Goal: Task Accomplishment & Management: Manage account settings

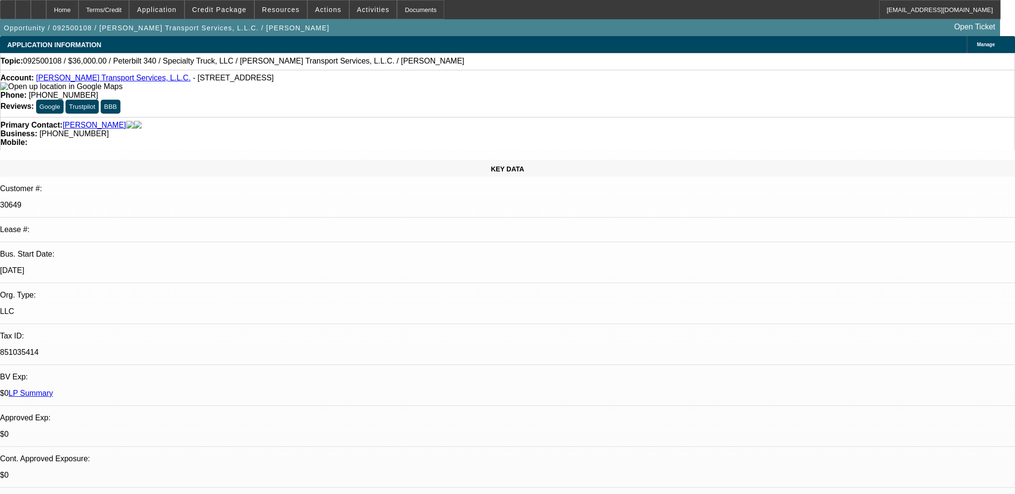
select select "0"
select select "3"
select select "0"
select select "6"
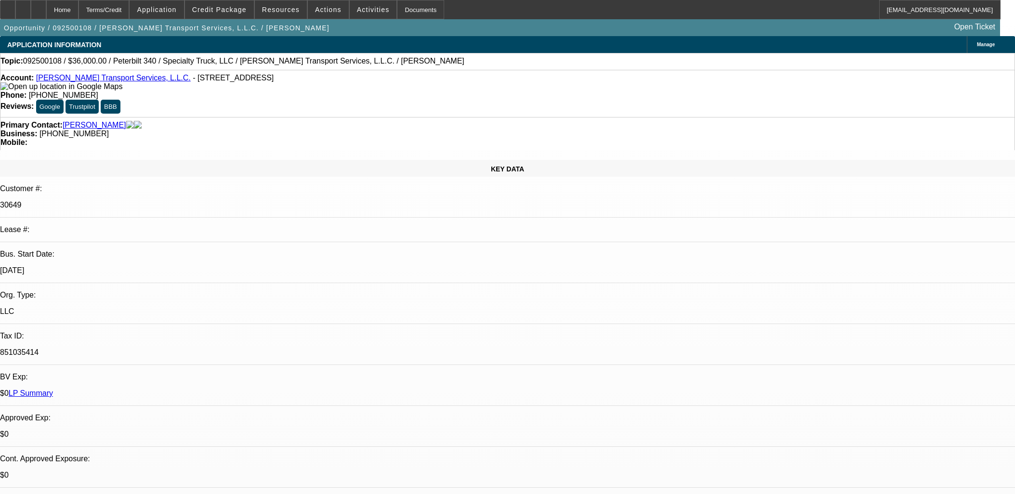
select select "0"
select select "6"
select select "0"
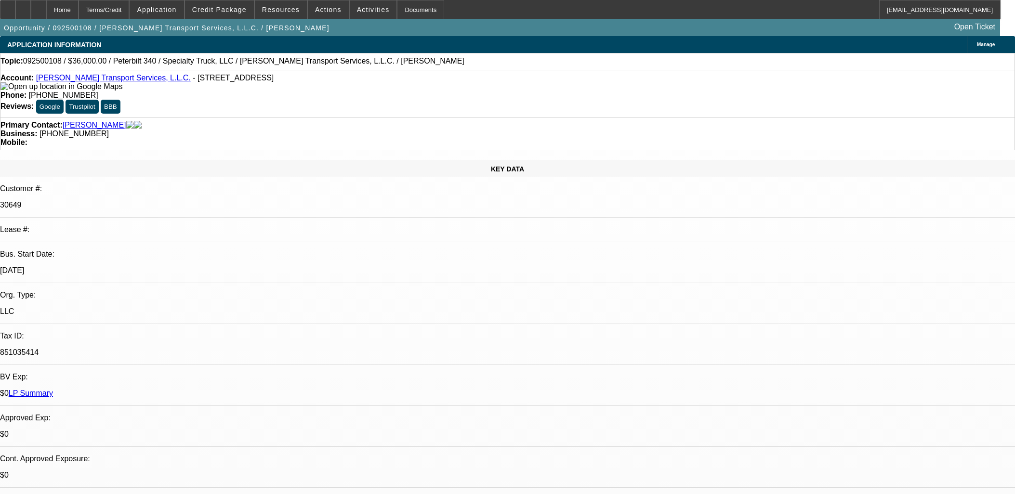
select select "0"
select select "3"
select select "0"
select select "6"
select select "0"
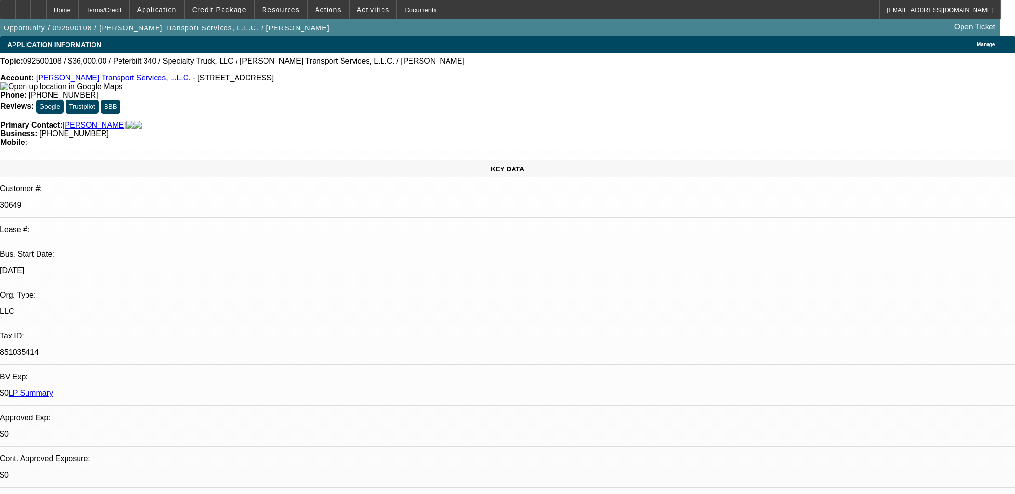
select select "0"
select select "3"
select select "0"
select select "6"
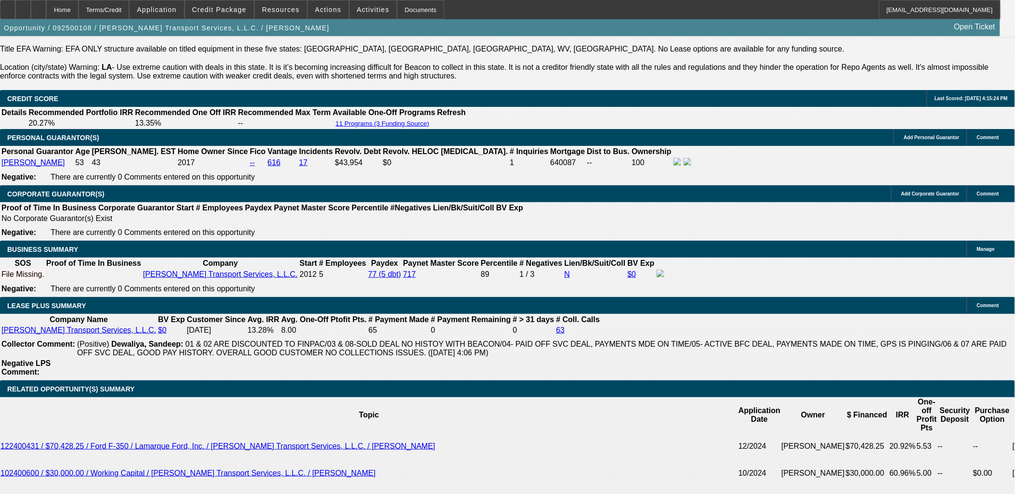
scroll to position [1606, 0]
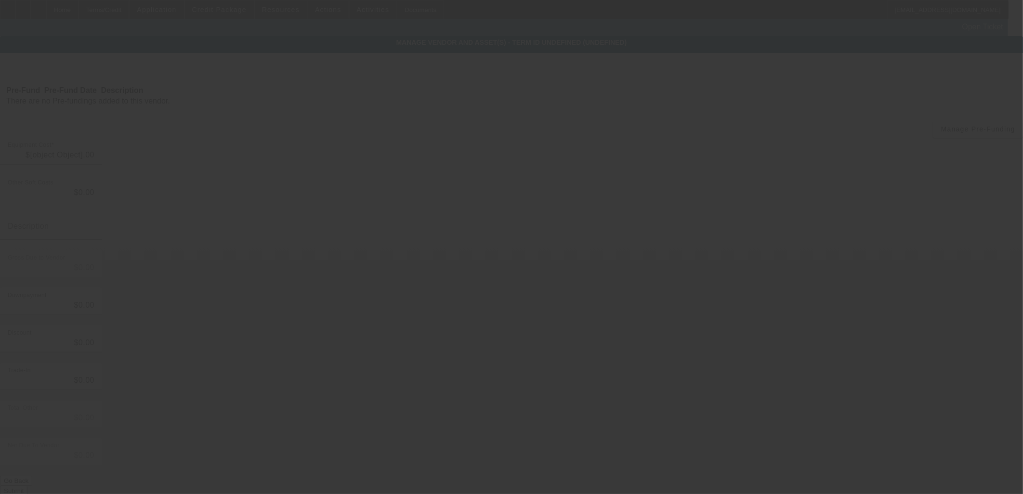
type input "$3,600.00"
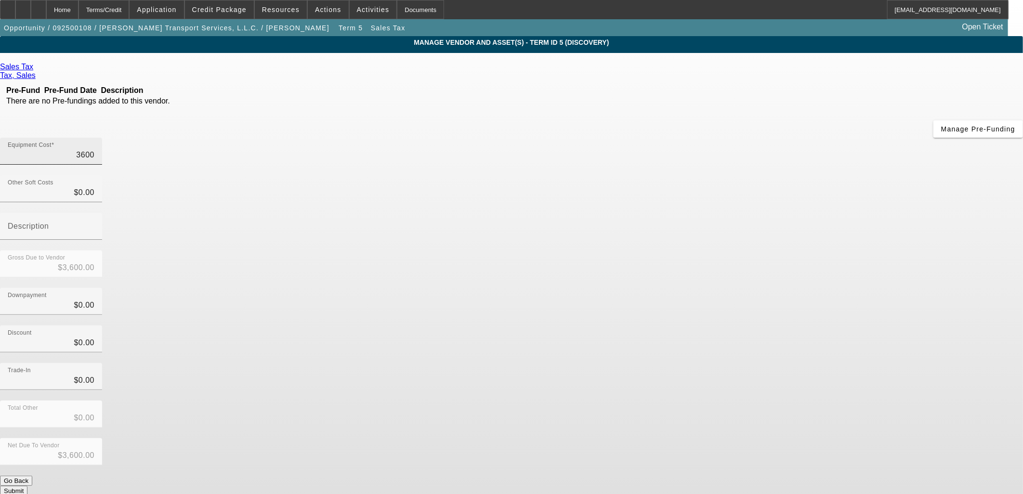
click at [94, 149] on input "3600" at bounding box center [51, 155] width 87 height 12
type input "3"
type input "$3.00"
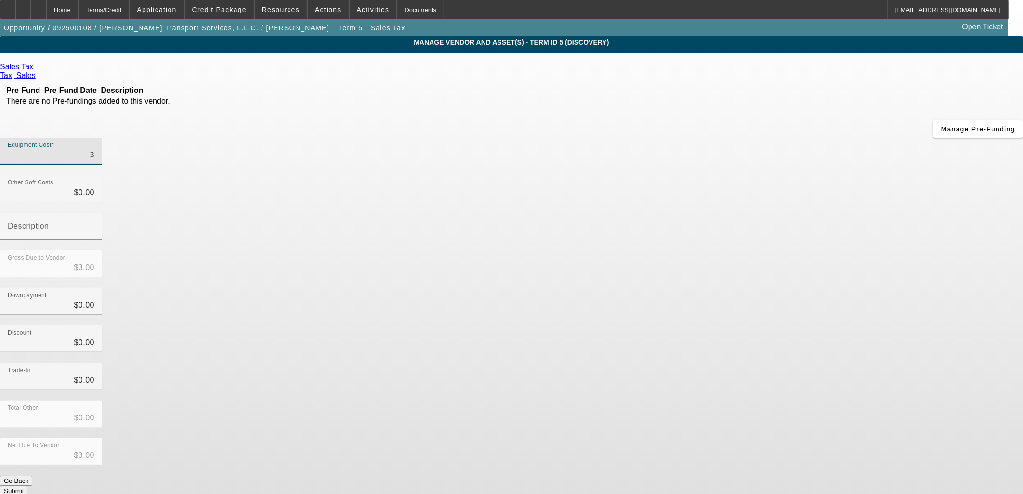
type input "30"
type input "$30.00"
type input "306"
type input "$306.00"
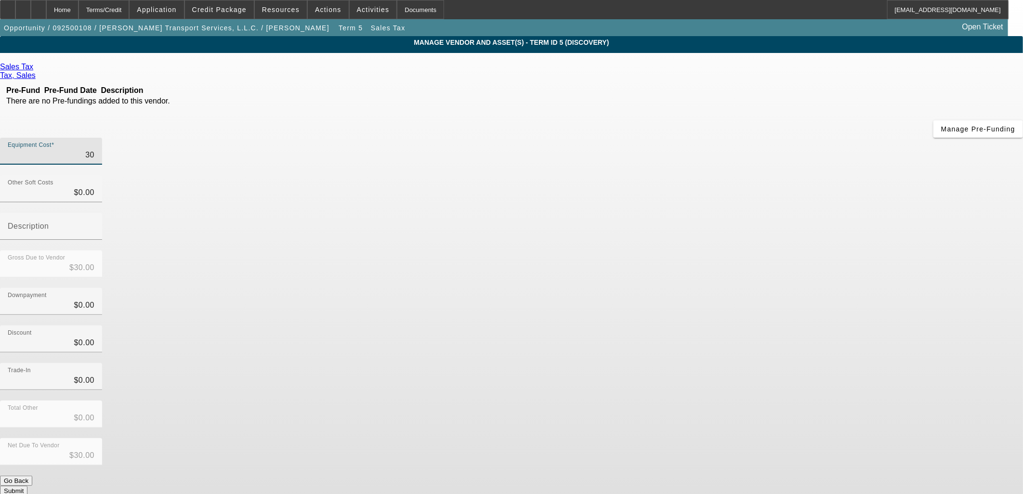
type input "$306.00"
type input "3060"
type input "$3,060.00"
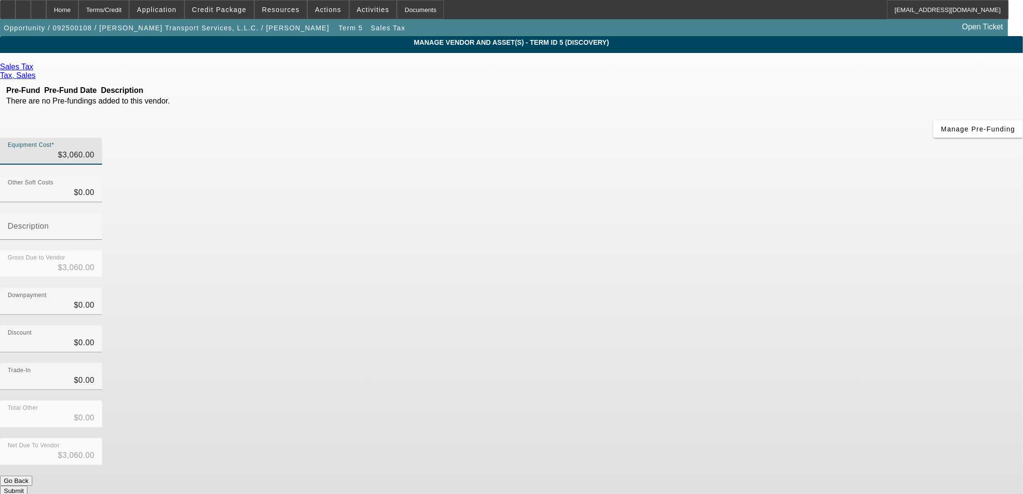
drag, startPoint x: 660, startPoint y: 188, endPoint x: 715, endPoint y: 346, distance: 167.1
click at [661, 288] on div "Downpayment $0.00" at bounding box center [511, 307] width 1023 height 38
click at [27, 486] on button "Submit" at bounding box center [13, 491] width 27 height 10
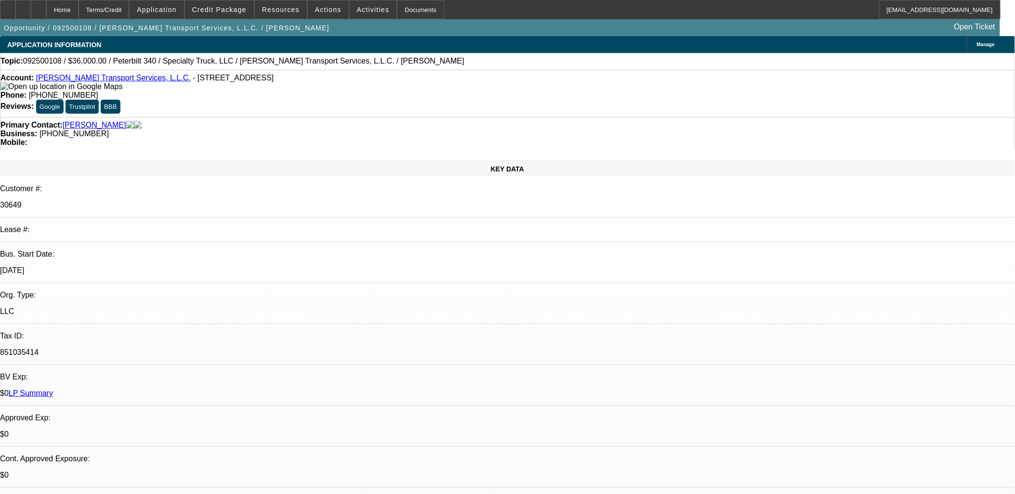
select select "0"
select select "3"
select select "0"
select select "6"
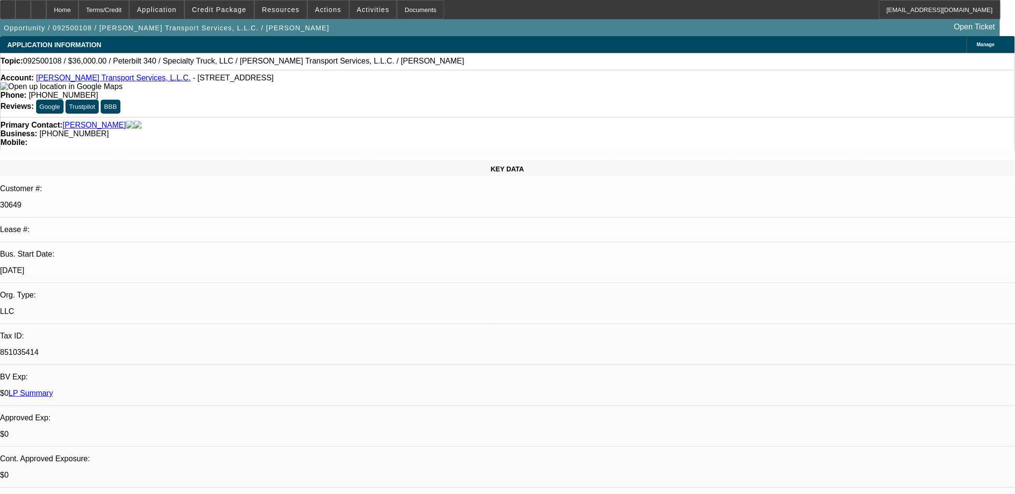
select select "0"
select select "6"
select select "0"
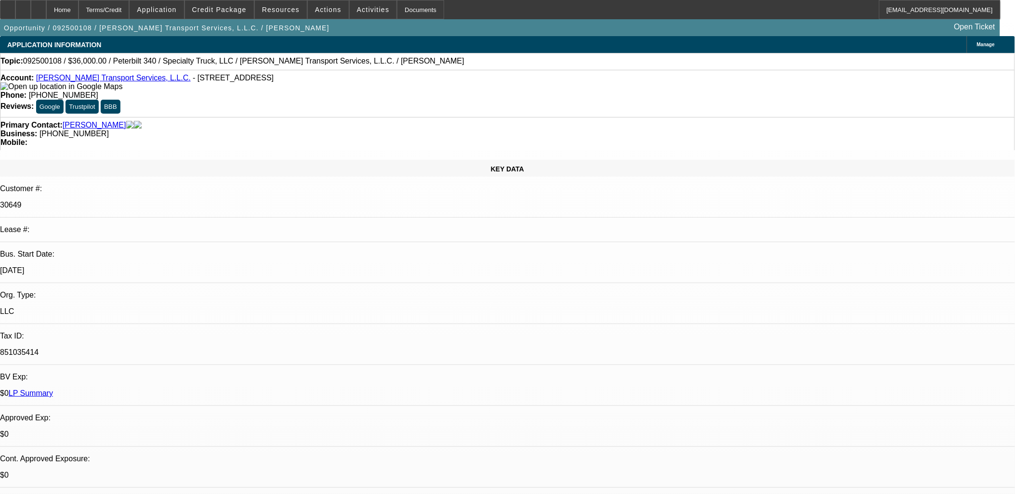
select select "0"
select select "3"
select select "0"
select select "6"
select select "0"
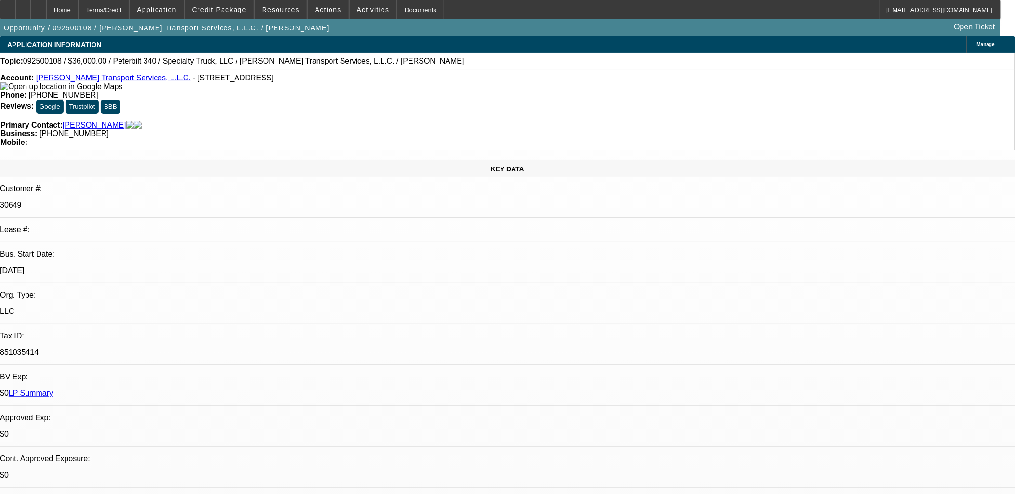
select select "0"
select select "3"
select select "0"
select select "6"
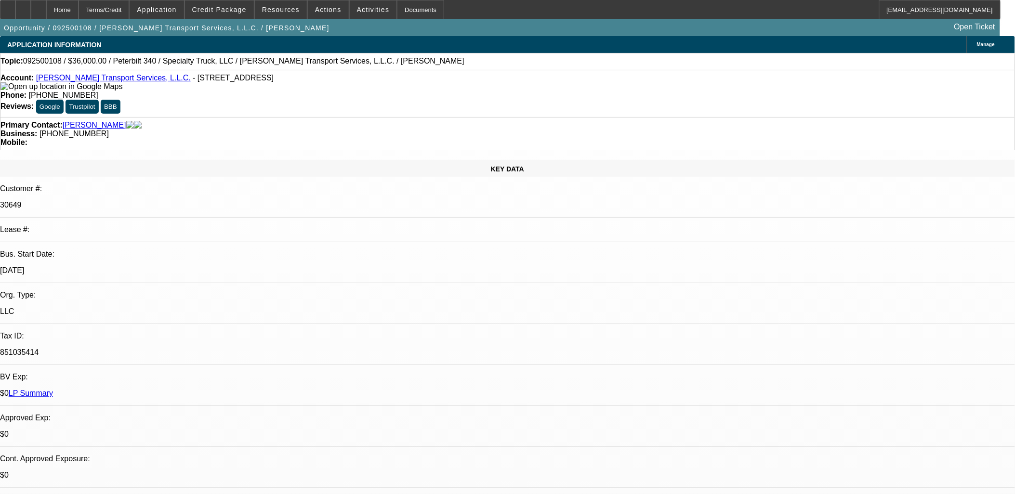
scroll to position [53, 0]
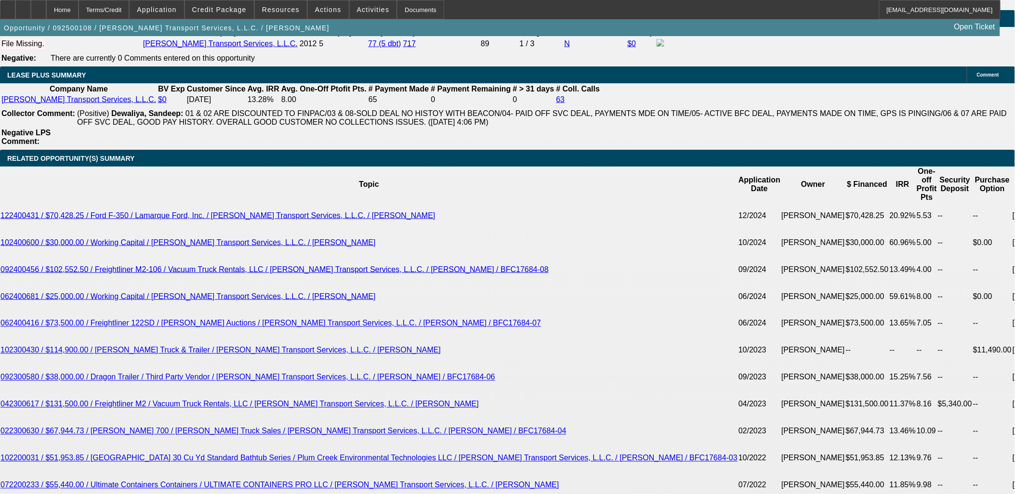
scroll to position [1766, 0]
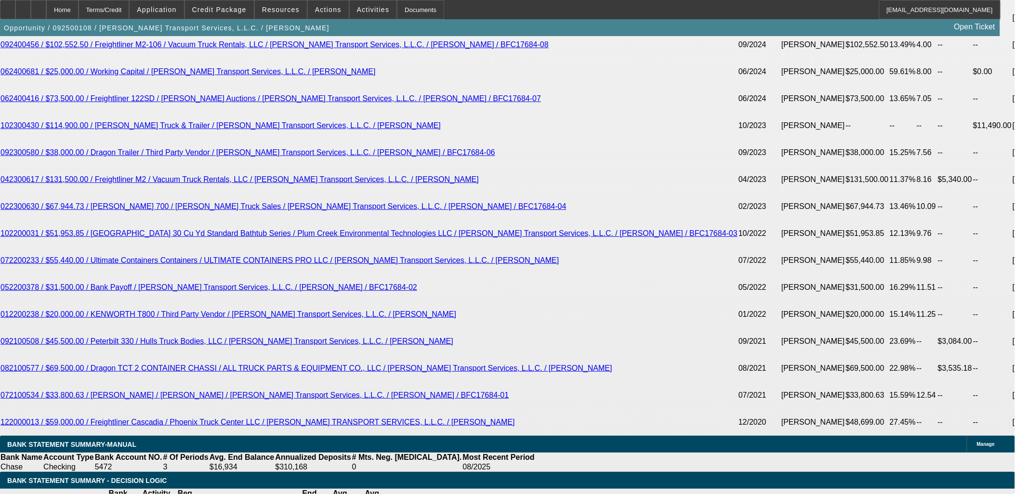
scroll to position [1980, 0]
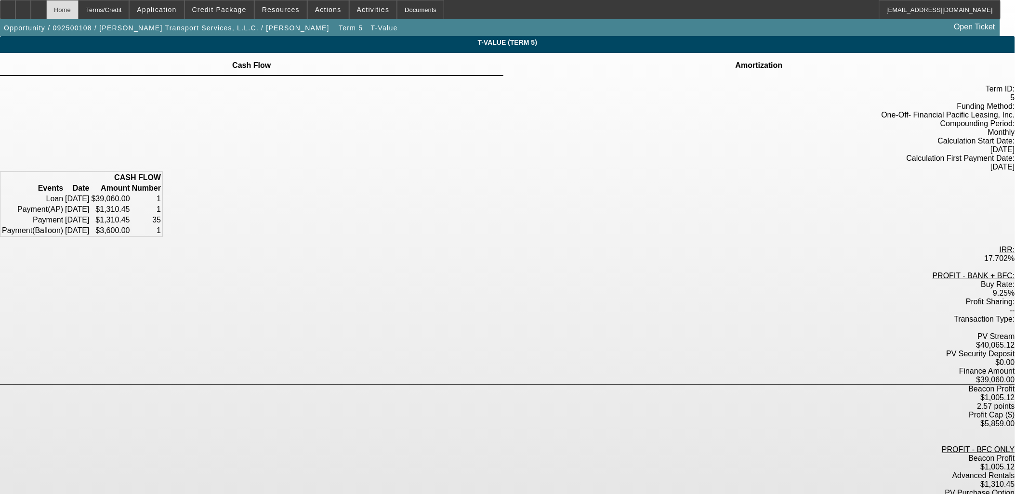
click at [79, 11] on div "Home" at bounding box center [62, 9] width 32 height 19
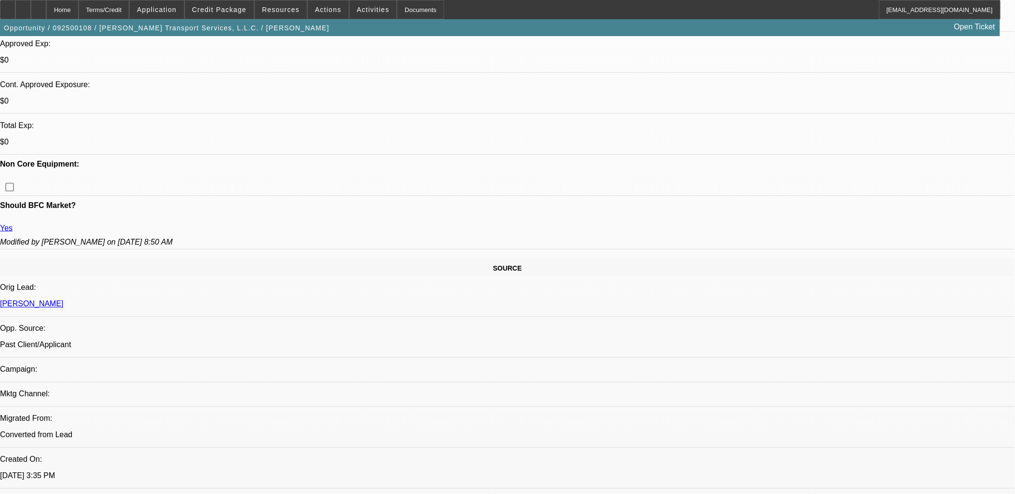
select select "0"
select select "3"
select select "0"
select select "6"
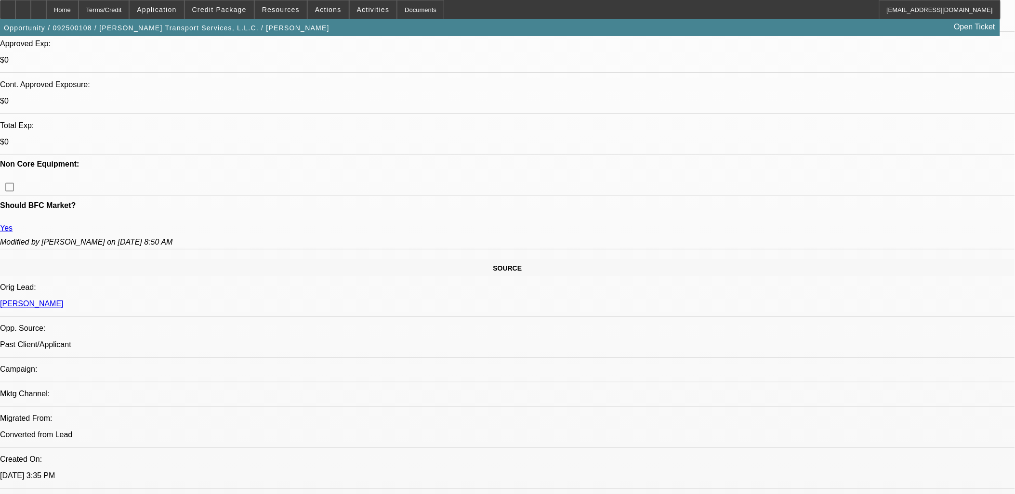
select select "0"
select select "6"
select select "0"
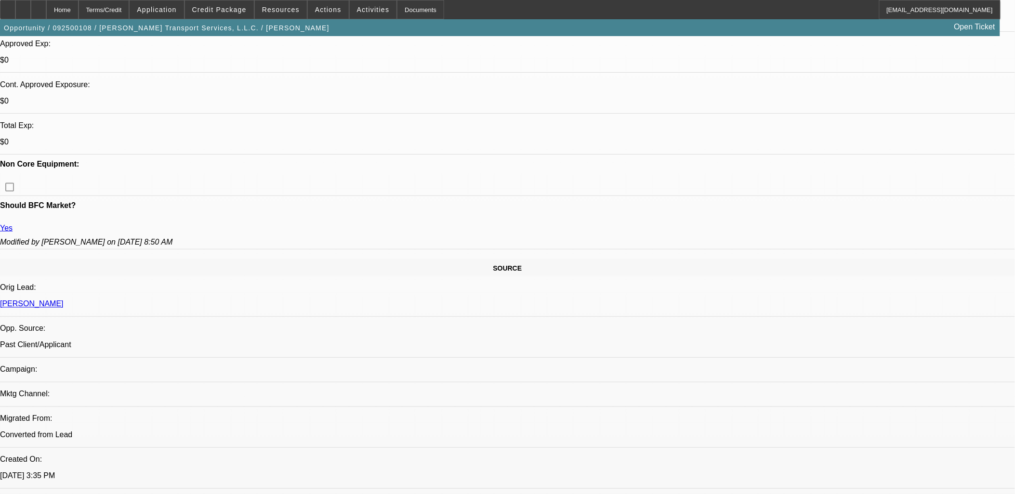
select select "0"
select select "3"
select select "0"
select select "6"
select select "0"
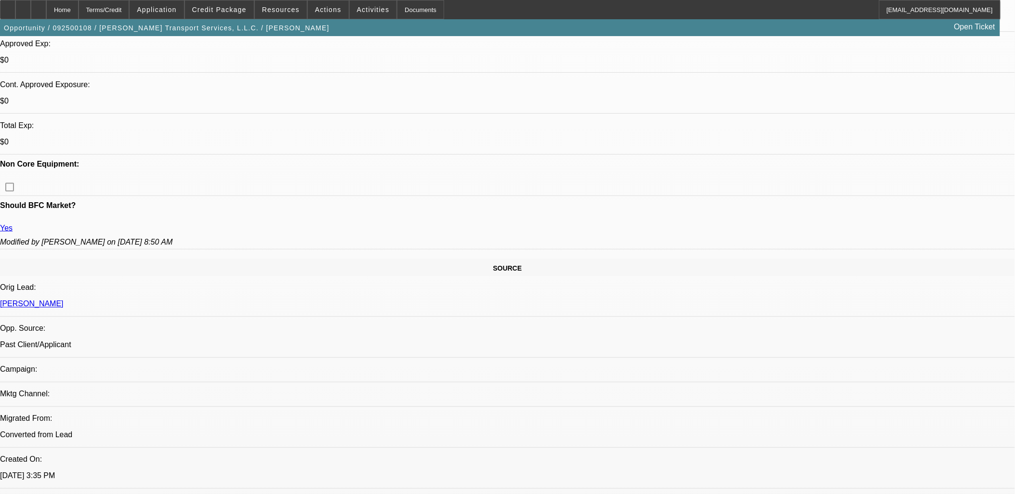
select select "0"
select select "3"
select select "0"
select select "6"
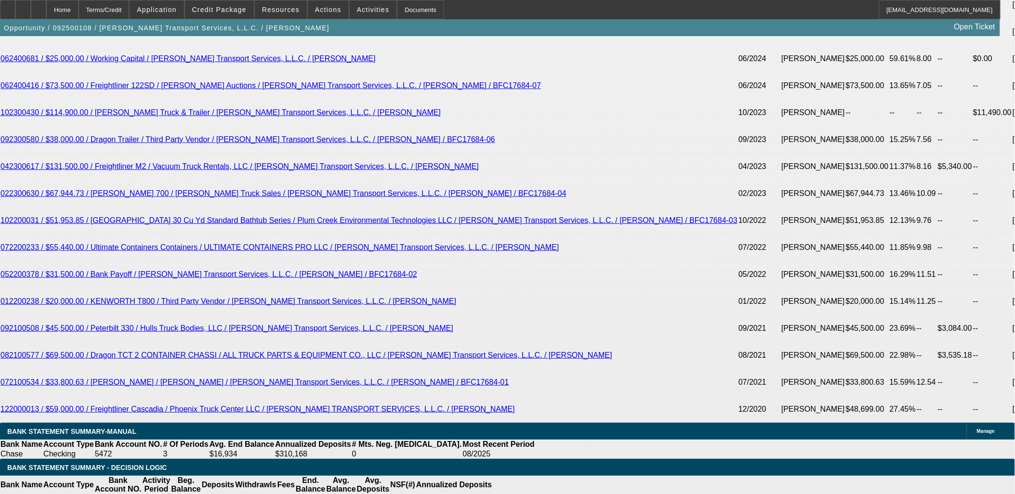
scroll to position [1980, 0]
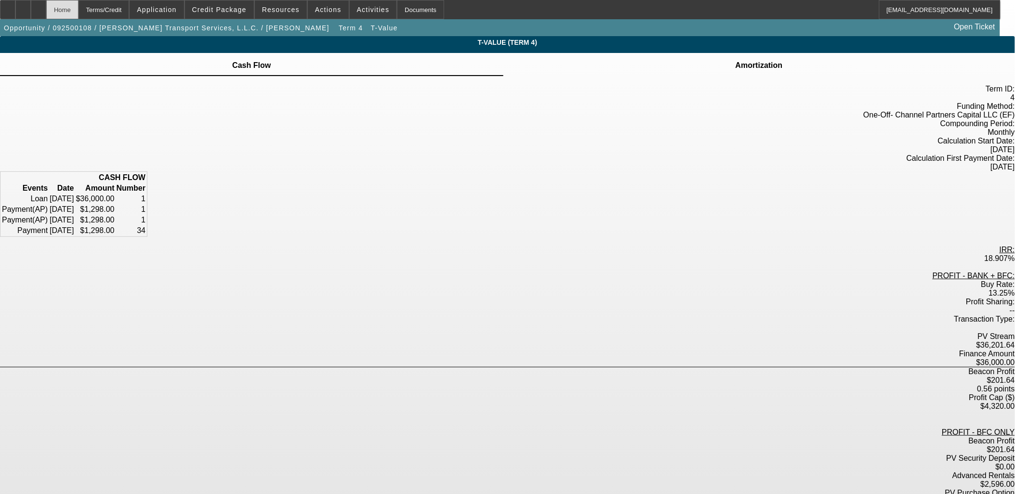
click at [79, 3] on div "Home" at bounding box center [62, 9] width 32 height 19
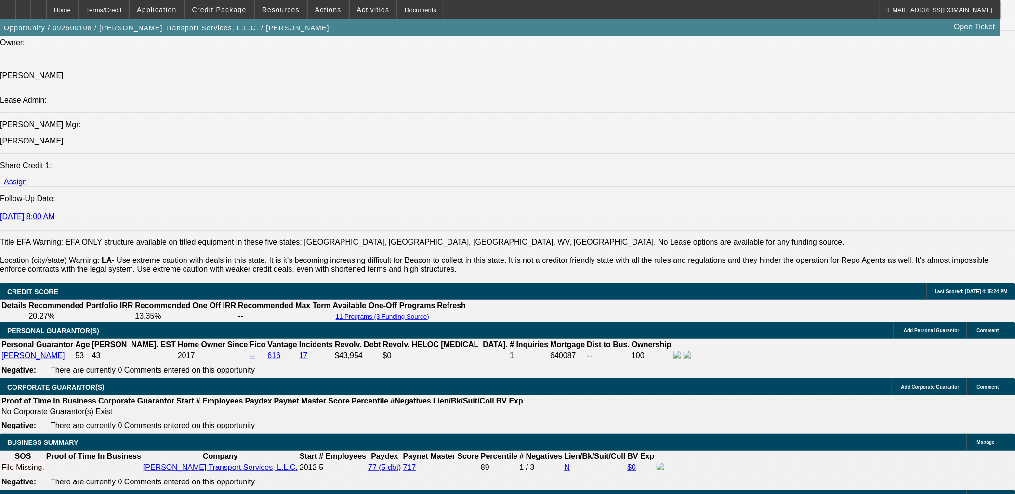
select select "0"
select select "3"
select select "0"
select select "6"
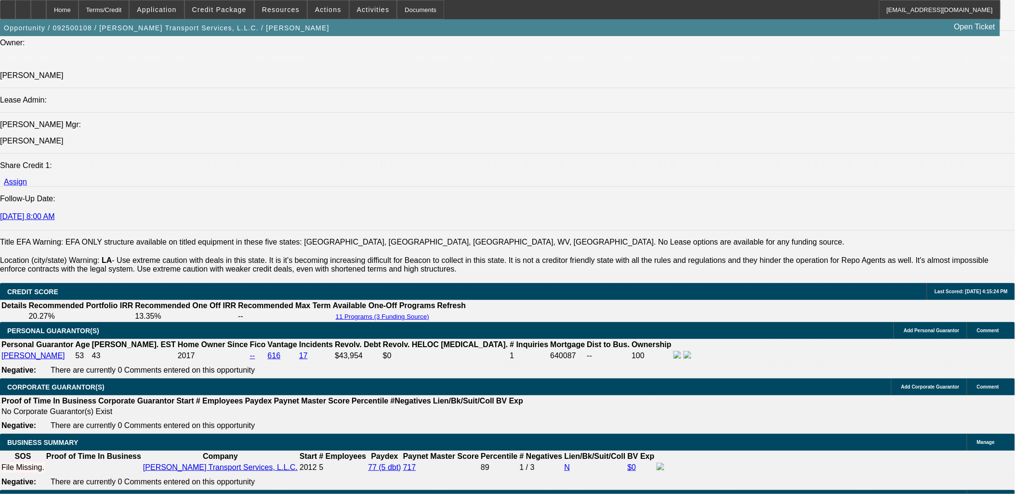
select select "0"
select select "6"
select select "0"
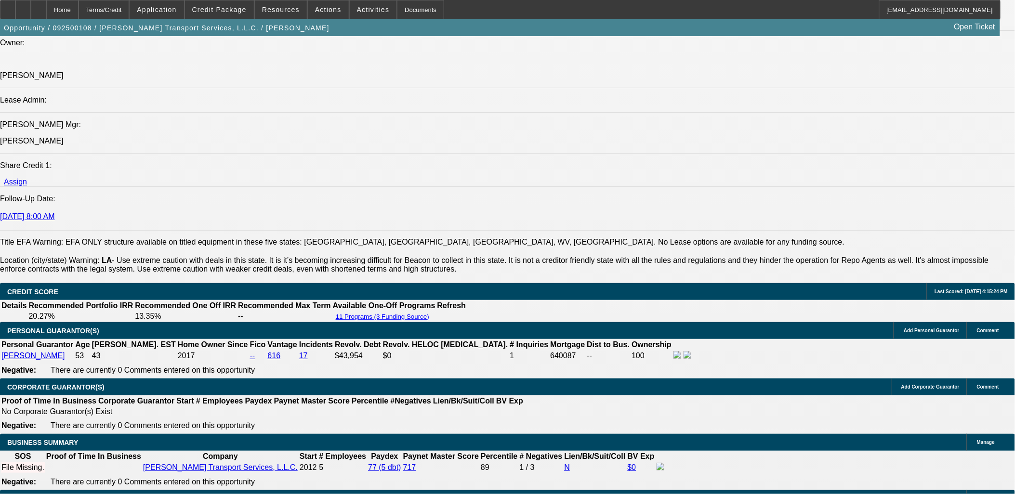
select select "0"
select select "3"
select select "0"
select select "6"
select select "0"
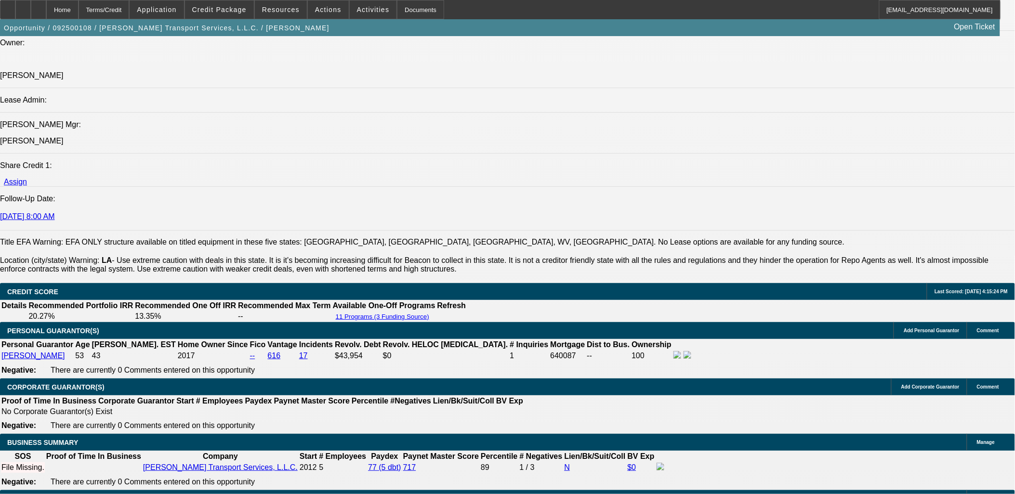
select select "0"
select select "3"
select select "0"
select select "6"
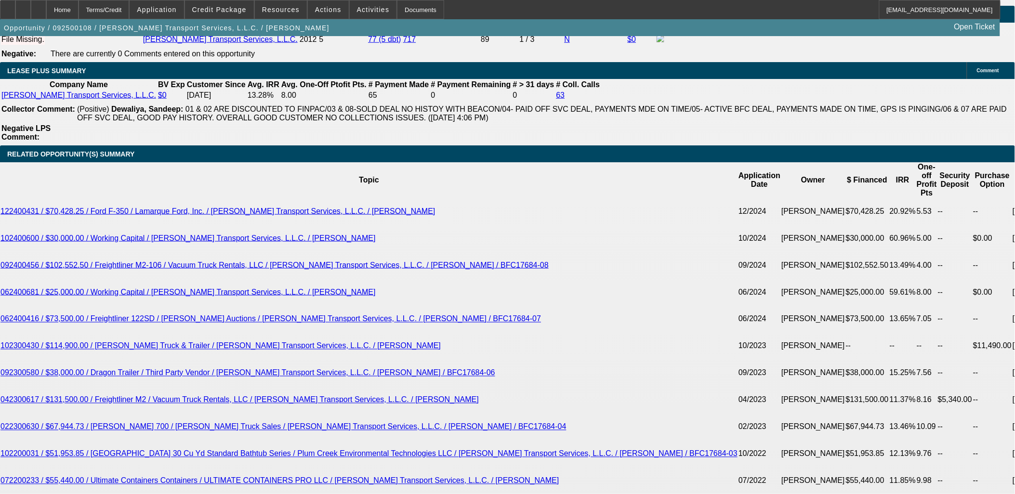
scroll to position [1669, 0]
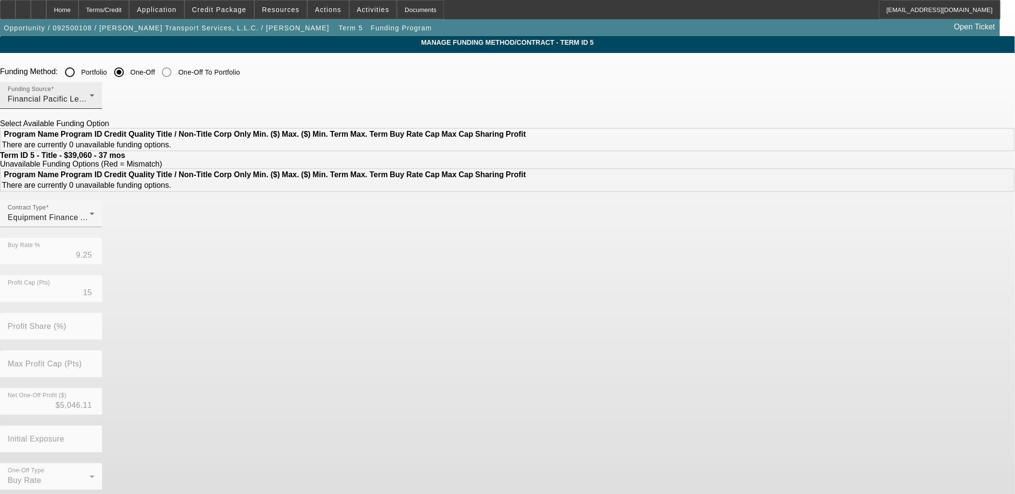
click at [94, 92] on div "Funding Source Financial Pacific Leasing, Inc." at bounding box center [51, 95] width 87 height 27
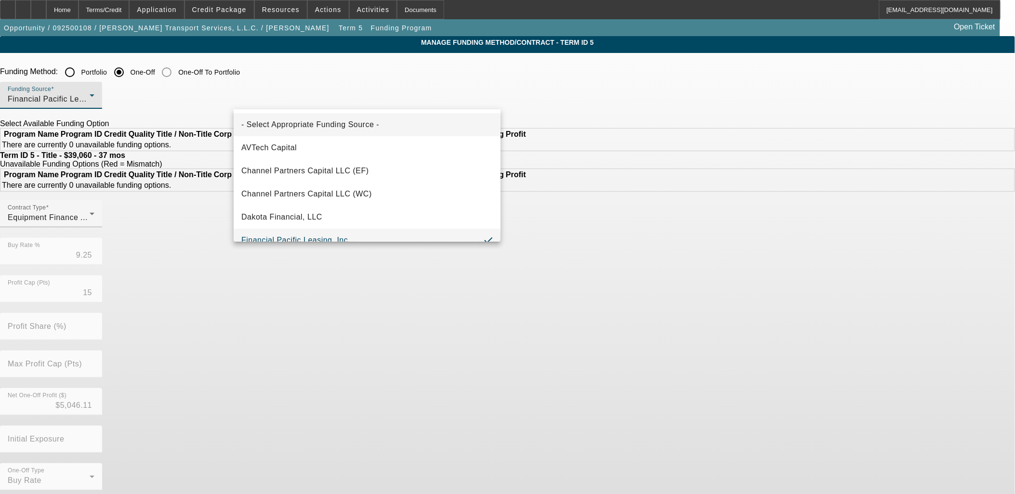
scroll to position [10, 0]
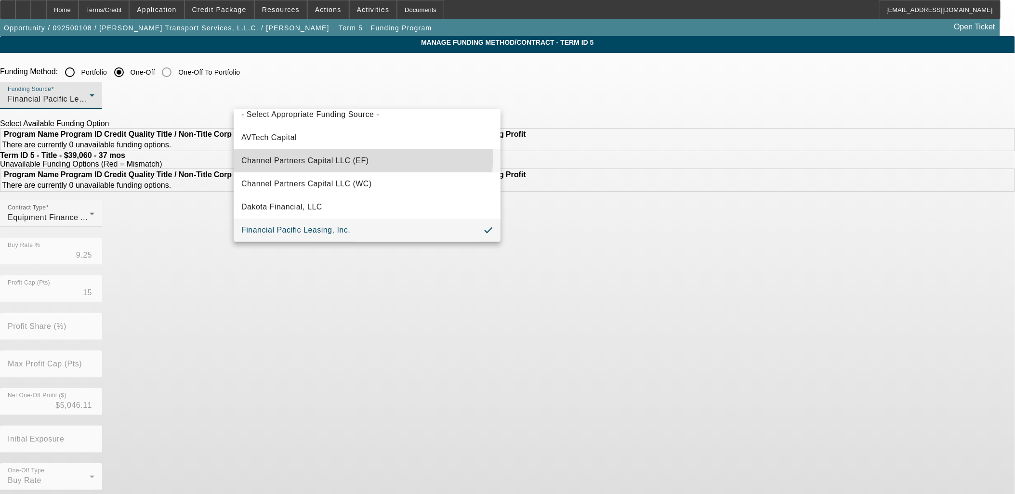
click at [337, 155] on span "Channel Partners Capital LLC (EF)" at bounding box center [305, 161] width 128 height 12
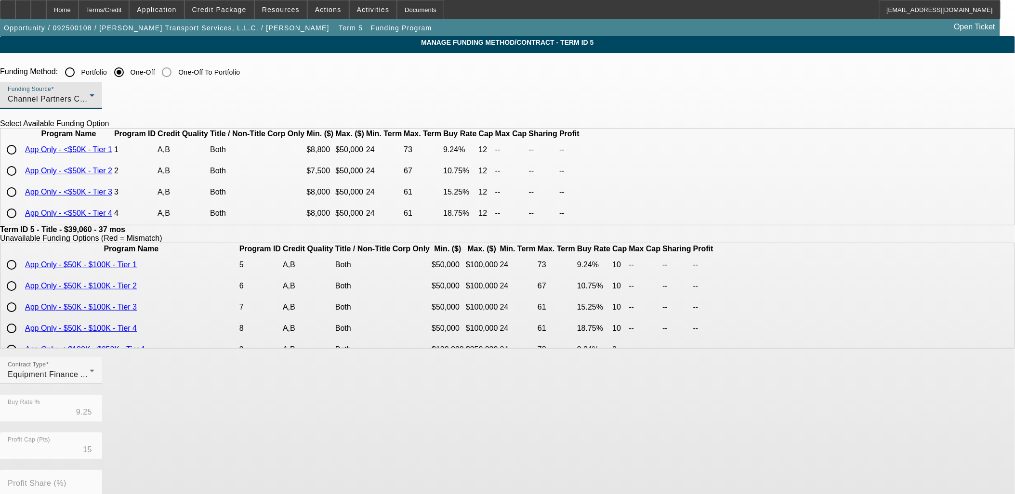
scroll to position [0, 0]
click at [79, 8] on div "Home" at bounding box center [62, 9] width 32 height 19
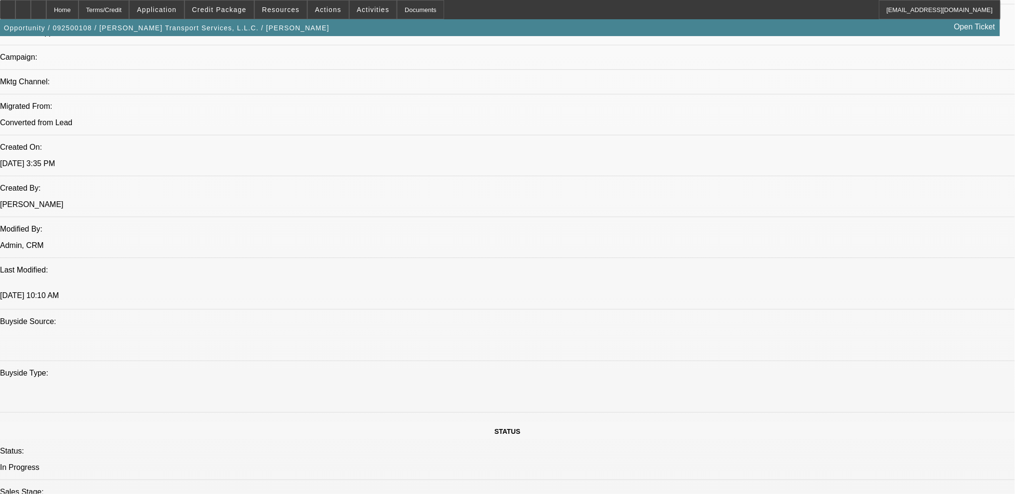
select select "0"
select select "3"
select select "0"
select select "6"
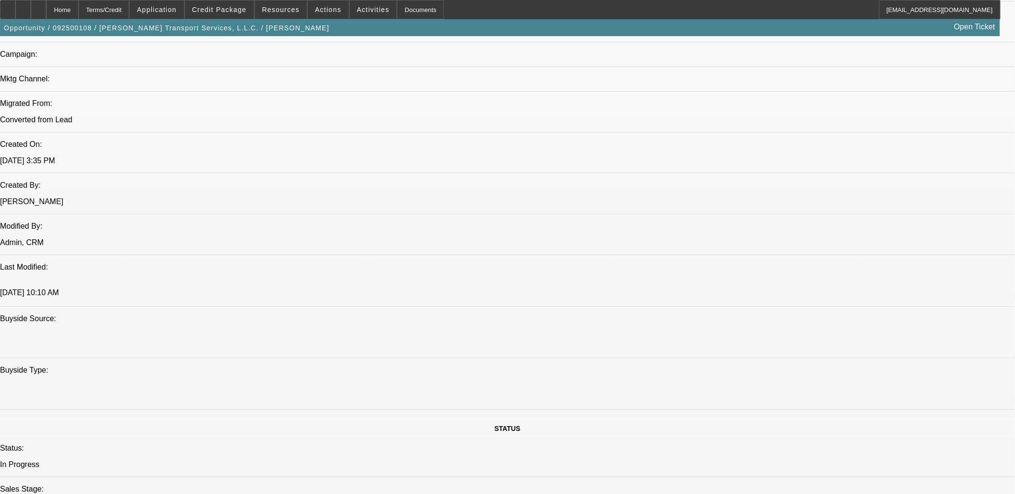
select select "0"
select select "6"
select select "0"
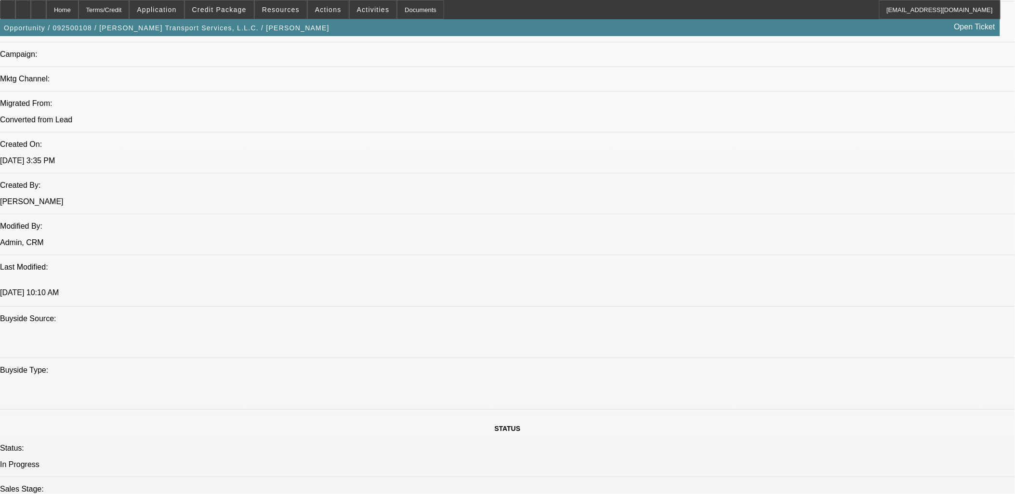
select select "0"
select select "3"
select select "0"
select select "6"
select select "0"
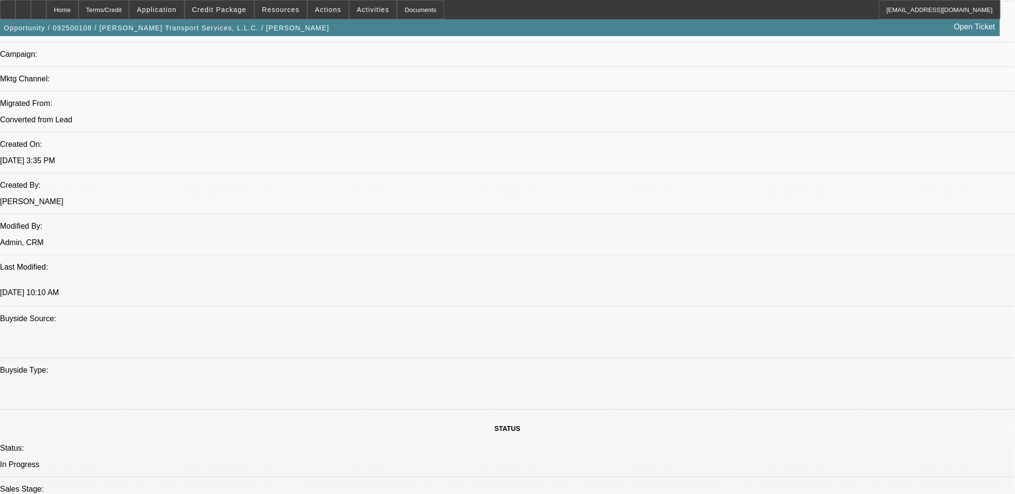
select select "0"
select select "3"
select select "0"
select select "6"
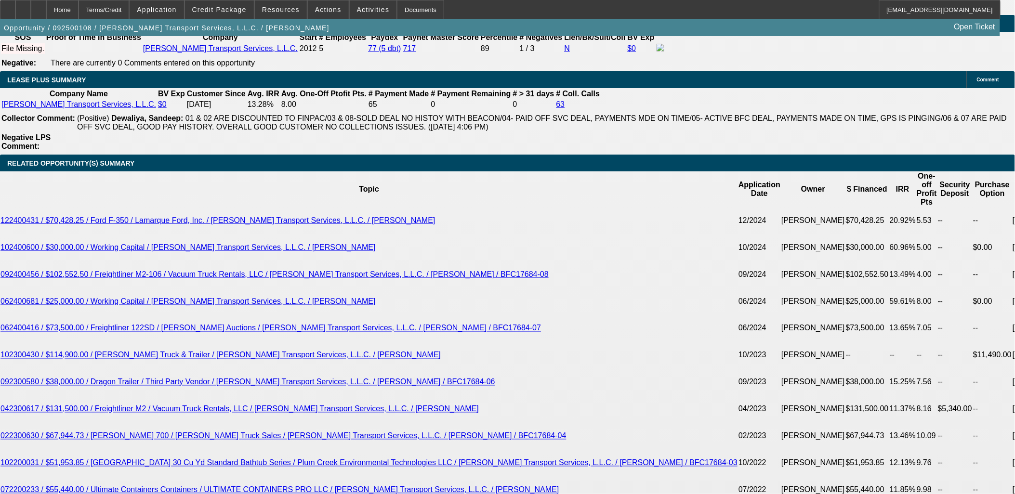
scroll to position [1713, 0]
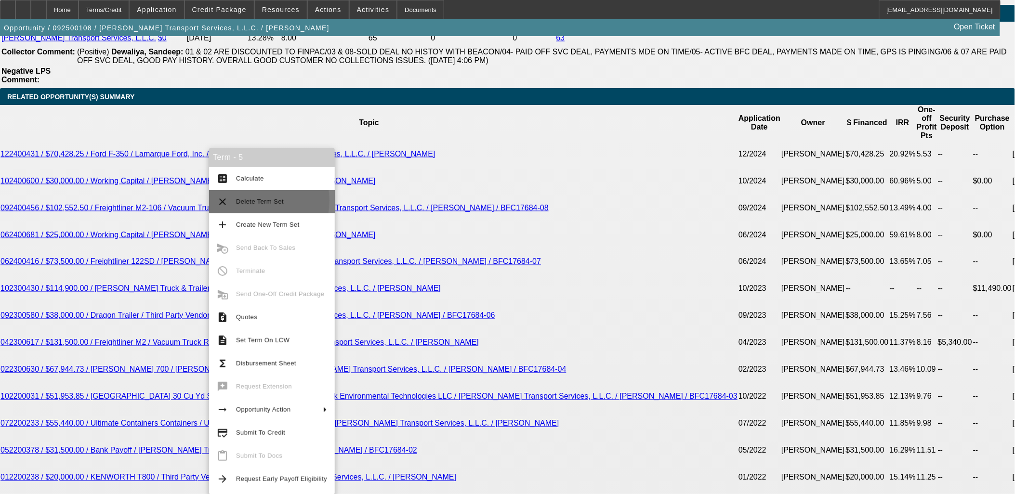
click at [244, 201] on span "Delete Term Set" at bounding box center [260, 201] width 48 height 7
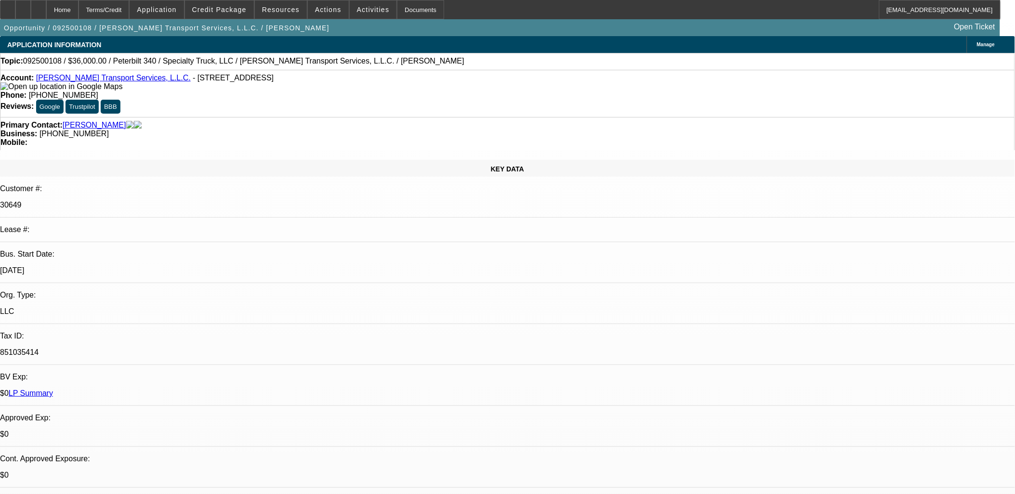
select select "0"
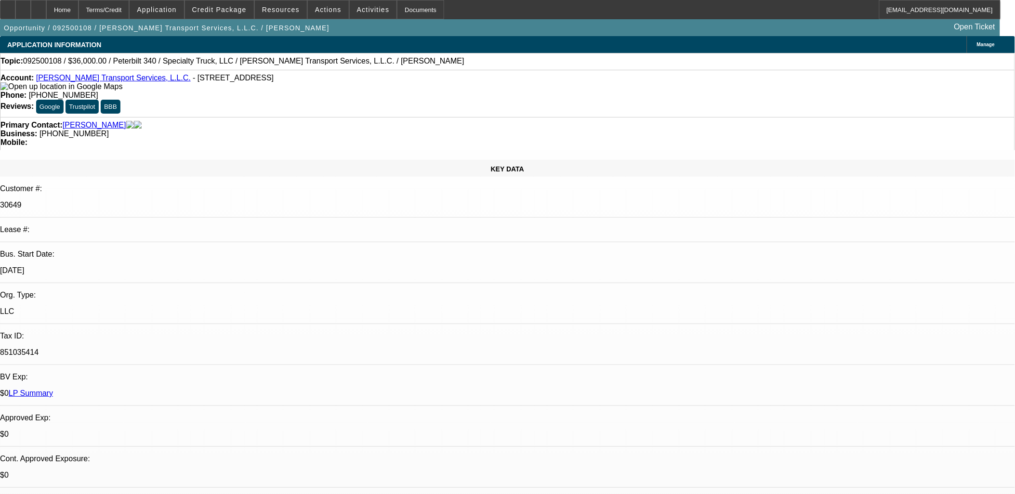
select select "0"
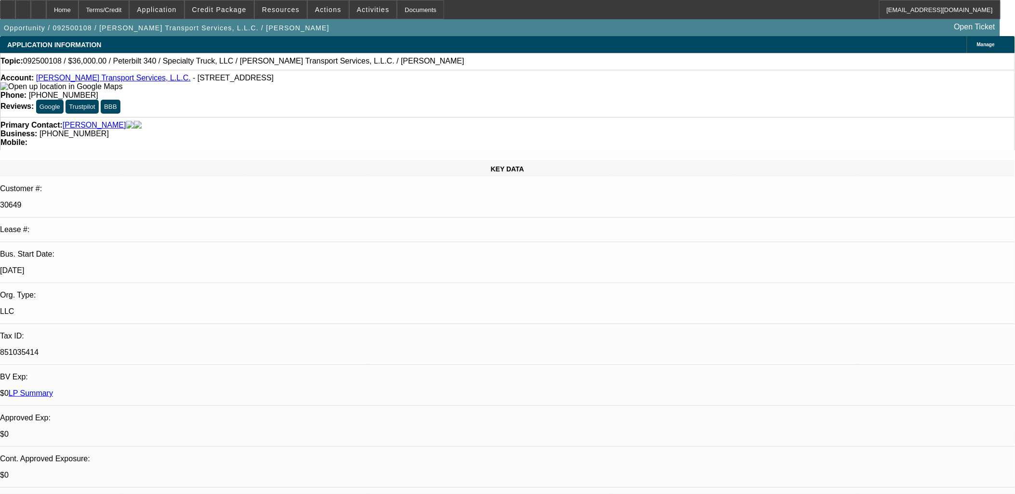
select select "0"
select select "1"
select select "6"
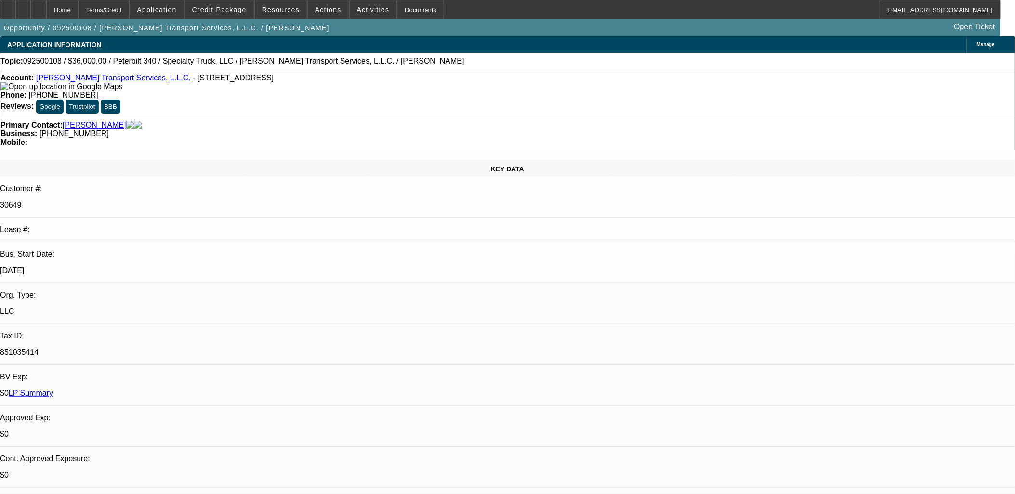
select select "1"
select select "3"
select select "6"
select select "1"
select select "3"
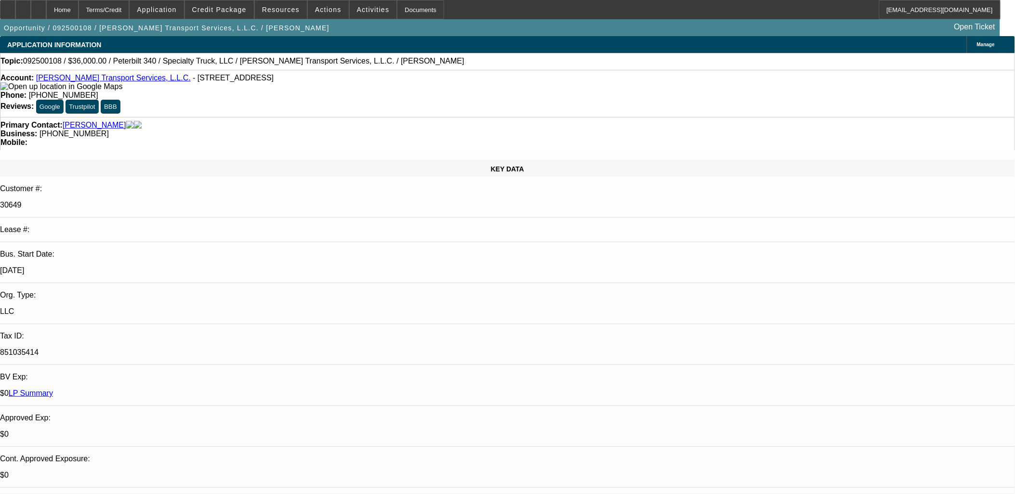
select select "6"
select select "1"
select select "2"
select select "6"
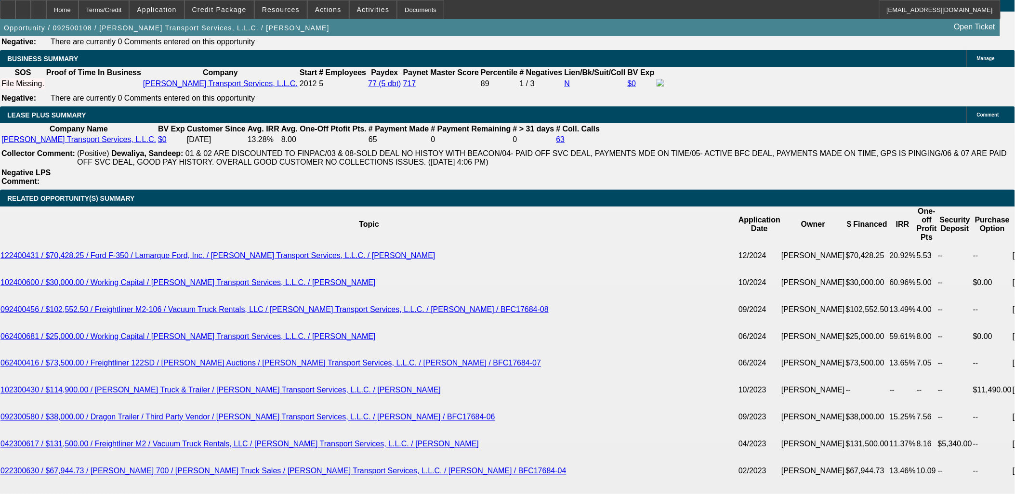
scroll to position [1766, 0]
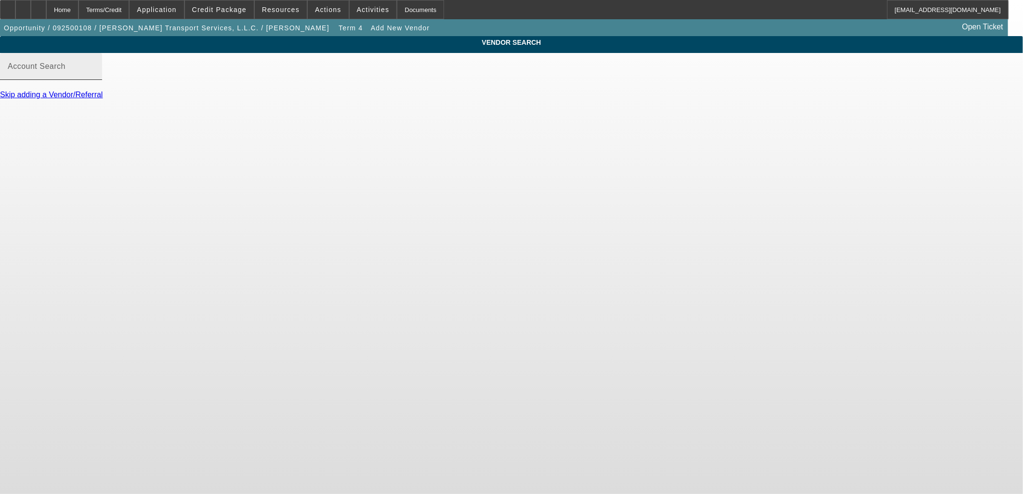
click at [94, 76] on input "Account Search" at bounding box center [51, 71] width 87 height 12
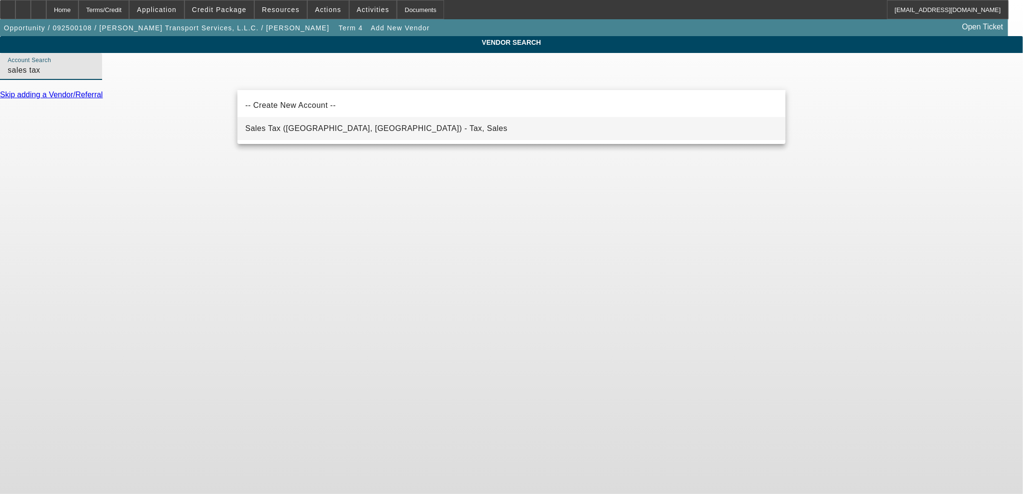
click at [350, 119] on mat-option "Sales Tax (Marlborough, MA) - Tax, Sales" at bounding box center [512, 128] width 548 height 23
type input "Sales Tax (Marlborough, MA) - Tax, Sales"
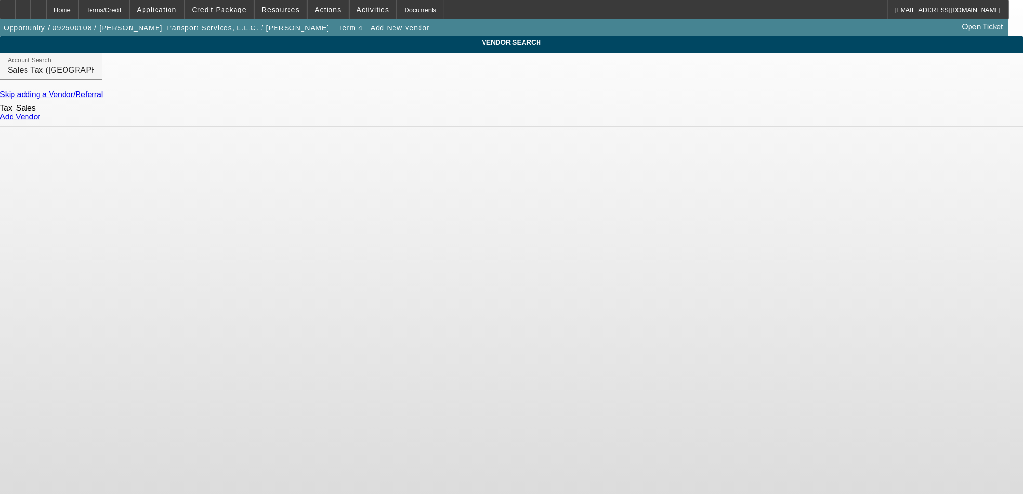
click at [765, 119] on div "Add Vendor" at bounding box center [511, 117] width 1023 height 9
click at [40, 121] on link "Add Vendor" at bounding box center [20, 117] width 40 height 8
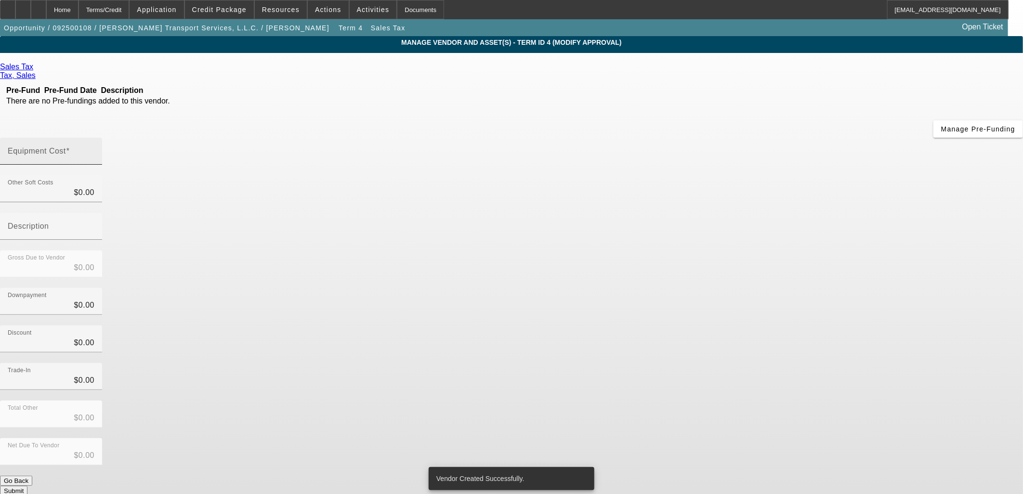
click at [94, 149] on input "Equipment Cost" at bounding box center [51, 155] width 87 height 12
type input "3"
type input "$3.00"
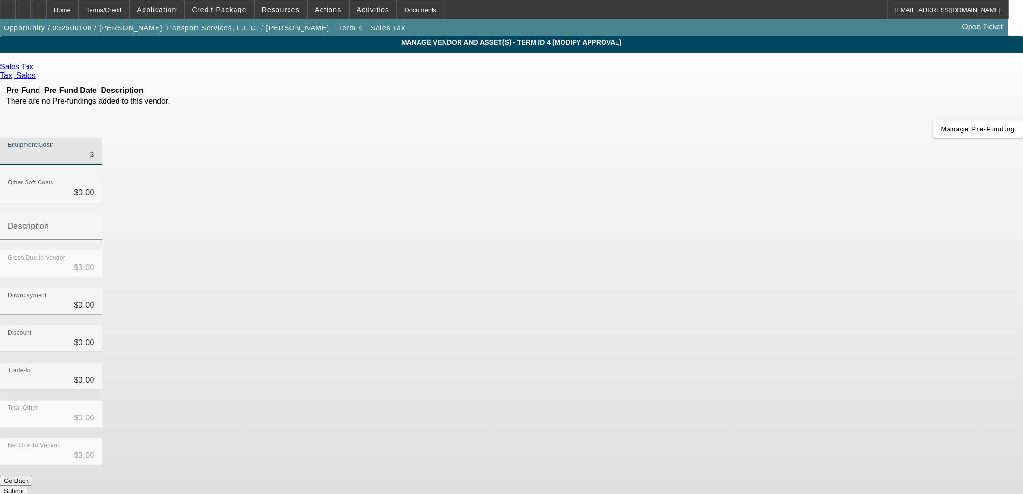
type input "30"
type input "$30.00"
type input "306"
type input "$306.00"
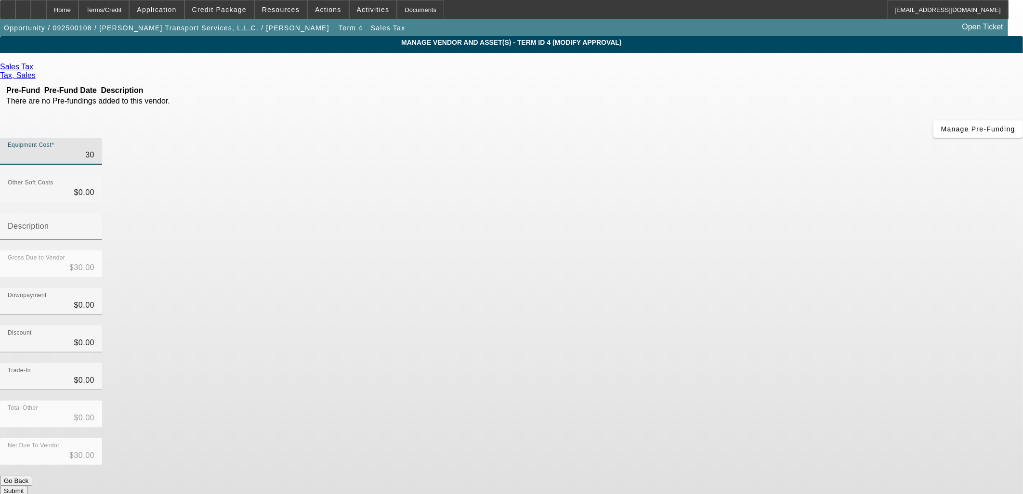
type input "$306.00"
type input "3060"
type input "$3,060.00"
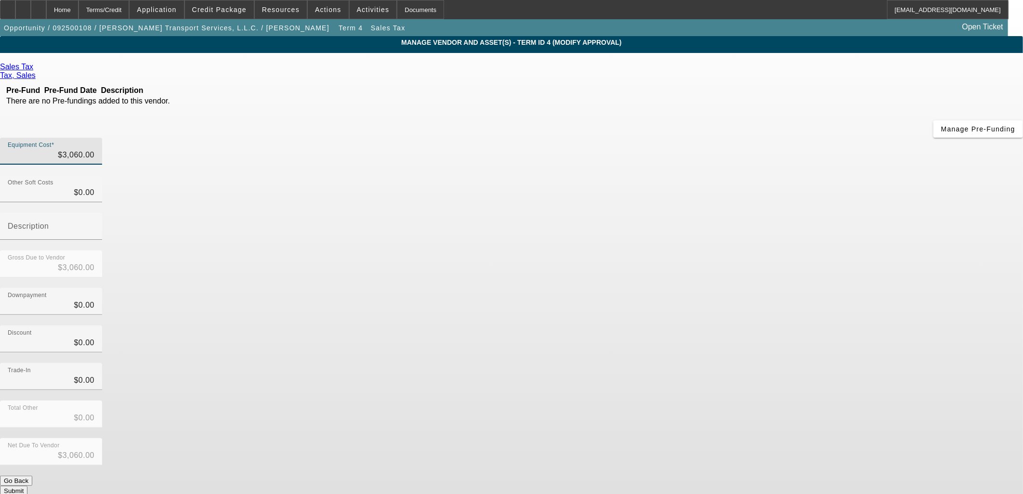
click at [739, 288] on div "Downpayment $0.00" at bounding box center [511, 307] width 1023 height 38
click at [27, 486] on button "Submit" at bounding box center [13, 491] width 27 height 10
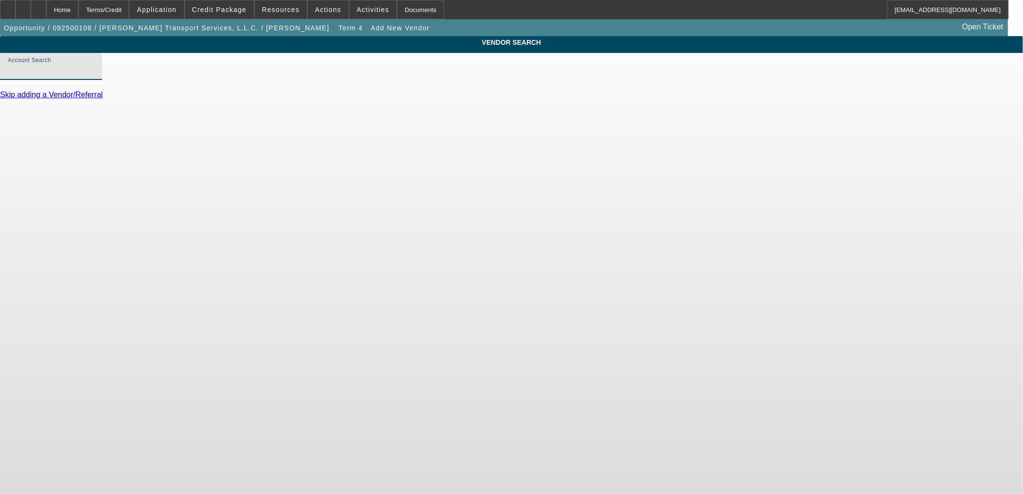
click at [94, 76] on input "Account Search" at bounding box center [51, 71] width 87 height 12
click at [103, 99] on link "Skip adding a Vendor/Referral" at bounding box center [51, 95] width 103 height 8
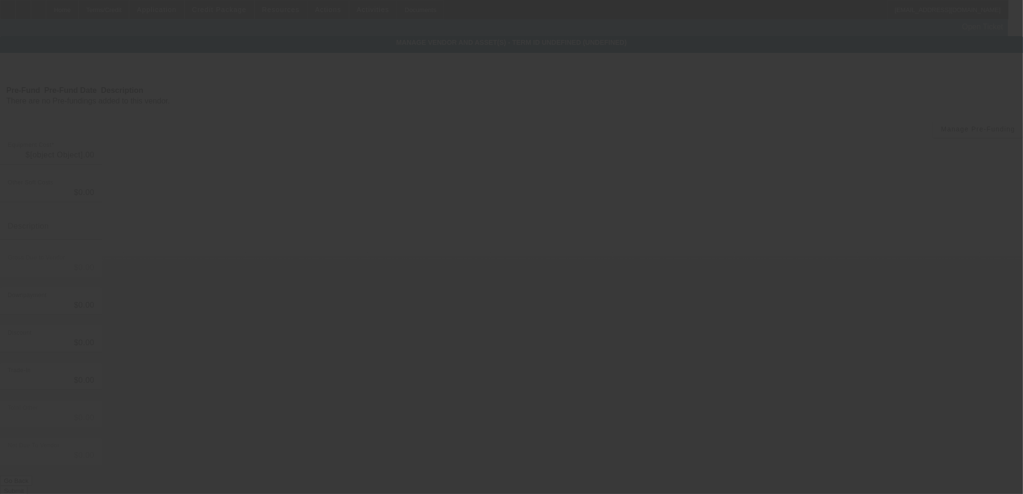
type input "$3,060.00"
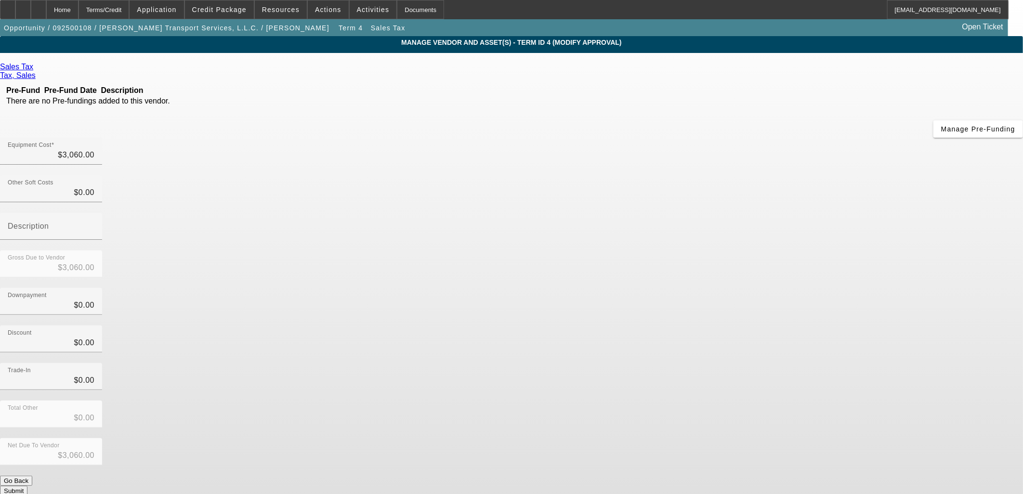
click at [27, 486] on button "Submit" at bounding box center [13, 491] width 27 height 10
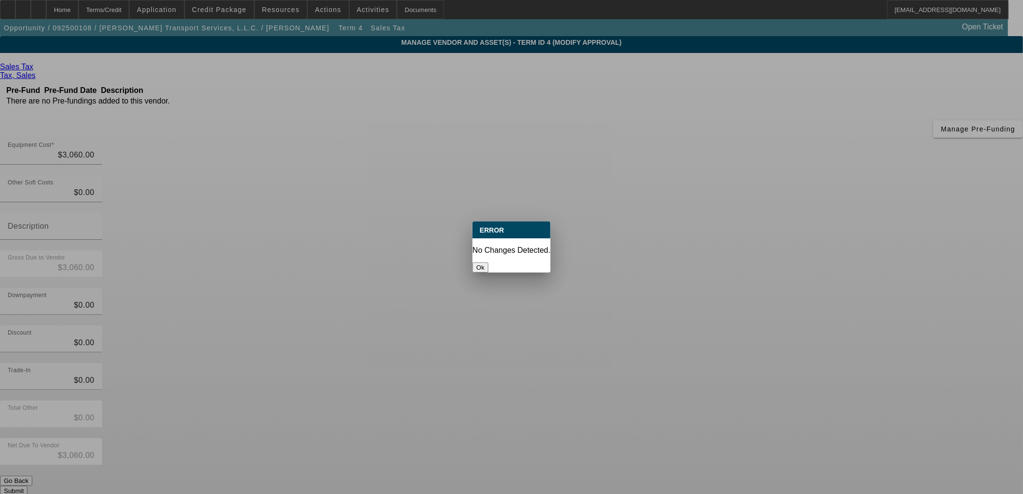
drag, startPoint x: 509, startPoint y: 254, endPoint x: 449, endPoint y: 225, distance: 65.9
click at [488, 263] on button "Ok" at bounding box center [481, 268] width 16 height 10
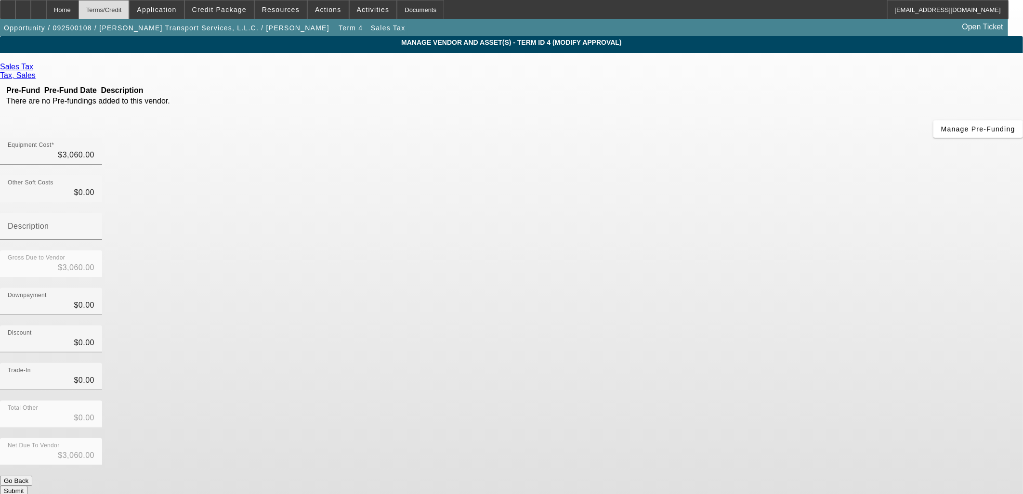
click at [128, 10] on div "Terms/Credit" at bounding box center [104, 9] width 51 height 19
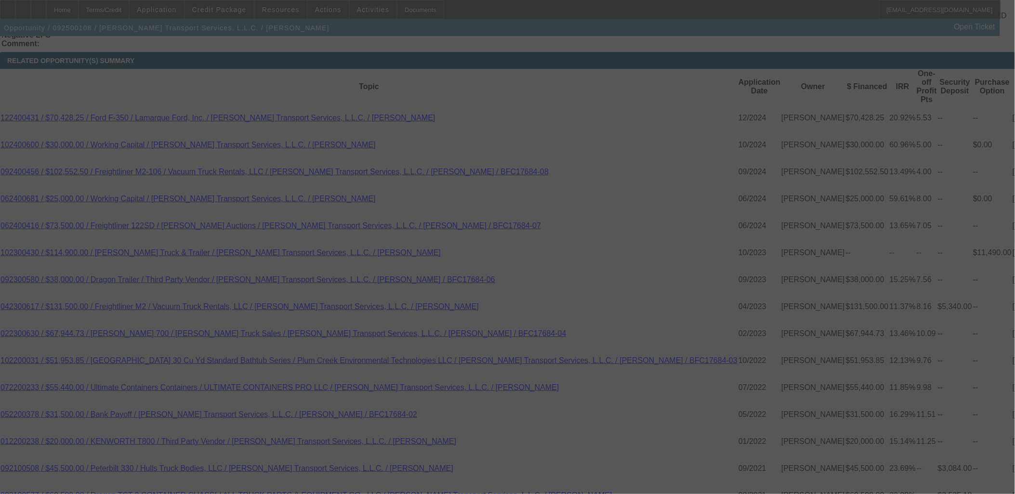
scroll to position [1747, 0]
select select "0"
select select "6"
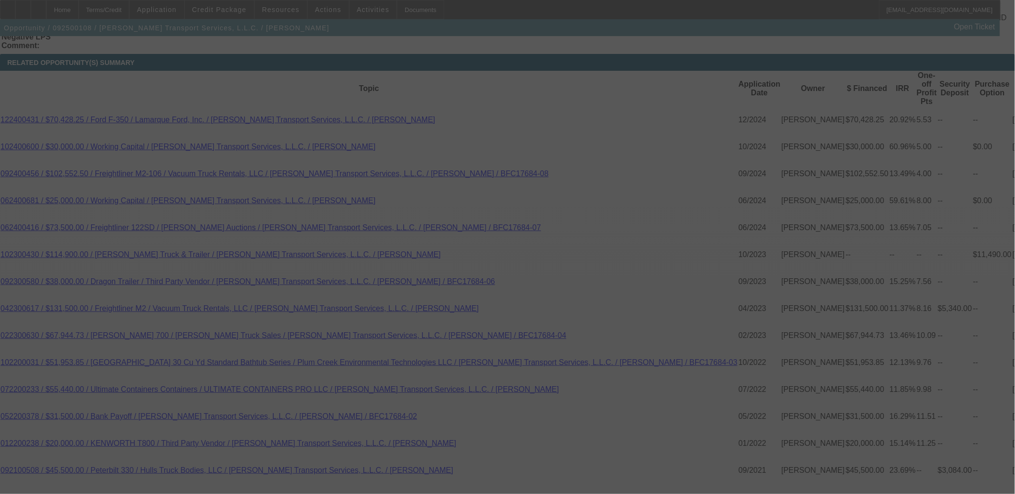
select select "0"
select select "3"
select select "0"
select select "6"
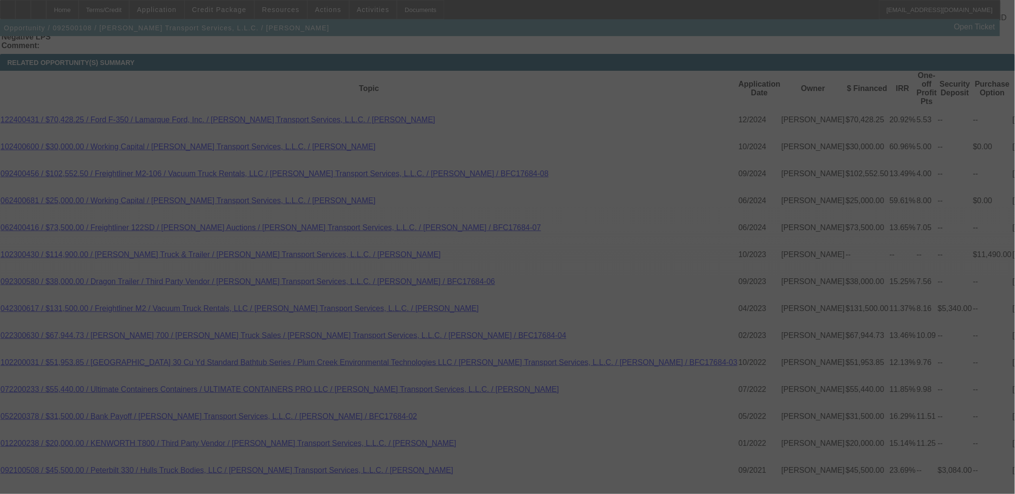
select select "0"
select select "3"
select select "0"
select select "6"
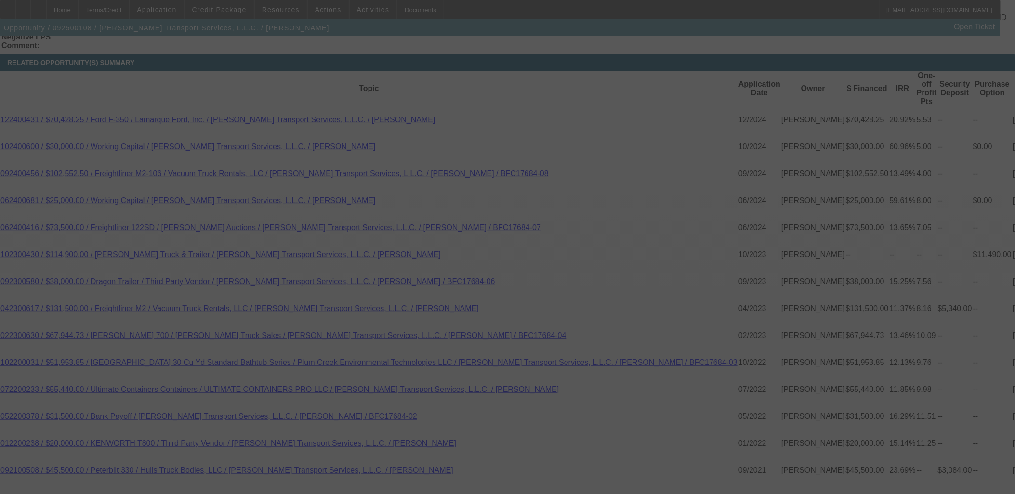
select select "0"
select select "2"
select select "0"
select select "6"
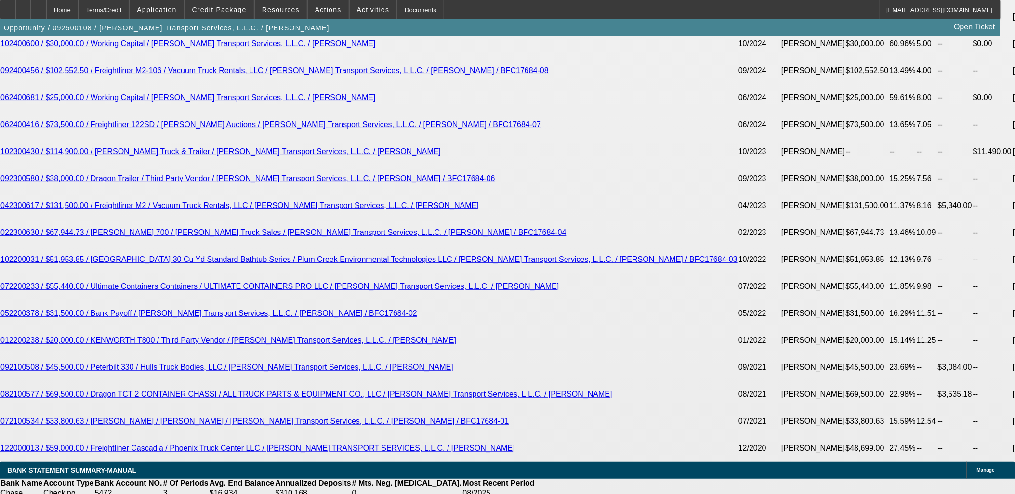
scroll to position [1854, 0]
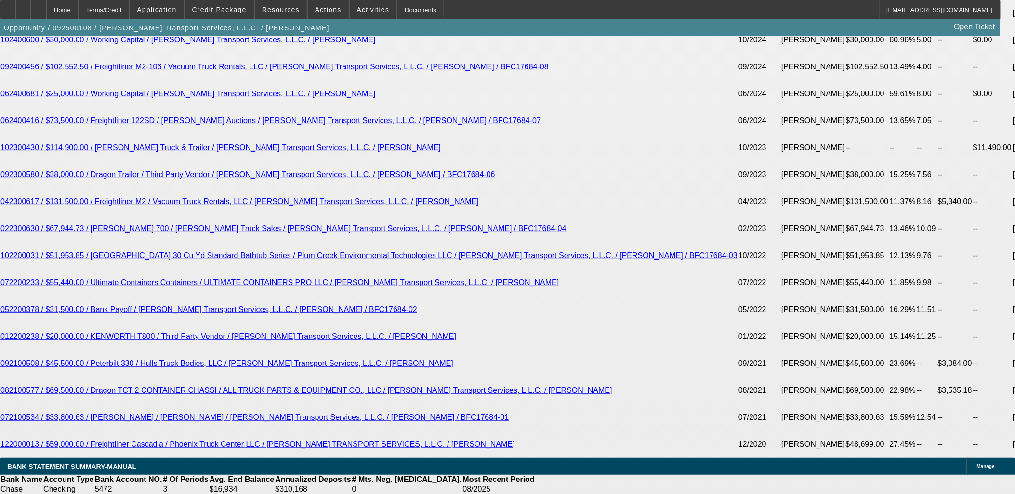
select select "3"
type input "UNKNOWN"
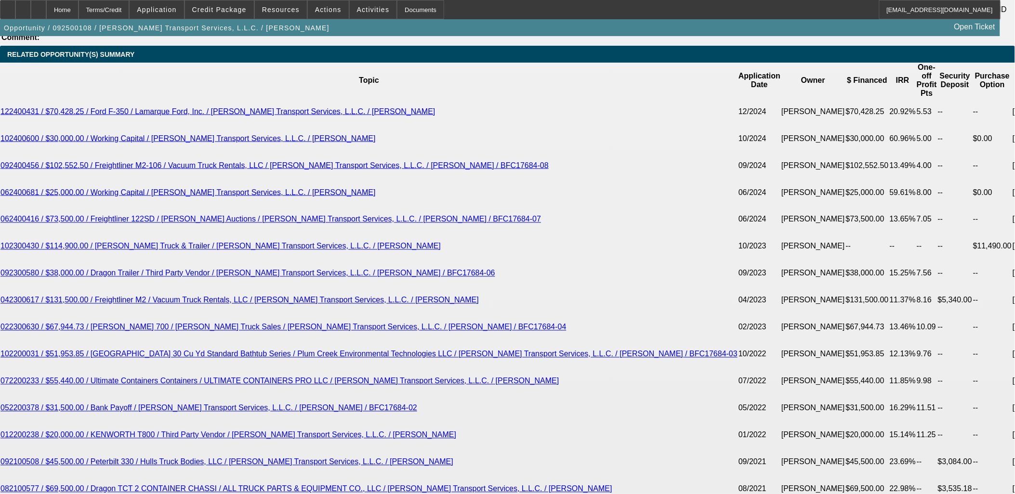
scroll to position [1747, 0]
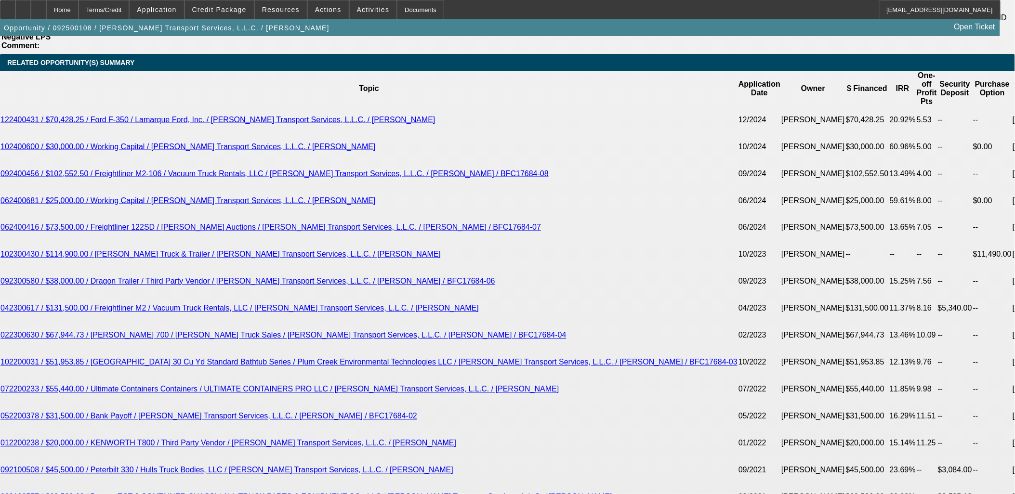
drag, startPoint x: 164, startPoint y: 318, endPoint x: 236, endPoint y: 320, distance: 71.8
type input "$3,906.00"
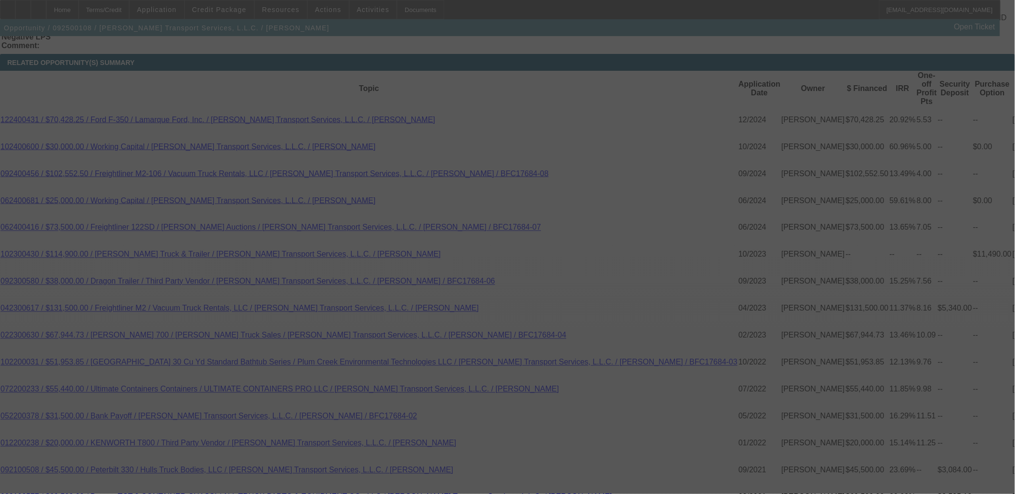
select select "0"
select select "3"
select select "0"
select select "6"
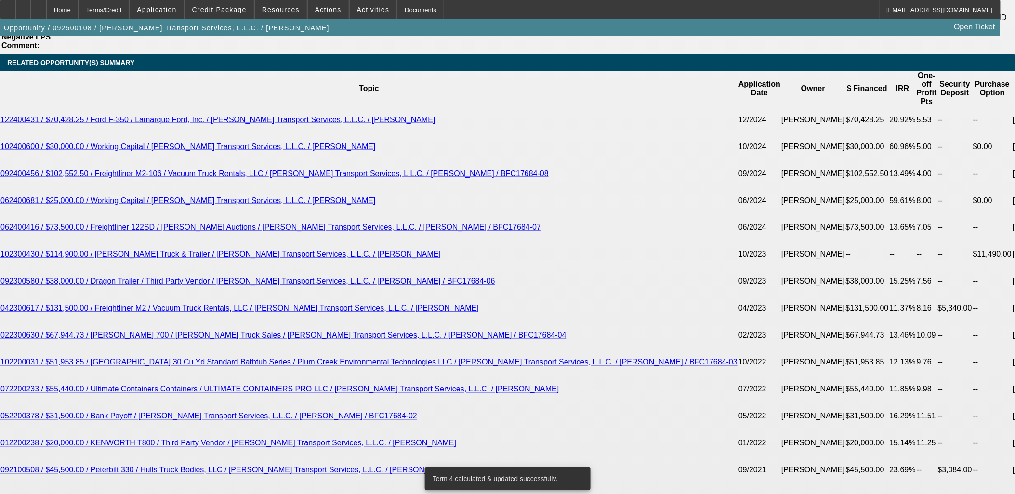
type input "13"
type input "UNKNOWN"
type input "13."
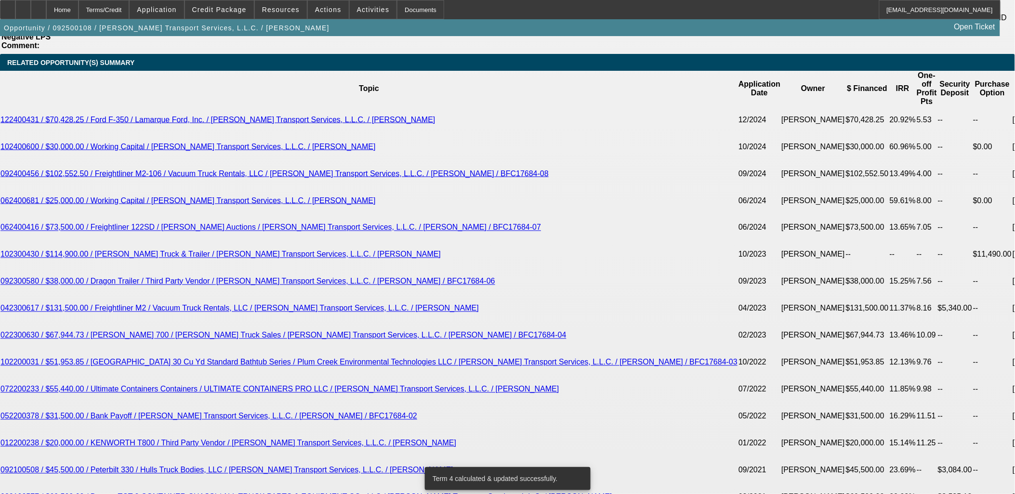
type input "$1,316.09"
type input "13.8"
type input "$1,331.19"
type input "13.8"
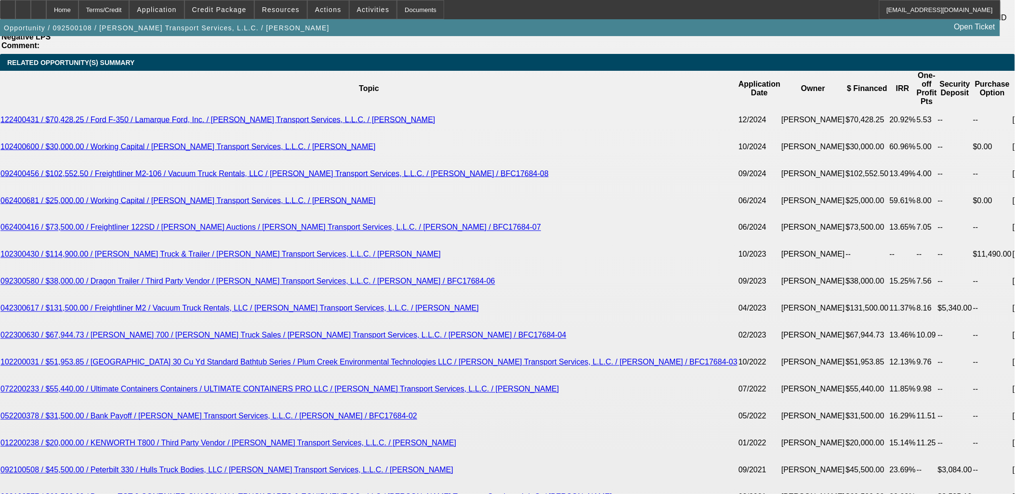
type input "13"
type input "1332"
type input "13.8"
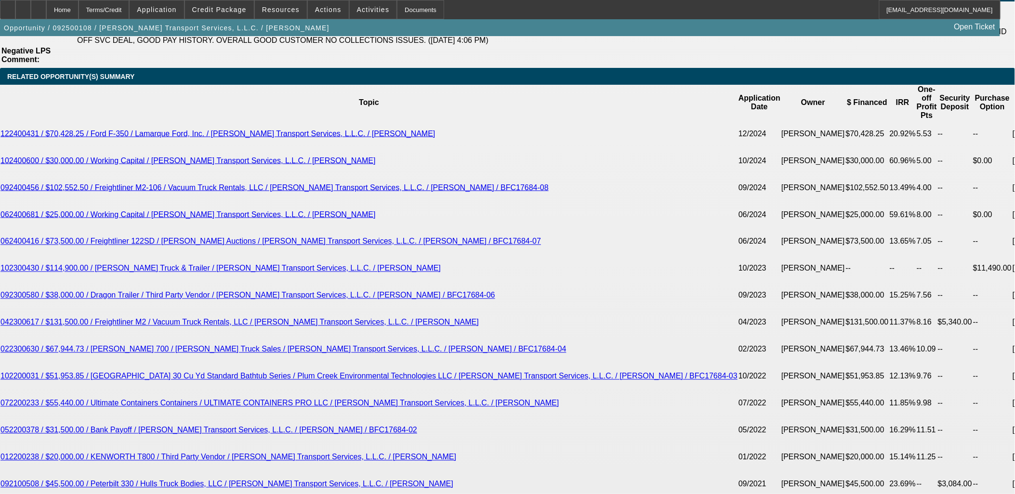
scroll to position [1640, 0]
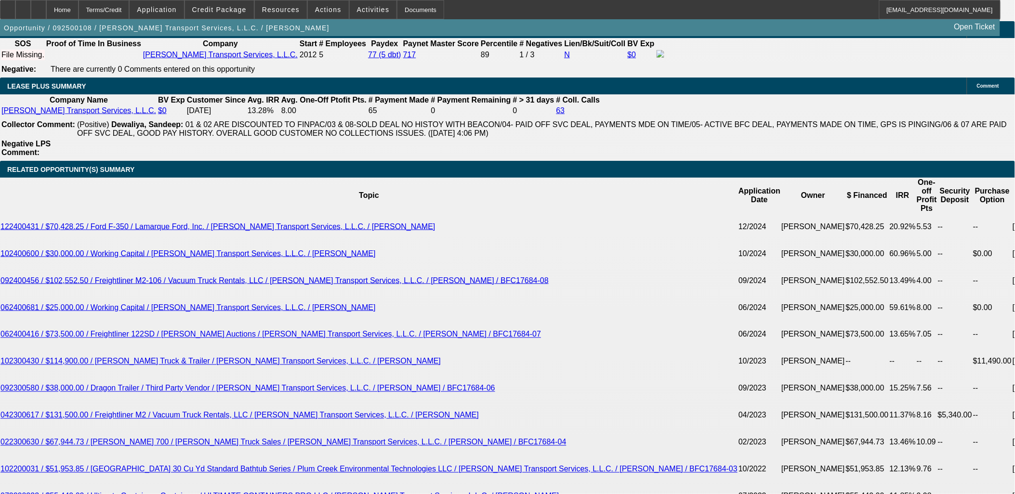
type input "$1,332.00"
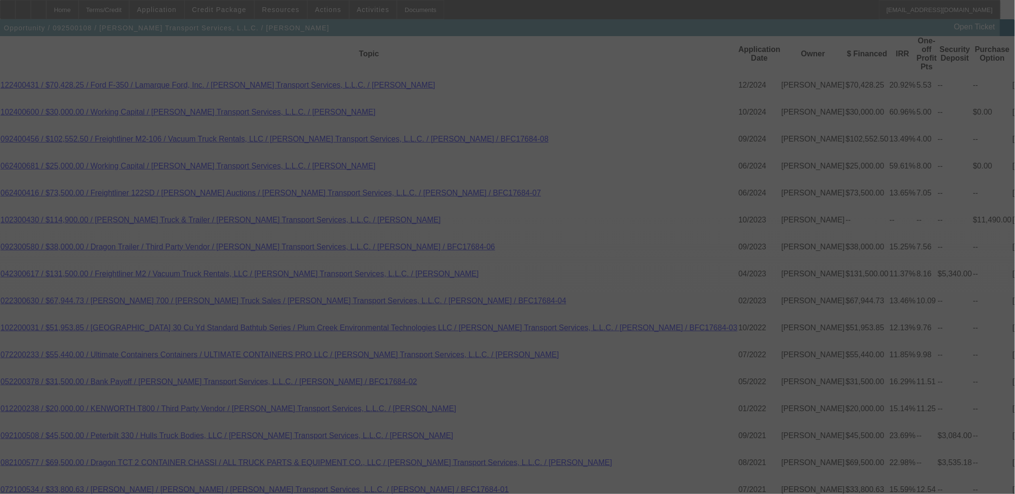
scroll to position [1800, 0]
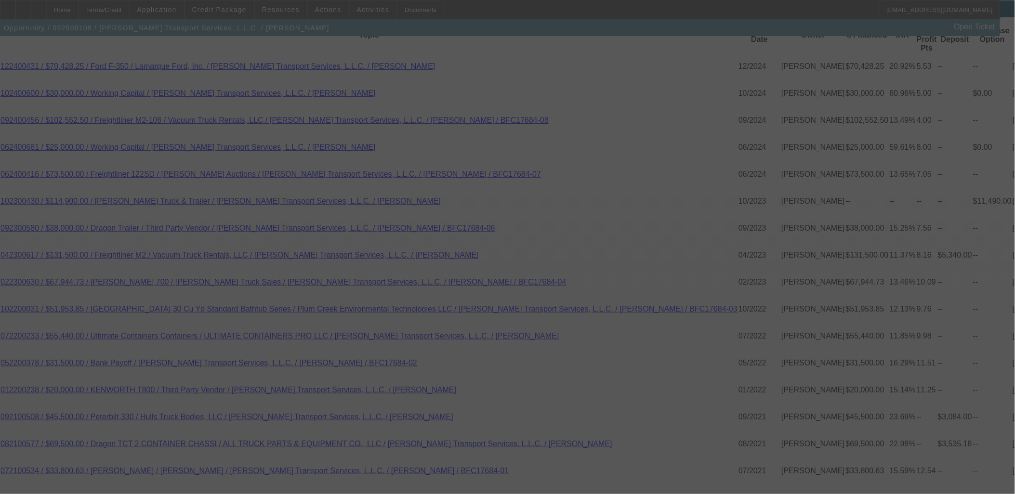
select select "0"
select select "3"
select select "0"
select select "6"
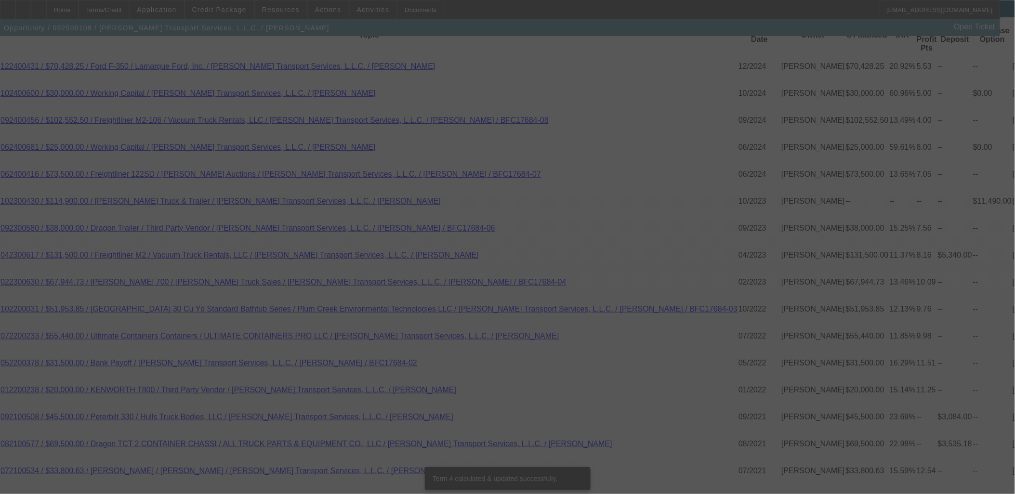
scroll to position [1789, 0]
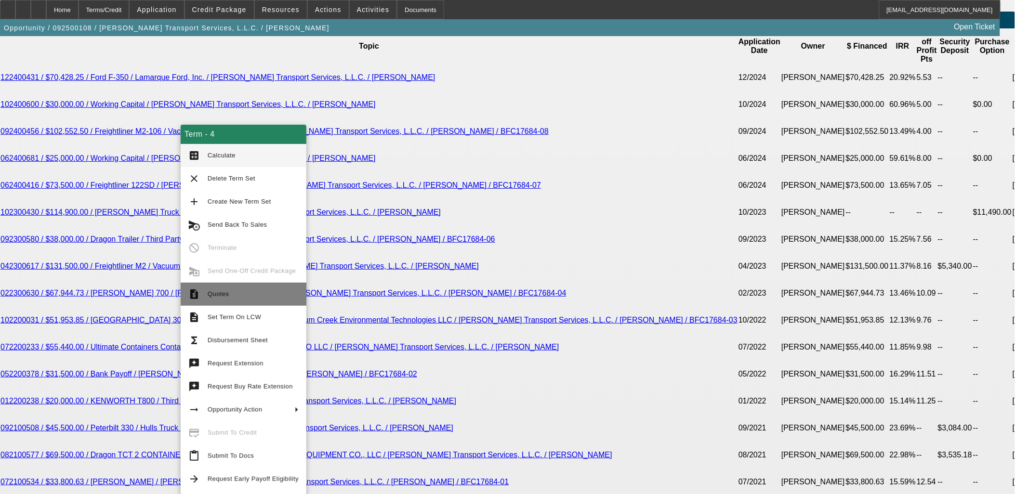
click at [215, 290] on span "Quotes" at bounding box center [218, 293] width 21 height 7
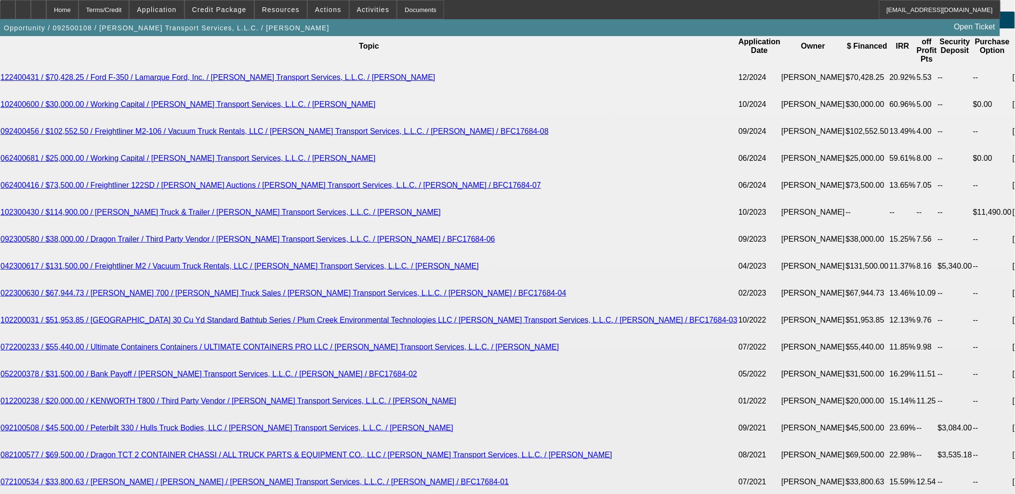
click at [8, 6] on icon at bounding box center [8, 6] width 0 height 0
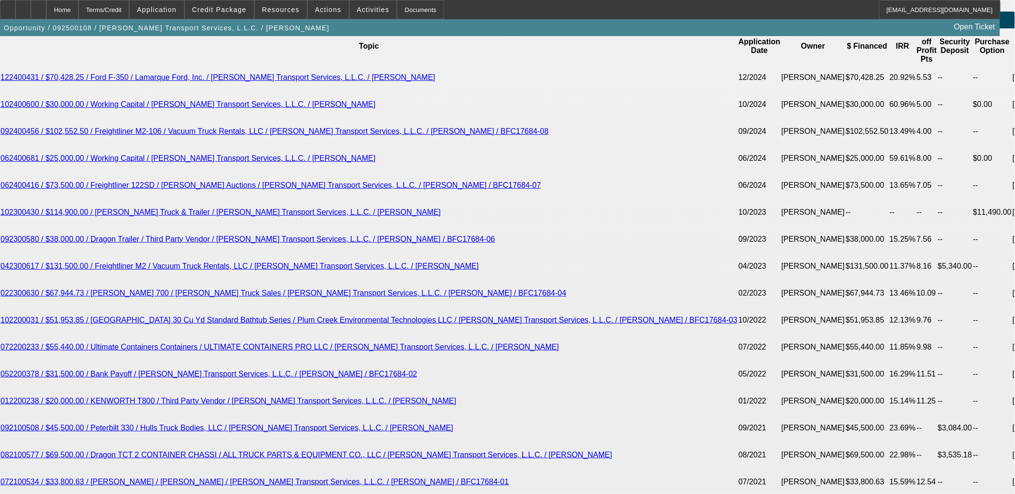
type input "UNKNOWN"
type input "40"
type input "$1,224.58"
type input "40"
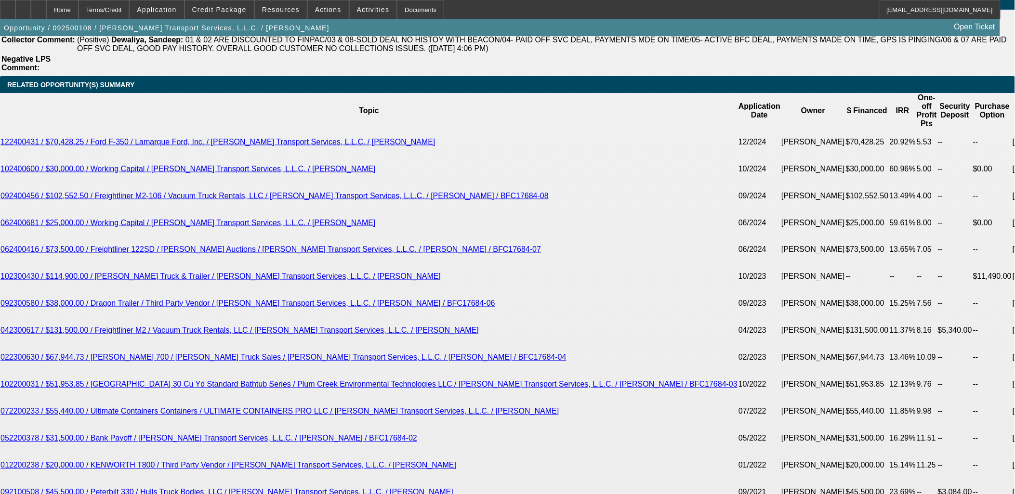
scroll to position [1629, 0]
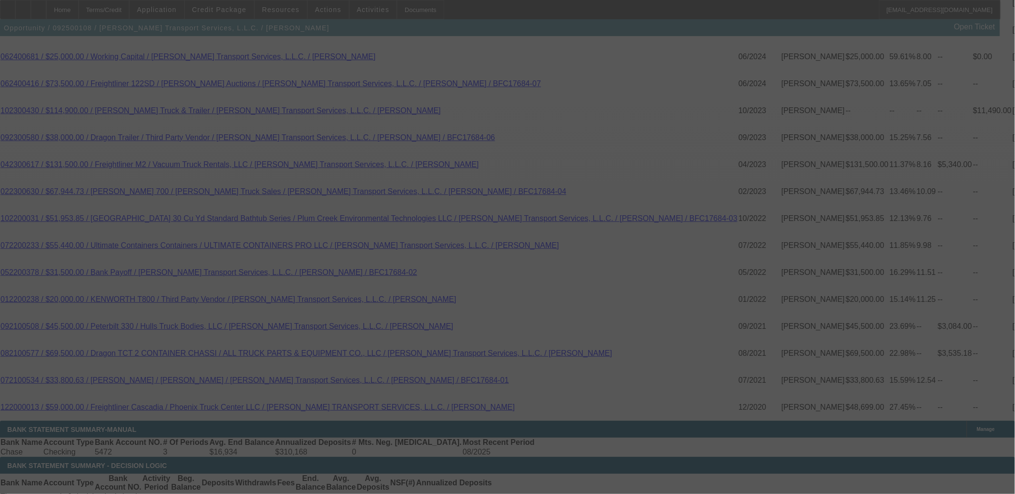
scroll to position [1896, 0]
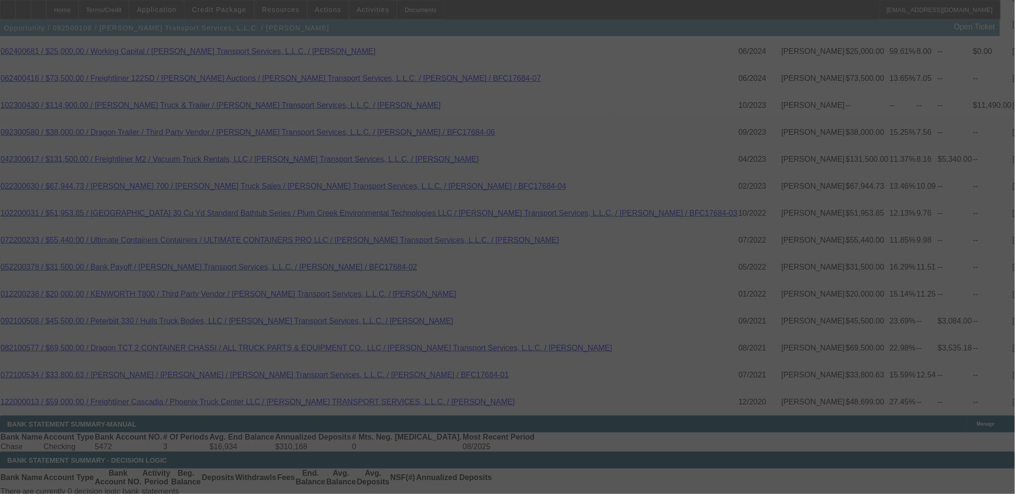
select select "0"
select select "3"
select select "0"
select select "6"
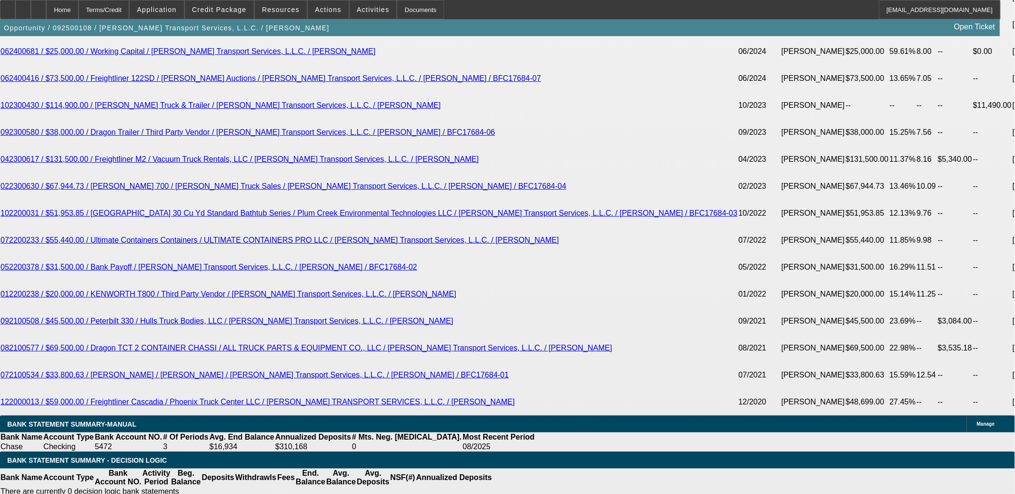
type input "123"
type input "UNKNOWN"
type input "1235"
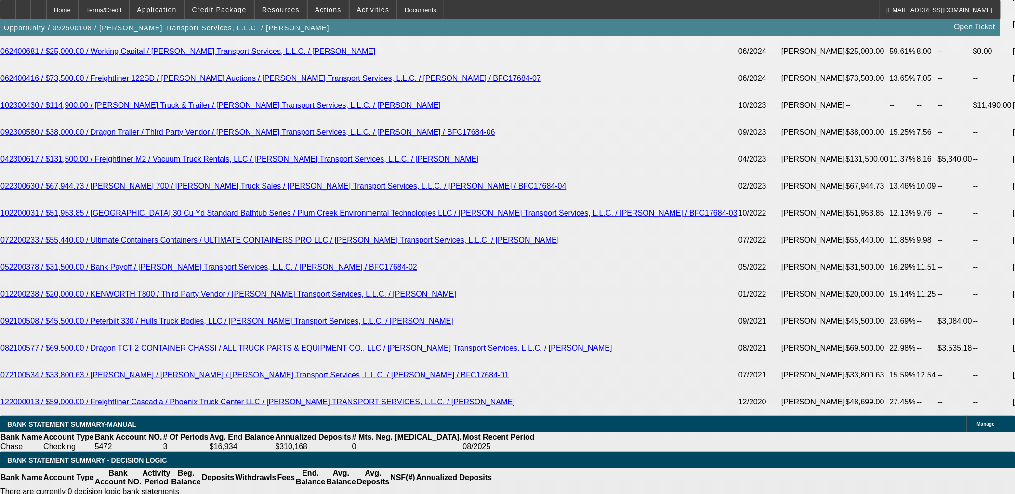
type input "14.4"
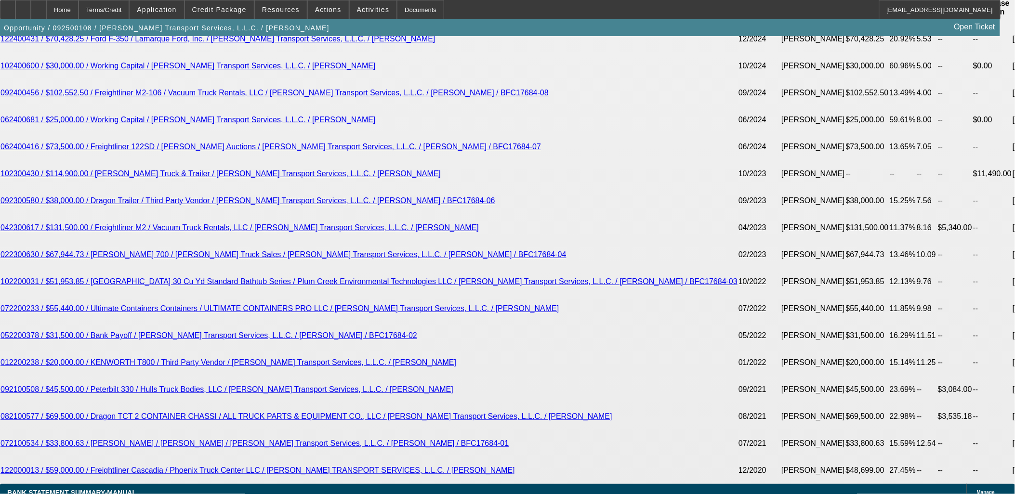
scroll to position [1682, 0]
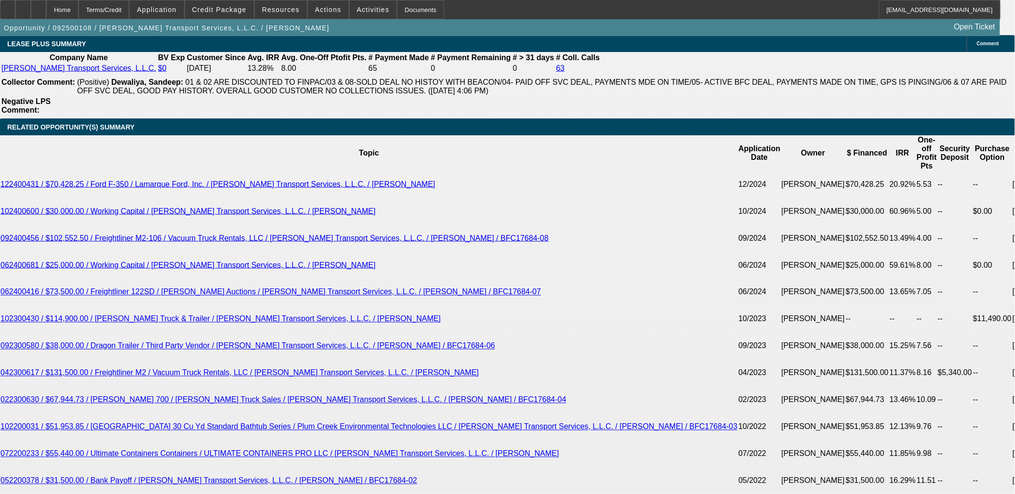
type input "$1,235.00"
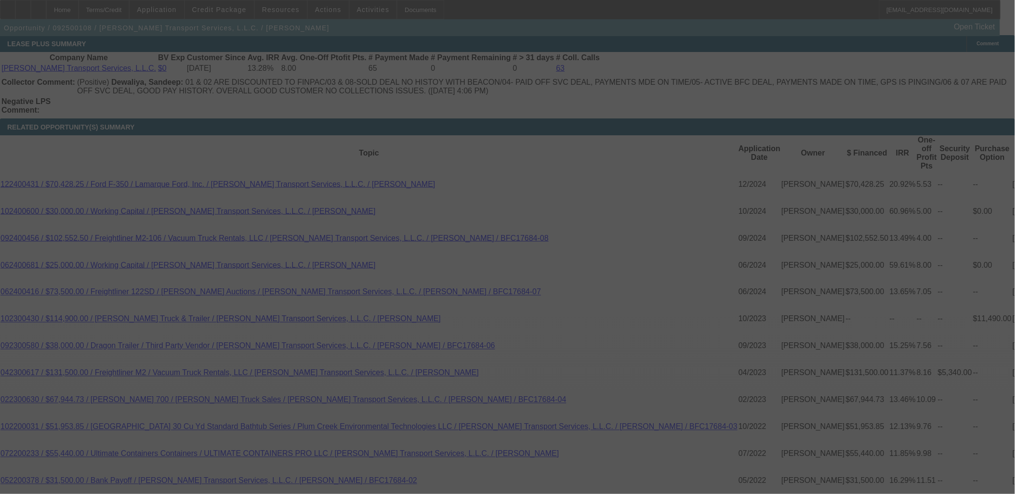
select select "0"
select select "3"
select select "0"
select select "6"
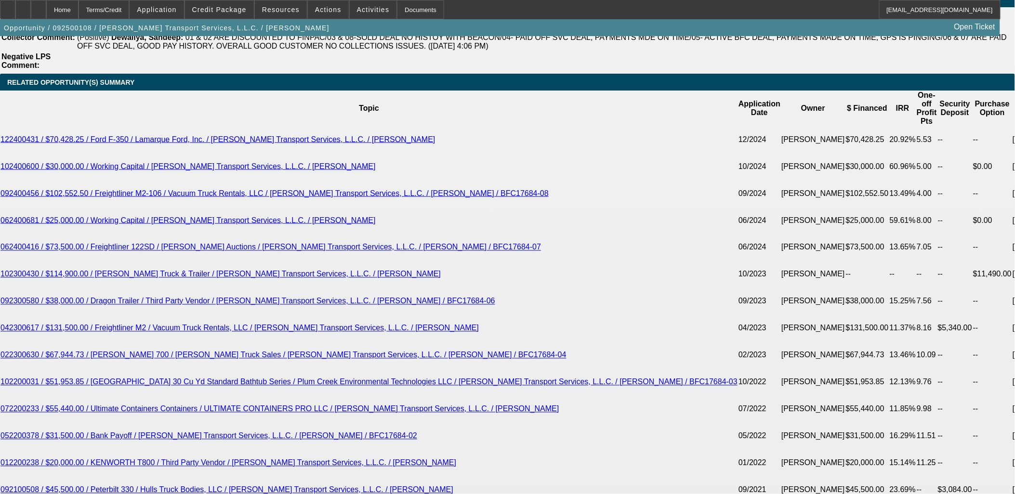
scroll to position [1789, 0]
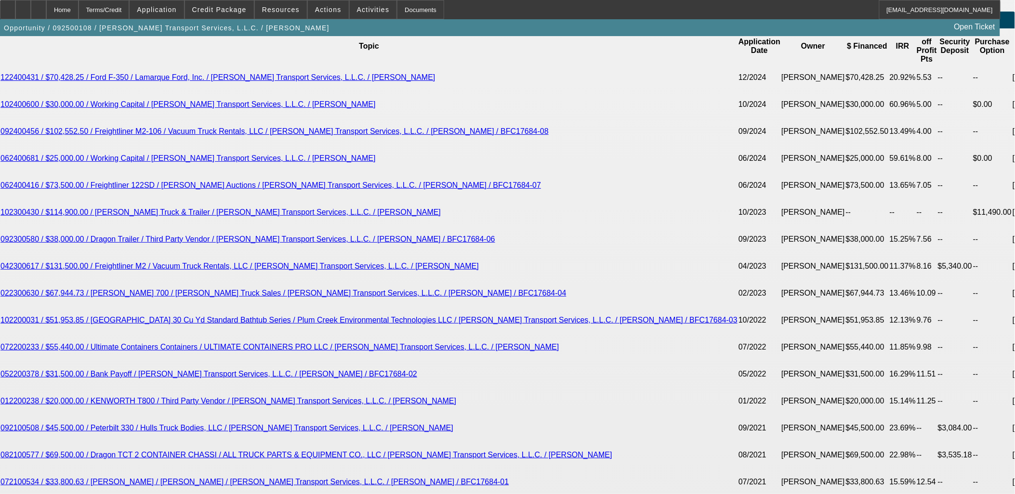
drag, startPoint x: 170, startPoint y: 140, endPoint x: 100, endPoint y: 119, distance: 73.0
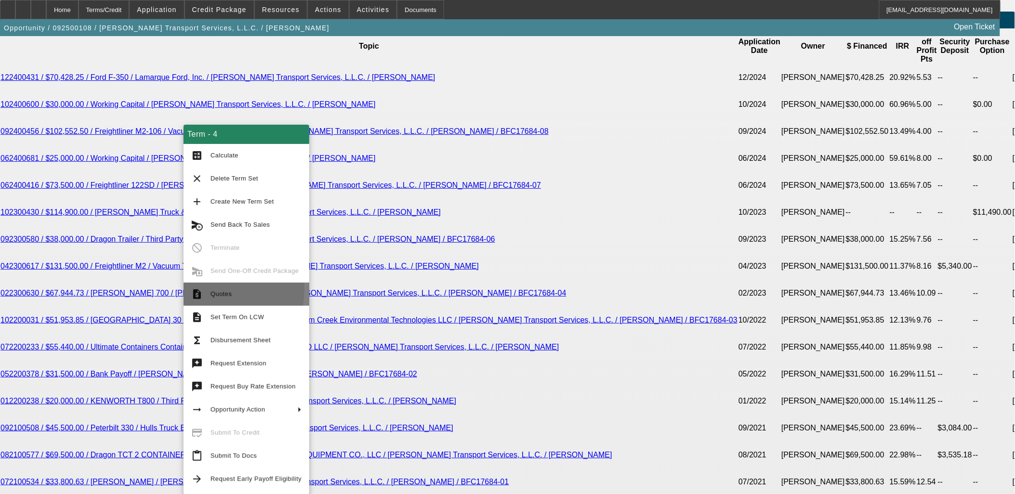
click at [224, 290] on span "Quotes" at bounding box center [221, 293] width 21 height 7
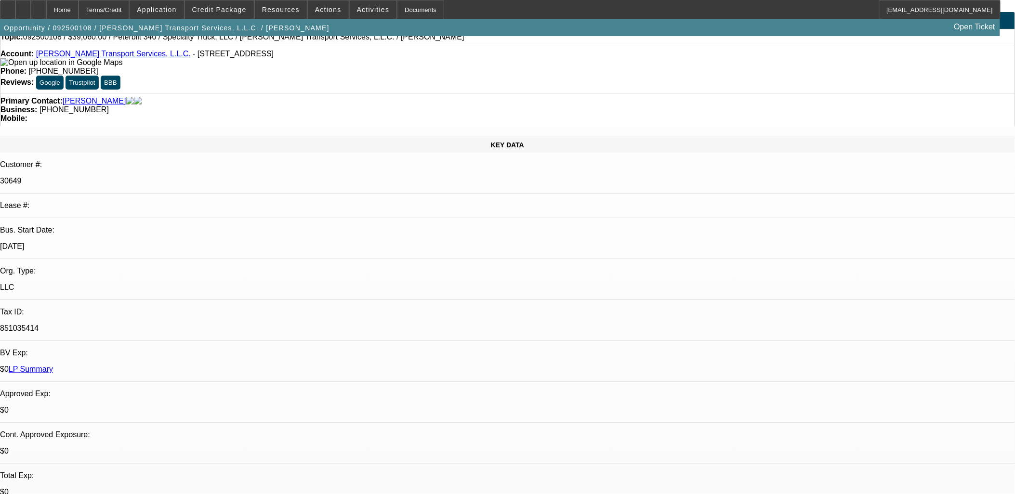
scroll to position [0, 0]
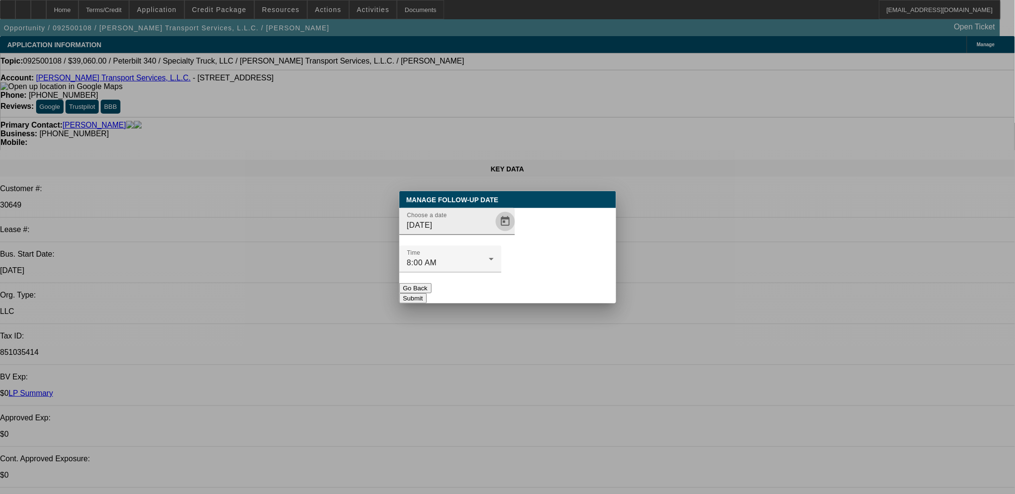
click at [494, 233] on span "Open calendar" at bounding box center [505, 221] width 23 height 23
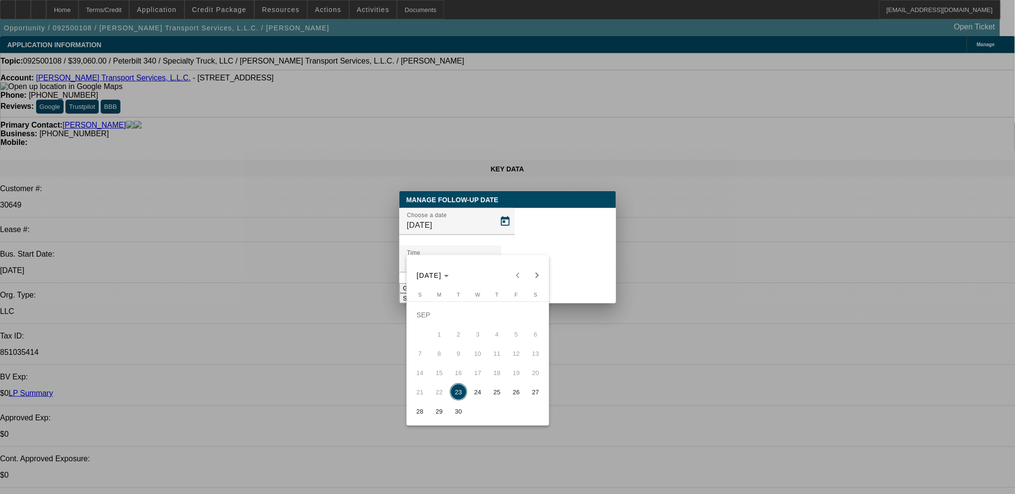
click at [482, 393] on span "24" at bounding box center [477, 391] width 17 height 17
type input "9/24/2025"
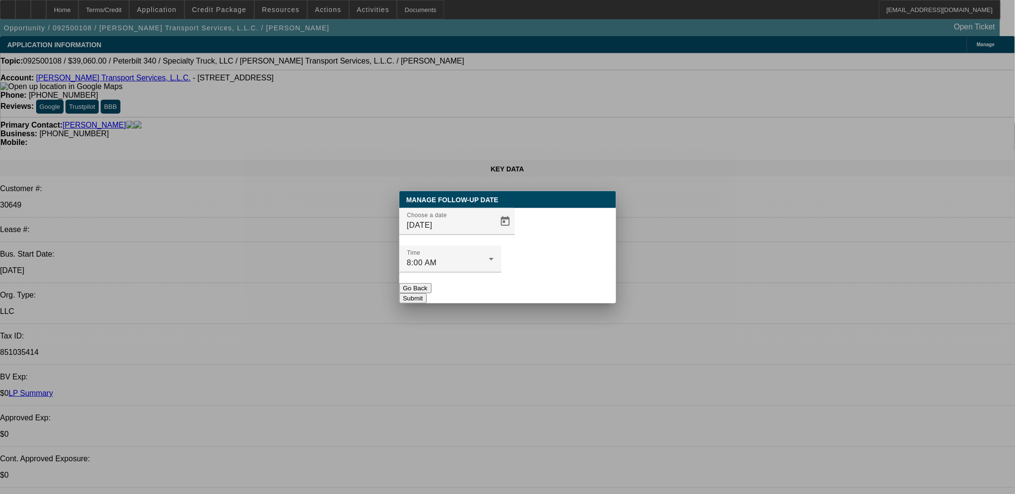
click at [427, 293] on button "Submit" at bounding box center [412, 298] width 27 height 10
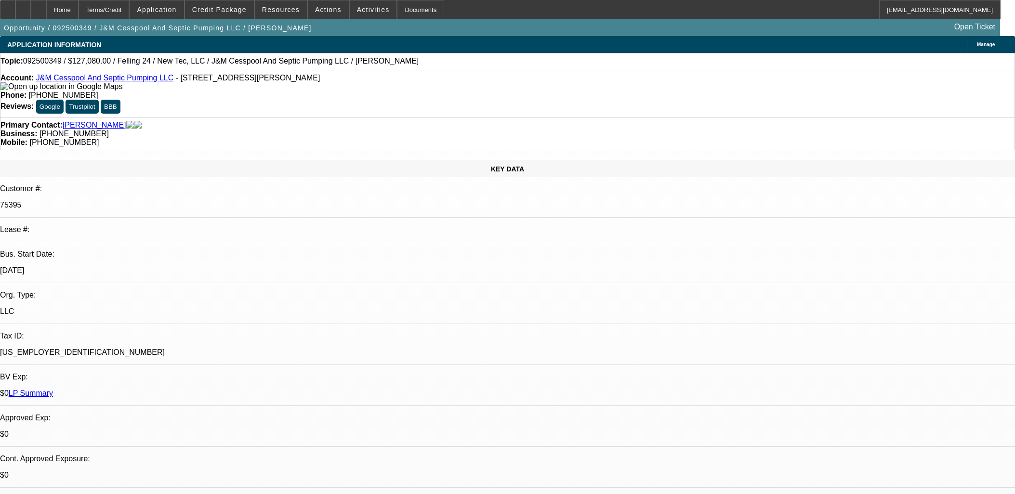
select select "0"
select select "3"
select select "0"
select select "6"
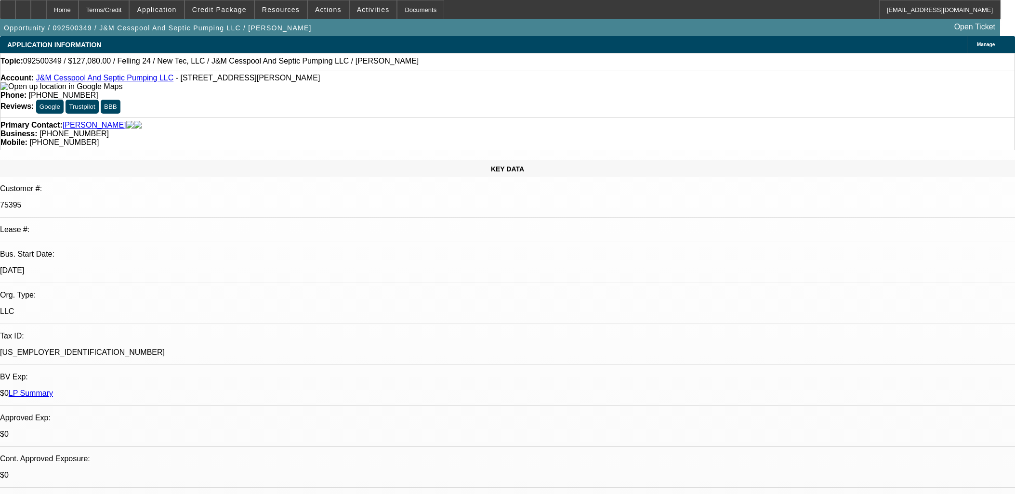
select select "0.1"
select select "0"
select select "2"
select select "0"
select select "6"
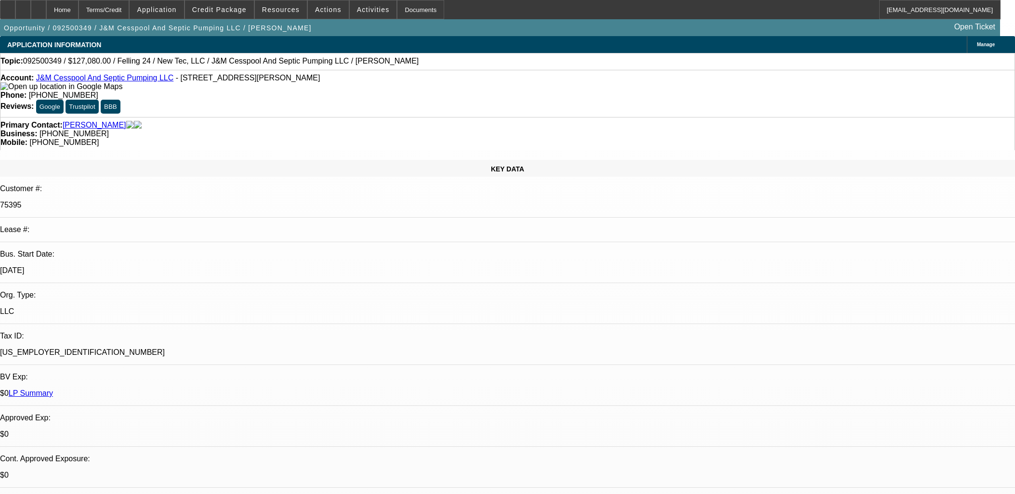
select select "0.1"
select select "0"
select select "2"
select select "0"
select select "6"
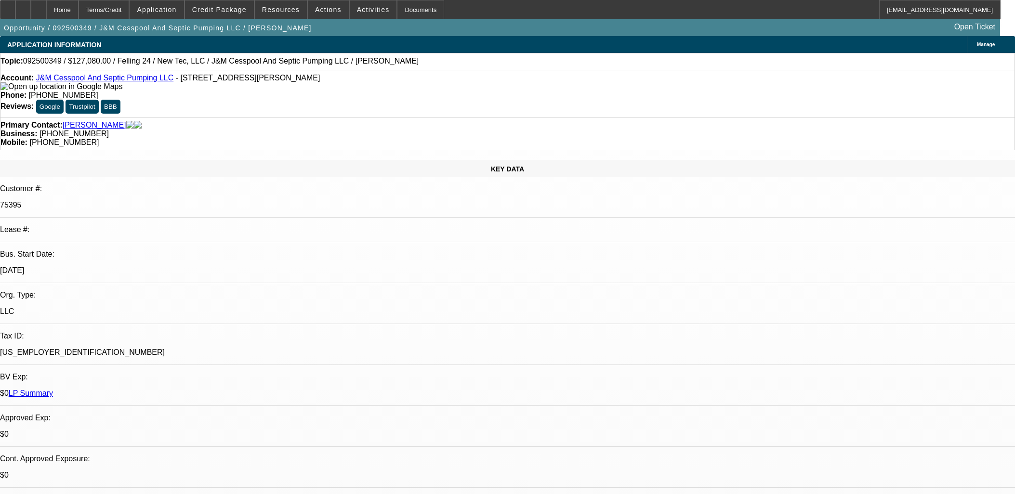
select select "0"
select select "2"
select select "0"
select select "6"
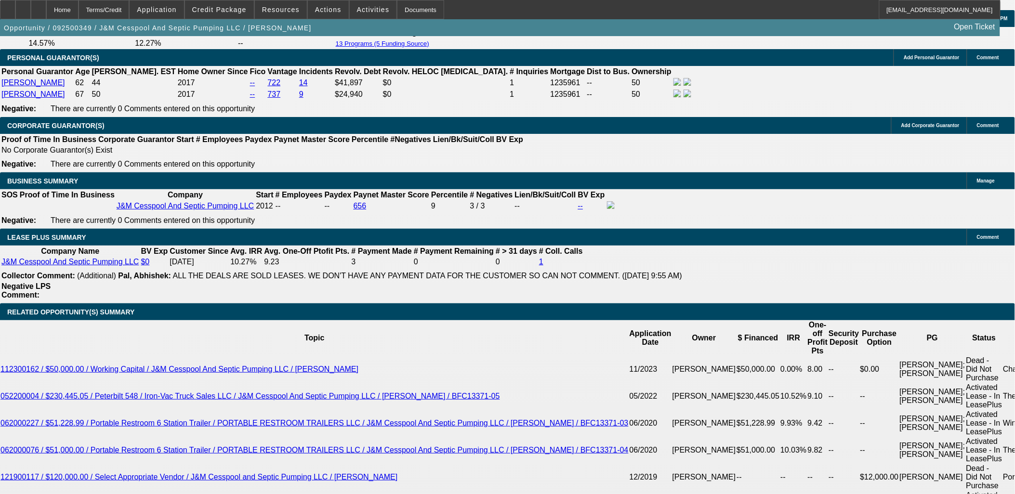
scroll to position [1659, 0]
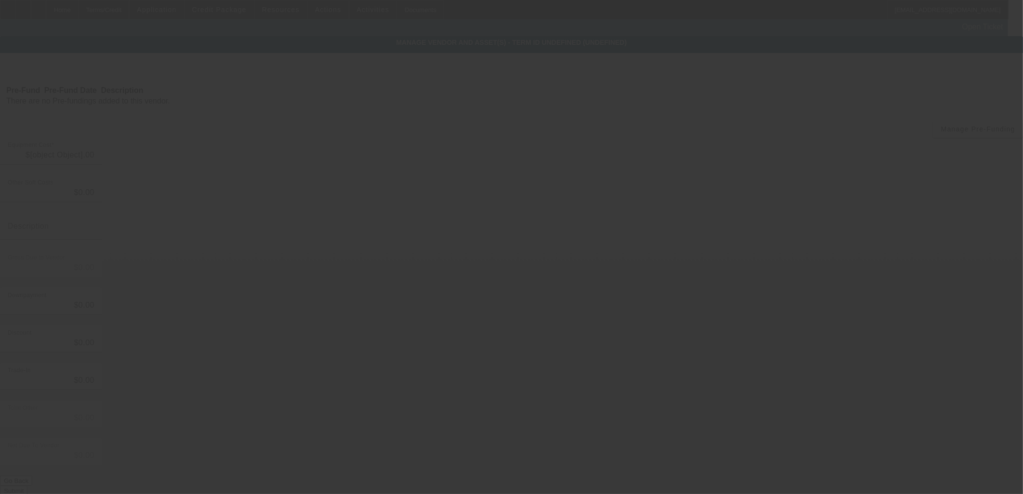
type input "$141,200.00"
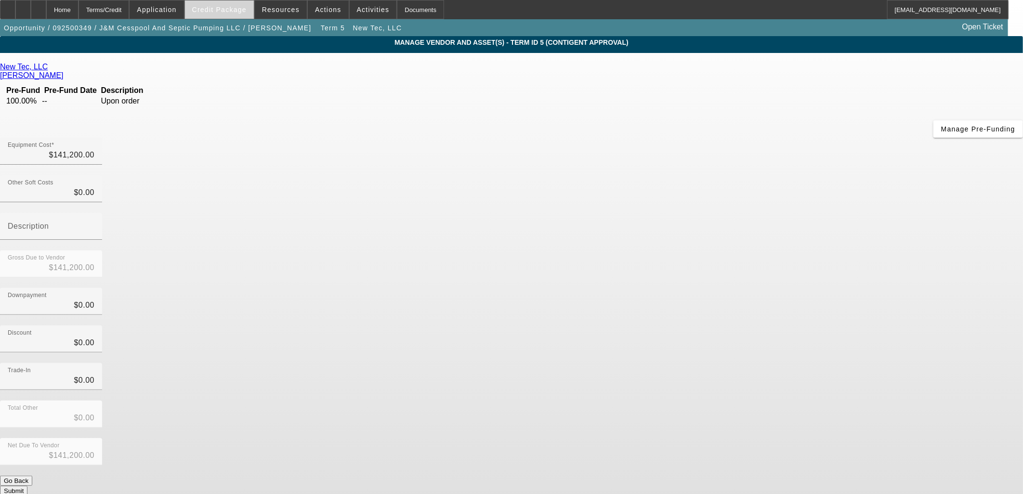
click at [225, 12] on button "Credit Package" at bounding box center [219, 9] width 69 height 18
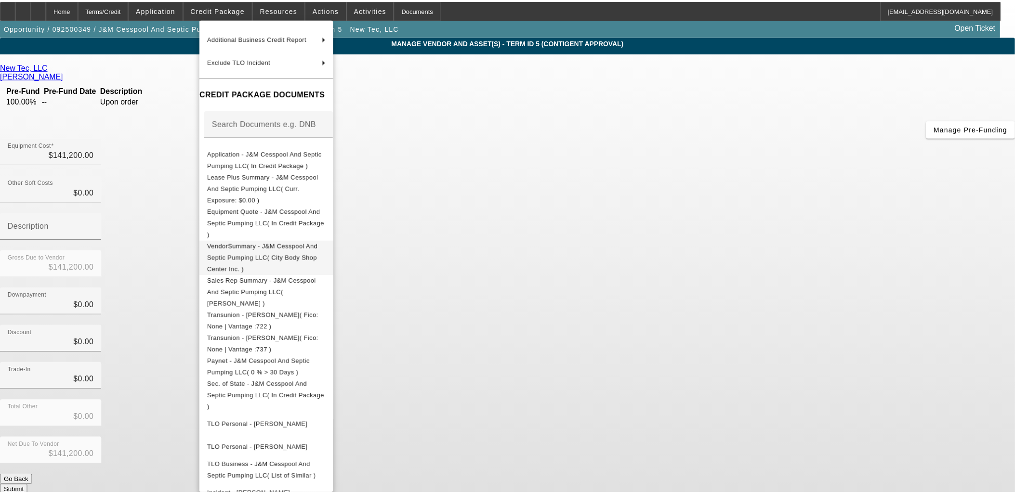
scroll to position [107, 0]
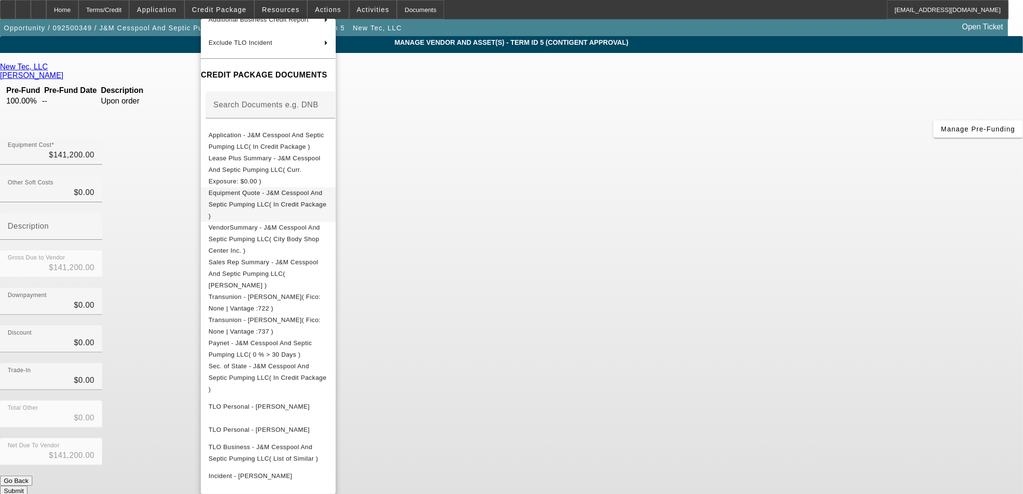
click at [258, 194] on span "Equipment Quote - J&M Cesspool And Septic Pumping LLC( In Credit Package )" at bounding box center [268, 204] width 119 height 35
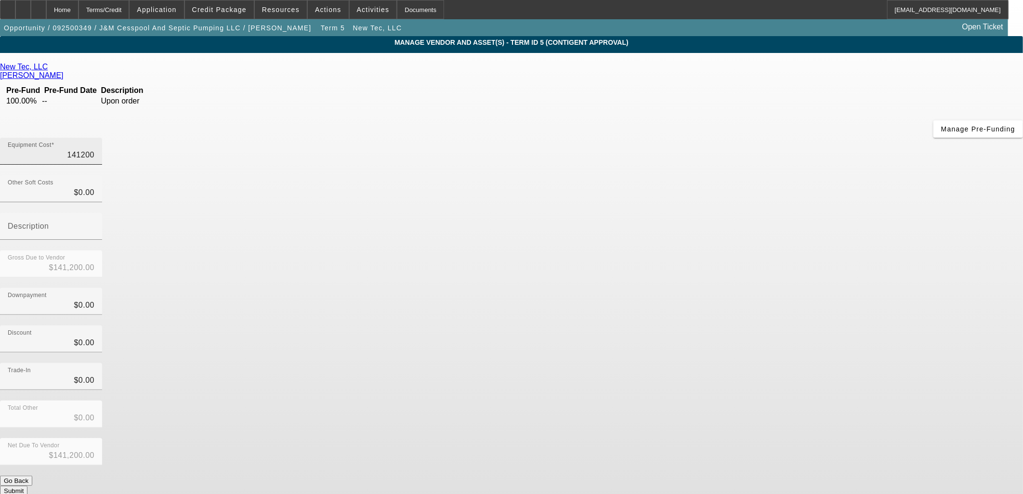
click at [94, 149] on input "141200" at bounding box center [51, 155] width 87 height 12
type input "1"
type input "$1.00"
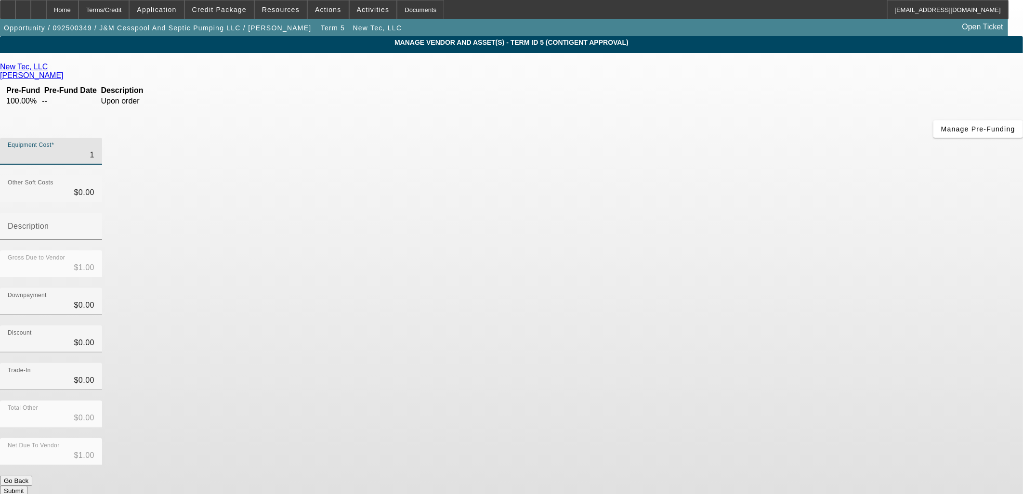
type input "18"
type input "$18.00"
type input "187"
type input "$187.00"
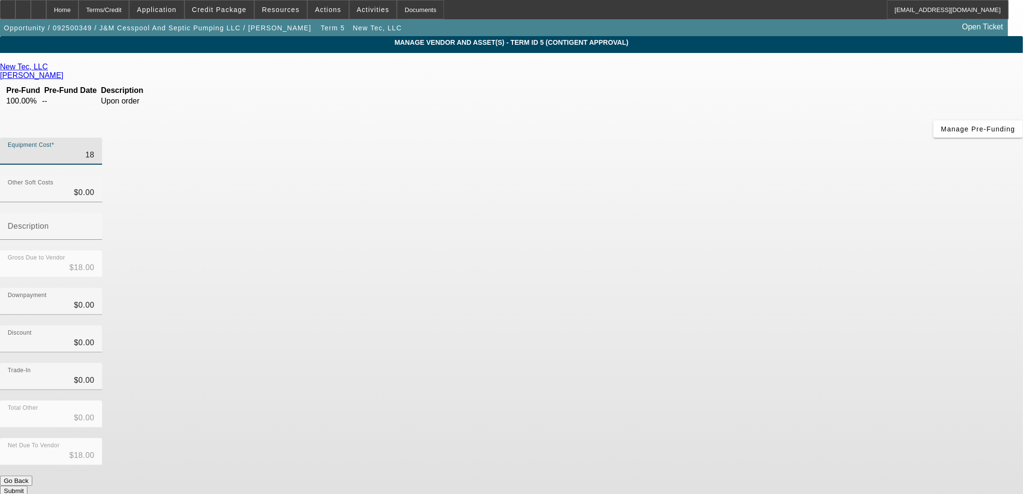
type input "$187.00"
type input "1870"
type input "$1,870.00"
type input "18700"
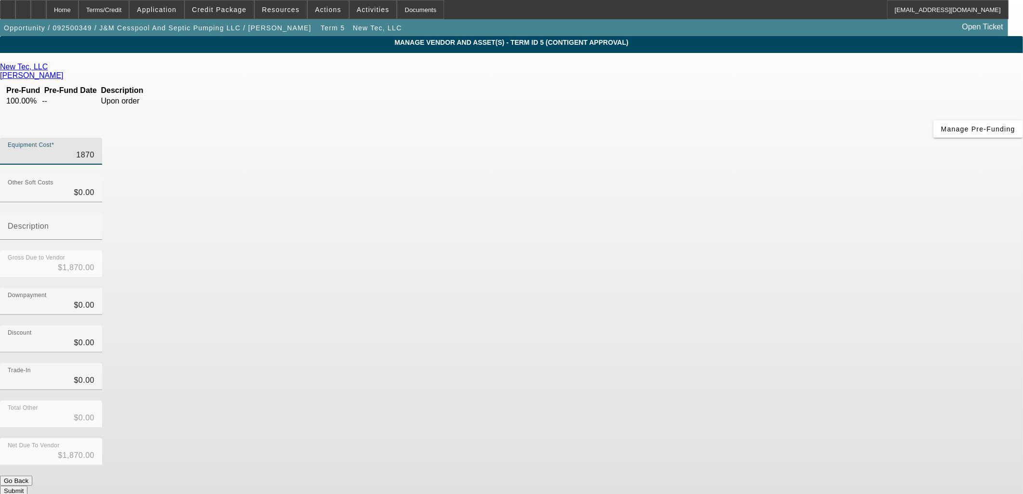
type input "$18,700.00"
click at [700, 326] on div "Discount $0.00" at bounding box center [511, 345] width 1023 height 38
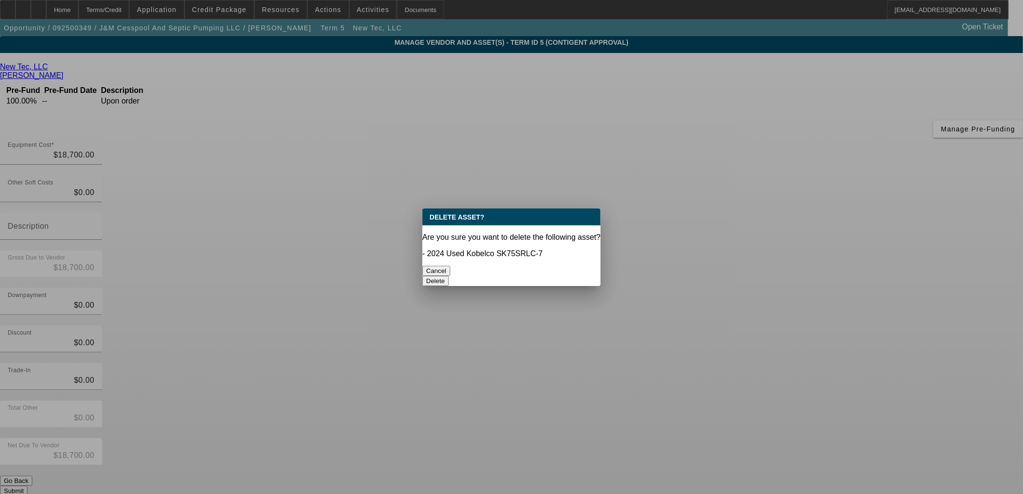
click at [551, 276] on div "Delete" at bounding box center [511, 281] width 178 height 10
click at [449, 276] on button "Delete" at bounding box center [435, 281] width 26 height 10
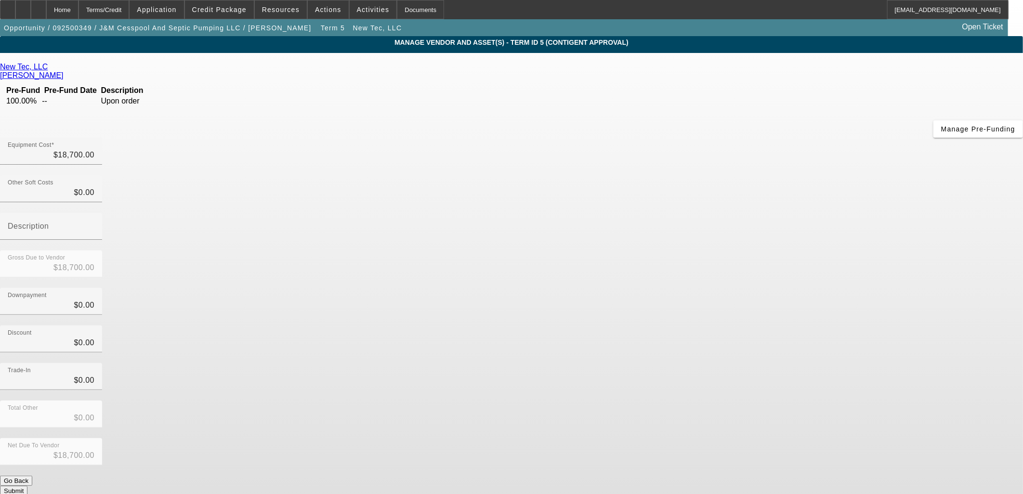
click at [27, 486] on button "Submit" at bounding box center [13, 491] width 27 height 10
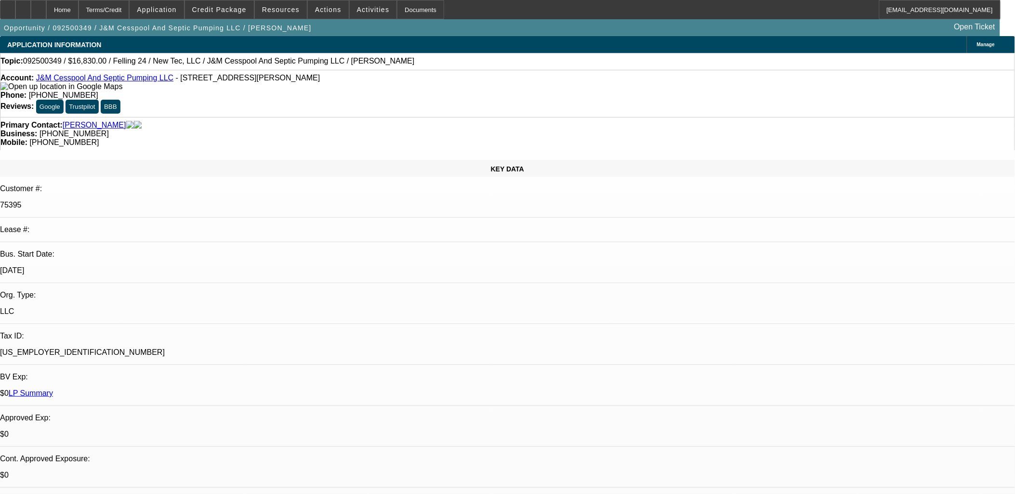
select select "0"
select select "3"
select select "0"
select select "6"
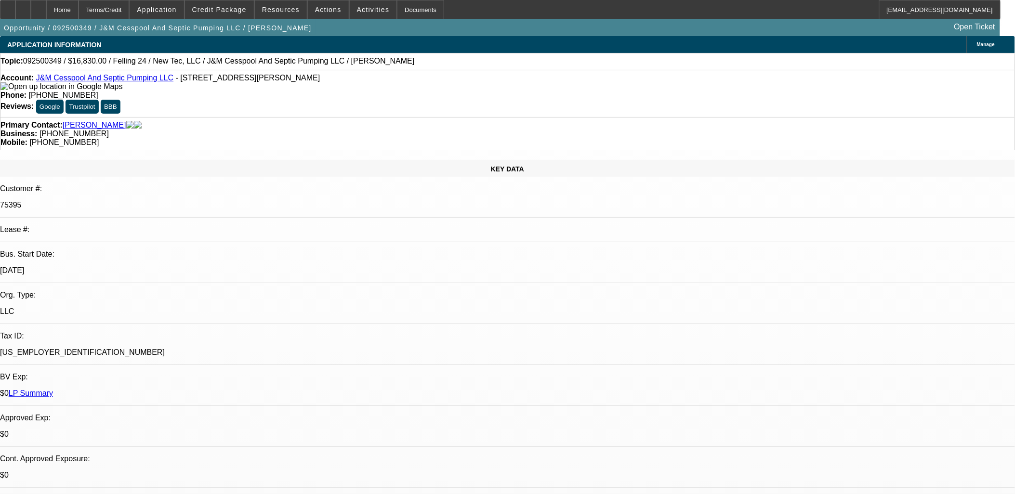
select select "0.1"
select select "0"
select select "2"
select select "0"
select select "6"
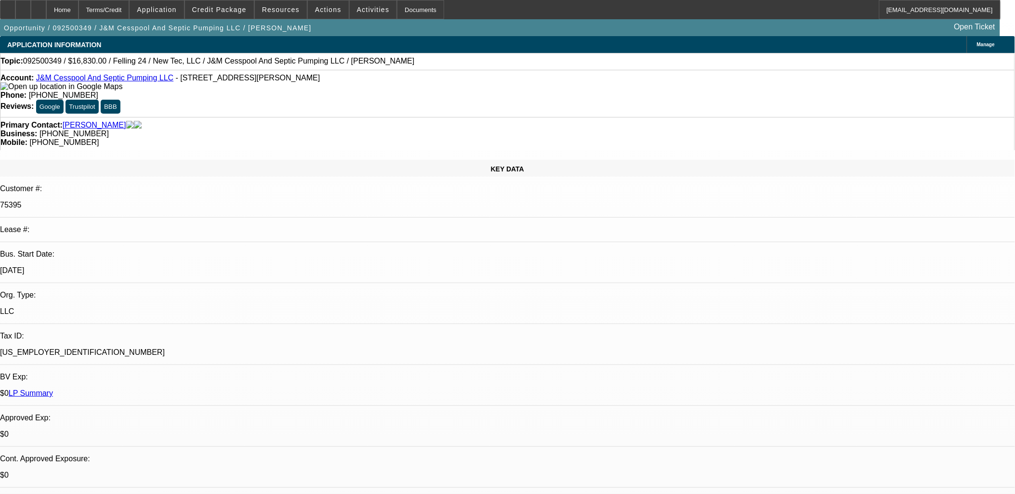
select select "0.1"
select select "0"
select select "2"
select select "0"
select select "6"
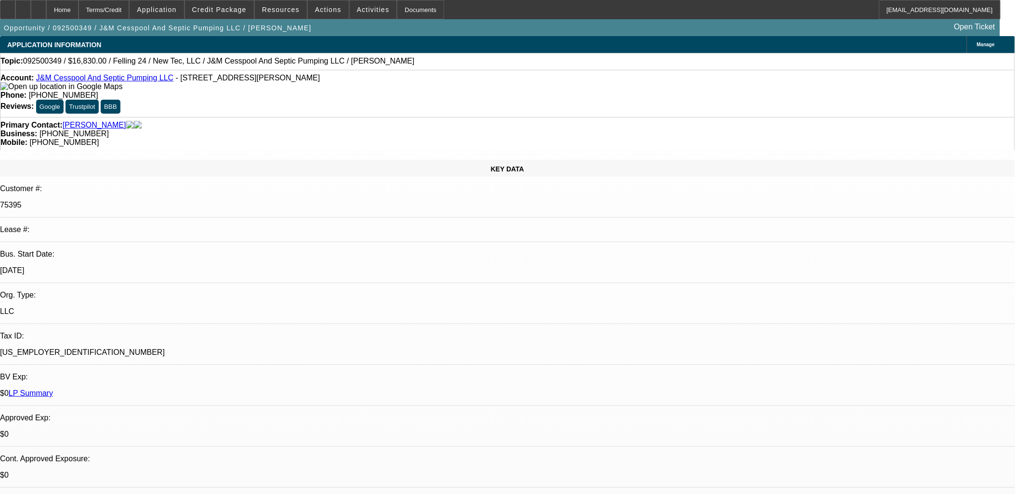
select select "0"
select select "2"
select select "0"
select select "6"
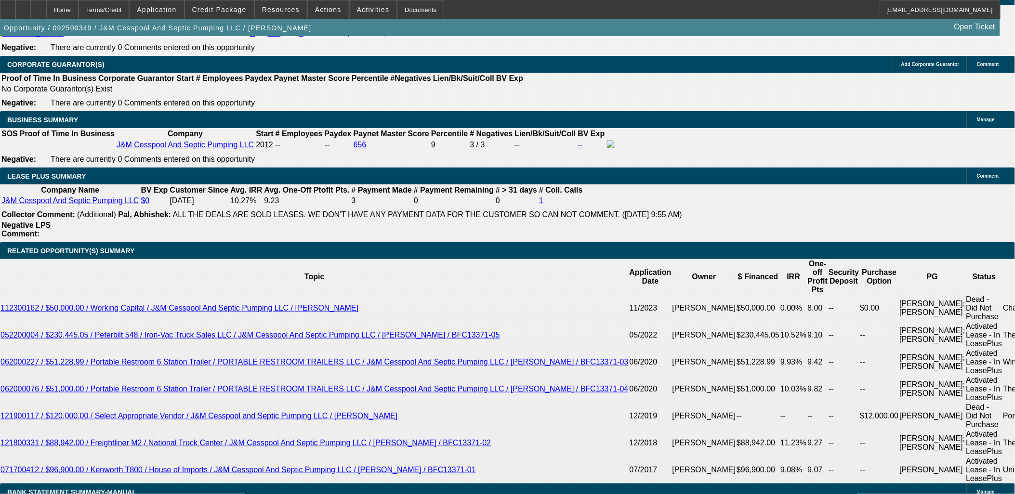
scroll to position [1659, 0]
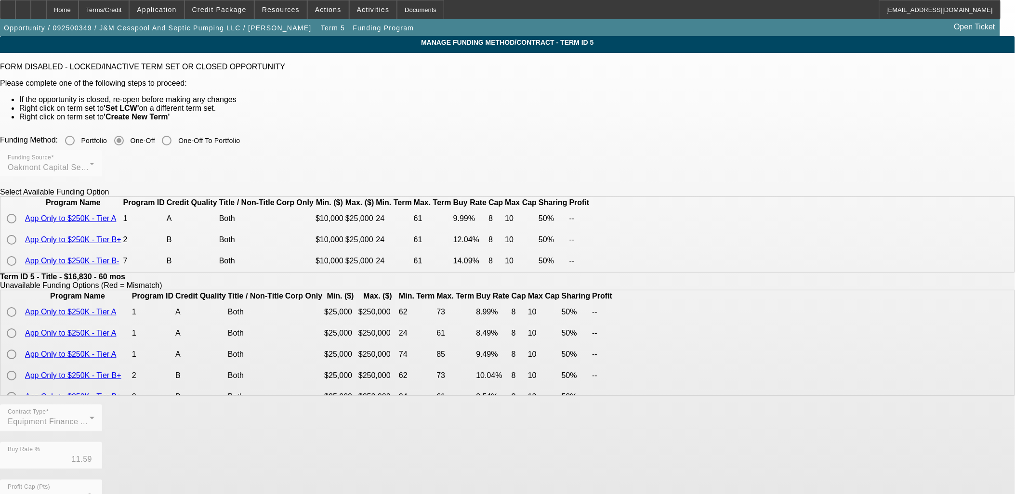
click at [24, 271] on td at bounding box center [12, 261] width 22 height 20
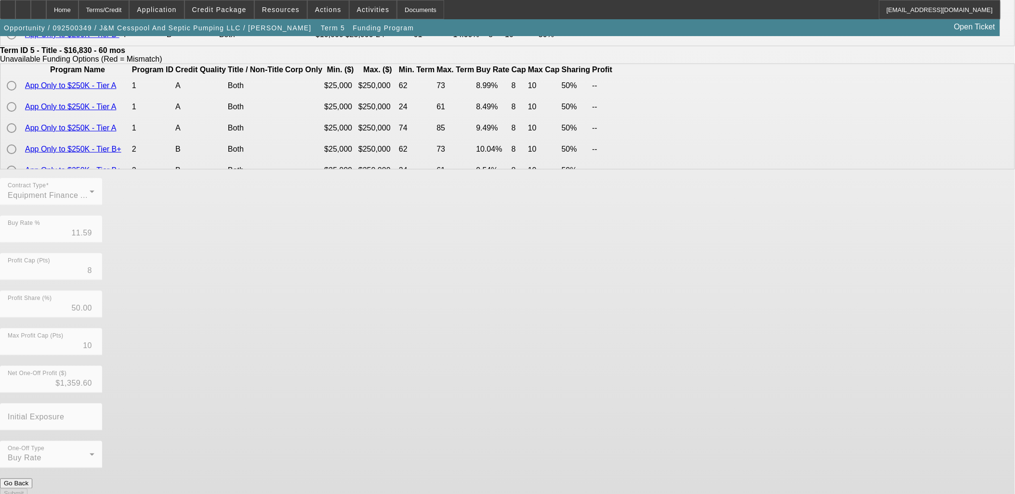
scroll to position [229, 0]
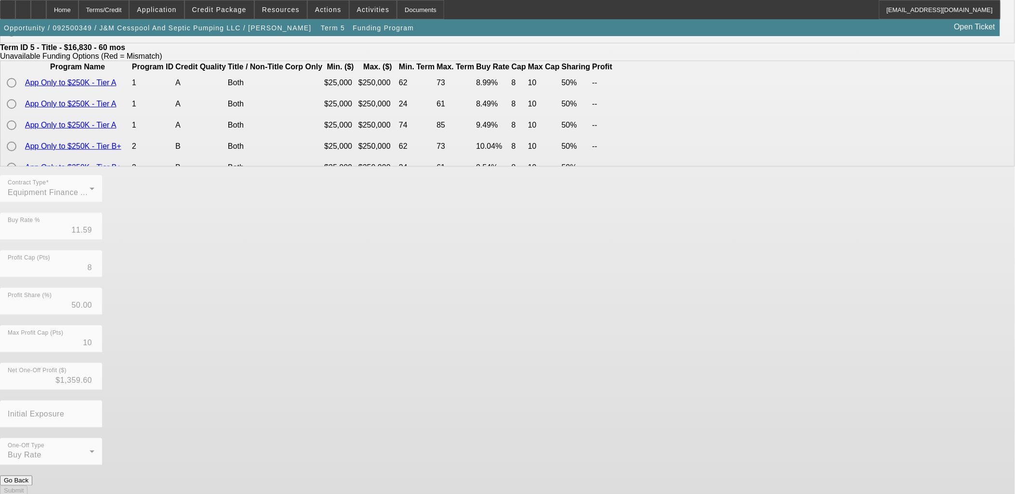
click at [32, 476] on button "Go Back" at bounding box center [16, 481] width 32 height 10
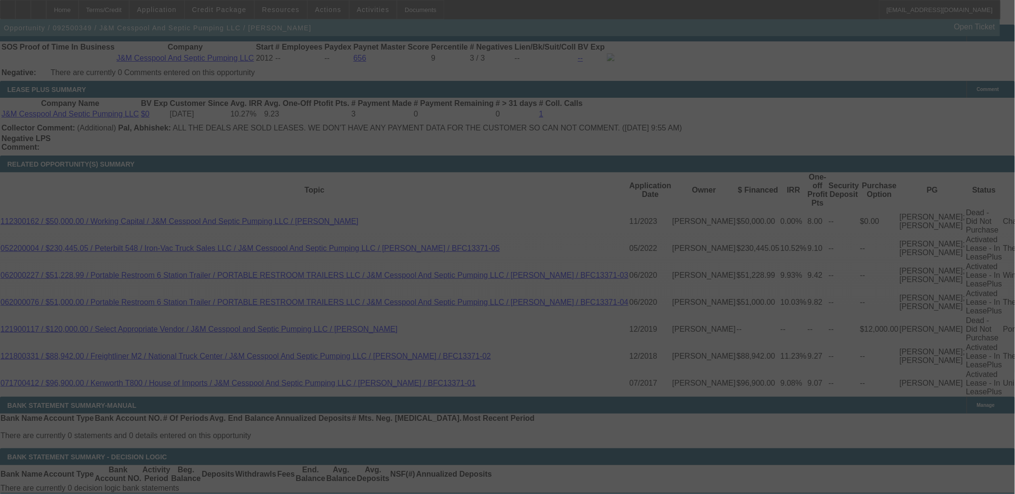
scroll to position [1912, 0]
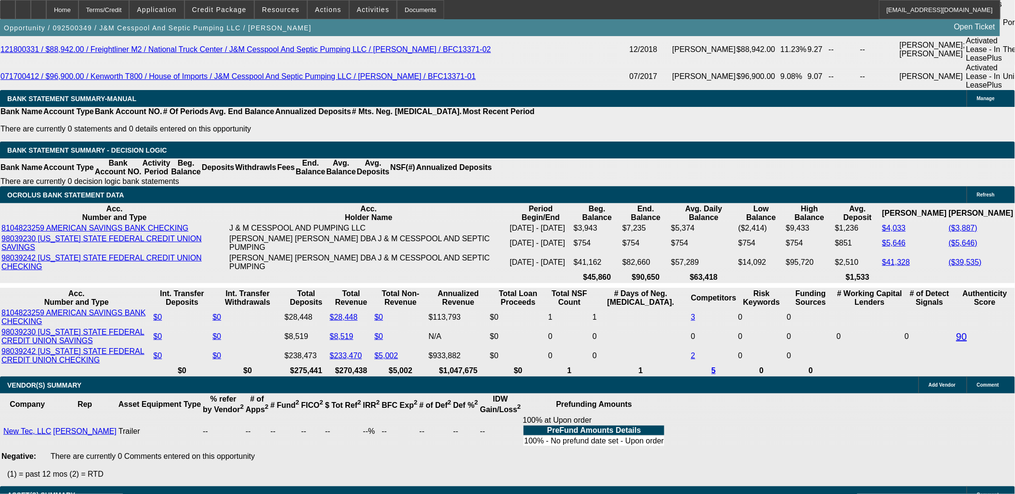
select select "0"
select select "3"
select select "0"
select select "6"
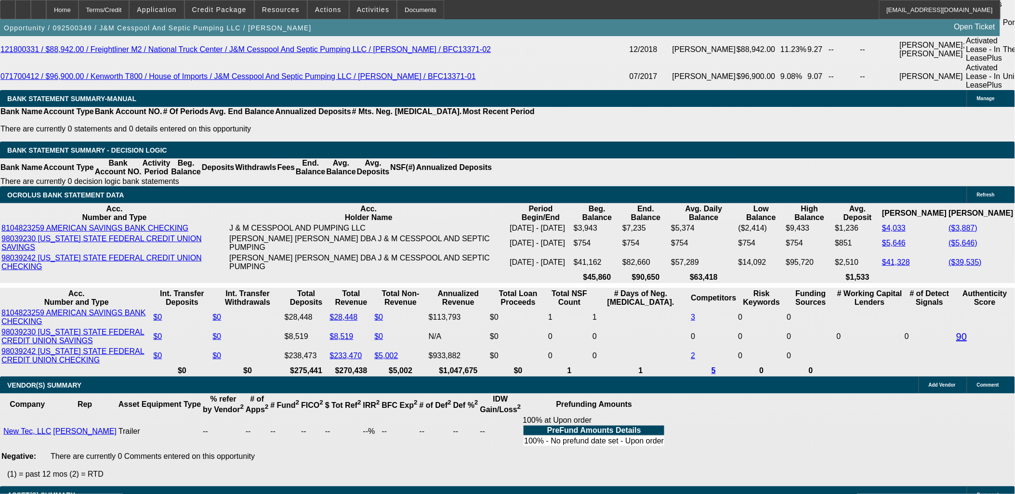
select select "0.1"
select select "0"
select select "2"
select select "0"
select select "6"
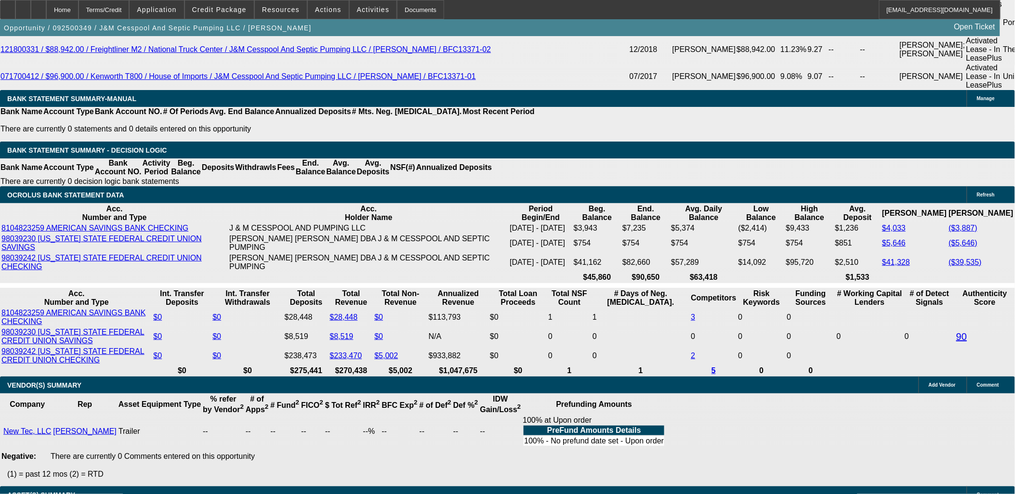
select select "0.1"
select select "0"
select select "2"
select select "0"
select select "6"
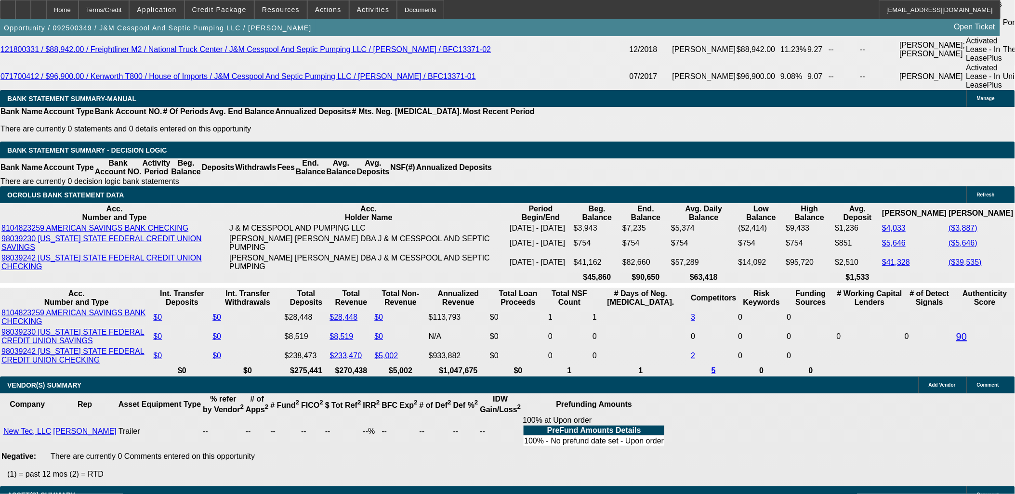
select select "0"
select select "2"
select select "0"
select select "6"
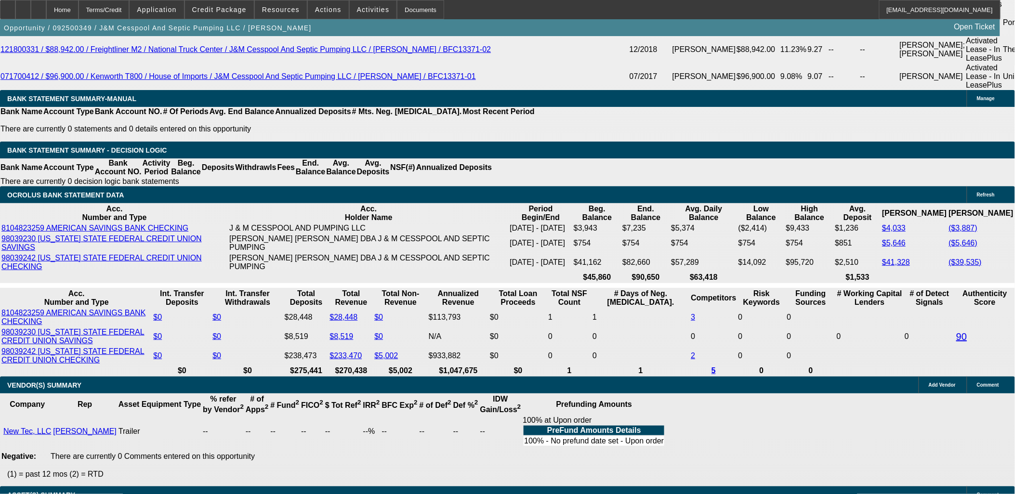
scroll to position [1776, 0]
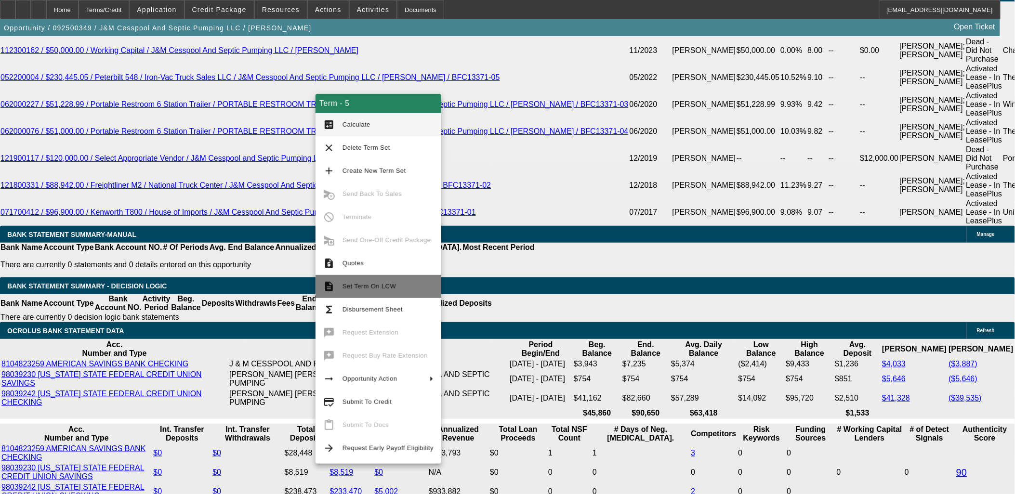
click at [353, 284] on span "Set Term On LCW" at bounding box center [369, 286] width 53 height 7
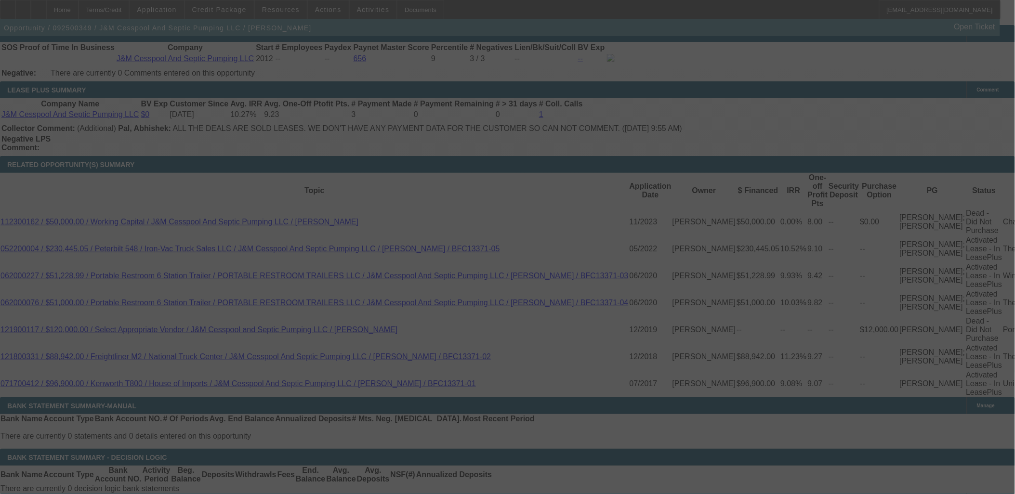
scroll to position [1647, 0]
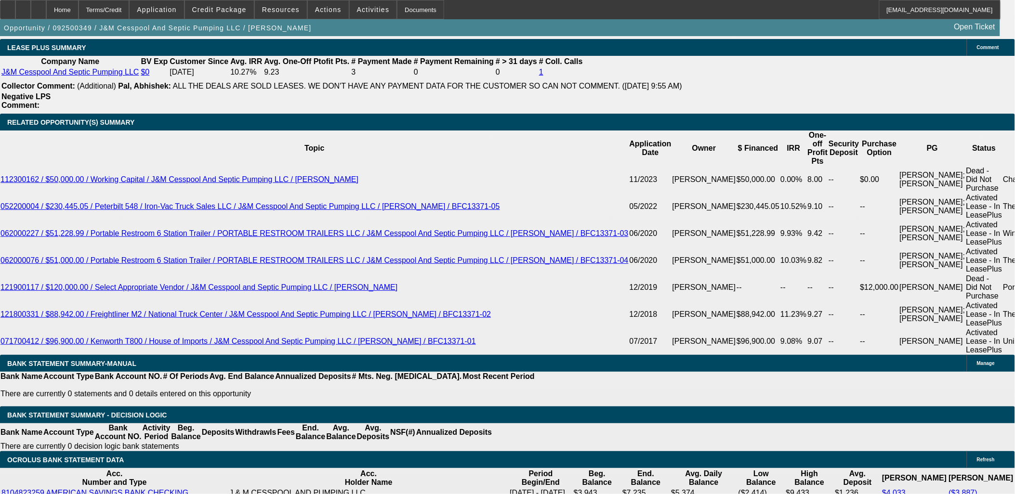
select select "0"
select select "0.1"
select select "0"
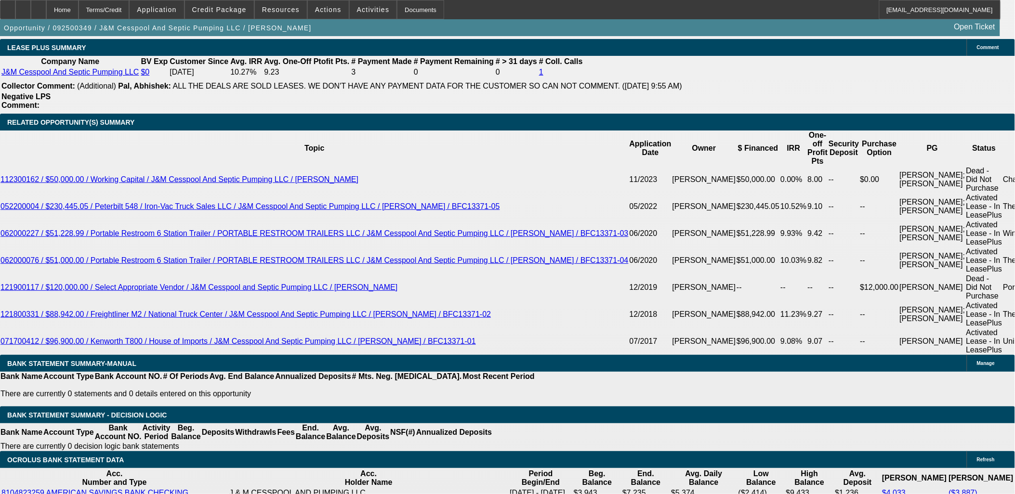
select select "0"
select select "0.1"
select select "0"
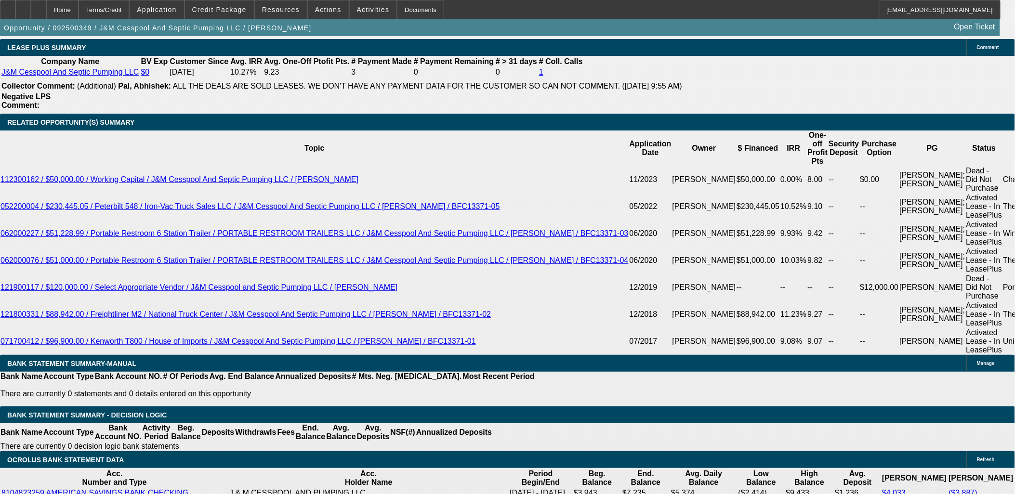
select select "0"
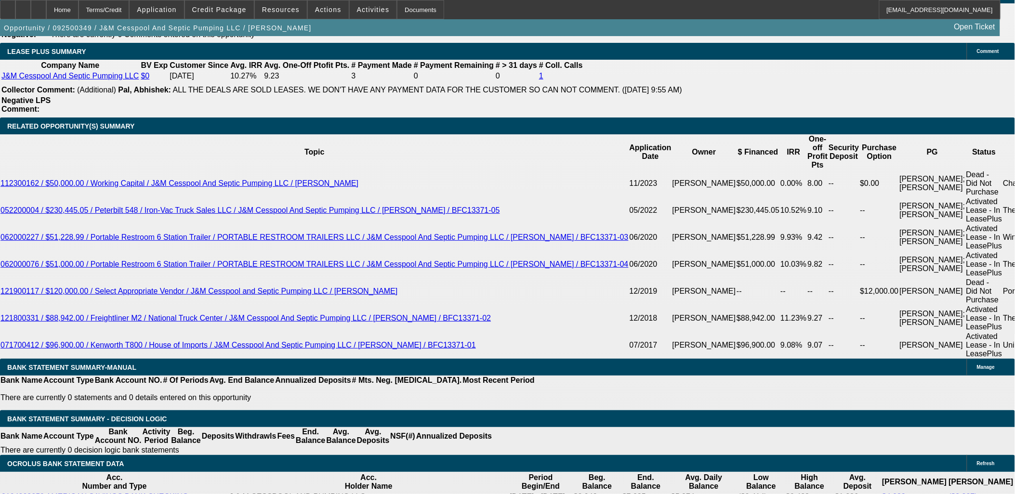
select select "1"
select select "3"
select select "6"
select select "1"
select select "2"
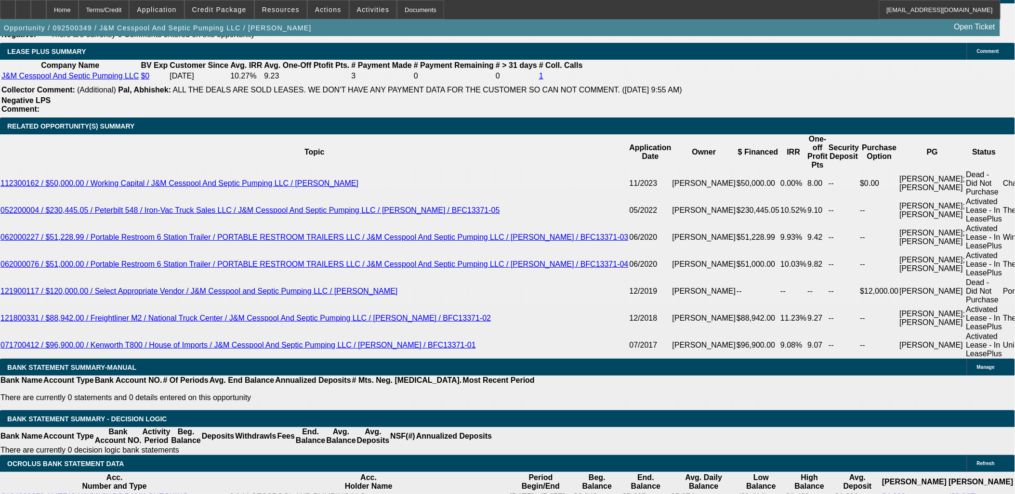
select select "6"
select select "1"
select select "2"
select select "6"
select select "1"
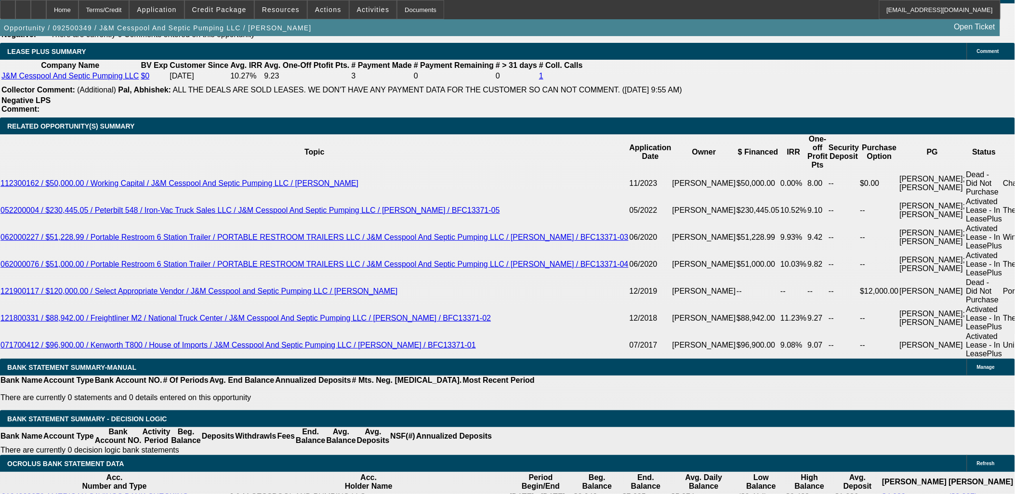
select select "2"
select select "6"
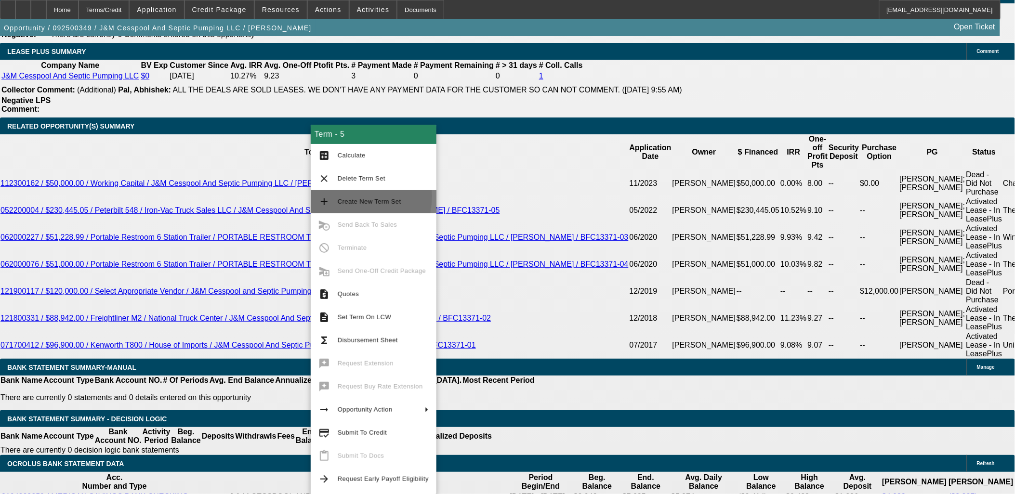
click at [345, 196] on span "Create New Term Set" at bounding box center [383, 202] width 91 height 12
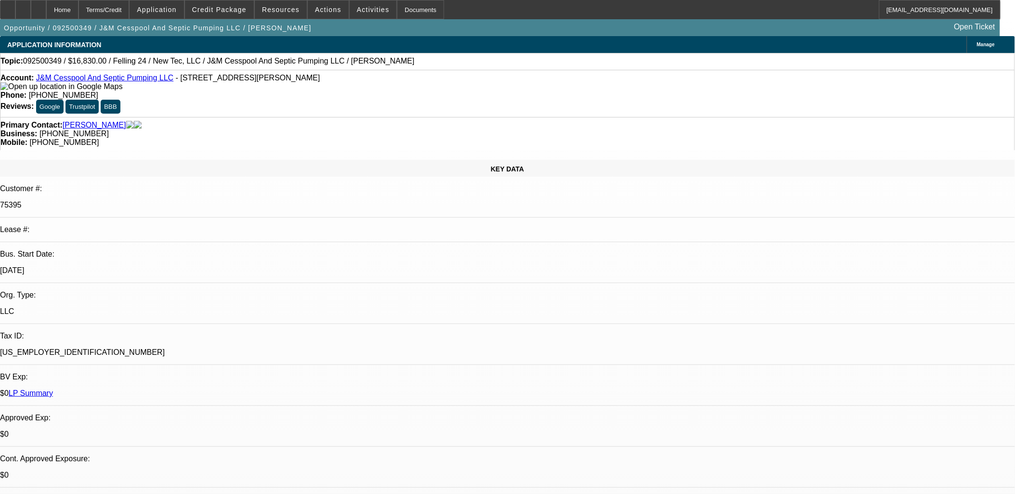
select select "0.1"
select select "0"
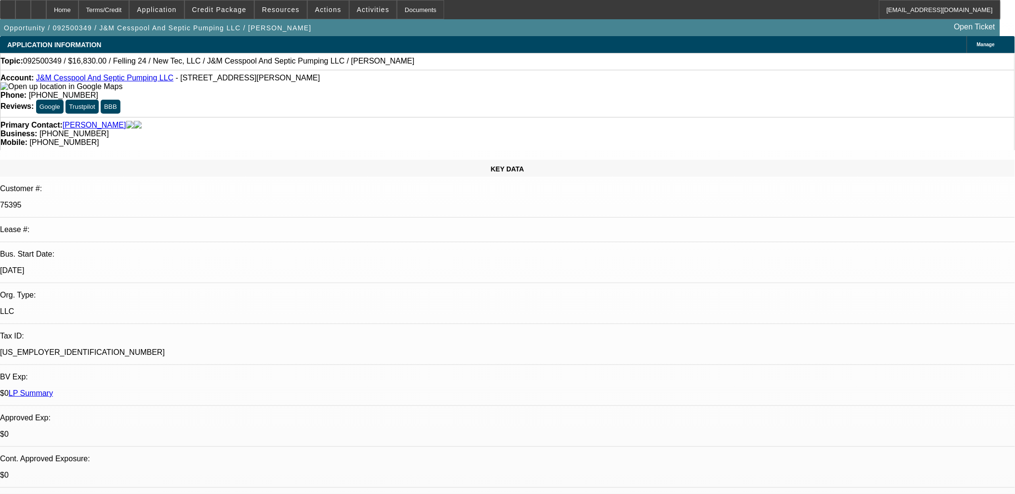
select select "0"
select select "0.1"
select select "0"
select select "0.1"
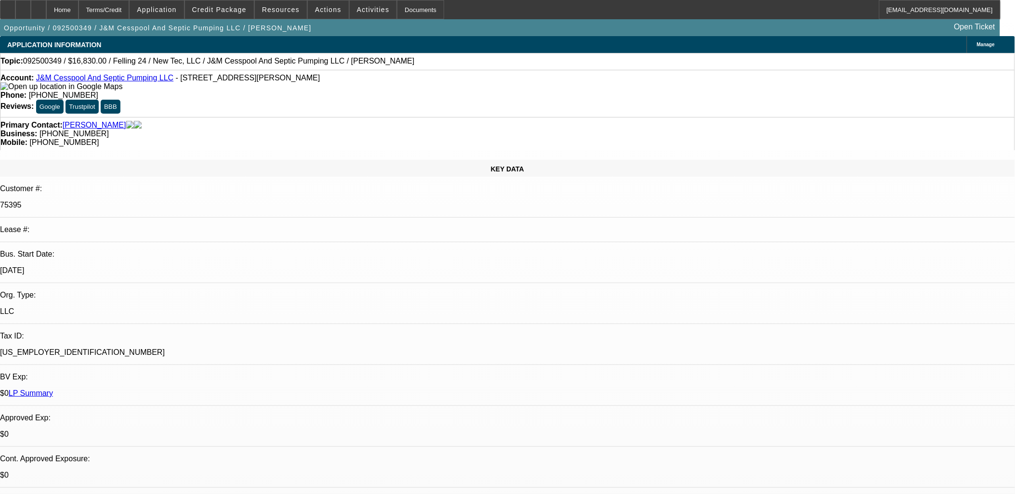
select select "0"
select select "1"
select select "2"
select select "6"
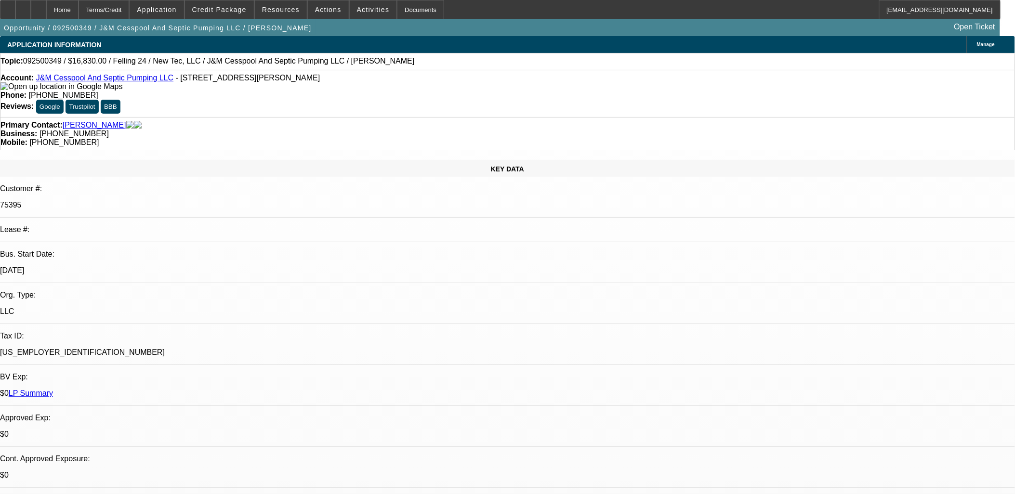
select select "1"
select select "3"
select select "6"
select select "1"
select select "2"
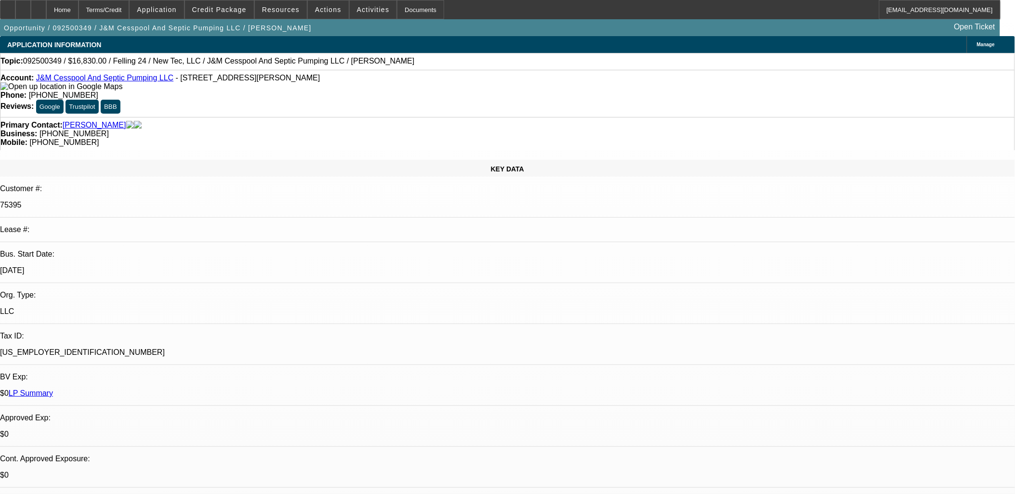
select select "6"
select select "1"
select select "2"
select select "6"
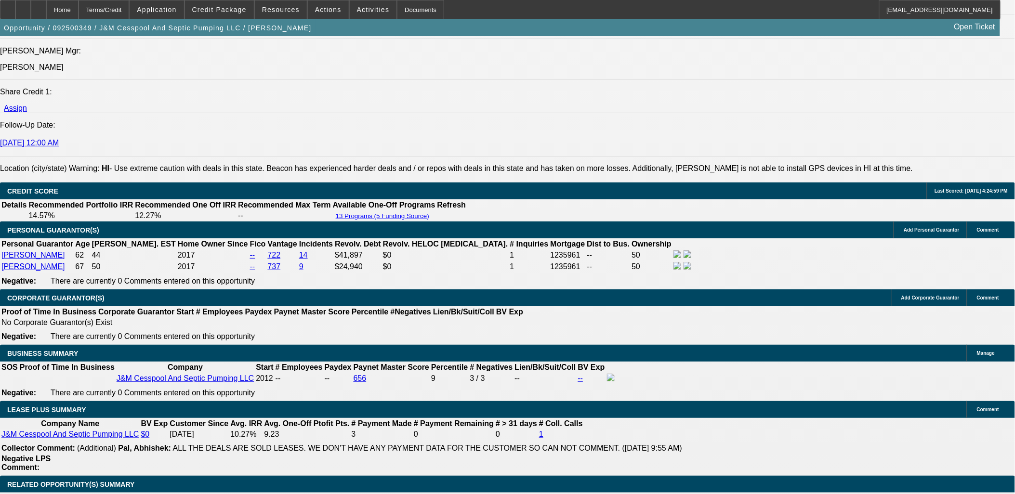
scroll to position [1606, 0]
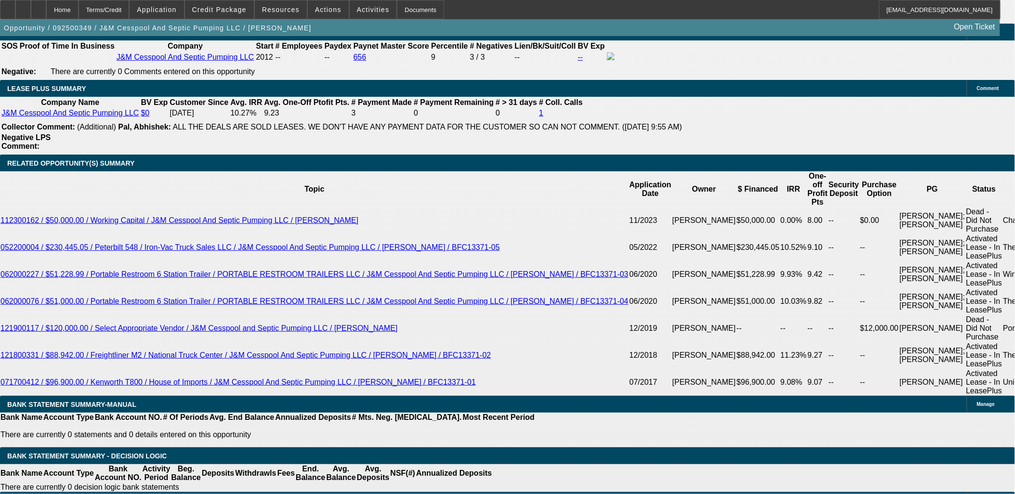
type input "$0.00"
click at [104, 237] on body "Home Terms/Credit Application Credit Package Resources Actions Activities Docum…" at bounding box center [507, 431] width 1015 height 4074
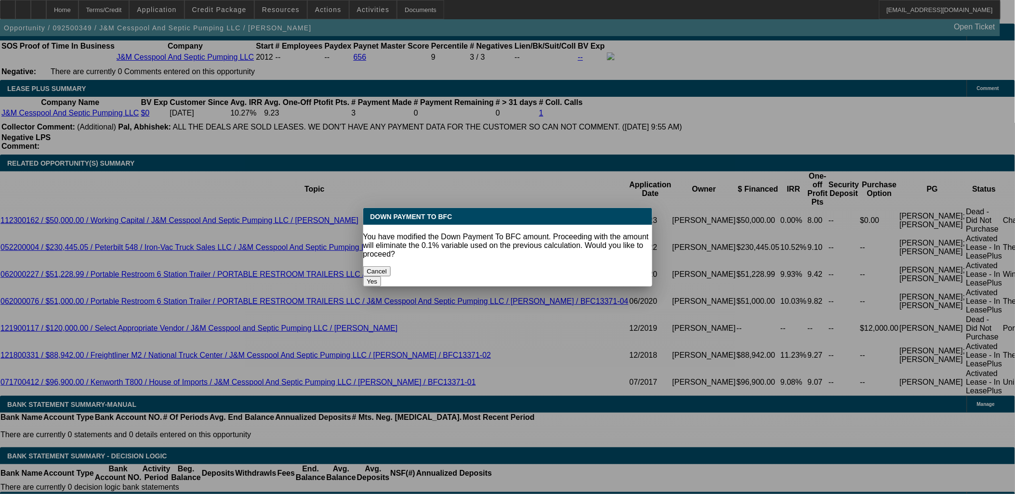
scroll to position [0, 0]
click at [382, 277] on button "Yes" at bounding box center [372, 282] width 18 height 10
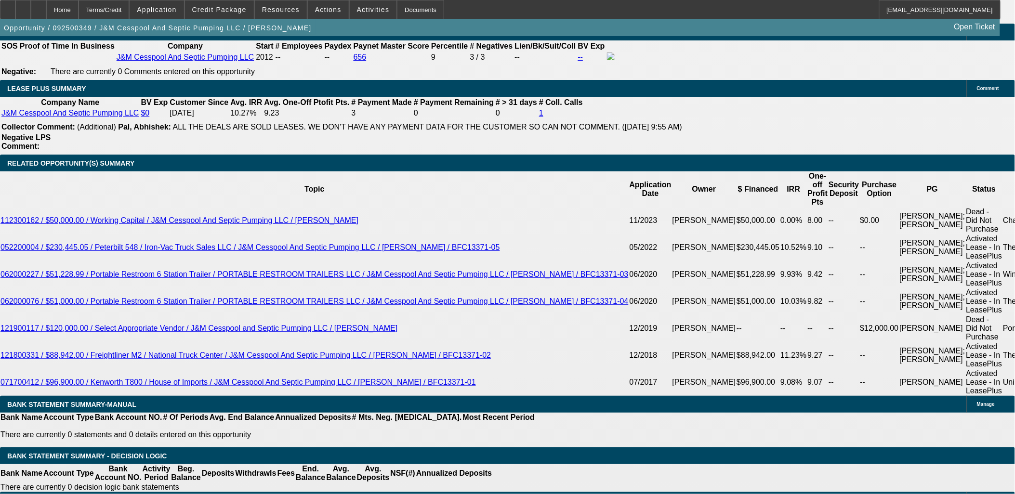
select select "0"
type input "UNKNOWN"
type input "$445.73"
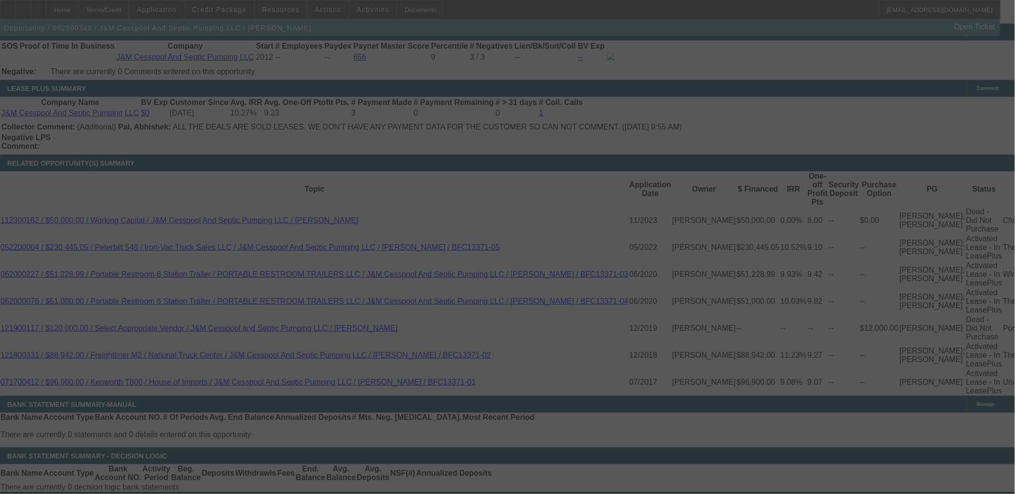
select select "0"
select select "2"
select select "0"
select select "6"
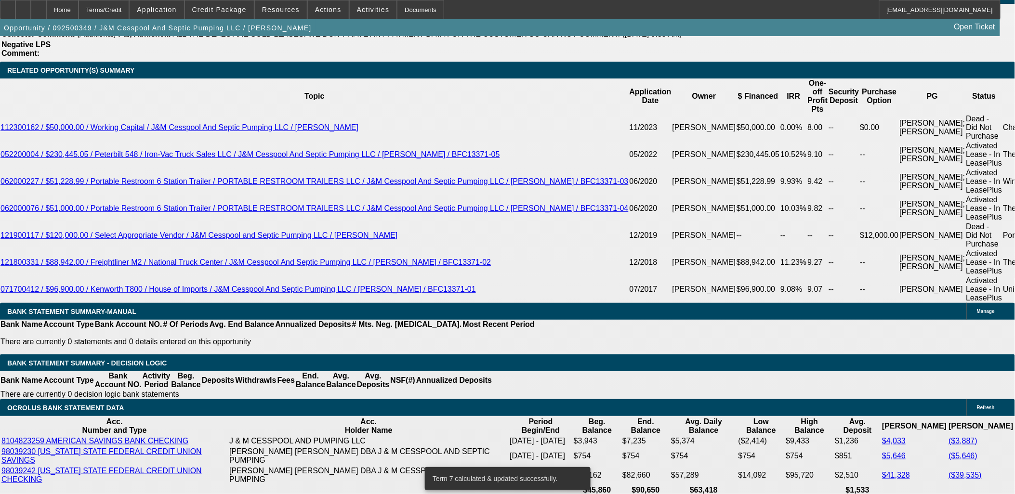
scroll to position [1713, 0]
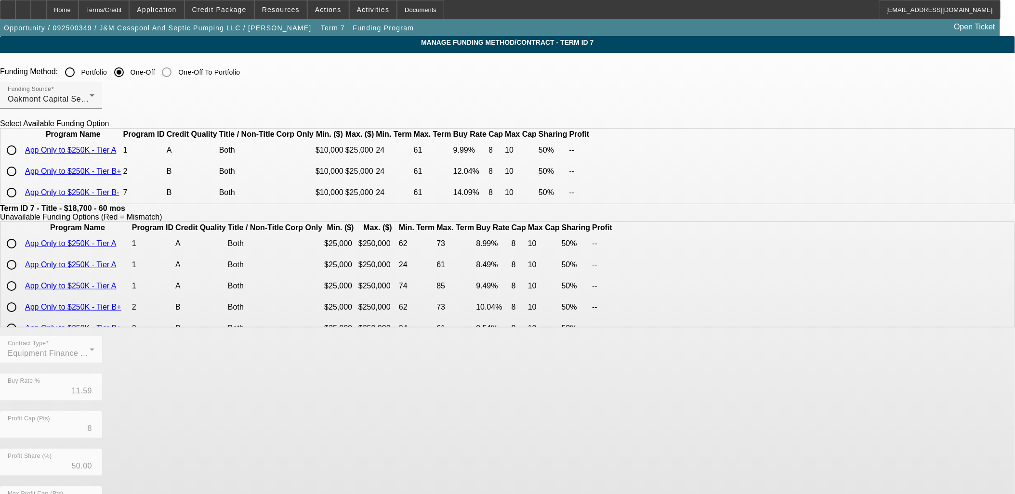
click at [21, 202] on input "radio" at bounding box center [11, 192] width 19 height 19
radio input "true"
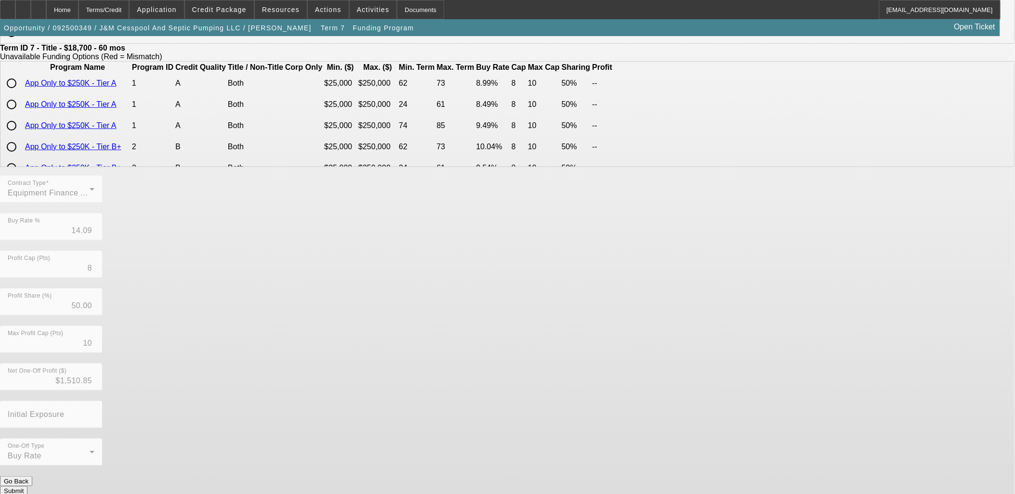
click at [27, 487] on button "Submit" at bounding box center [13, 492] width 27 height 10
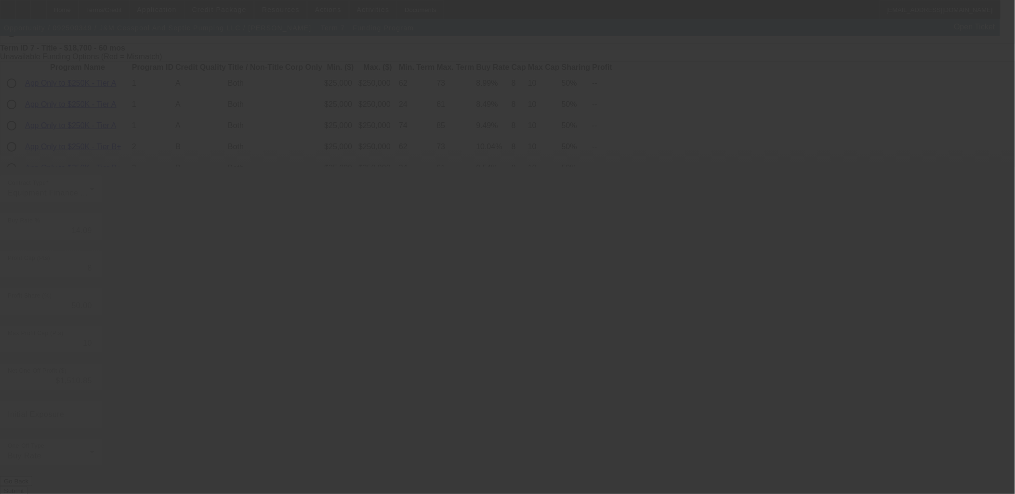
type input "11.59"
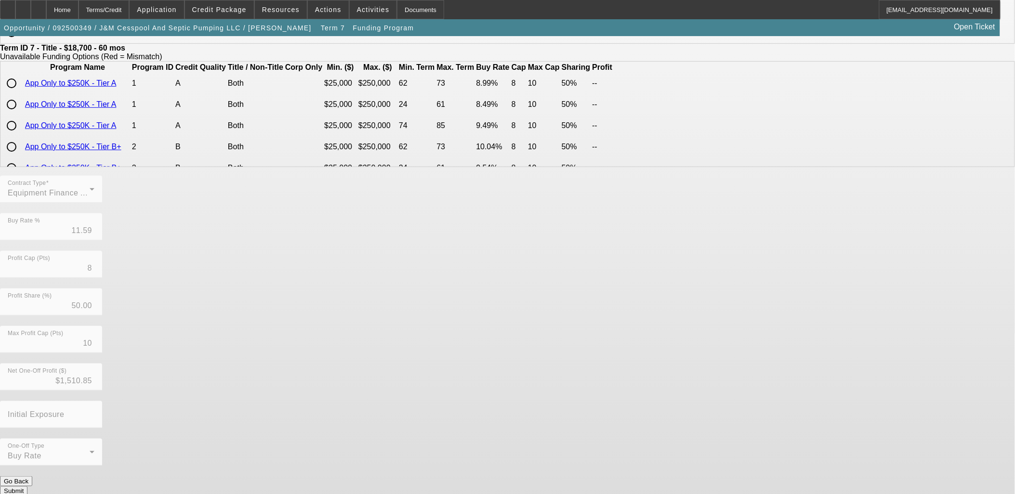
scroll to position [0, 0]
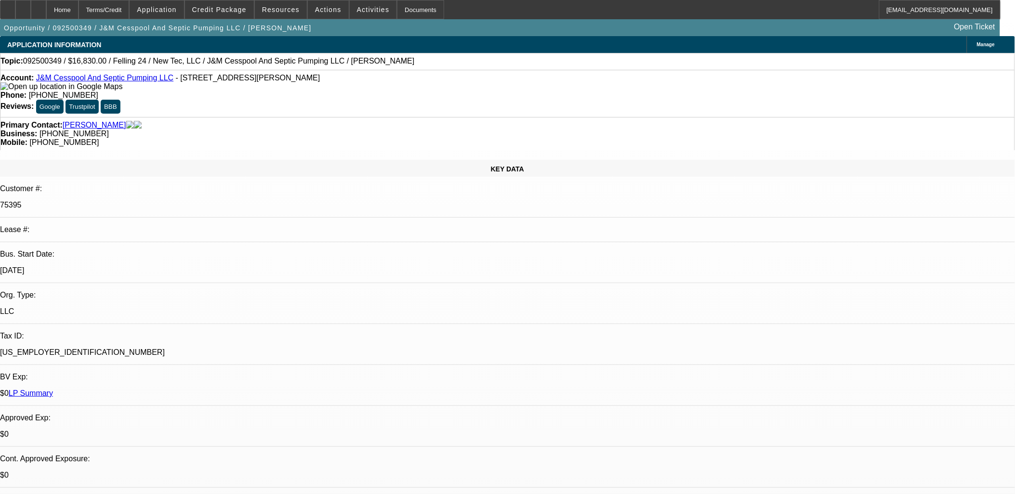
select select "0"
select select "2"
select select "0"
select select "6"
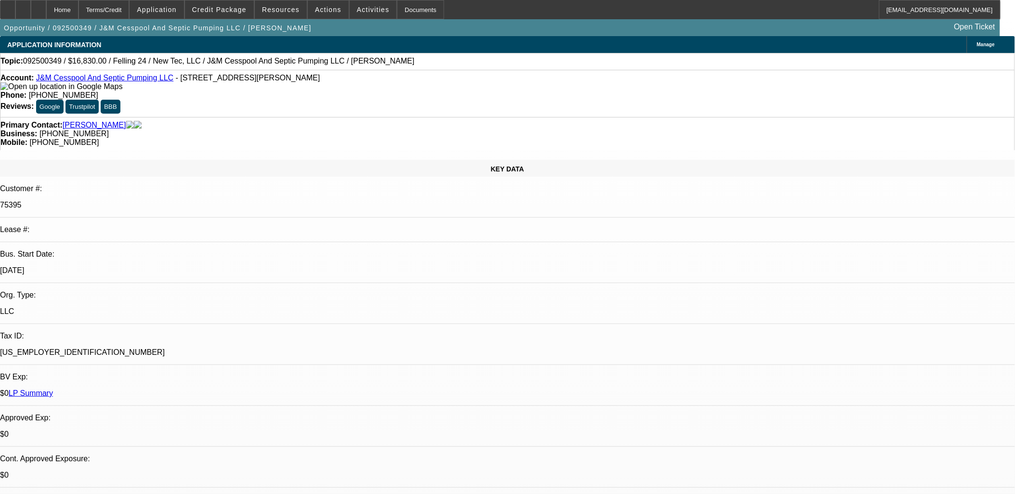
select select "0"
select select "3"
select select "0"
select select "6"
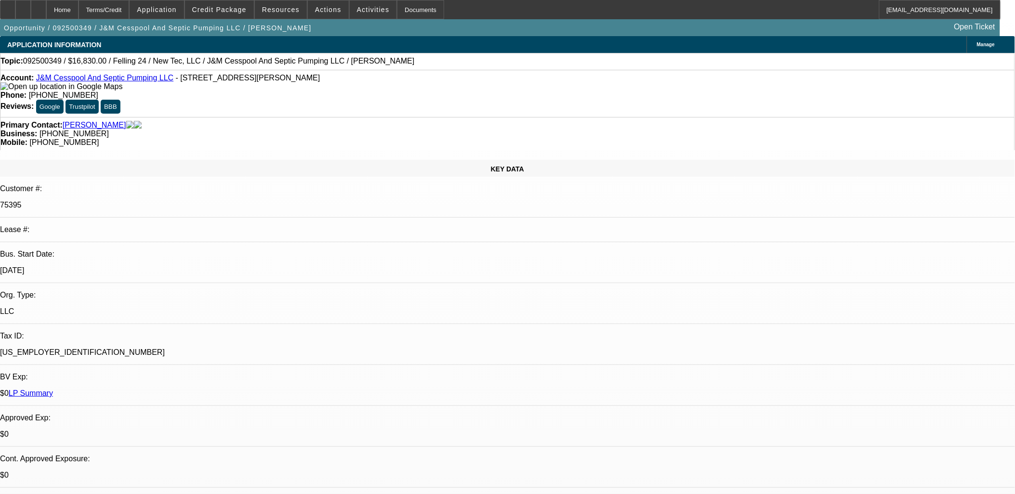
select select "0.1"
select select "0"
select select "2"
select select "0"
select select "6"
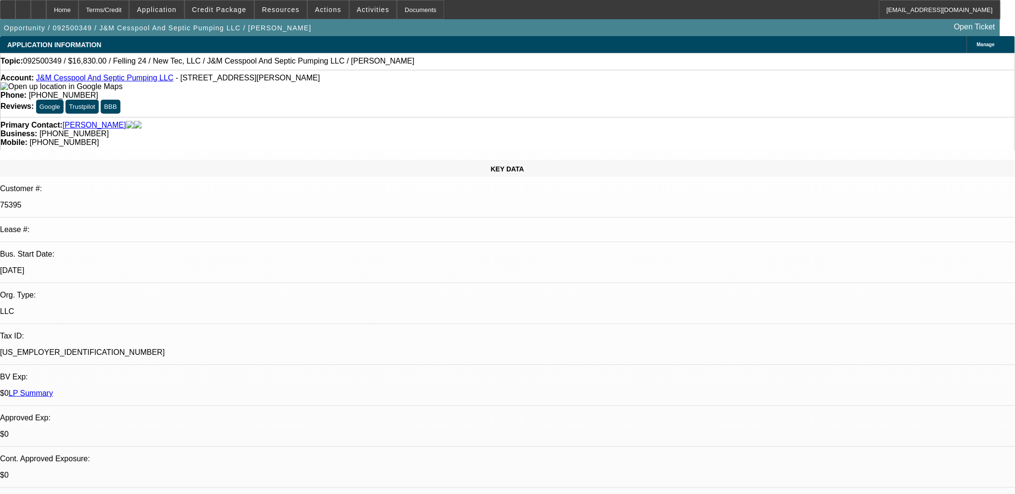
select select "0.1"
select select "0"
select select "2"
select select "0"
select select "6"
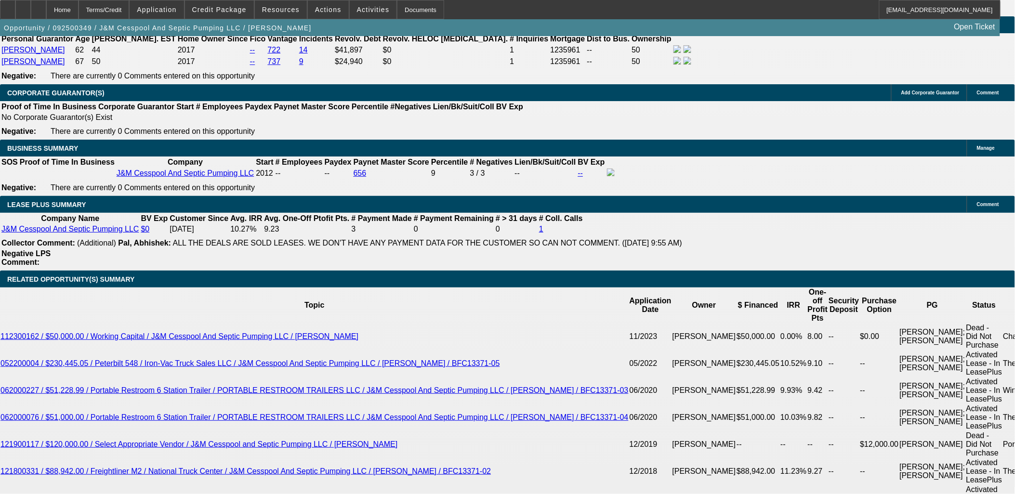
scroll to position [1713, 0]
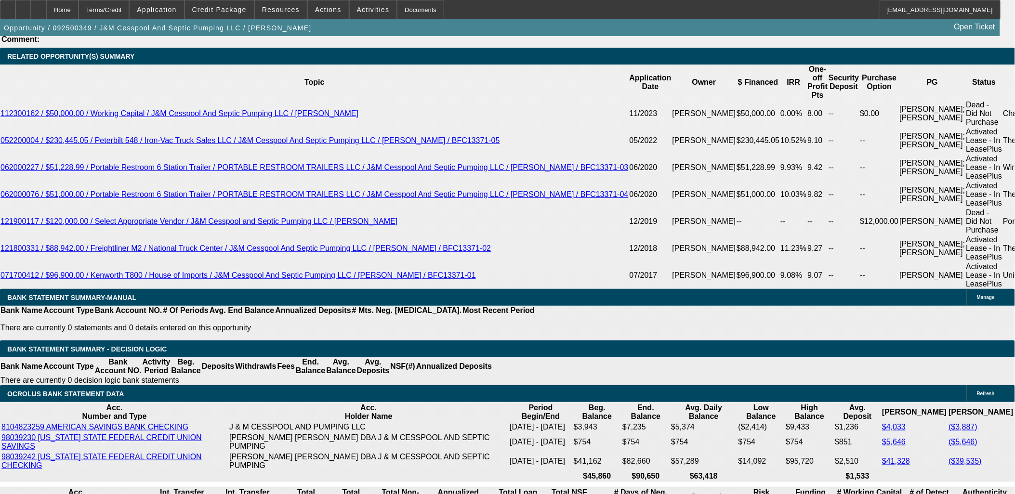
type input "UNKNOWN"
type input "18"
type input "$474.86"
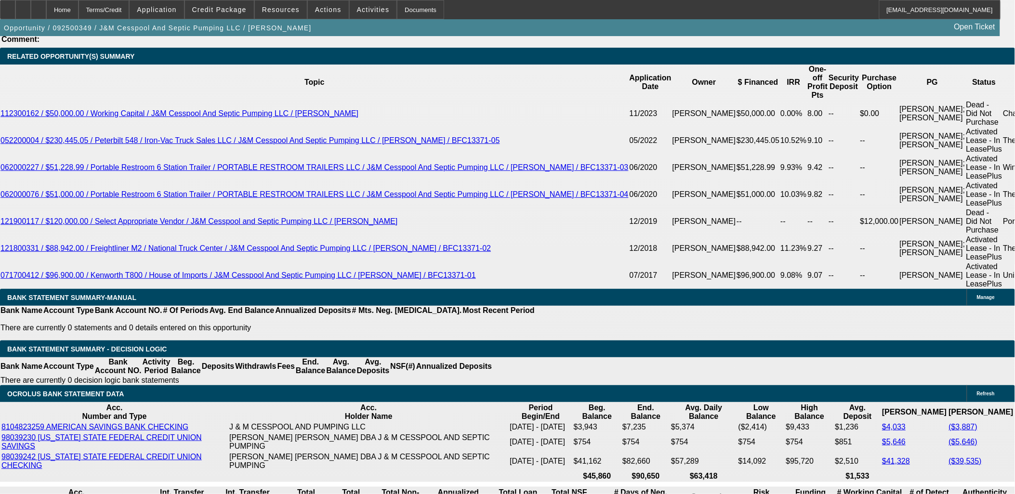
type input "18"
type input "47"
type input "475"
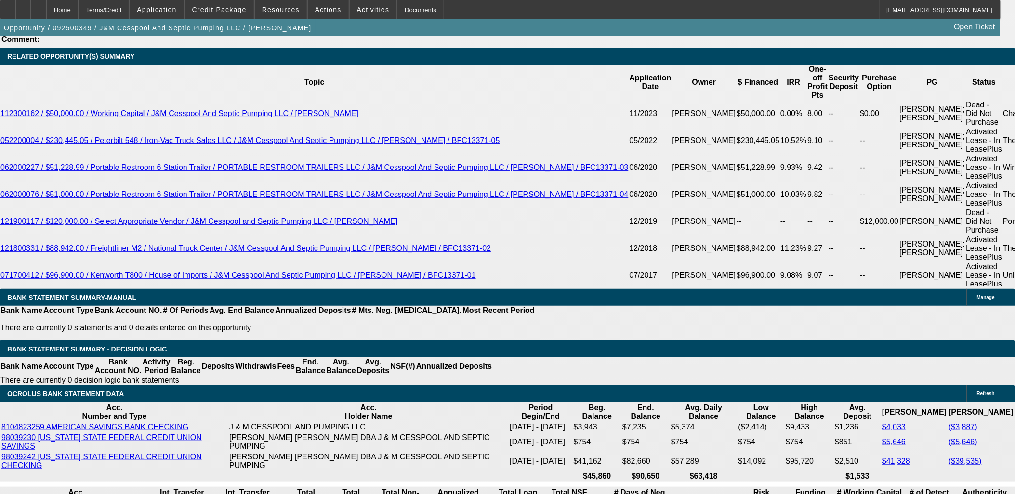
type input "18"
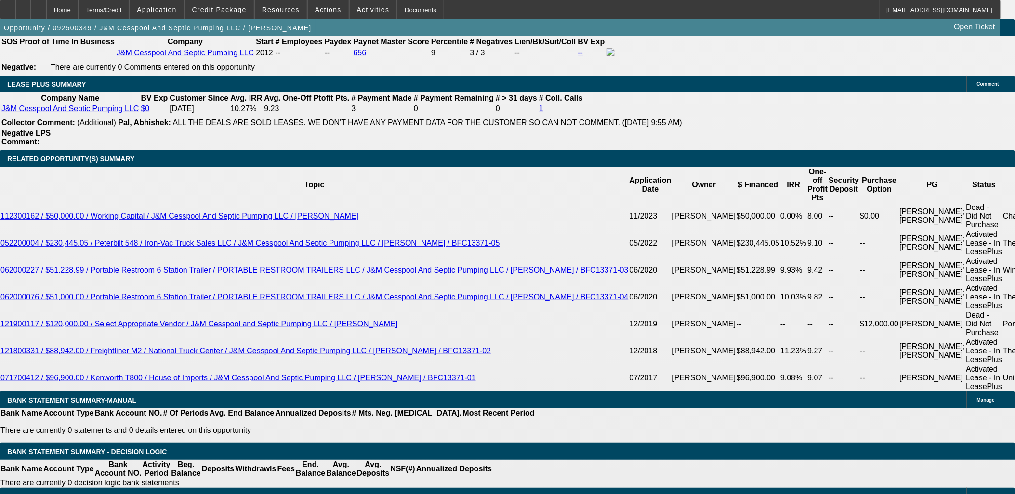
scroll to position [1445, 0]
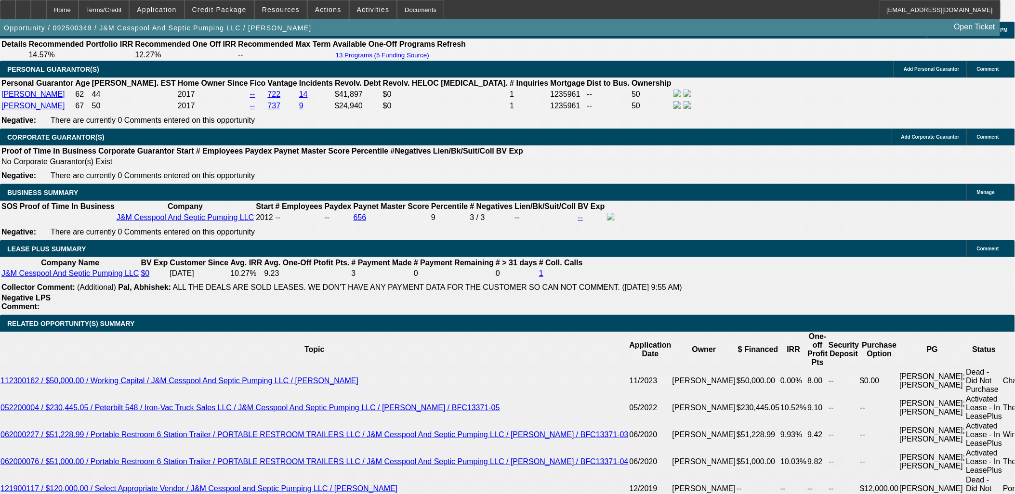
type input "$475.00"
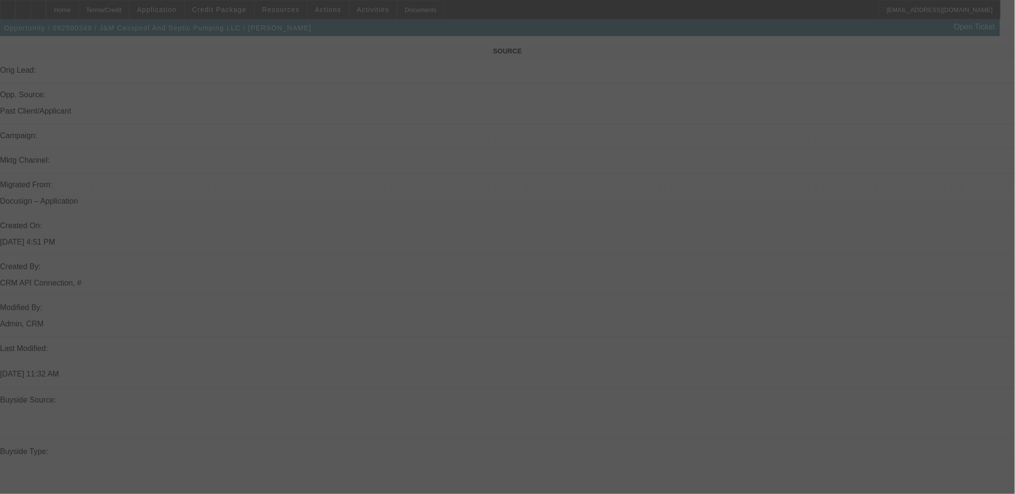
scroll to position [428, 0]
select select "0"
select select "2"
select select "0"
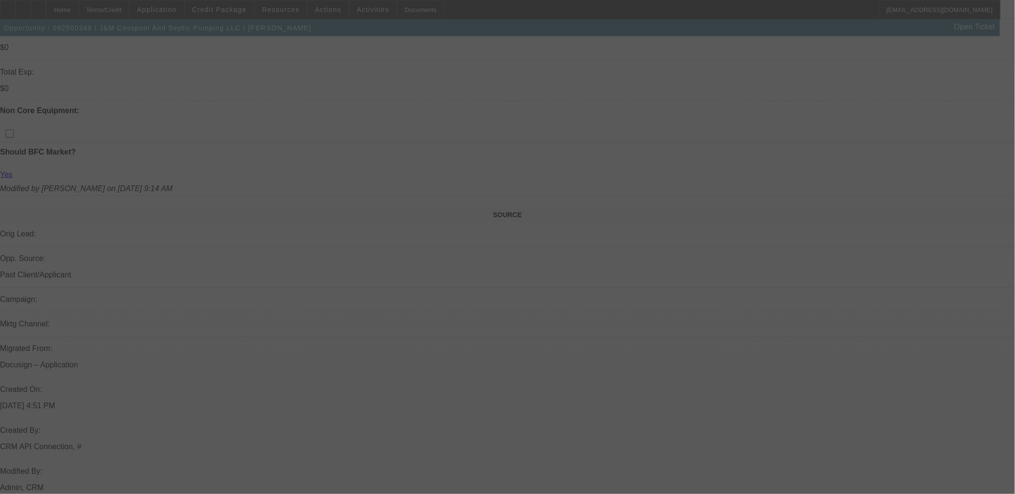
select select "6"
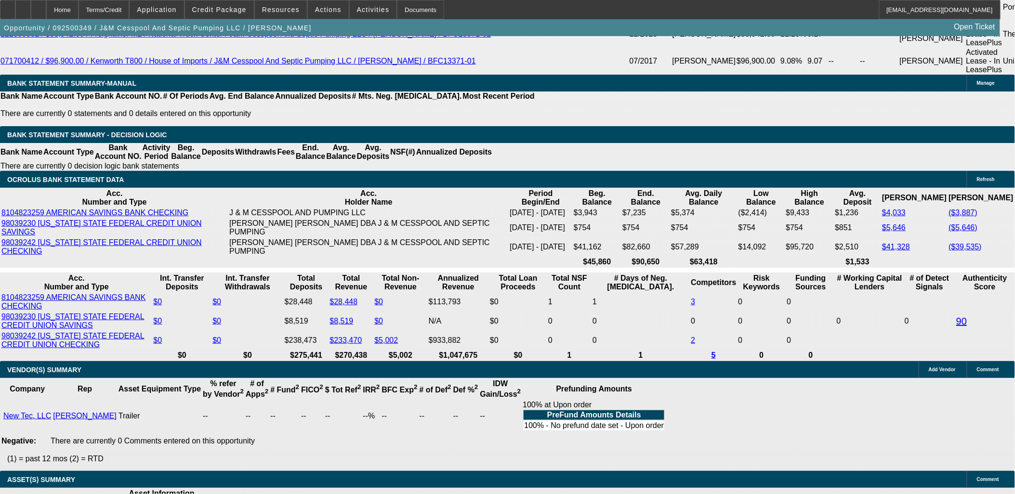
scroll to position [1606, 0]
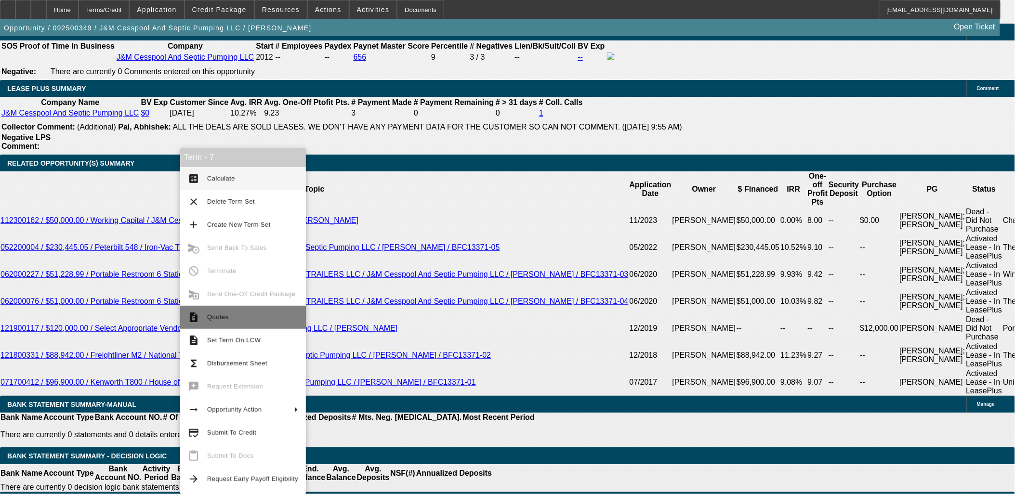
click at [204, 312] on button "request_quote Quotes" at bounding box center [243, 317] width 126 height 23
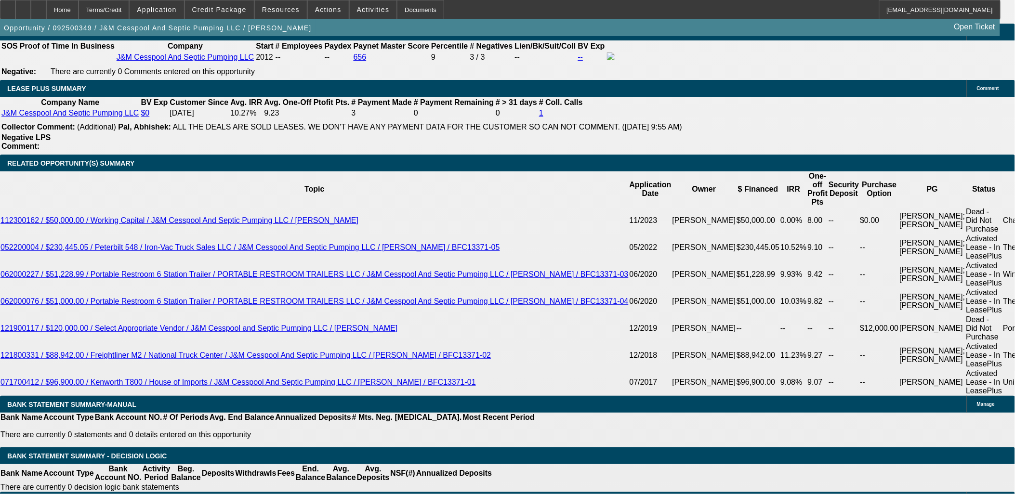
scroll to position [160, 0]
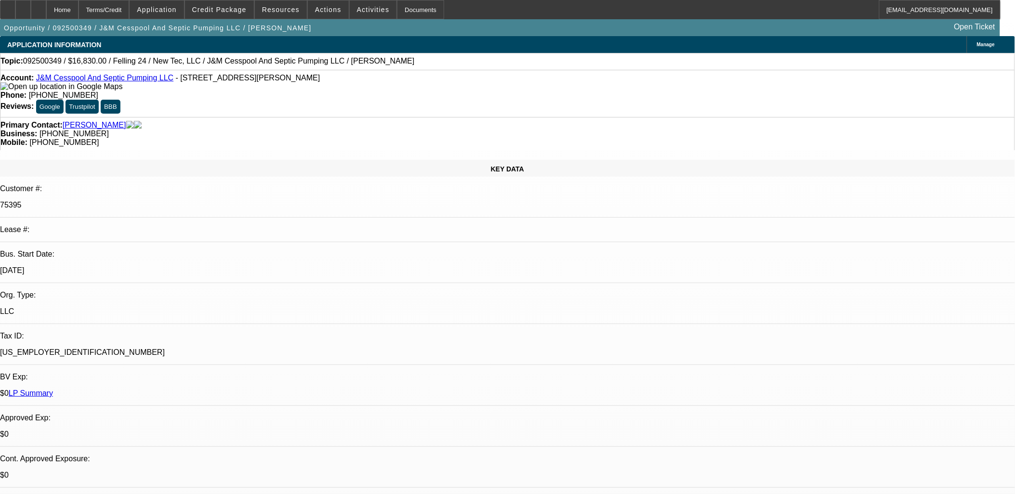
drag, startPoint x: 162, startPoint y: 79, endPoint x: 274, endPoint y: 80, distance: 111.8
click at [274, 80] on div "Account: J&M Cesspool And Septic Pumping LLC - 47-698 Wailehua Pl, Kaneohe, HI …" at bounding box center [507, 82] width 1014 height 17
copy span "47-698 Wailehua Pl, Kaneohe, HI 96744"
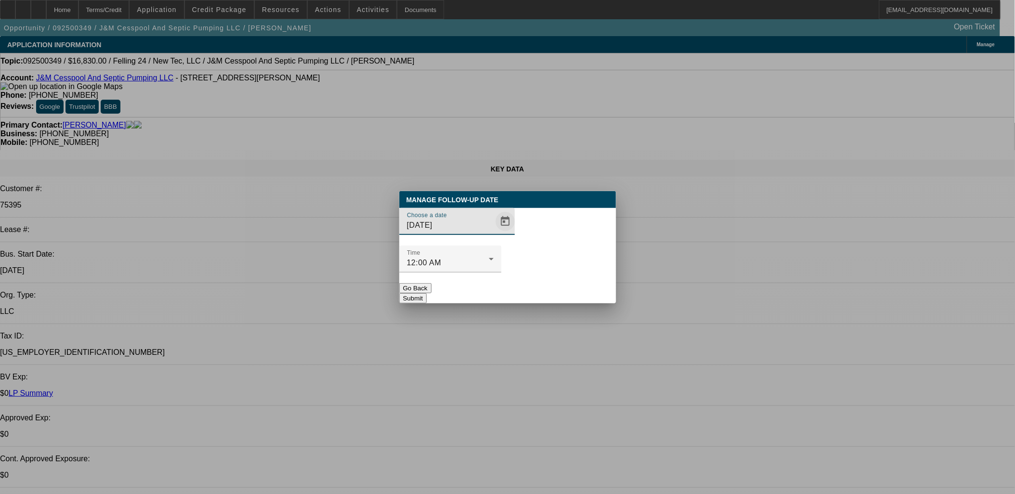
click at [494, 233] on span "Open calendar" at bounding box center [505, 221] width 23 height 23
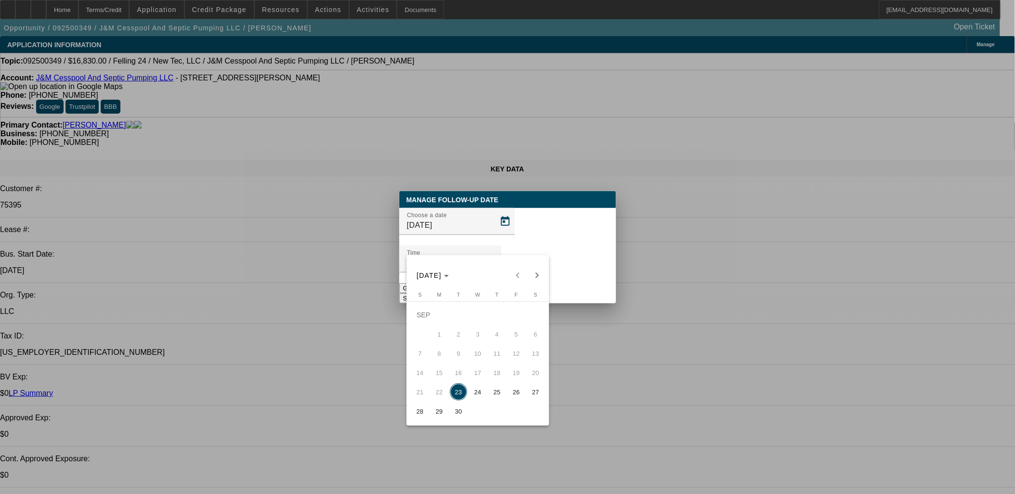
click at [480, 386] on button "24" at bounding box center [477, 392] width 19 height 19
type input "9/24/2025"
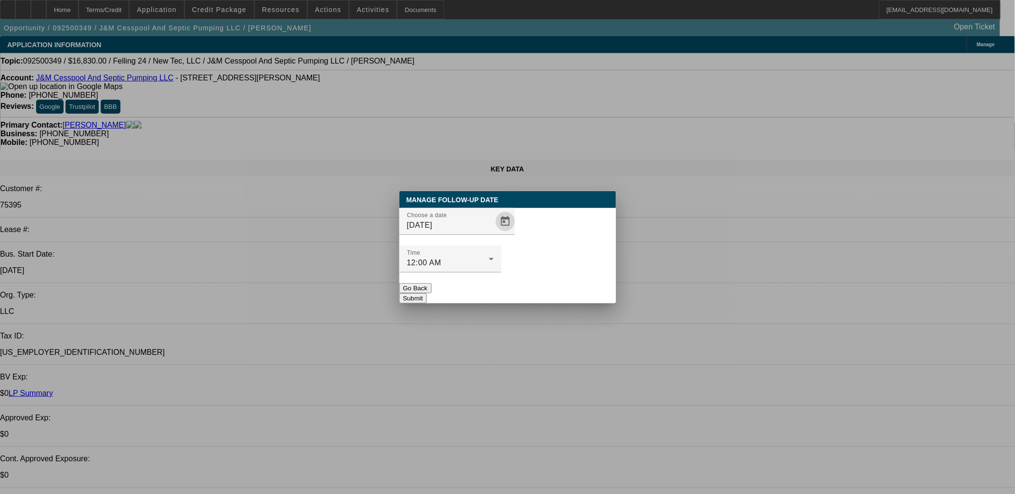
click at [427, 293] on button "Submit" at bounding box center [412, 298] width 27 height 10
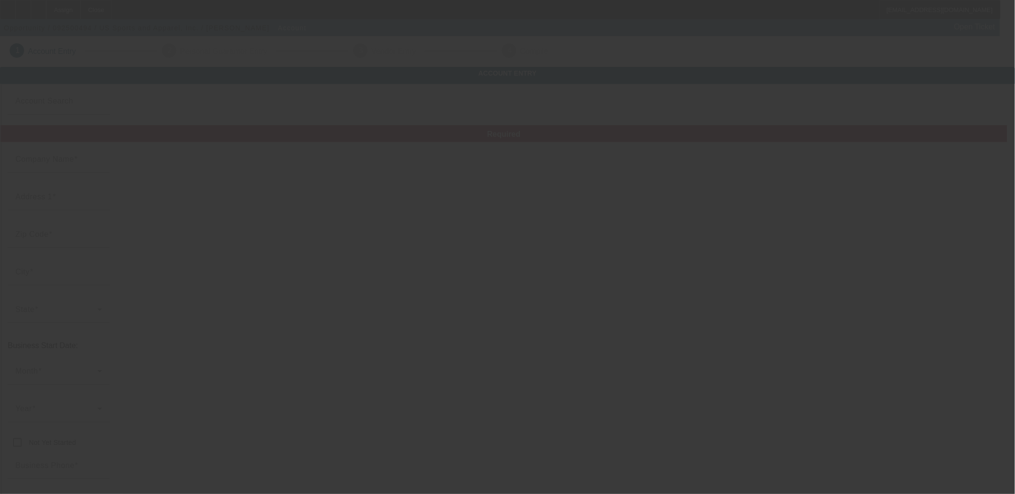
type input "US Sports and Apparel, Inc."
type input "[STREET_ADDRESS]"
type input "01581"
type input "[GEOGRAPHIC_DATA]"
type input "[PHONE_NUMBER]"
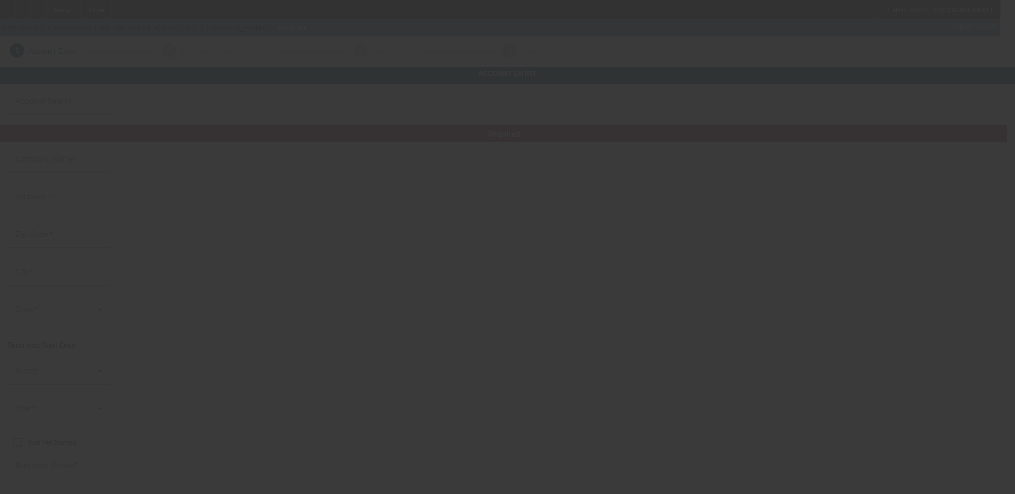
type input "Ste 8"
type input "[EMAIL_ADDRESS][DOMAIN_NAME]"
type input "[GEOGRAPHIC_DATA]"
type input "[US_EMPLOYER_IDENTIFICATION_NUMBER]"
type input "Athletic and Corporate apparel"
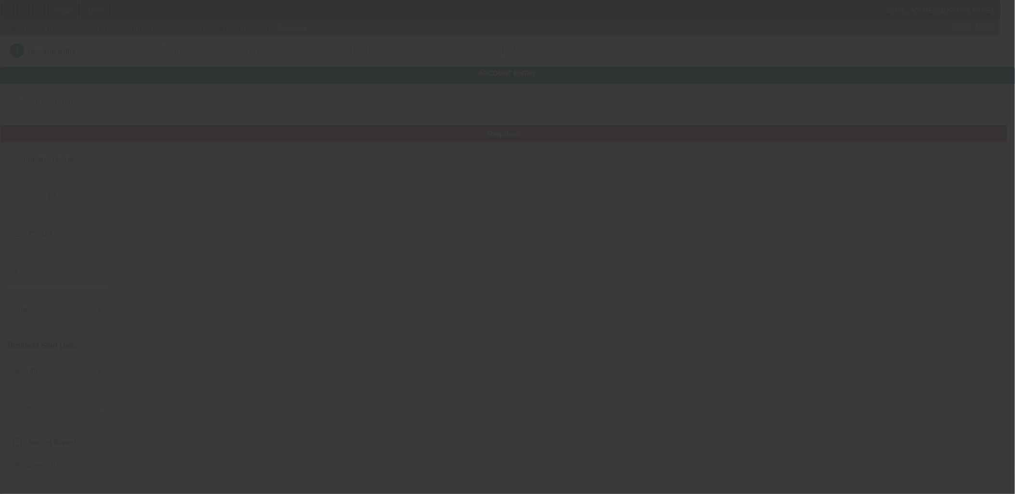
type input "[URL][DOMAIN_NAME]"
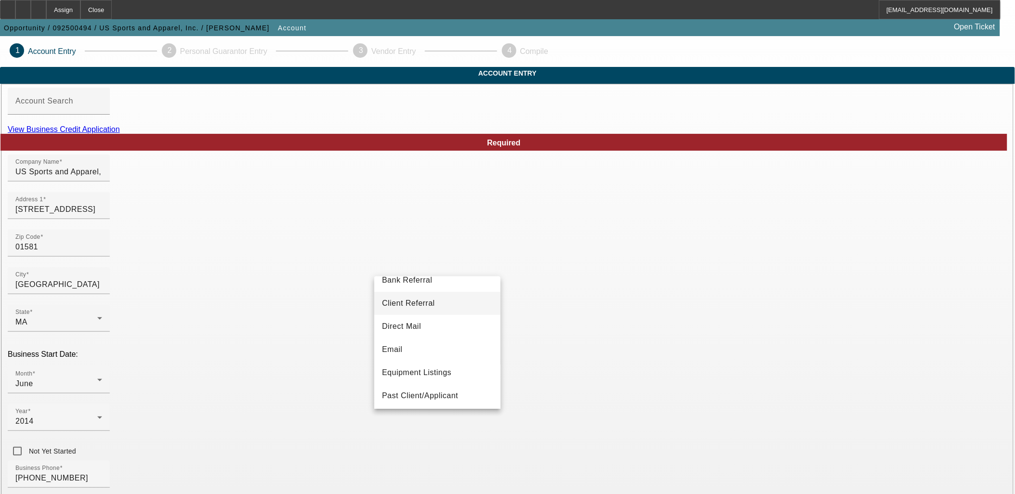
scroll to position [53, 0]
click at [427, 372] on span "Past Client/Applicant" at bounding box center [420, 377] width 76 height 12
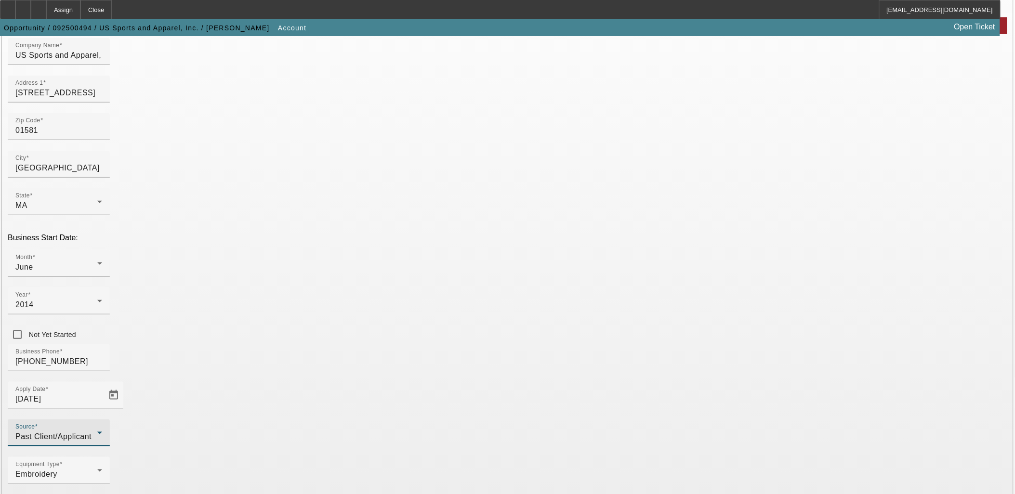
scroll to position [119, 0]
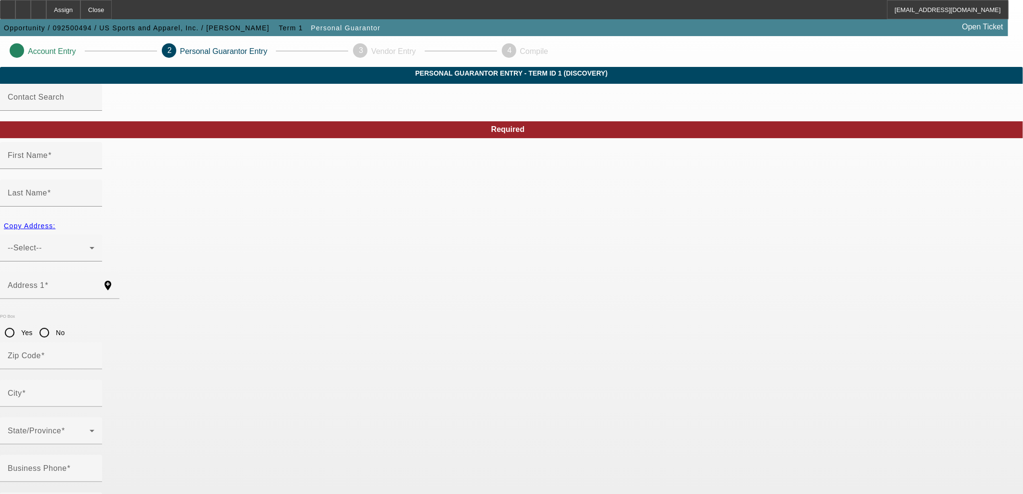
type input "[PERSON_NAME]"
type input "[STREET_ADDRESS][PERSON_NAME]"
radio input "true"
type input "01532"
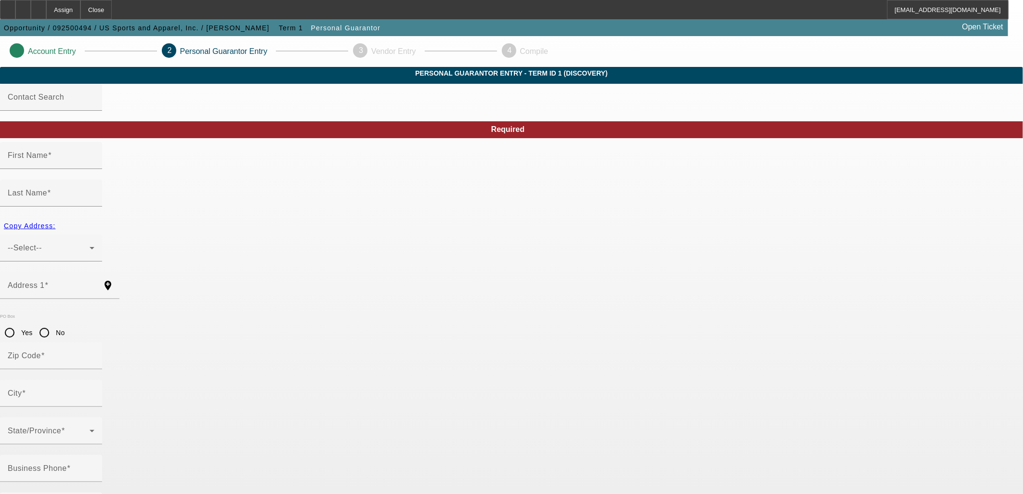
type input "[GEOGRAPHIC_DATA]"
type input "[PHONE_NUMBER]"
type input "13"
type input "031-66-7381"
type input "[EMAIL_ADDRESS][DOMAIN_NAME]"
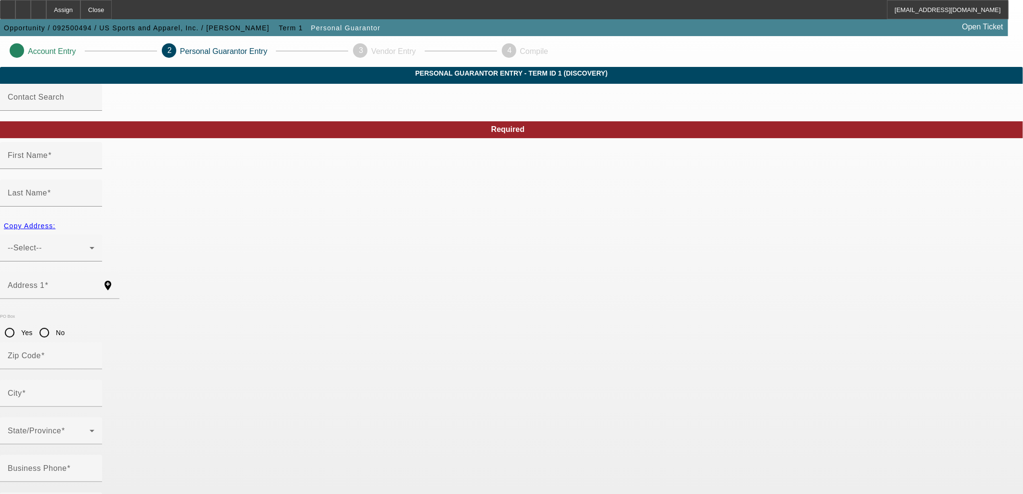
type input "H"
type input "[PHONE_NUMBER]"
type input "$480,000.00"
type input "$296,000.00"
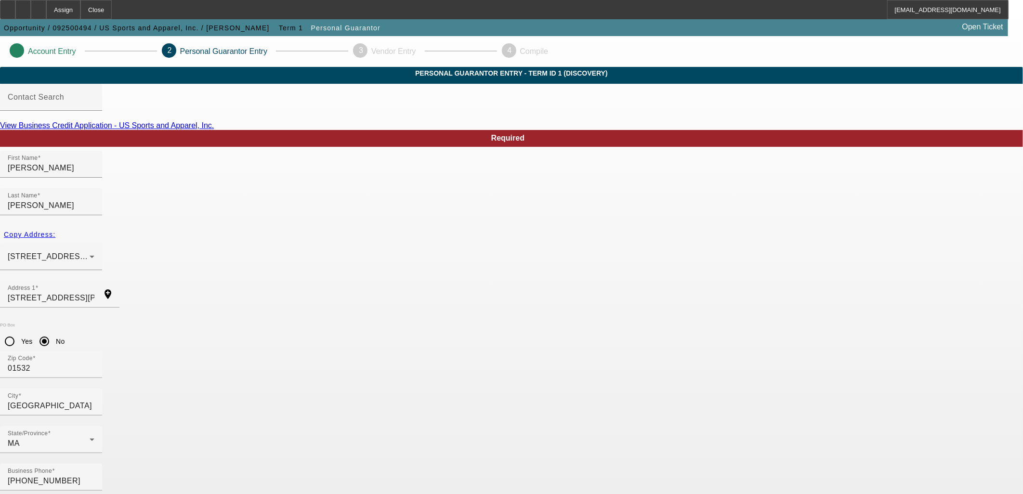
click at [214, 130] on link "View Business Credit Application - US Sports and Apparel, Inc." at bounding box center [107, 125] width 214 height 8
click at [311, 26] on span "Personal Guarantor" at bounding box center [346, 28] width 70 height 8
click at [279, 26] on span "Term 1" at bounding box center [291, 28] width 24 height 8
click at [201, 27] on span "Opportunity / 092500494 / US Sports and Apparel, Inc. / [PERSON_NAME]" at bounding box center [137, 28] width 266 height 8
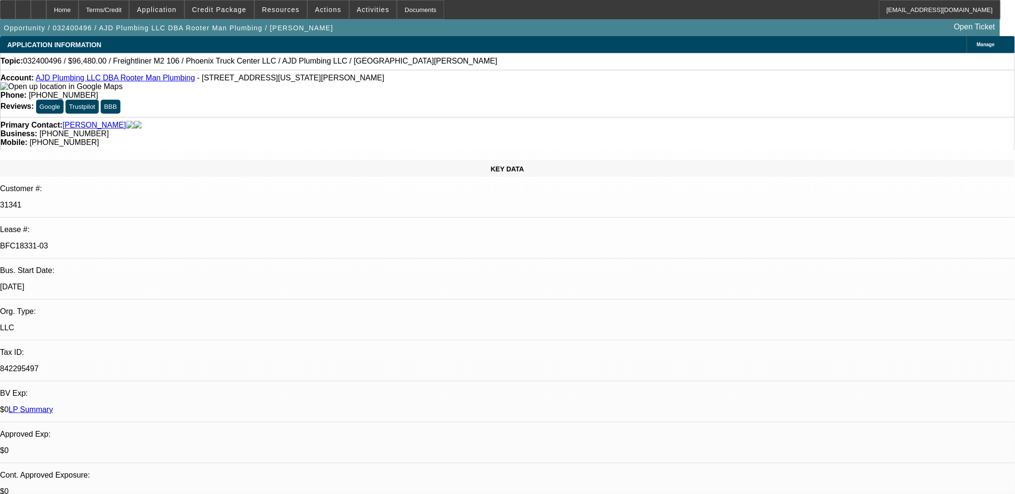
select select "0"
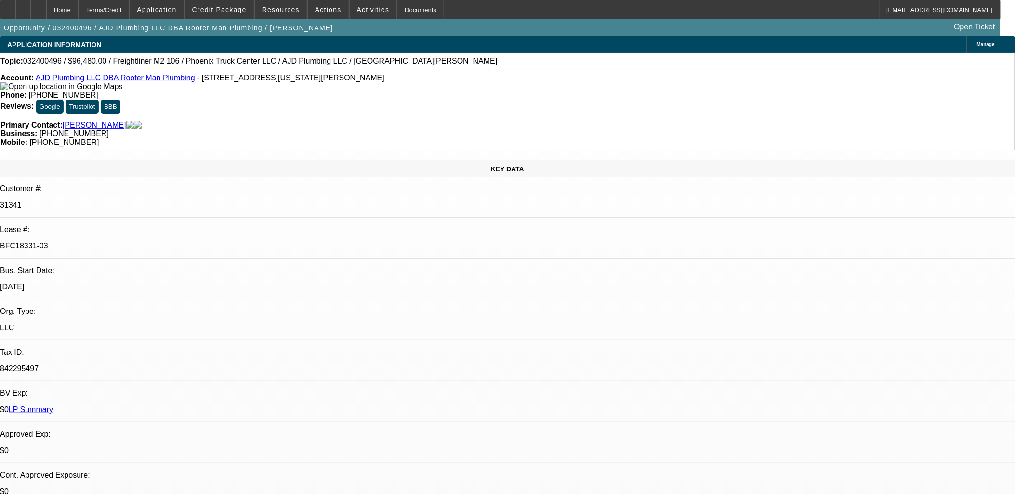
select select "0"
select select "1"
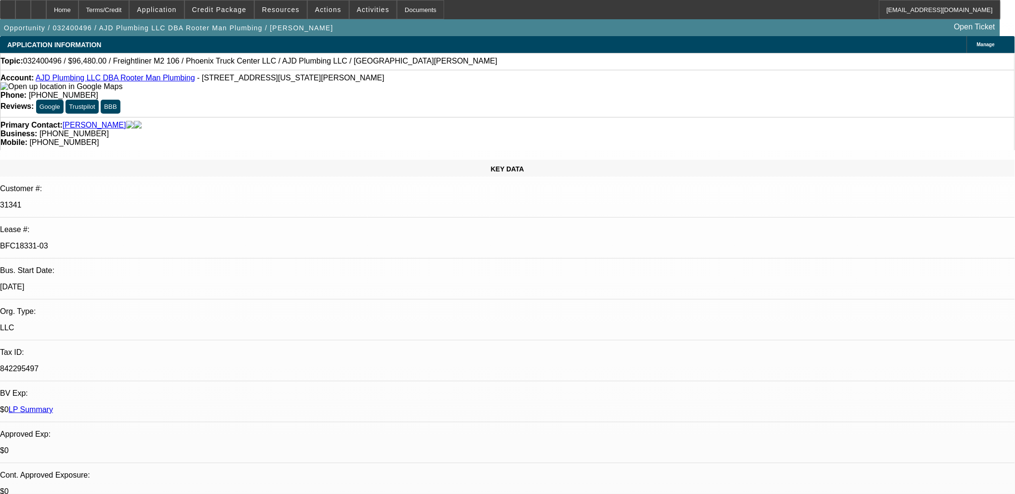
select select "2"
select select "6"
select select "1"
select select "2"
select select "6"
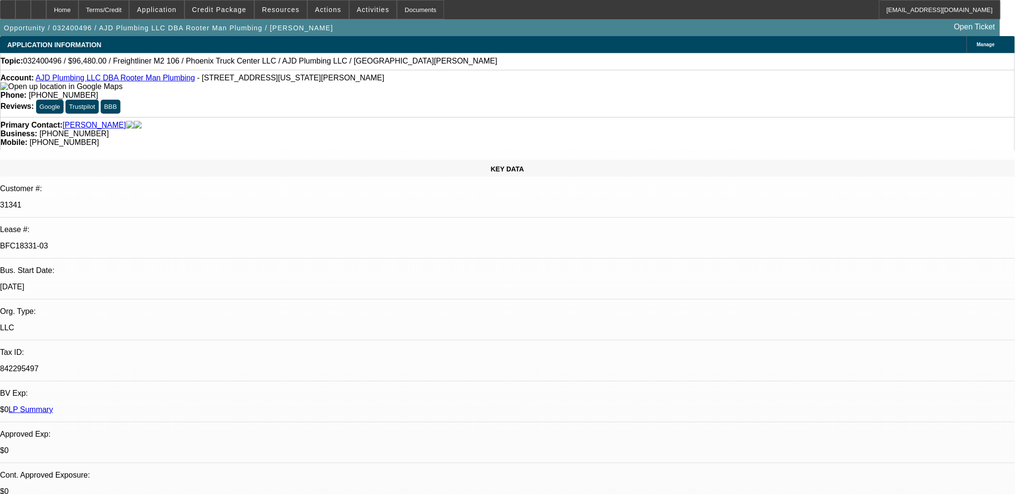
select select "1"
select select "2"
select select "6"
click at [141, 242] on p "BFC18331-03" at bounding box center [507, 246] width 1015 height 9
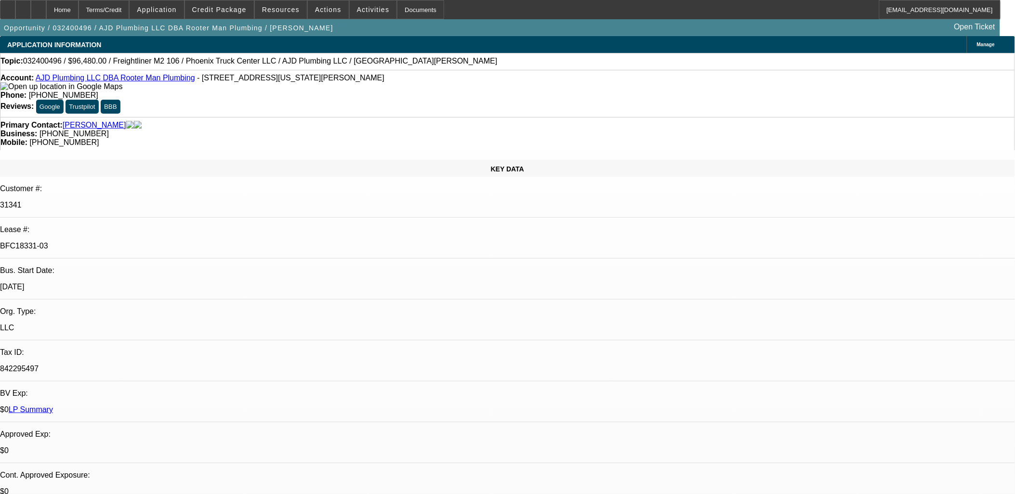
click at [141, 242] on p "BFC18331-03" at bounding box center [507, 246] width 1015 height 9
copy div "BFC18331-03"
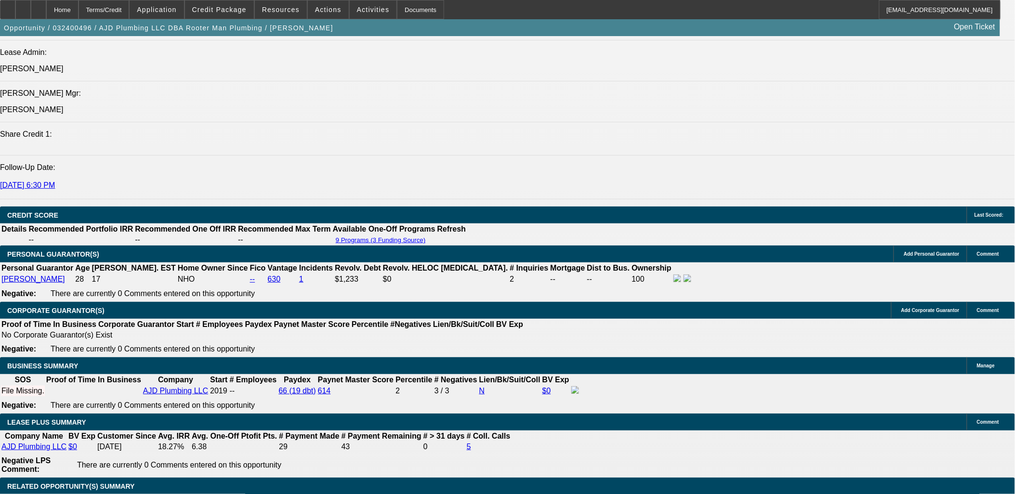
scroll to position [1391, 0]
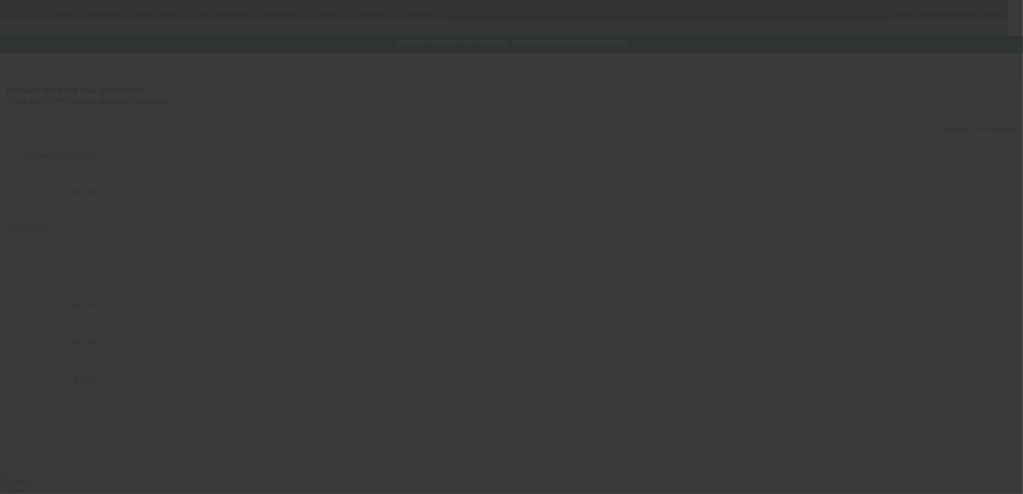
type input "$99,000.00"
type input "$550.00"
type input "Dealer Doc Fee"
type input "$99,550.00"
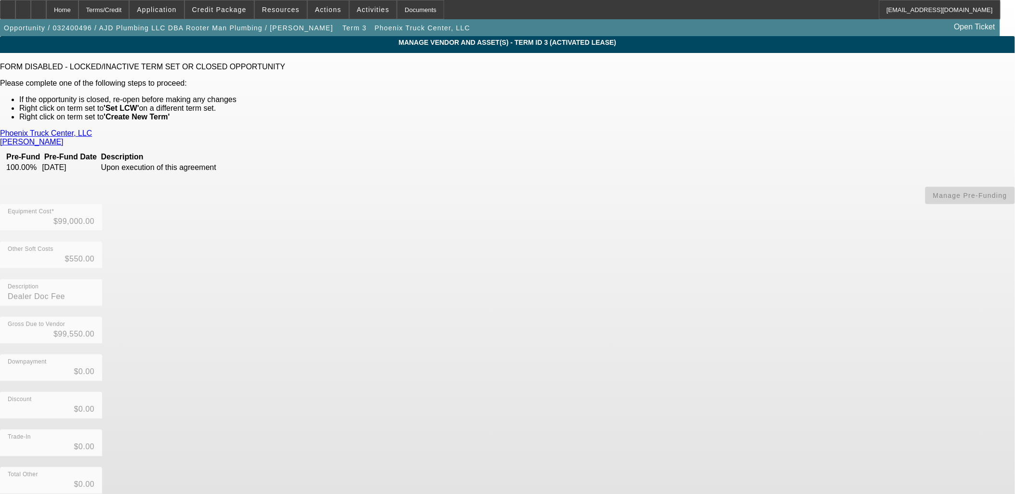
scroll to position [18, 0]
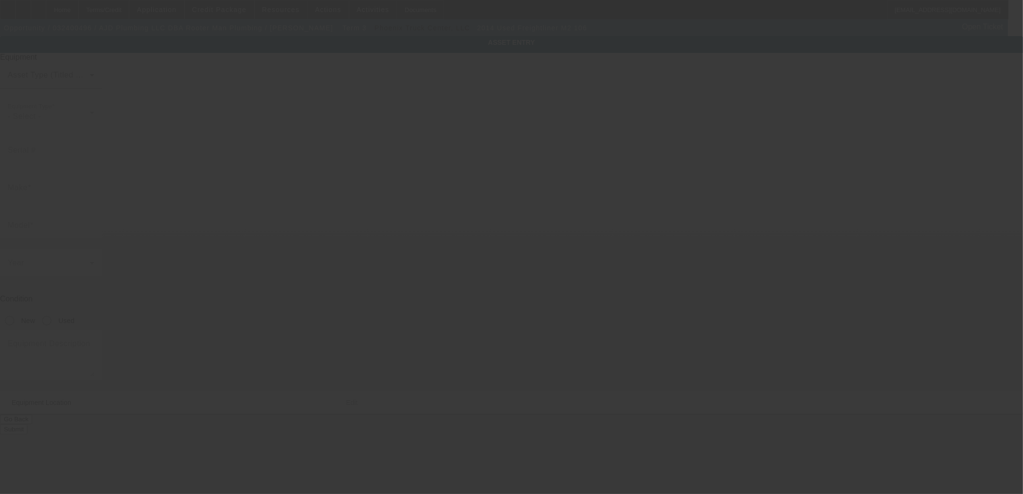
type input "1FVACWDT9EHFR8706"
type input "Freightliner"
type input "M2 106"
radio input "true"
type textarea "with 2,500 Gallon Vacuum Tank, NVE607 380 CFM Vacuum Pump, includes all accesso…"
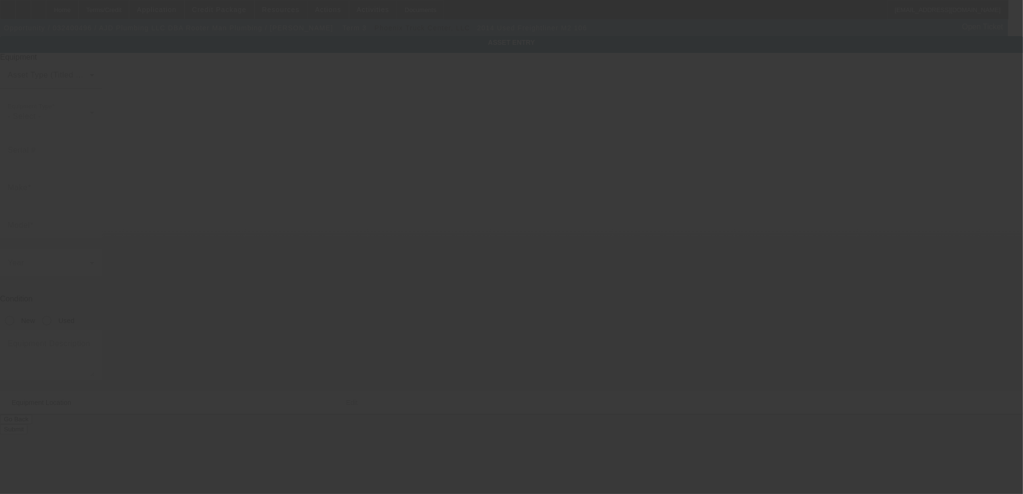
type input "5780 Highway 109 N"
type input "Lebanon"
type input "37087"
type input "Wilson"
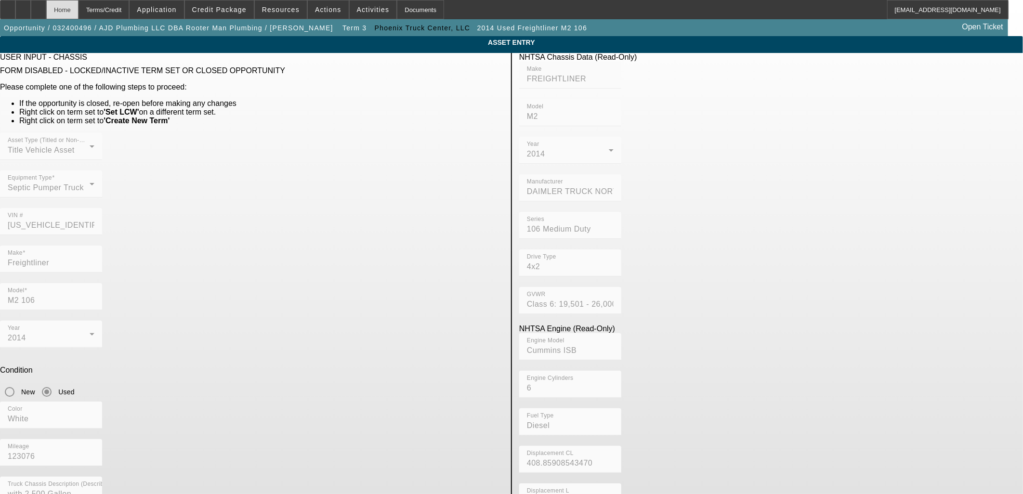
click at [79, 8] on div "Home" at bounding box center [62, 9] width 32 height 19
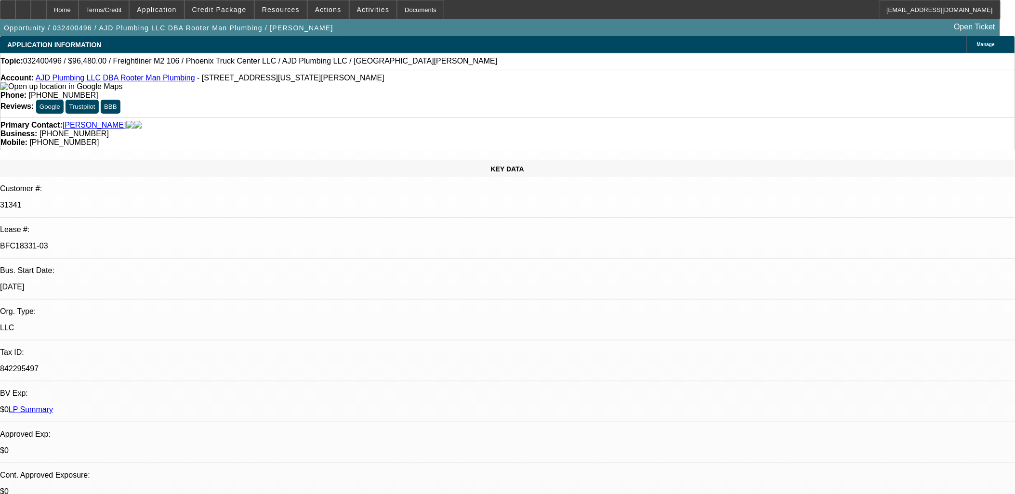
select select "0"
select select "2"
select select "0"
select select "6"
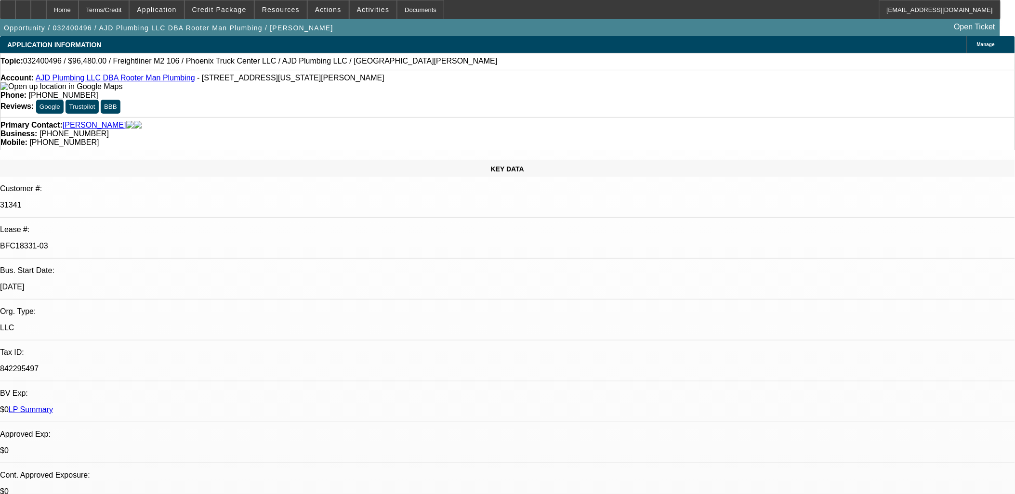
select select "0"
select select "2"
select select "0"
select select "6"
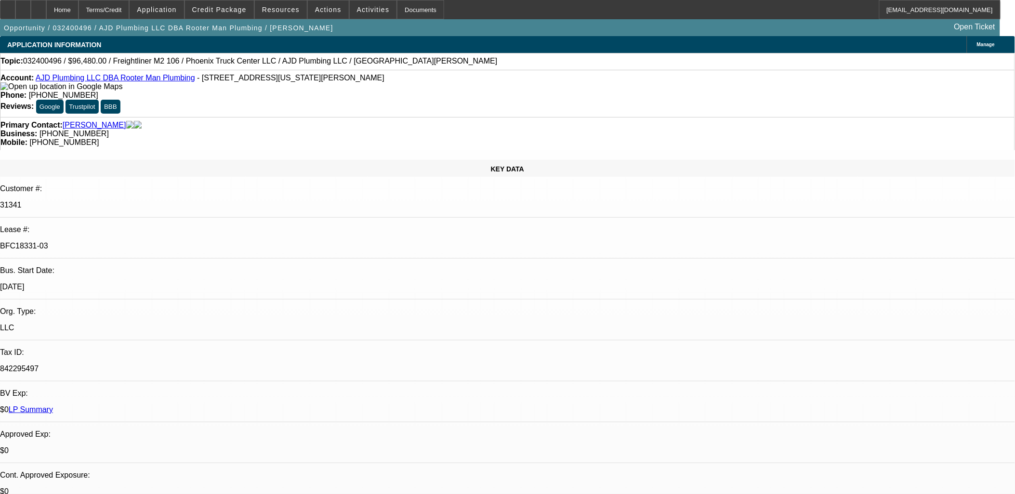
select select "0"
select select "2"
select select "0"
select select "6"
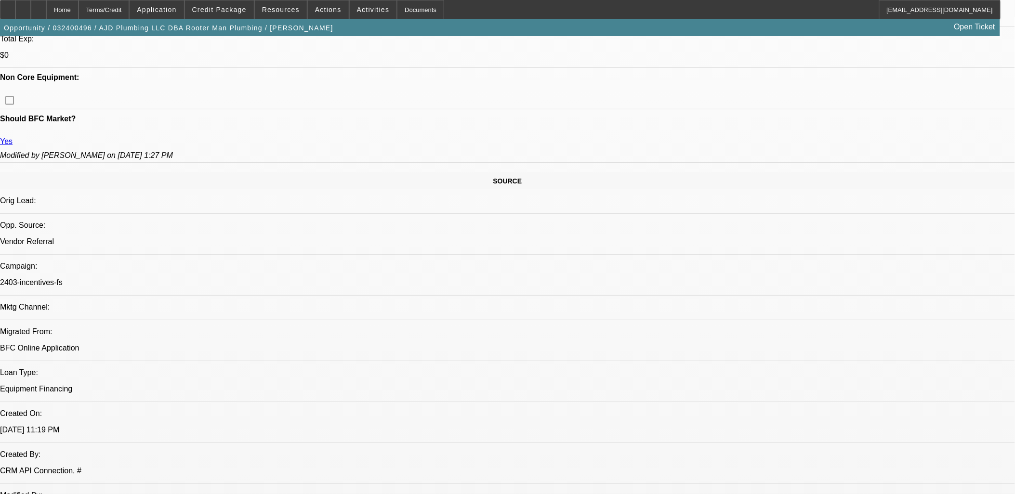
scroll to position [482, 0]
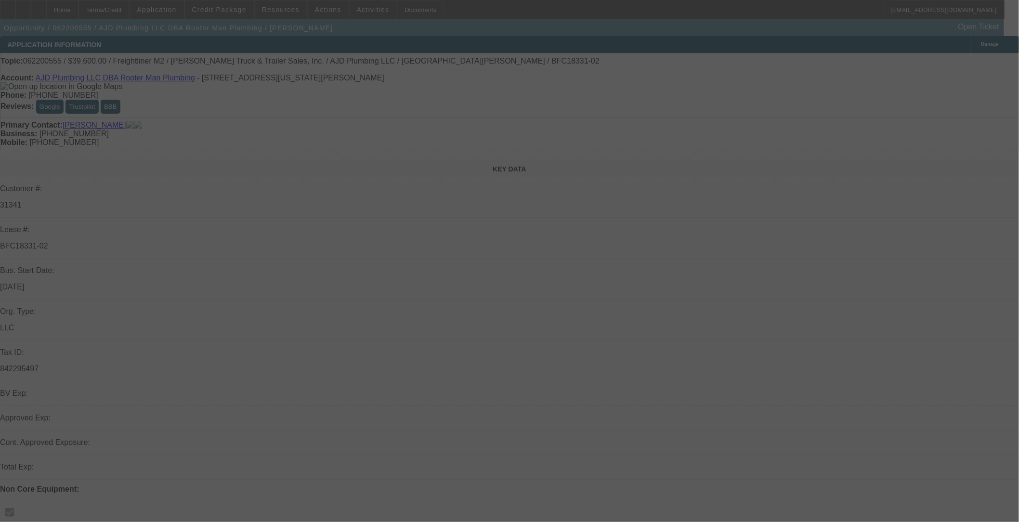
scroll to position [214, 0]
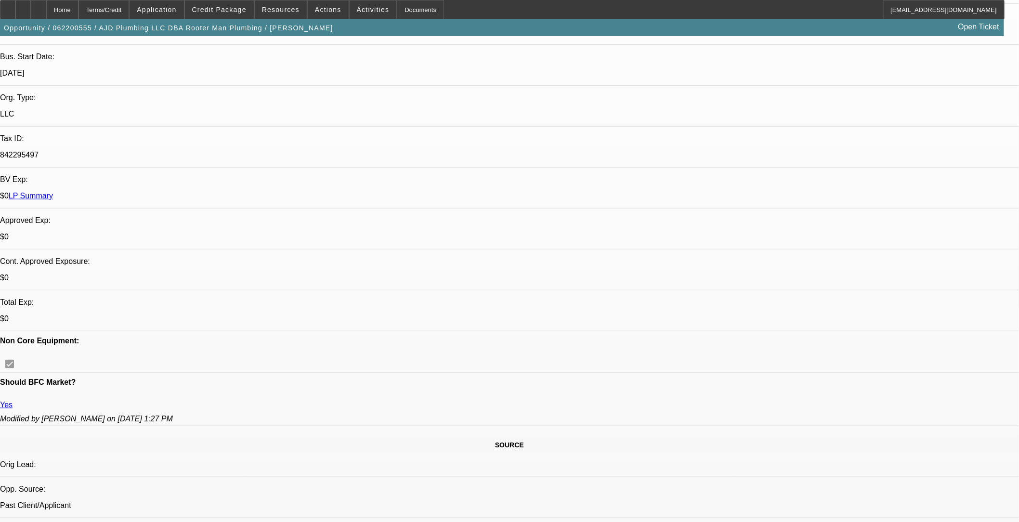
select select "0"
select select "0.2"
select select "0"
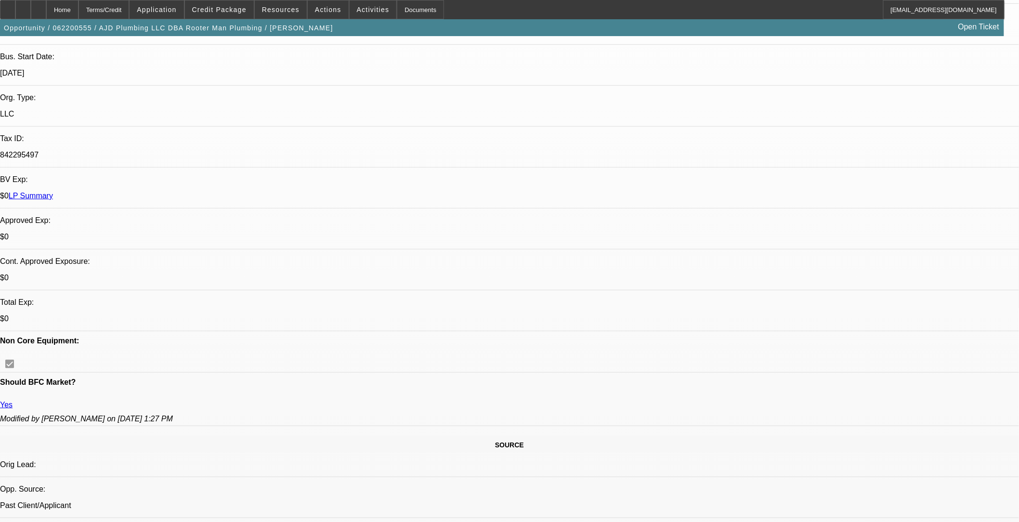
select select "0"
select select "0.2"
select select "0"
select select "0.2"
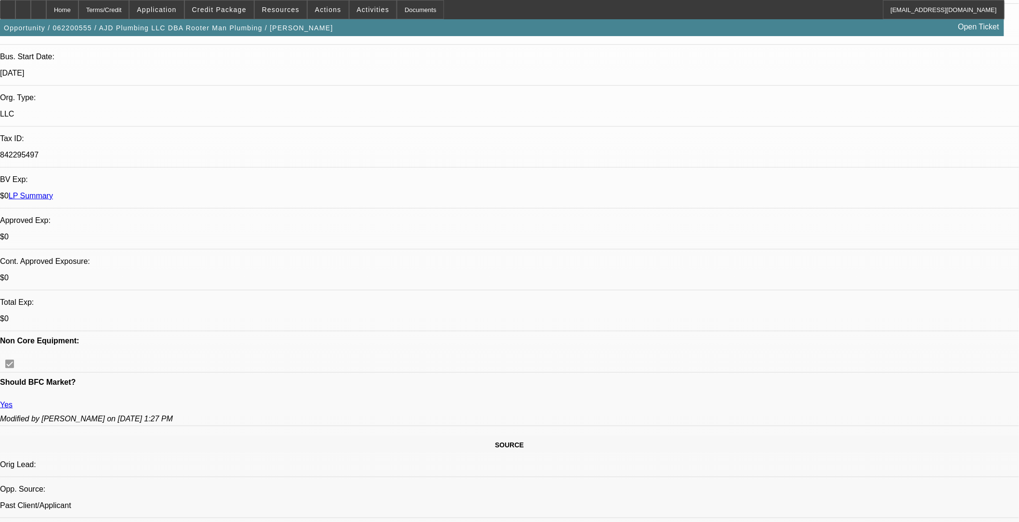
select select "0"
select select "1"
select select "6"
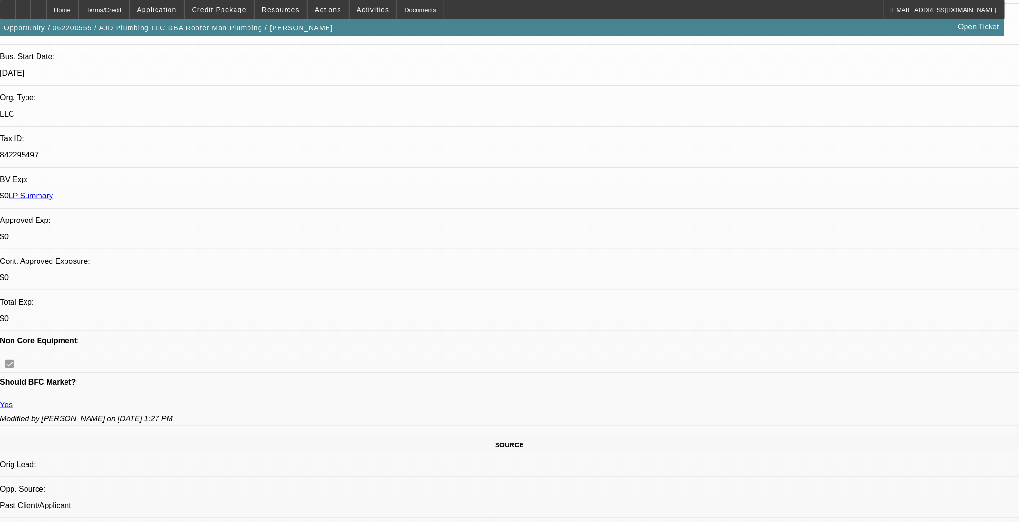
select select "1"
select select "6"
select select "1"
select select "2"
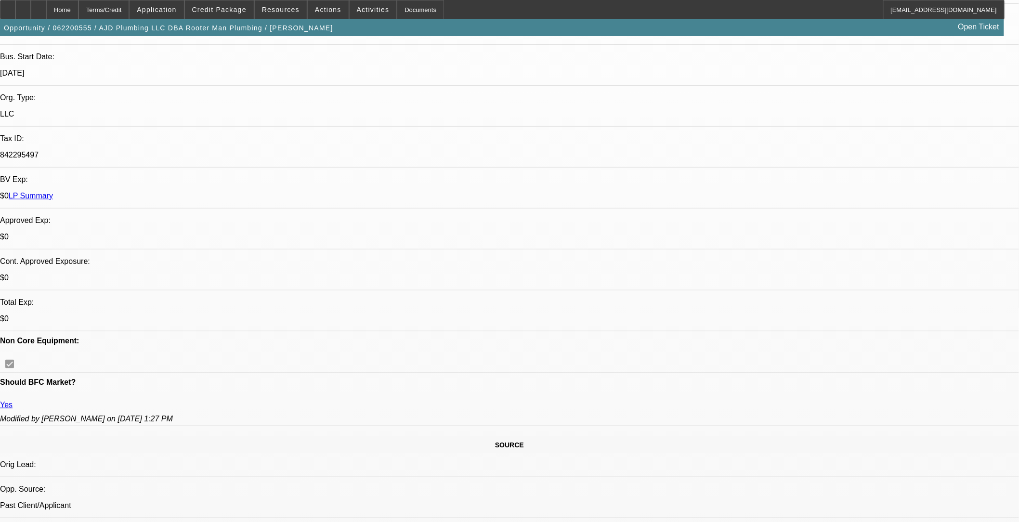
select select "6"
select select "1"
select select "2"
select select "6"
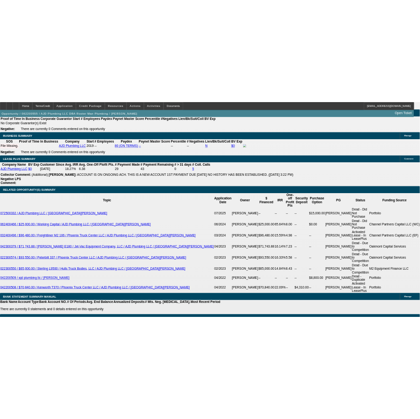
scroll to position [1391, 0]
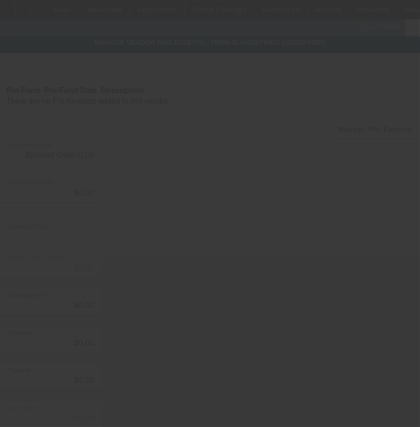
type input "$49,500.00"
type input "$9,900.00"
type input "$39,600.00"
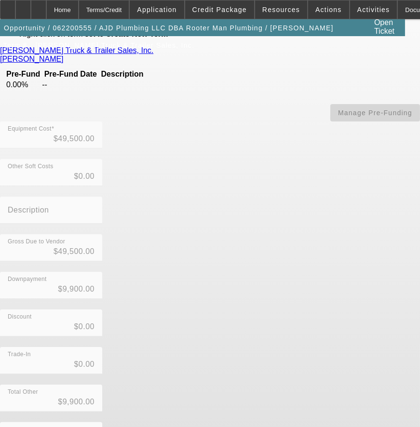
scroll to position [86, 0]
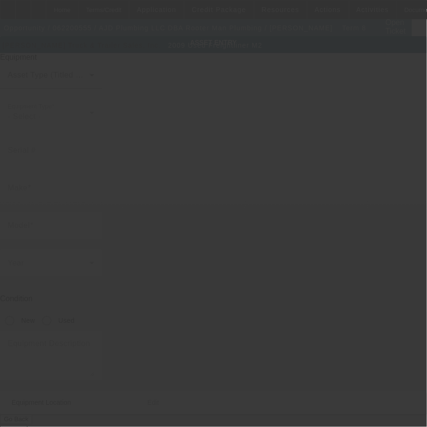
type input "[US_VEHICLE_IDENTIFICATION_NUMBER]"
type input "Freightliner"
type input "M2"
radio input "true"
type input "5607 Highway 58"
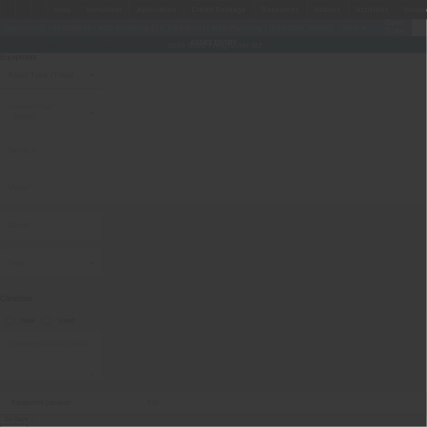
type input "Harrison"
type input "37341"
type input "Hamilton"
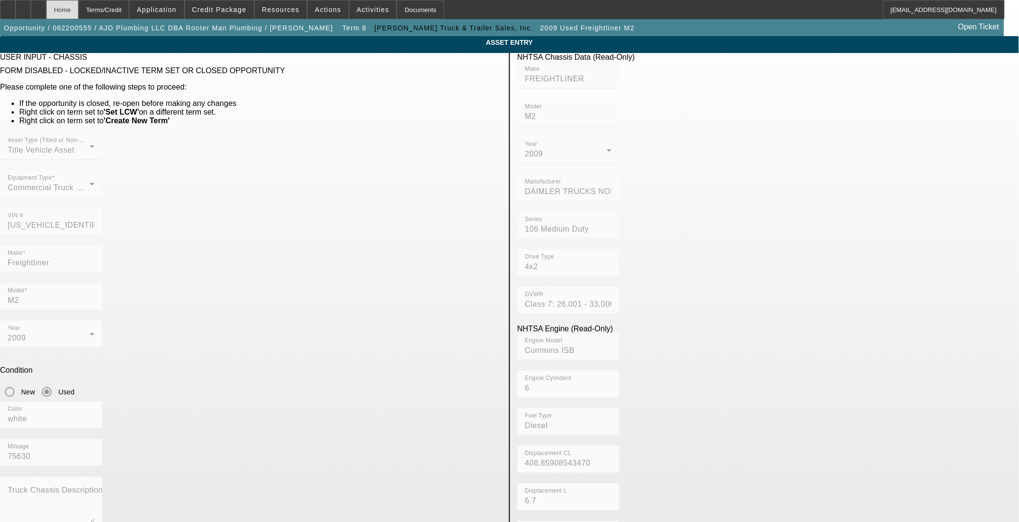
click at [79, 7] on div "Home" at bounding box center [62, 9] width 32 height 19
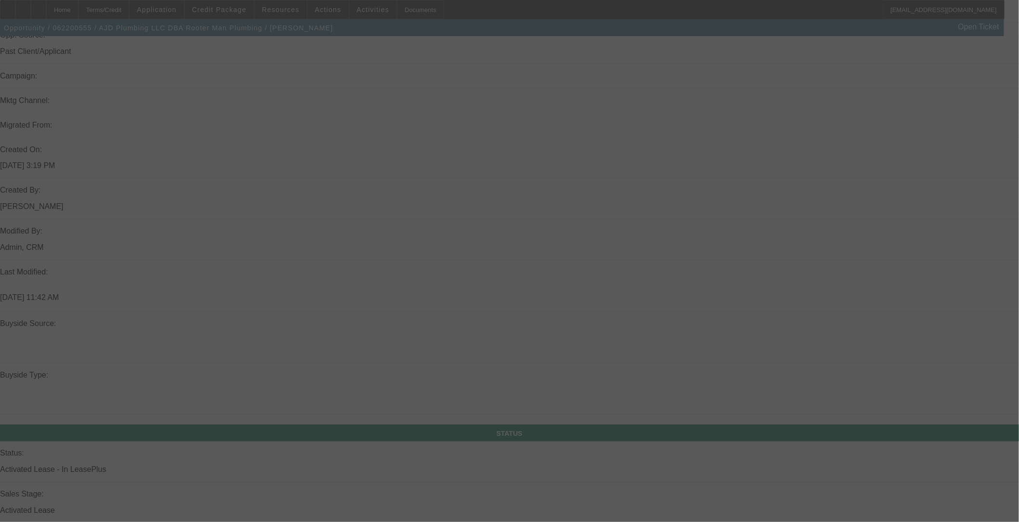
scroll to position [617, 0]
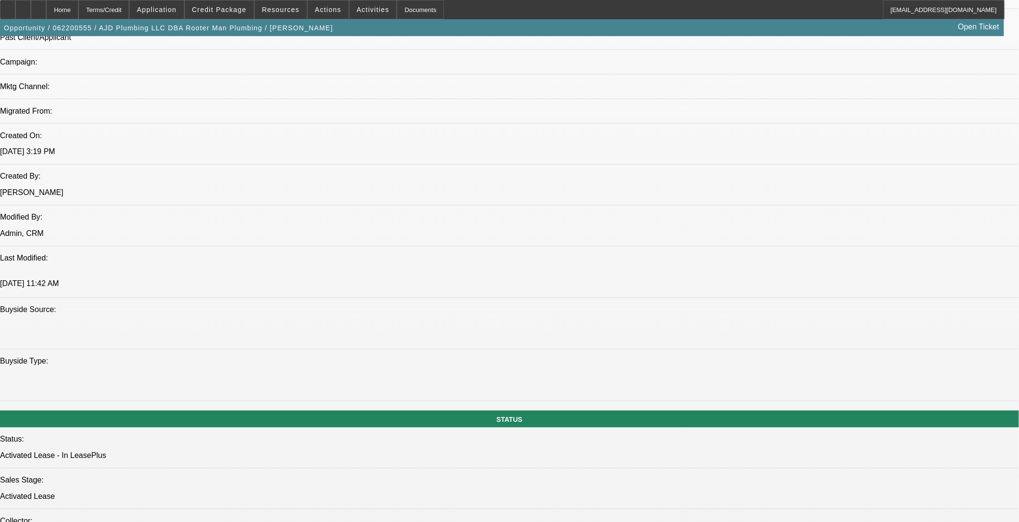
select select "0"
select select "6"
select select "0.2"
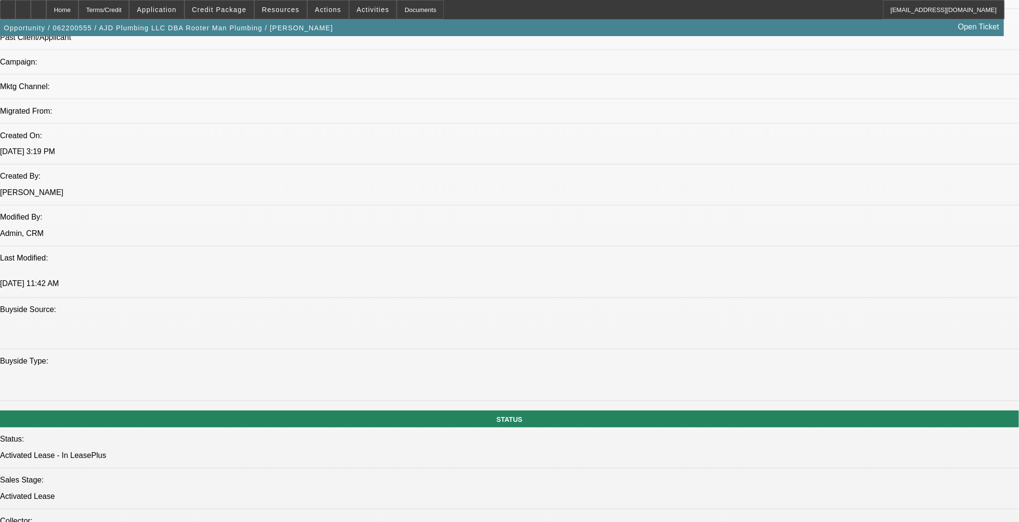
select select "0"
select select "6"
select select "0.2"
select select "0"
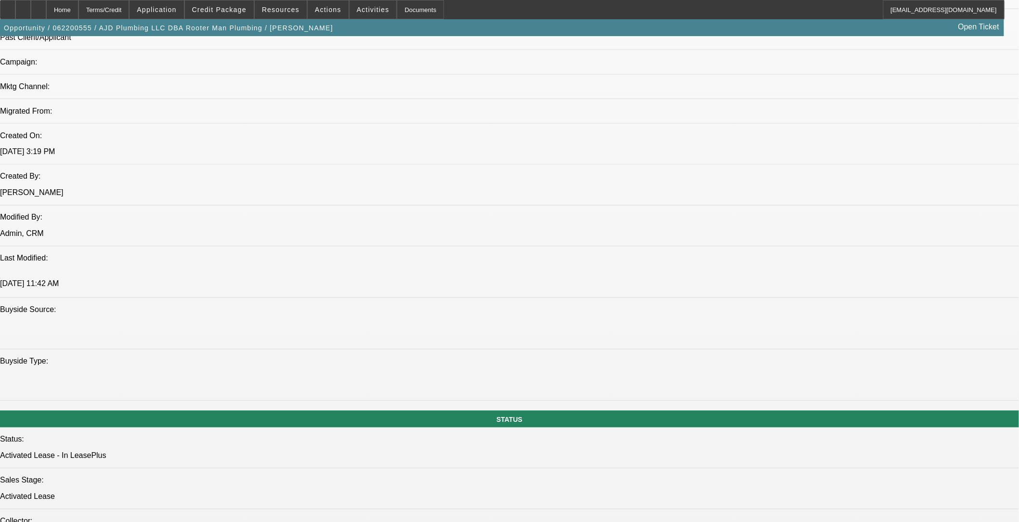
select select "2"
select select "0"
select select "6"
select select "0.2"
select select "0"
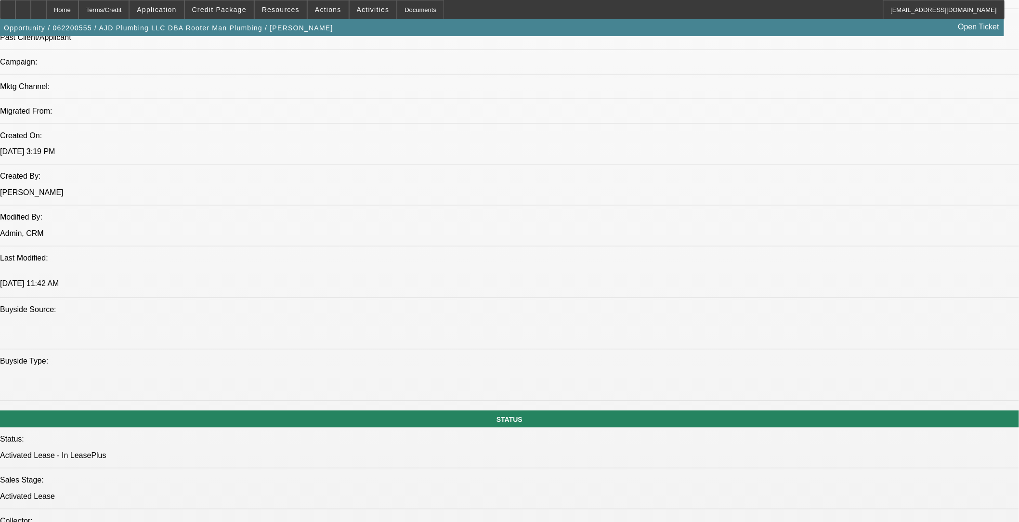
select select "2"
select select "0"
select select "6"
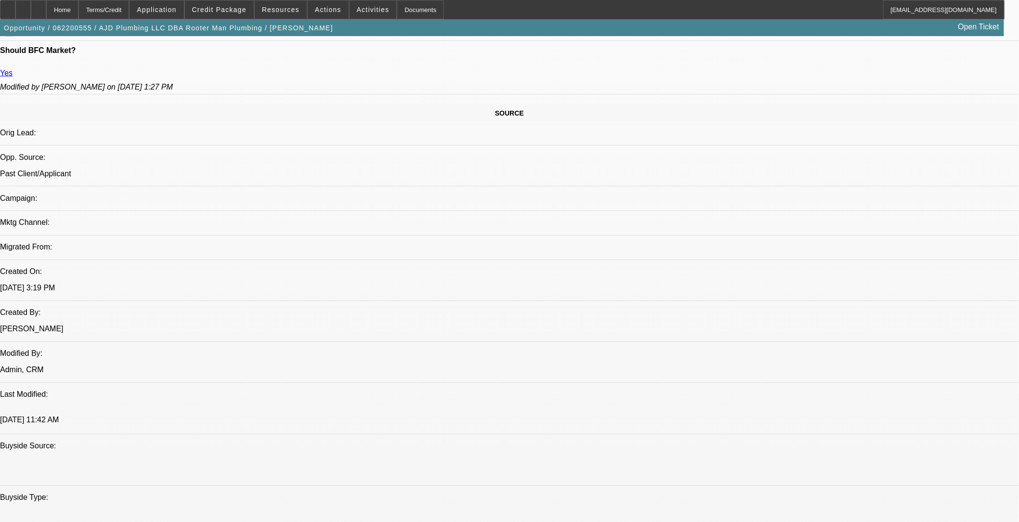
scroll to position [452, 0]
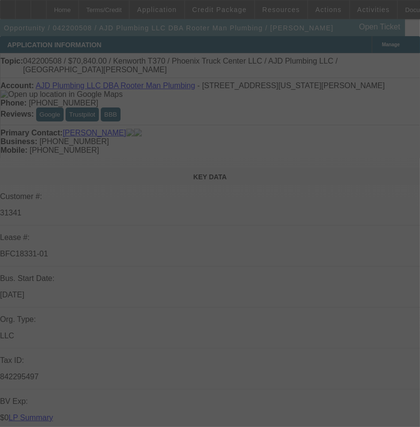
select select "0.2"
select select "2"
select select "0"
select select "0.2"
select select "2"
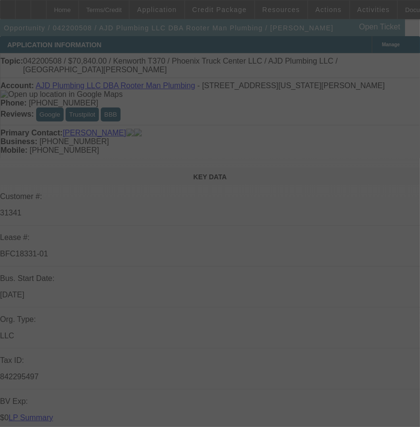
select select "0"
select select "0.2"
select select "2"
select select "0"
select select "0.2"
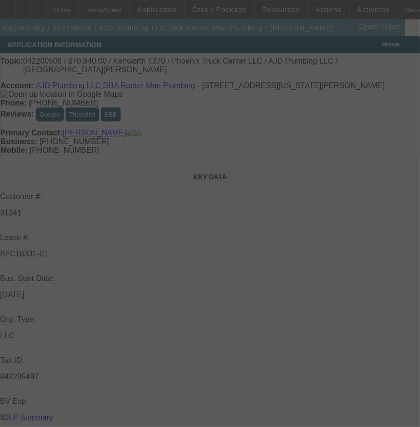
select select "2"
select select "0"
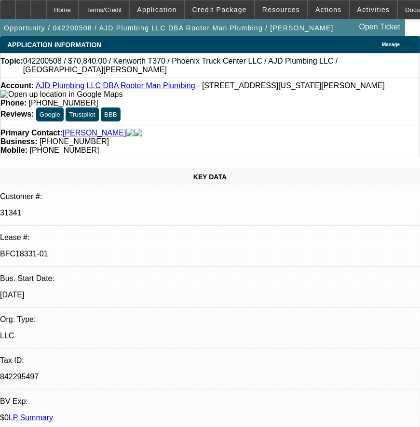
select select "1"
select select "2"
select select "6"
select select "1"
select select "2"
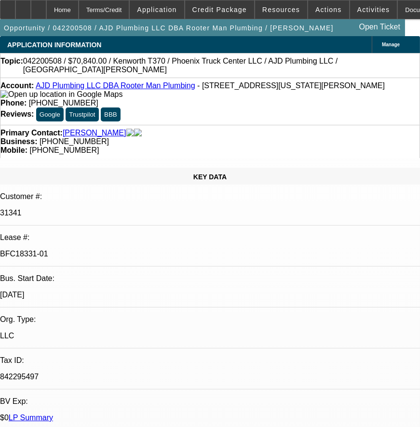
select select "6"
select select "1"
select select "2"
select select "6"
select select "1"
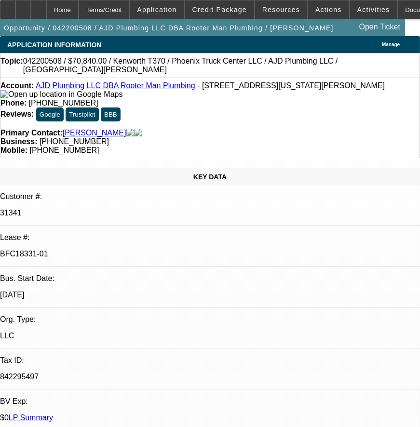
select select "2"
select select "6"
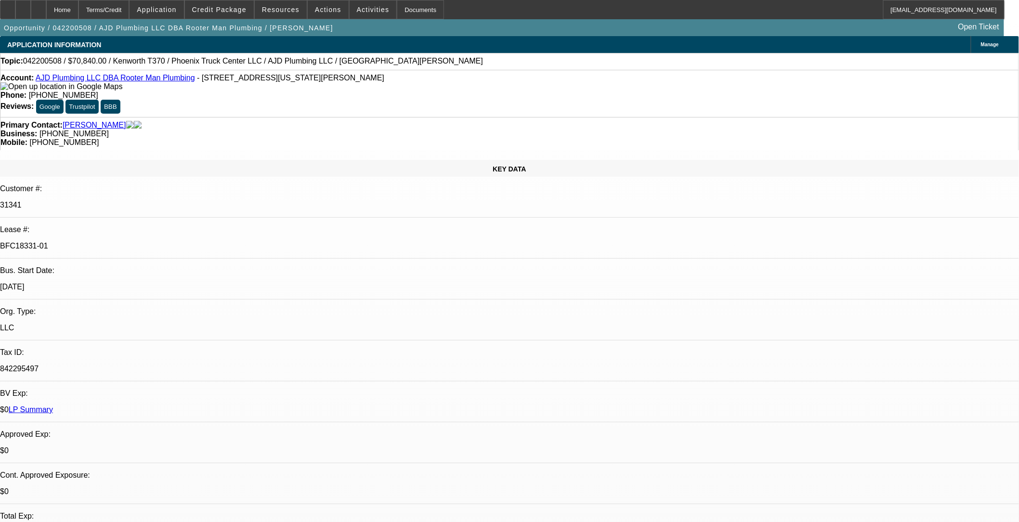
click at [53, 406] on link "LP Summary" at bounding box center [31, 410] width 44 height 8
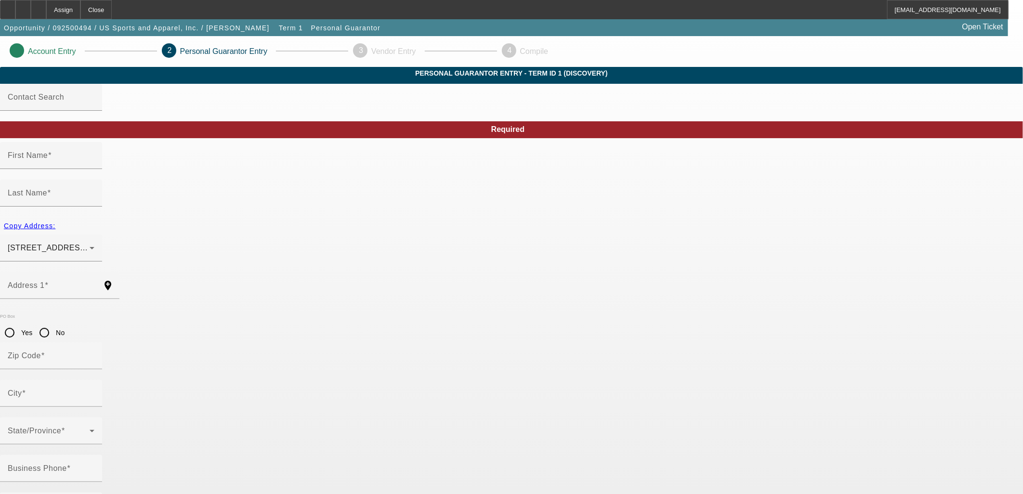
type input "[PERSON_NAME]"
type input "[STREET_ADDRESS][PERSON_NAME]"
radio input "true"
type input "01532"
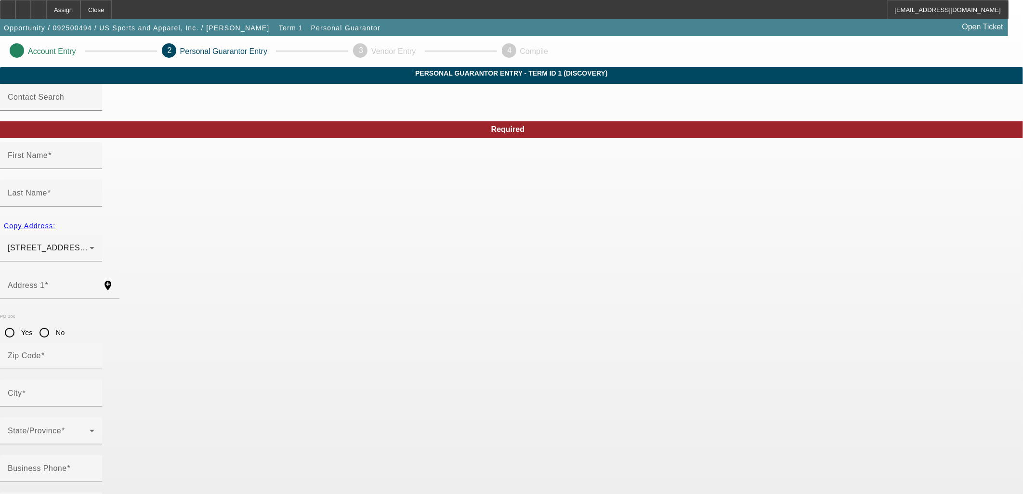
type input "[GEOGRAPHIC_DATA]"
type input "[PHONE_NUMBER]"
type input "13"
type input "031-66-7381"
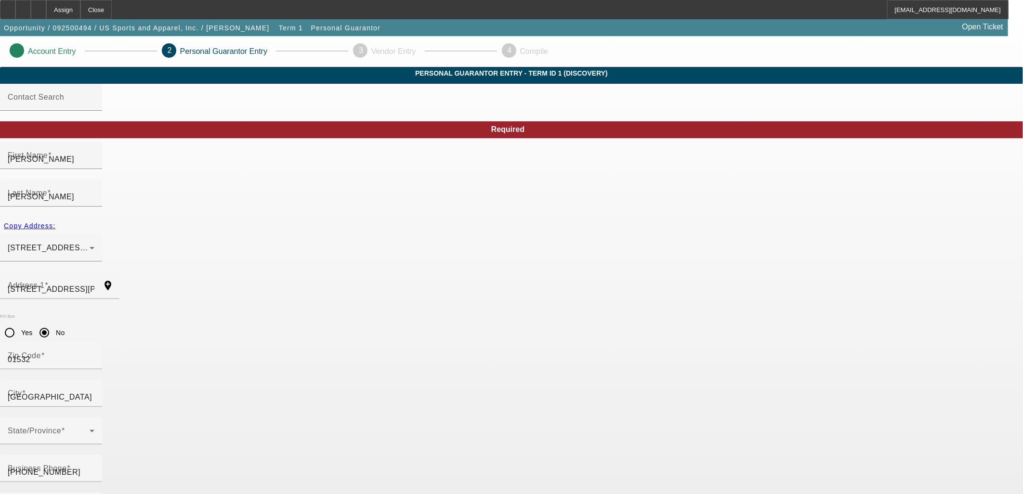
type input "[EMAIL_ADDRESS][DOMAIN_NAME]"
type input "H"
type input "[PHONE_NUMBER]"
type input "$480,000.00"
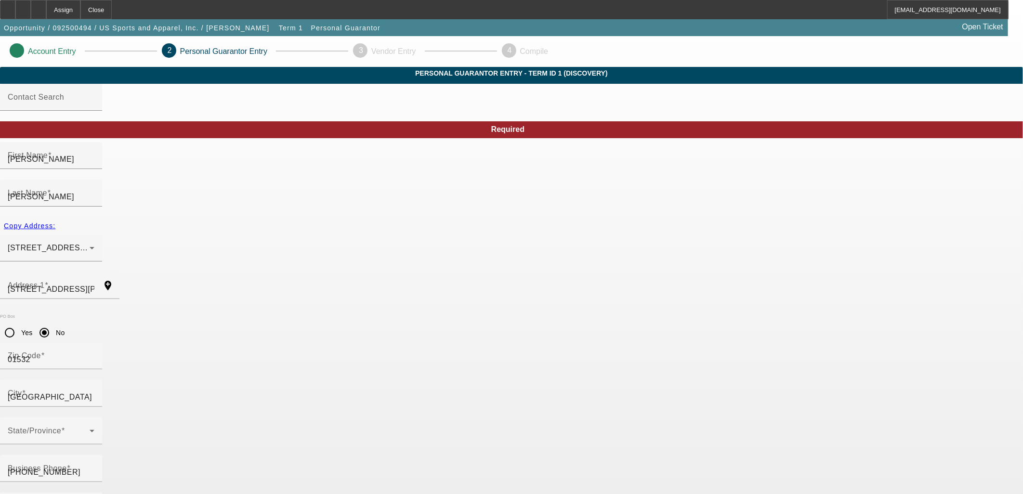
type input "$296,000.00"
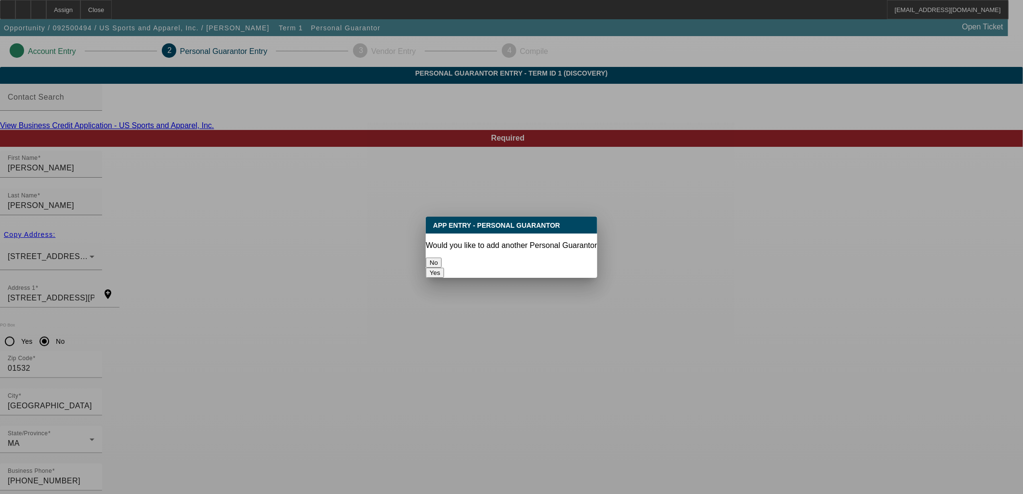
click at [442, 258] on button "No" at bounding box center [434, 263] width 16 height 10
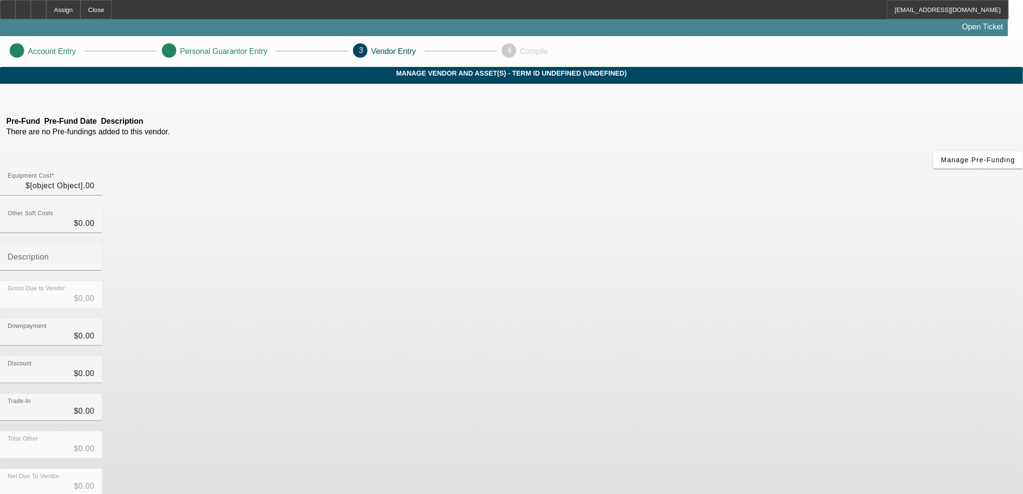
type input "$20,000.00"
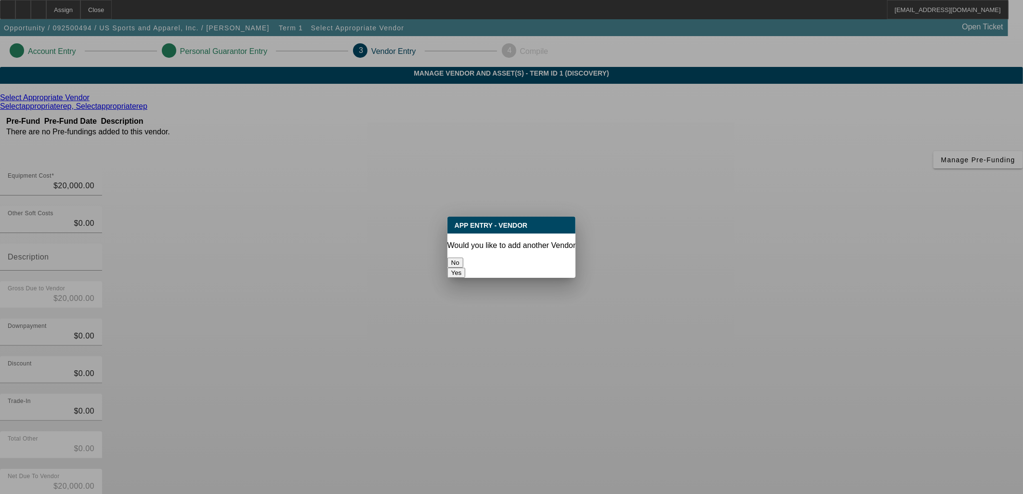
click at [463, 259] on button "No" at bounding box center [456, 263] width 16 height 10
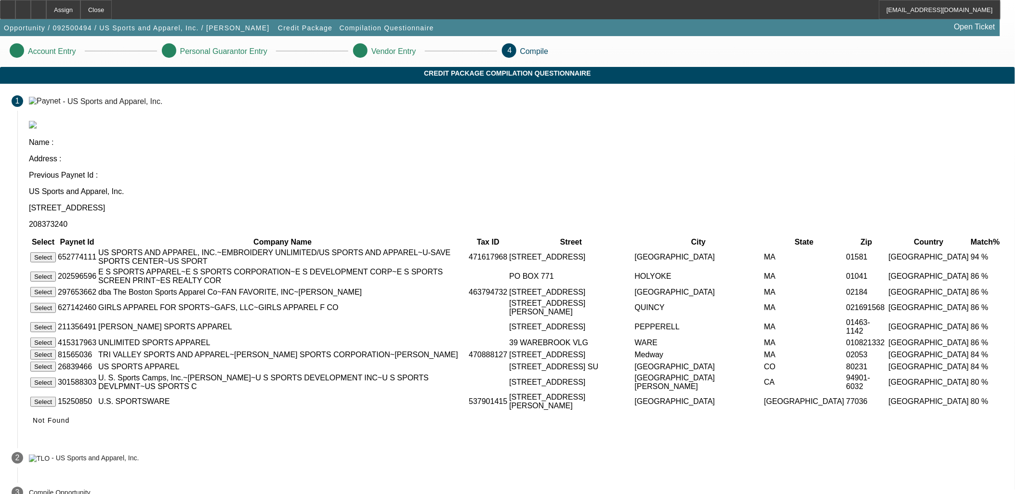
click at [56, 252] on button "Select" at bounding box center [43, 257] width 26 height 10
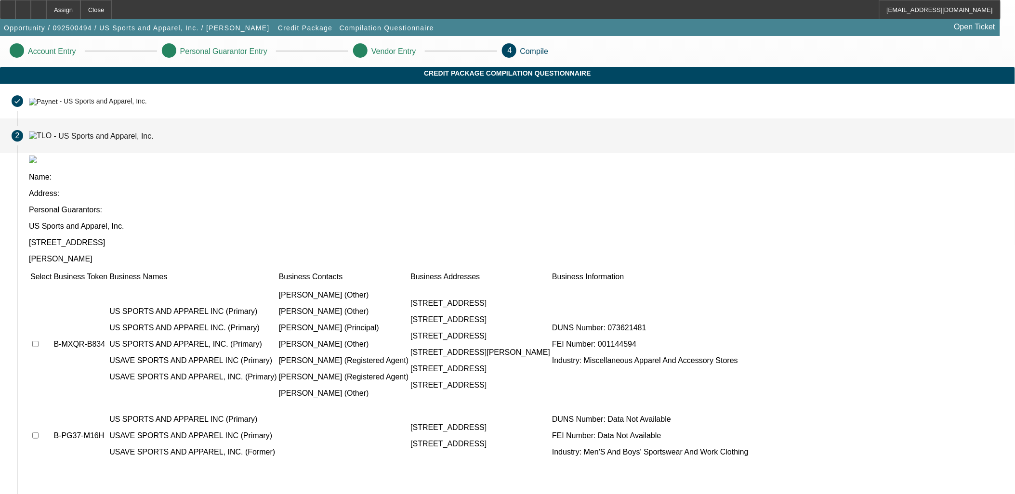
click at [39, 341] on input "checkbox" at bounding box center [35, 344] width 6 height 6
checkbox input "true"
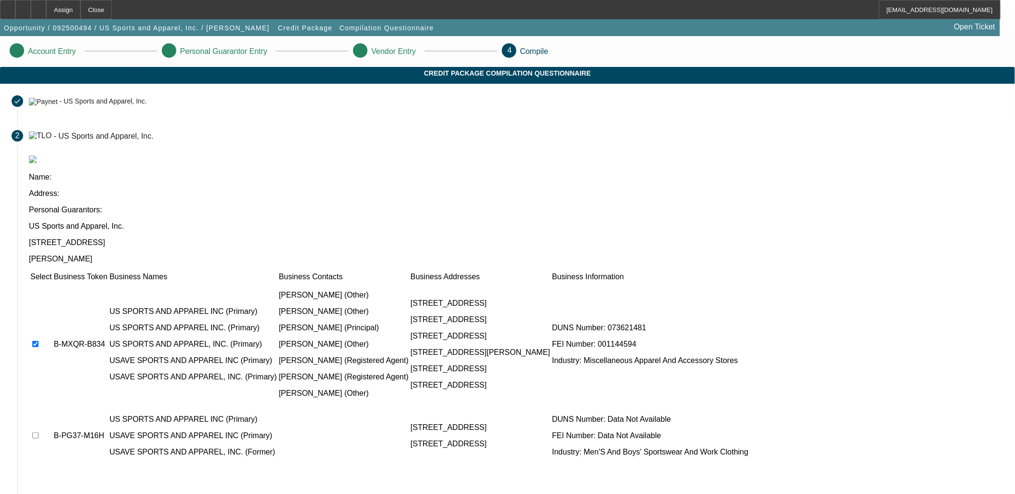
click at [52, 407] on td at bounding box center [41, 436] width 22 height 58
click at [39, 433] on input "checkbox" at bounding box center [35, 436] width 6 height 6
checkbox input "true"
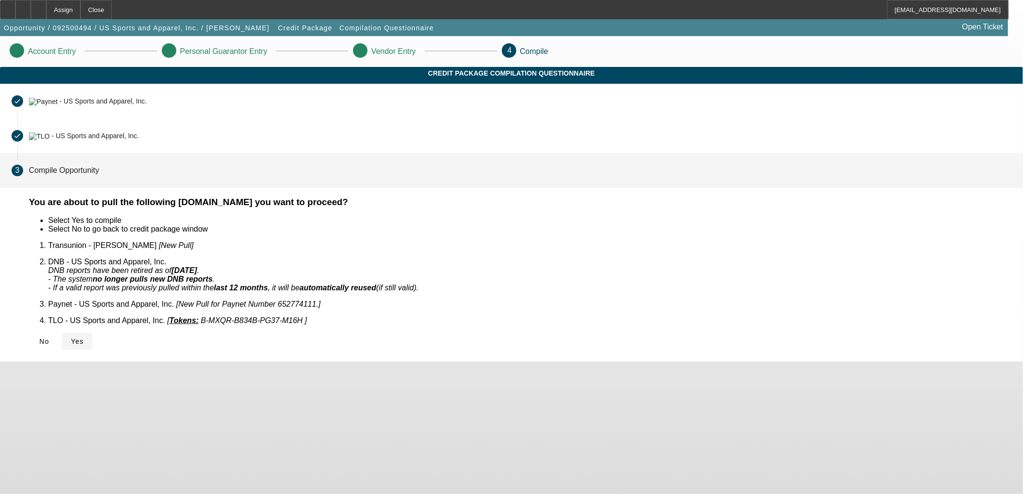
click at [84, 338] on span "Yes" at bounding box center [77, 342] width 13 height 8
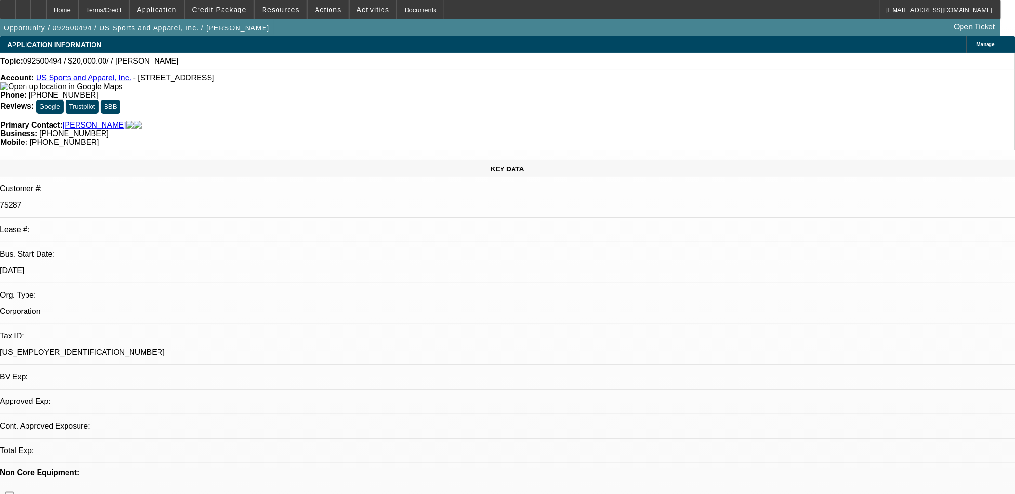
select select "0"
select select "2"
select select "0.1"
select select "4"
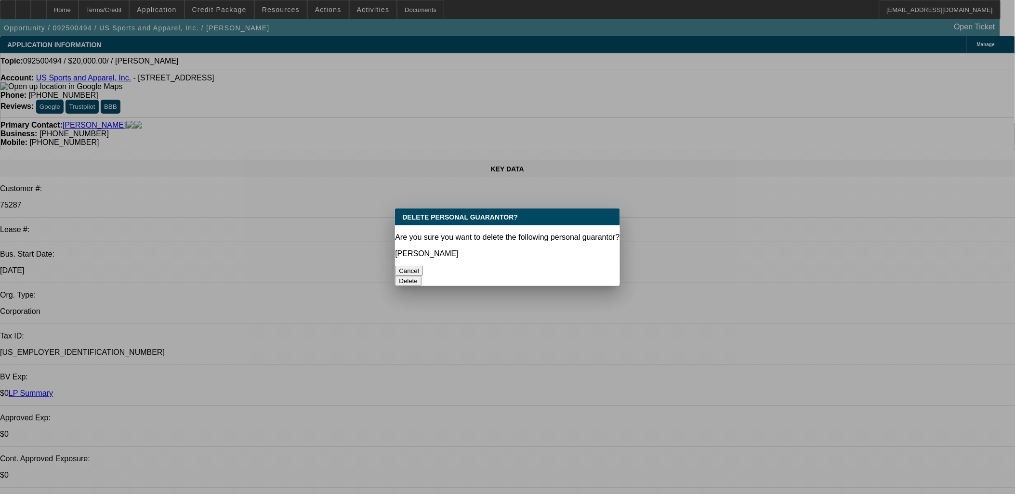
click at [422, 276] on button "Delete" at bounding box center [408, 281] width 26 height 10
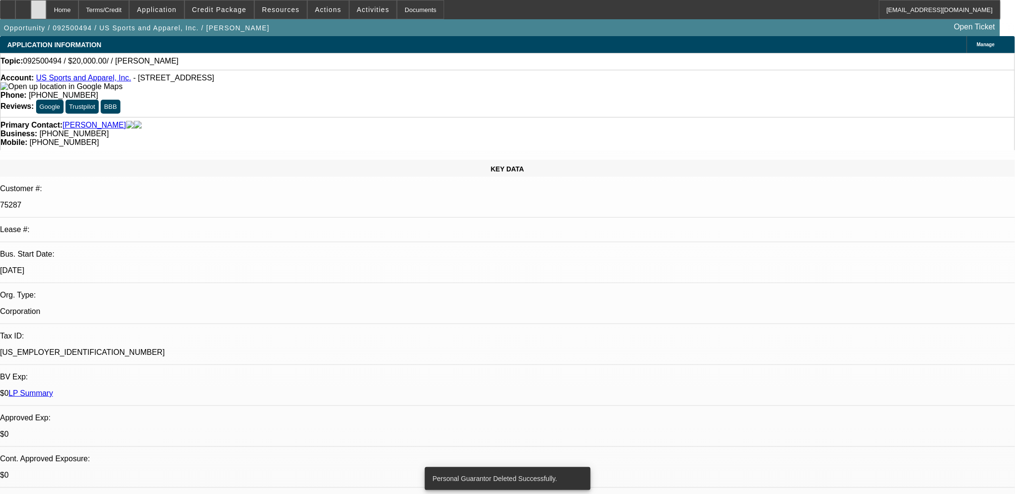
click at [39, 6] on icon at bounding box center [39, 6] width 0 height 0
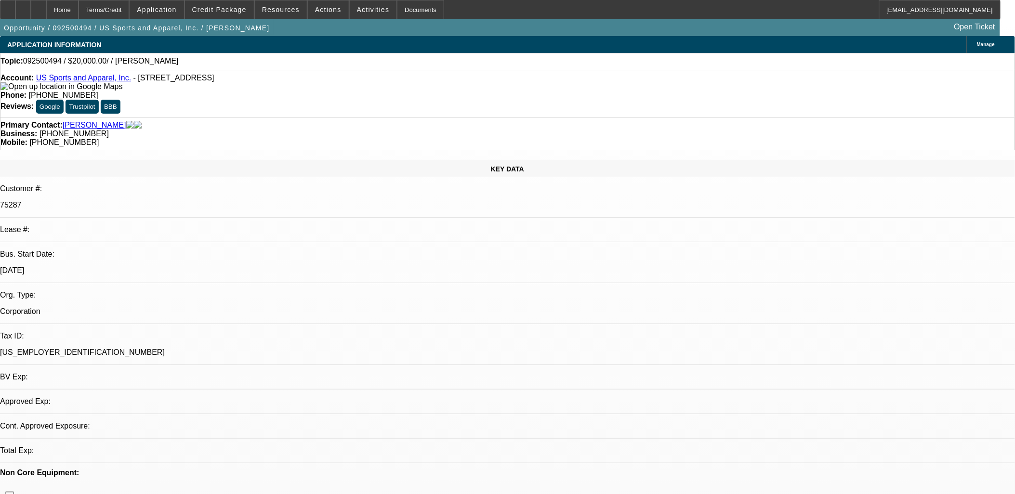
select select "0"
select select "2"
select select "0.1"
select select "4"
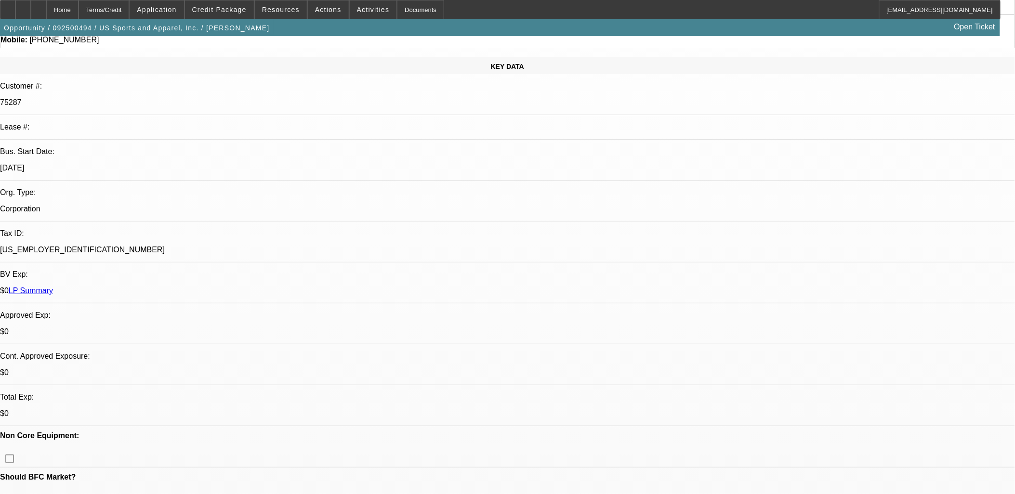
scroll to position [160, 0]
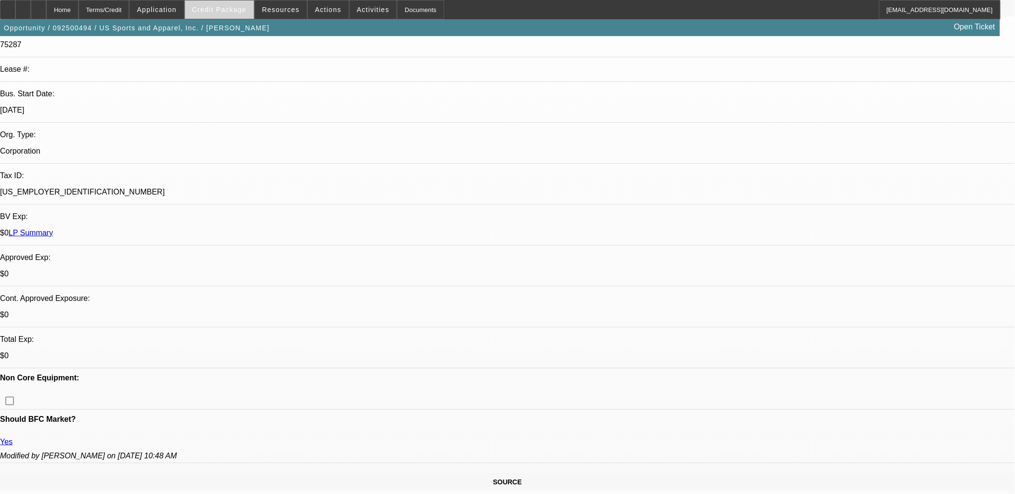
click at [215, 12] on span "Credit Package" at bounding box center [219, 10] width 54 height 8
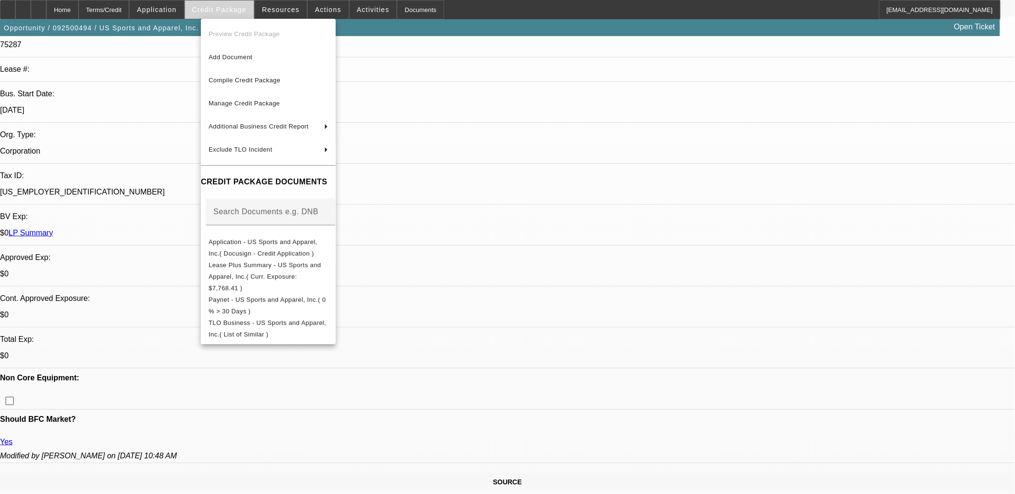
click at [215, 12] on div at bounding box center [507, 247] width 1015 height 494
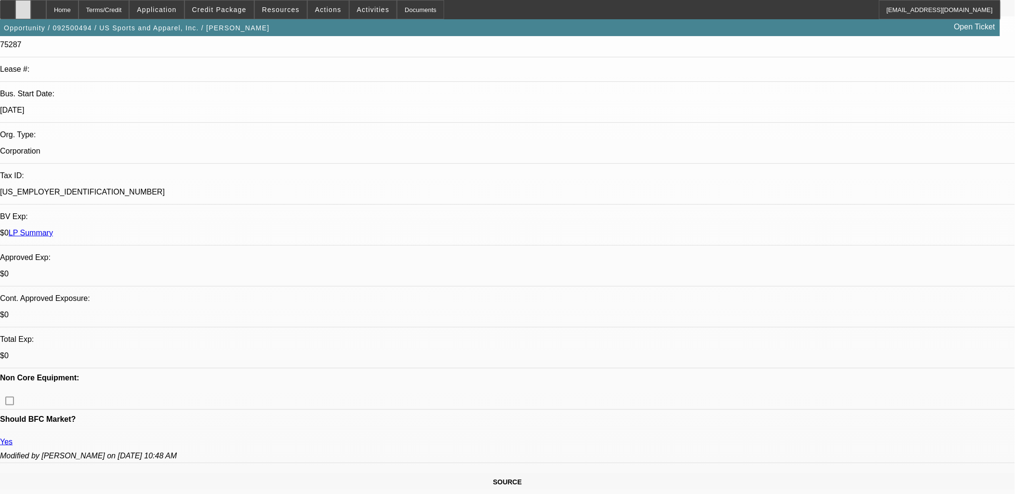
click at [31, 14] on div at bounding box center [22, 9] width 15 height 19
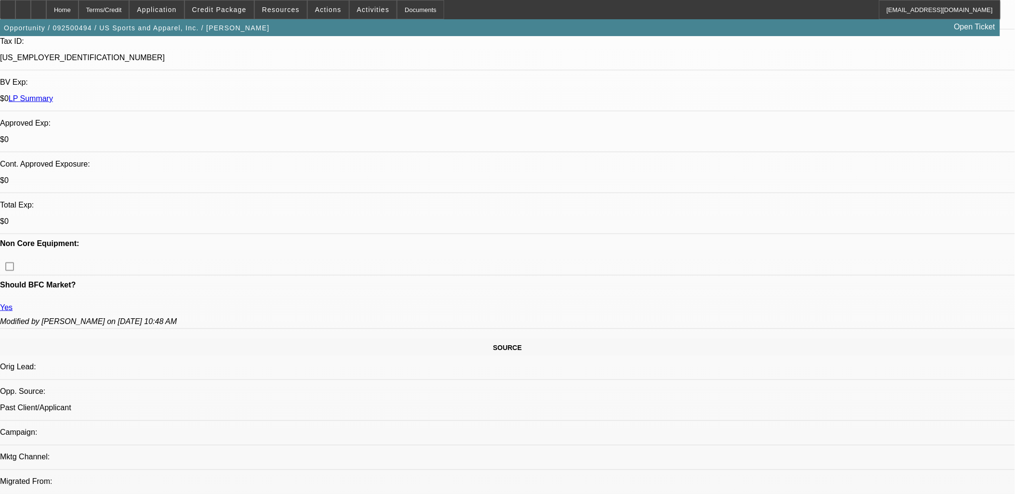
scroll to position [0, 0]
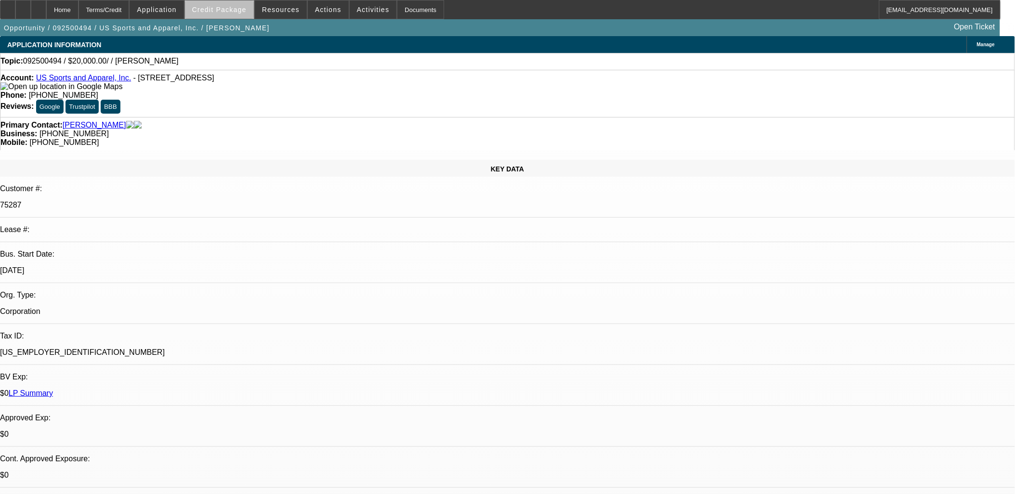
click at [238, 13] on button "Credit Package" at bounding box center [219, 9] width 69 height 18
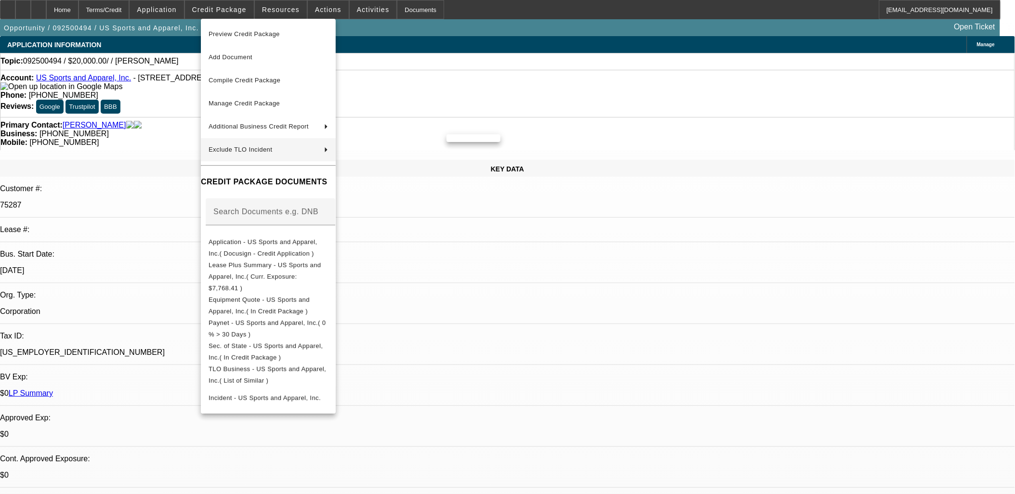
click at [609, 288] on div at bounding box center [507, 247] width 1015 height 494
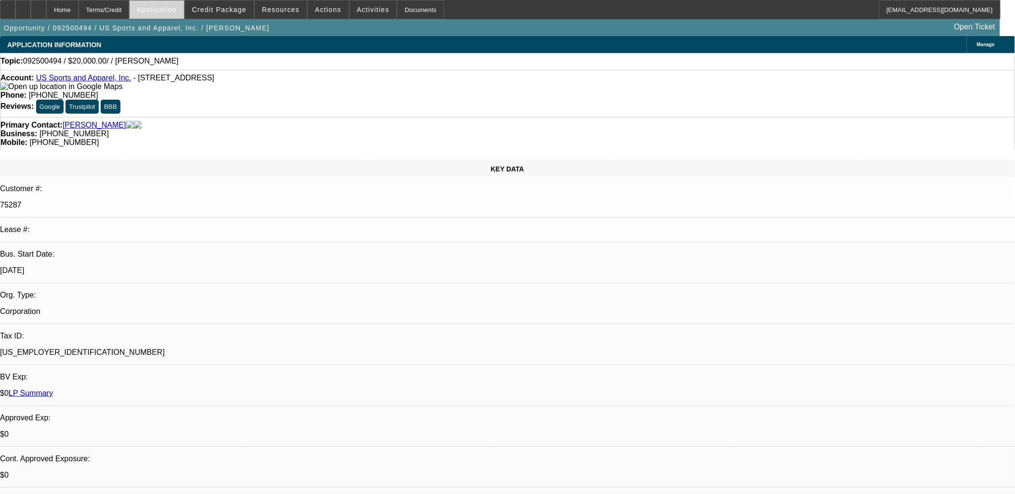
click at [174, 12] on span "Application" at bounding box center [157, 10] width 40 height 8
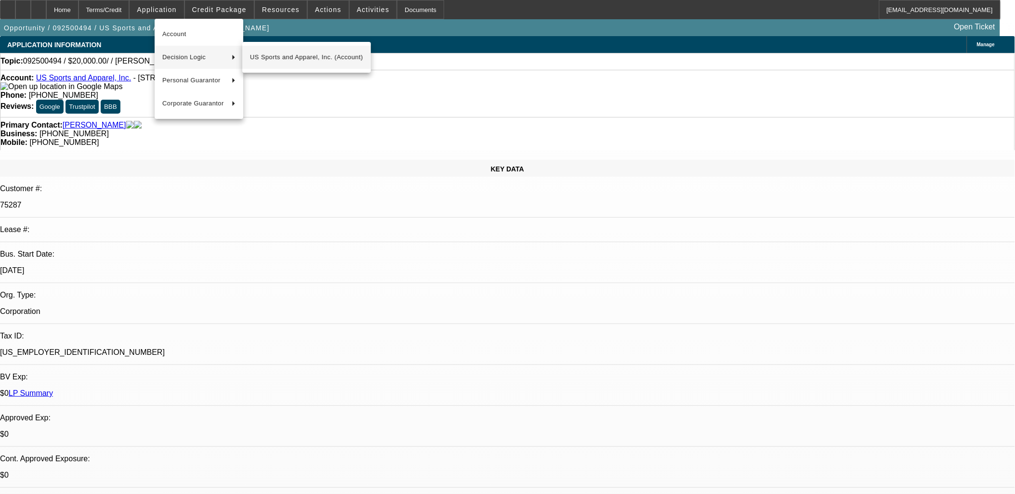
click at [268, 55] on span "US Sports and Apparel, Inc. (Account)" at bounding box center [306, 58] width 113 height 12
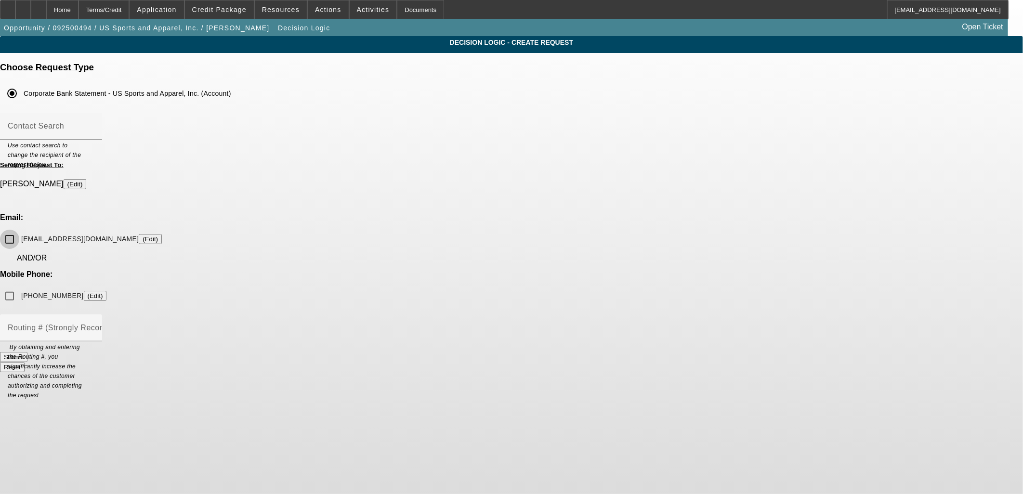
click at [19, 230] on input "[EMAIL_ADDRESS][DOMAIN_NAME] (Edit)" at bounding box center [9, 239] width 19 height 19
checkbox input "true"
click at [19, 287] on input "[PHONE_NUMBER] (Edit)" at bounding box center [9, 296] width 19 height 19
checkbox input "true"
click at [27, 352] on button "Submit" at bounding box center [13, 357] width 27 height 10
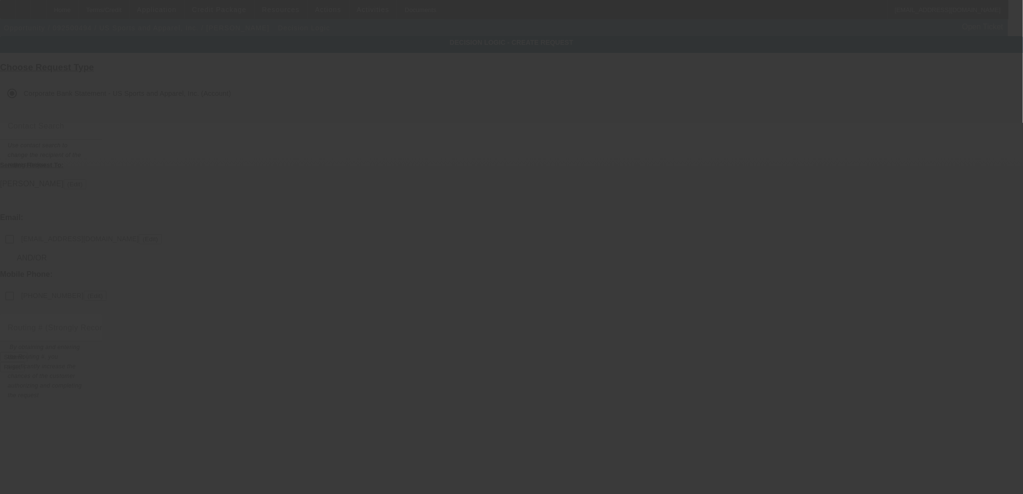
checkbox input "false"
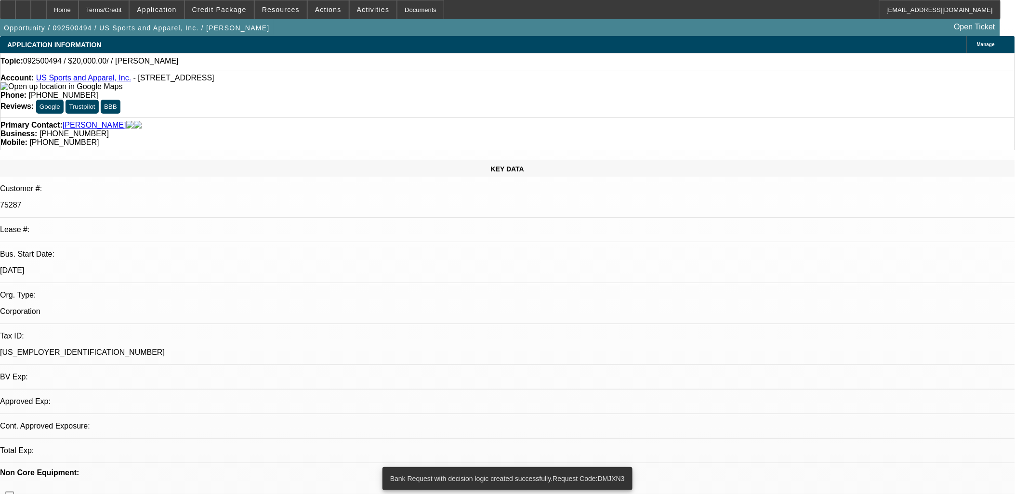
select select "0"
select select "2"
select select "0.1"
select select "4"
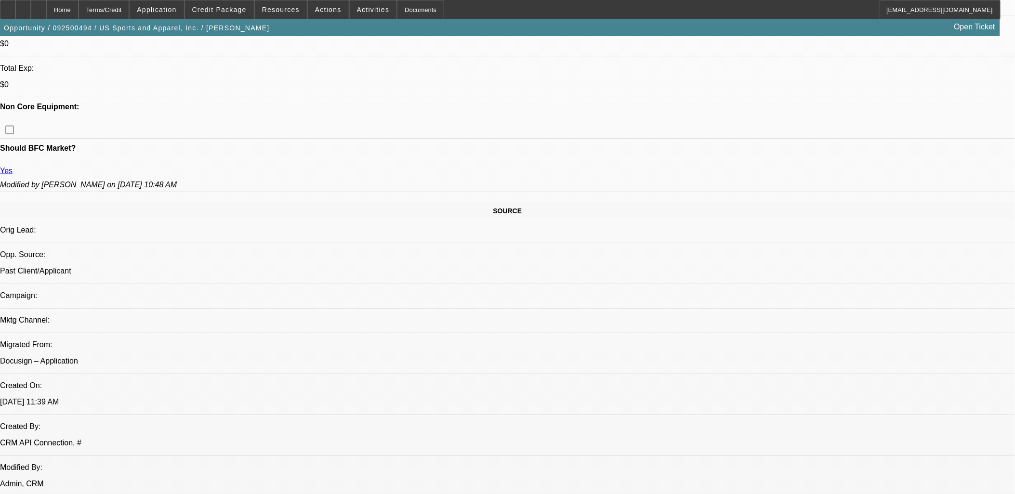
scroll to position [696, 0]
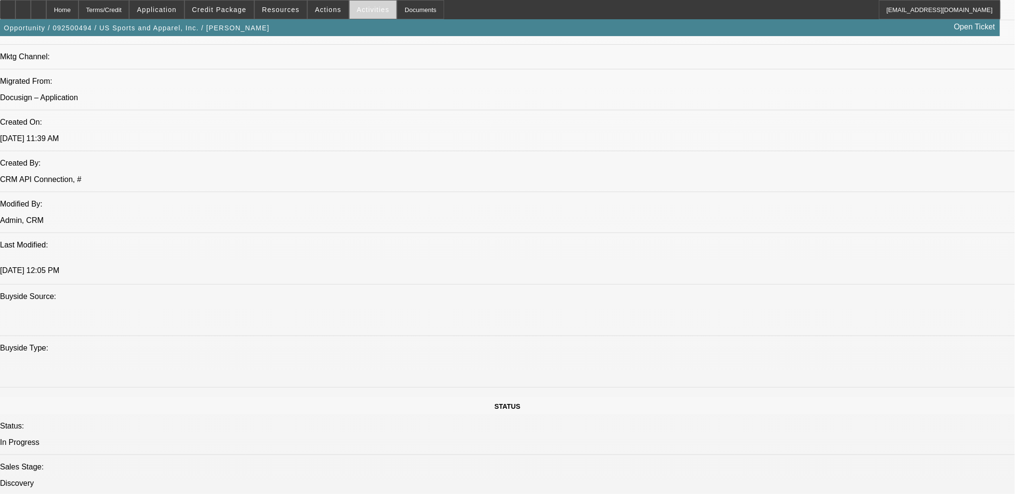
click at [365, 11] on span "Activities" at bounding box center [373, 10] width 33 height 8
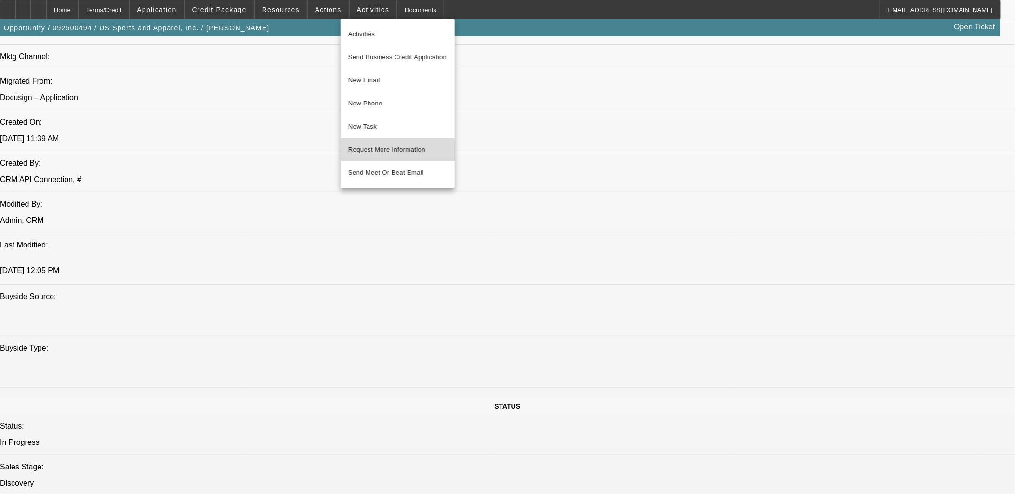
click at [376, 153] on span "Request More Information" at bounding box center [397, 150] width 99 height 12
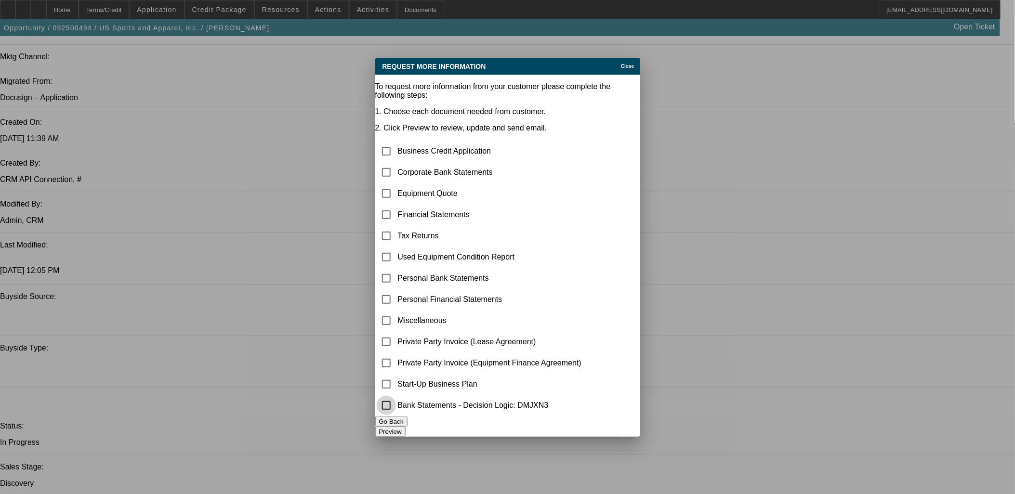
click at [396, 405] on input "checkbox" at bounding box center [386, 405] width 19 height 19
checkbox input "true"
click at [406, 427] on button "Preview" at bounding box center [390, 432] width 30 height 10
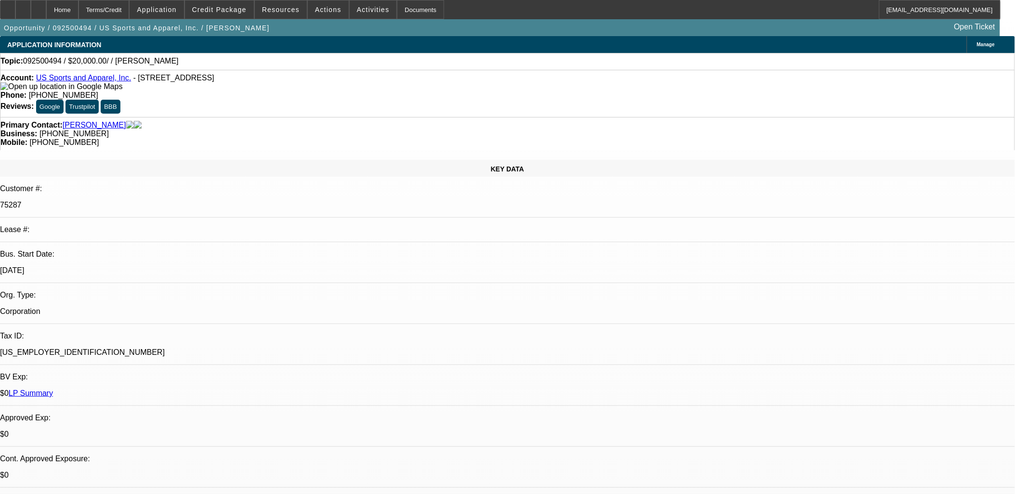
drag, startPoint x: 607, startPoint y: 238, endPoint x: 611, endPoint y: 246, distance: 9.1
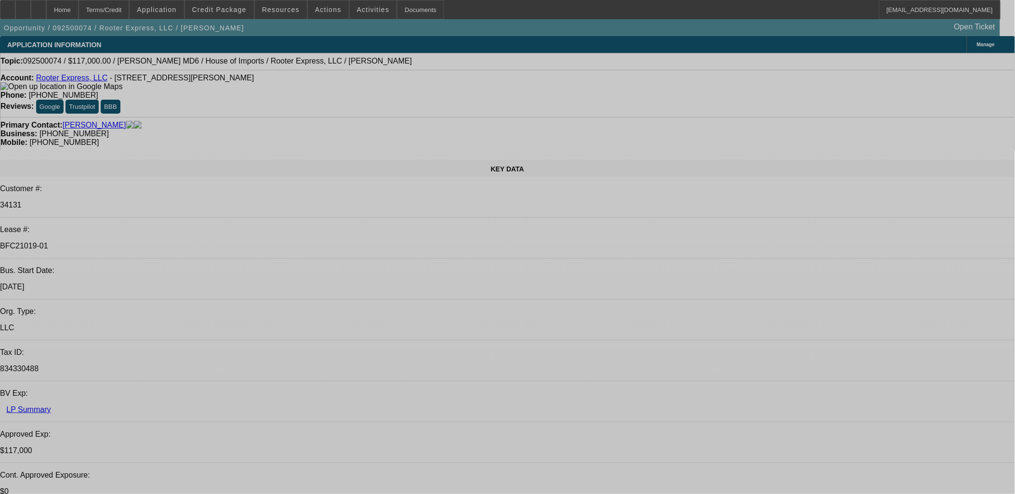
select select "0"
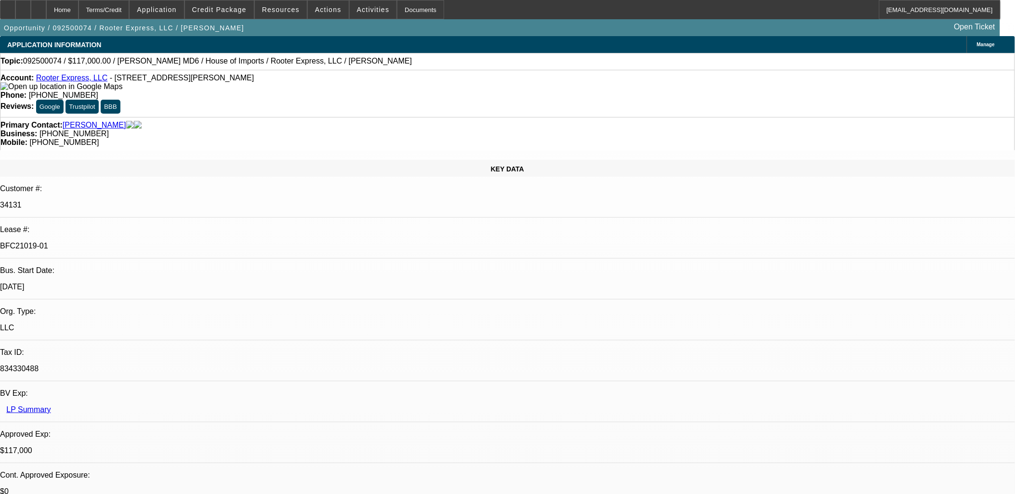
select select "0"
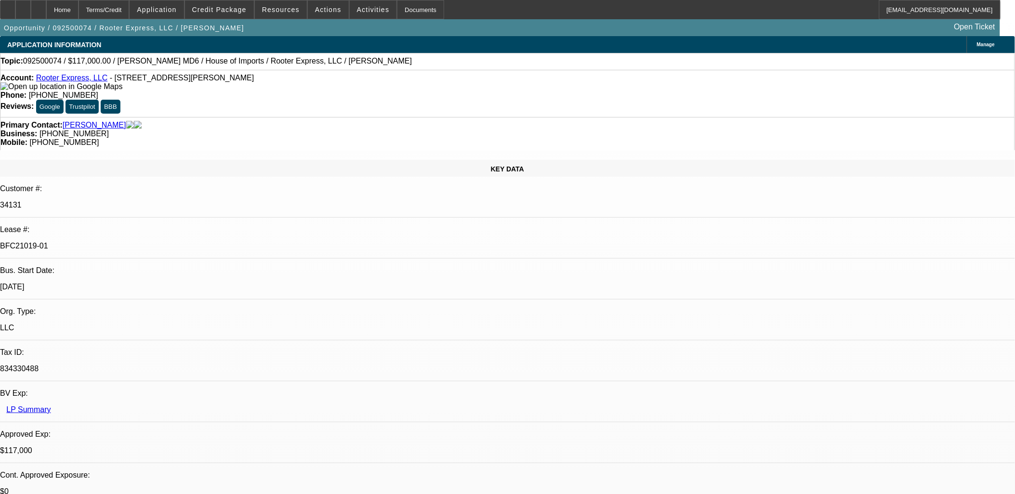
select select "0.1"
select select "0"
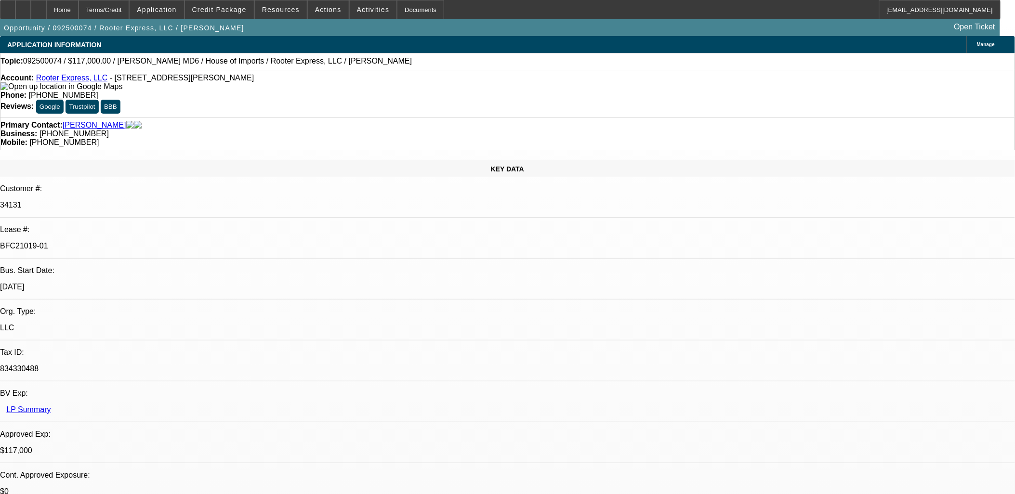
select select "0"
select select "1"
select select "2"
select select "6"
select select "1"
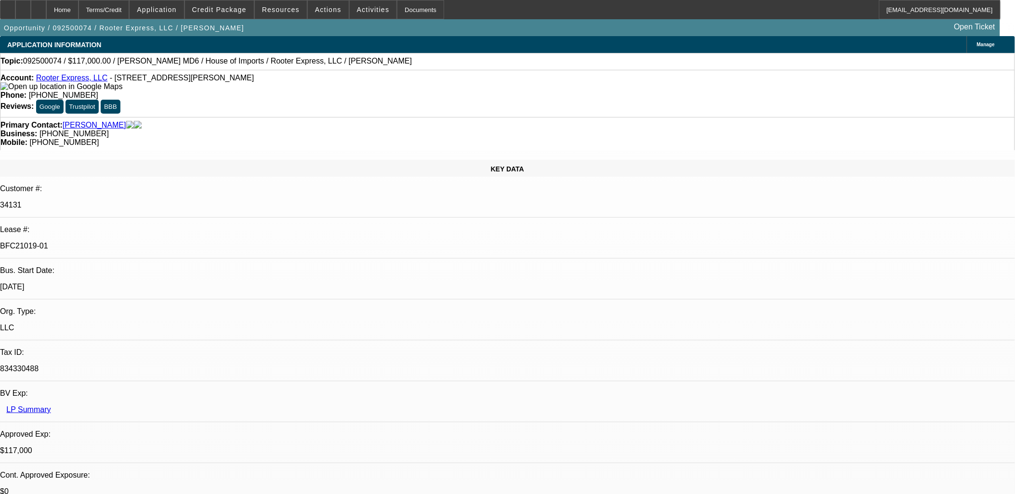
select select "2"
select select "6"
select select "1"
select select "2"
select select "6"
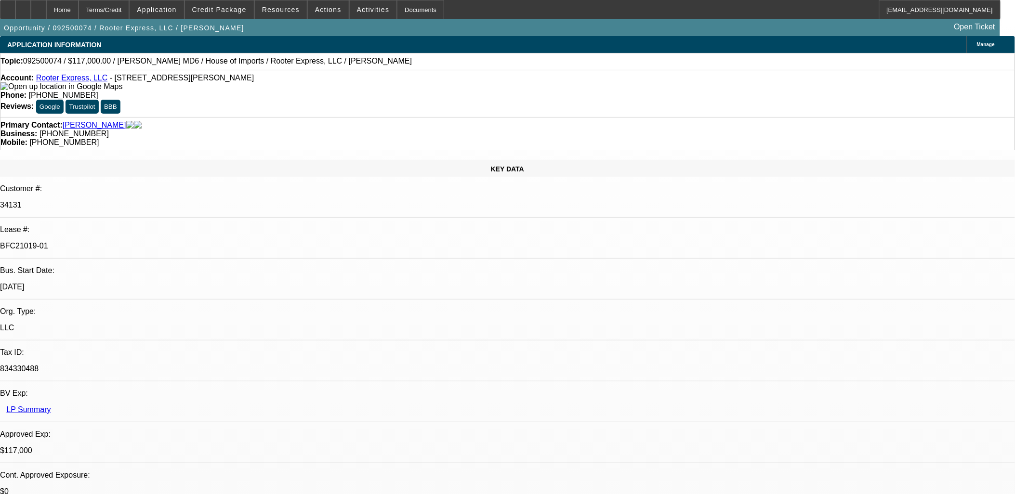
select select "1"
select select "3"
select select "6"
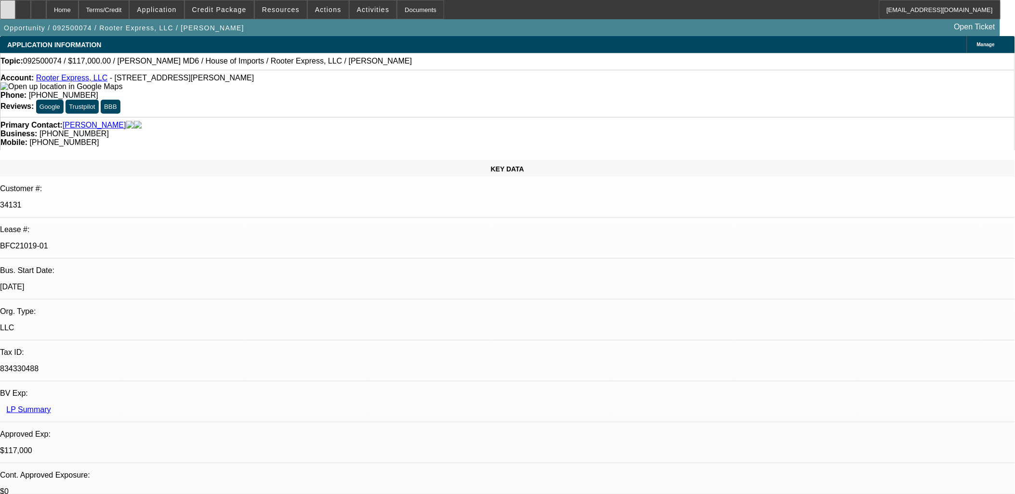
click at [15, 11] on div at bounding box center [7, 9] width 15 height 19
click at [15, 5] on div at bounding box center [7, 9] width 15 height 19
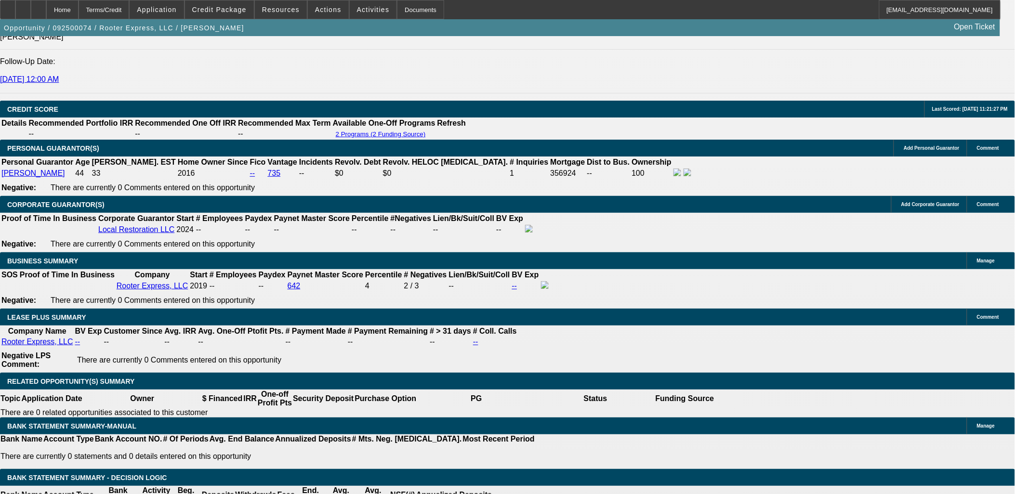
scroll to position [1338, 0]
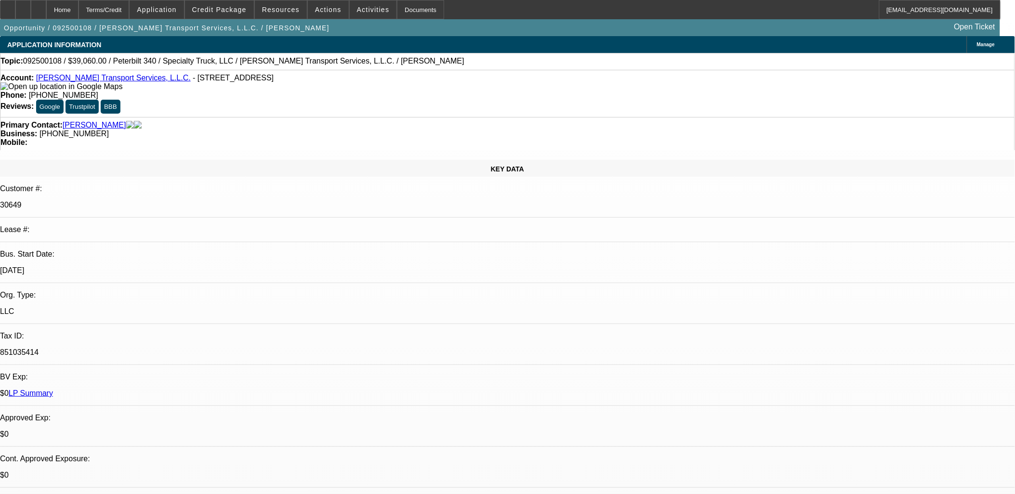
select select "0"
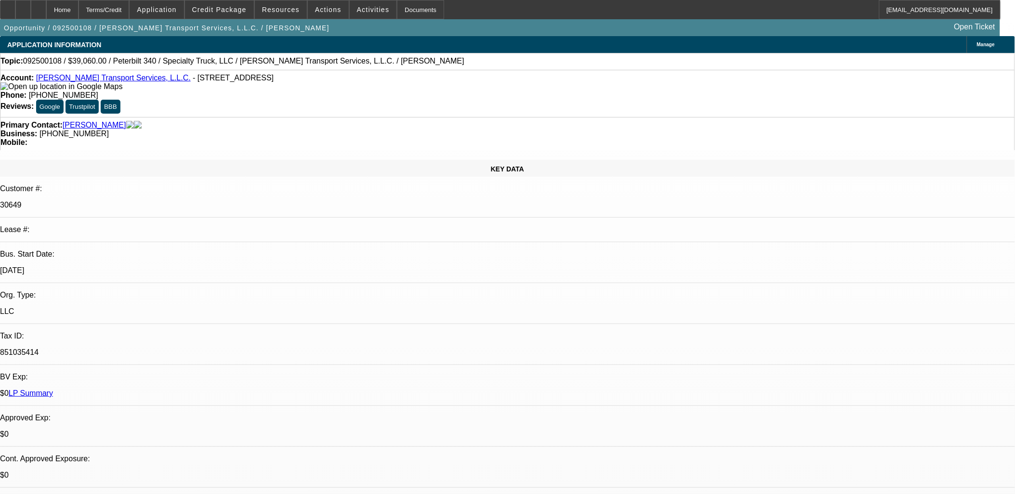
select select "0"
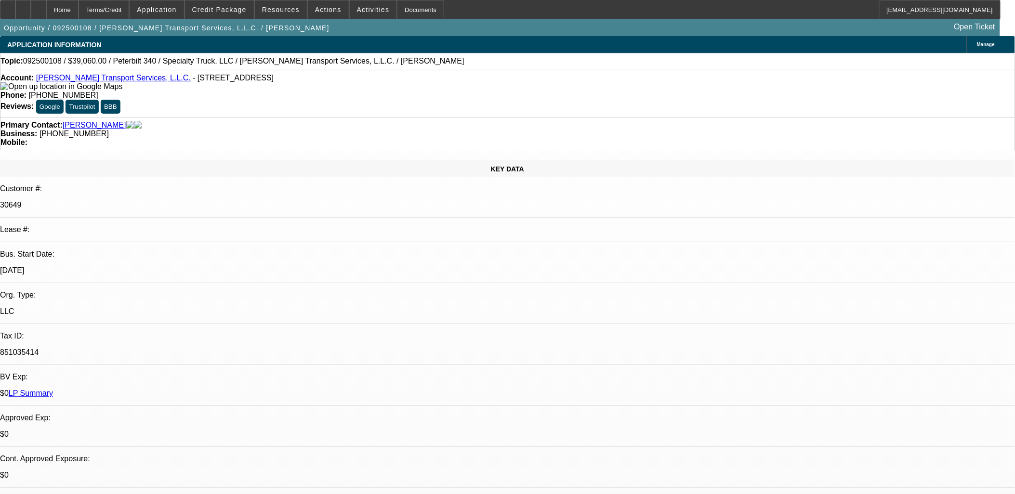
select select "0"
select select "1"
select select "3"
select select "6"
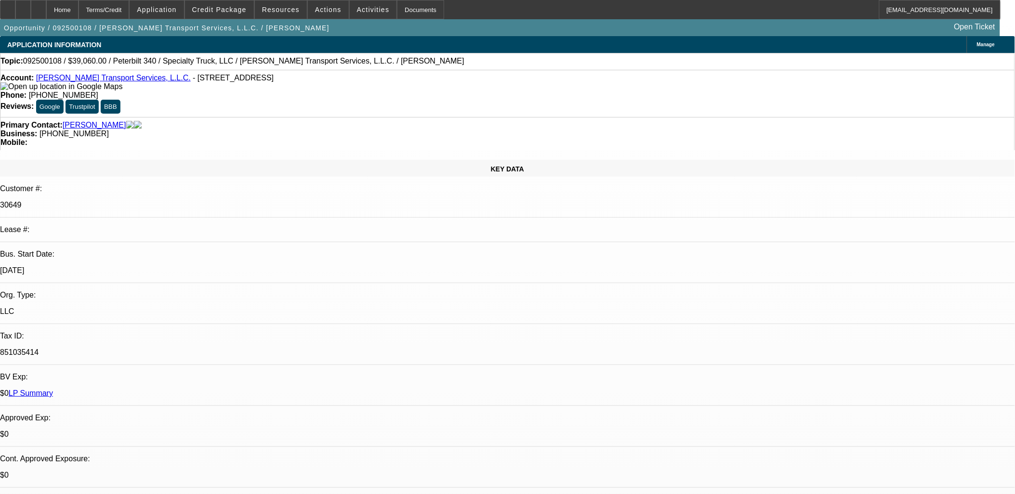
select select "1"
select select "3"
select select "6"
select select "1"
select select "3"
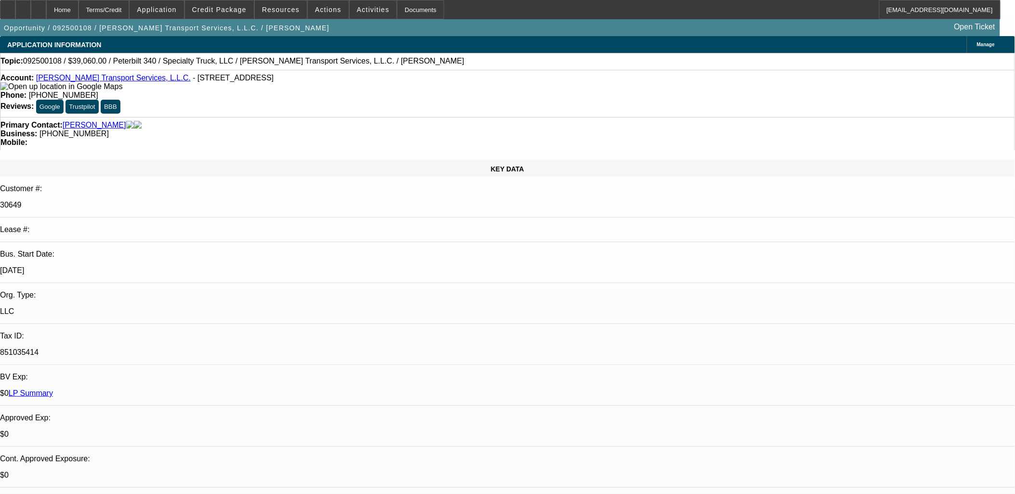
select select "6"
select select "1"
select select "2"
select select "6"
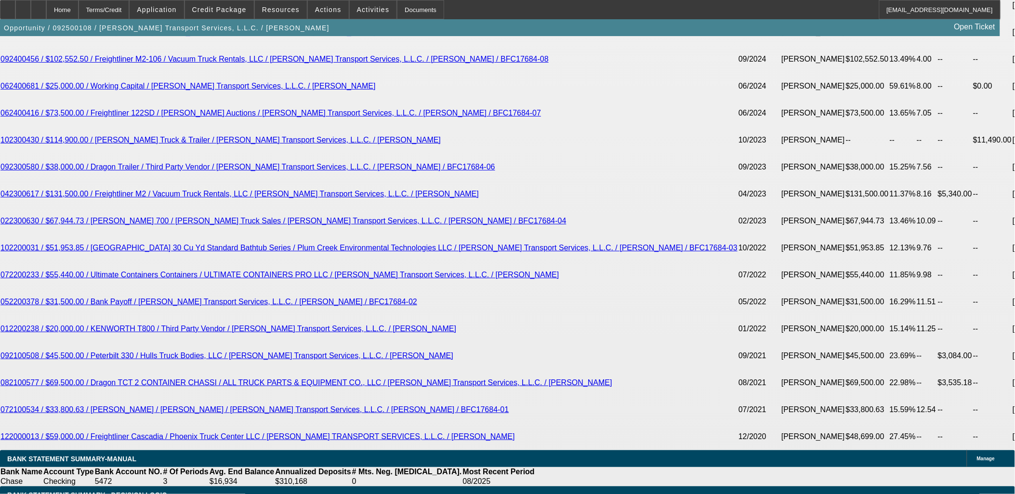
scroll to position [1873, 0]
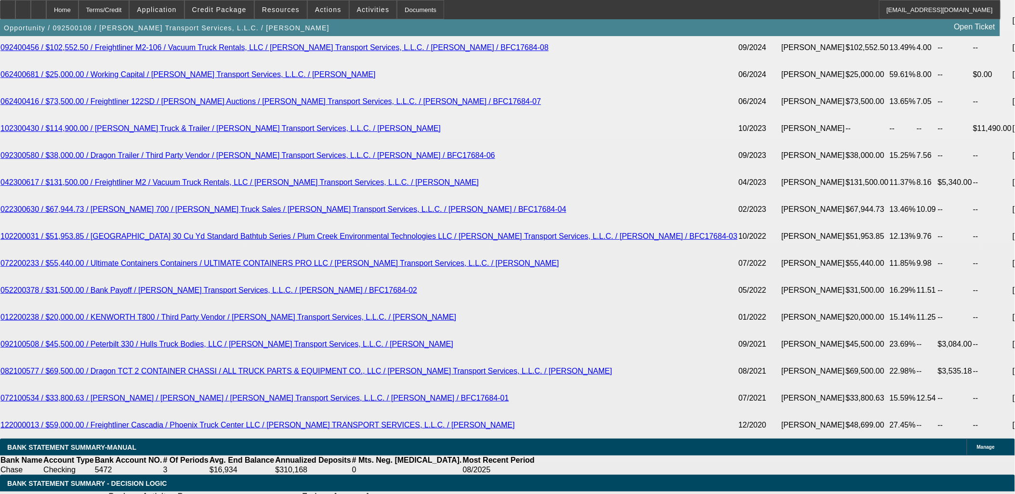
type input "UNKNOWN"
type input "36"
type input "$1,342.31"
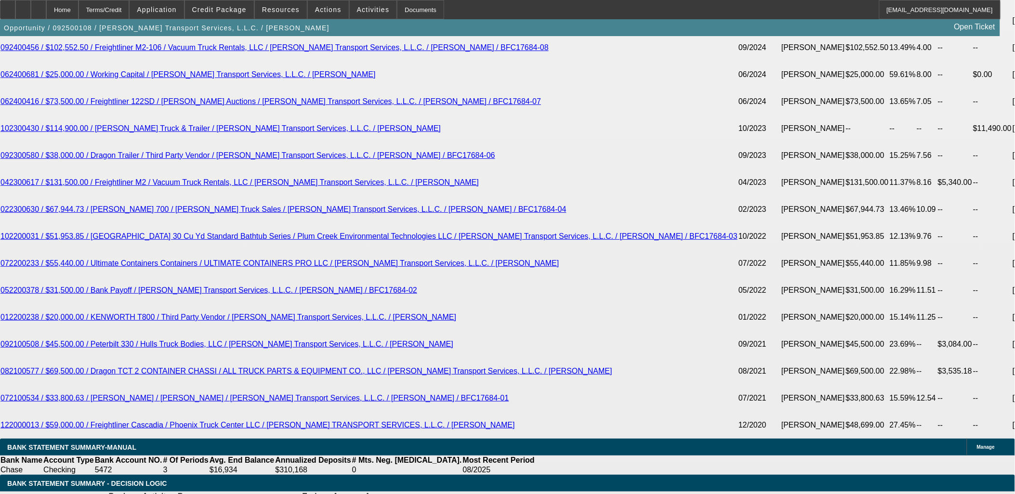
type input "36"
type input "13"
type input "$1,316.09"
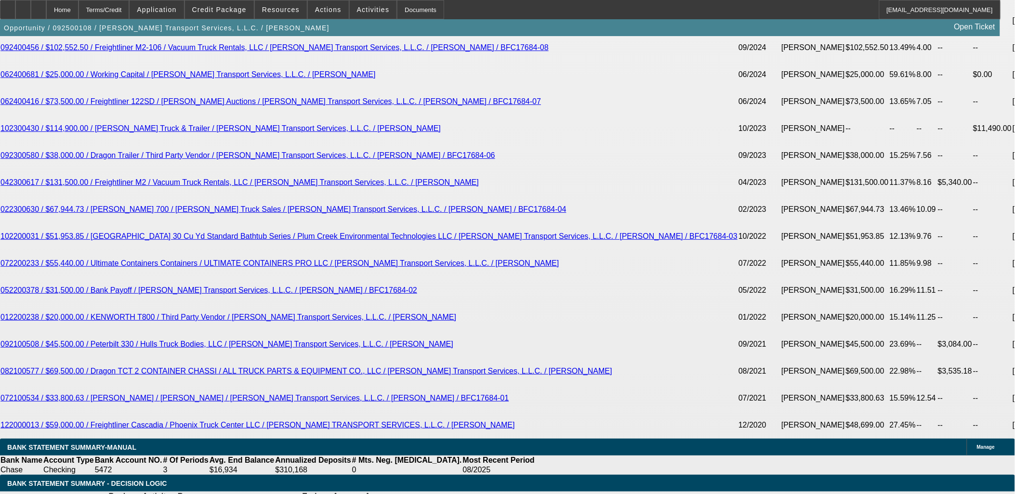
type input "13.8"
type input "$1,331.19"
type input "13.8"
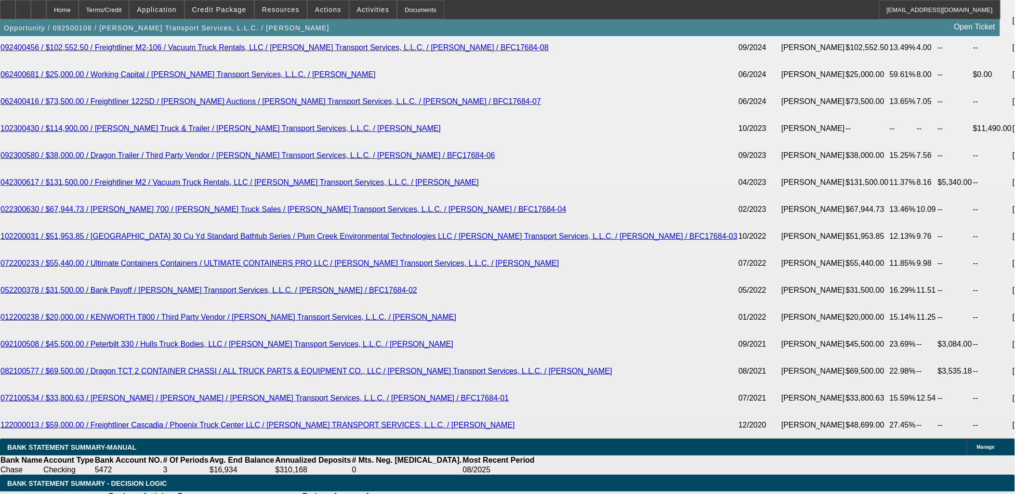
type input "133"
type input "1335"
type input "14"
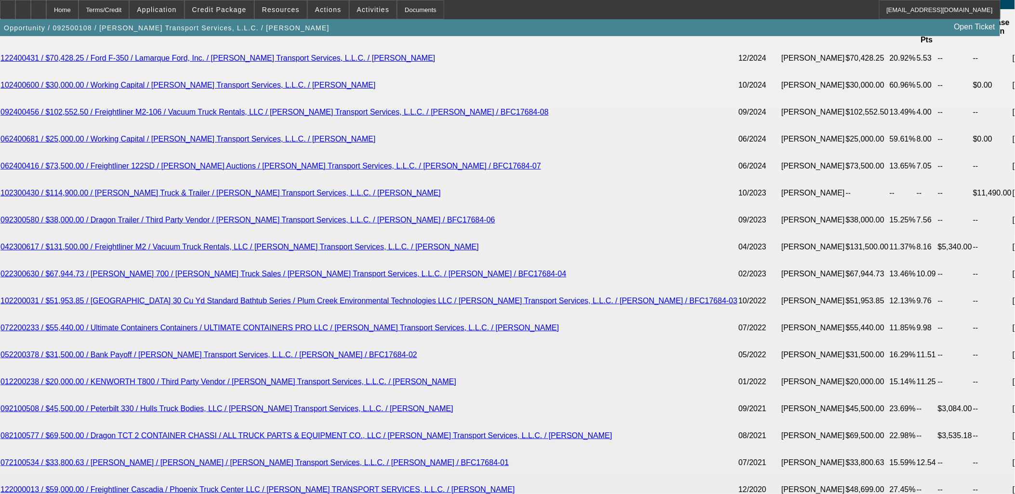
scroll to position [1713, 0]
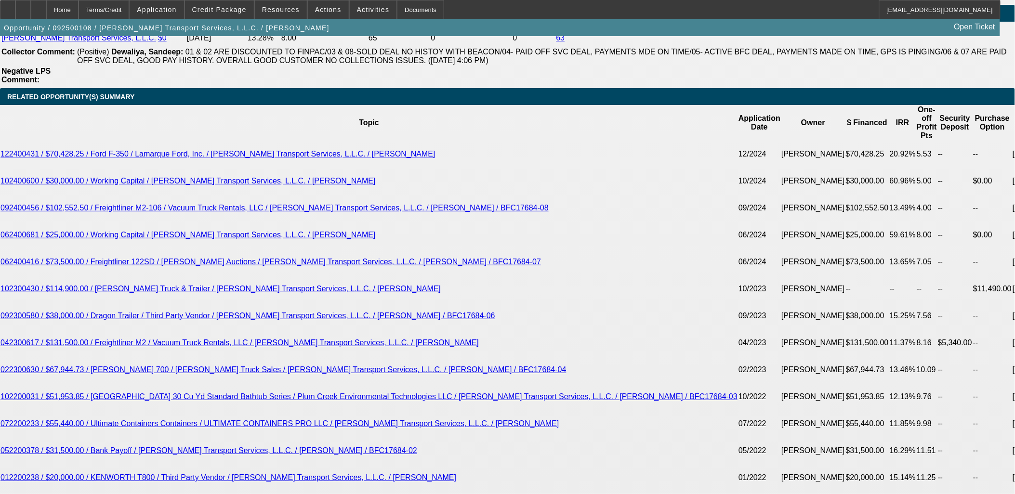
type input "$1,335.00"
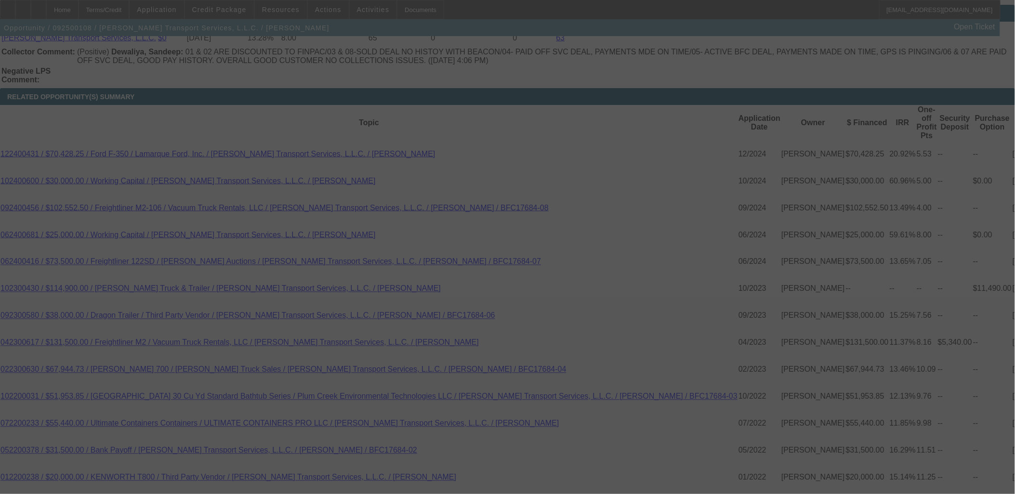
select select "0"
select select "3"
select select "0"
select select "6"
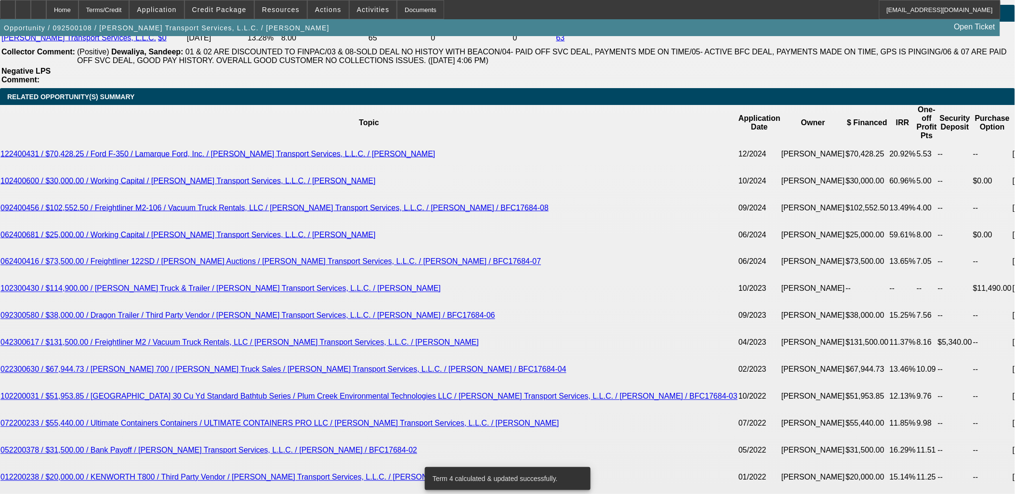
type input "UNKNOWN"
type input "3"
type input "$13,325.00"
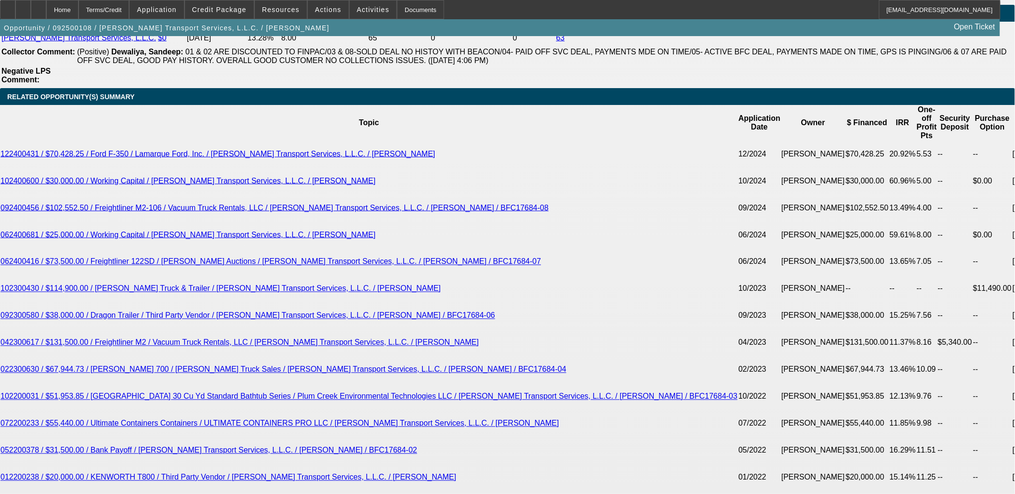
type input "38"
type input "$1,278.43"
type input "3"
type input "$13,325.00"
type input "39"
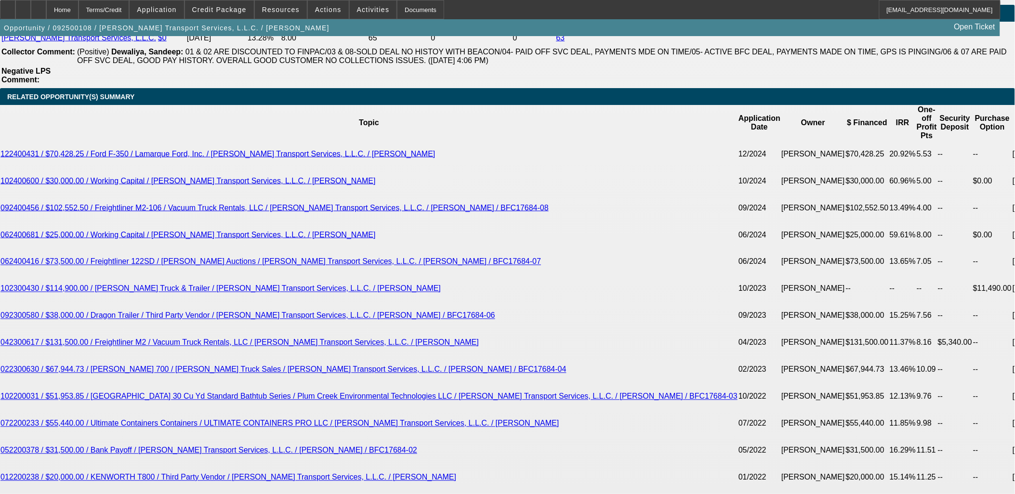
type input "$1,252.36"
type input "39"
type input "1250"
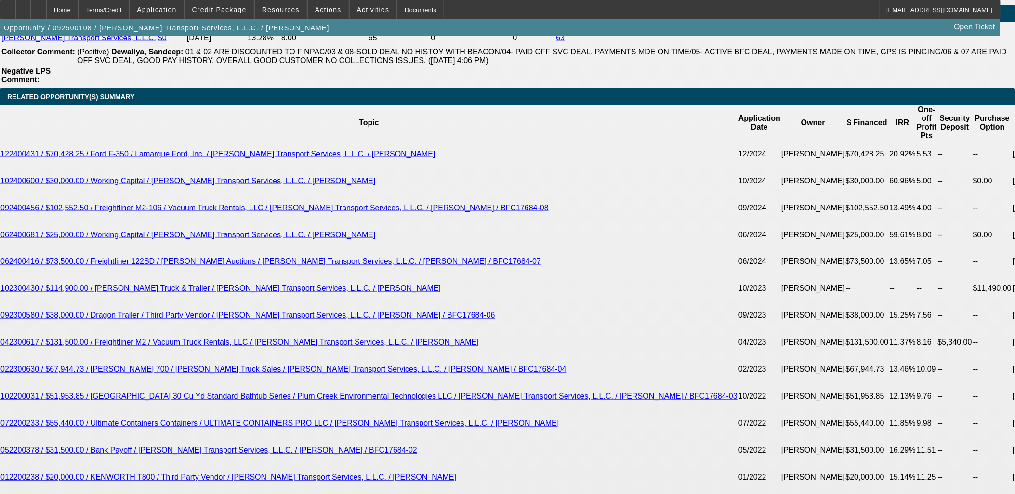
type input "13.9"
type input "$1,250.00"
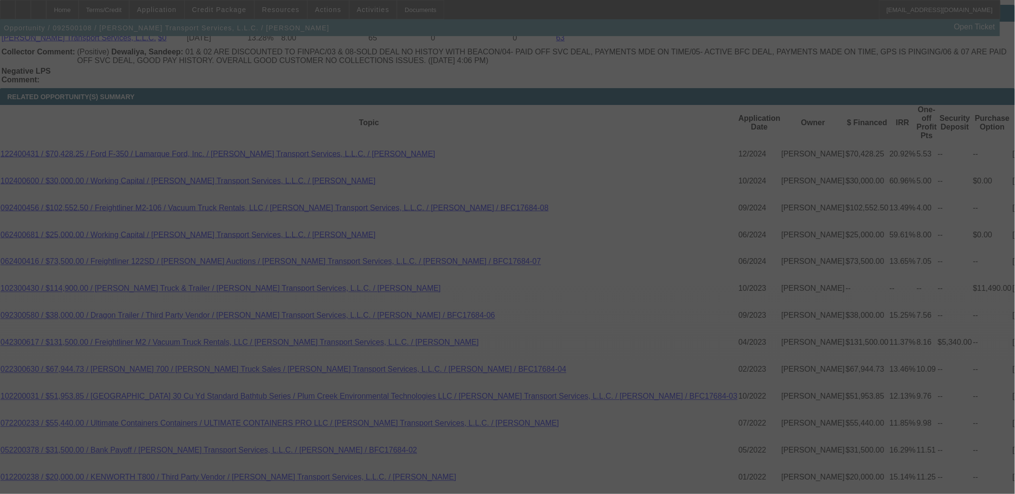
select select "0"
select select "3"
select select "0"
select select "6"
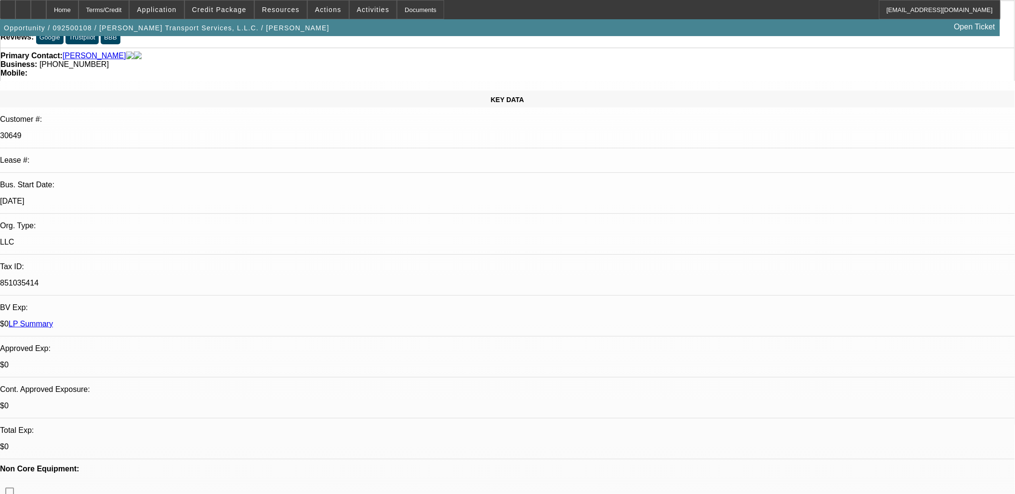
scroll to position [0, 0]
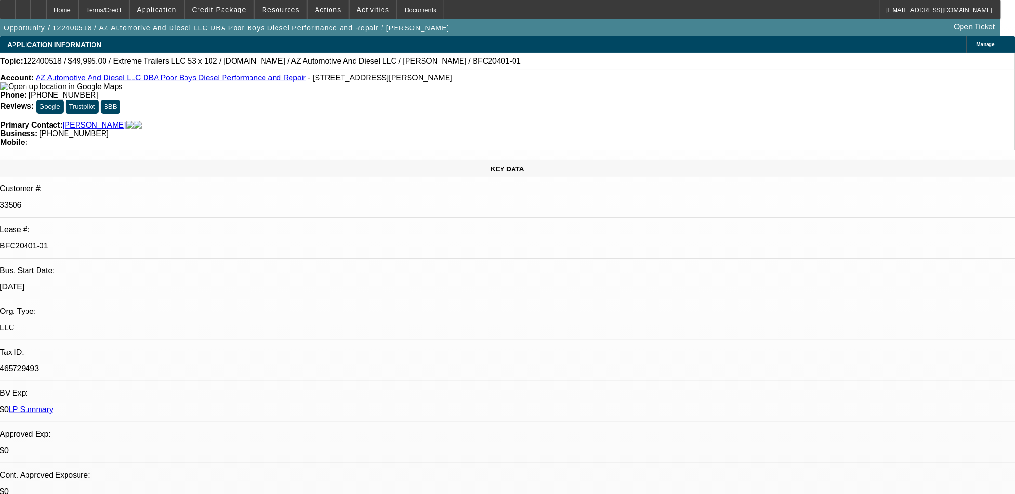
select select "0"
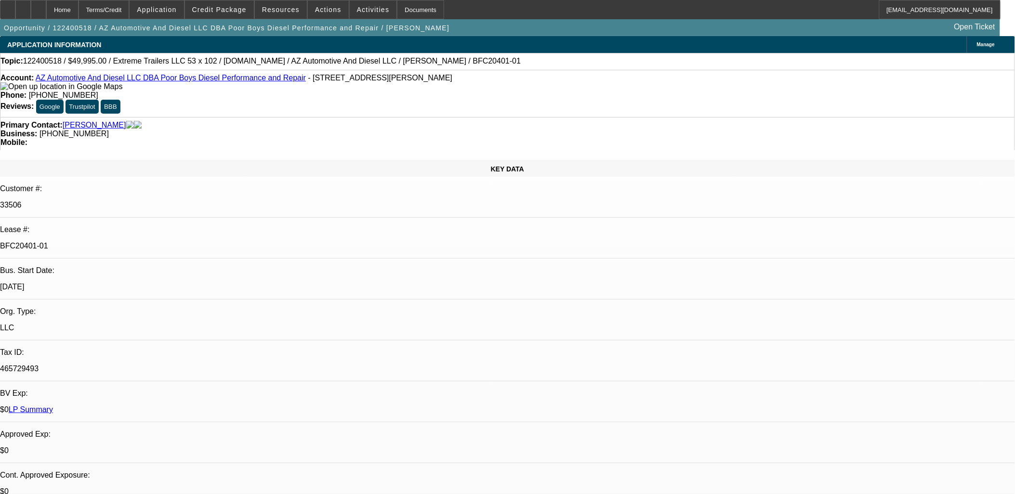
select select "0"
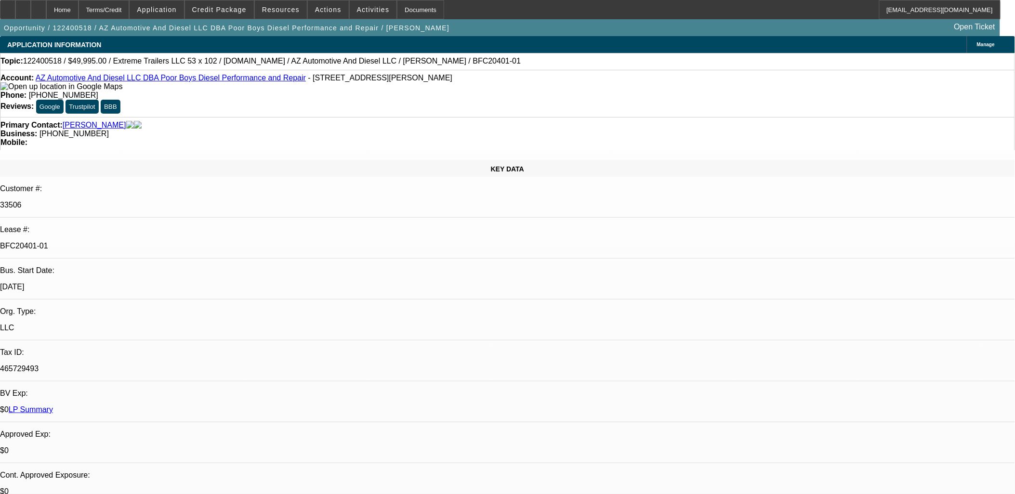
select select "2"
select select "0"
select select "1"
select select "6"
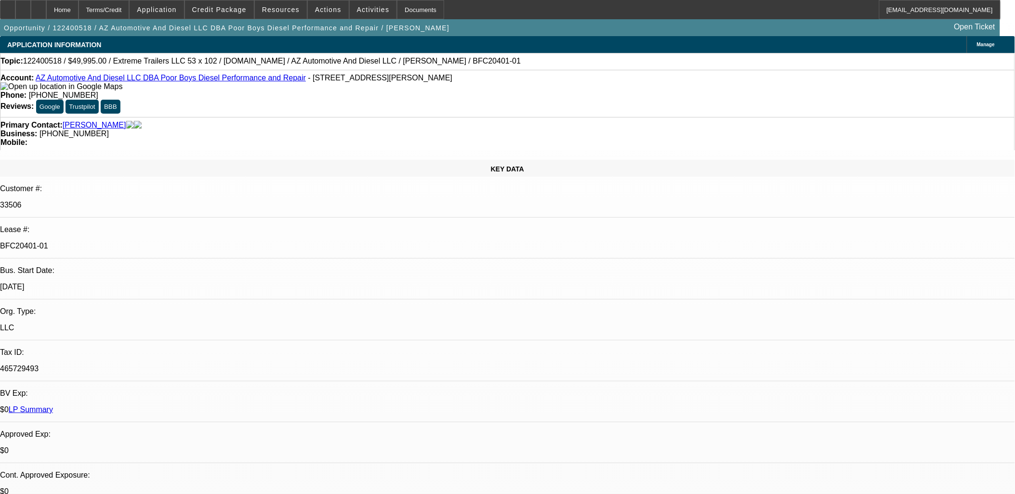
select select "1"
select select "2"
select select "6"
select select "1"
select select "2"
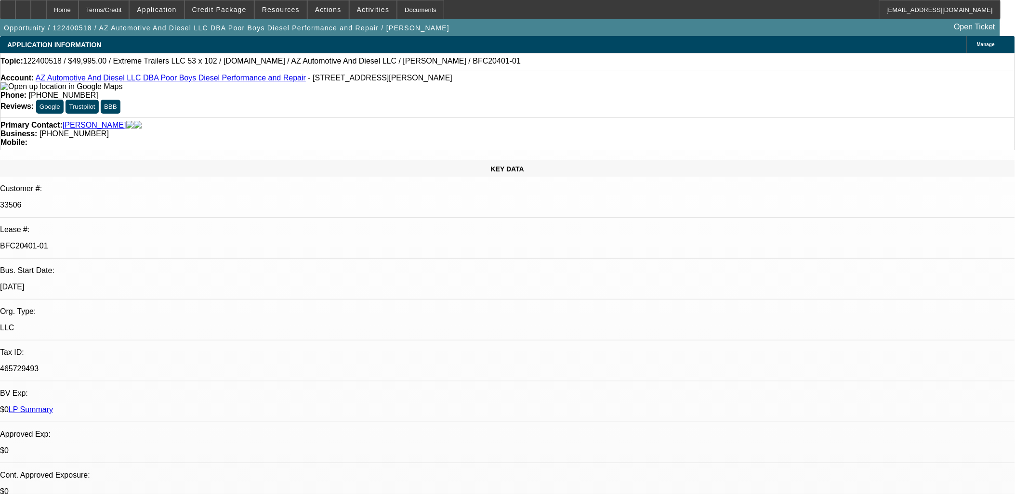
select select "6"
select select "1"
select select "2"
select select "6"
click at [147, 242] on p "BFC20401-01" at bounding box center [507, 246] width 1015 height 9
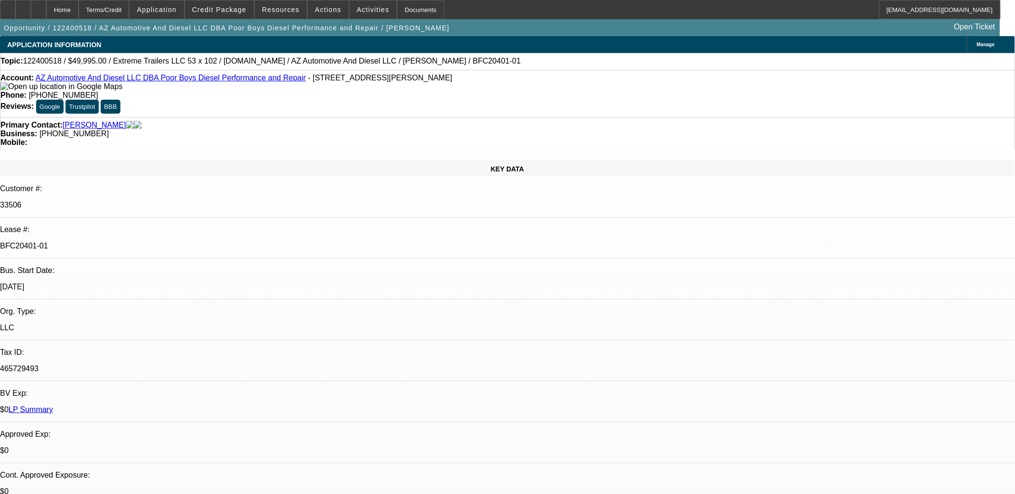
click at [147, 242] on p "BFC20401-01" at bounding box center [507, 246] width 1015 height 9
copy div "BFC20401-01"
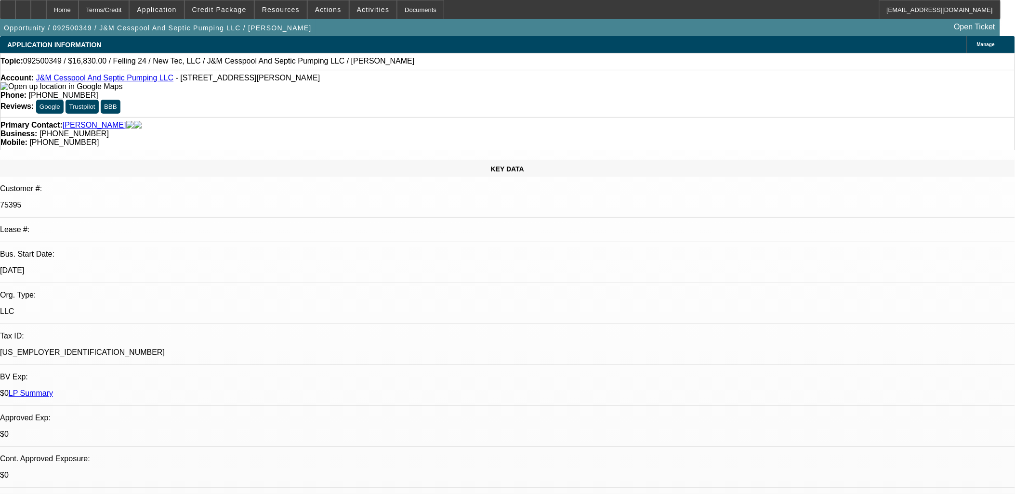
select select "0"
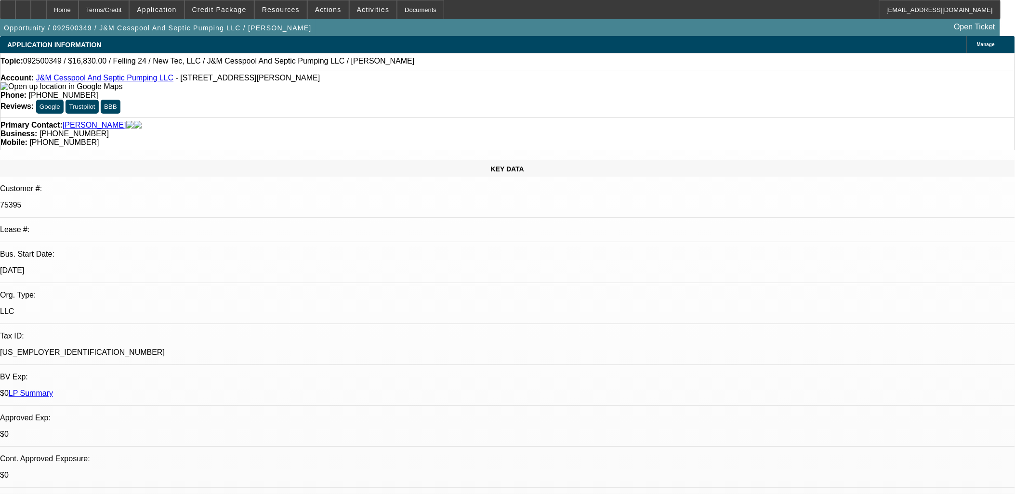
select select "0"
select select "0.1"
select select "0"
select select "0.1"
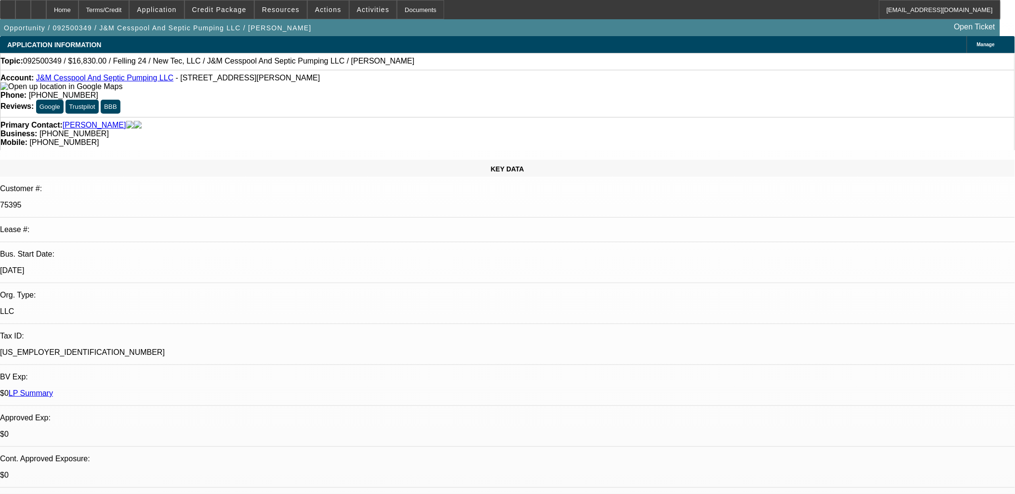
select select "0"
select select "1"
select select "2"
select select "6"
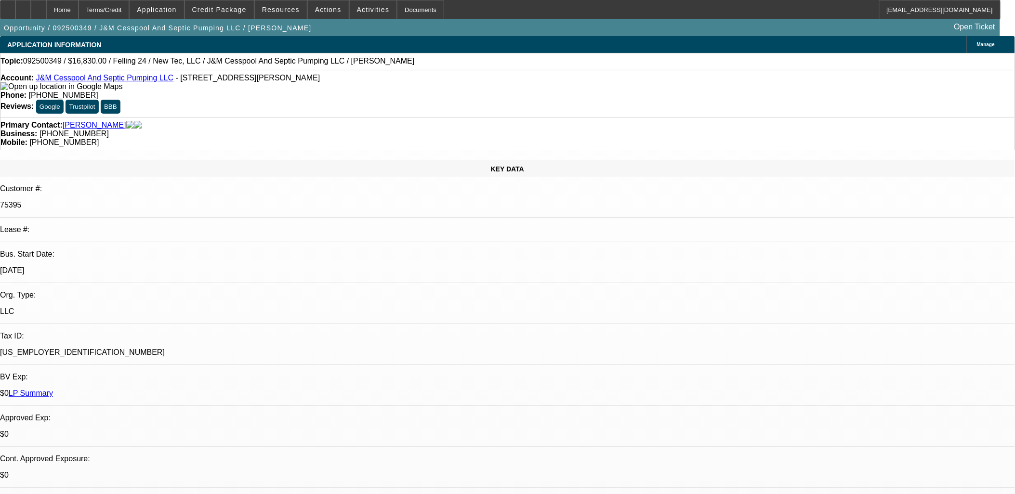
select select "1"
select select "3"
select select "6"
select select "1"
select select "2"
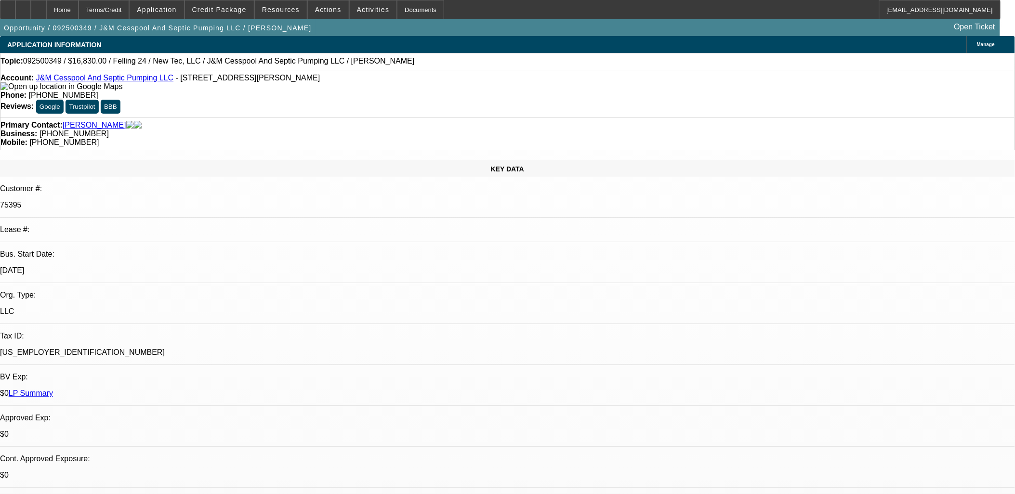
select select "6"
select select "1"
select select "2"
select select "6"
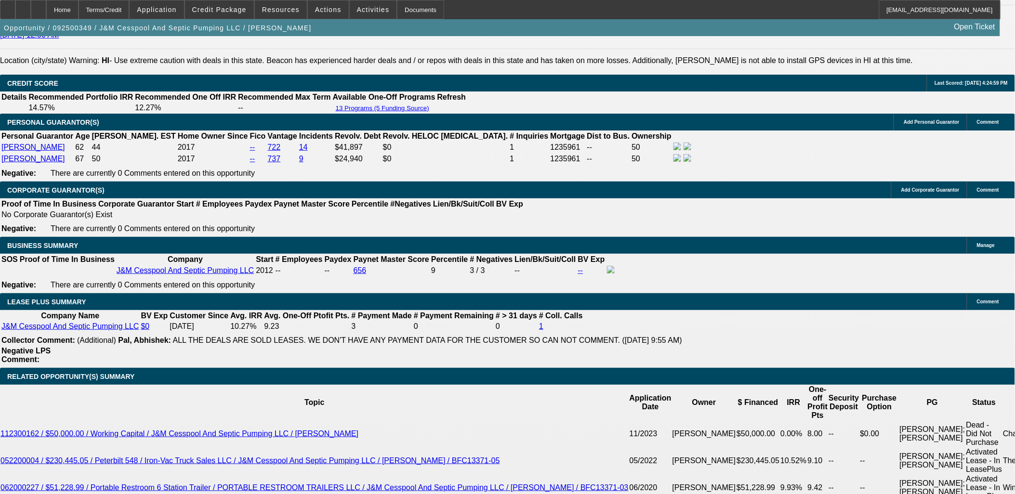
scroll to position [1606, 0]
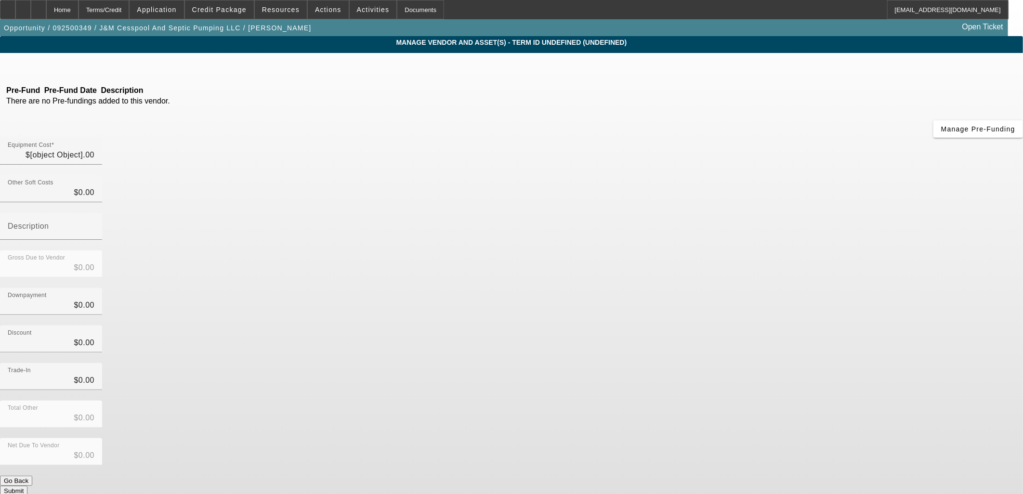
type input "$18,700.00"
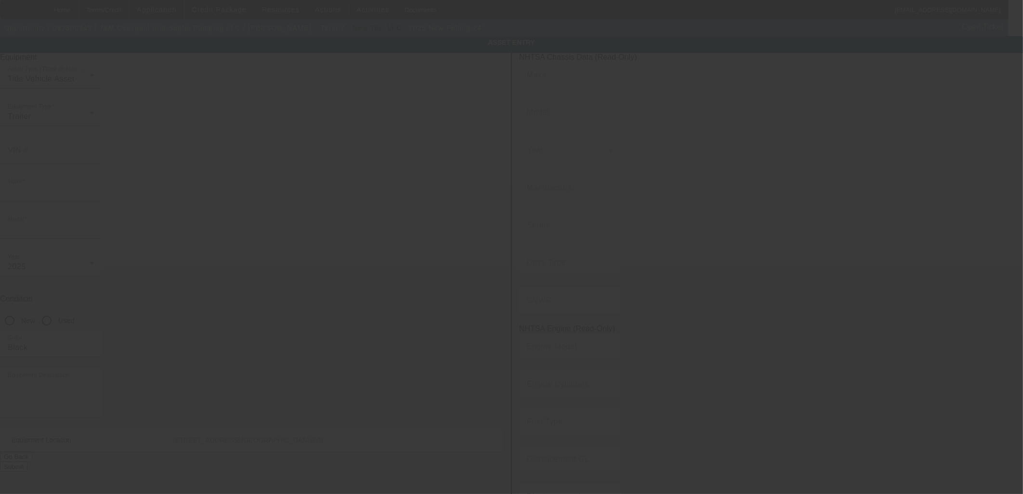
type input "Felling"
type input "24'"
radio input "true"
type textarea "Gooseneck Trailer"
type input "47-698 Wailehua Pl"
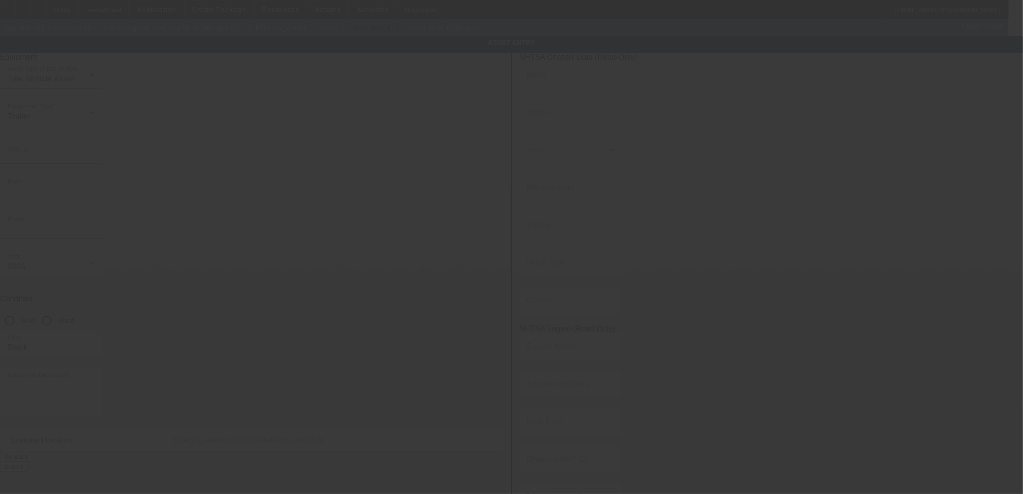
type input "Kaneohe"
type input "96744"
type input "Honolulu"
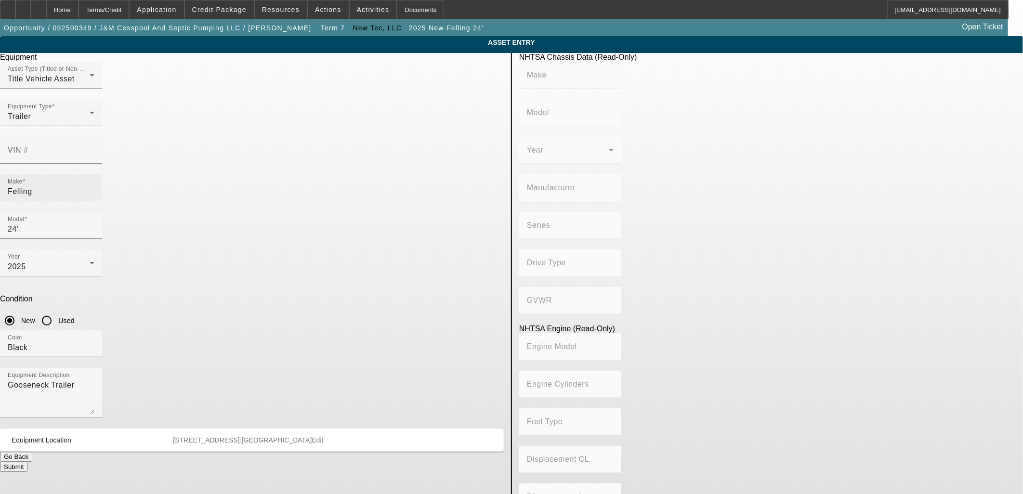
click at [94, 186] on input "Felling" at bounding box center [51, 192] width 87 height 12
type input "AWS"
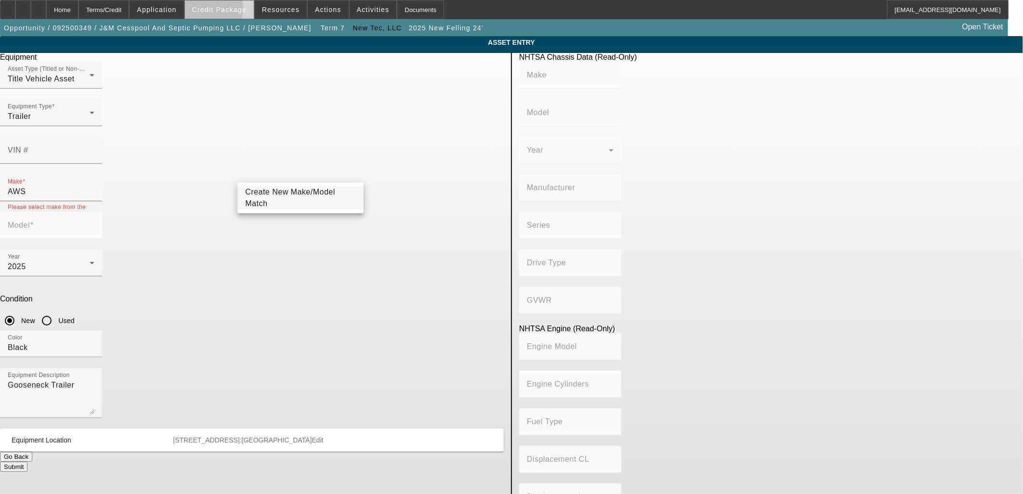
click at [224, 11] on span "Credit Package" at bounding box center [219, 10] width 54 height 8
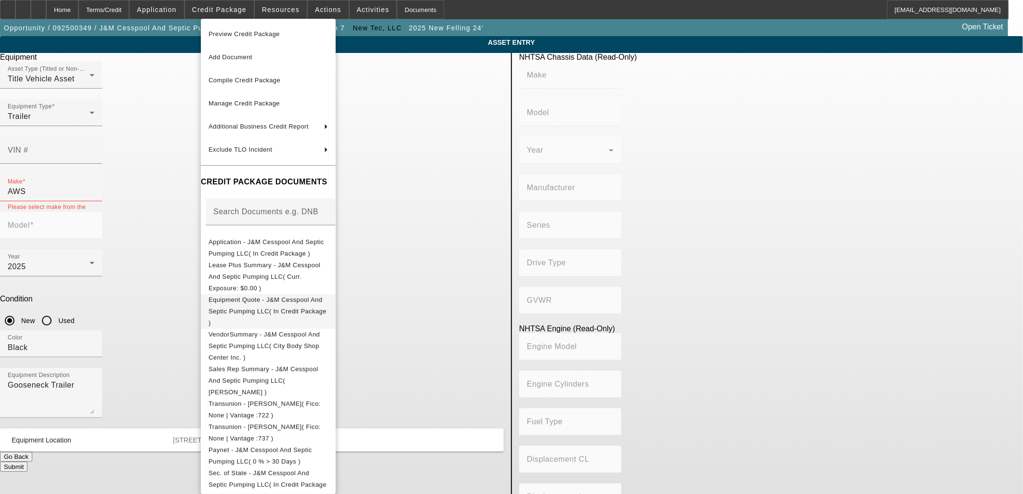
click at [259, 300] on span "Equipment Quote - J&M Cesspool And Septic Pumping LLC( In Credit Package )" at bounding box center [268, 311] width 119 height 35
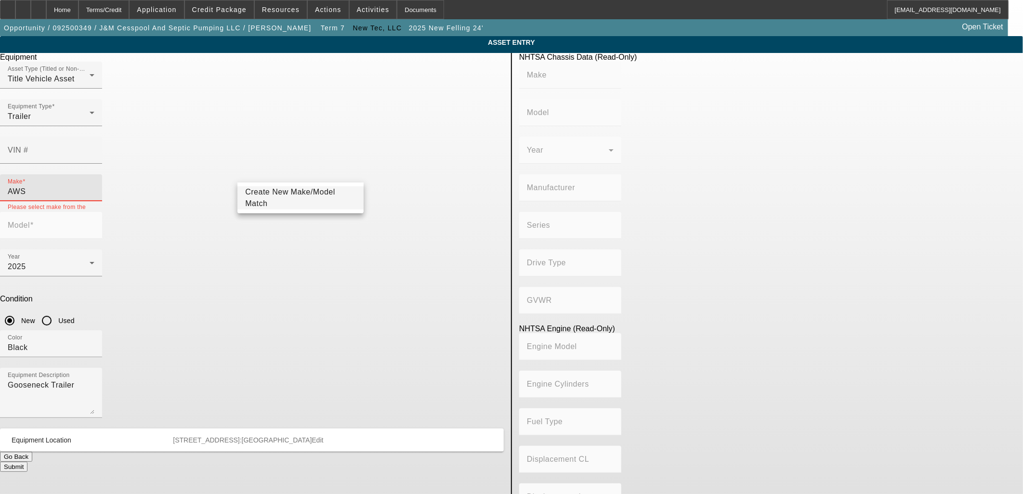
click at [94, 186] on input "AWS" at bounding box center [51, 192] width 87 height 12
click at [271, 196] on span "Create New Make/Model Match" at bounding box center [290, 198] width 90 height 20
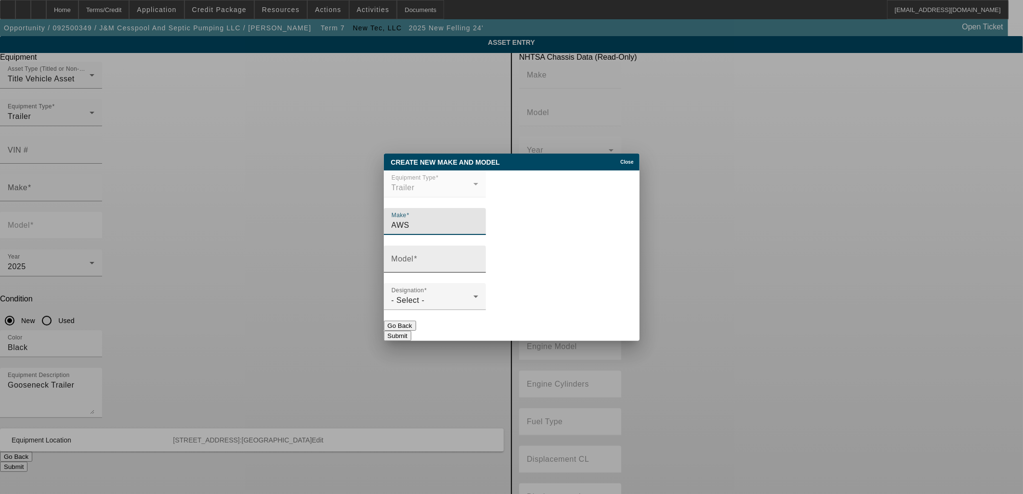
type input "AWS"
click at [450, 261] on input "Model" at bounding box center [435, 263] width 87 height 12
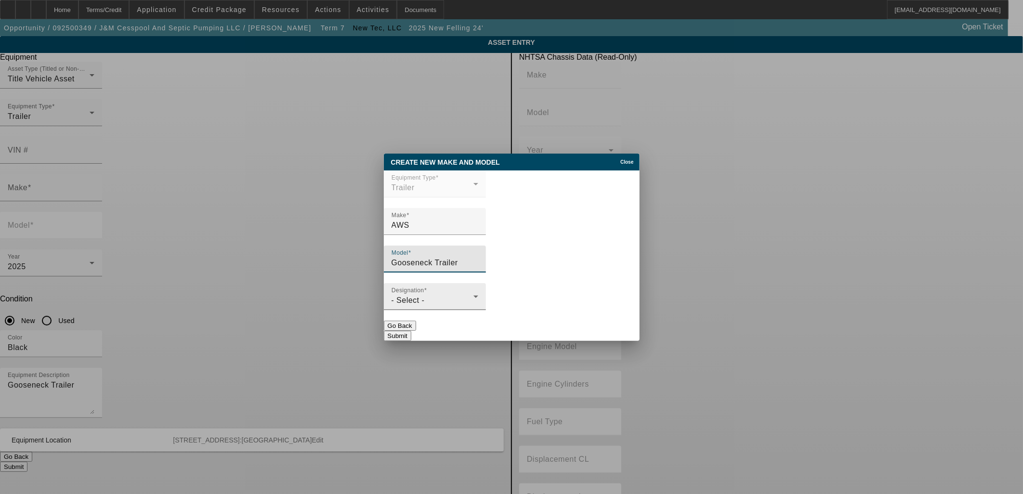
type input "Gooseneck Trailer"
click at [449, 295] on div "Designation - Select -" at bounding box center [435, 296] width 87 height 27
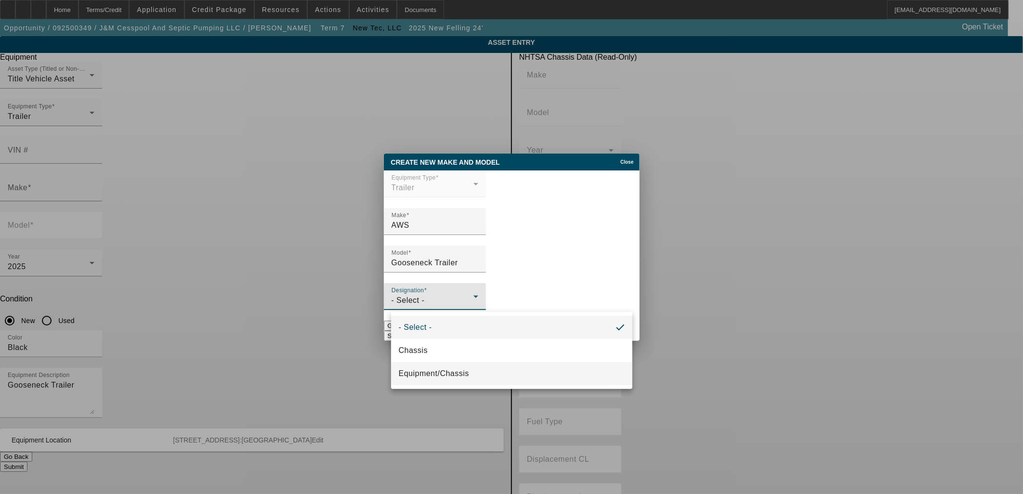
click at [466, 365] on mat-option "Equipment/Chassis" at bounding box center [511, 373] width 241 height 23
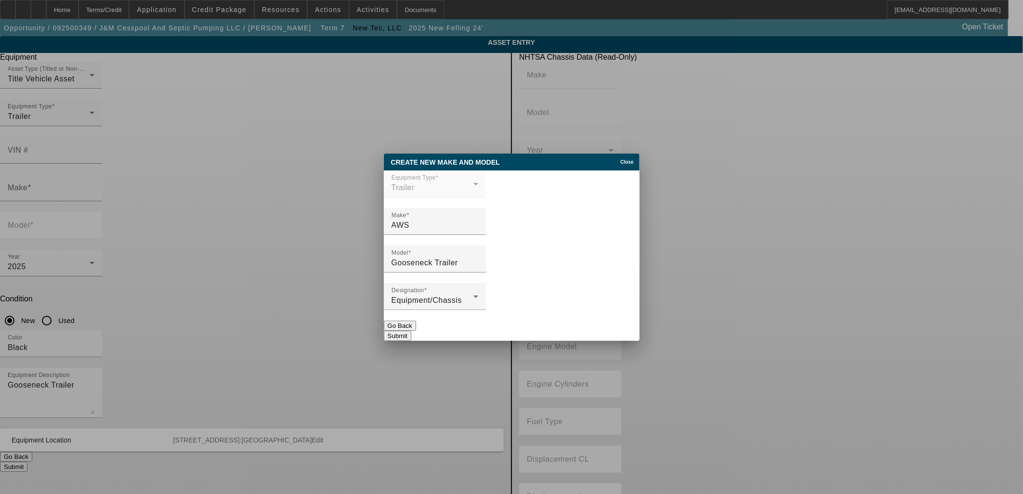
click at [411, 331] on button "Submit" at bounding box center [397, 336] width 27 height 10
type input "AWS"
type input "Gooseneck Trailer"
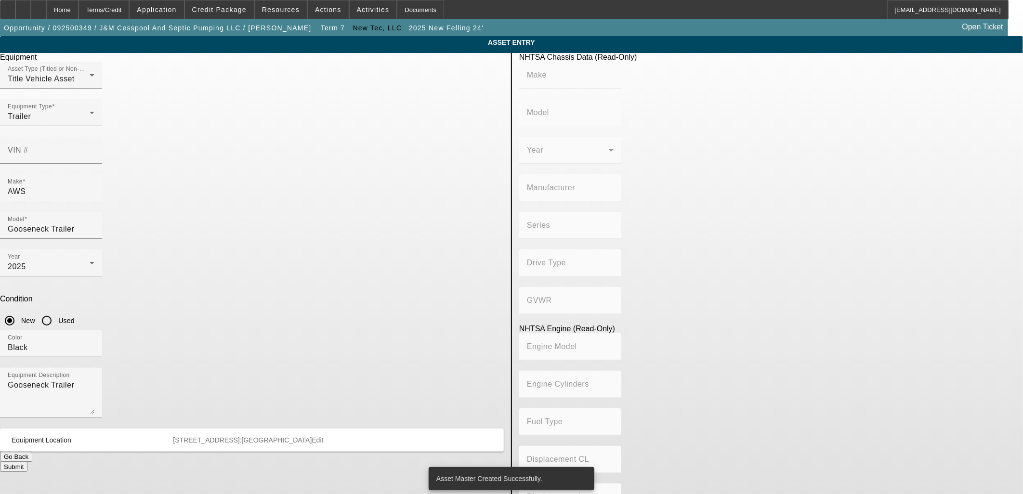
click at [27, 462] on button "Submit" at bounding box center [13, 467] width 27 height 10
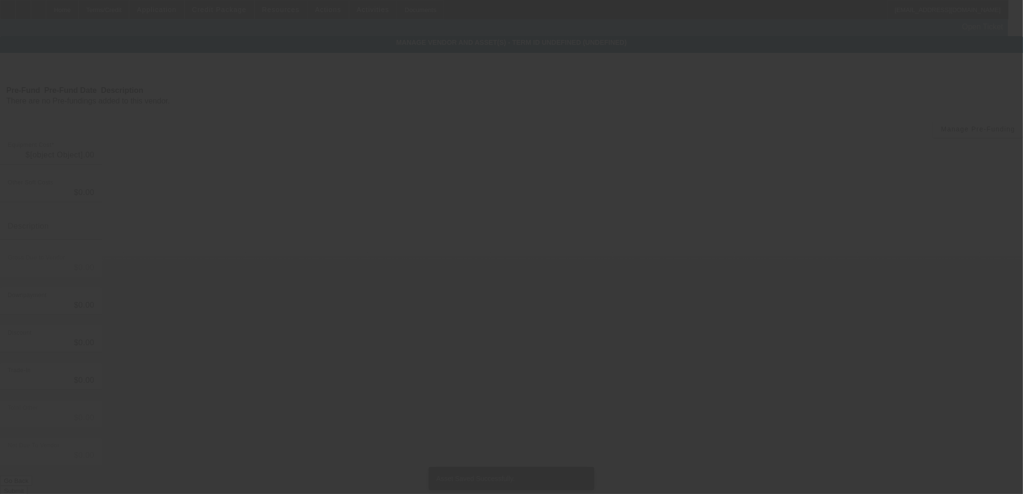
type input "$18,700.00"
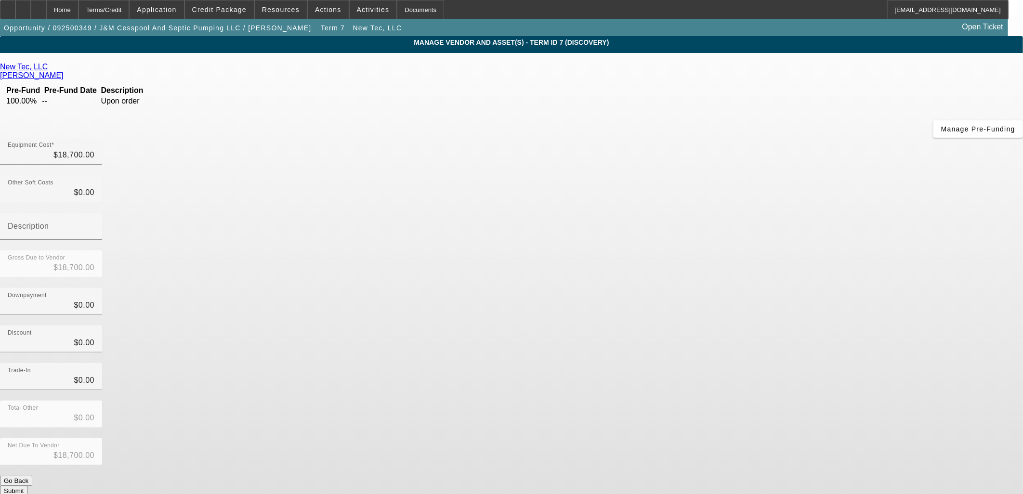
click at [27, 486] on button "Submit" at bounding box center [13, 491] width 27 height 10
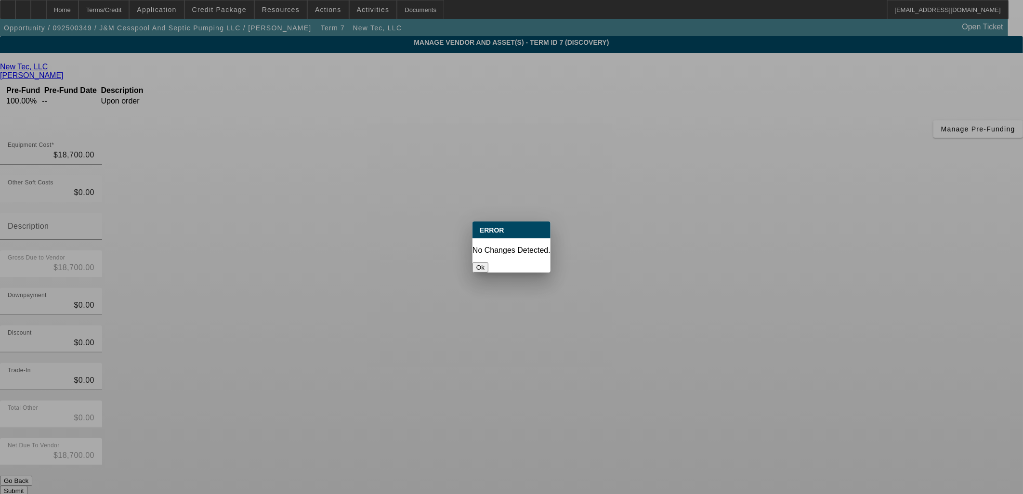
click at [488, 263] on button "Ok" at bounding box center [481, 268] width 16 height 10
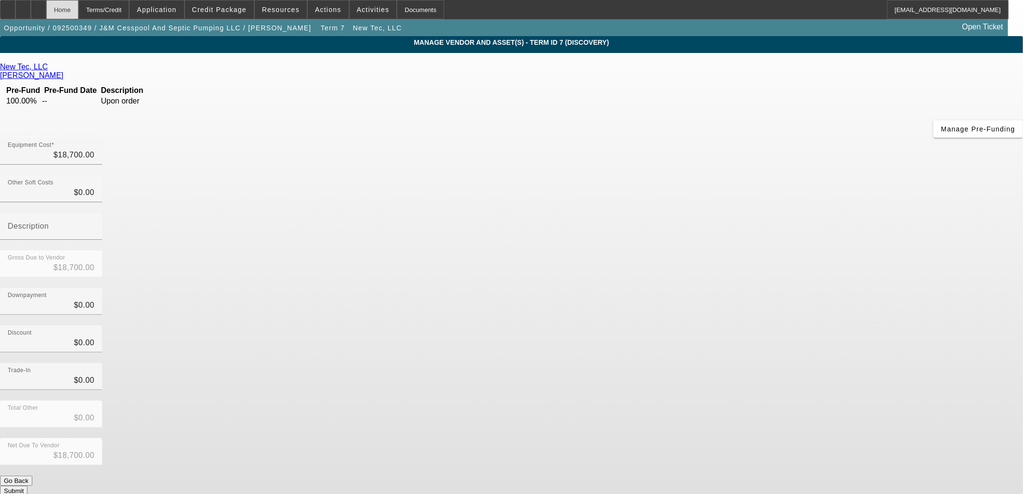
click at [79, 10] on div "Home" at bounding box center [62, 9] width 32 height 19
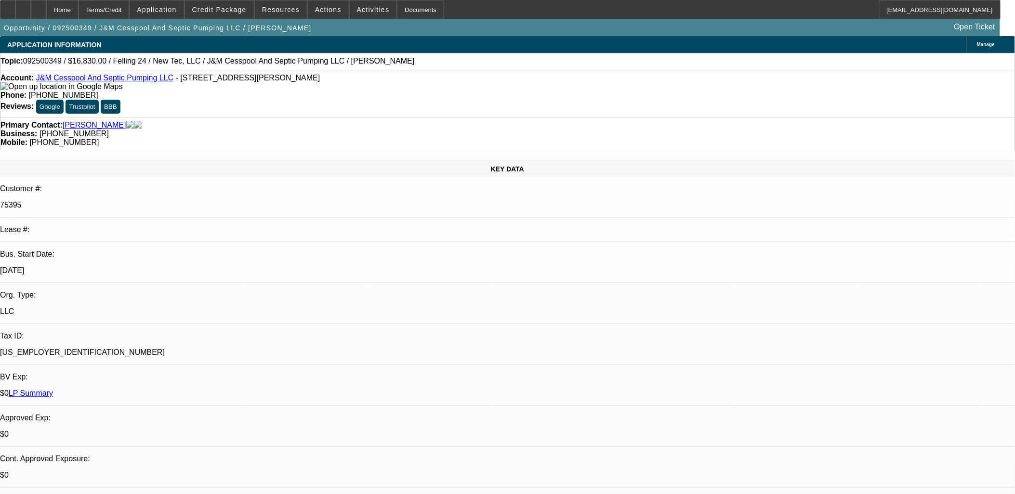
select select "0"
select select "2"
select select "0"
select select "6"
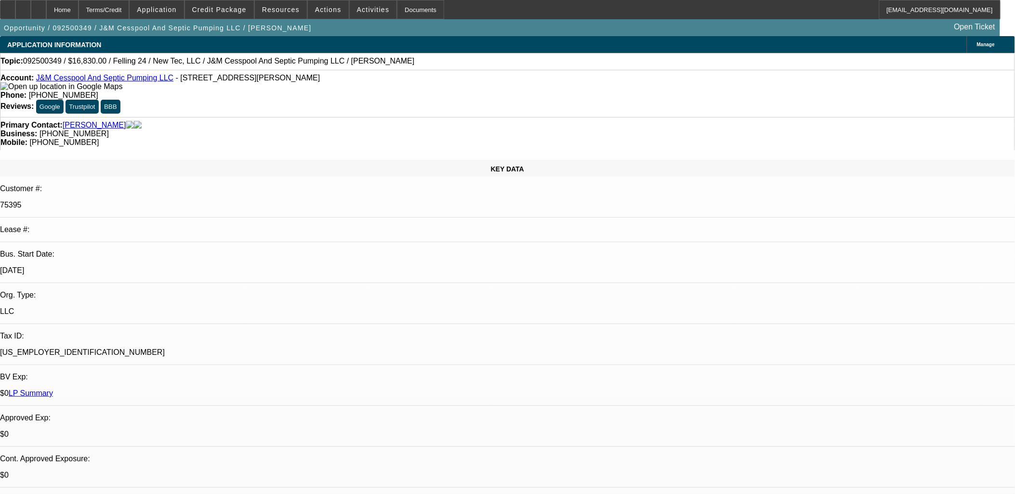
select select "0"
select select "3"
select select "0"
select select "6"
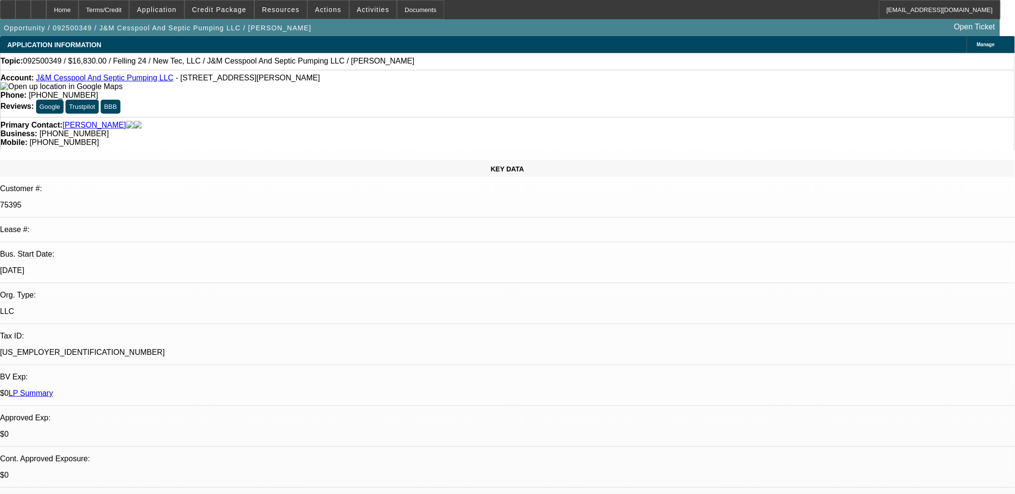
select select "0.1"
select select "0"
select select "2"
select select "0"
select select "6"
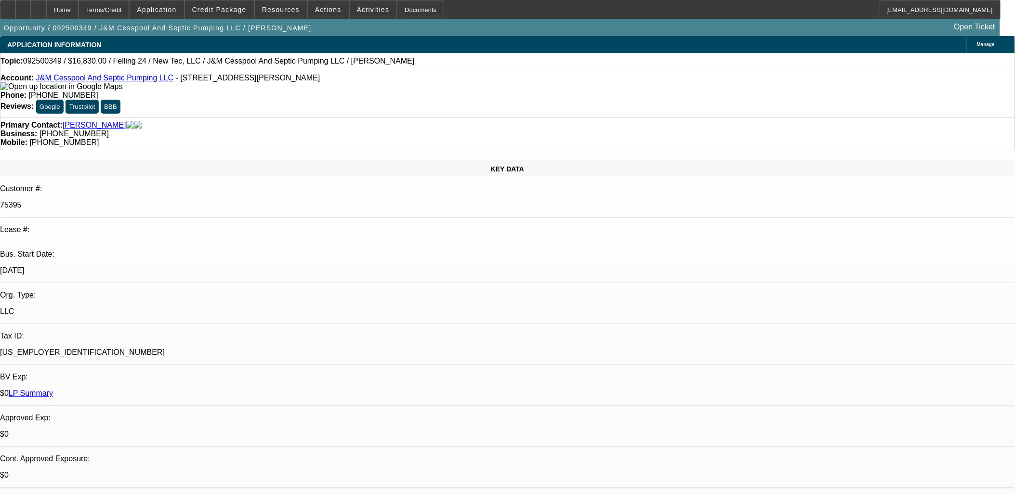
select select "0.1"
select select "0"
select select "2"
select select "0"
select select "6"
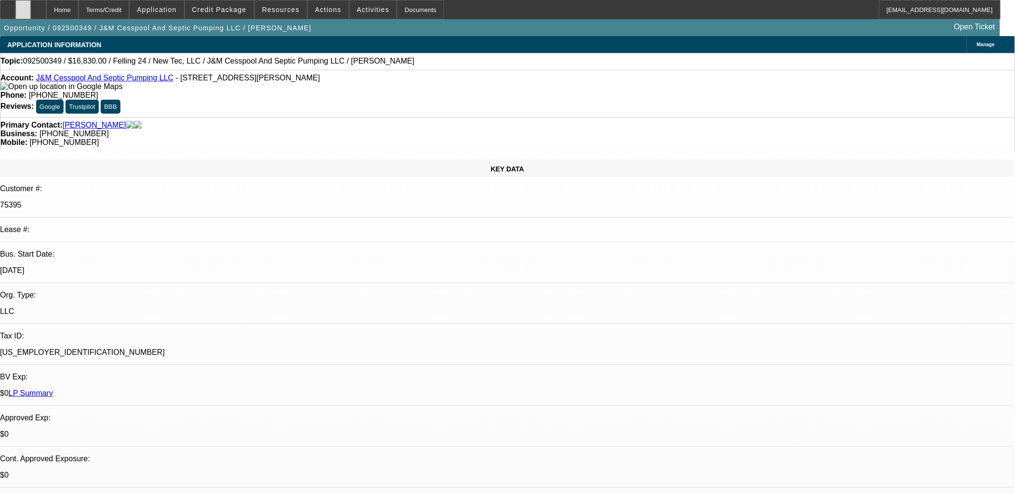
click at [31, 6] on div at bounding box center [22, 9] width 15 height 19
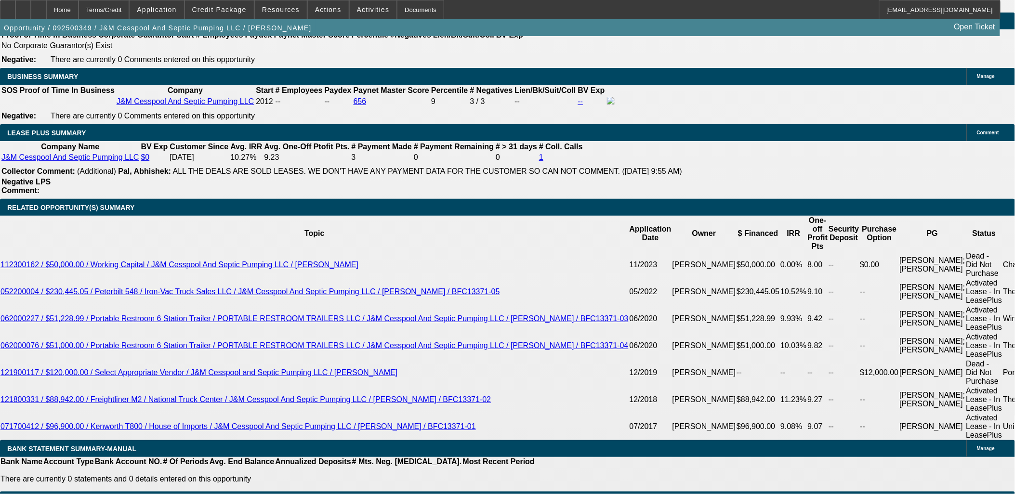
scroll to position [1659, 0]
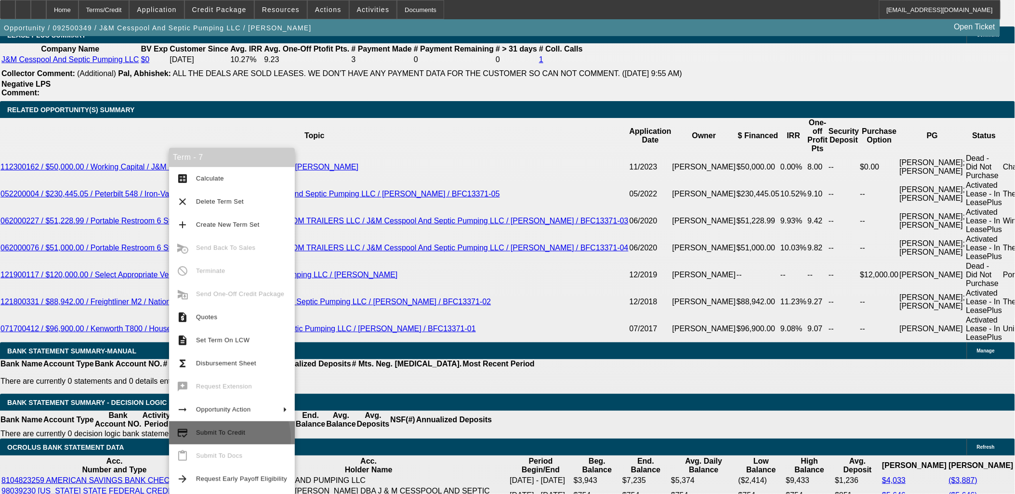
click at [225, 438] on button "credit_score Submit To Credit" at bounding box center [232, 433] width 126 height 23
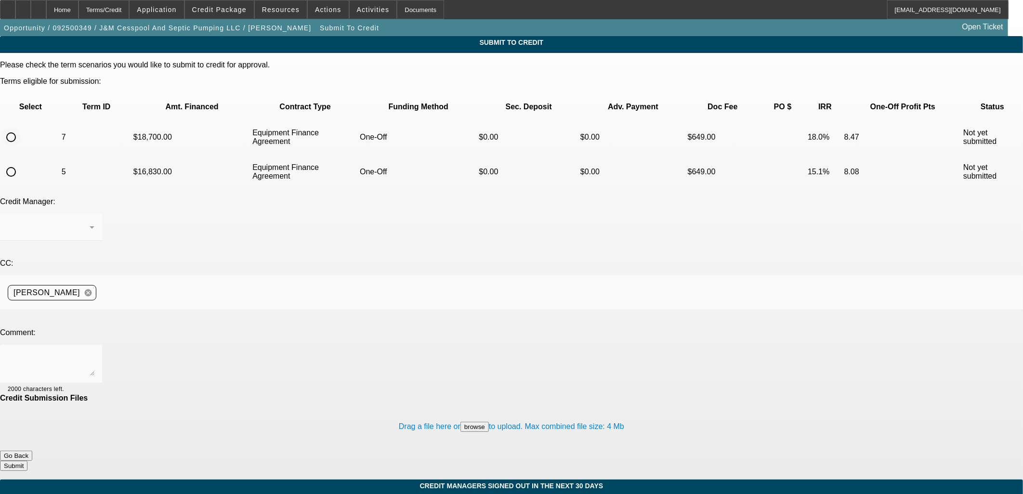
click at [21, 128] on input "radio" at bounding box center [10, 137] width 19 height 19
radio input "true"
click at [94, 345] on div at bounding box center [51, 364] width 87 height 39
drag, startPoint x: 578, startPoint y: 259, endPoint x: 459, endPoint y: 252, distance: 119.7
click at [94, 353] on textarea "John just wants the trailer now. PG's DL's in package, they are confirmed US ci…" at bounding box center [51, 364] width 87 height 23
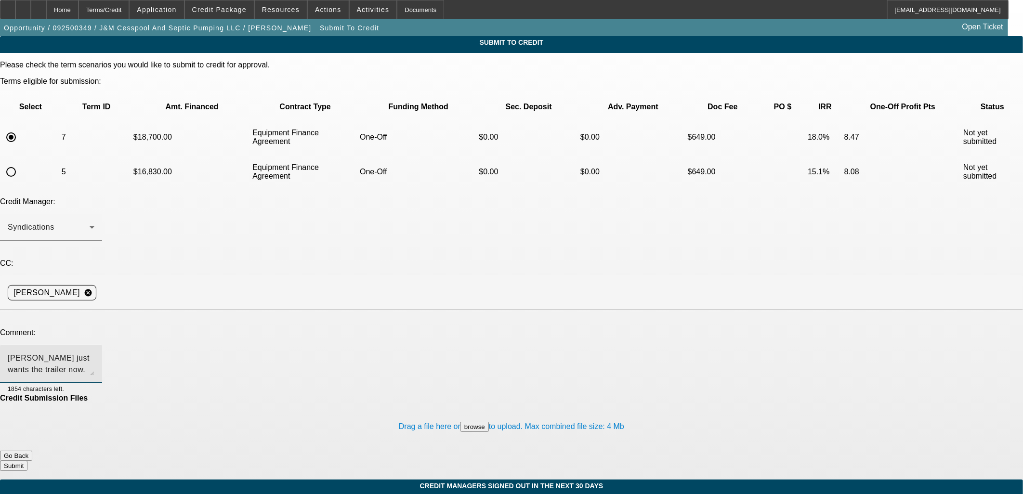
click at [94, 353] on textarea "John just wants the trailer now. PG's DL's in package, they are confirmed US ci…" at bounding box center [51, 364] width 87 height 23
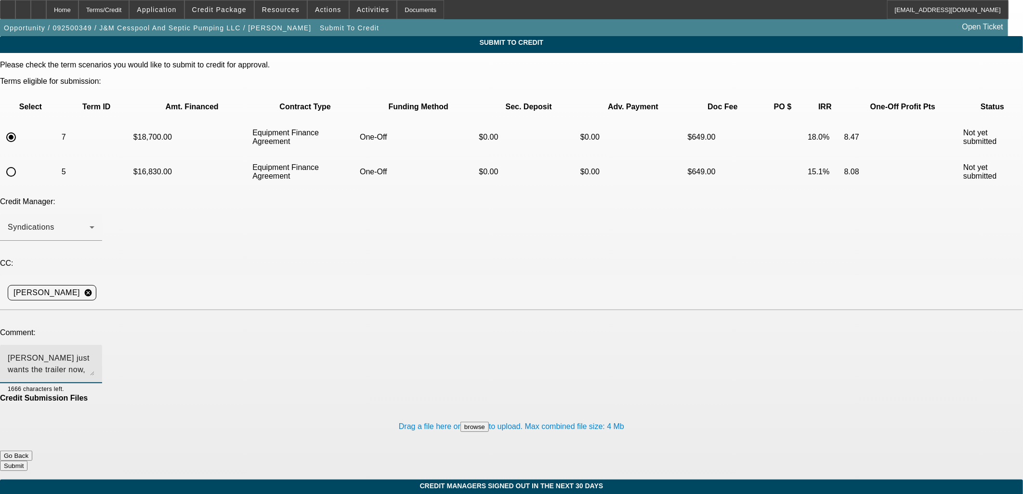
click at [94, 353] on textarea "John just wants the trailer now, would OCS consider no DP given less amt financ…" at bounding box center [51, 364] width 87 height 23
type textarea "John just wants the trailer now, would OCS consider no DP given less amt financ…"
click at [27, 461] on button "Submit" at bounding box center [13, 466] width 27 height 10
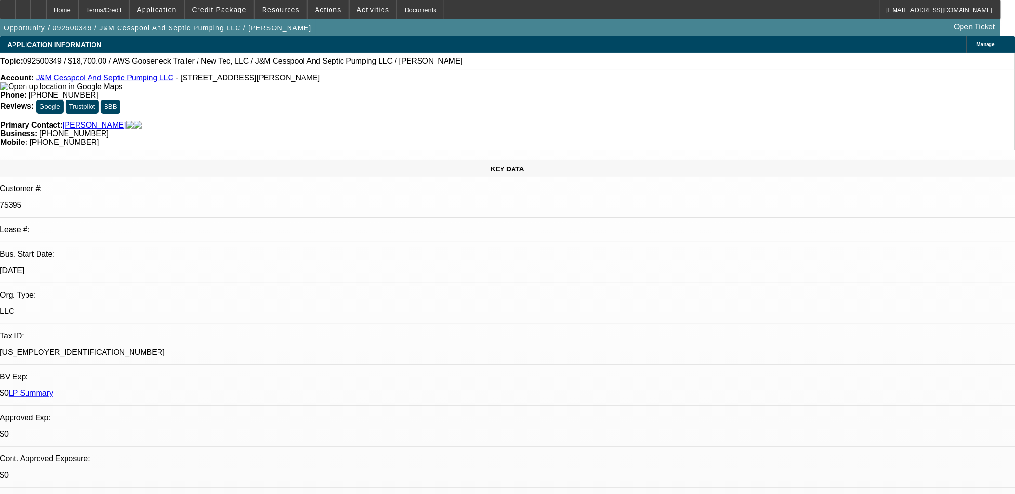
select select "0"
select select "2"
select select "0"
select select "6"
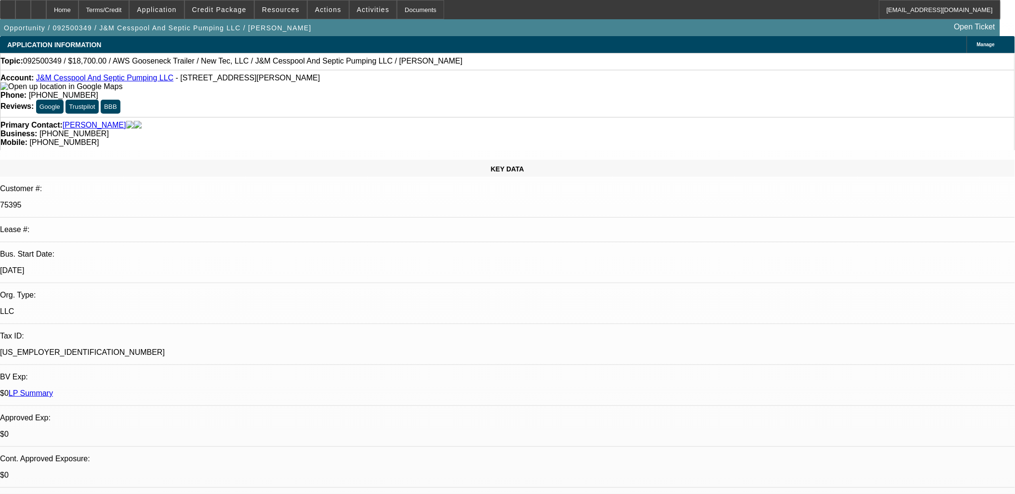
select select "0"
select select "3"
select select "0"
select select "6"
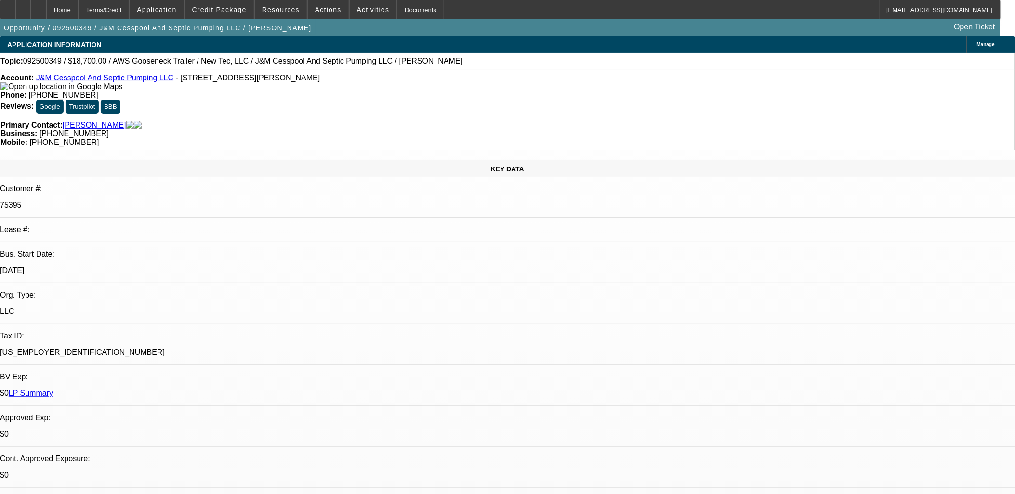
select select "0.1"
select select "0"
select select "2"
select select "0"
select select "6"
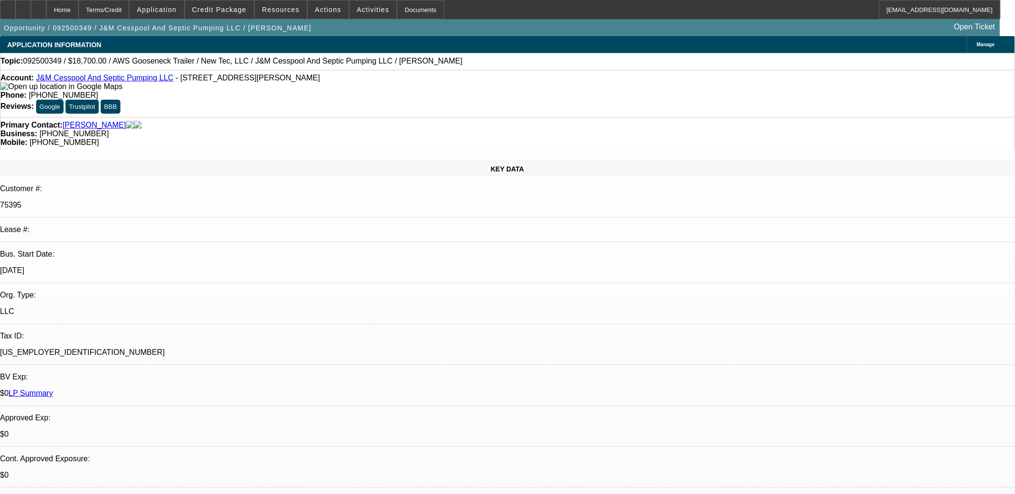
select select "0.1"
select select "0"
select select "2"
select select "0"
select select "6"
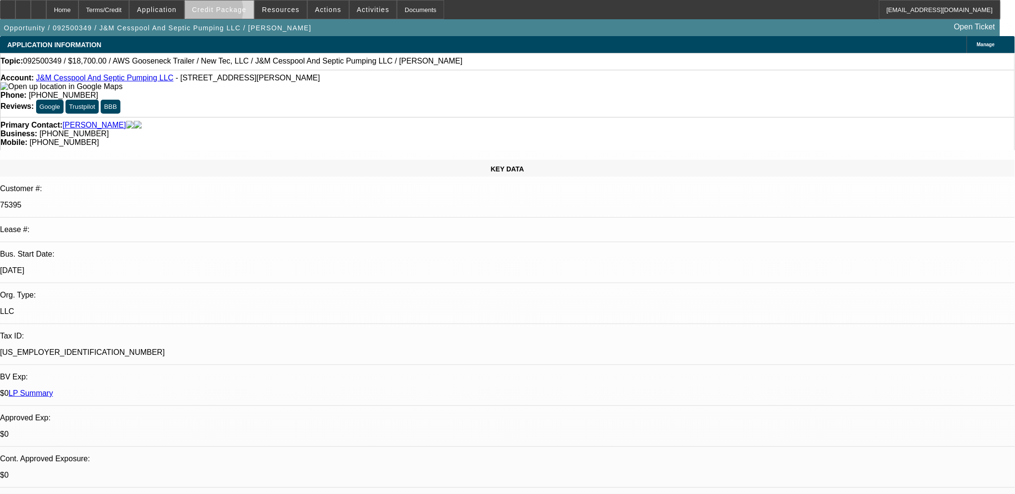
click at [225, 12] on span "Credit Package" at bounding box center [219, 10] width 54 height 8
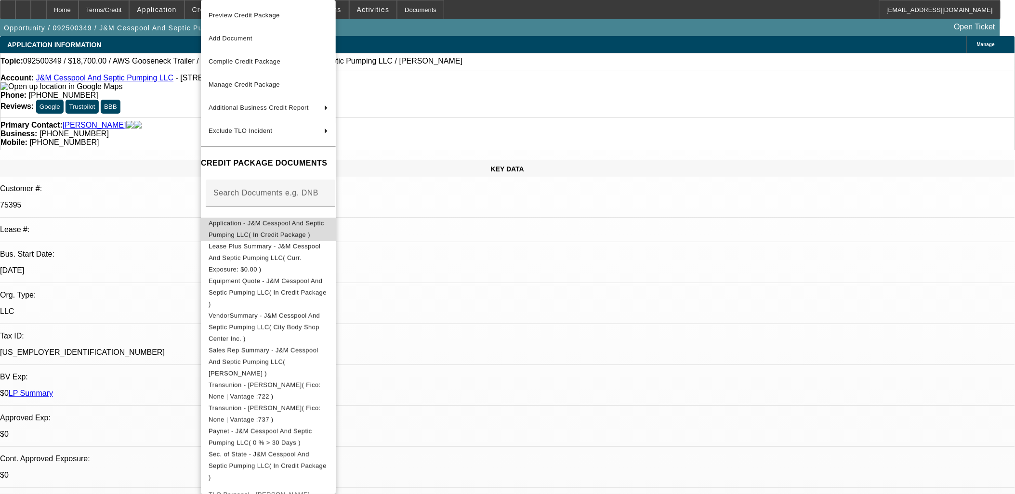
click at [247, 222] on span "Application - J&M Cesspool And Septic Pumping LLC( In Credit Package )" at bounding box center [267, 229] width 116 height 19
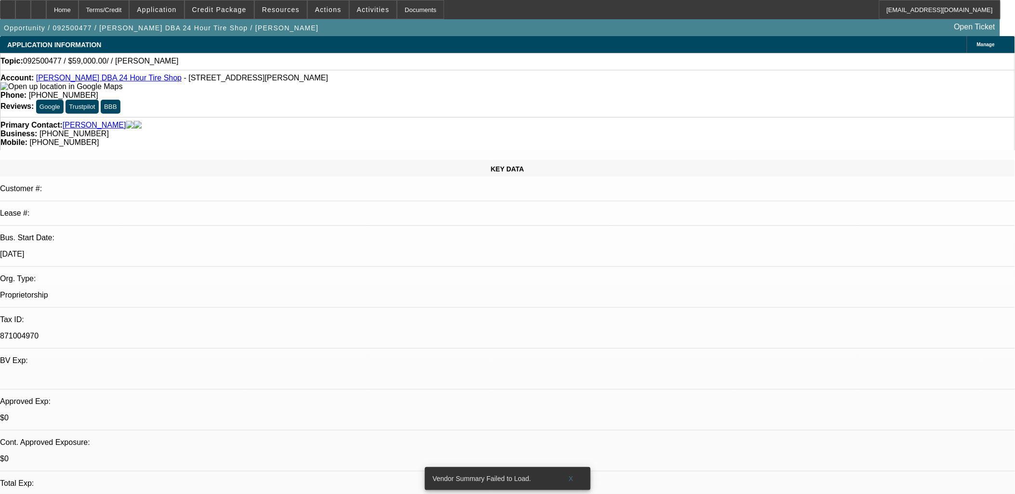
select select "0"
select select "2"
select select "0.1"
select select "4"
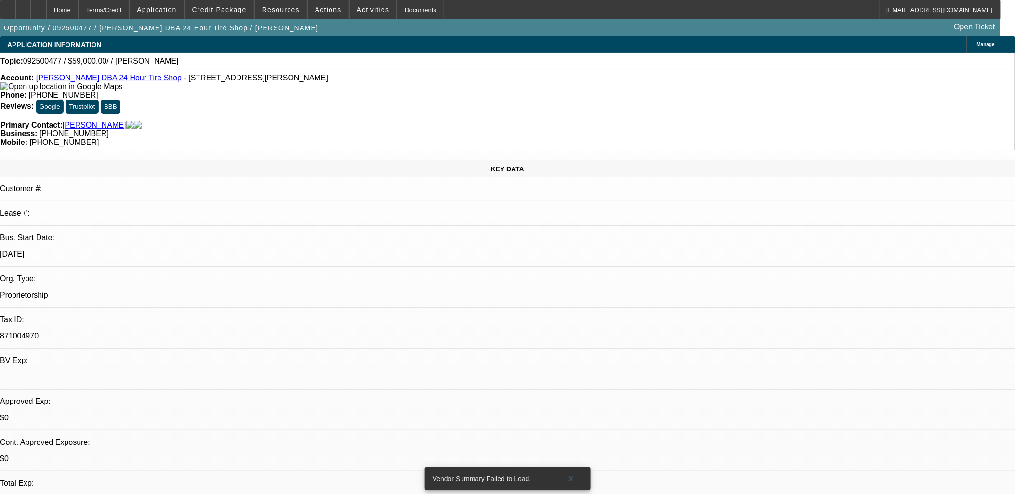
click at [225, 6] on span "Credit Package" at bounding box center [219, 10] width 54 height 8
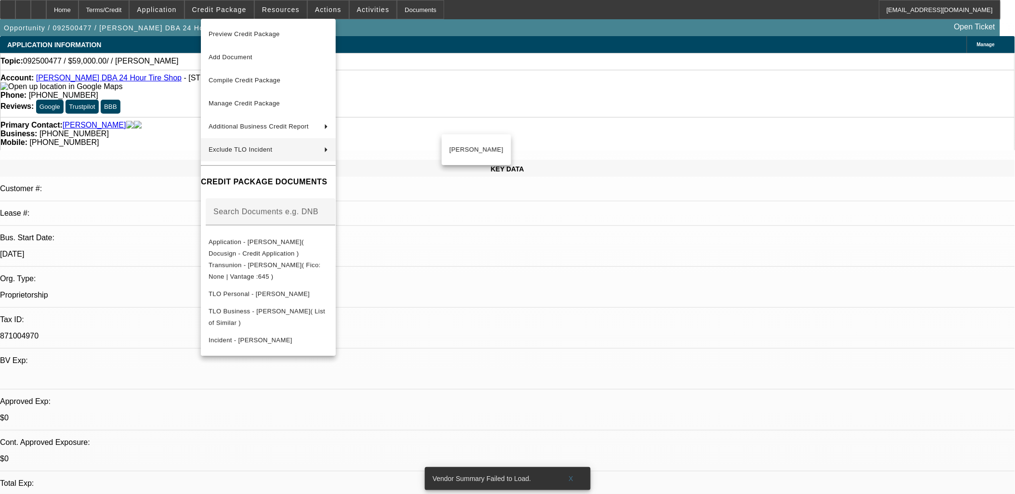
click at [770, 195] on div at bounding box center [507, 247] width 1015 height 494
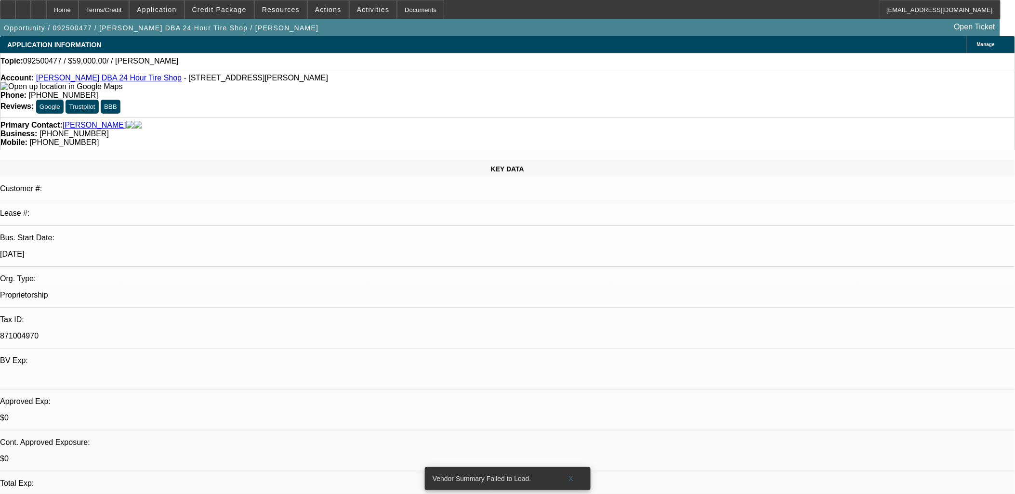
drag, startPoint x: 712, startPoint y: 170, endPoint x: 782, endPoint y: 165, distance: 70.5
click at [237, 9] on span "Credit Package" at bounding box center [219, 10] width 54 height 8
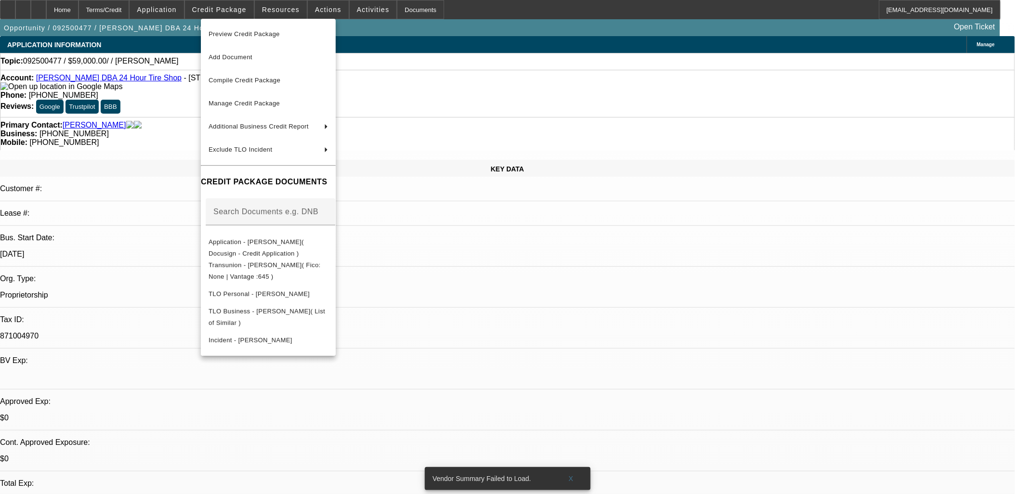
drag, startPoint x: 237, startPoint y: 9, endPoint x: 304, endPoint y: 10, distance: 66.5
click at [237, 9] on div at bounding box center [507, 247] width 1015 height 494
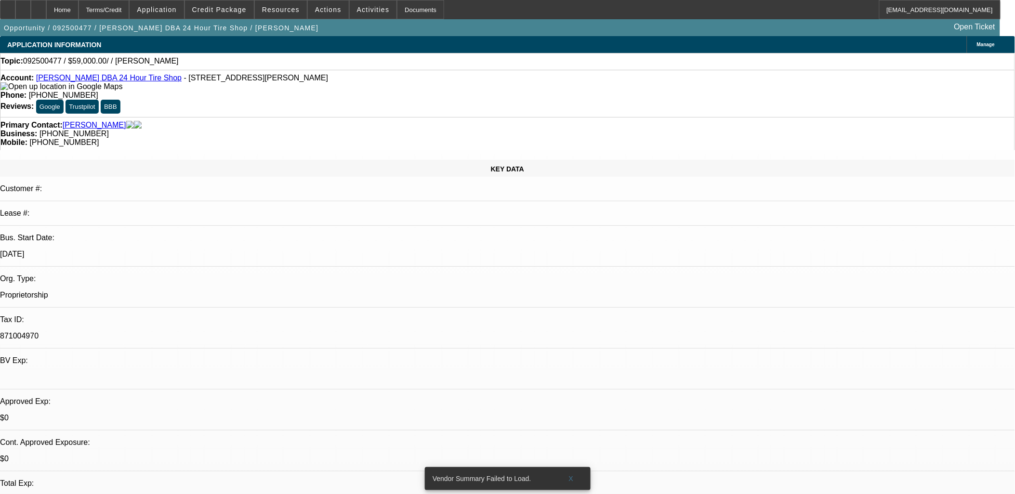
select select "0"
select select "2"
select select "0.1"
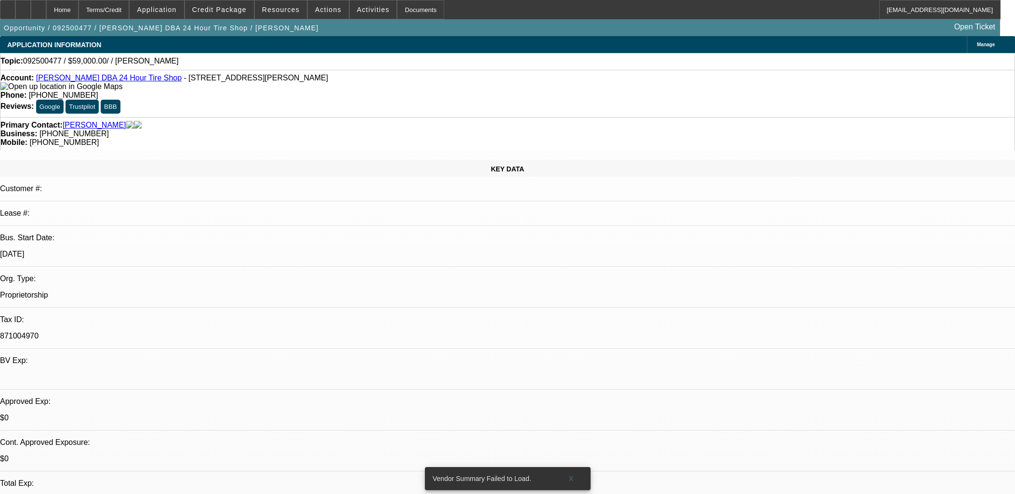
select select "4"
click at [15, 91] on img at bounding box center [61, 86] width 122 height 9
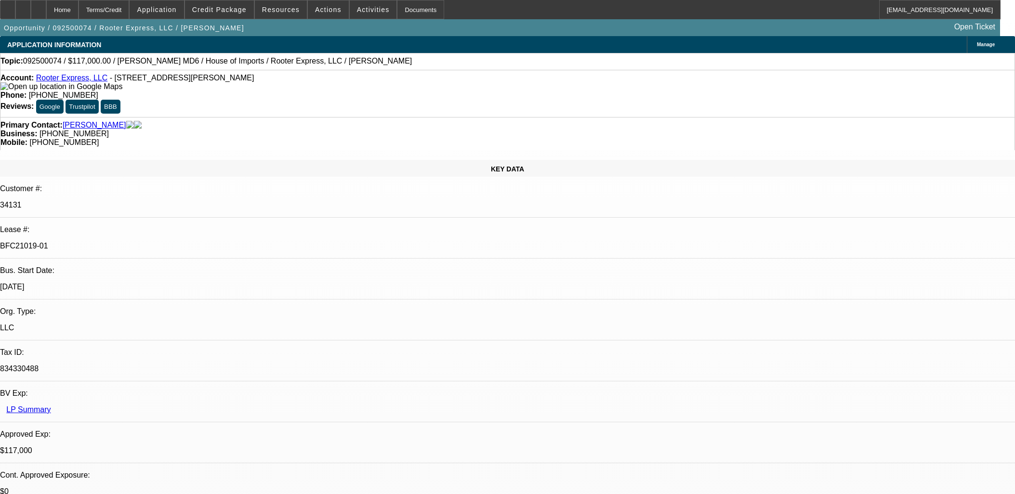
select select "0"
select select "2"
select select "0"
select select "6"
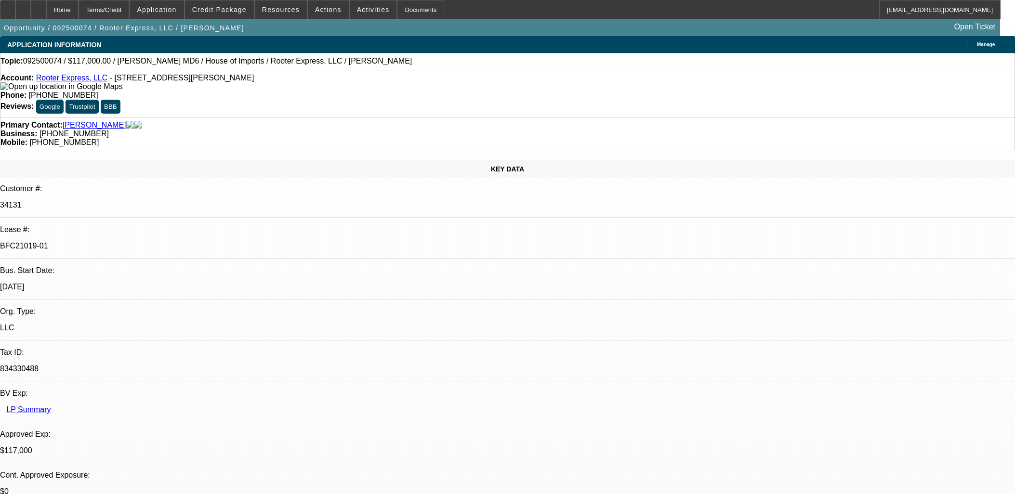
select select "0"
select select "2"
select select "0"
select select "6"
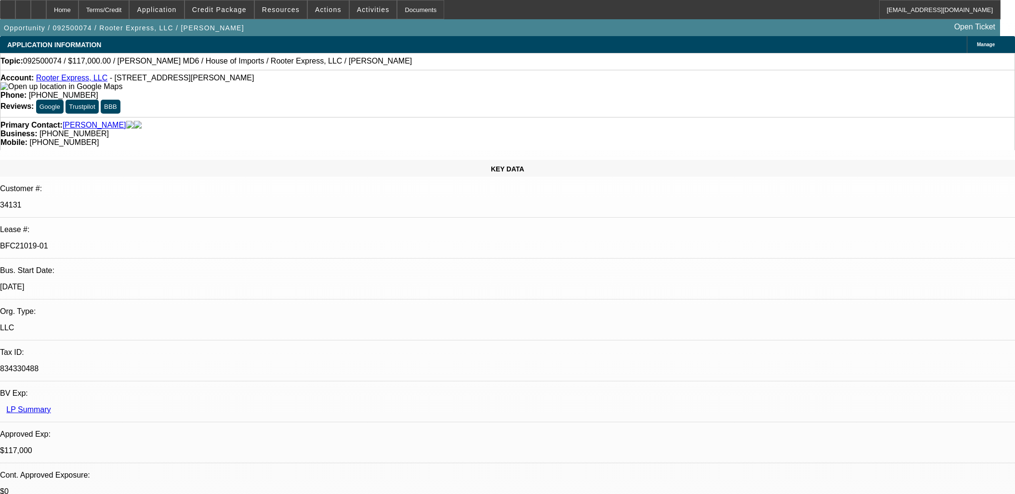
select select "0.1"
select select "0"
select select "2"
select select "0"
select select "6"
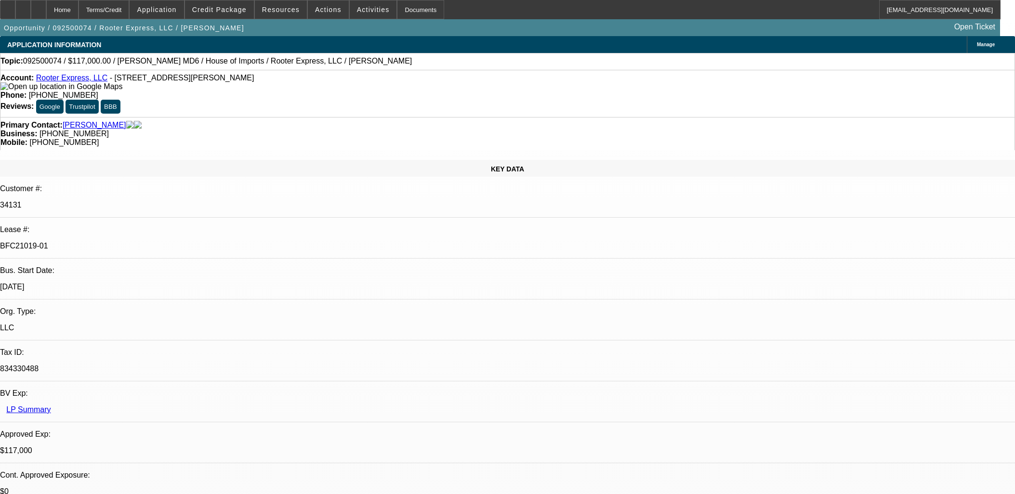
select select "0"
select select "3"
select select "0"
select select "6"
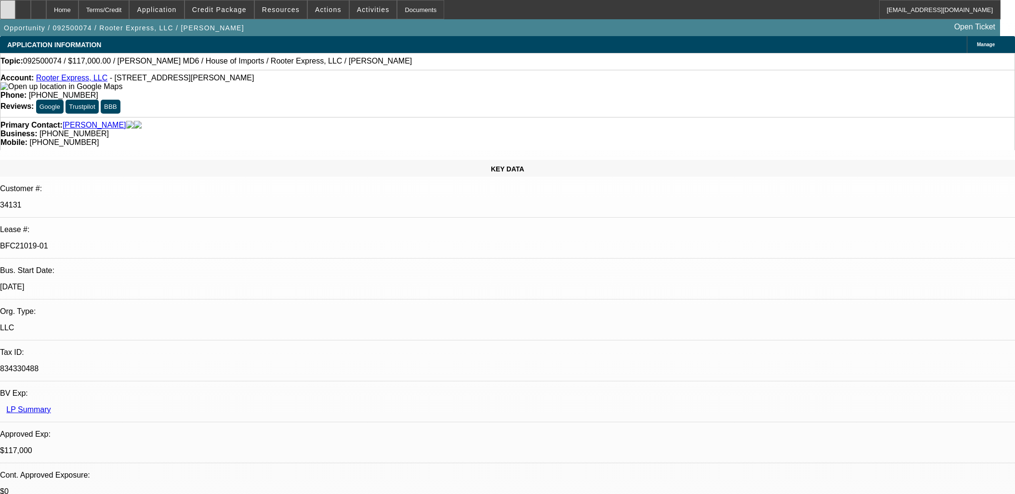
scroll to position [1338, 0]
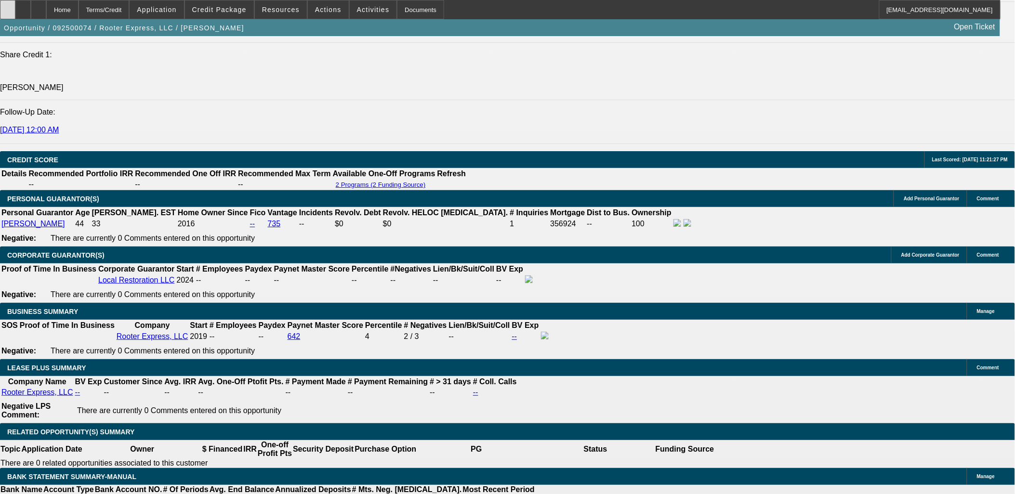
click at [15, 5] on div at bounding box center [7, 9] width 15 height 19
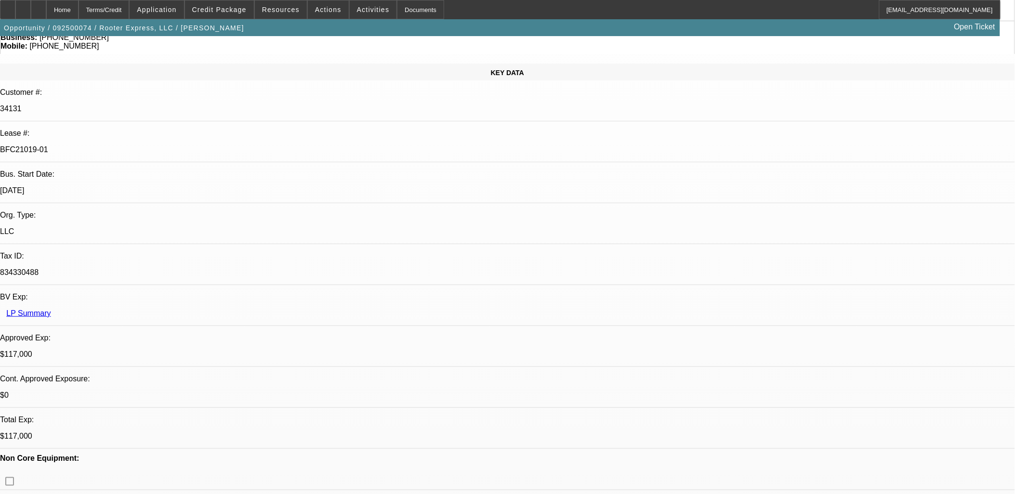
scroll to position [0, 0]
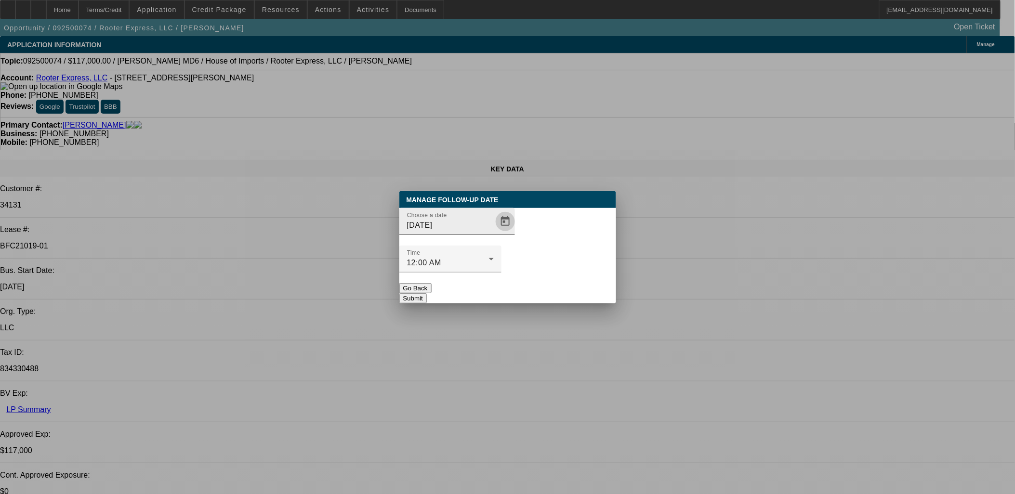
click at [494, 233] on span "Open calendar" at bounding box center [505, 221] width 23 height 23
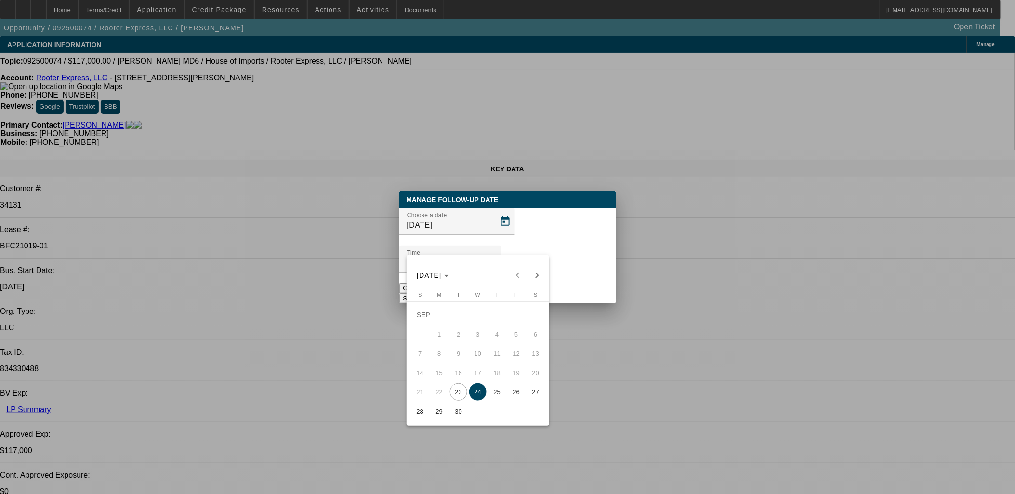
click at [494, 395] on span "25" at bounding box center [496, 391] width 17 height 17
type input "9/25/2025"
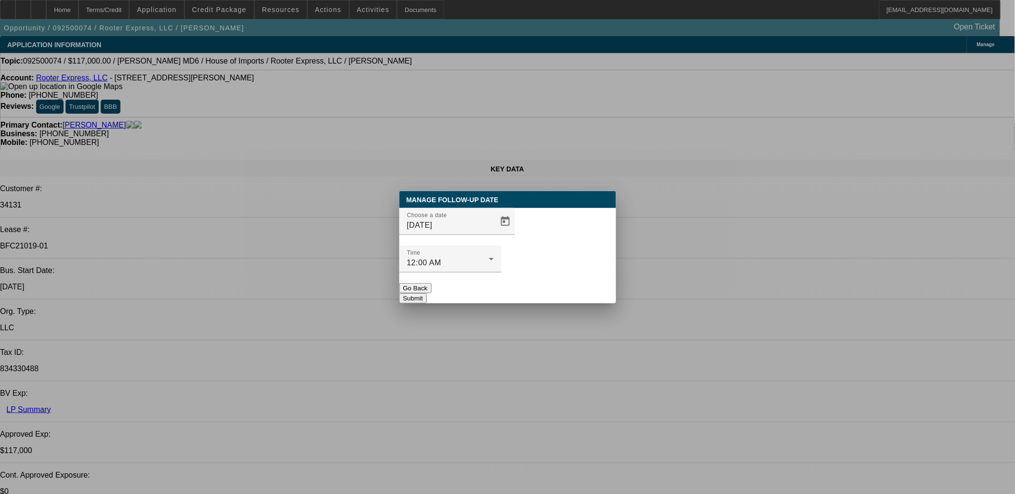
click at [427, 293] on button "Submit" at bounding box center [412, 298] width 27 height 10
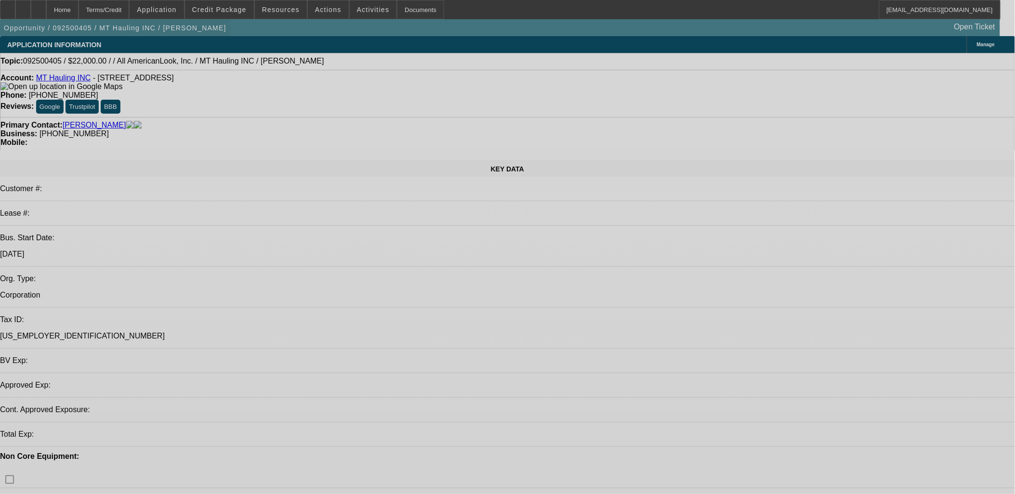
select select "0"
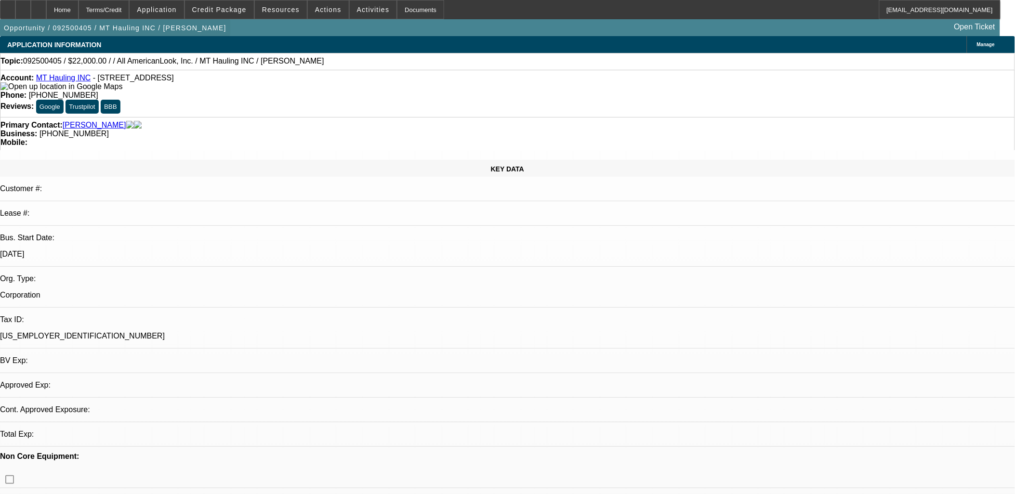
select select "2"
select select "0.1"
select select "1"
select select "2"
select select "4"
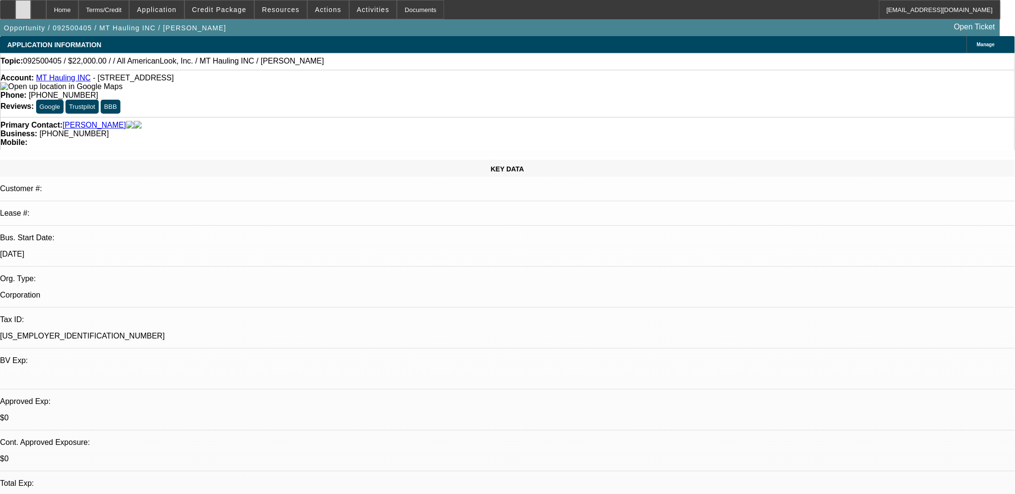
click at [31, 5] on div at bounding box center [22, 9] width 15 height 19
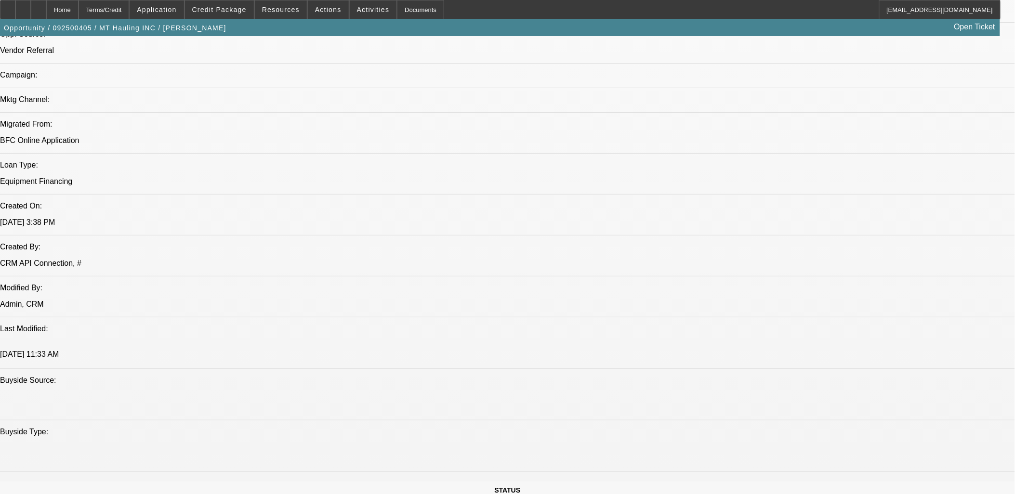
scroll to position [642, 0]
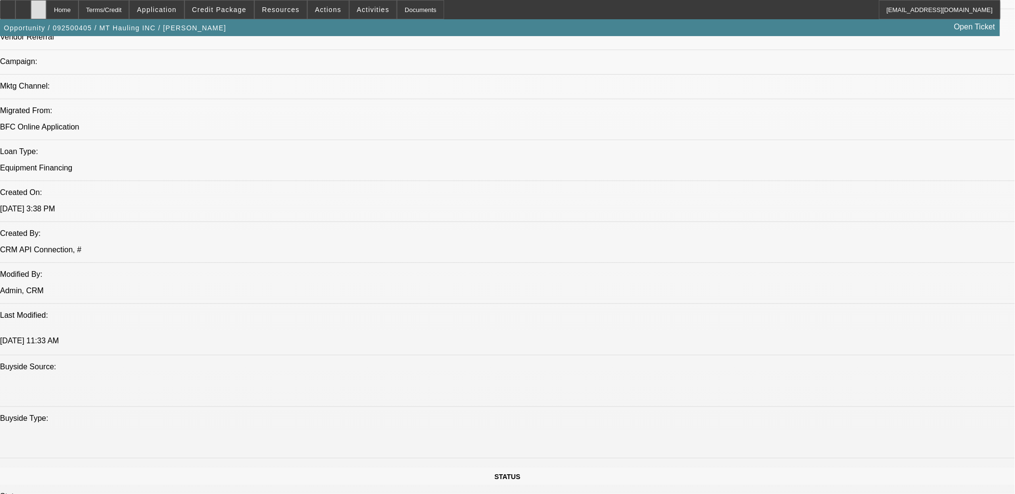
click at [46, 7] on div at bounding box center [38, 9] width 15 height 19
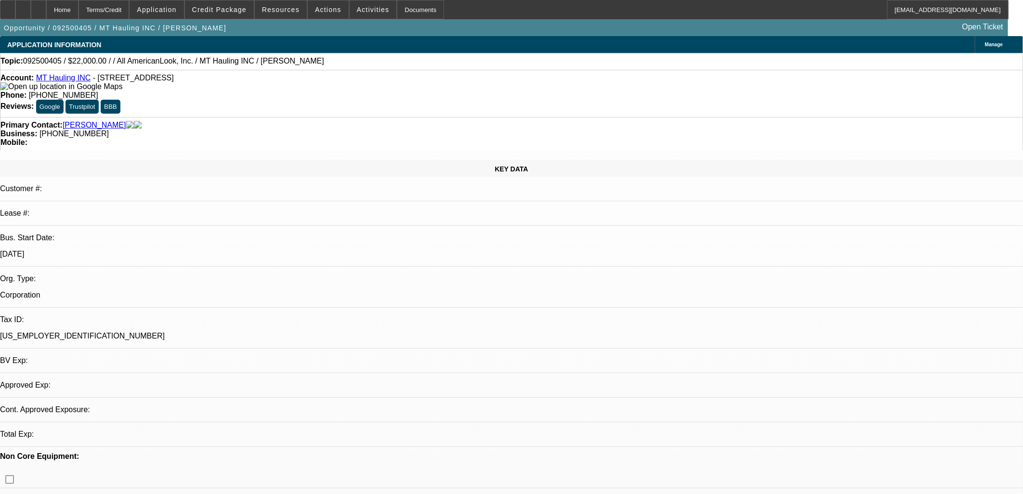
select select "0"
select select "2"
select select "0.1"
select select "4"
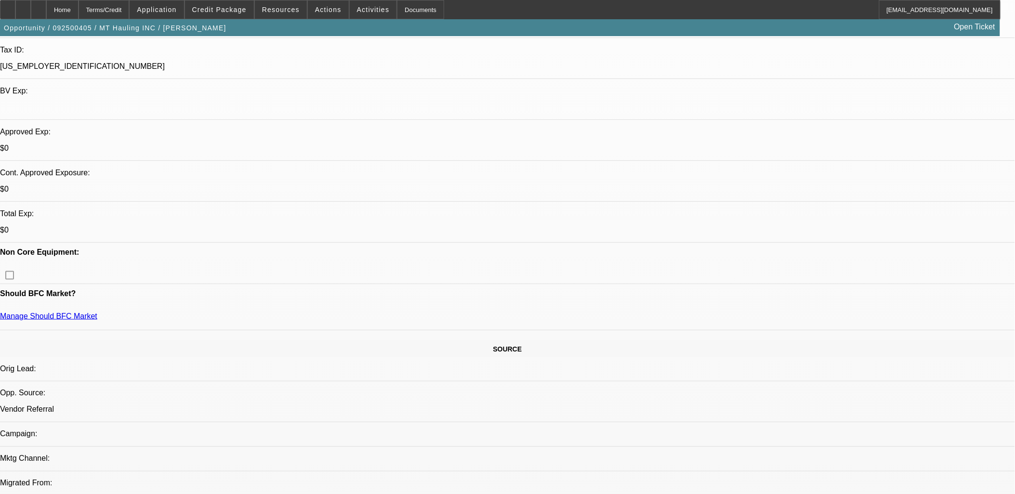
scroll to position [321, 0]
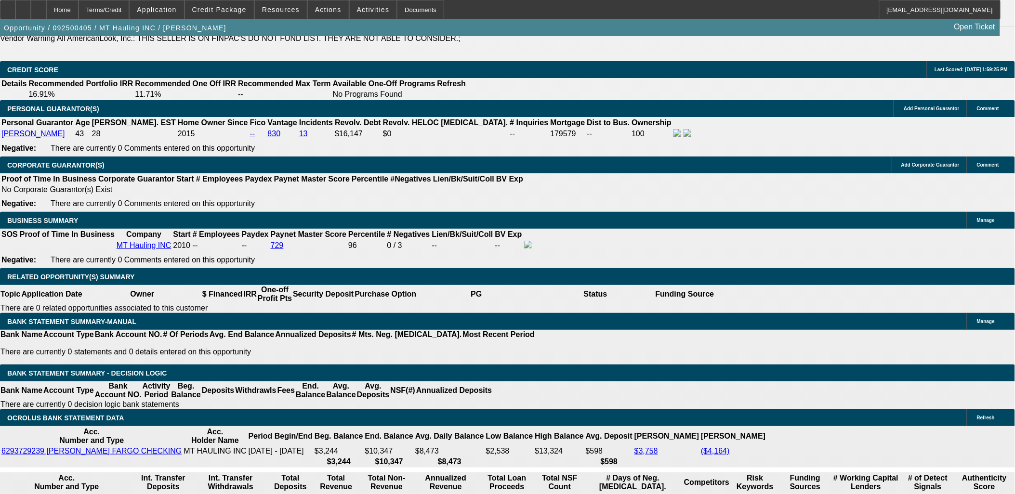
scroll to position [1284, 0]
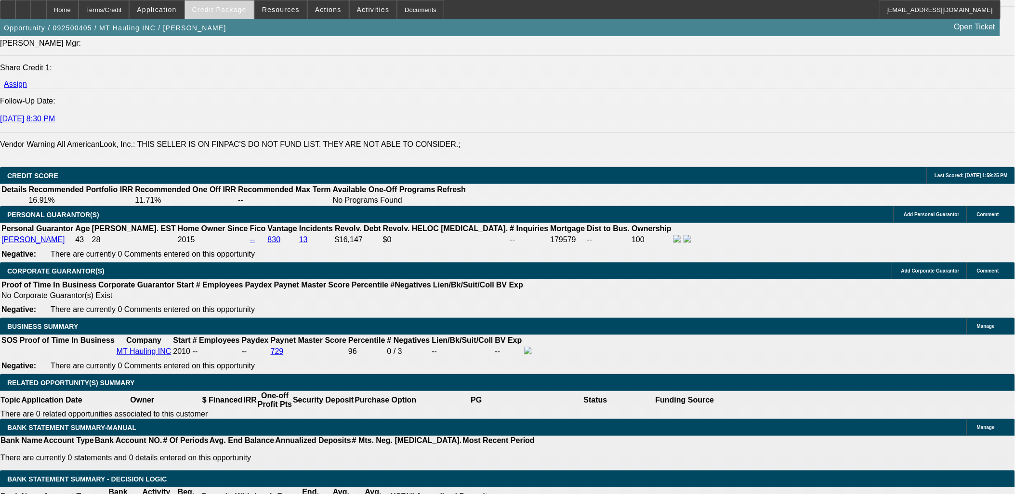
click at [221, 16] on span at bounding box center [219, 9] width 69 height 23
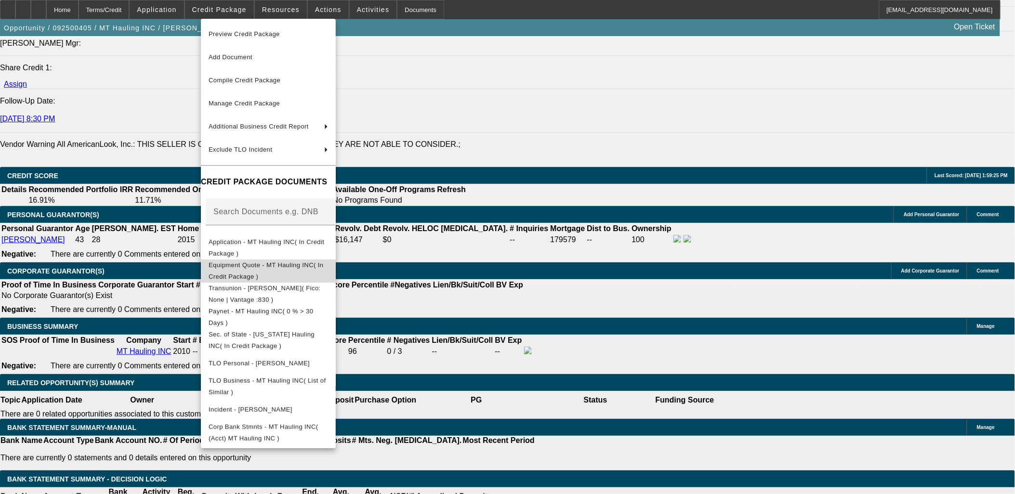
click at [254, 261] on span "Equipment Quote - MT Hauling INC( In Credit Package )" at bounding box center [268, 270] width 119 height 23
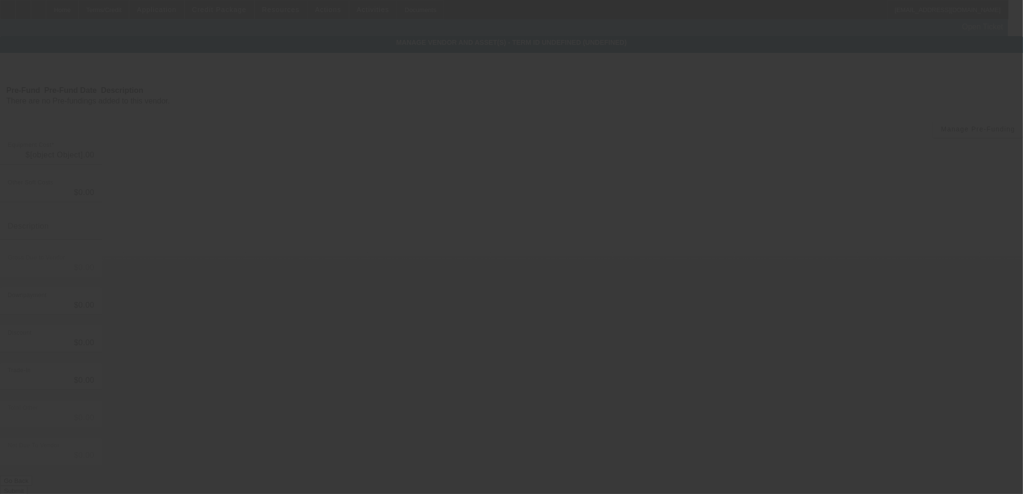
type input "$22,000.00"
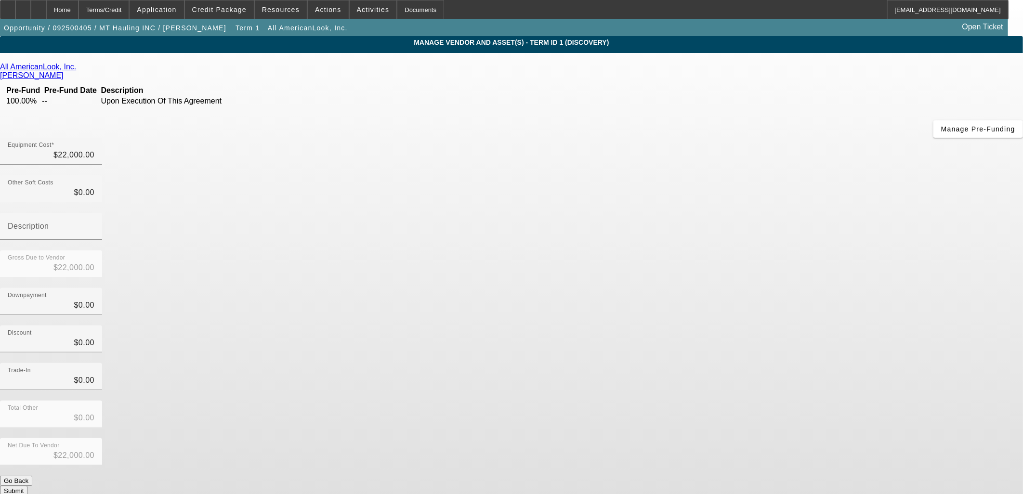
click at [79, 66] on icon at bounding box center [79, 67] width 0 height 8
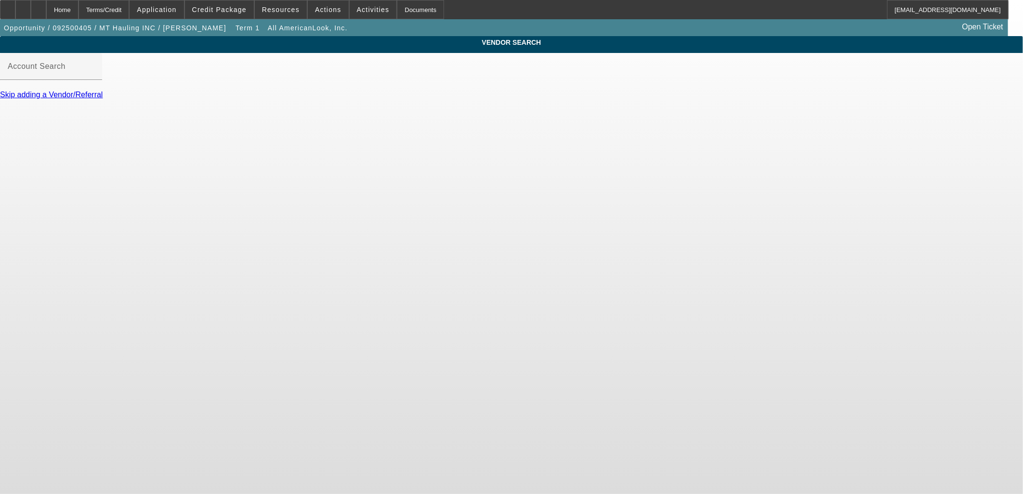
click at [103, 99] on link "Skip adding a Vendor/Referral" at bounding box center [51, 95] width 103 height 8
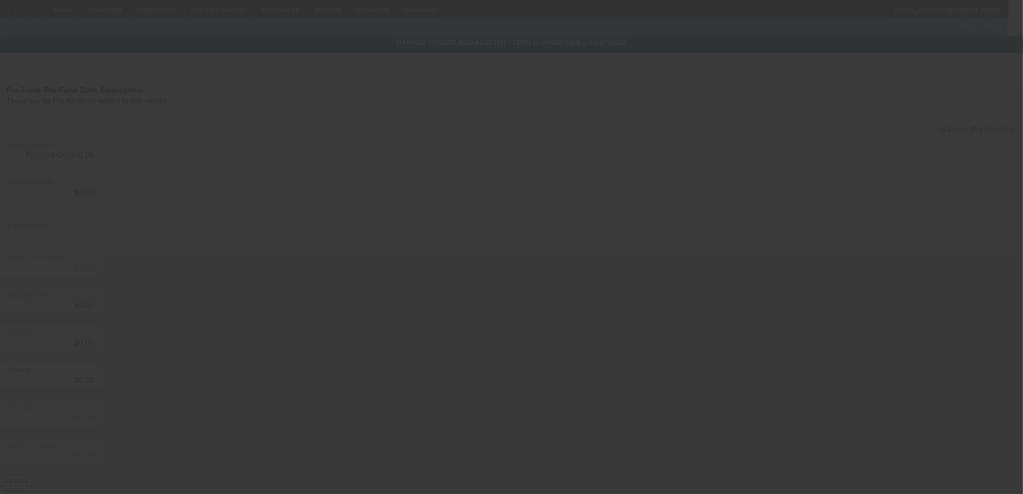
type input "$22,000.00"
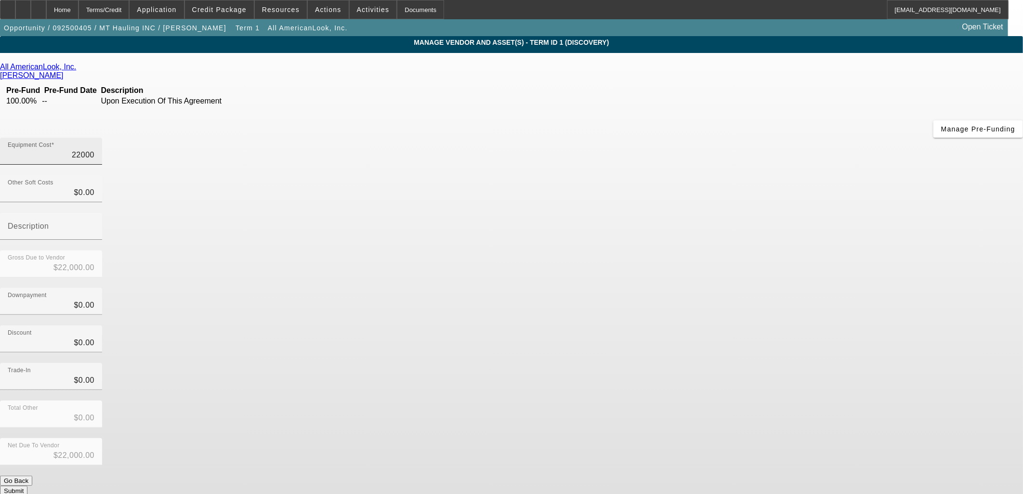
click at [94, 149] on input "22000" at bounding box center [51, 155] width 87 height 12
type input "2"
type input "$2.00"
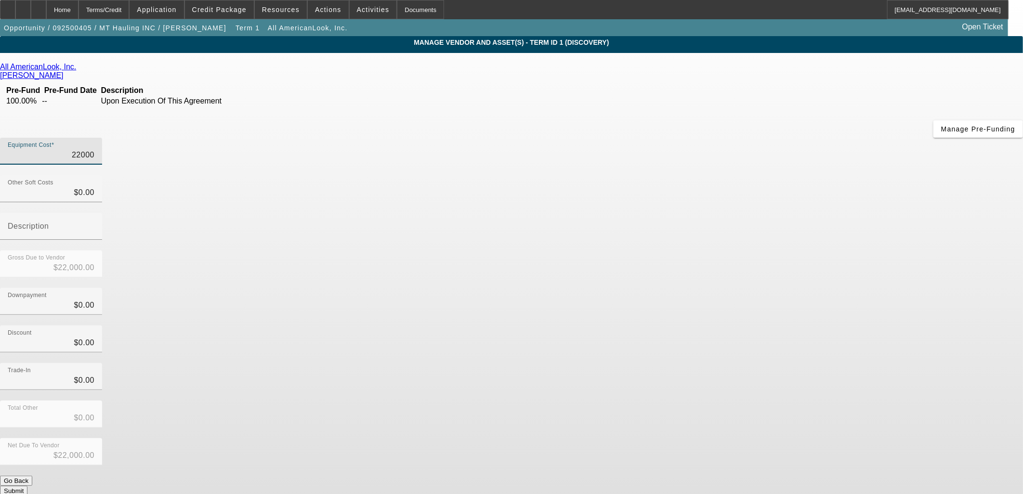
type input "$2.00"
type input "21"
type input "$21.00"
type input "217"
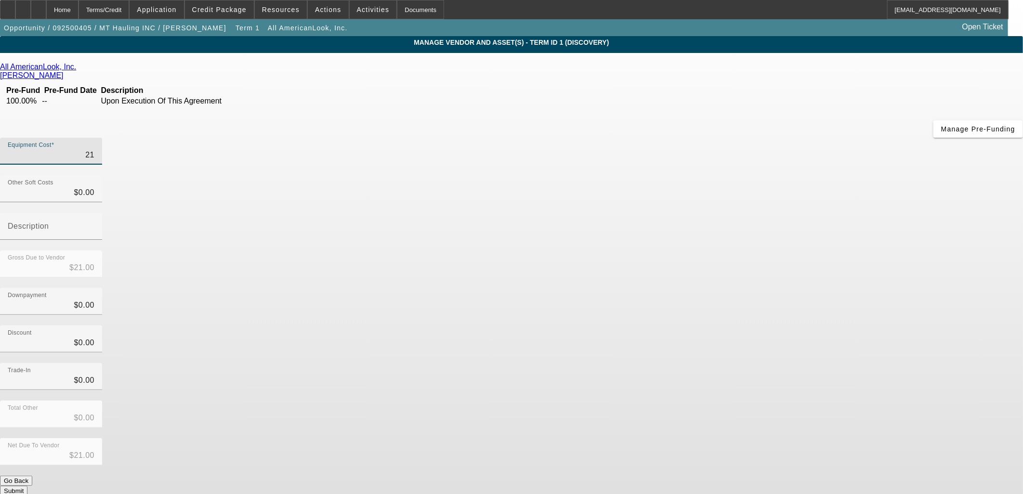
type input "$217.00"
type input "2173"
type input "$2,173.00"
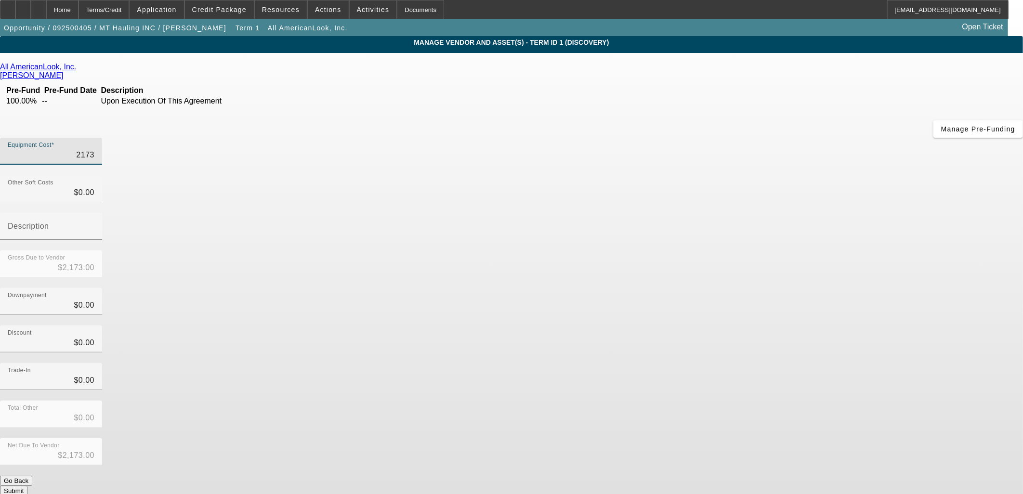
type input "21732"
type input "$21,732.00"
type input "21732.9"
type input "$21,732.90"
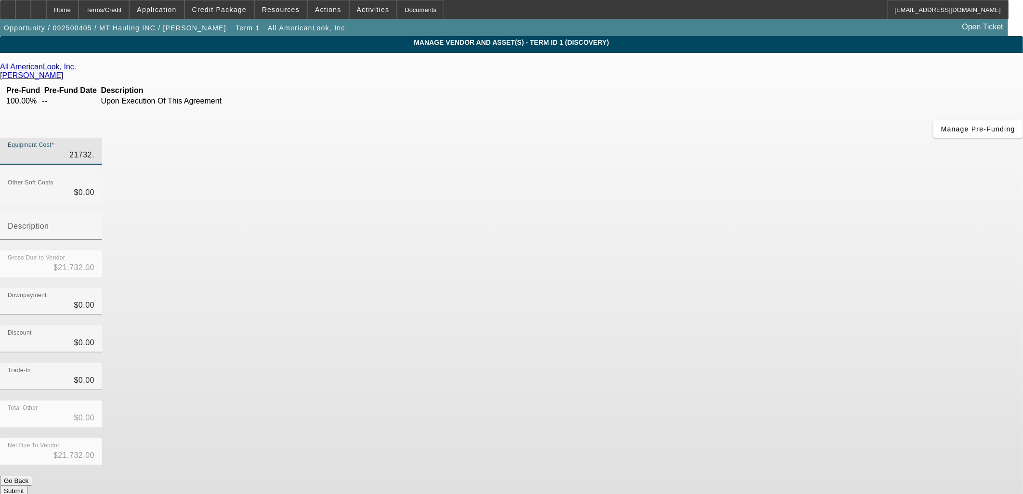
type input "$21,732.90"
type input "21732.91"
type input "$21,732.91"
click at [94, 149] on input "21732.91" at bounding box center [51, 155] width 87 height 12
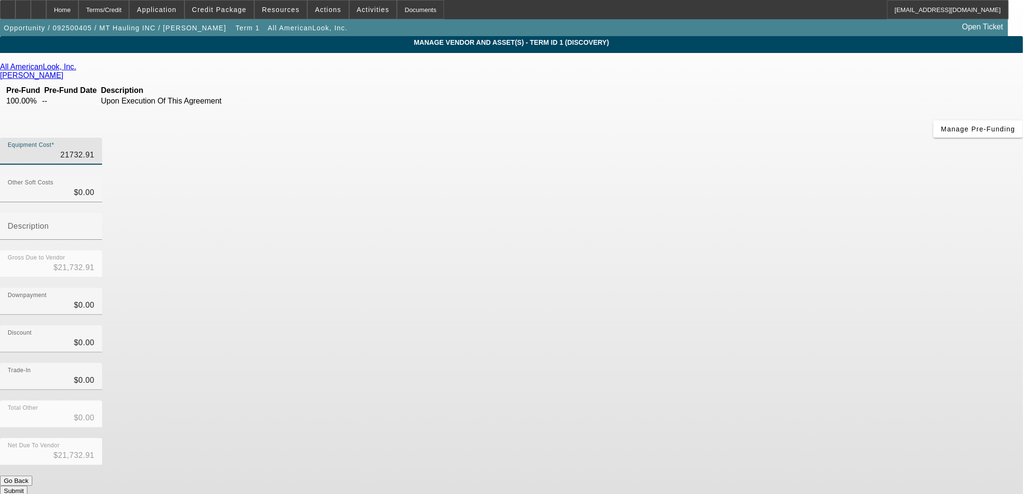
click at [94, 149] on input "21732.91" at bounding box center [51, 155] width 87 height 12
type input "1"
type input "$1.00"
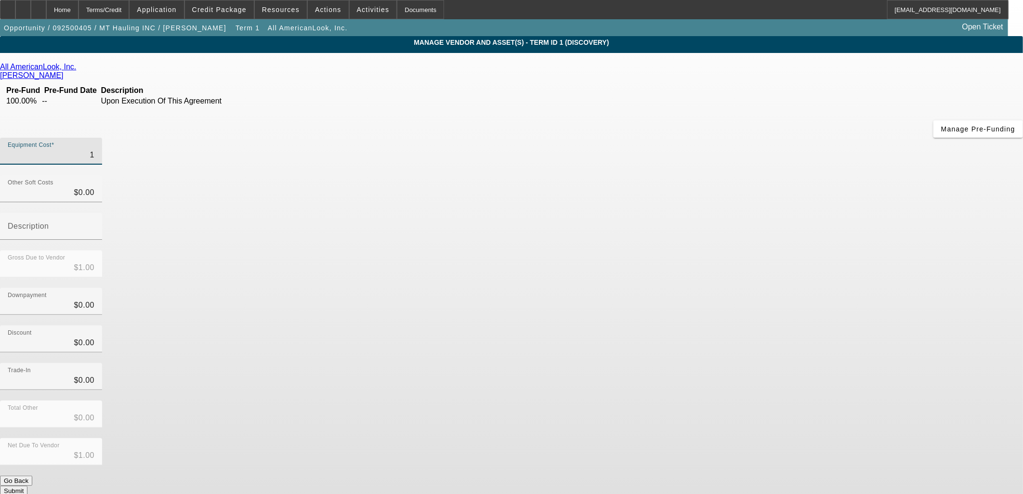
type input "19"
type input "$19.00"
type input "194"
type input "$194.00"
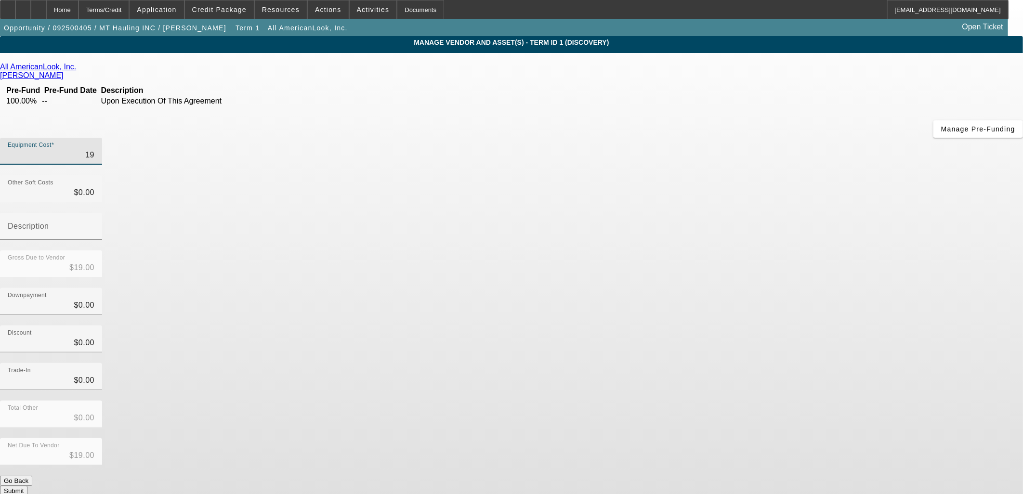
type input "$194.00"
type input "1942"
type input "$1,942.00"
type input "19429"
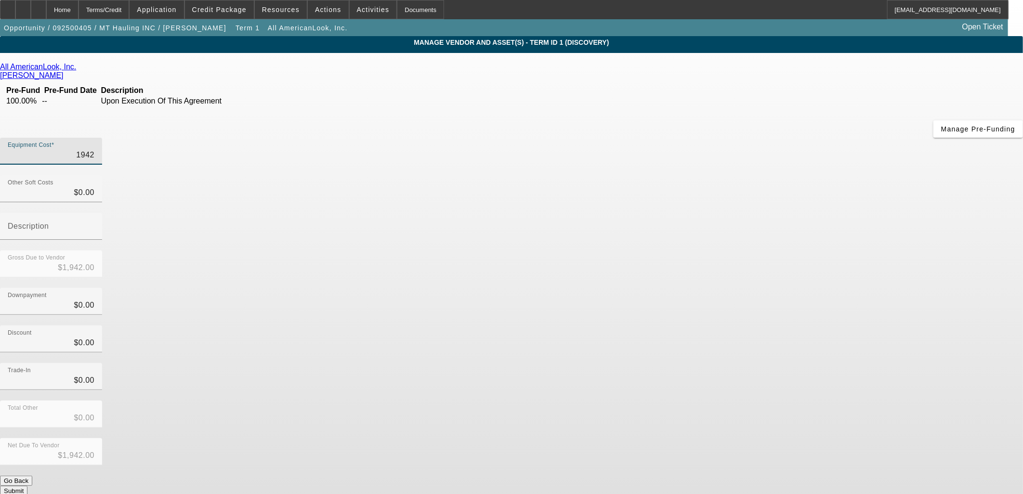
type input "$19,429.00"
type input "19429.9"
type input "$19,429.90"
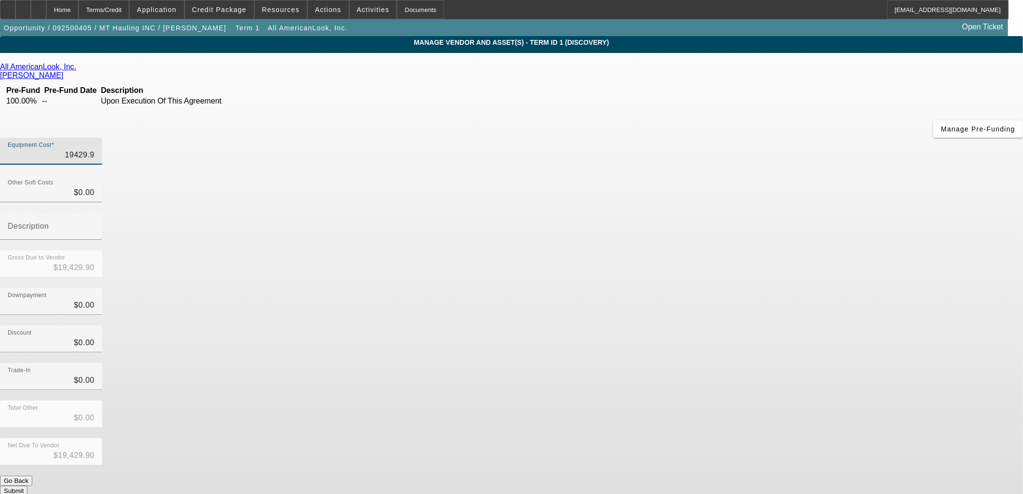
type input "19429.94"
type input "$19,429.94"
click at [94, 187] on input "0" at bounding box center [51, 193] width 87 height 12
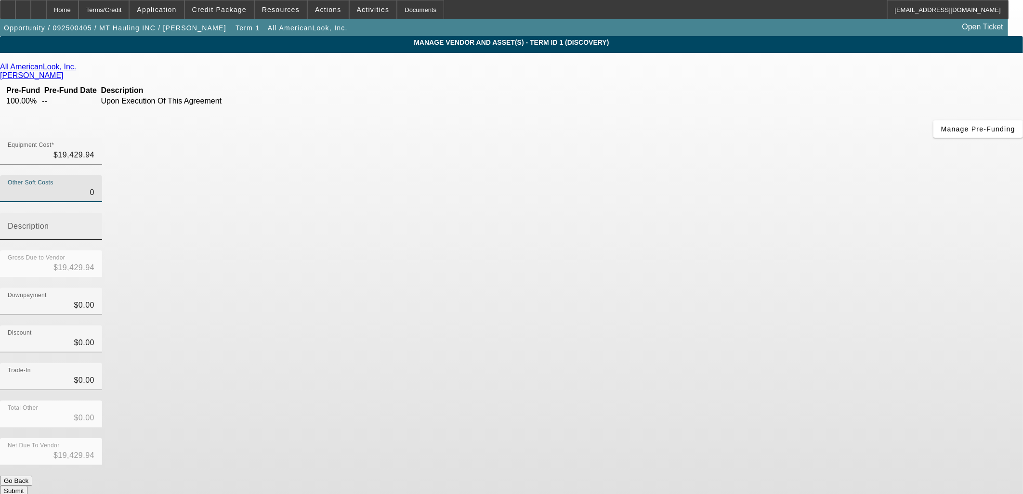
drag, startPoint x: 598, startPoint y: 117, endPoint x: 758, endPoint y: 117, distance: 160.4
click at [746, 175] on div "Other Soft Costs 0 Description" at bounding box center [511, 212] width 1023 height 75
type input "7"
type input "$19,436.94"
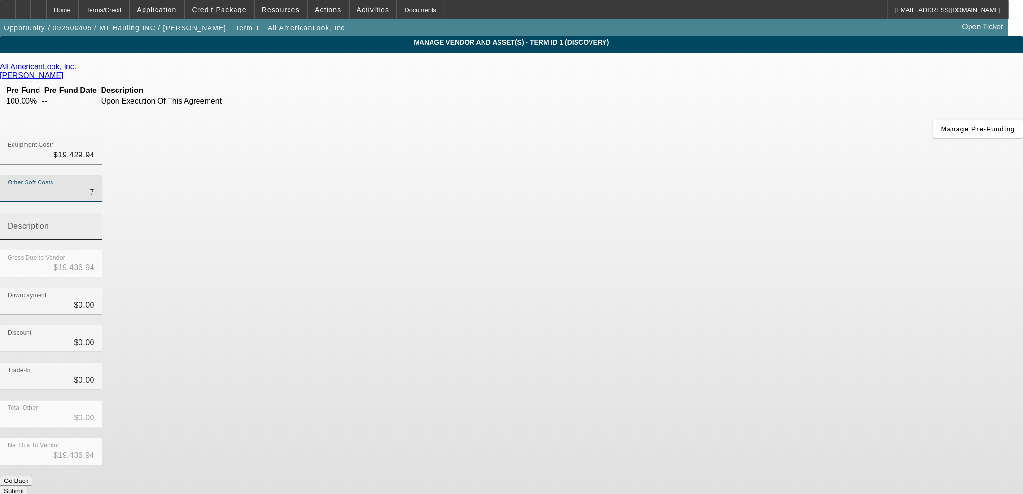
type input "70"
type input "$19,499.94"
type input "700"
type input "$20,129.94"
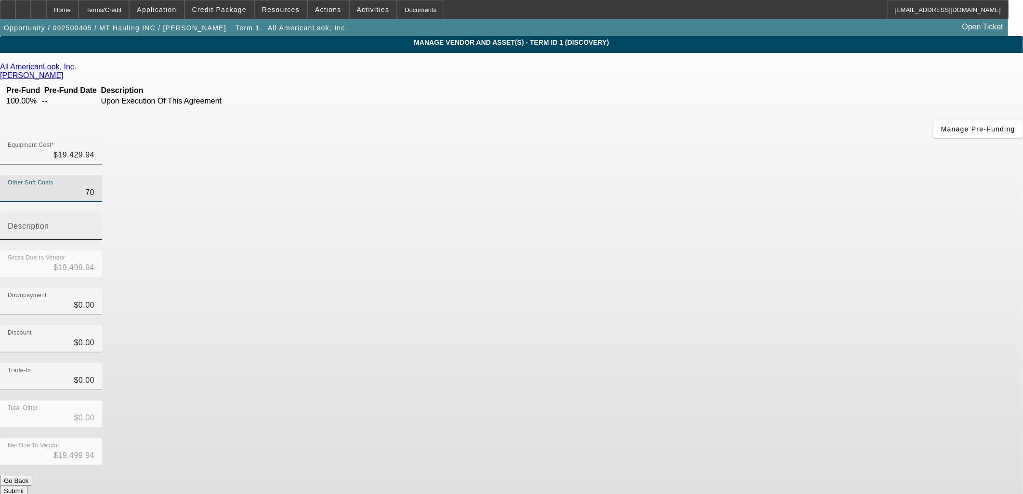
type input "$20,129.94"
drag, startPoint x: 703, startPoint y: 209, endPoint x: 703, endPoint y: 221, distance: 12.0
click at [703, 288] on div "Downpayment $0.00" at bounding box center [511, 307] width 1023 height 38
click at [14, 8] on div at bounding box center [7, 9] width 15 height 19
click at [215, 8] on span "Credit Package" at bounding box center [219, 10] width 54 height 8
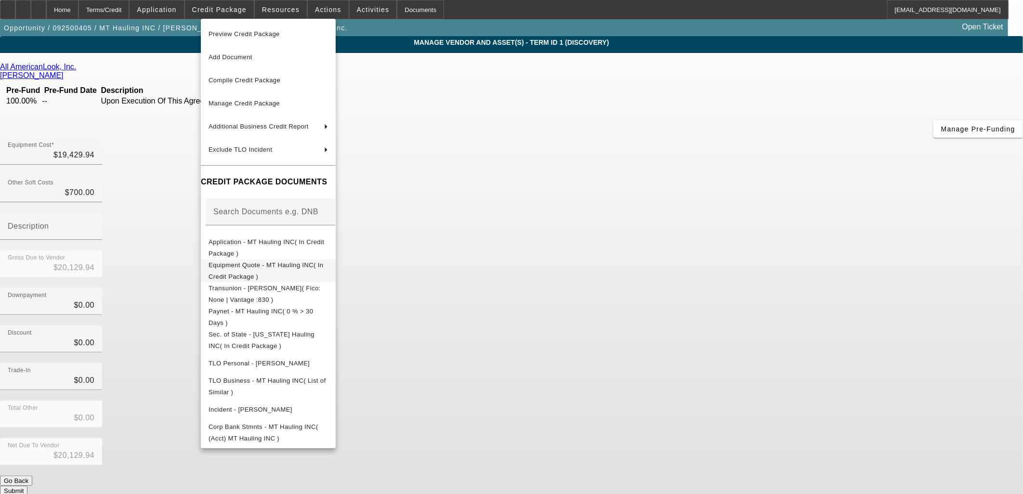
click at [238, 268] on span "Equipment Quote - MT Hauling INC( In Credit Package )" at bounding box center [266, 270] width 115 height 19
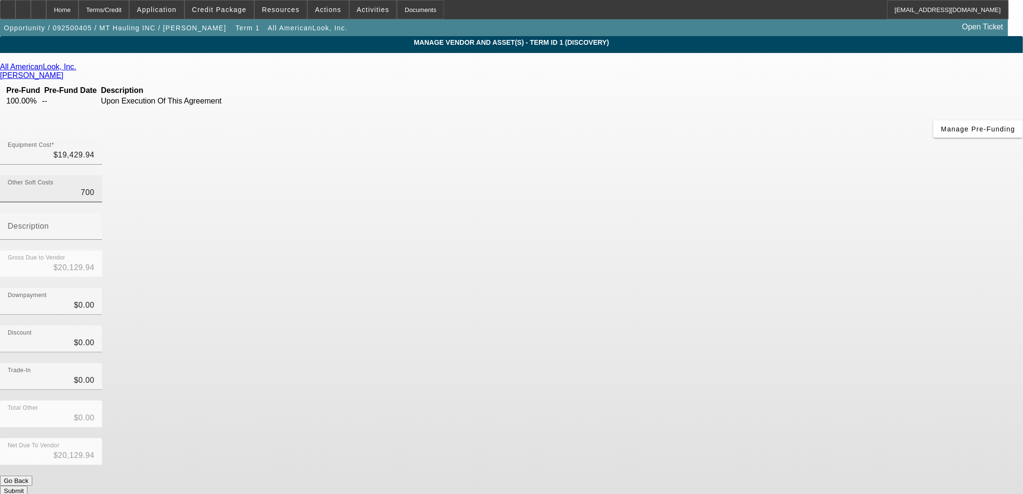
click at [94, 187] on input "700" at bounding box center [51, 193] width 87 height 12
type input "1700"
type input "$21,129.94"
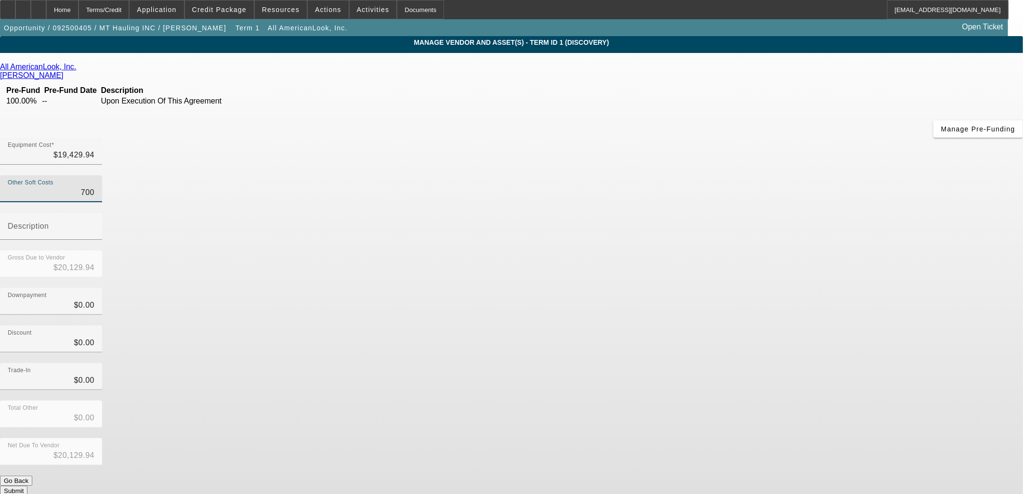
type input "$21,129.94"
drag, startPoint x: 630, startPoint y: 114, endPoint x: 621, endPoint y: 113, distance: 8.2
click at [94, 187] on input "1700" at bounding box center [51, 193] width 87 height 12
type input "200"
type input "$19,629.94"
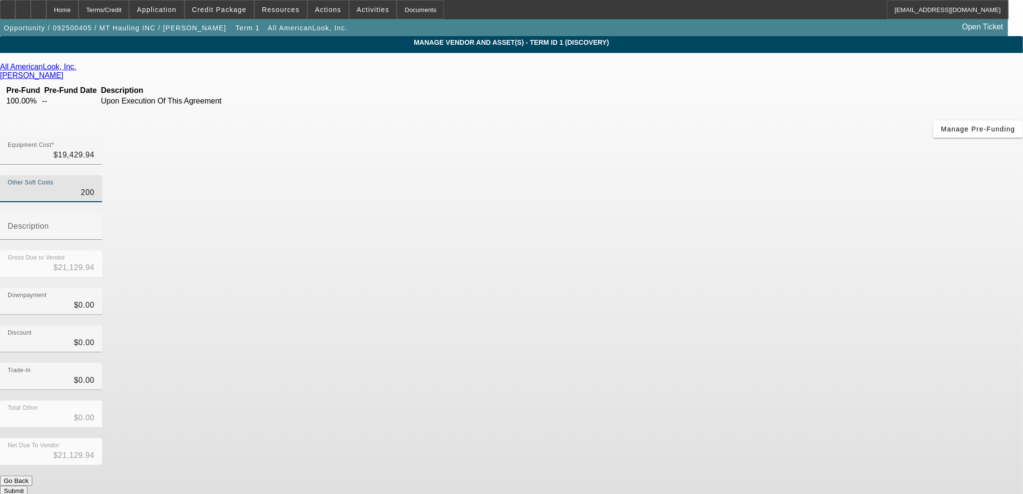
type input "$19,629.94"
type input "2400"
type input "$21,829.94"
drag, startPoint x: 630, startPoint y: 119, endPoint x: 628, endPoint y: 112, distance: 6.9
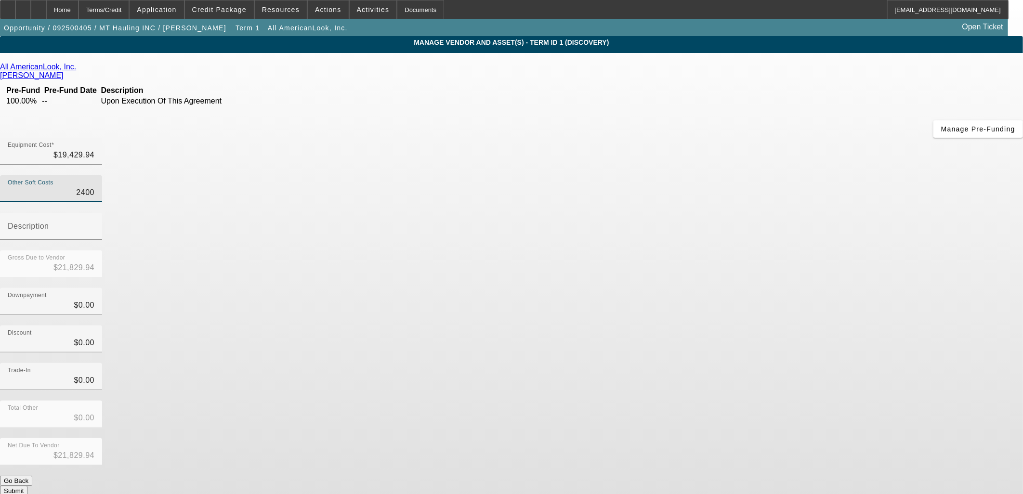
click at [94, 187] on input "2400" at bounding box center [51, 193] width 87 height 12
type input "2300"
type input "$21,729.94"
drag, startPoint x: 630, startPoint y: 117, endPoint x: 656, endPoint y: 117, distance: 26.0
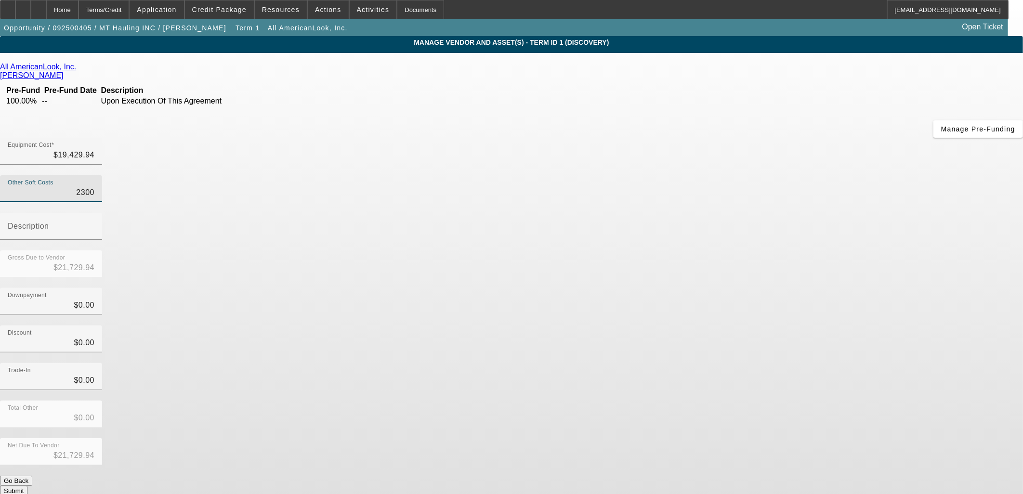
click at [656, 175] on div "Other Soft Costs 2300 Description" at bounding box center [511, 212] width 1023 height 75
type input "230"
type input "$19,659.94"
type input "2302"
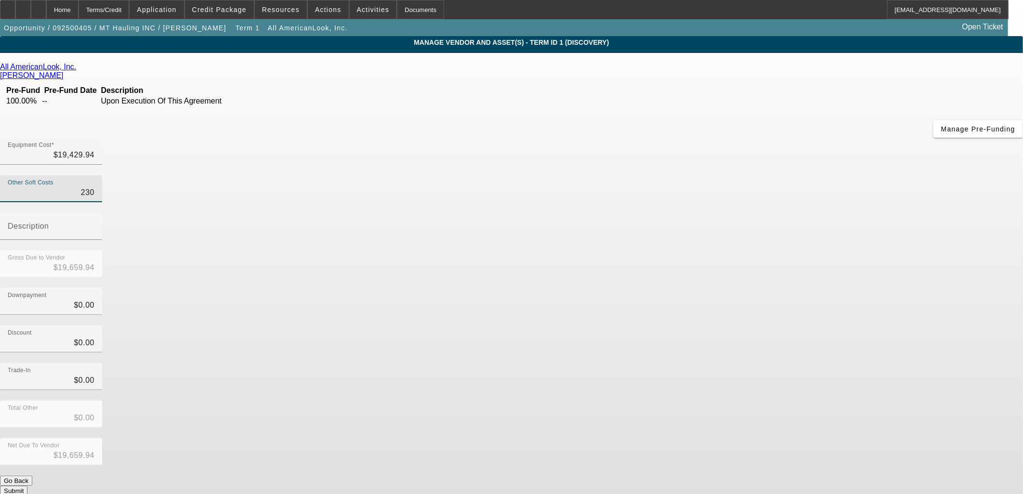
type input "$21,731.94"
type input "2302.9"
type input "$21,732.84"
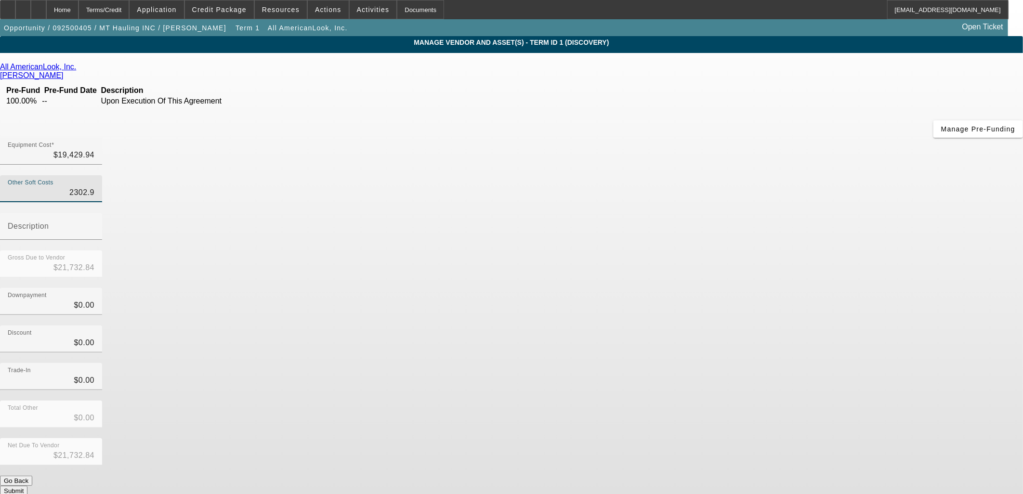
type input "2302.95"
type input "$21,732.89"
type input "2302.9"
type input "$21,732.84"
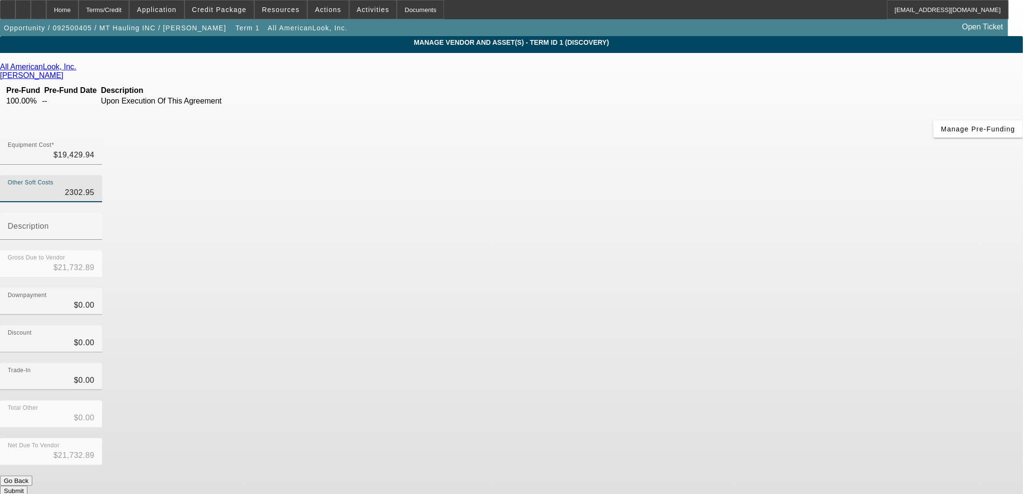
type input "$21,732.84"
type input "2302.97"
type input "$21,732.91"
type input "$2,302.97"
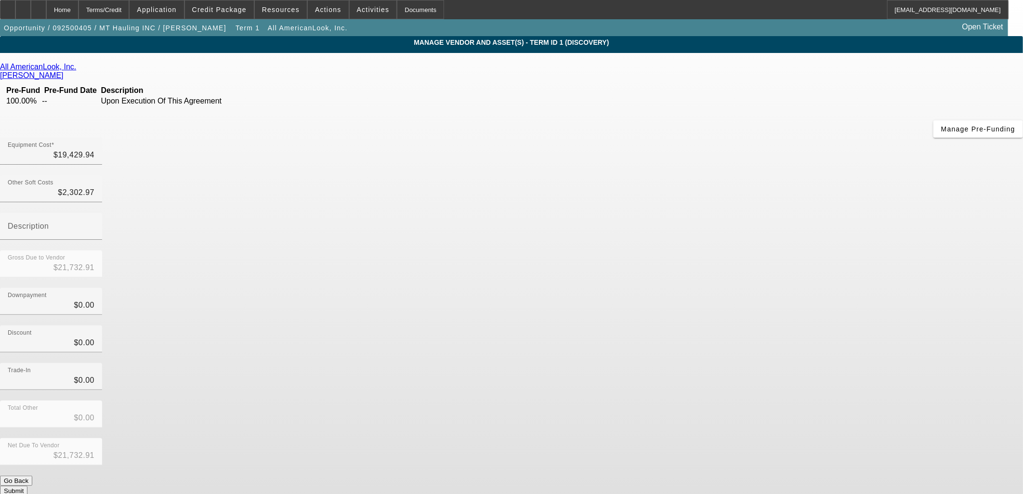
click at [687, 288] on div "Downpayment $0.00" at bounding box center [511, 307] width 1023 height 38
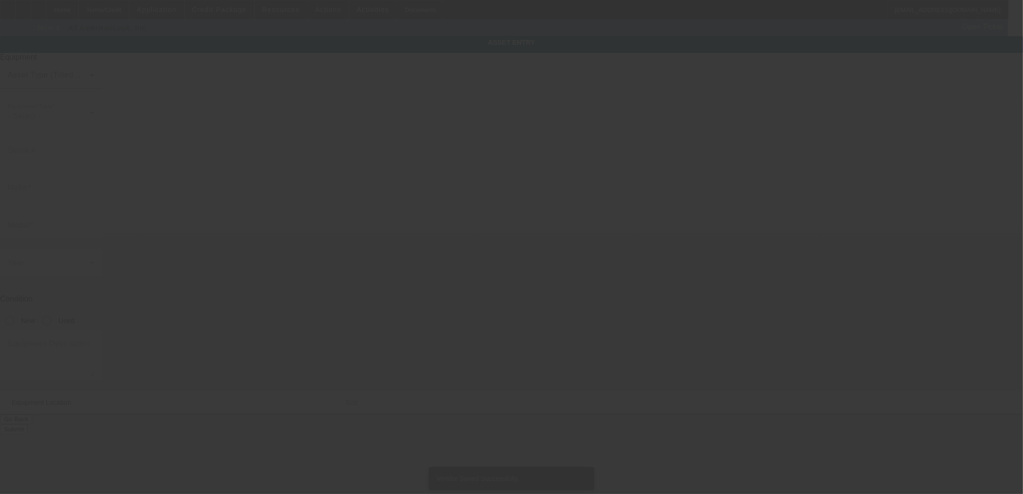
type input "5108 Ederia Way"
type input "Bakersfield"
type input "93313"
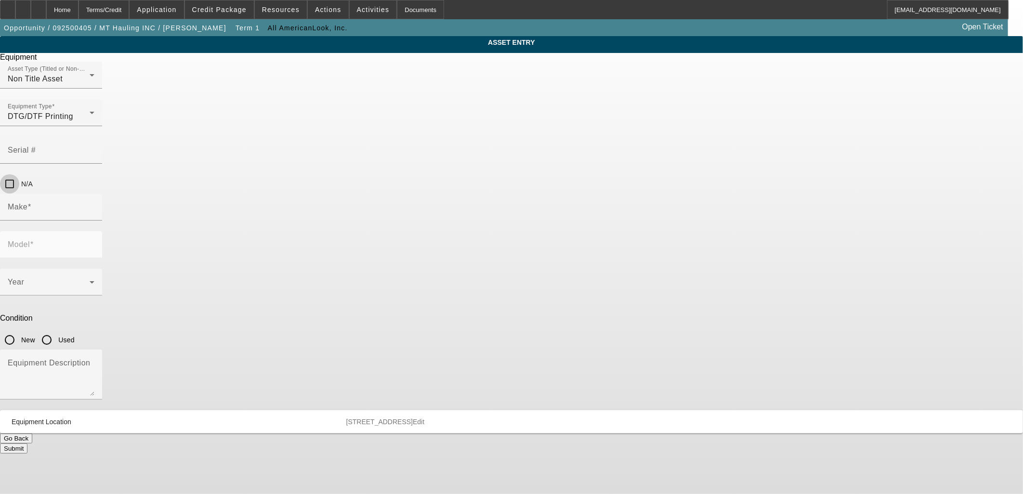
click at [19, 174] on input "N/A" at bounding box center [9, 183] width 19 height 19
checkbox input "true"
click at [94, 194] on div "Make" at bounding box center [51, 207] width 87 height 27
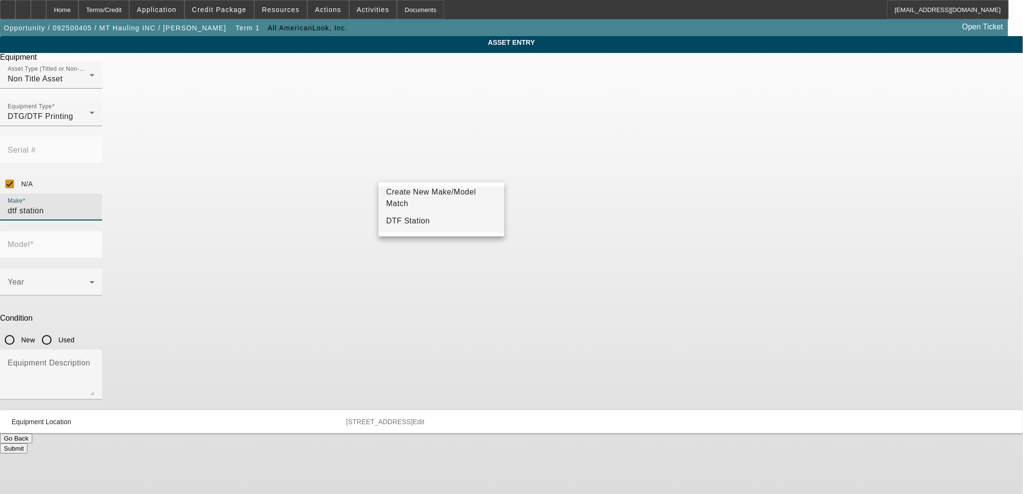
click at [422, 227] on mat-option "DTF Station" at bounding box center [442, 221] width 126 height 23
type input "DTF Station"
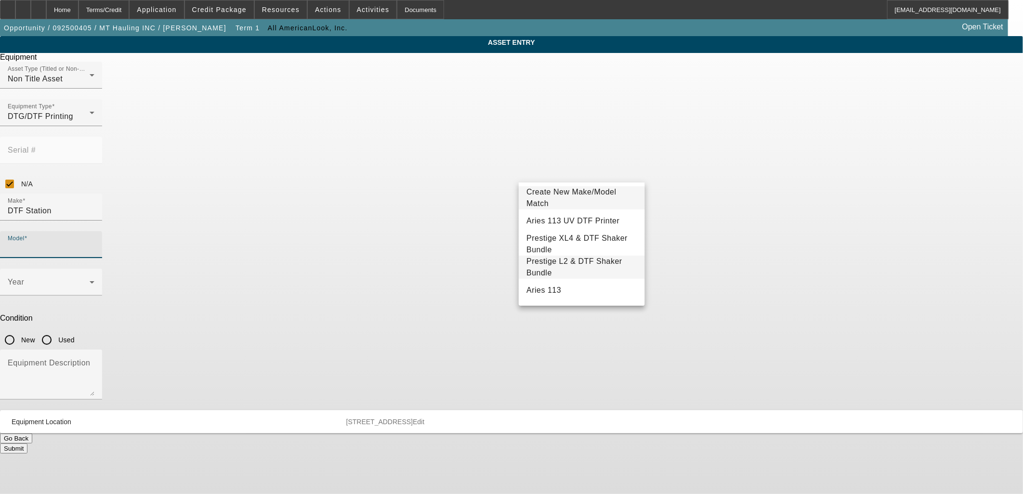
click at [588, 268] on span "Prestige L2 & DTF Shaker Bundle" at bounding box center [575, 267] width 96 height 20
type input "Prestige L2 & DTF Shaker Bundle"
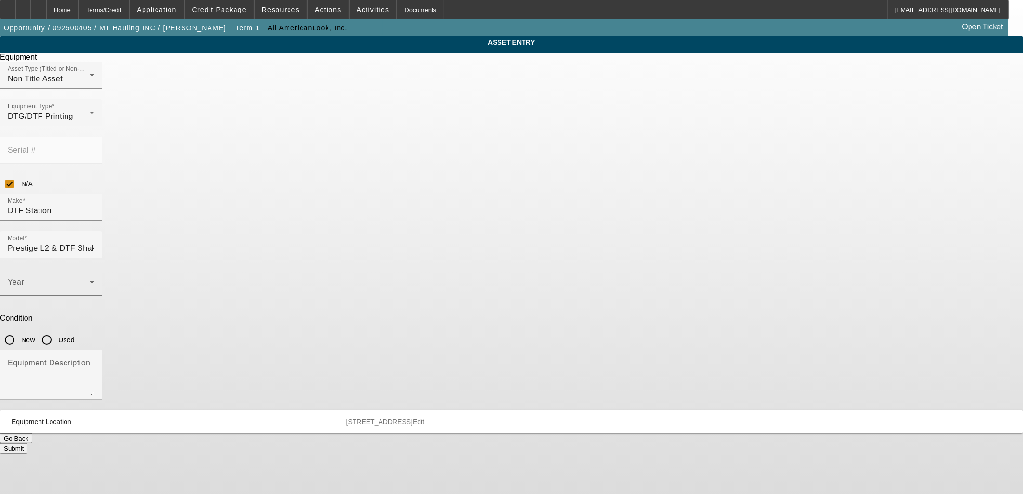
click at [94, 269] on div "Year" at bounding box center [51, 282] width 87 height 27
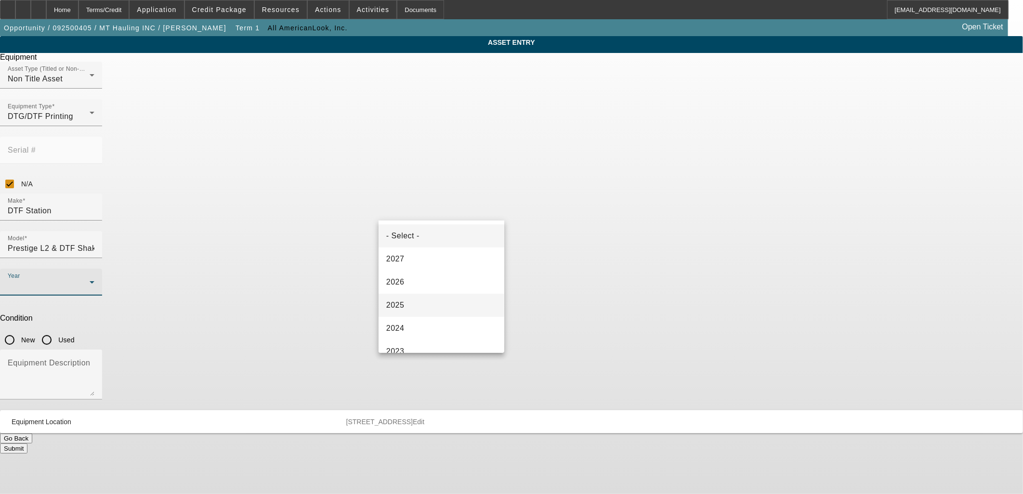
click at [422, 307] on mat-option "2025" at bounding box center [442, 305] width 126 height 23
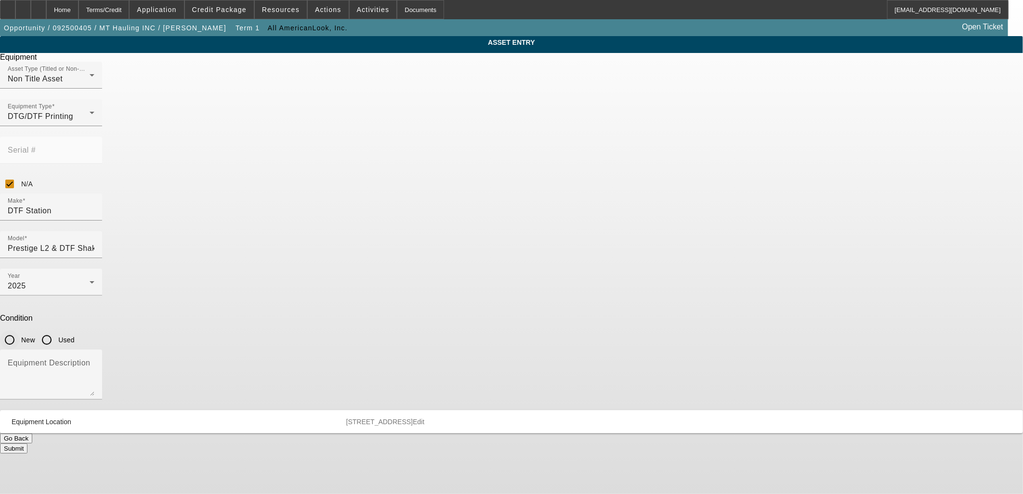
click at [19, 330] on input "New" at bounding box center [9, 339] width 19 height 19
radio input "true"
click at [94, 361] on textarea "Equipment Description" at bounding box center [51, 378] width 87 height 35
type textarea "D"
type textarea "i"
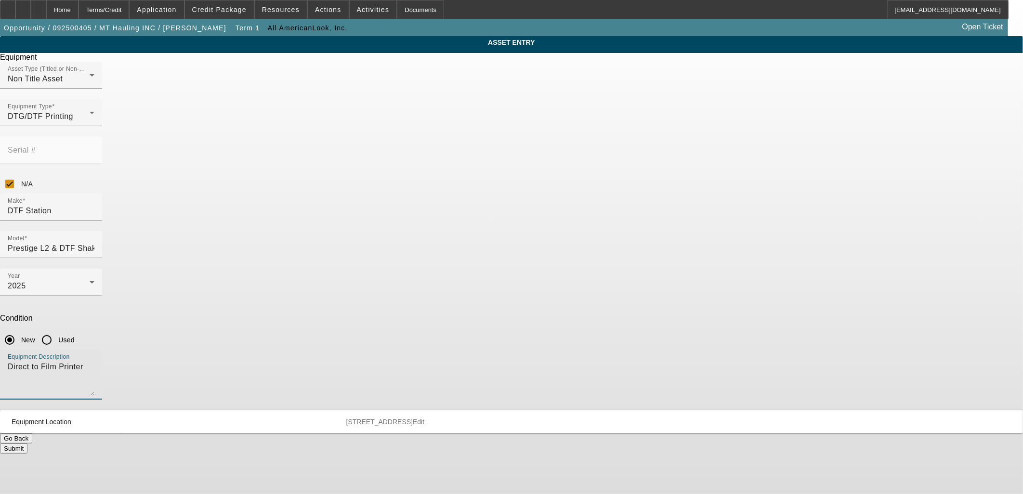
type textarea "Direct to Film Printer"
click at [27, 444] on button "Submit" at bounding box center [13, 449] width 27 height 10
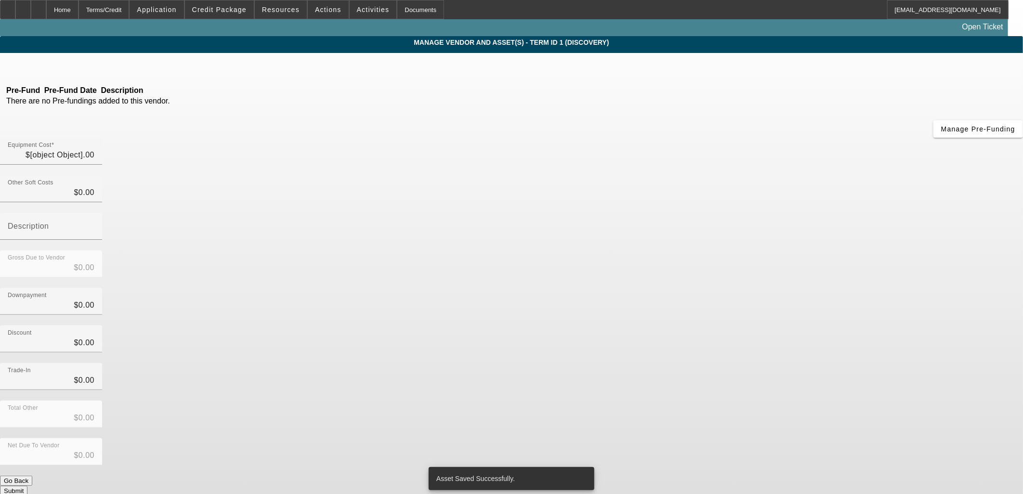
type input "$19,429.94"
type input "$2,302.97"
type input "$21,732.91"
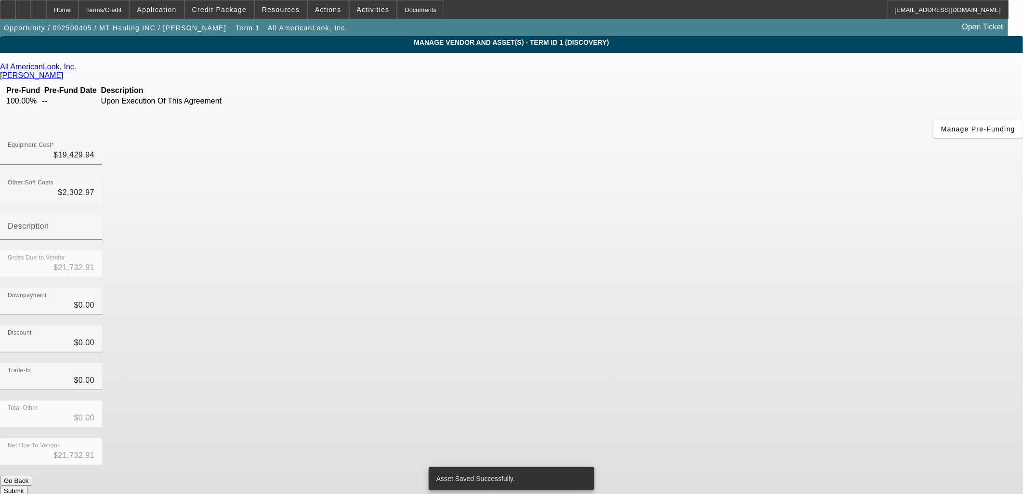
click at [27, 486] on button "Submit" at bounding box center [13, 491] width 27 height 10
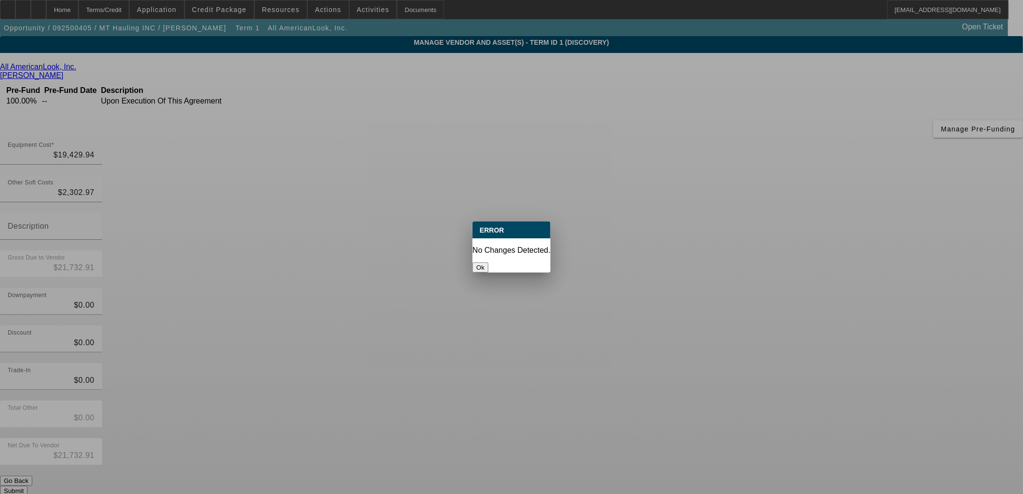
click at [488, 263] on button "Ok" at bounding box center [481, 268] width 16 height 10
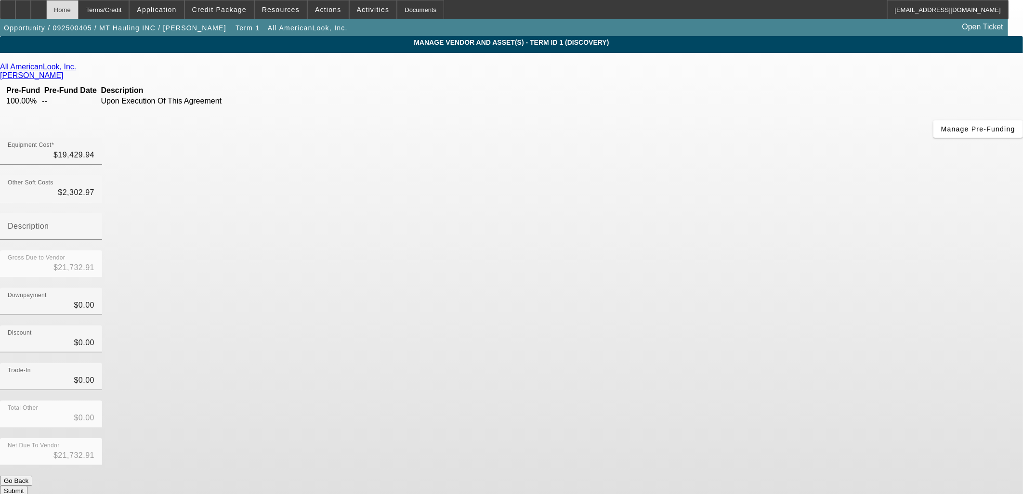
click at [79, 11] on div "Home" at bounding box center [62, 9] width 32 height 19
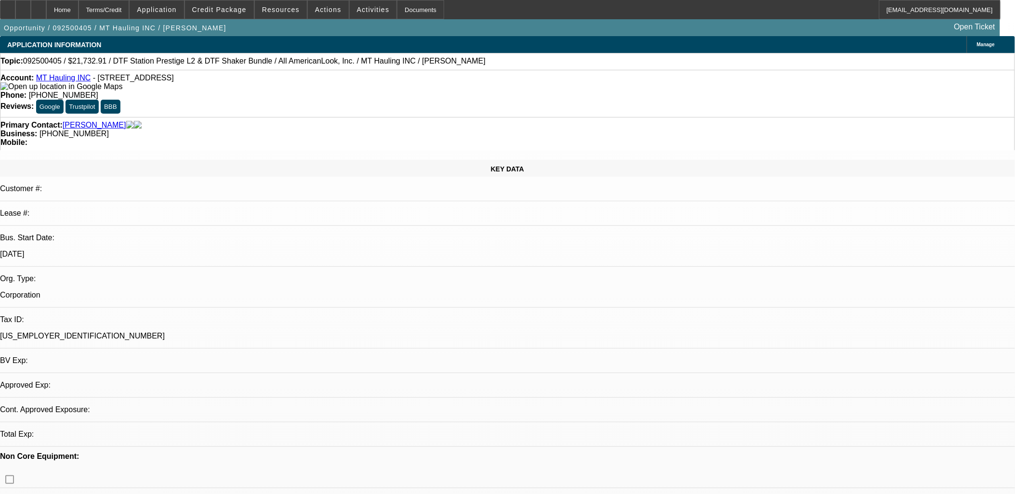
select select "0"
select select "2"
select select "0.1"
select select "4"
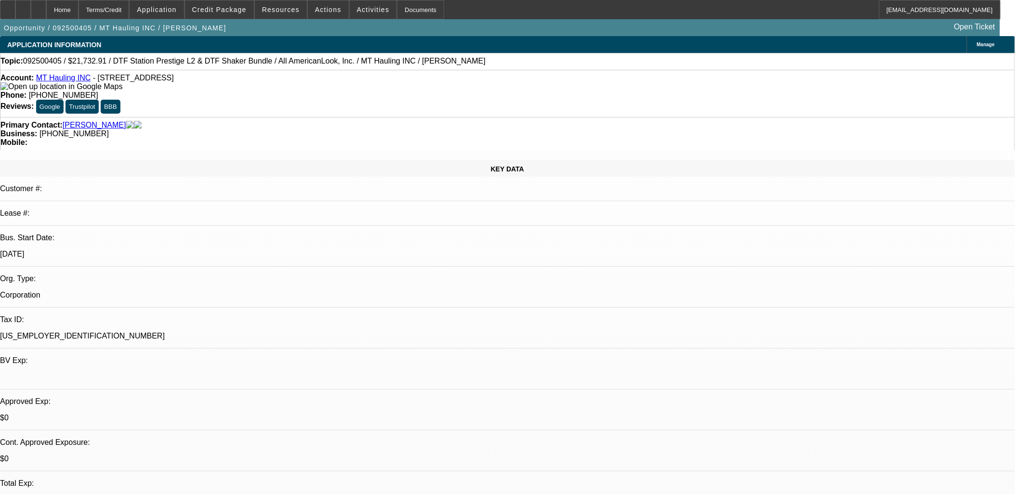
radio input "true"
type textarea "Jason Flores runs a tire disposal facility and local hauling company. He wants …"
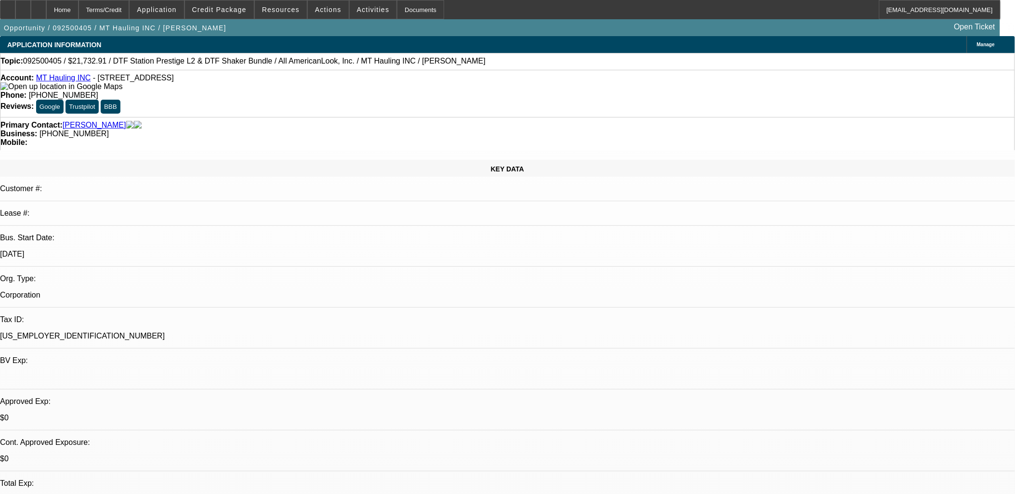
radio input "true"
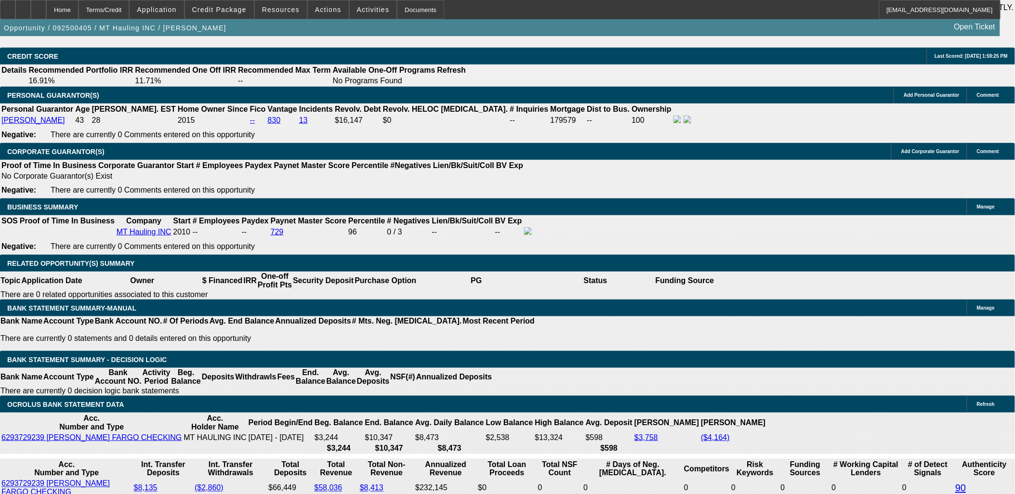
scroll to position [1499, 0]
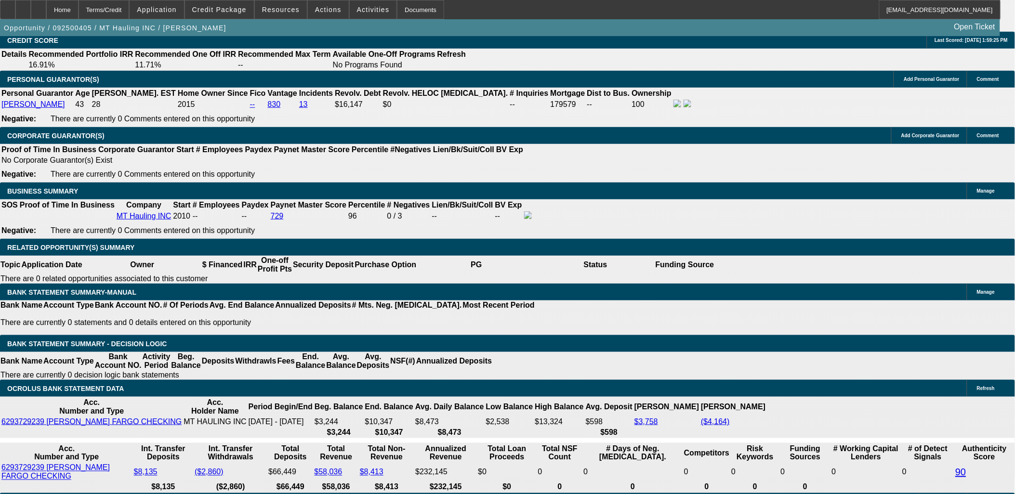
type input "$0.00"
type input "UNKNOWN"
drag, startPoint x: 201, startPoint y: 272, endPoint x: 330, endPoint y: 263, distance: 129.0
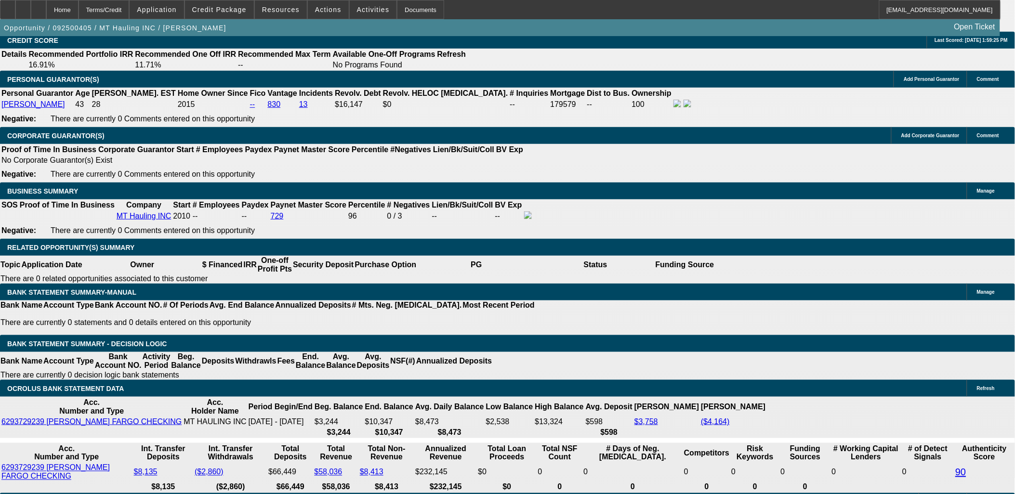
type input "60"
type input "13"
type input "$743.00"
type input "$371.50"
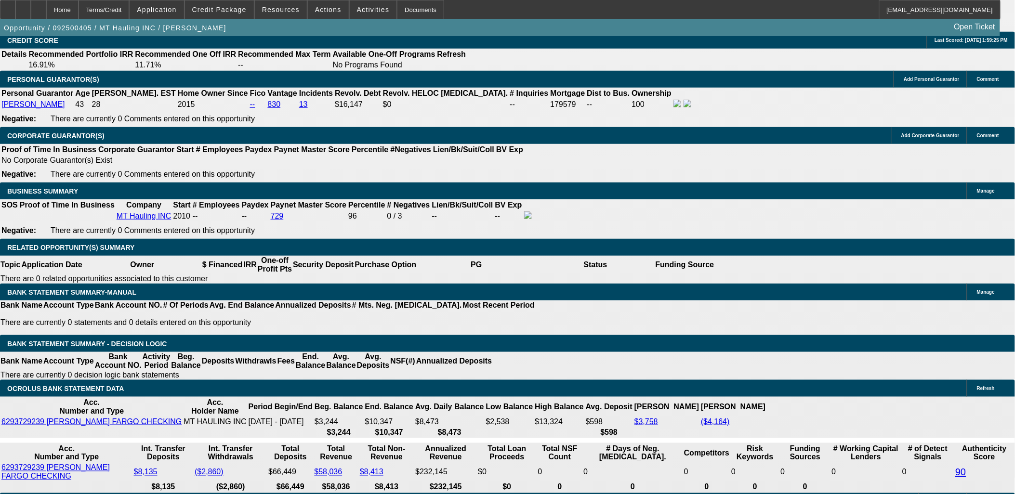
type input "$988.98"
type input "$494.49"
type input "13"
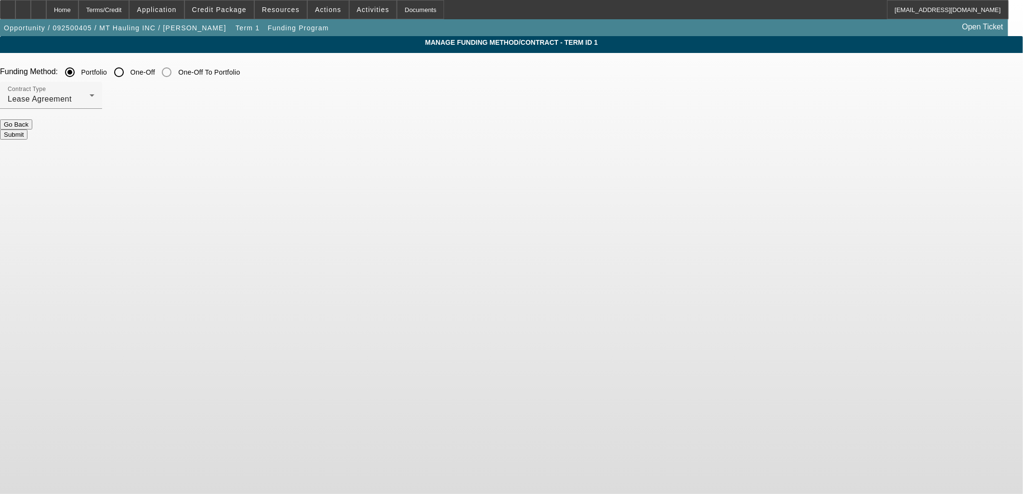
click at [129, 75] on input "One-Off" at bounding box center [118, 72] width 19 height 19
radio input "true"
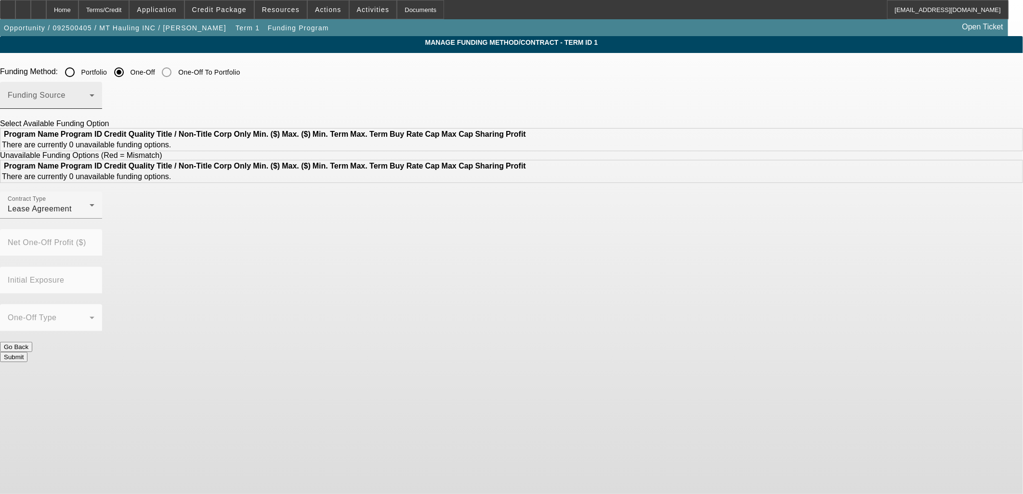
click at [94, 87] on div "Funding Source" at bounding box center [51, 95] width 87 height 27
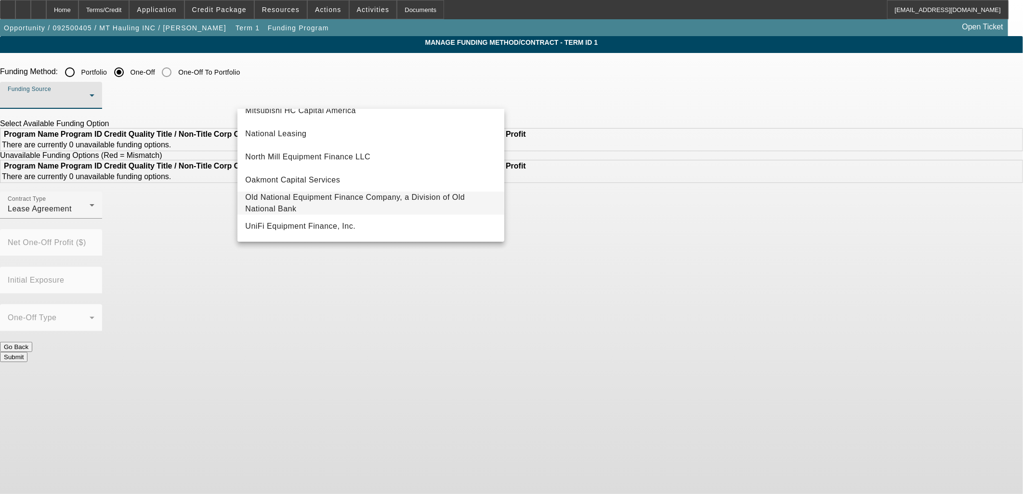
scroll to position [273, 0]
click at [311, 225] on span "UniFi Equipment Finance, Inc." at bounding box center [300, 227] width 110 height 12
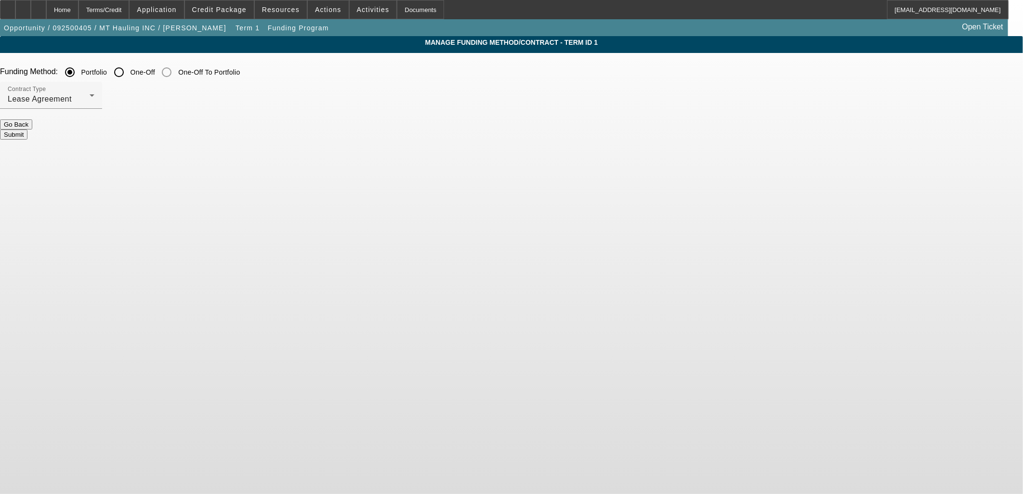
click at [129, 69] on input "One-Off" at bounding box center [118, 72] width 19 height 19
radio input "true"
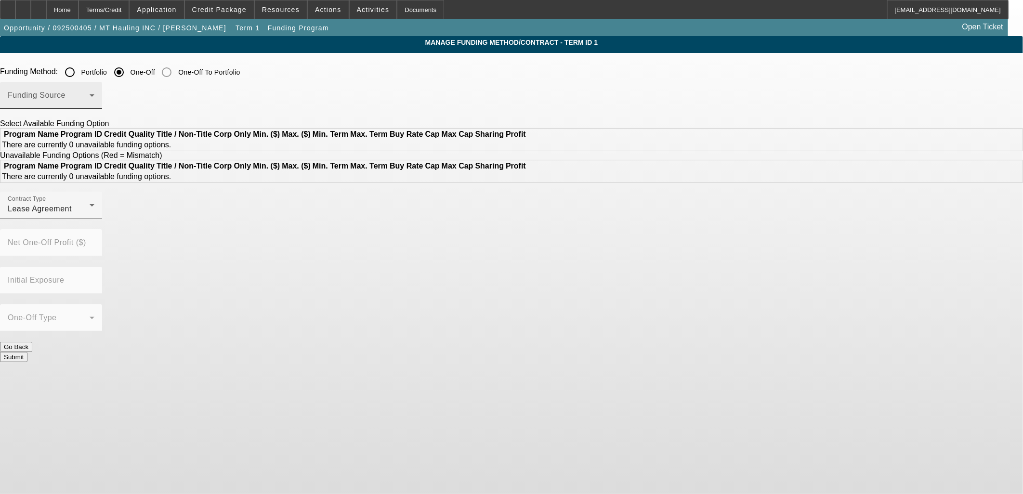
click at [90, 95] on span at bounding box center [49, 99] width 82 height 12
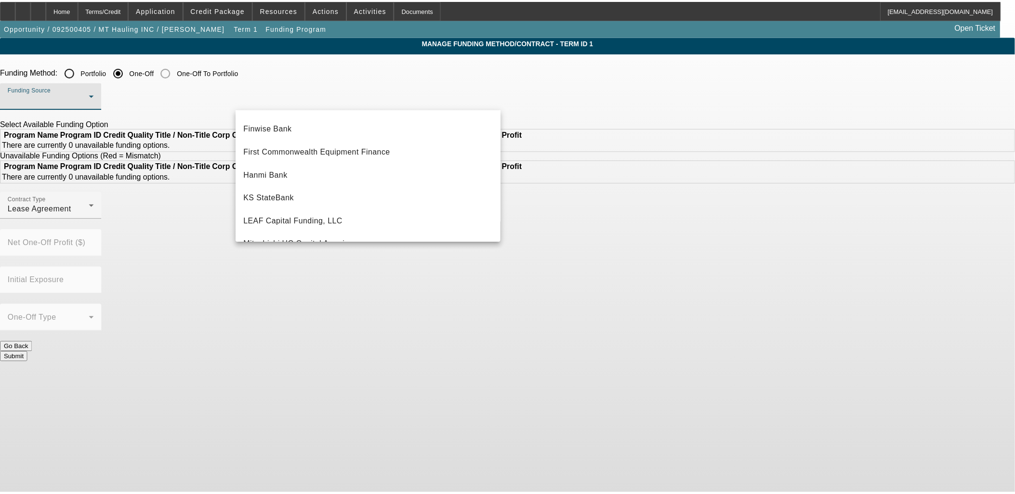
scroll to position [273, 0]
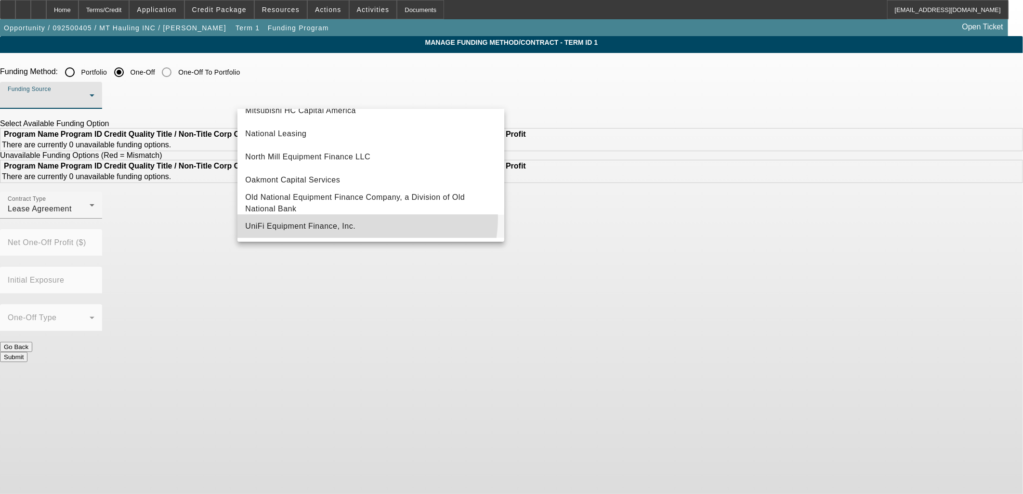
click at [357, 216] on mat-option "UniFi Equipment Finance, Inc." at bounding box center [371, 226] width 267 height 23
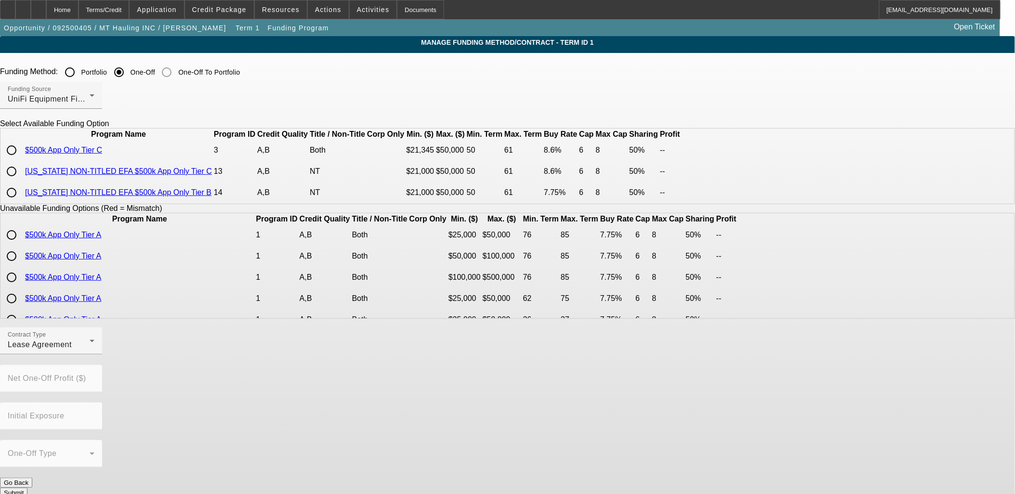
click at [21, 181] on input "radio" at bounding box center [11, 171] width 19 height 19
radio input "true"
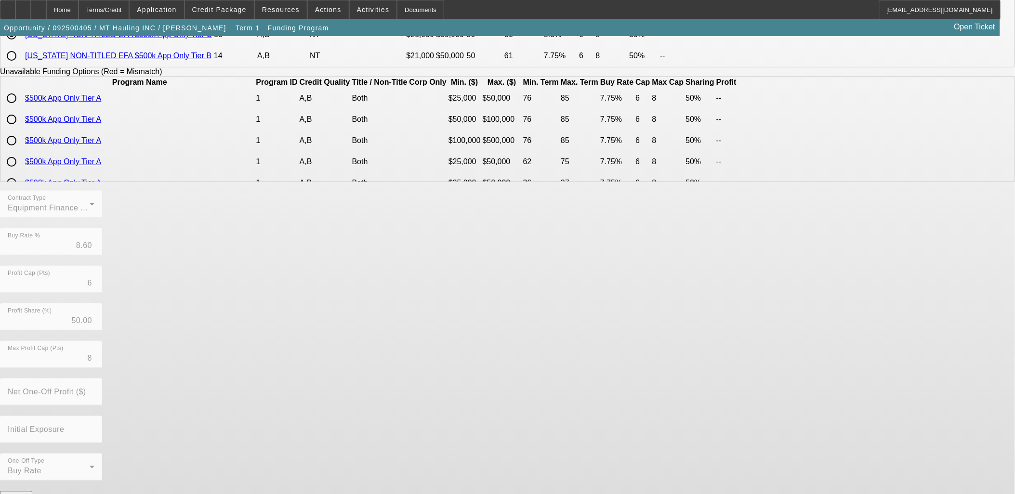
scroll to position [153, 0]
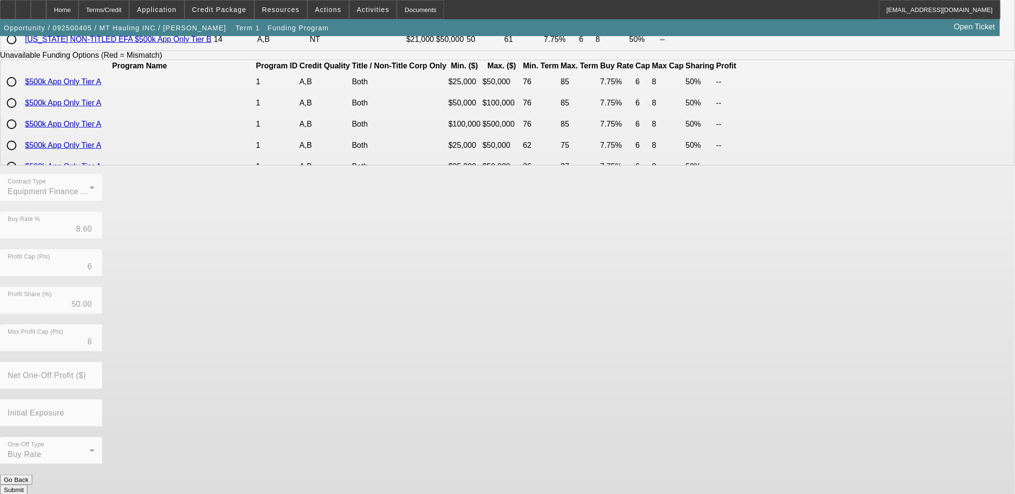
click at [27, 485] on button "Submit" at bounding box center [13, 490] width 27 height 10
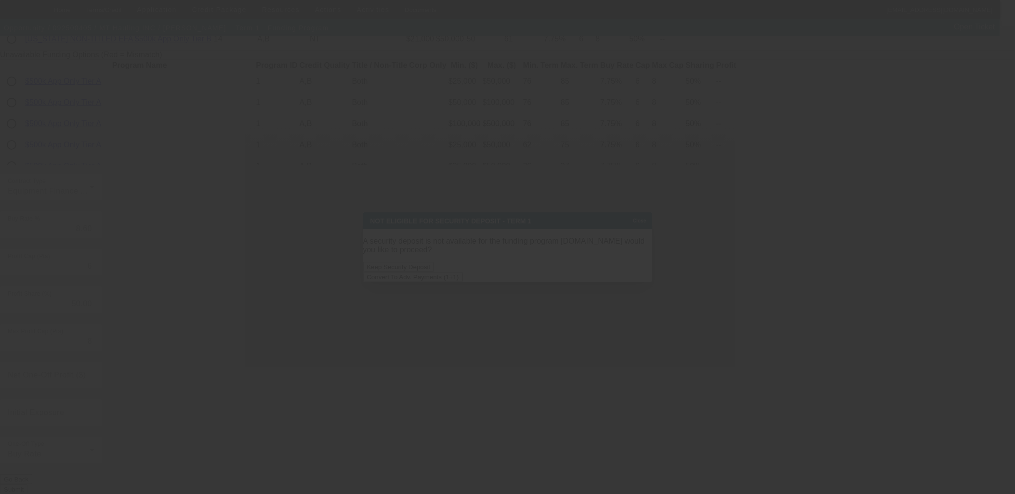
scroll to position [0, 0]
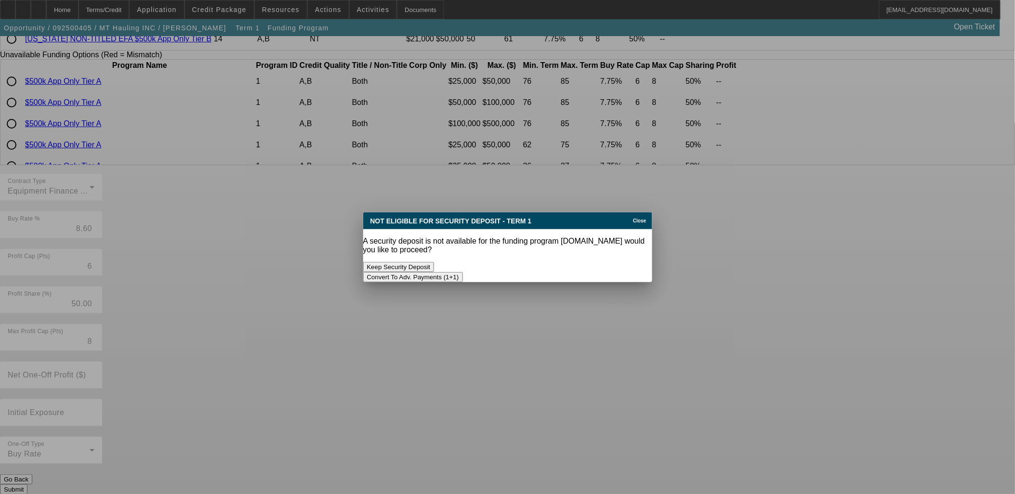
click at [463, 272] on button "Convert To Adv. Payments (1+1)" at bounding box center [413, 277] width 100 height 10
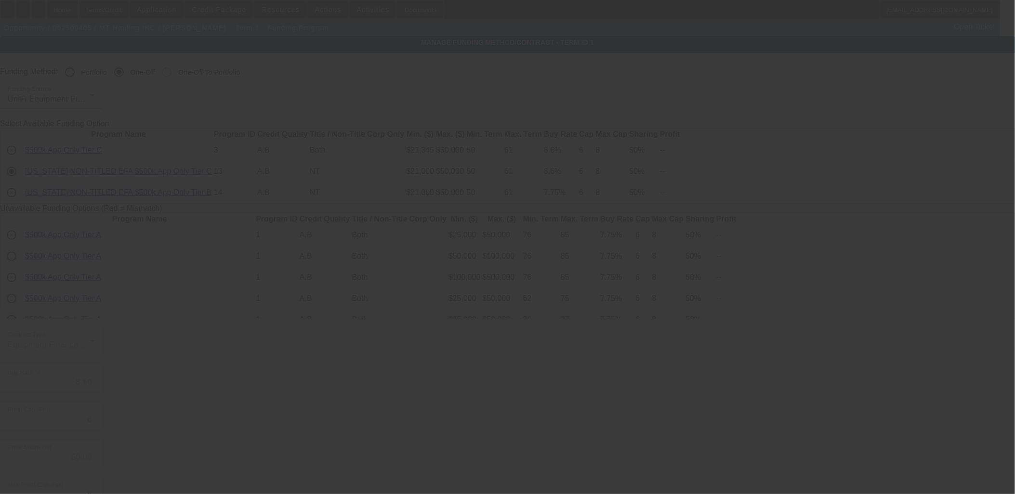
scroll to position [53, 0]
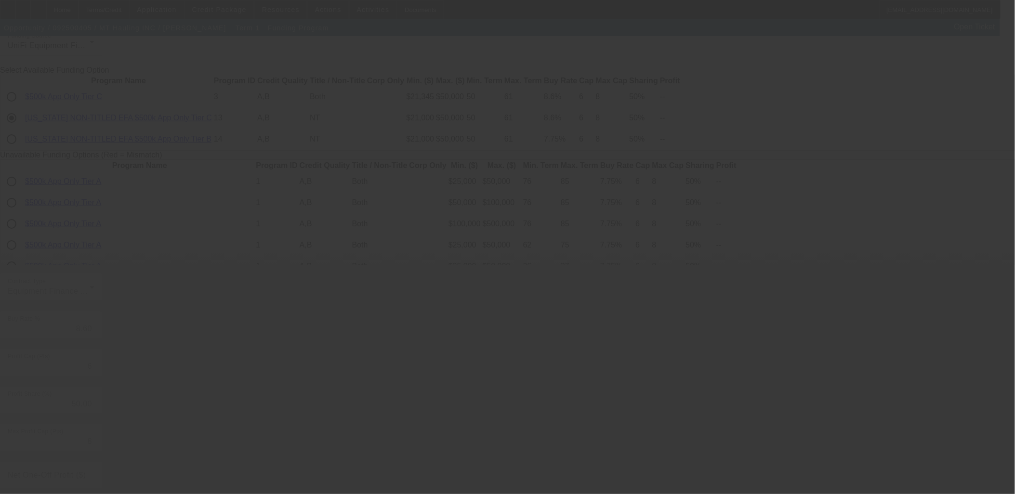
radio input "true"
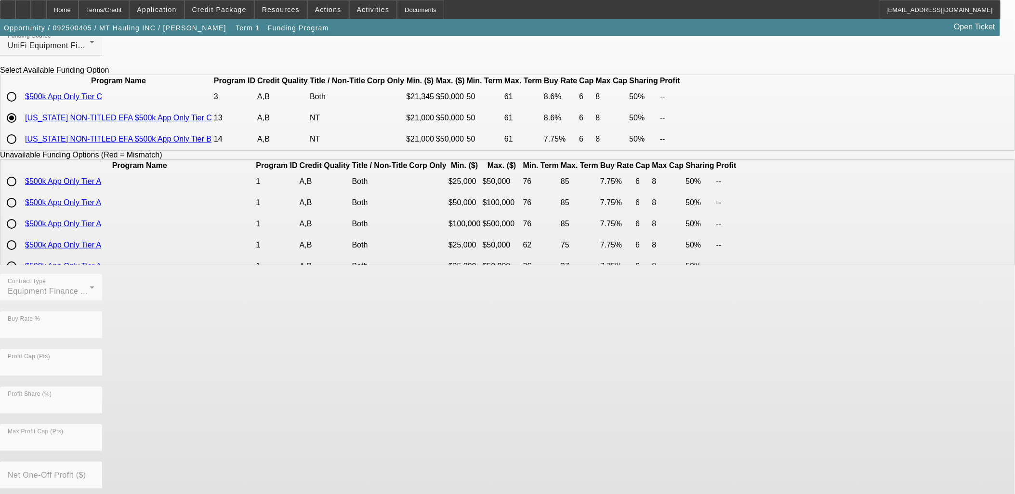
scroll to position [0, 0]
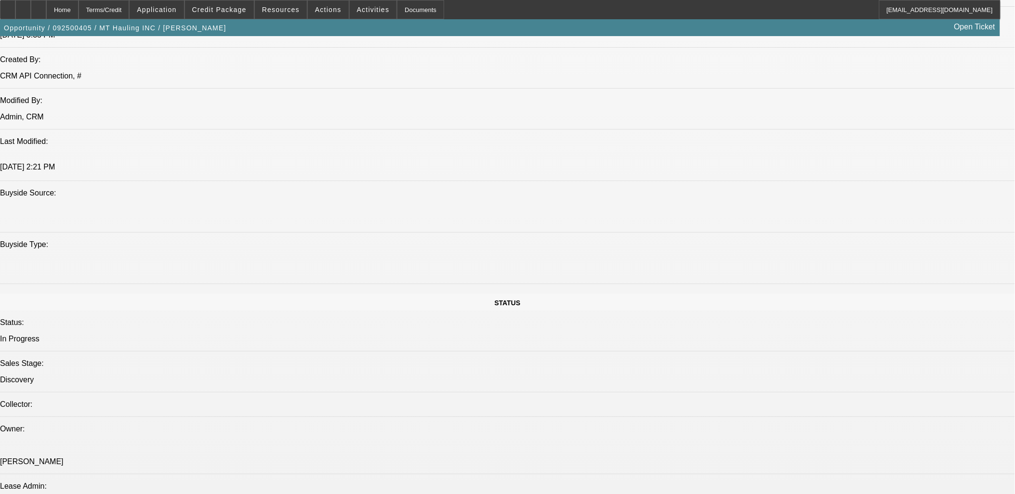
select select "0"
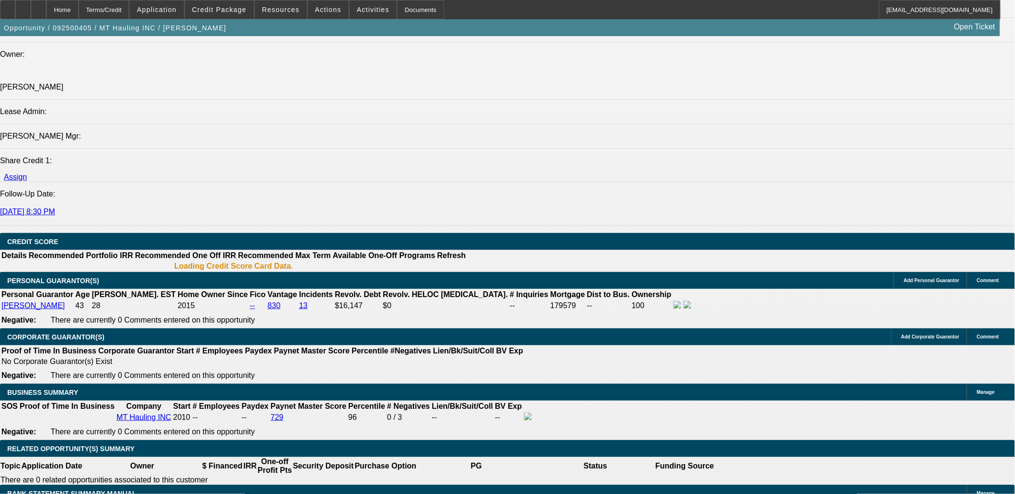
select select "1"
select select "6"
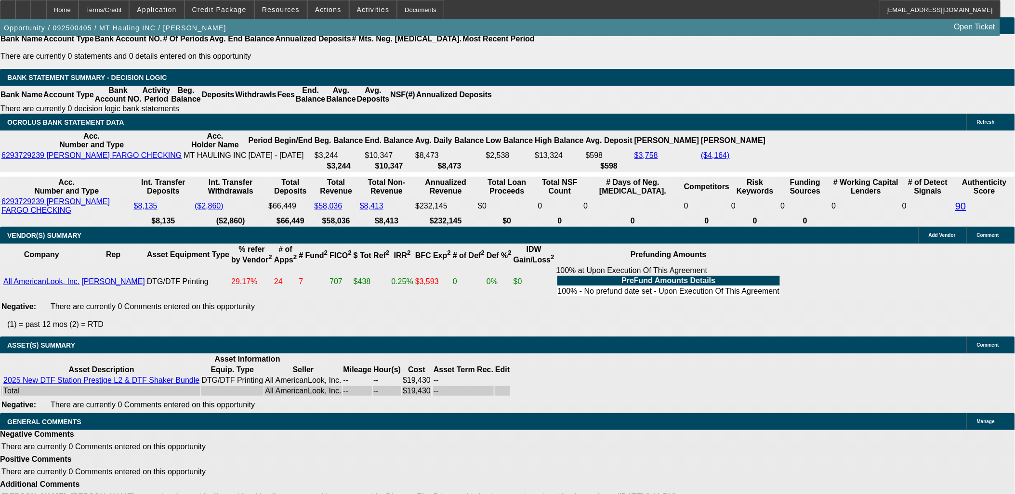
scroll to position [1497, 0]
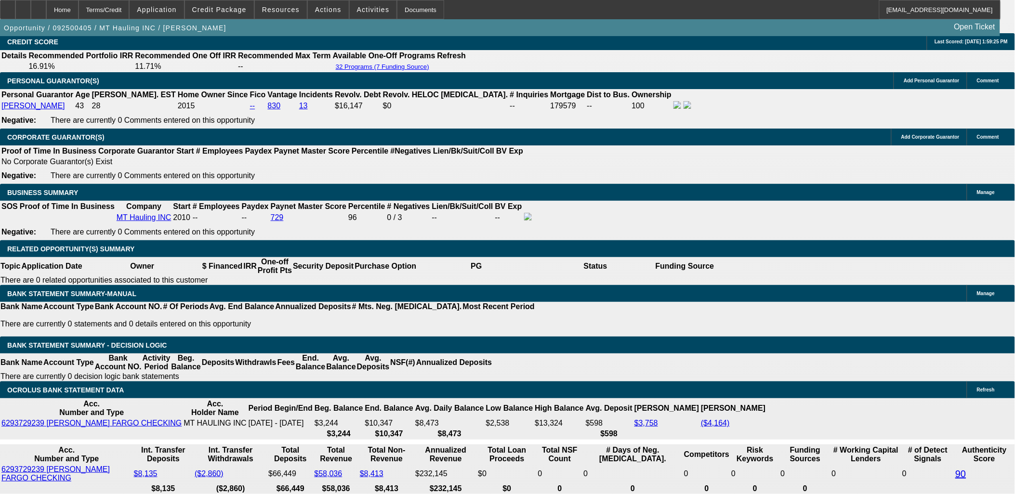
type input "UNKNOWN"
type input "48"
type input "$5,581.17"
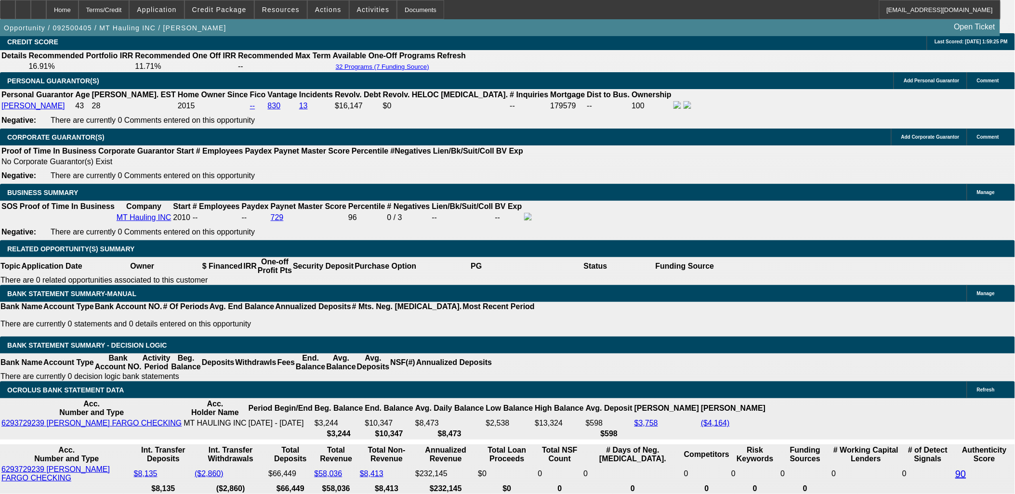
type input "36"
type input "$732.27"
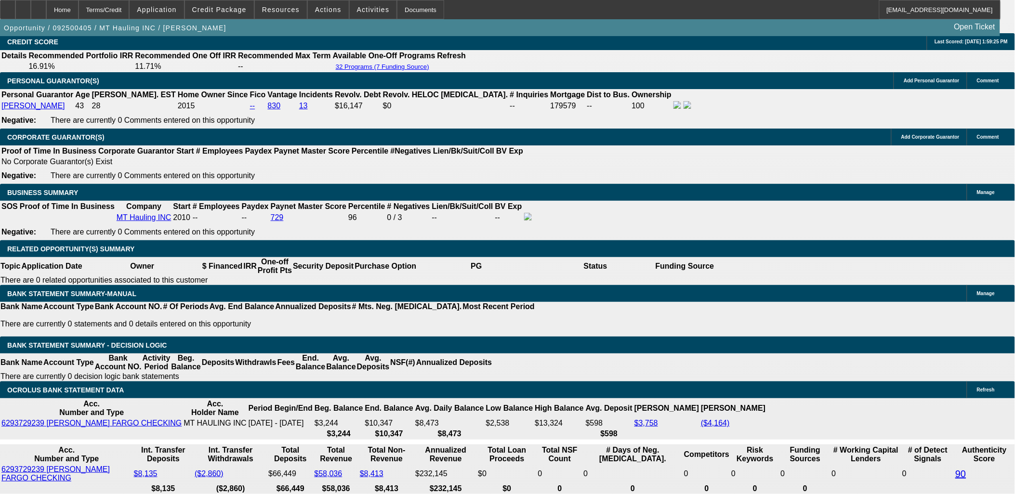
type input "48"
type input "$5,581.17"
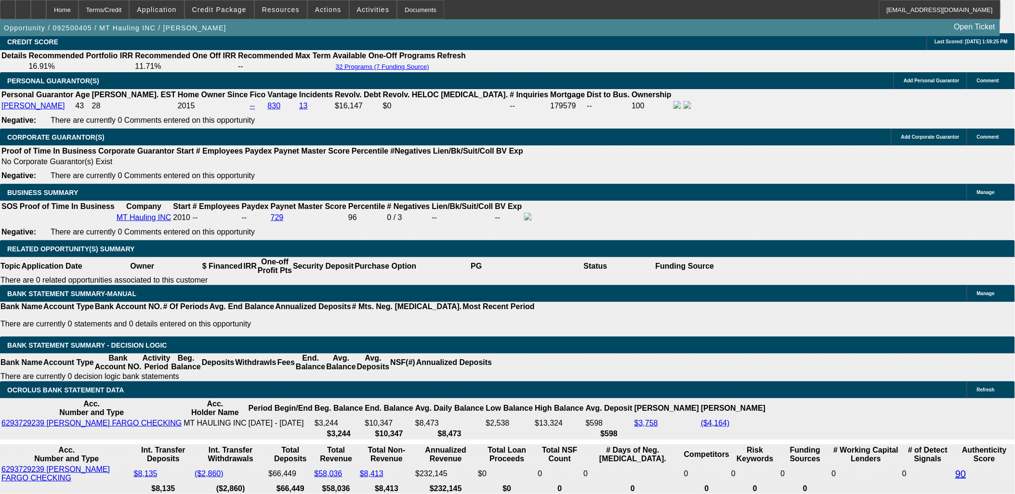
type input "48"
type input "$583.04"
type input "48"
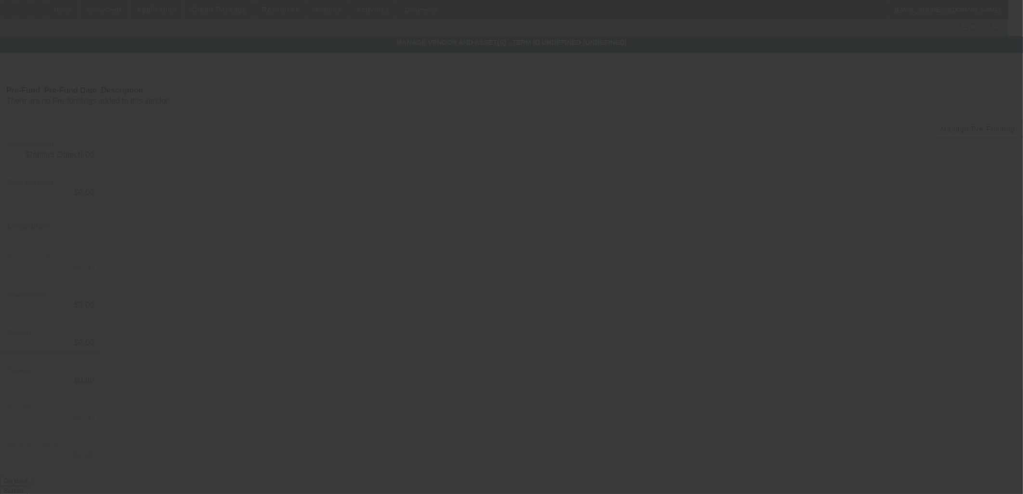
type input "$19,429.94"
type input "$2,302.97"
type input "$21,732.91"
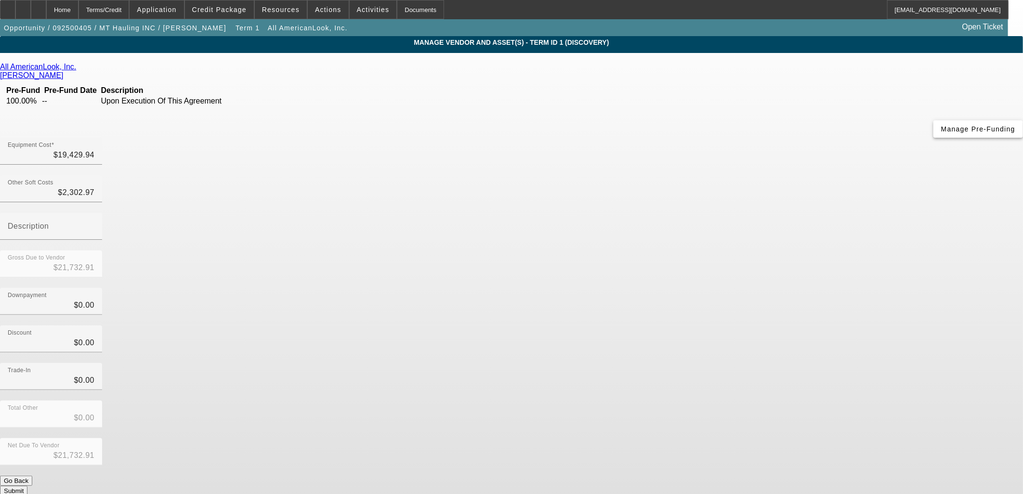
click at [941, 133] on span "Manage Pre-Funding" at bounding box center [978, 129] width 74 height 8
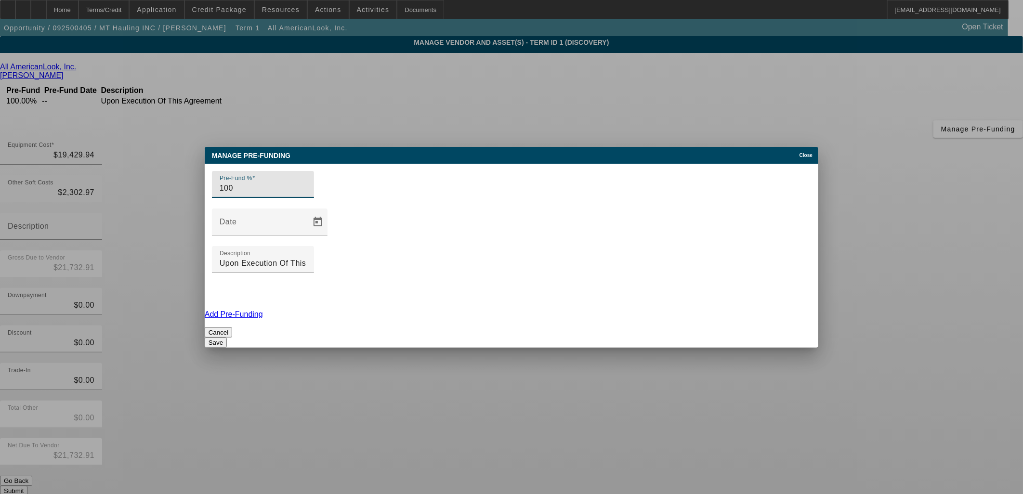
drag, startPoint x: 277, startPoint y: 236, endPoint x: 111, endPoint y: 224, distance: 166.2
click at [112, 227] on div "Manage Pre-funding Close Pre-Fund % 100 Date Description Upon Execution Of This…" at bounding box center [511, 247] width 1023 height 494
type input "50"
drag, startPoint x: 657, startPoint y: 237, endPoint x: 392, endPoint y: 213, distance: 265.5
click at [393, 213] on div "Pre-Fund % 50 Date Description Upon Execution Of This Agreement" at bounding box center [512, 237] width 614 height 146
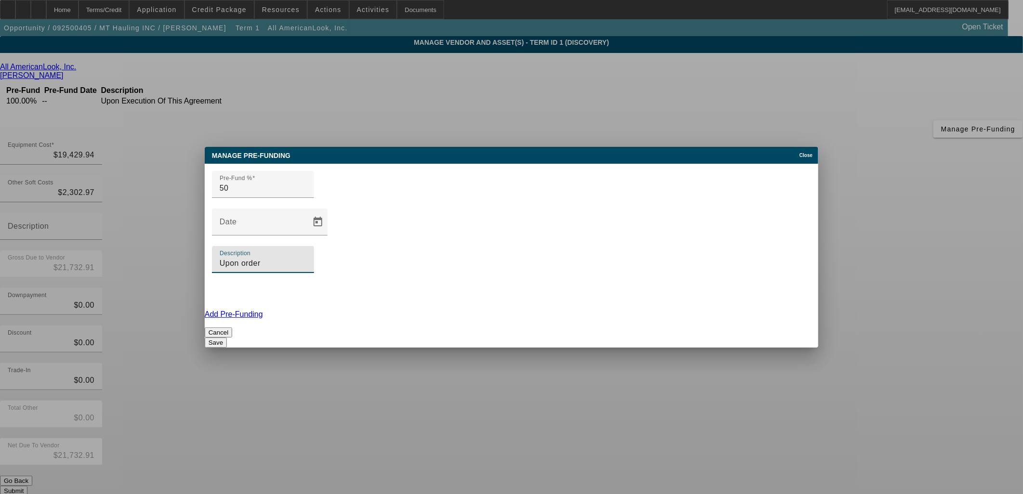
type input "Upon order"
click at [227, 338] on button "Save" at bounding box center [216, 343] width 22 height 10
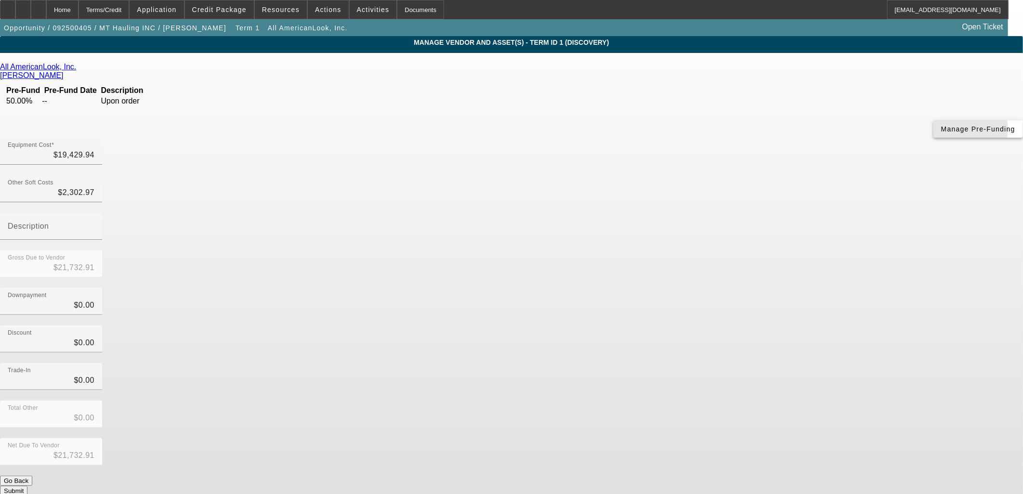
click at [941, 133] on span "Manage Pre-Funding" at bounding box center [978, 129] width 74 height 8
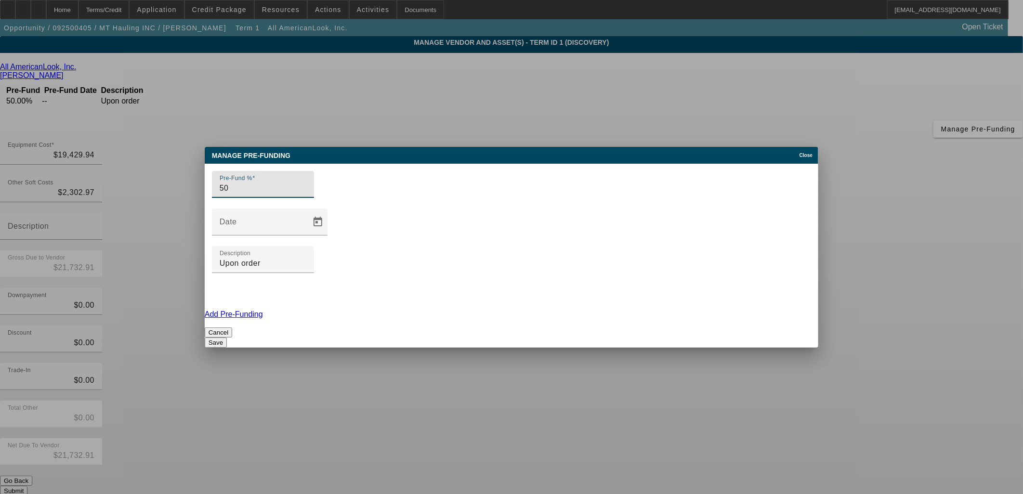
click at [694, 264] on div "Pre-Fund % 50 Date Description Upon order Add Pre-Funding Cancel Save" at bounding box center [512, 256] width 614 height 184
click at [263, 310] on link "Add Pre-Funding" at bounding box center [234, 314] width 58 height 8
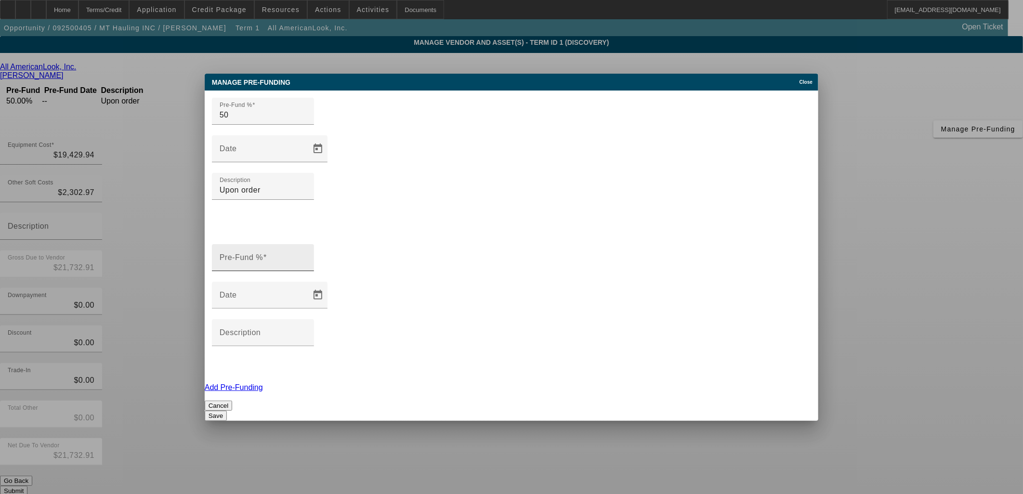
click at [286, 256] on input "Pre-Fund %" at bounding box center [263, 262] width 87 height 12
type input "50"
click at [261, 329] on mat-label "Description" at bounding box center [240, 333] width 41 height 8
click at [306, 331] on input "Description" at bounding box center [263, 337] width 87 height 12
type input "Prior to shipping"
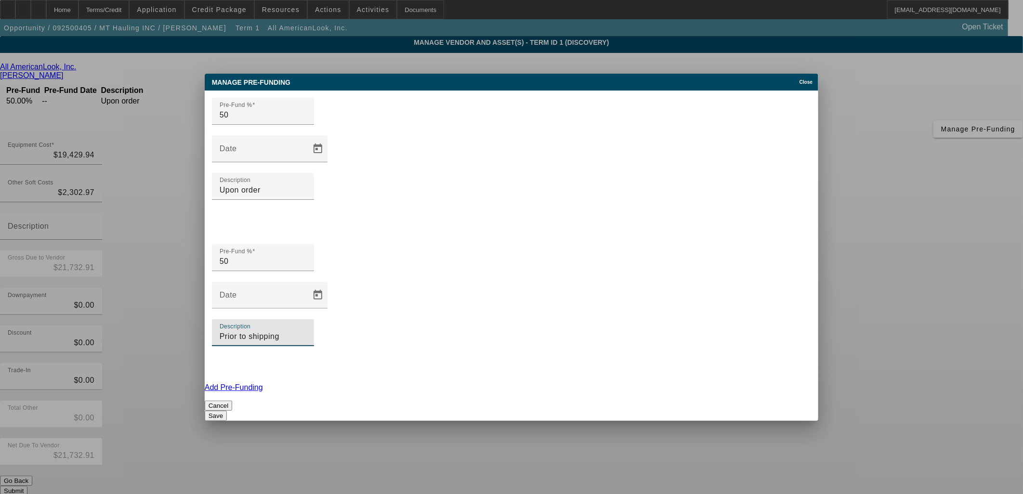
click at [227, 411] on button "Save" at bounding box center [216, 416] width 22 height 10
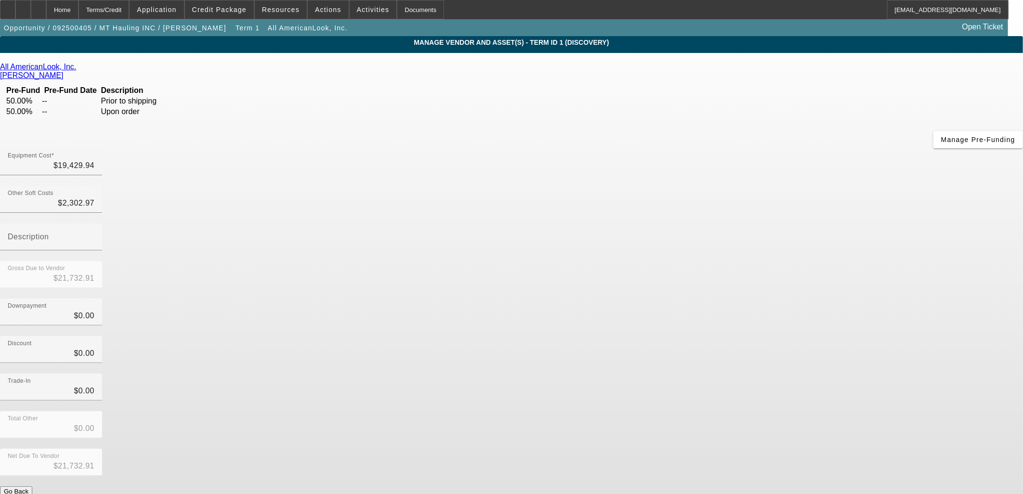
click at [27, 494] on button "Submit" at bounding box center [13, 502] width 27 height 10
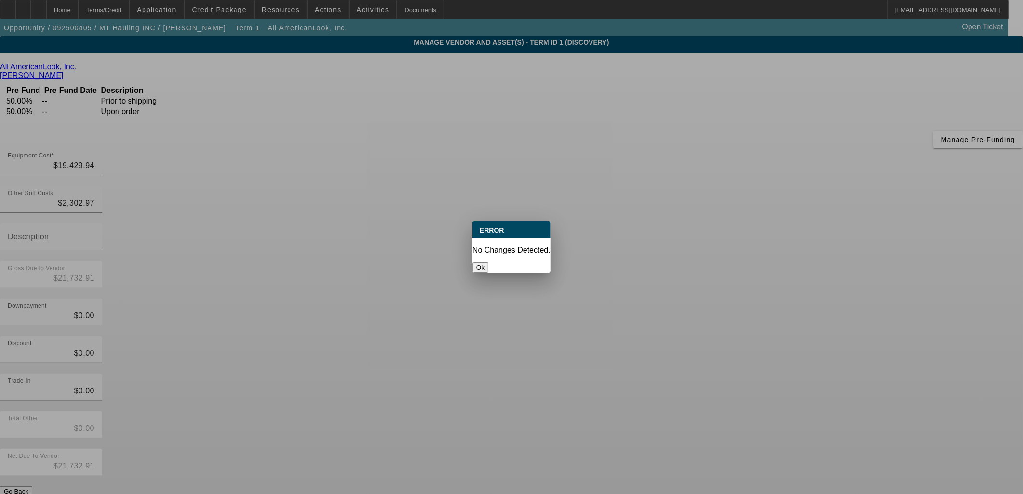
drag, startPoint x: 517, startPoint y: 262, endPoint x: 505, endPoint y: 255, distance: 14.2
click at [488, 263] on button "Ok" at bounding box center [481, 268] width 16 height 10
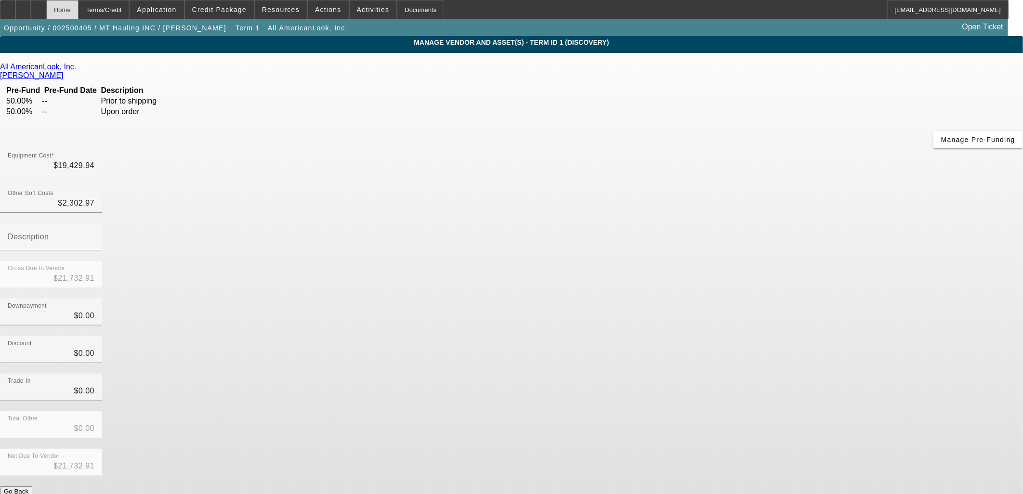
click at [79, 2] on div "Home" at bounding box center [62, 9] width 32 height 19
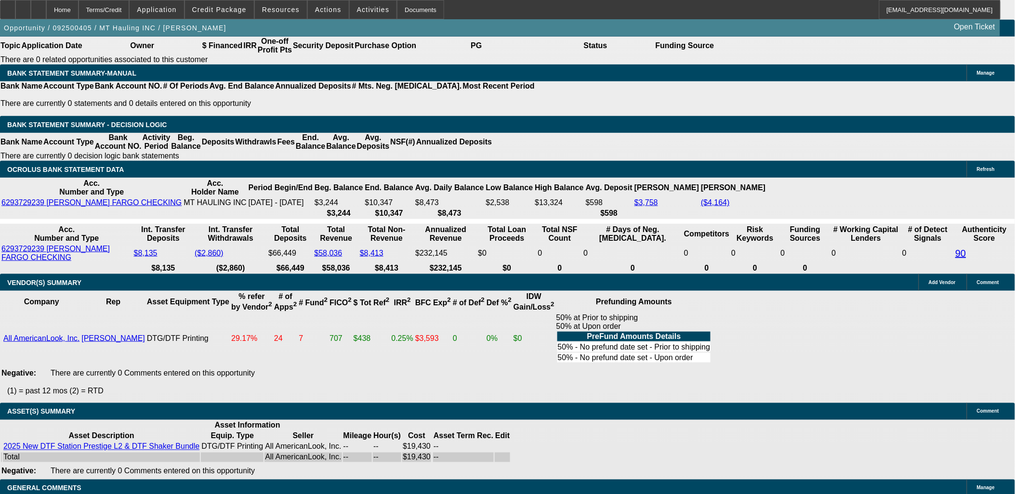
select select "0"
select select "6"
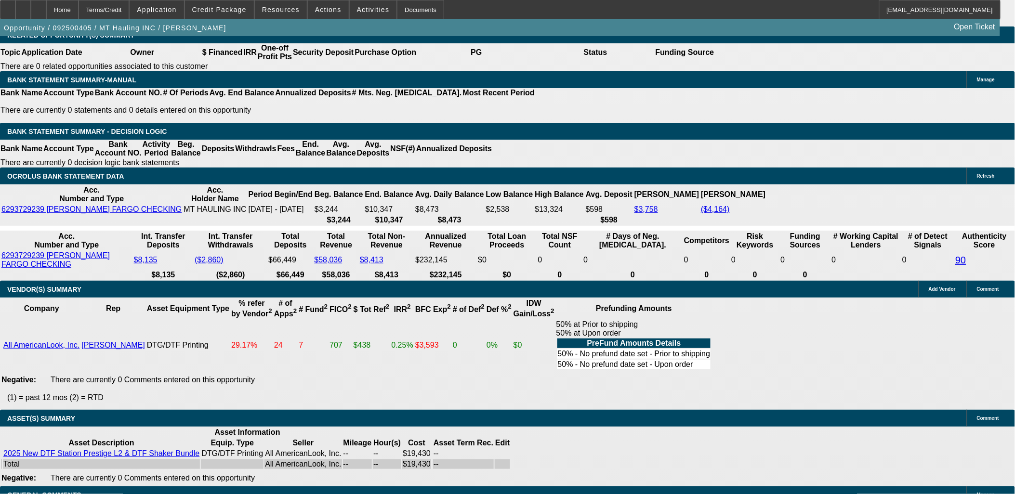
scroll to position [1707, 0]
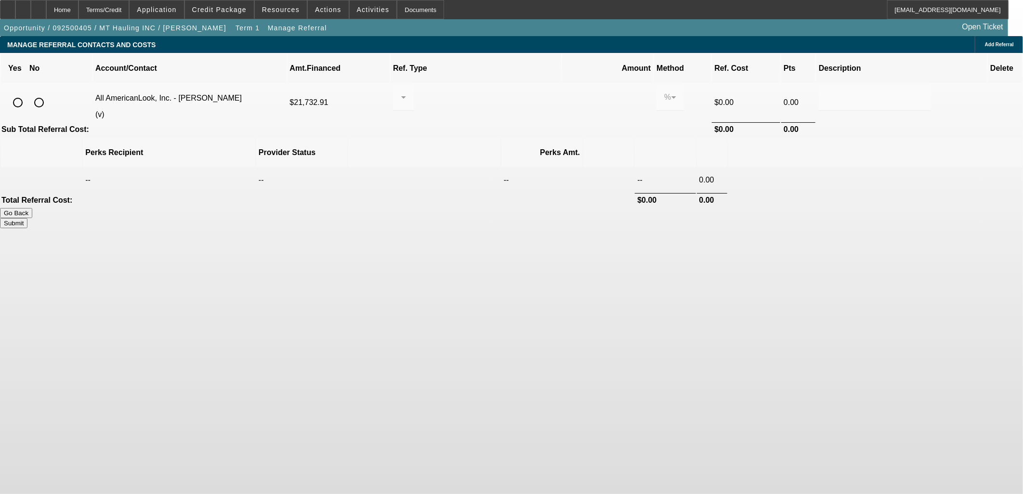
click at [27, 93] on input "radio" at bounding box center [17, 102] width 19 height 19
radio input "true"
click at [401, 92] on div at bounding box center [401, 98] width 0 height 12
click at [483, 111] on span "Pay vendor SALES PERSON" at bounding box center [485, 112] width 91 height 23
drag, startPoint x: 572, startPoint y: 83, endPoint x: 516, endPoint y: 79, distance: 56.5
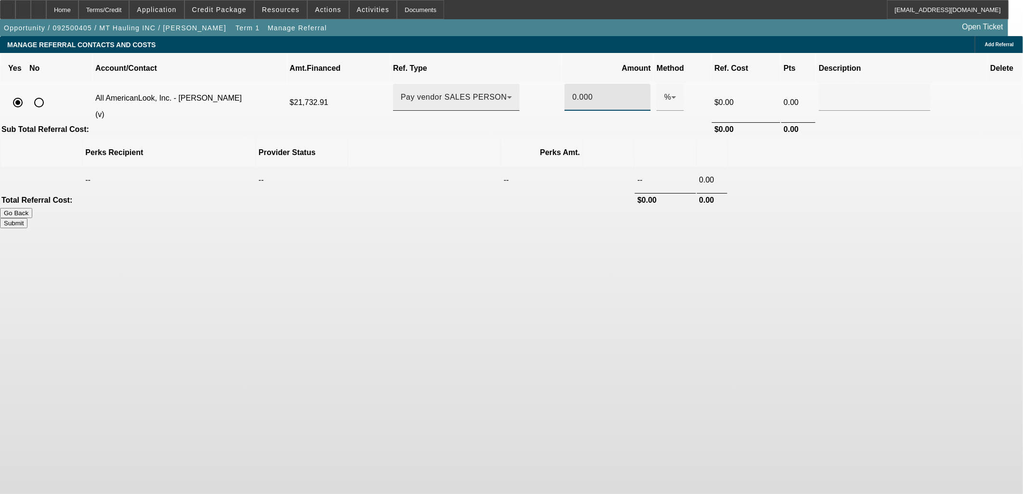
click at [516, 84] on tr "All AmericanLook, Inc. - Killeen, Thomas (v) $21,732.91 Pay vendor SALES PERSON…" at bounding box center [511, 103] width 1021 height 38
click at [817, 122] on td at bounding box center [902, 129] width 171 height 14
click at [27, 218] on button "Submit" at bounding box center [13, 223] width 27 height 10
type input "2.000"
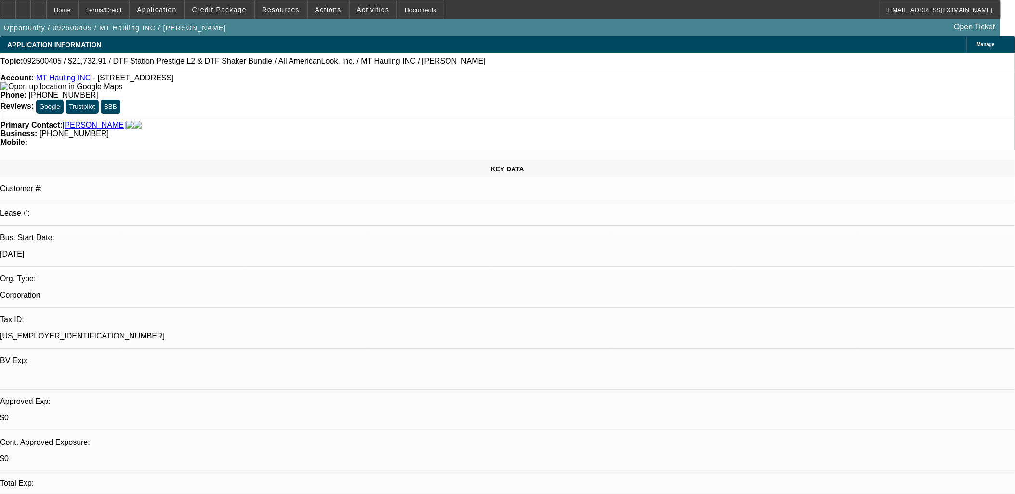
select select "0"
select select "6"
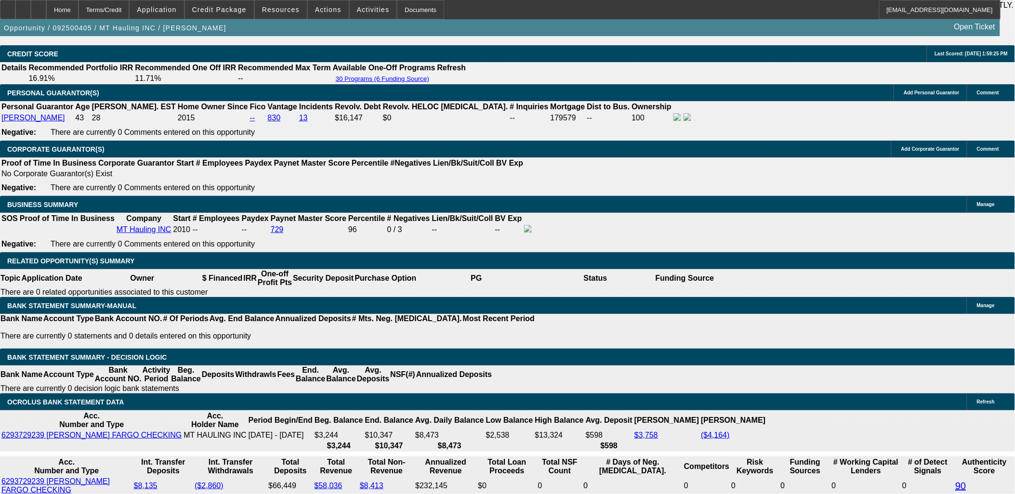
scroll to position [1391, 0]
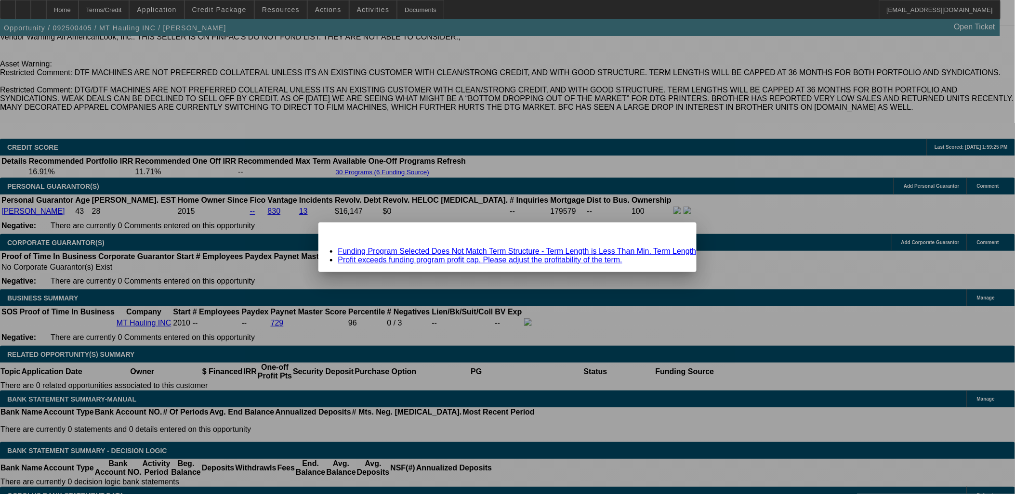
click at [526, 251] on link "Funding Program Selected Does Not Match Term Structure - Term Length is Less Th…" at bounding box center [517, 251] width 358 height 8
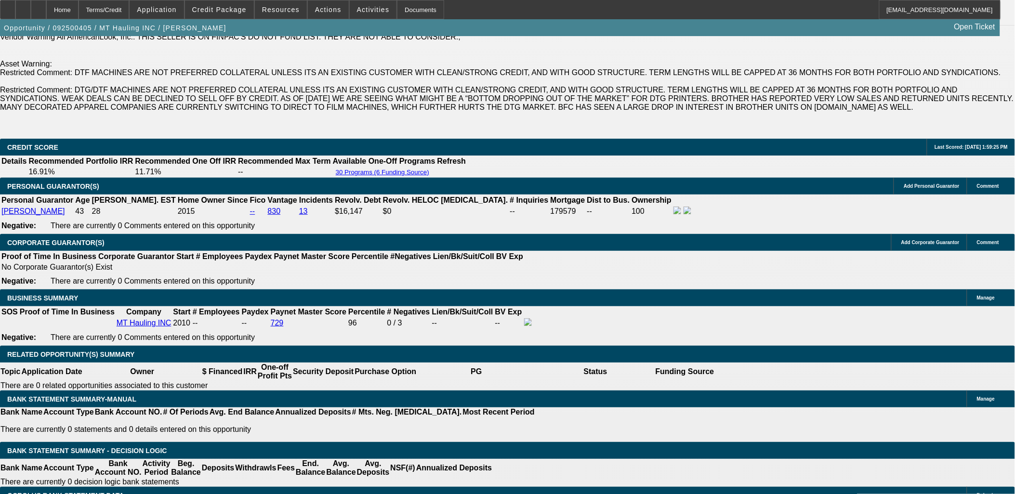
scroll to position [1391, 0]
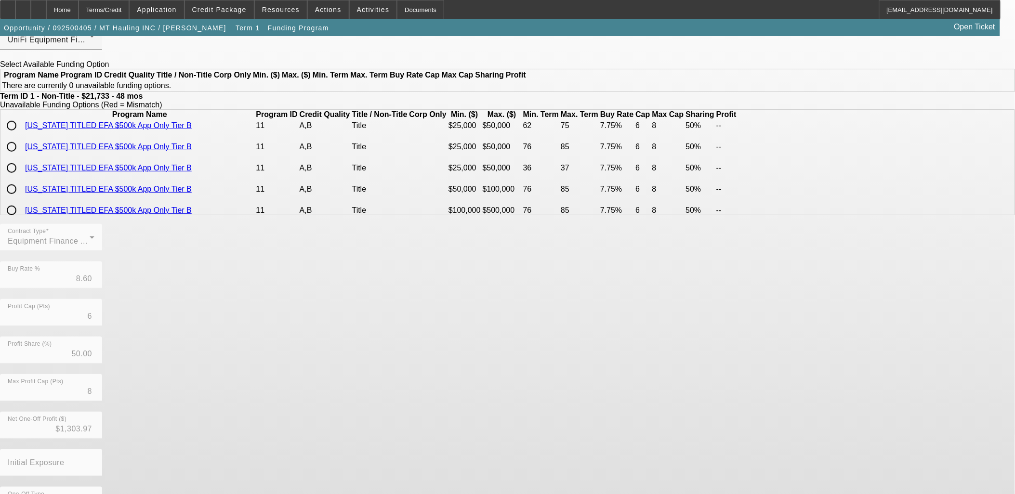
scroll to position [96, 0]
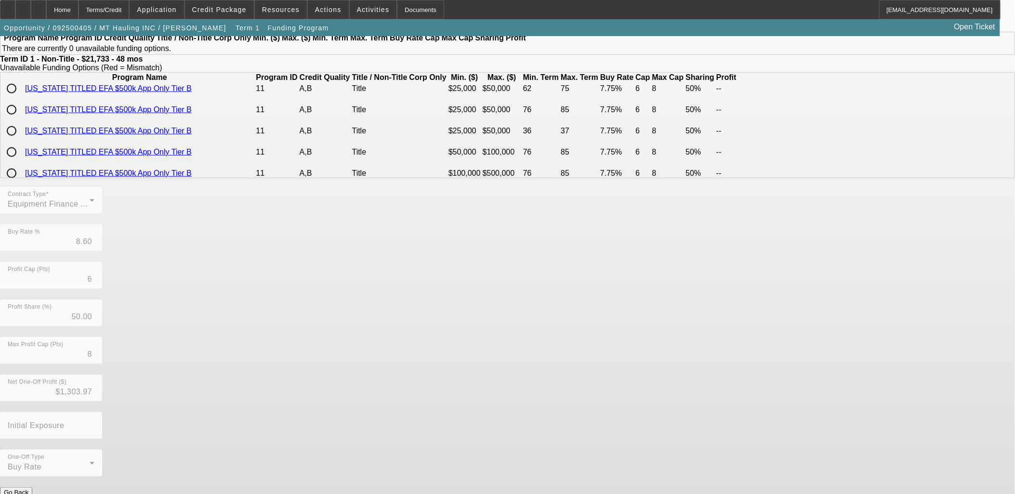
click at [32, 488] on button "Go Back" at bounding box center [16, 493] width 32 height 10
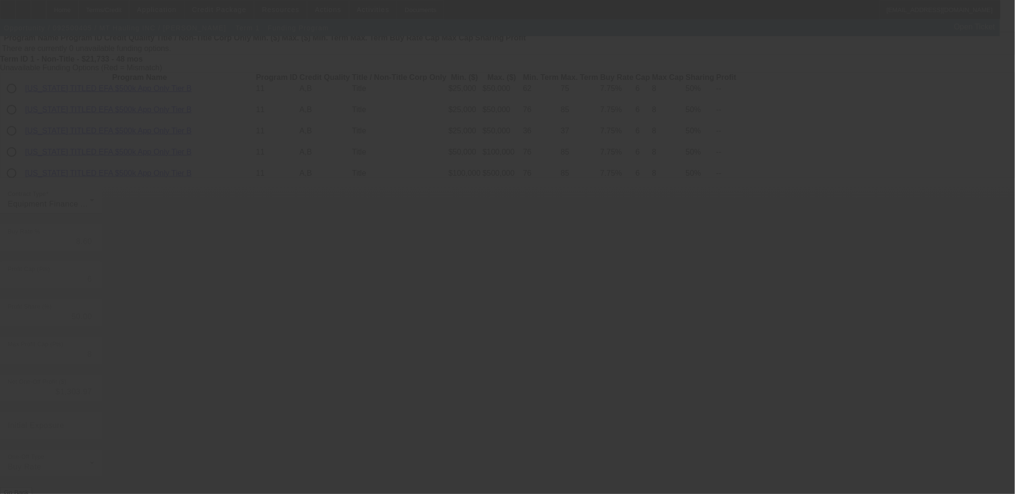
scroll to position [0, 0]
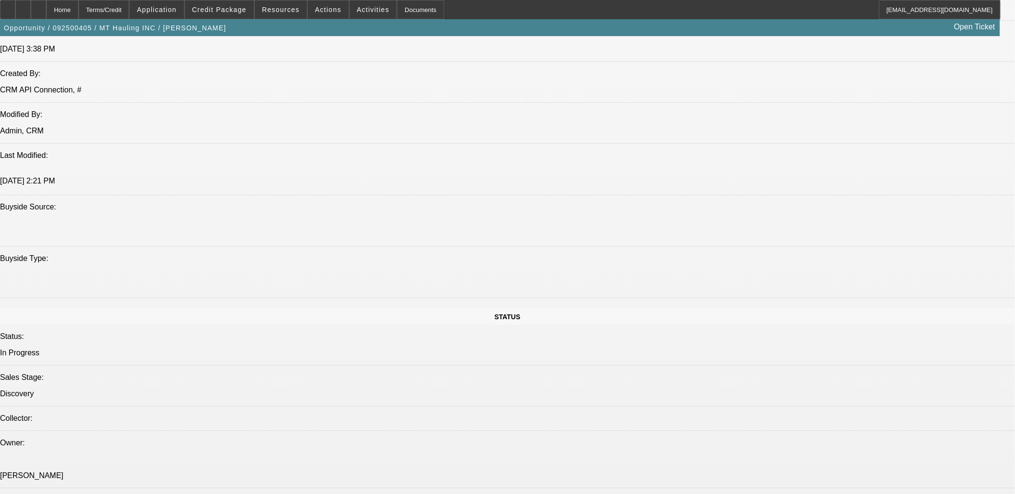
select select "0"
select select "6"
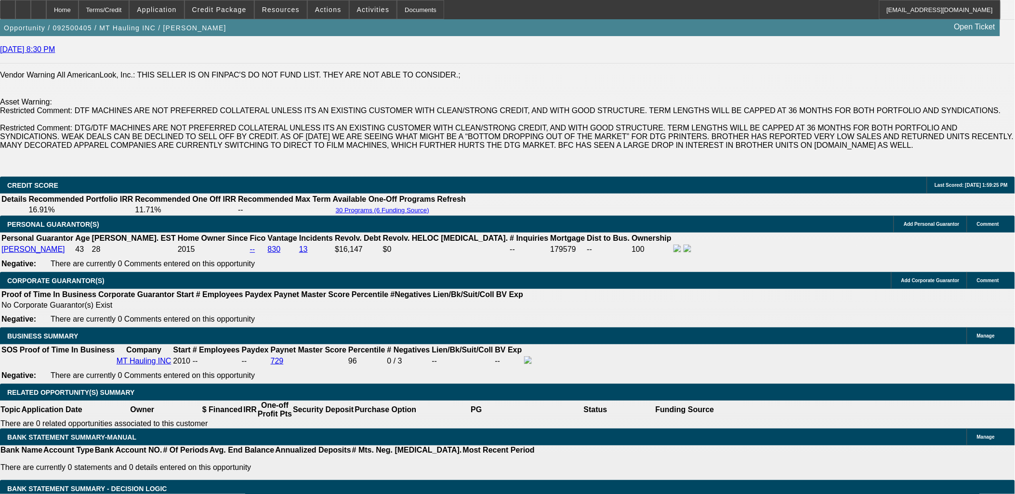
scroll to position [1537, 0]
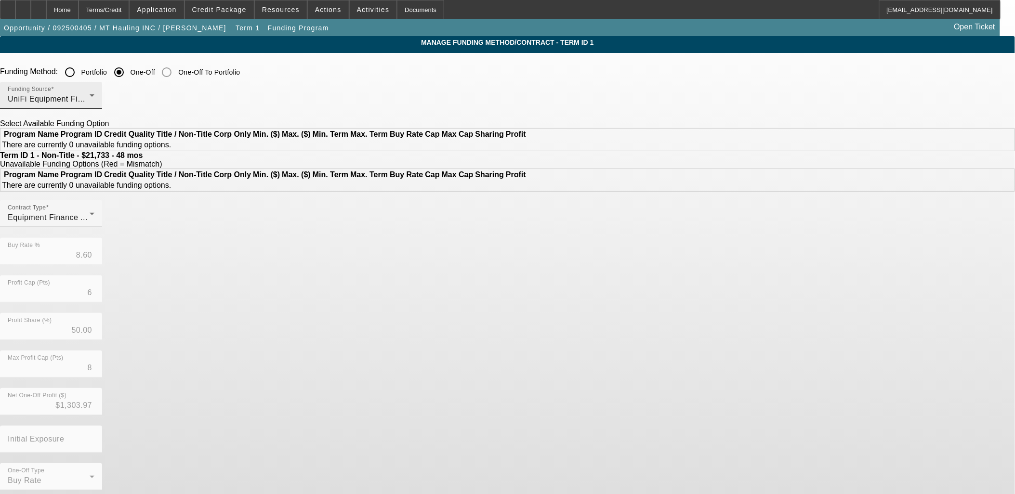
click at [90, 98] on div "UniFi Equipment Finance, Inc." at bounding box center [49, 99] width 82 height 12
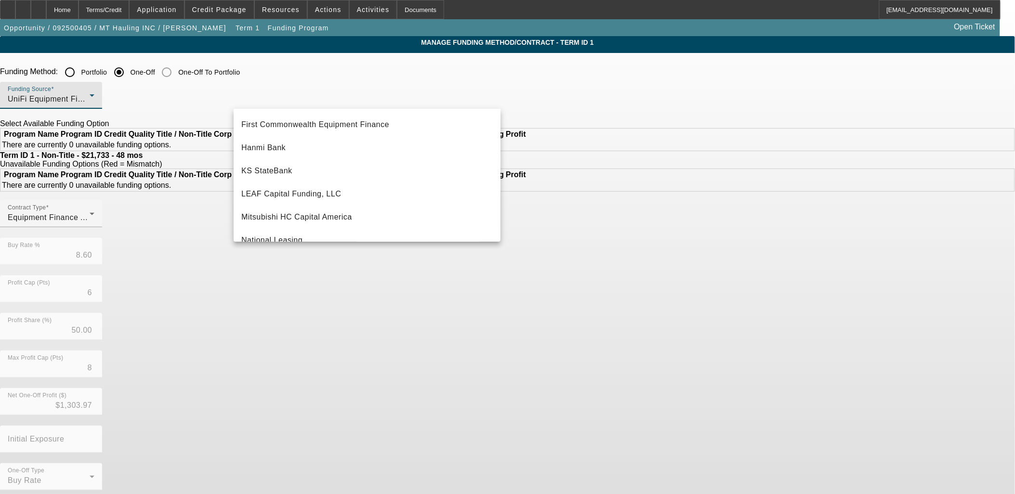
scroll to position [108, 0]
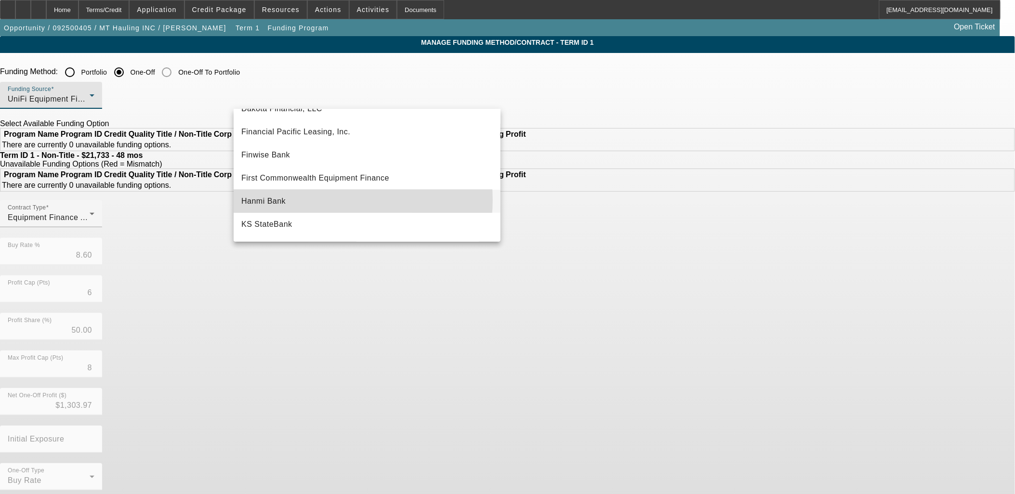
click at [330, 200] on mat-option "Hanmi Bank" at bounding box center [367, 201] width 267 height 23
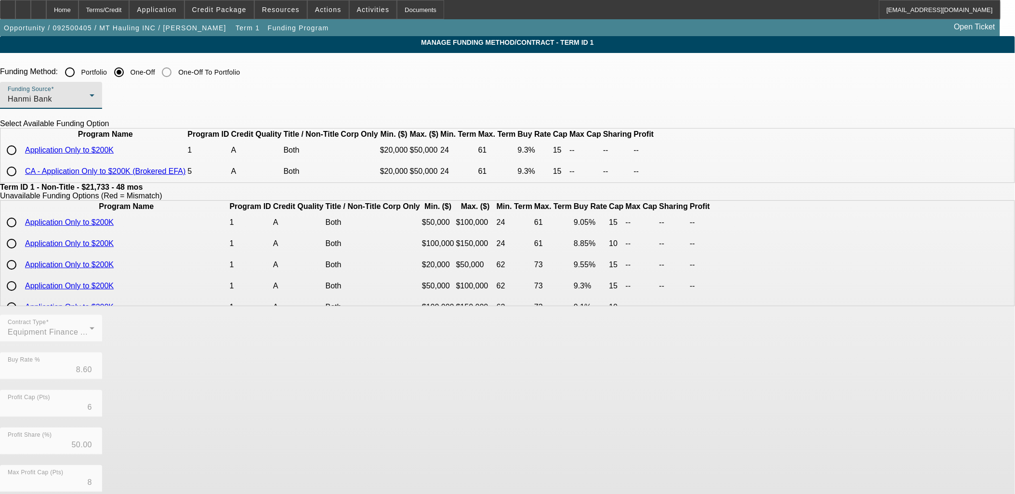
click at [21, 181] on input "radio" at bounding box center [11, 171] width 19 height 19
radio input "true"
type input "9.30"
type input "15"
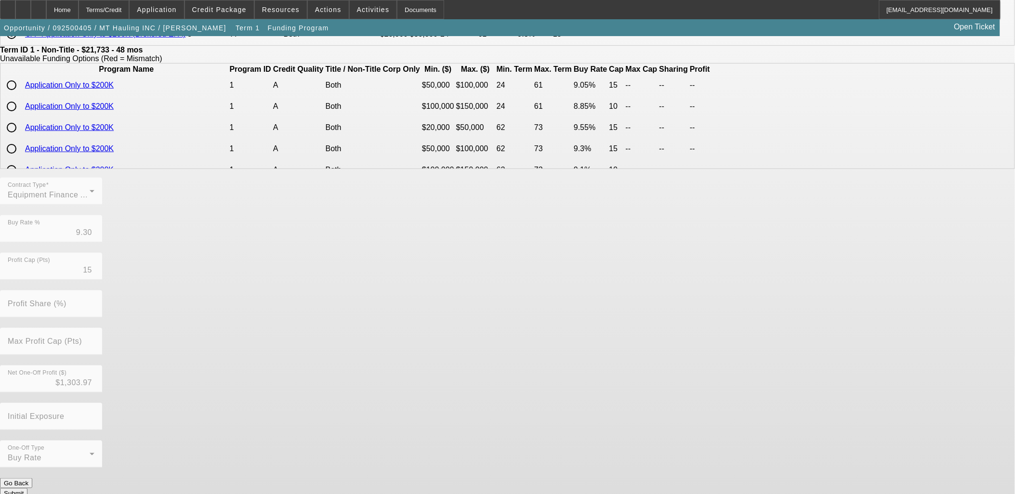
click at [27, 488] on button "Submit" at bounding box center [13, 493] width 27 height 10
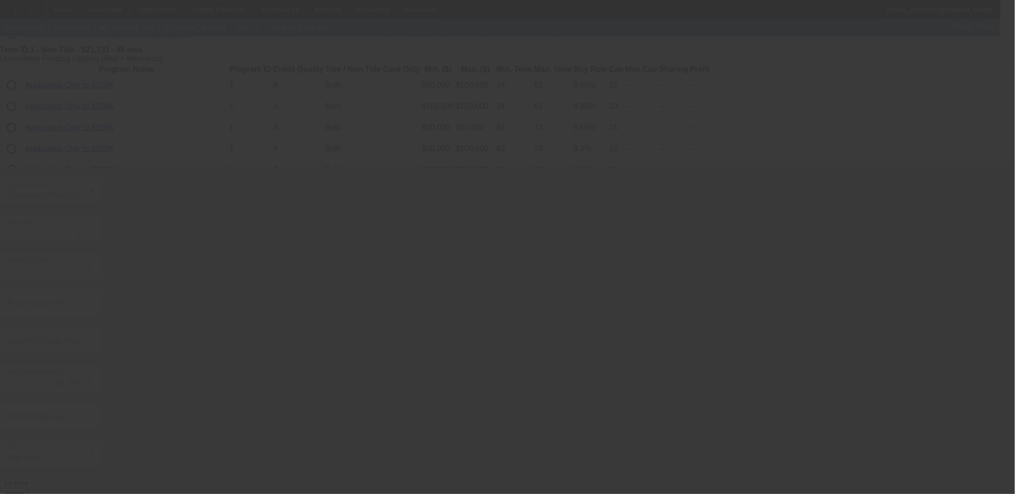
scroll to position [0, 0]
type input "8.60"
type input "6"
type input "50.00"
type input "8"
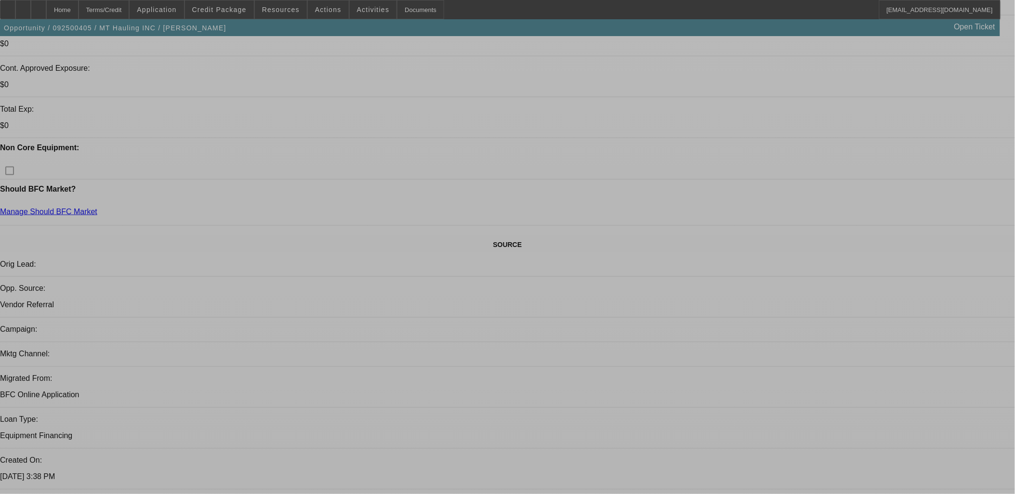
select select "0"
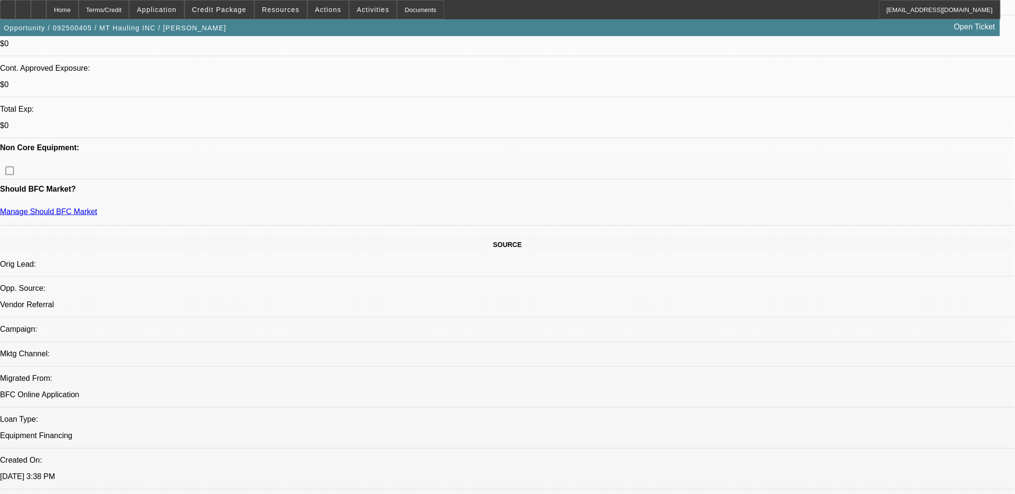
select select "0"
select select "6"
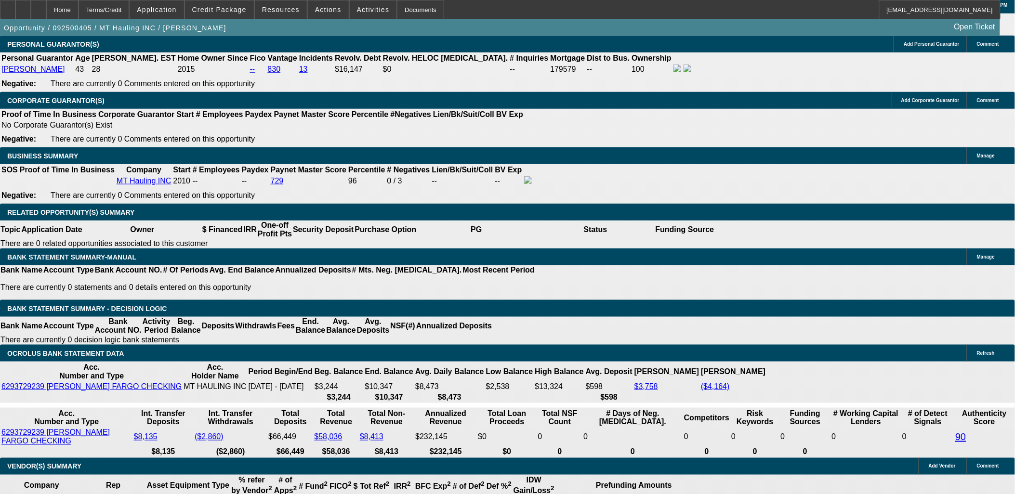
scroll to position [1541, 0]
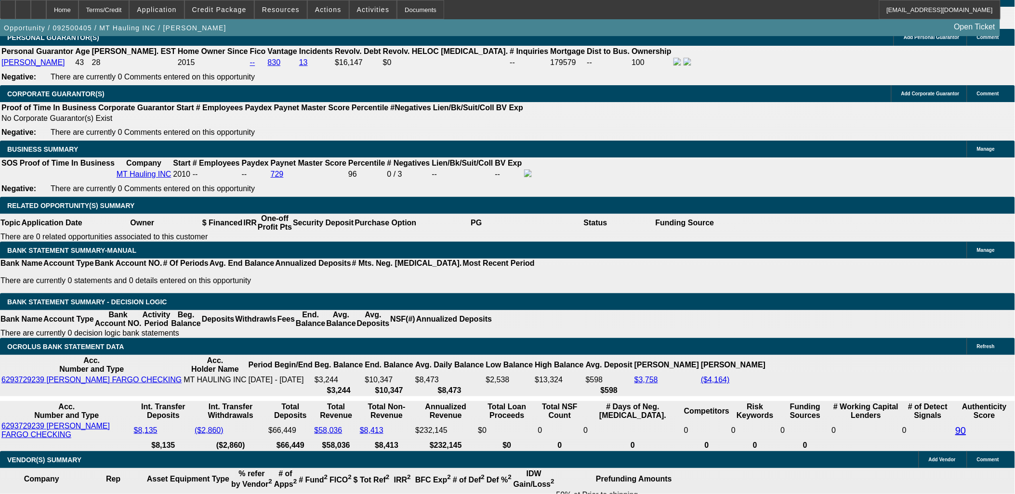
select select "2"
type input "UNKNOWN"
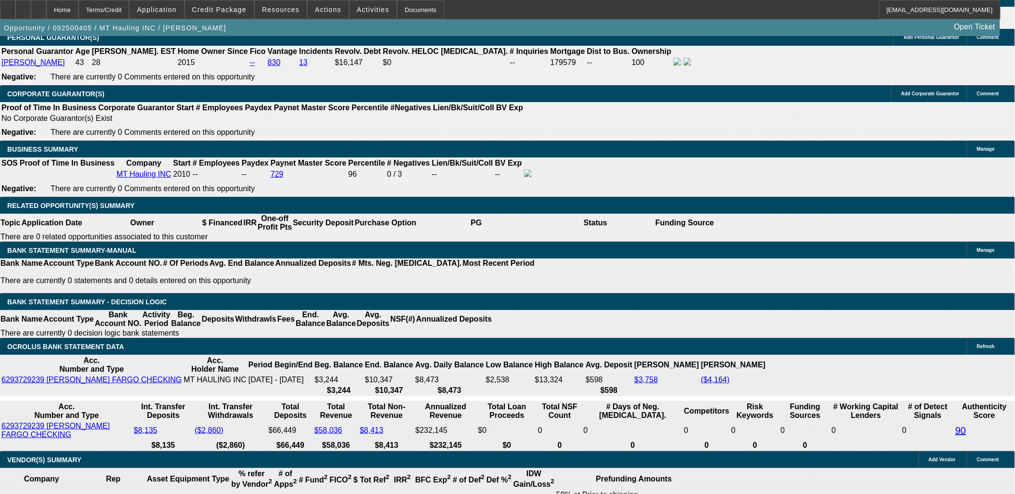
type input "600"
type input "14.6"
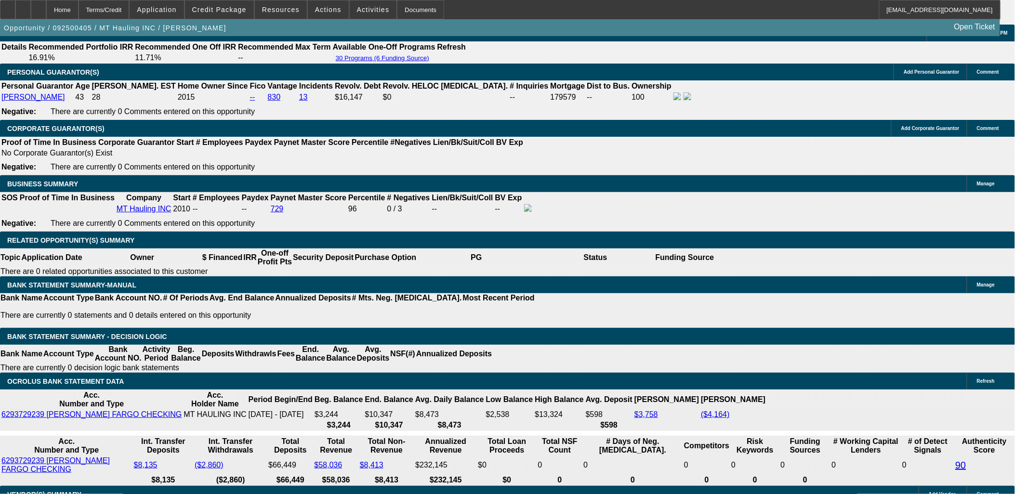
scroll to position [1380, 0]
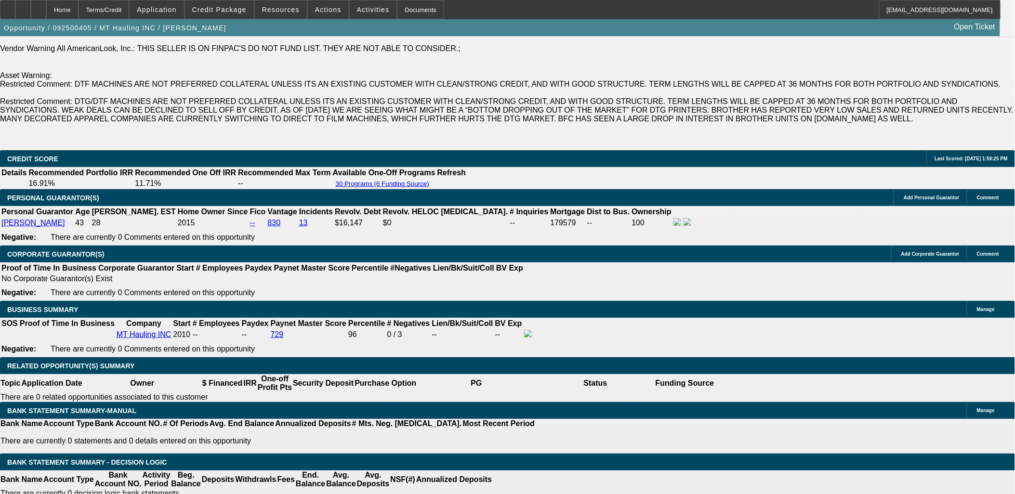
type input "$600.00"
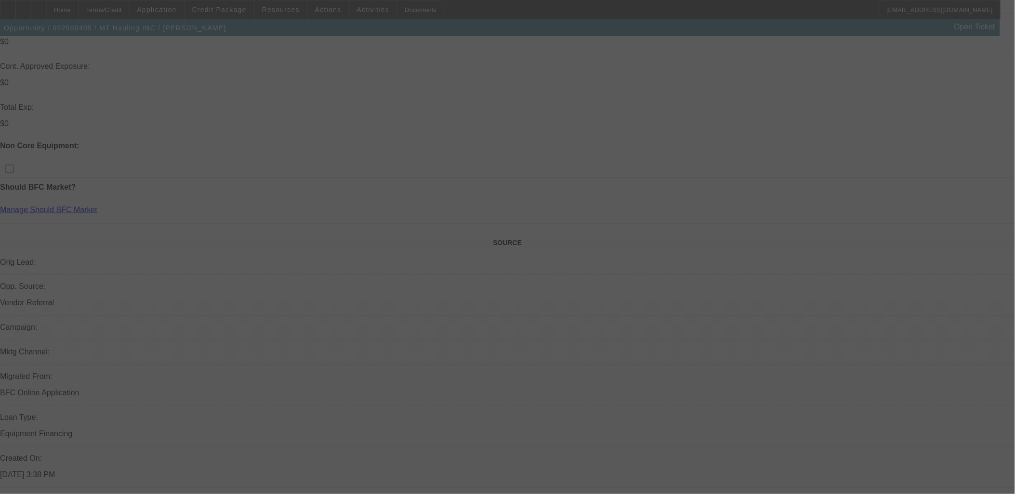
scroll to position [149, 0]
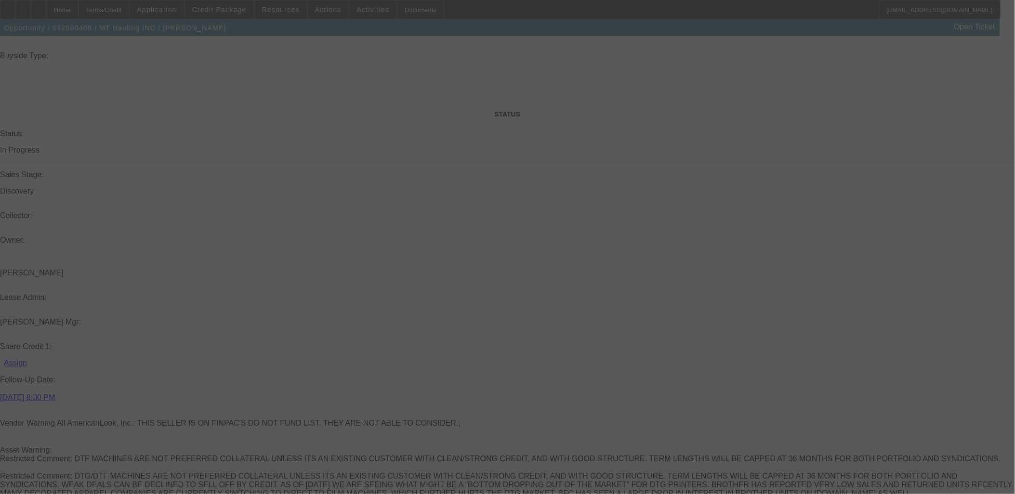
select select "0"
select select "2"
select select "0"
select select "6"
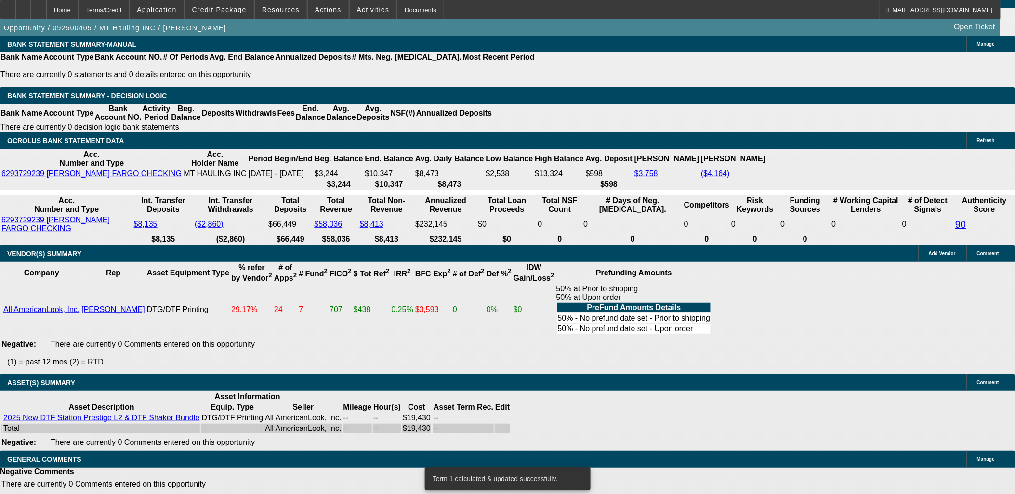
scroll to position [1479, 0]
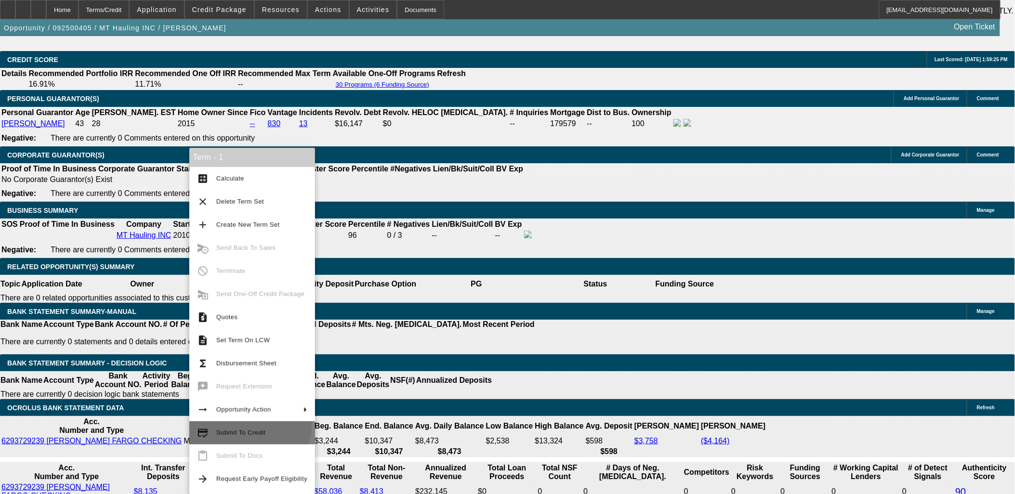
click at [238, 424] on button "credit_score Submit To Credit" at bounding box center [252, 433] width 126 height 23
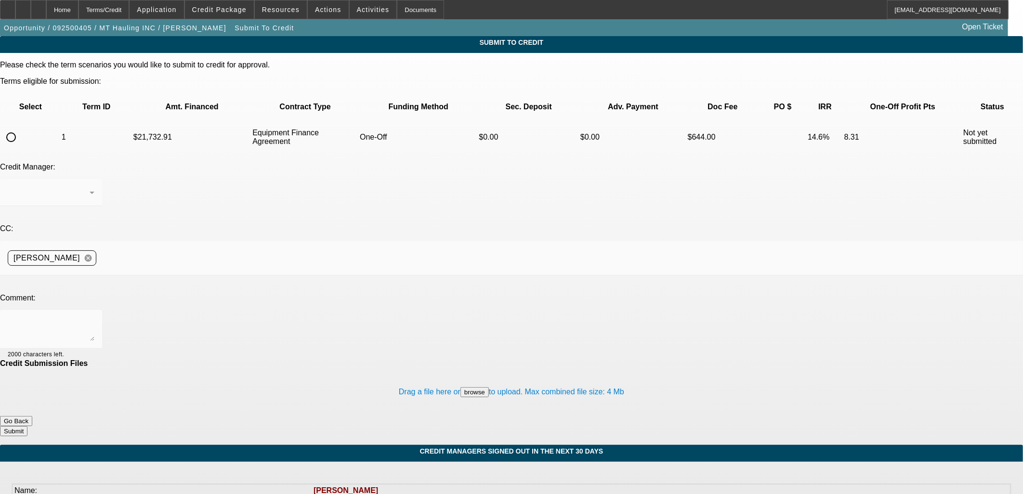
click at [21, 128] on input "radio" at bounding box center [10, 137] width 19 height 19
radio input "true"
click at [94, 318] on textarea at bounding box center [51, 329] width 87 height 23
click at [94, 318] on textarea "Please OK 48 months given the credit profile. If only 36 months permitted, then…" at bounding box center [51, 329] width 87 height 23
type textarea "Please OK 48 months given the credit profile & customer's request. If only 36 m…"
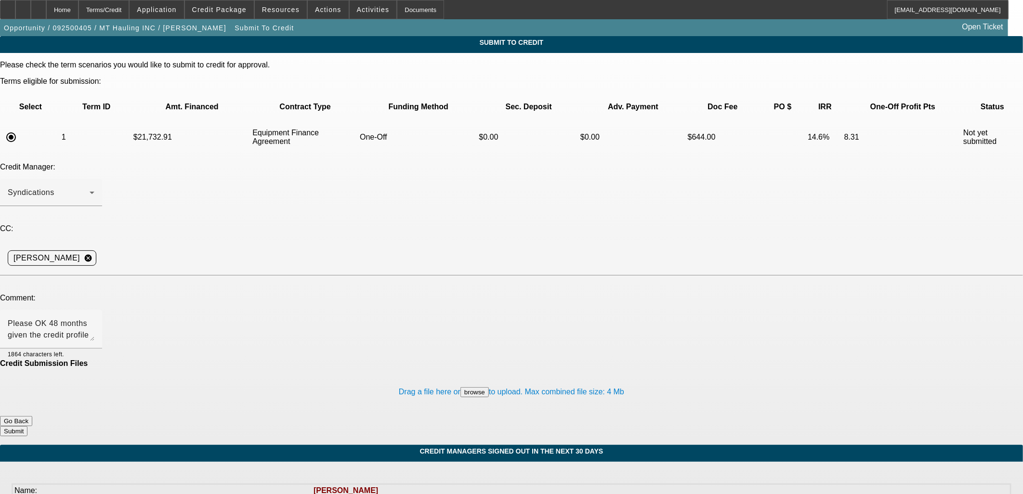
click at [27, 426] on button "Submit" at bounding box center [13, 431] width 27 height 10
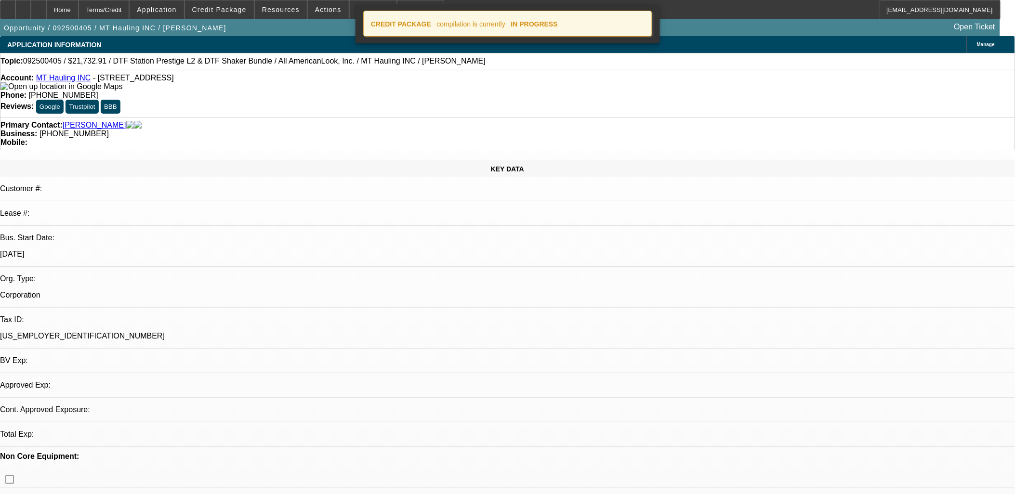
select select "0"
select select "2"
select select "0"
select select "6"
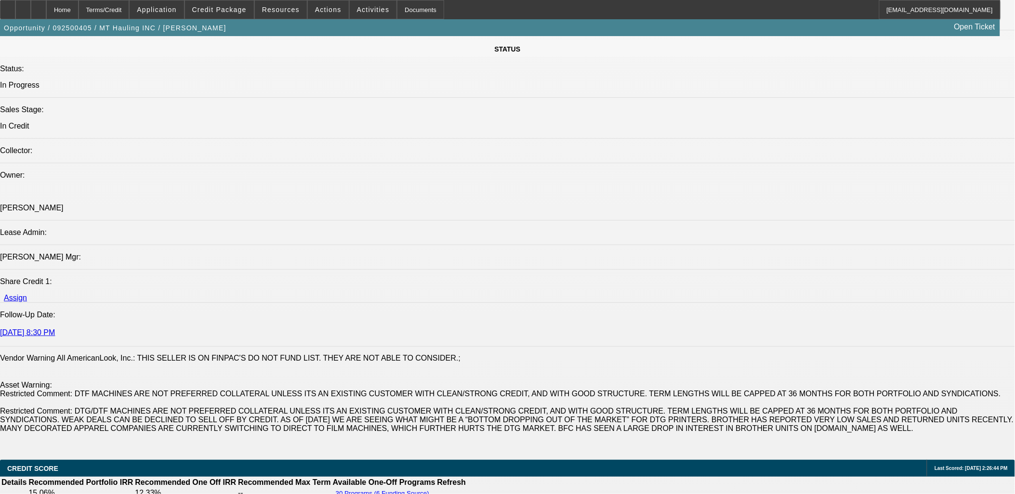
scroll to position [1391, 0]
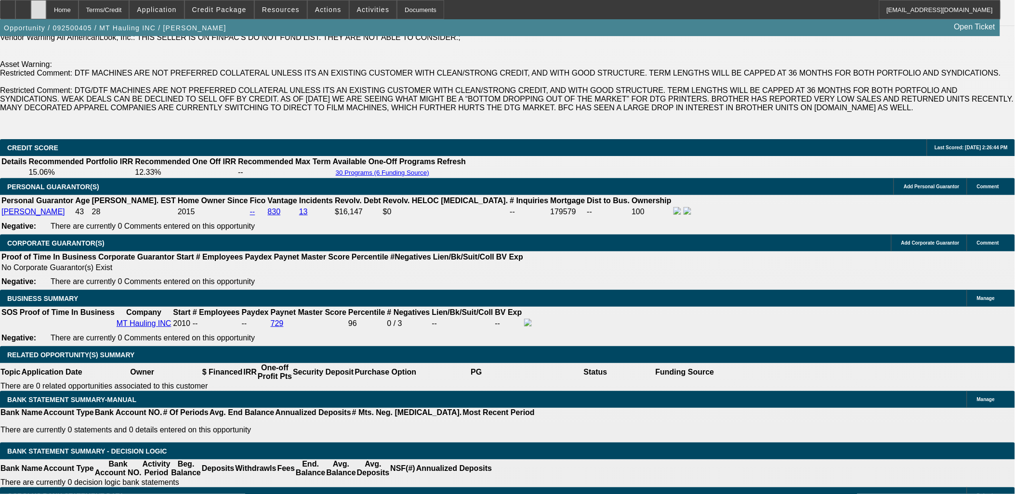
click at [46, 11] on div at bounding box center [38, 9] width 15 height 19
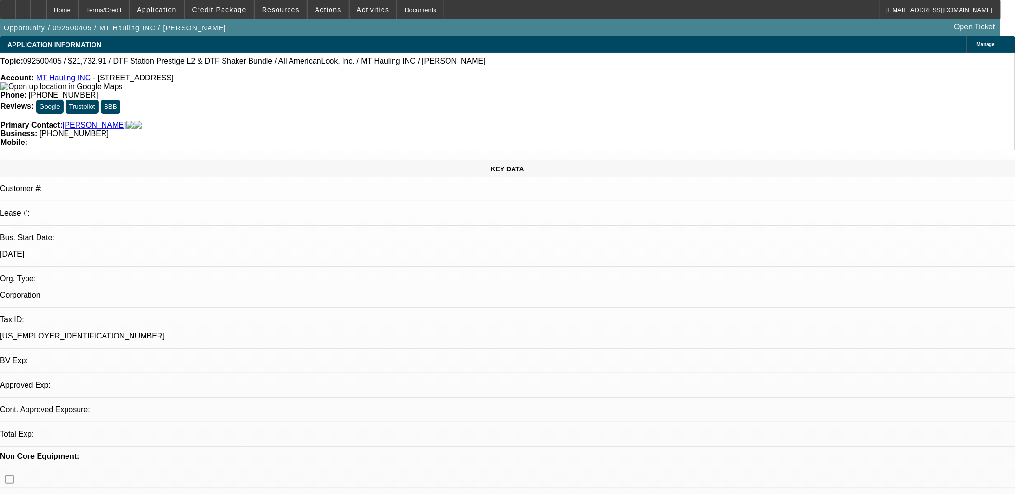
select select "0"
select select "1"
select select "2"
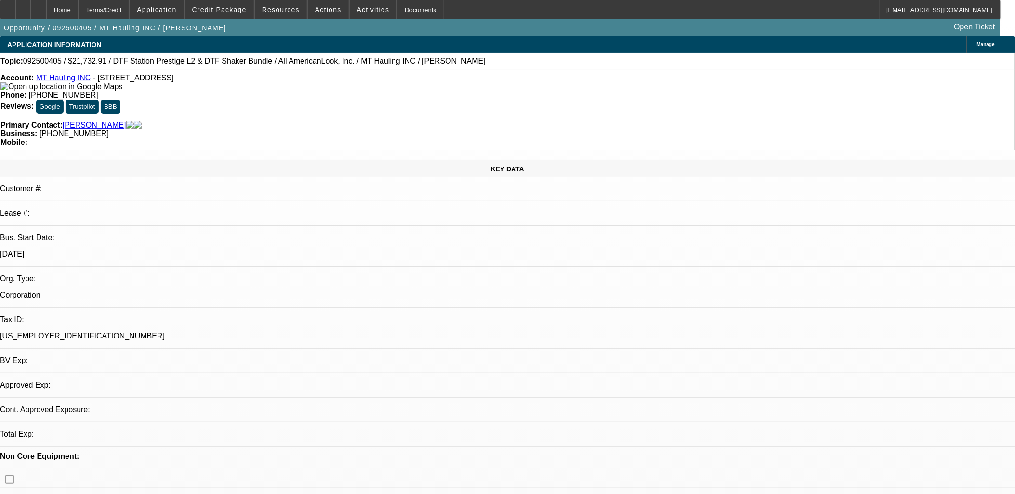
select select "6"
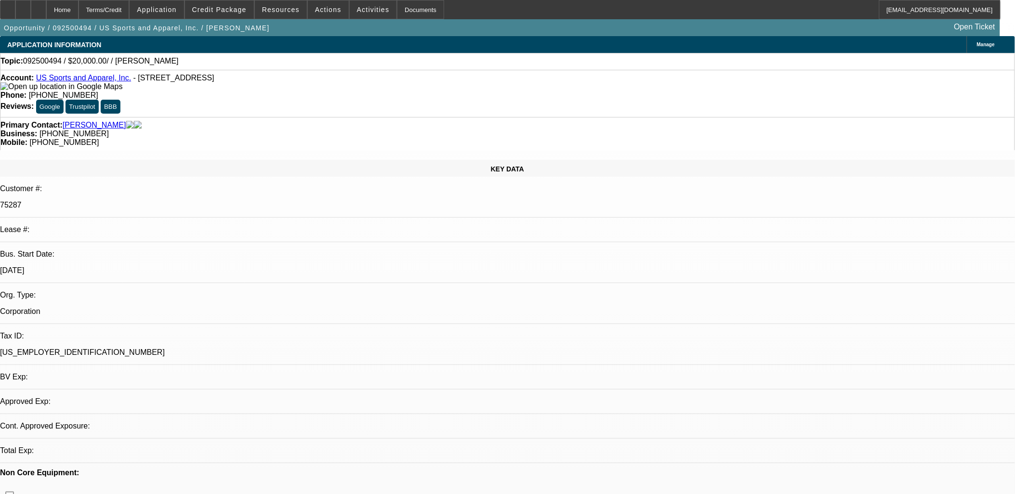
select select "0"
select select "2"
select select "0.1"
select select "1"
select select "2"
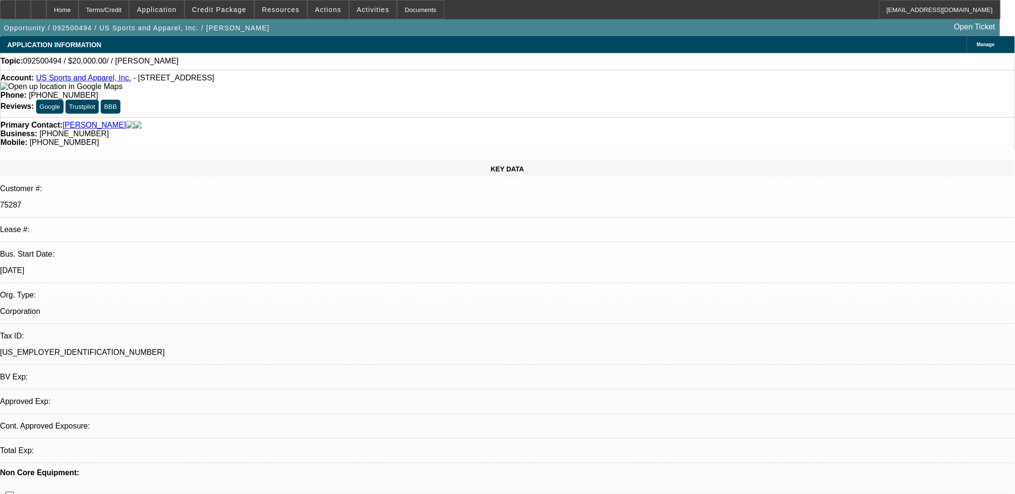
select select "4"
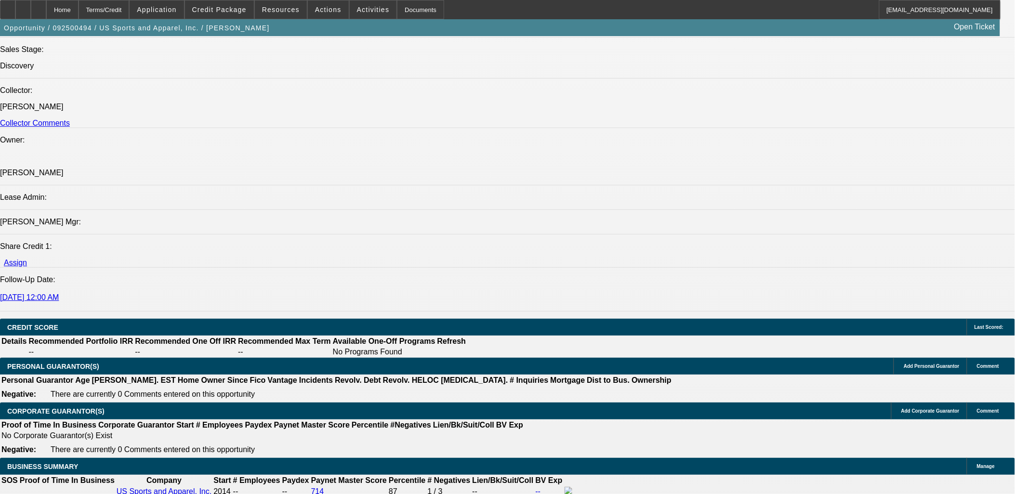
scroll to position [1338, 0]
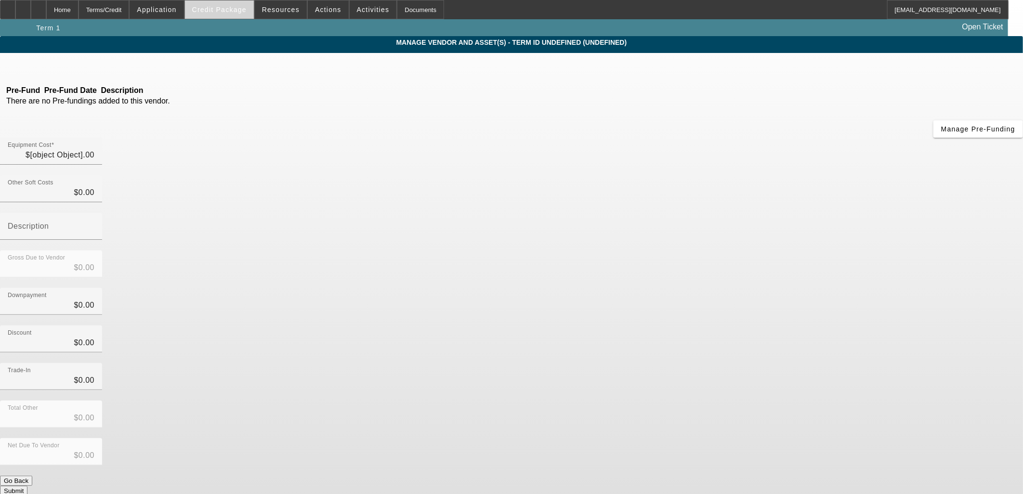
click at [226, 13] on span at bounding box center [219, 9] width 69 height 23
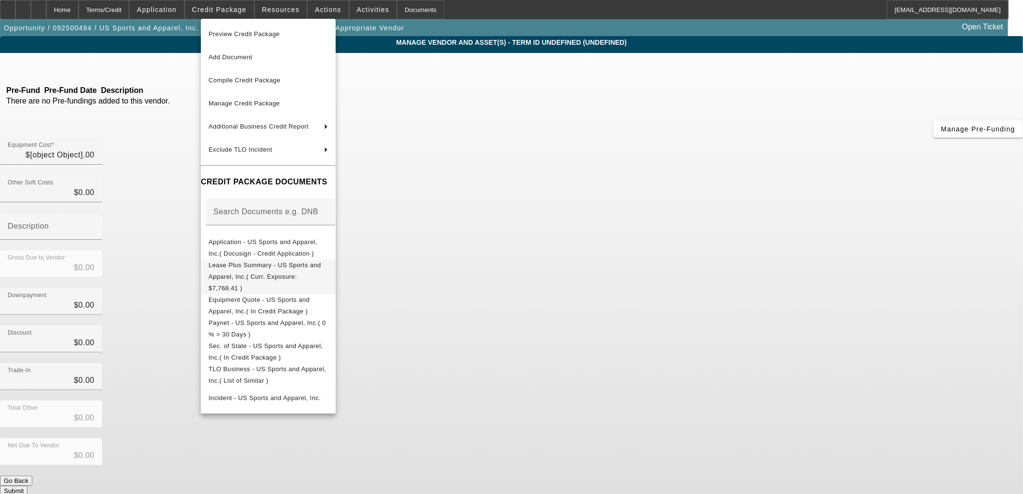
type input "$20,000.00"
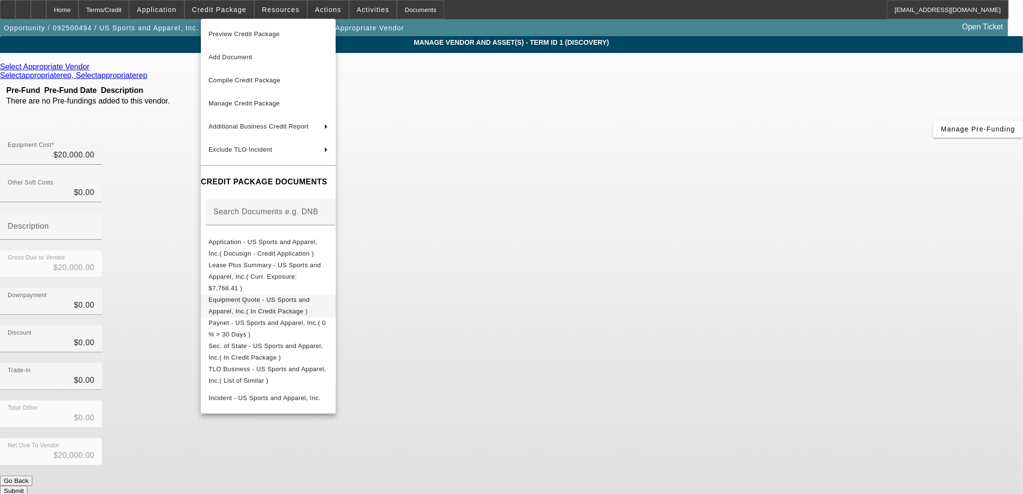
click at [246, 296] on span "Equipment Quote - US Sports and Apparel, Inc.( In Credit Package )" at bounding box center [259, 305] width 101 height 19
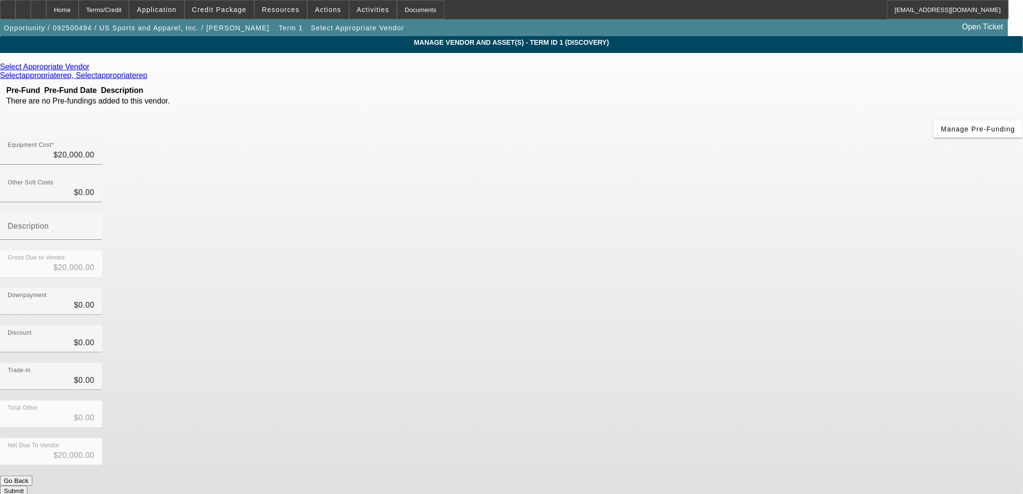
click at [92, 68] on icon at bounding box center [92, 67] width 0 height 8
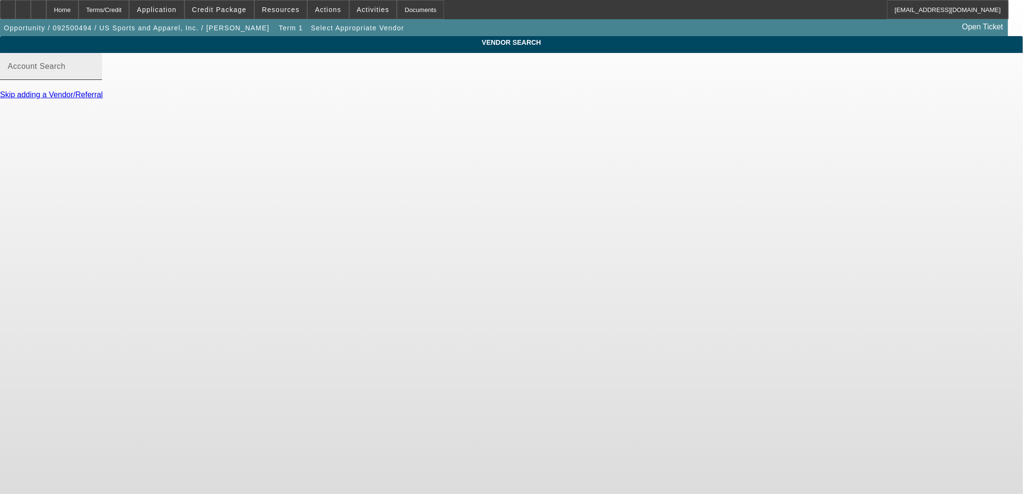
click at [66, 70] on mat-label "Account Search" at bounding box center [37, 66] width 58 height 8
click at [94, 73] on input "Account Search" at bounding box center [51, 71] width 87 height 12
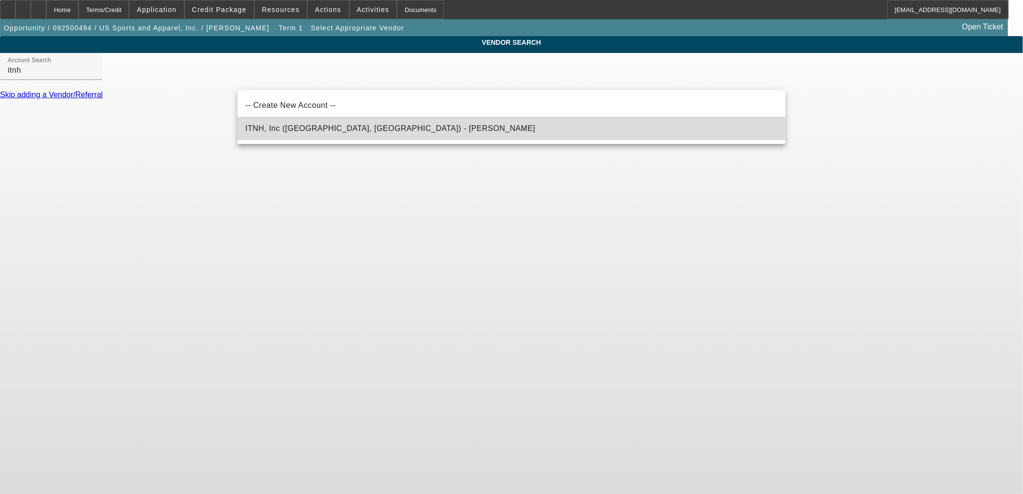
click at [303, 130] on span "ITNH, Inc ([GEOGRAPHIC_DATA], [GEOGRAPHIC_DATA]) - [PERSON_NAME]" at bounding box center [390, 128] width 290 height 8
type input "ITNH, Inc ([GEOGRAPHIC_DATA], [GEOGRAPHIC_DATA]) - [PERSON_NAME]"
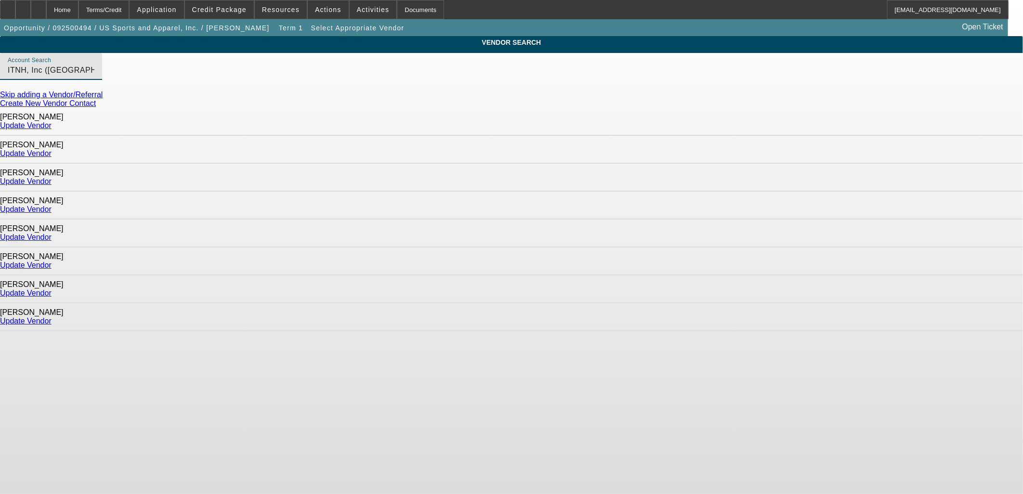
click at [52, 317] on link "Update Vendor" at bounding box center [26, 321] width 52 height 8
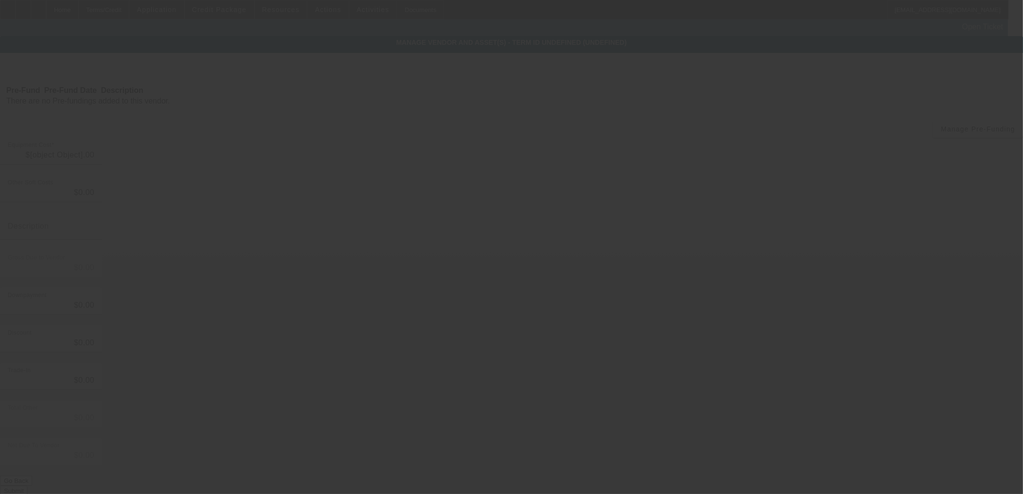
type input "$20,000.00"
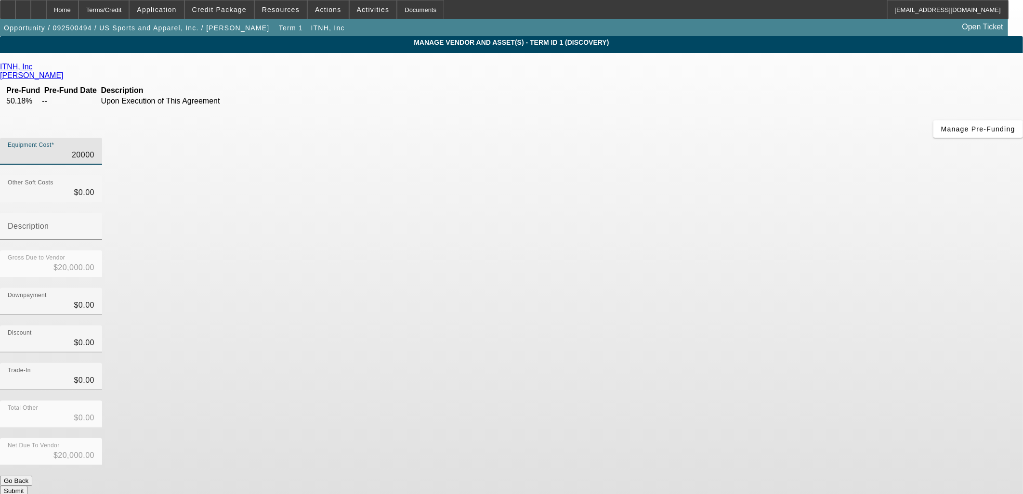
click at [94, 149] on input "20000" at bounding box center [51, 155] width 87 height 12
type input "1"
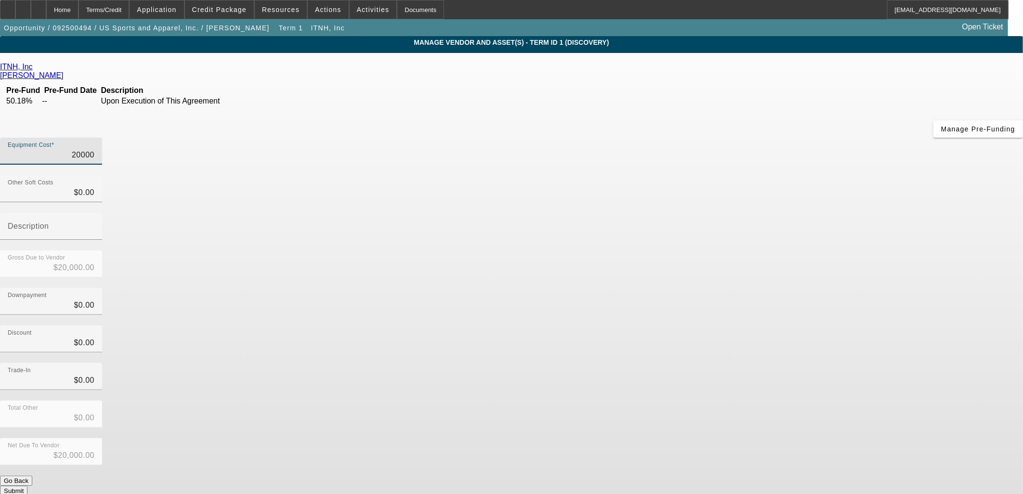
type input "$1.00"
type input "19"
type input "$19.00"
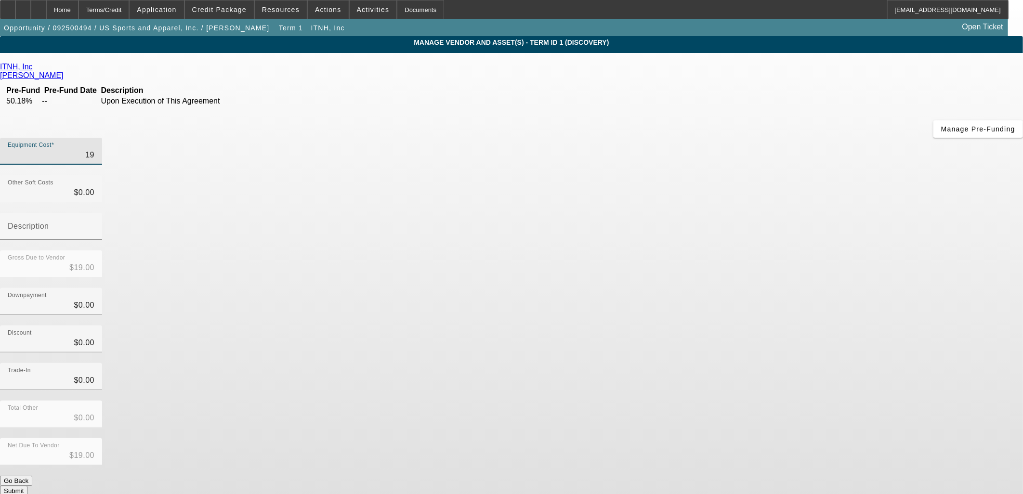
type input "190"
type input "$190.00"
type input "1906"
type input "$1,906.00"
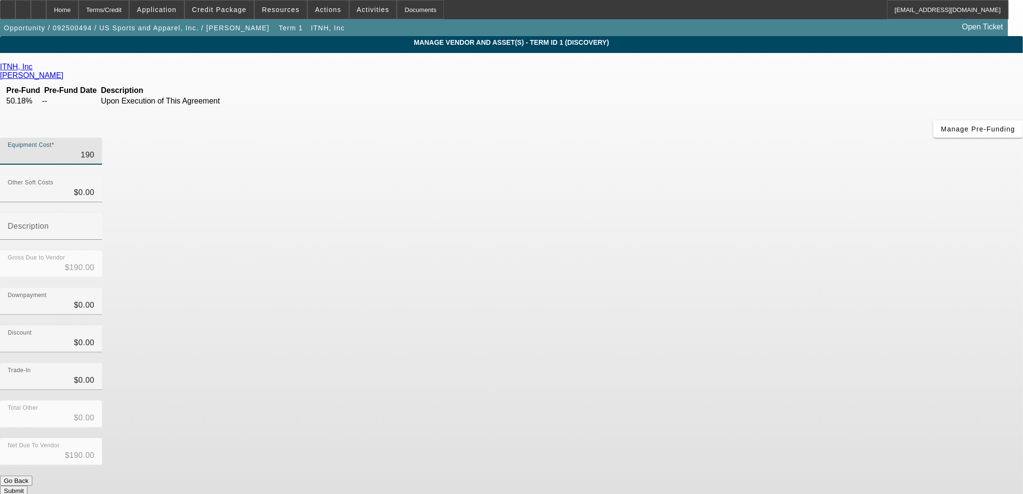
type input "$1,906.00"
type input "19066"
type input "$19,066.00"
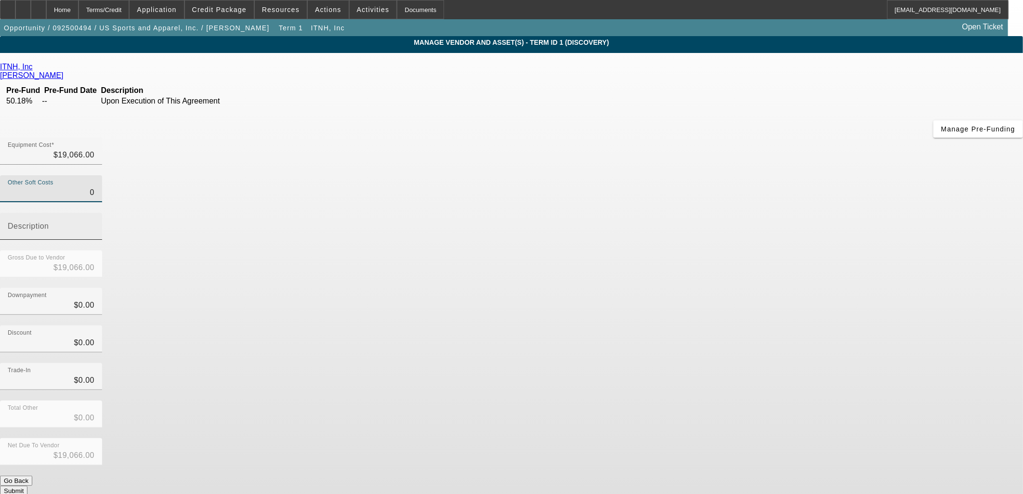
drag, startPoint x: 609, startPoint y: 119, endPoint x: 690, endPoint y: 124, distance: 81.6
click at [690, 175] on div "Other Soft Costs 0 Description" at bounding box center [511, 212] width 1023 height 75
type input "6"
type input "$19,072.00"
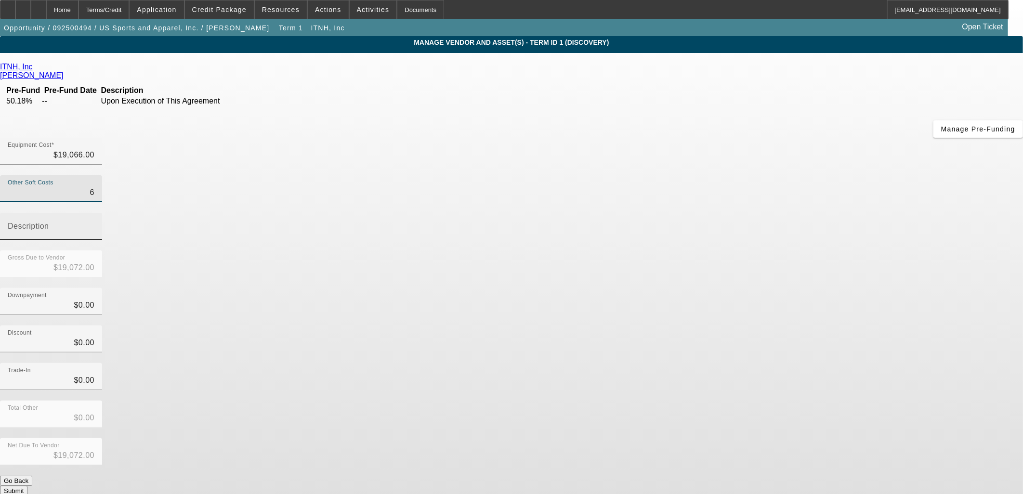
type input "60"
type input "$19,126.00"
type input "600"
type input "$19,666.00"
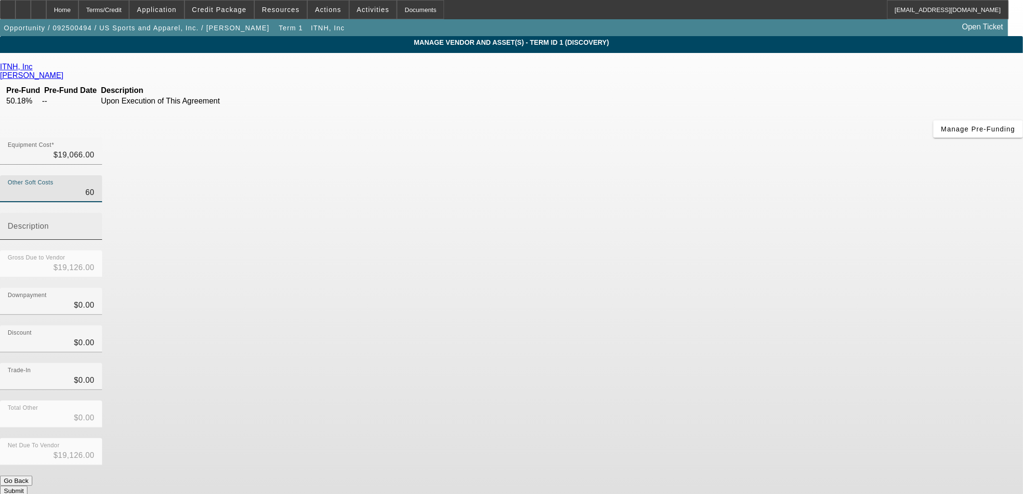
type input "$19,666.00"
type input "$600.00"
click at [934, 139] on span "button" at bounding box center [979, 129] width 90 height 23
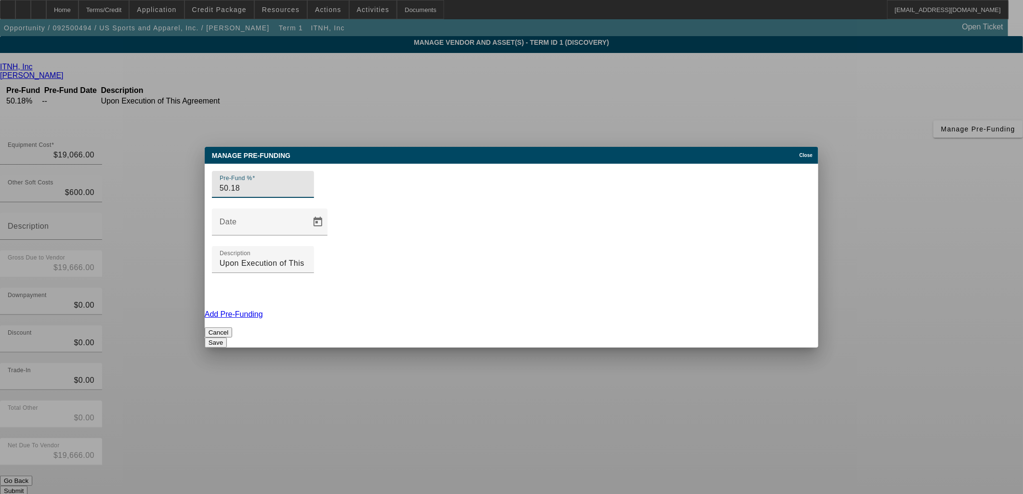
drag, startPoint x: 287, startPoint y: 238, endPoint x: 148, endPoint y: 208, distance: 142.3
click at [152, 224] on div "Manage Pre-funding Close Pre-Fund % 50.18 Date Description Upon Execution of Th…" at bounding box center [511, 247] width 1023 height 494
type input "50"
drag, startPoint x: 634, startPoint y: 238, endPoint x: 340, endPoint y: 210, distance: 296.2
click at [340, 211] on div "Pre-Fund % 50 Date Description Upon Execution of This Agreement" at bounding box center [512, 237] width 614 height 146
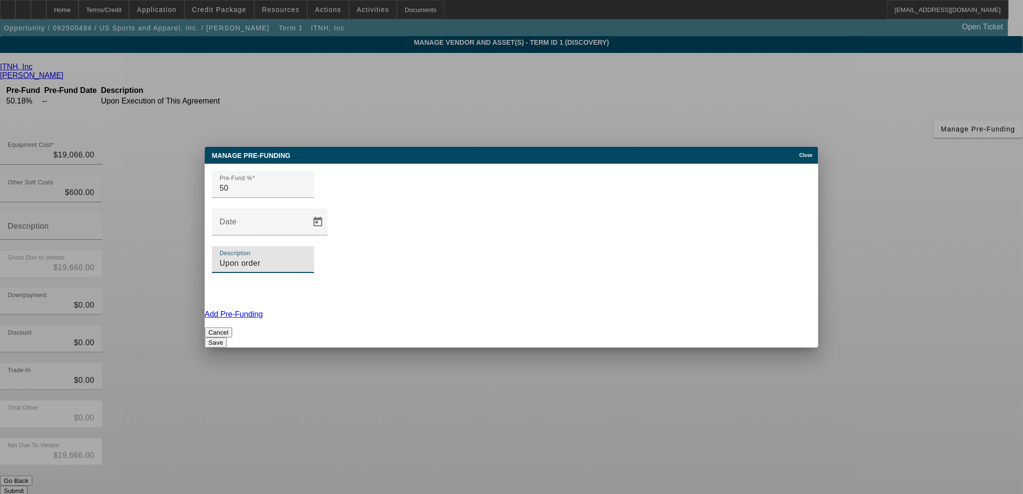
type input "Upon order"
click at [263, 310] on link "Add Pre-Funding" at bounding box center [234, 314] width 58 height 8
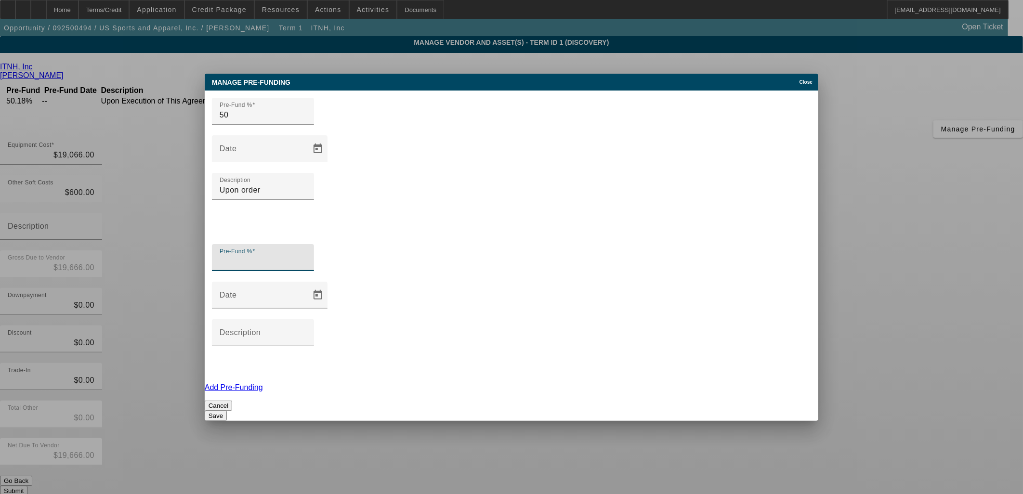
click at [294, 256] on input "Pre-Fund %" at bounding box center [263, 262] width 87 height 12
type input "40"
click at [306, 331] on input "Description" at bounding box center [263, 337] width 87 height 12
type input "U"
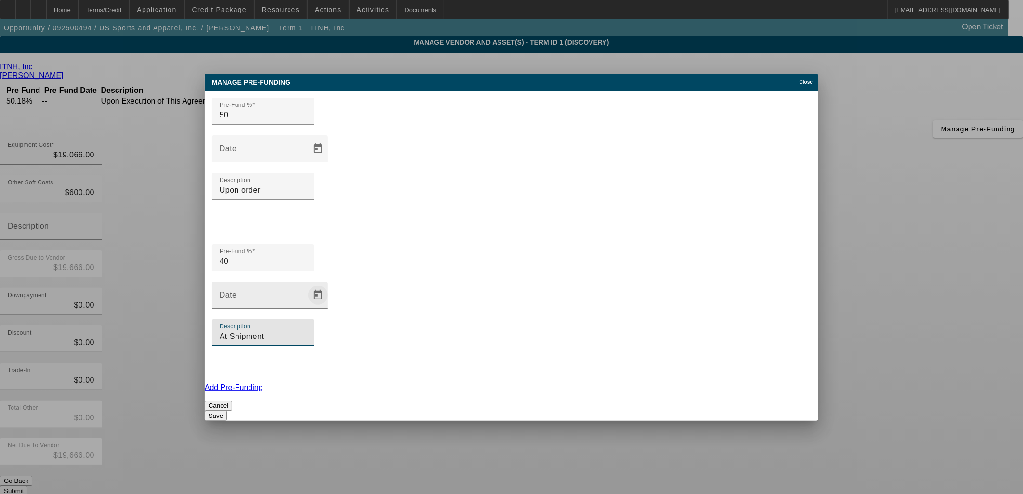
drag, startPoint x: 531, startPoint y: 253, endPoint x: 481, endPoint y: 251, distance: 50.1
click at [480, 253] on div "Pre-Fund % 40 Date Description At [GEOGRAPHIC_DATA]" at bounding box center [512, 310] width 614 height 146
type input "Prior to Shipment"
click at [263, 383] on link "Add Pre-Funding" at bounding box center [234, 387] width 58 height 8
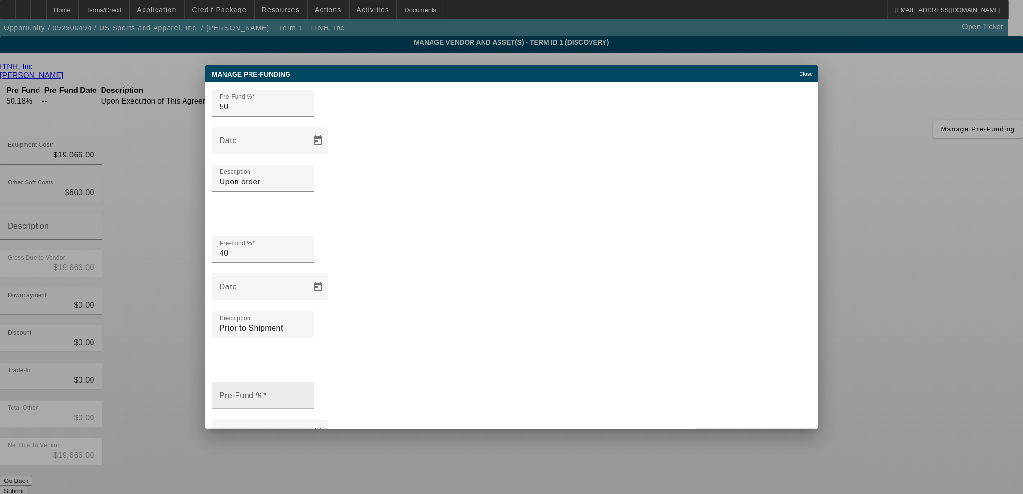
click at [294, 394] on input "Pre-Fund %" at bounding box center [263, 400] width 87 height 12
type input "10"
click at [261, 467] on mat-label "Description" at bounding box center [240, 471] width 41 height 8
click at [306, 469] on input "Description" at bounding box center [263, 475] width 87 height 12
type input "Balance at Install"
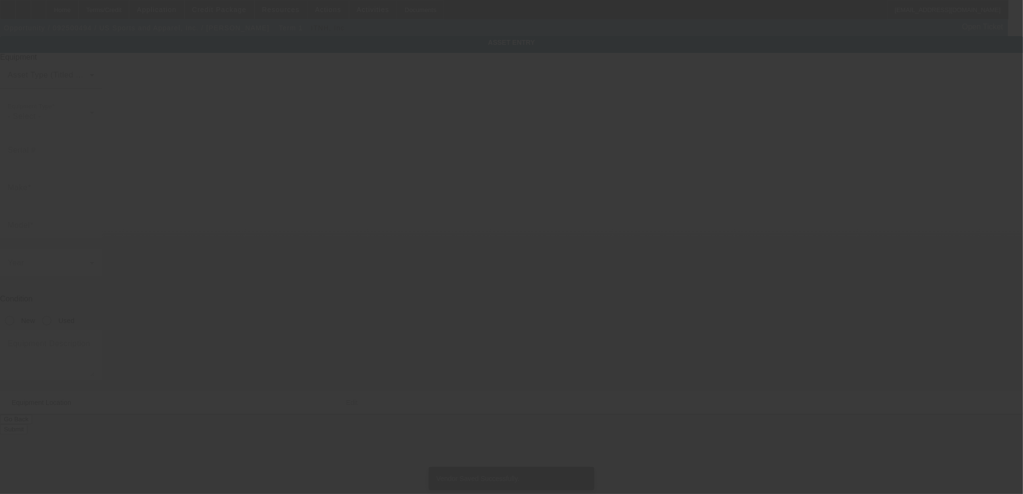
type textarea "DTG/DTF Printing"
type input "[STREET_ADDRESS]"
type input "Ste 8"
type input "[GEOGRAPHIC_DATA]"
type input "01581"
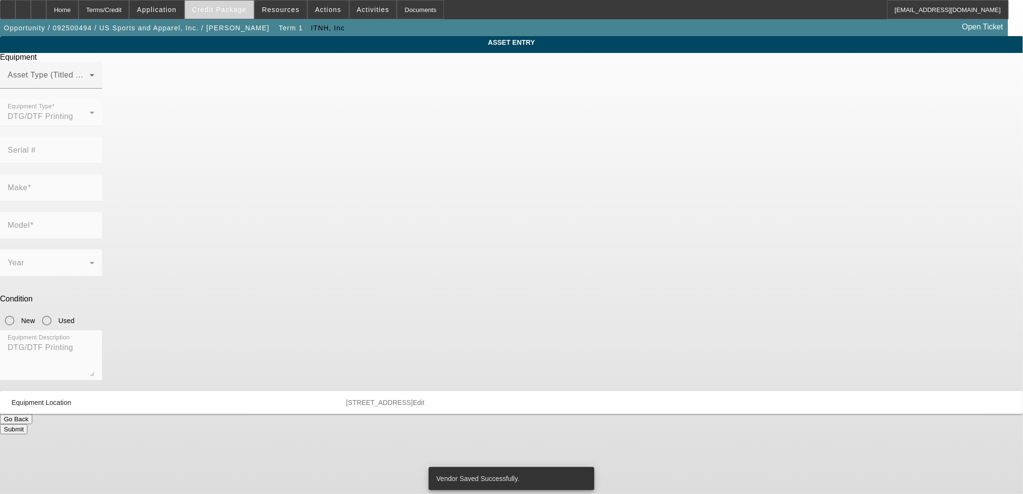
click at [220, 9] on span "Credit Package" at bounding box center [219, 10] width 54 height 8
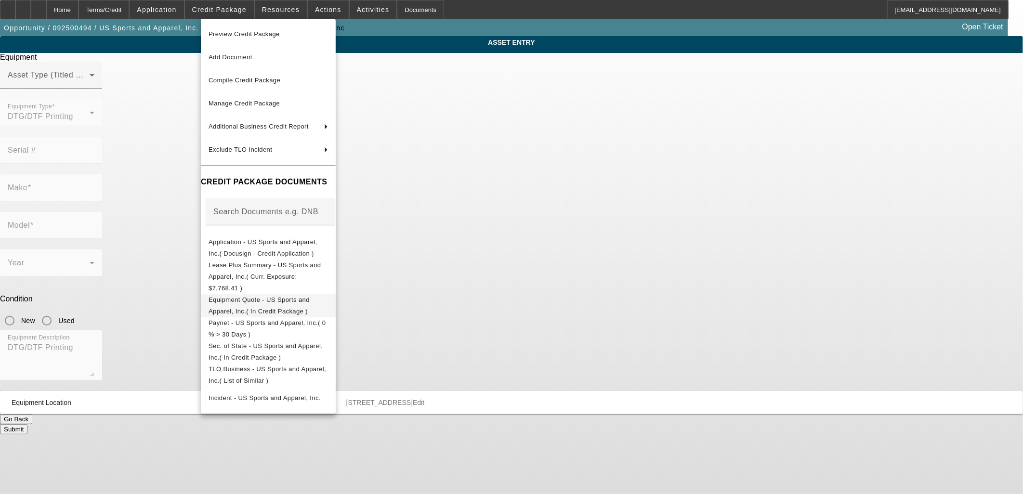
click at [287, 296] on span "Equipment Quote - US Sports and Apparel, Inc.( In Credit Package )" at bounding box center [259, 305] width 101 height 19
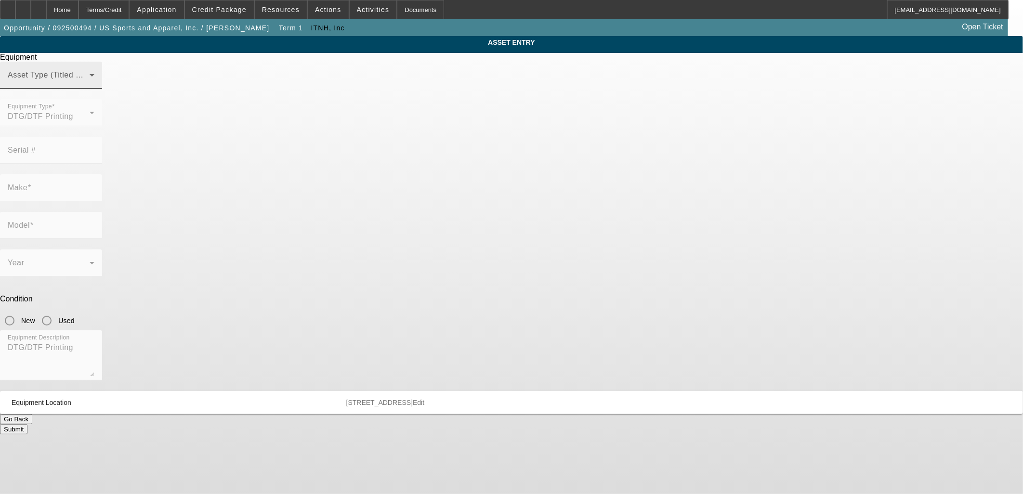
click at [90, 85] on span at bounding box center [49, 79] width 82 height 12
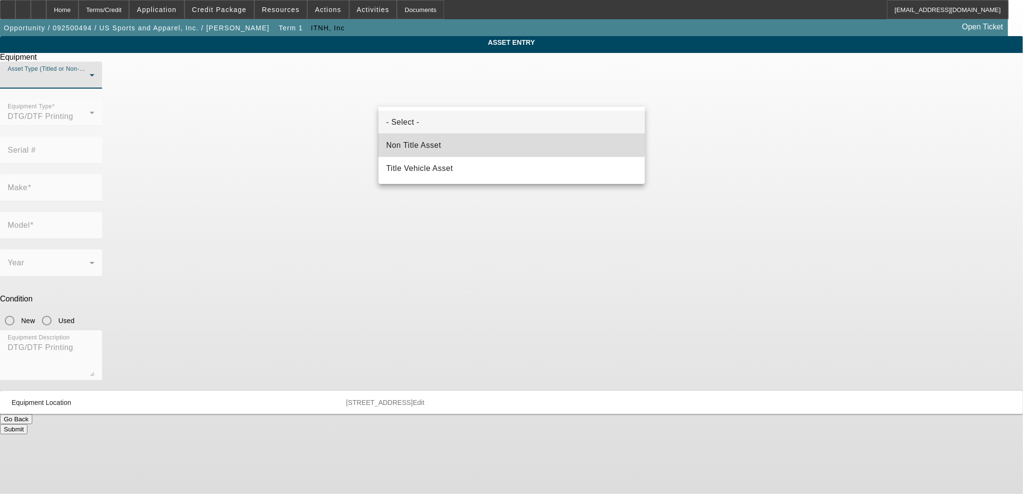
click at [444, 140] on mat-option "Non Title Asset" at bounding box center [512, 145] width 266 height 23
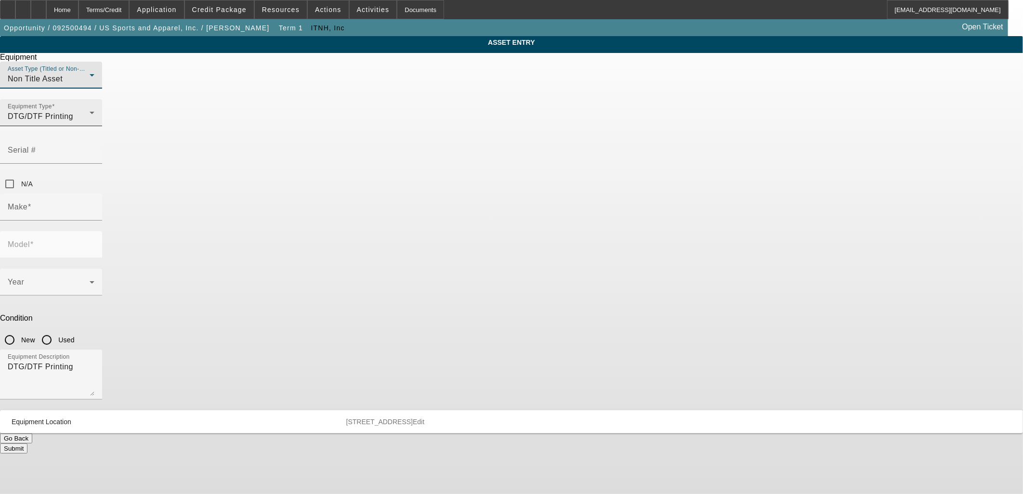
click at [94, 126] on div "Equipment Type DTG/DTF Printing" at bounding box center [51, 112] width 87 height 27
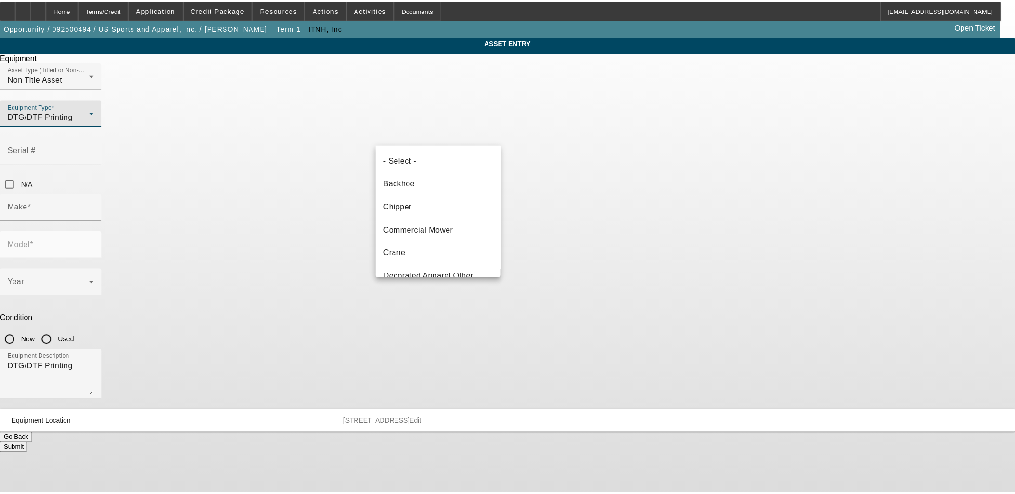
scroll to position [33, 0]
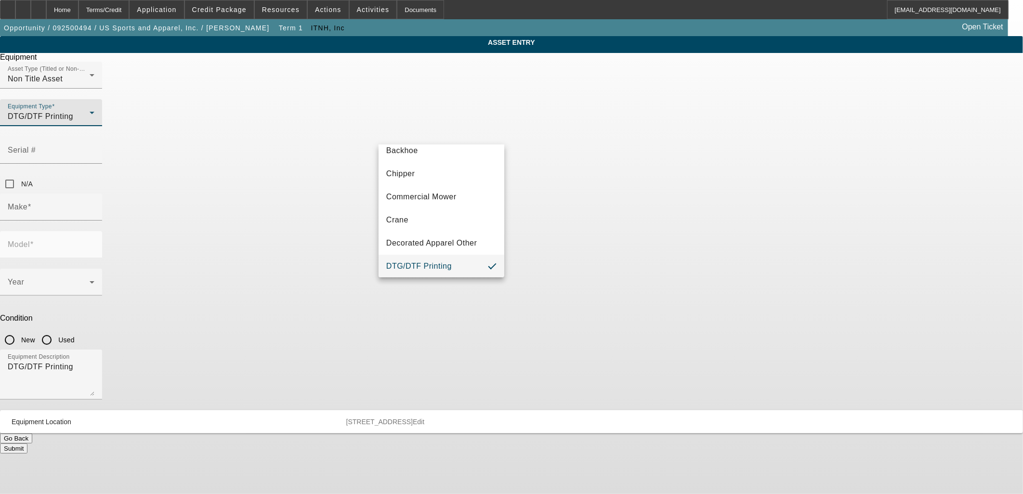
drag, startPoint x: 450, startPoint y: 141, endPoint x: 495, endPoint y: 140, distance: 44.8
click at [450, 141] on div at bounding box center [511, 247] width 1023 height 494
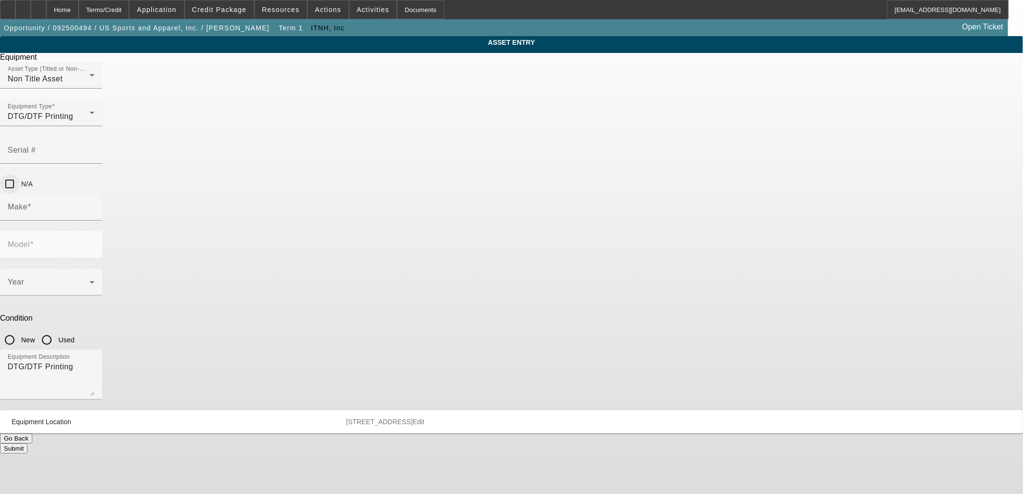
click at [19, 174] on div at bounding box center [9, 183] width 19 height 19
drag, startPoint x: 621, startPoint y: 126, endPoint x: 609, endPoint y: 134, distance: 14.7
click at [19, 174] on input "N/A" at bounding box center [9, 183] width 19 height 19
checkbox input "true"
click at [94, 205] on input "Make" at bounding box center [51, 211] width 87 height 12
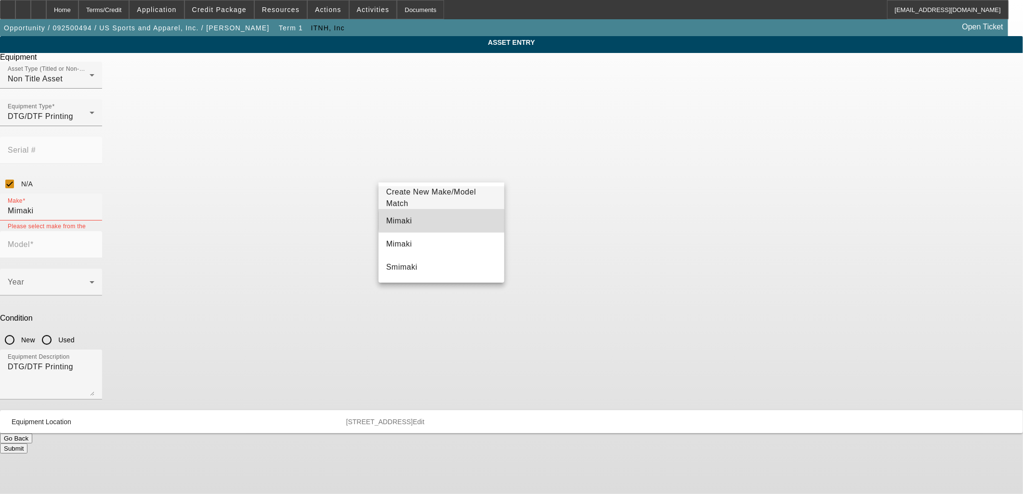
click at [449, 221] on mat-option "Mimaki" at bounding box center [442, 221] width 126 height 23
type input "Mimaki"
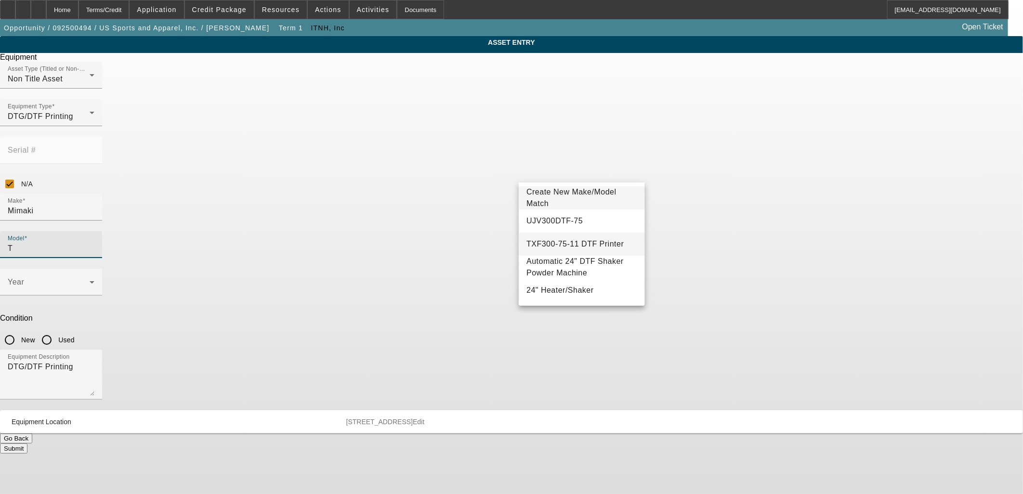
click at [555, 245] on span "TXF300-75-11 DTF Printer" at bounding box center [575, 244] width 97 height 8
type input "TXF300-75-11 DTF Printer"
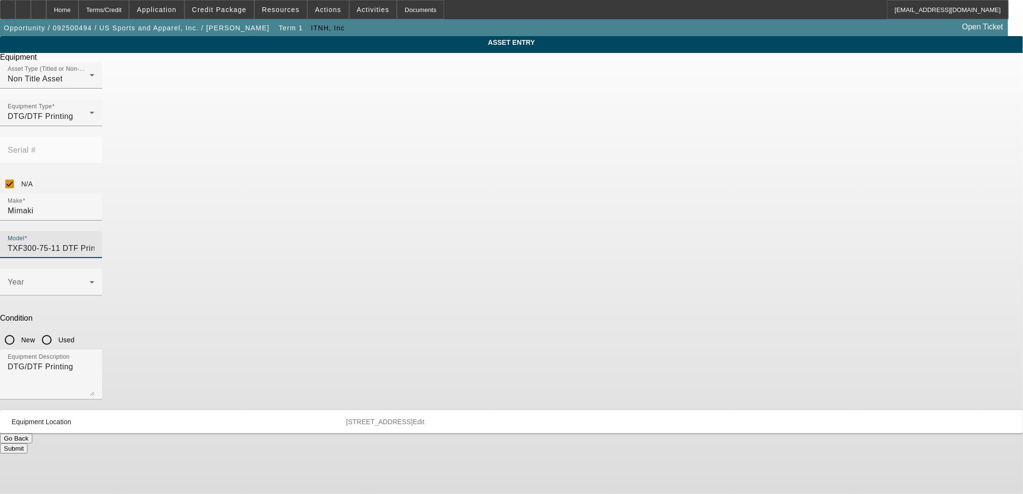
click at [19, 330] on input "New" at bounding box center [9, 339] width 19 height 19
radio input "true"
click at [90, 280] on span at bounding box center [49, 286] width 82 height 12
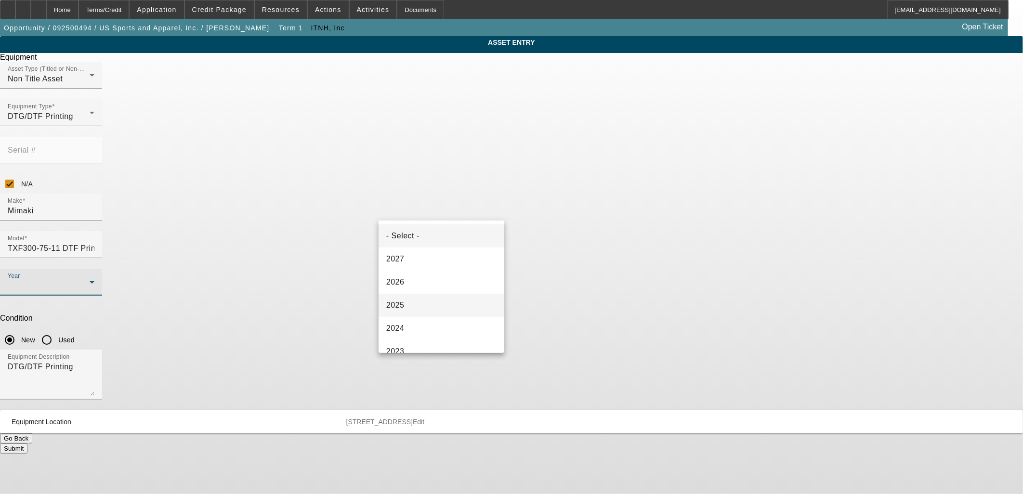
click at [436, 306] on mat-option "2025" at bounding box center [442, 305] width 126 height 23
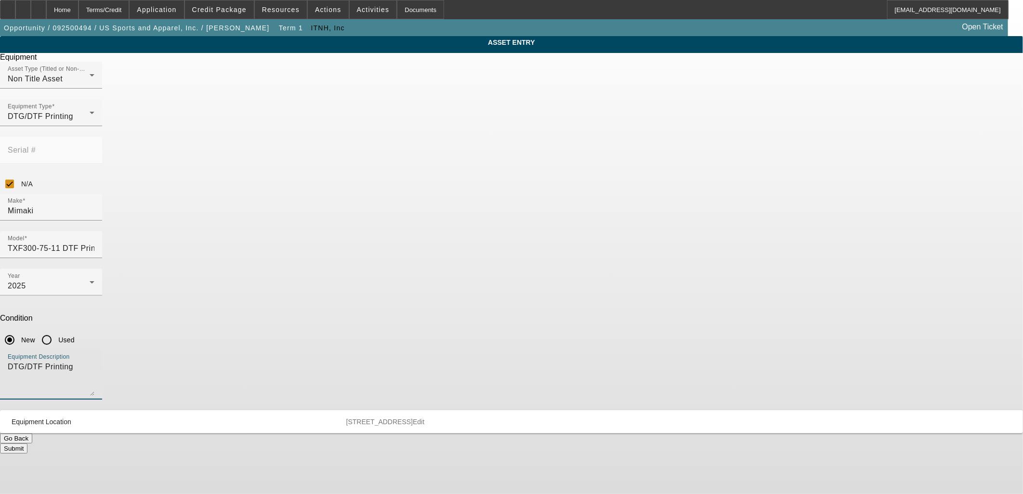
drag, startPoint x: 399, startPoint y: 249, endPoint x: 289, endPoint y: 238, distance: 110.4
click at [299, 238] on div "ASSET ENTRY Delete asset Equipment Asset Type (Titled or Non-Titled) Non Title …" at bounding box center [511, 245] width 1023 height 418
drag, startPoint x: 409, startPoint y: 251, endPoint x: 513, endPoint y: 249, distance: 104.6
click at [94, 361] on textarea "DTF Printing" at bounding box center [51, 378] width 87 height 35
type textarea "DTF Printer"
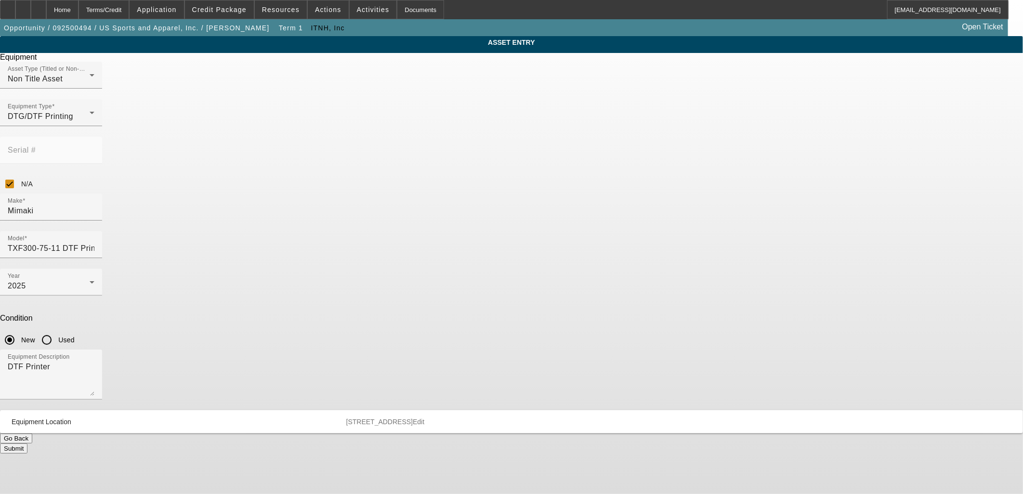
click at [27, 444] on button "Submit" at bounding box center [13, 449] width 27 height 10
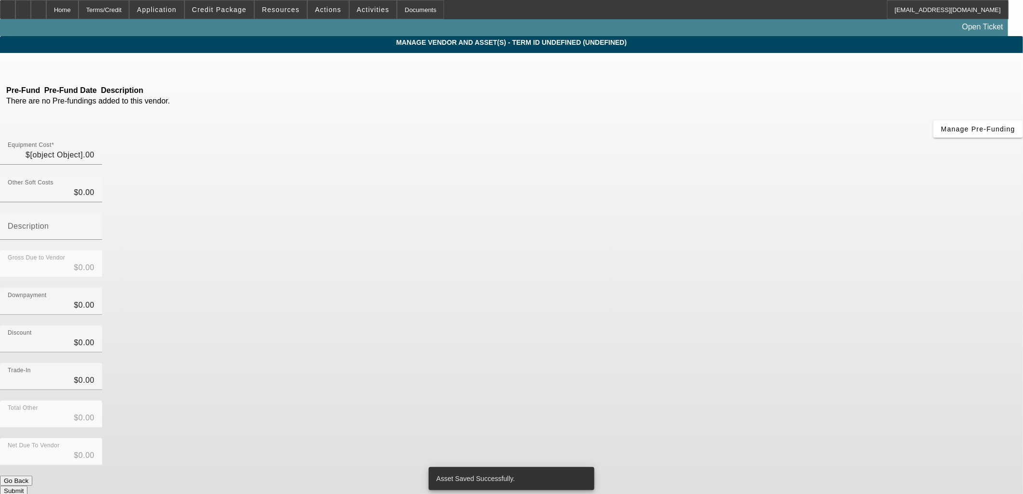
type input "$19,066.00"
type input "$600.00"
type input "$19,666.00"
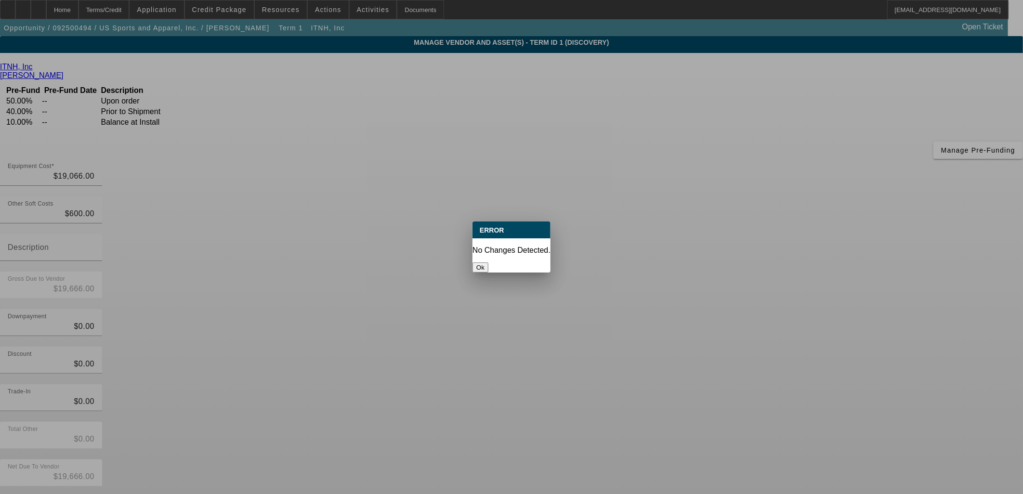
drag, startPoint x: 507, startPoint y: 253, endPoint x: 496, endPoint y: 248, distance: 12.1
click at [488, 263] on button "Ok" at bounding box center [481, 268] width 16 height 10
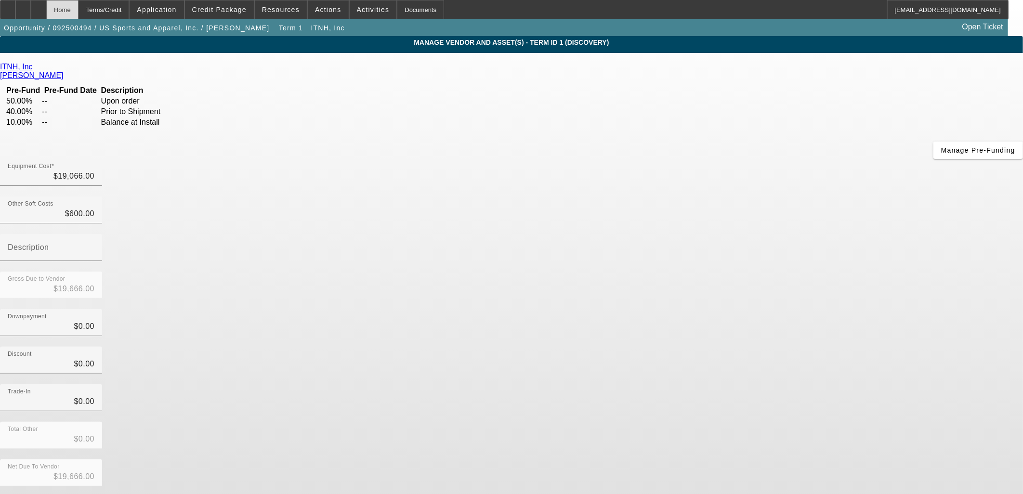
click at [79, 5] on div "Home" at bounding box center [62, 9] width 32 height 19
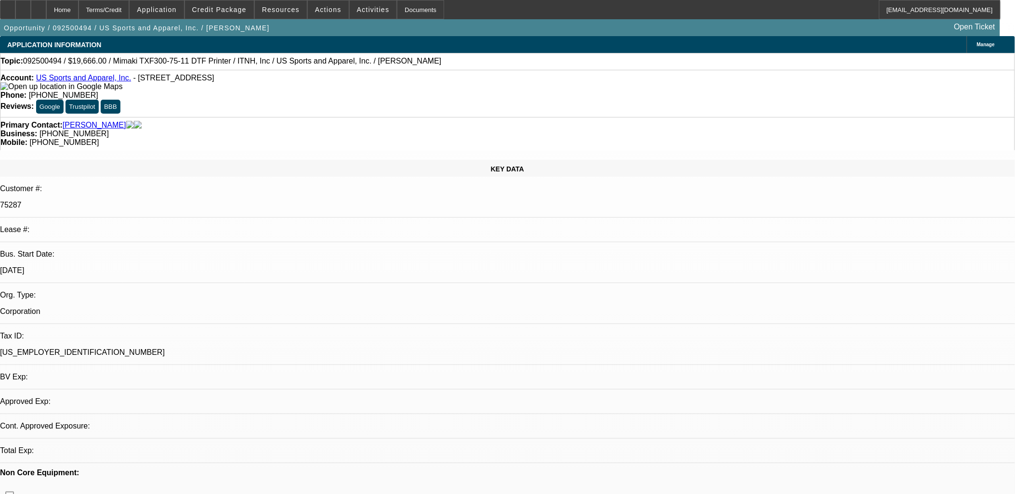
select select "0"
select select "2"
select select "0.1"
select select "4"
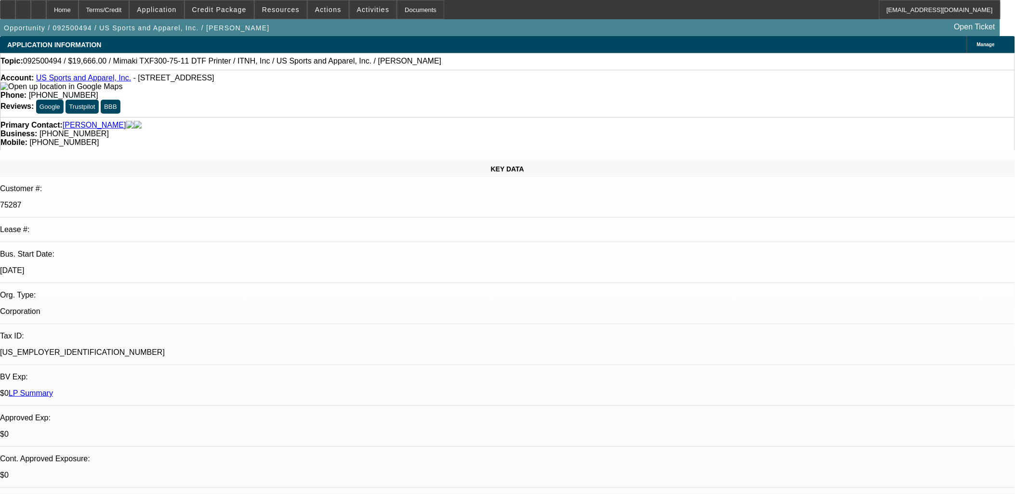
radio input "true"
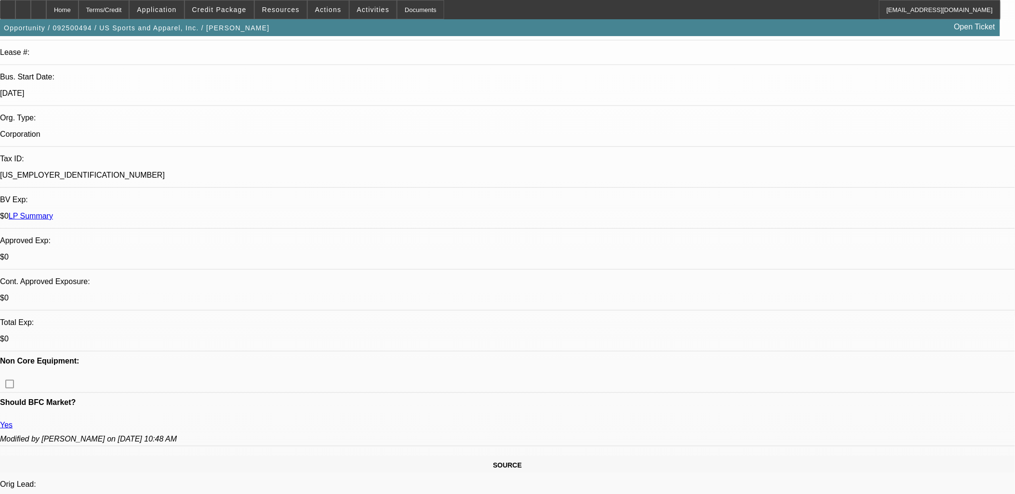
scroll to position [321, 0]
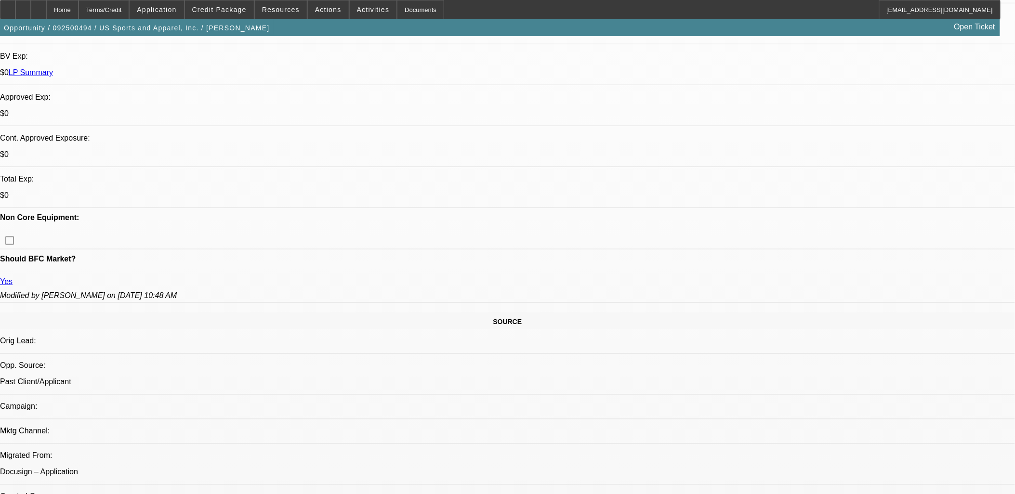
type textarea "Family operated business with over 10 years of operations and strong business c…"
radio input "true"
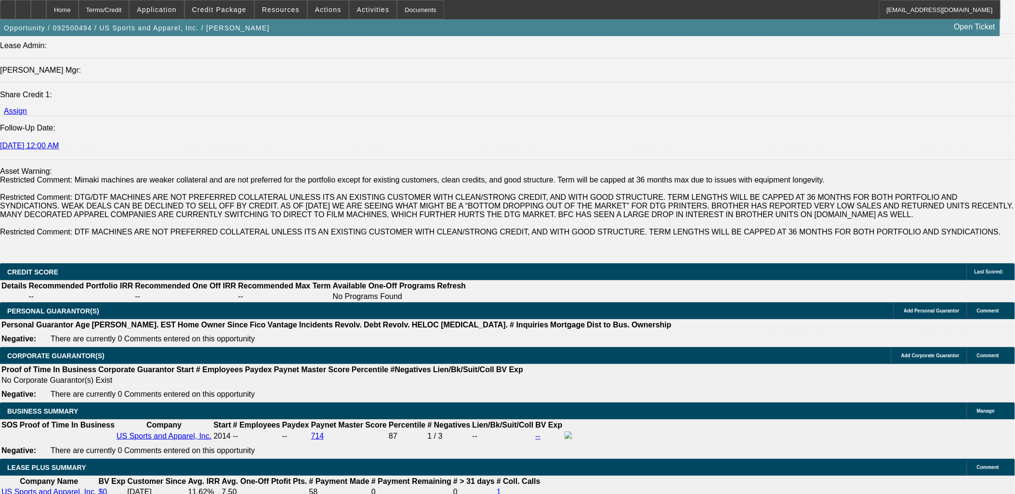
scroll to position [1445, 0]
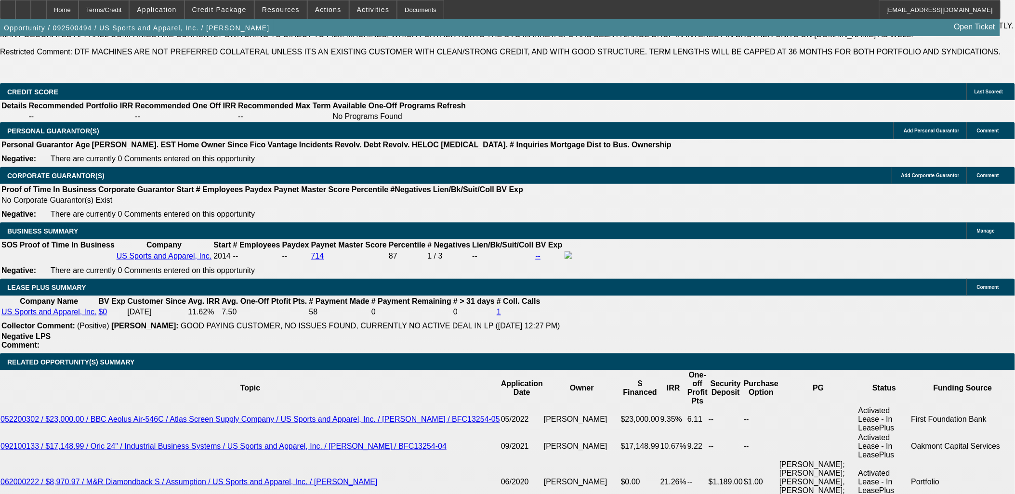
type input "$0.00"
type input "UNKNOWN"
drag, startPoint x: 205, startPoint y: 377, endPoint x: 219, endPoint y: 377, distance: 14.0
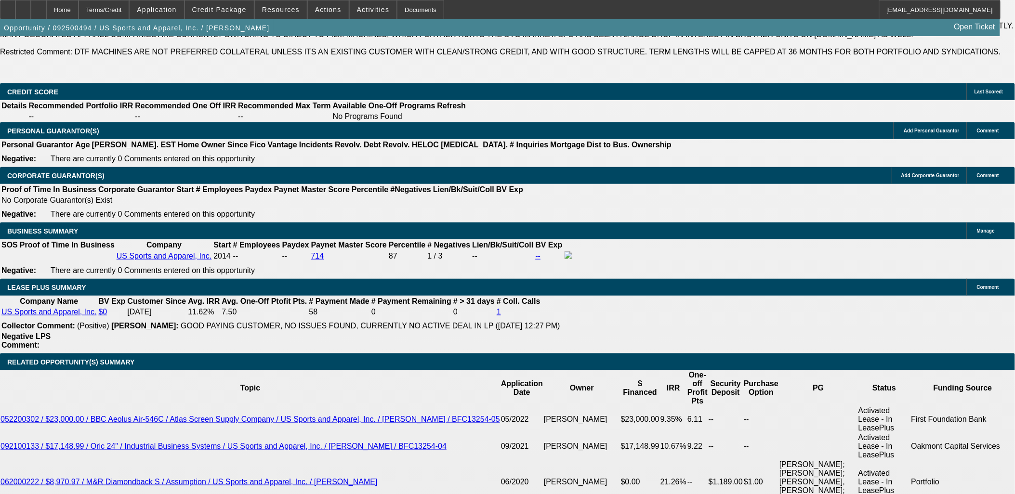
type input "36"
type input "12"
type input "$554.74"
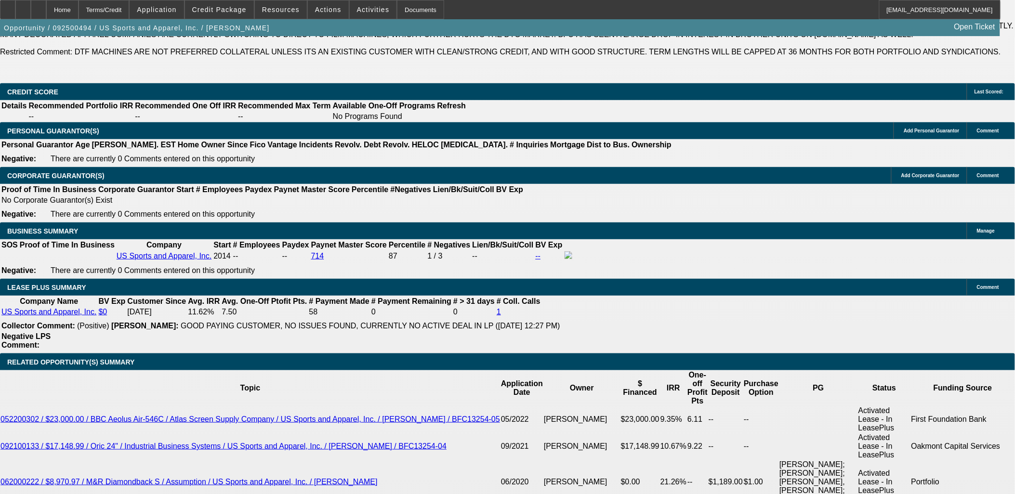
type input "$1,109.48"
type input "$653.19"
type input "$1,306.38"
type input "12"
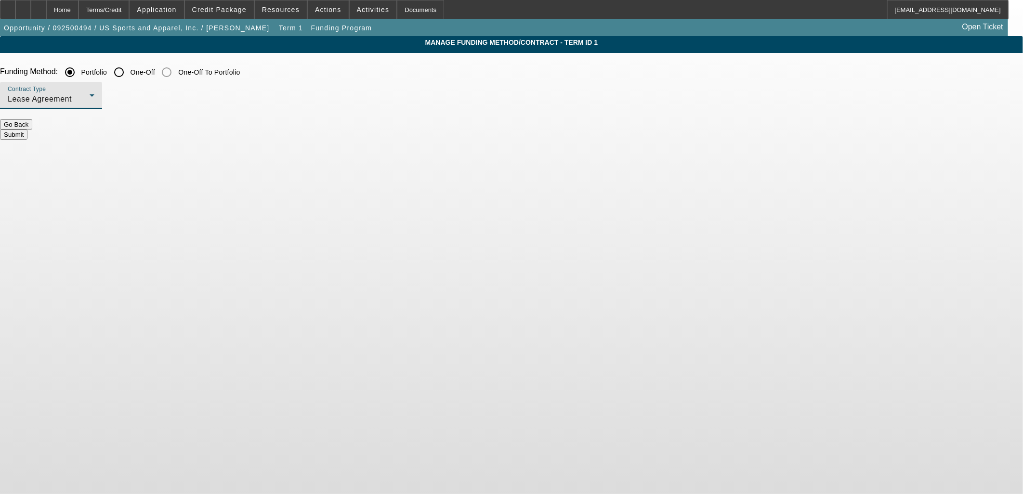
click at [90, 99] on div "Lease Agreement" at bounding box center [49, 99] width 82 height 12
click at [295, 150] on span "Equipment Finance Agreement" at bounding box center [300, 147] width 111 height 23
click at [129, 70] on input "One-Off" at bounding box center [118, 72] width 19 height 19
radio input "true"
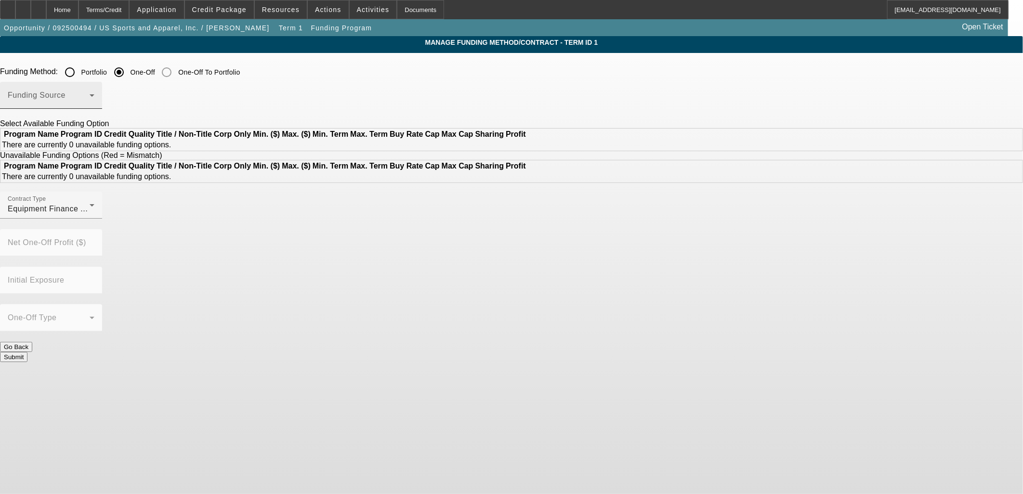
click at [94, 84] on div "Funding Source" at bounding box center [51, 95] width 87 height 27
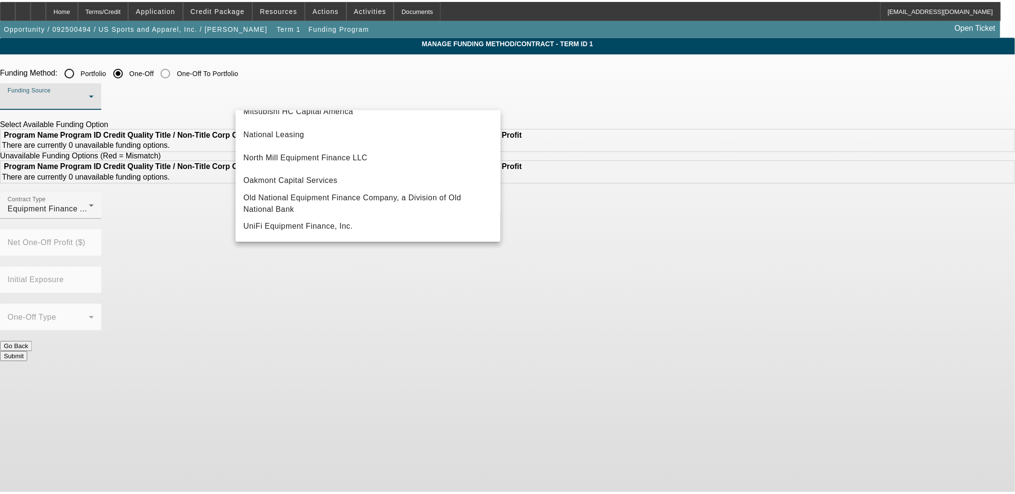
scroll to position [273, 0]
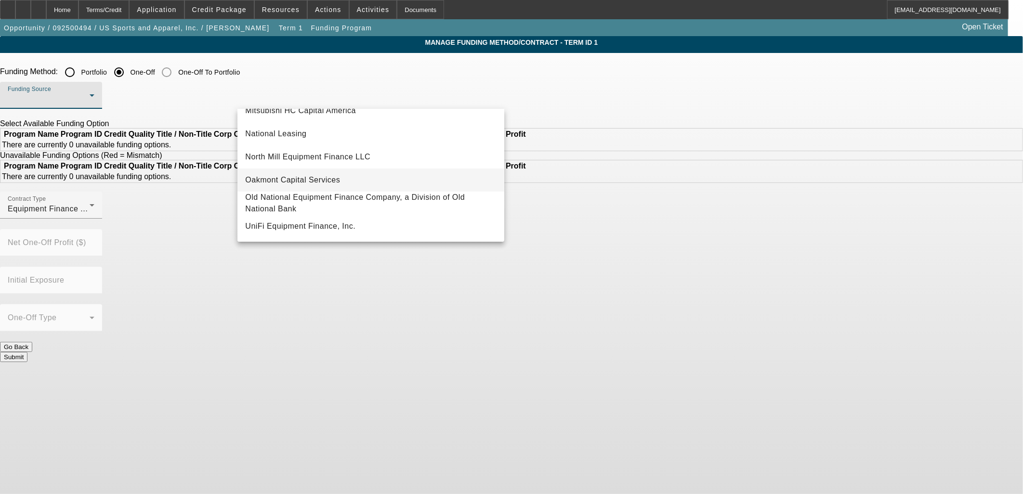
click at [316, 175] on span "Oakmont Capital Services" at bounding box center [292, 180] width 95 height 12
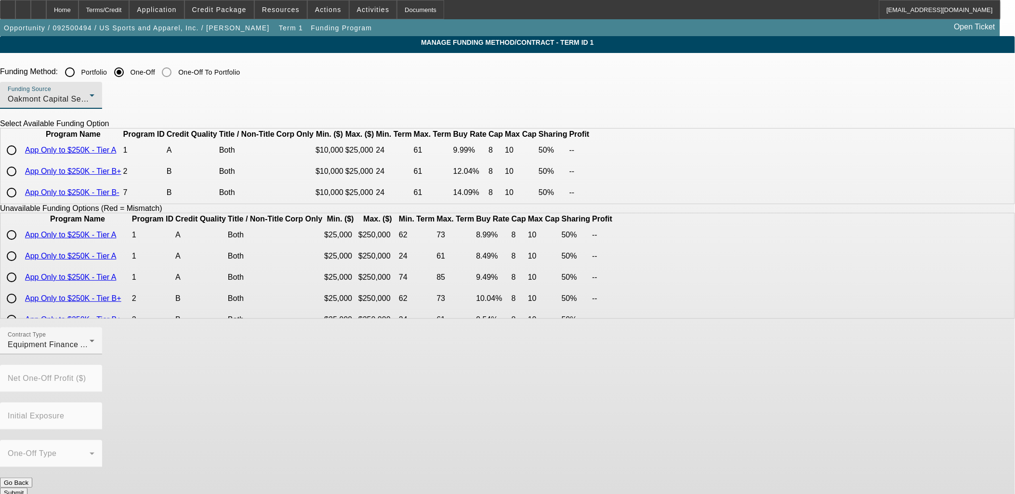
click at [21, 160] on input "radio" at bounding box center [11, 150] width 19 height 19
radio input "true"
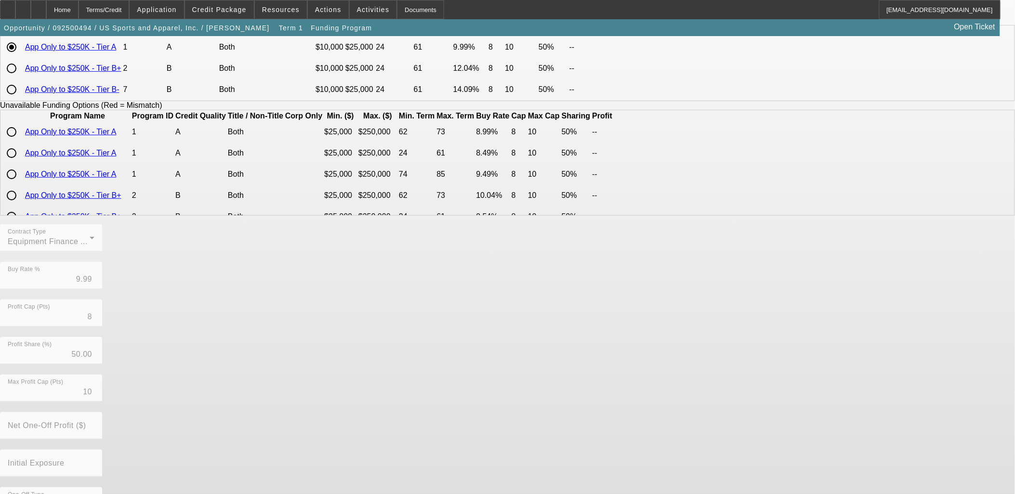
scroll to position [153, 0]
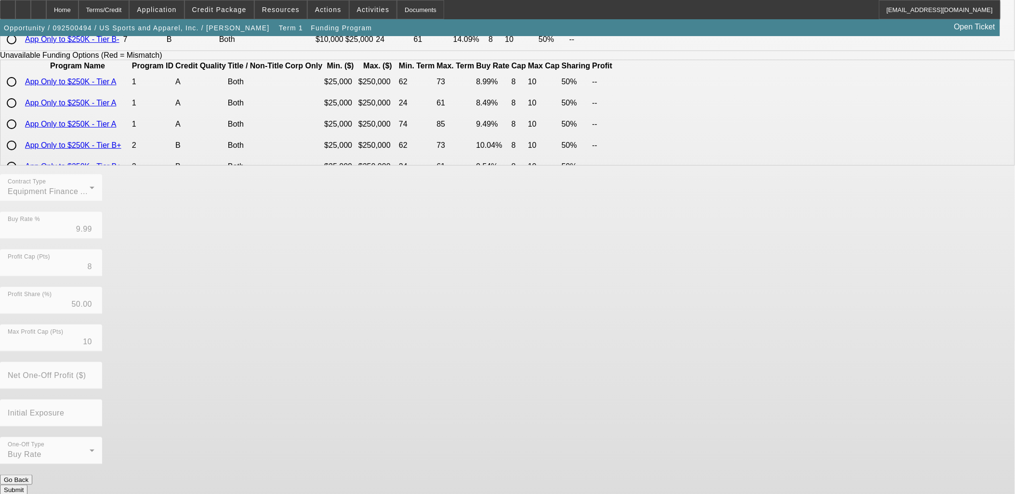
click at [27, 485] on button "Submit" at bounding box center [13, 490] width 27 height 10
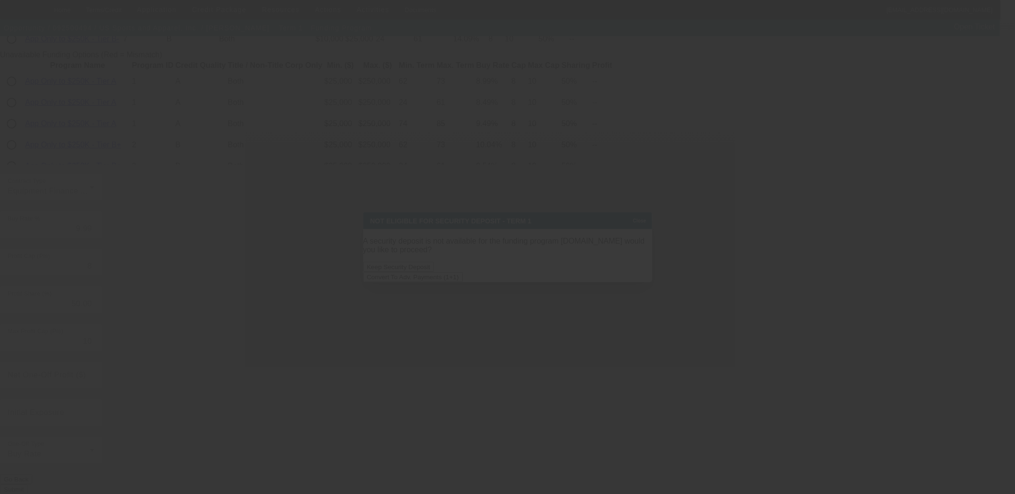
scroll to position [0, 0]
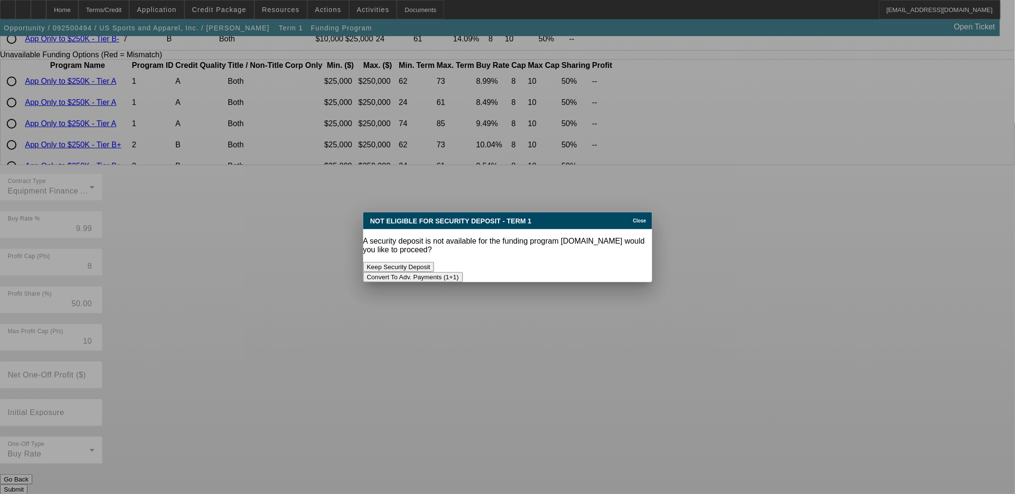
click at [463, 272] on button "Convert To Adv. Payments (1+1)" at bounding box center [413, 277] width 100 height 10
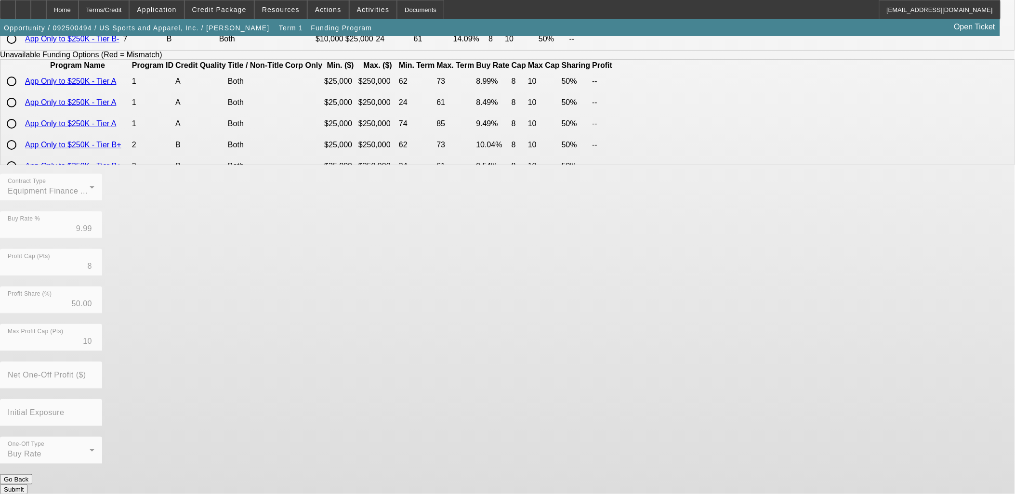
scroll to position [153, 0]
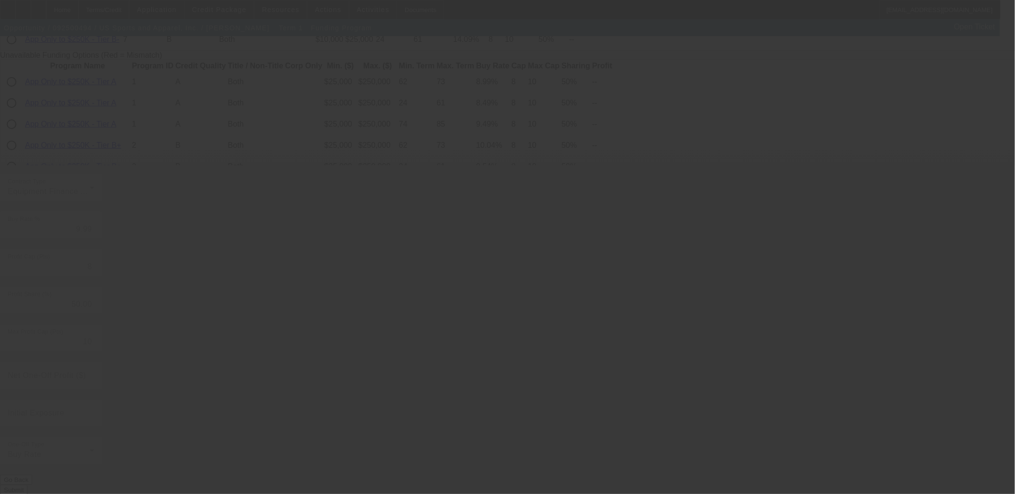
radio input "true"
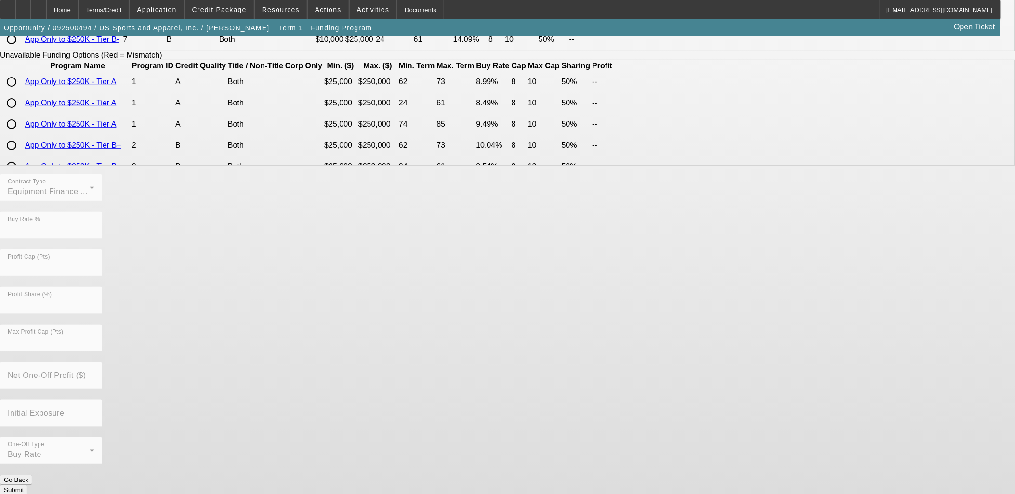
scroll to position [0, 0]
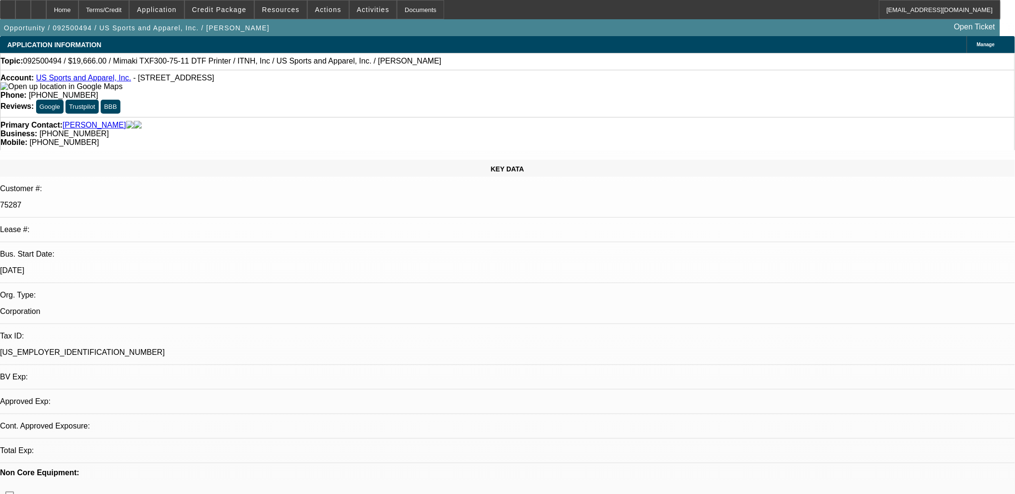
select select "0"
select select "6"
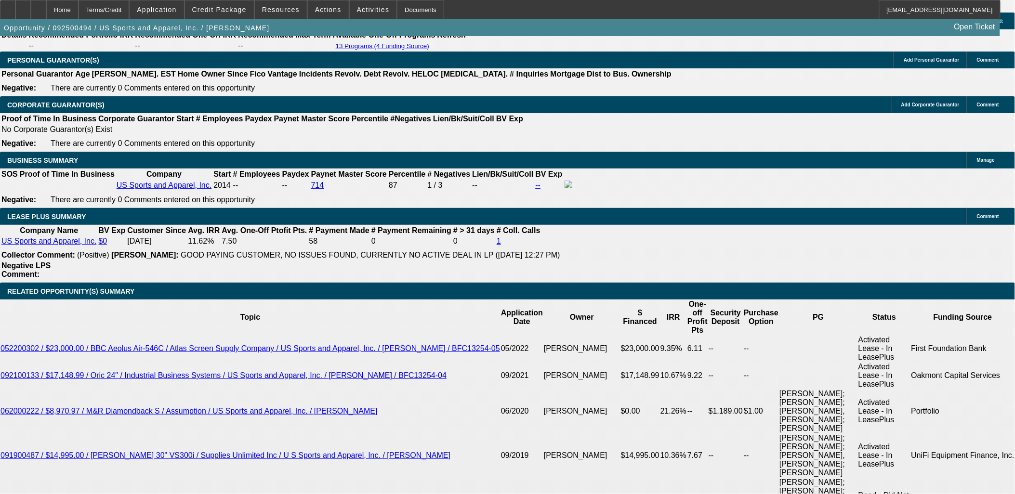
scroll to position [1499, 0]
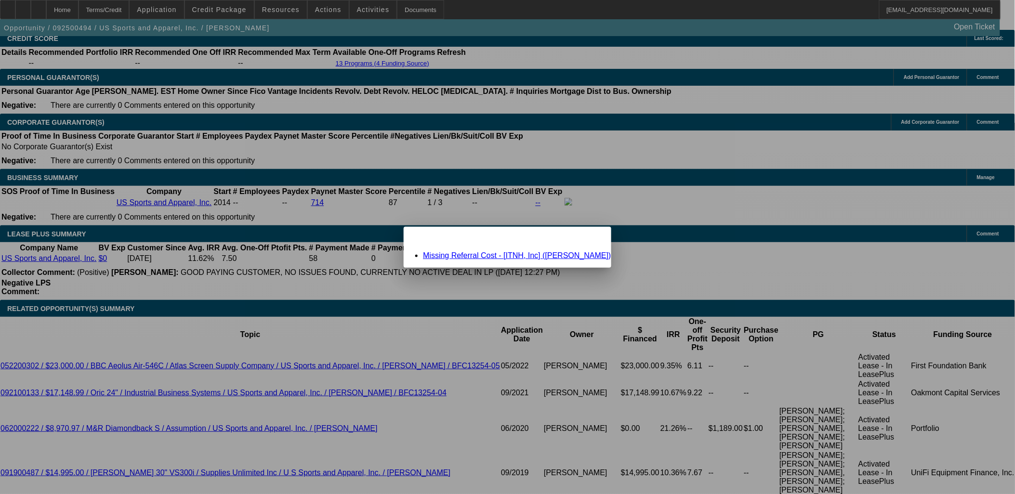
click at [468, 255] on link "Missing Referral Cost - [ITNH, Inc] (Terlizzi, Michael)" at bounding box center [517, 255] width 188 height 8
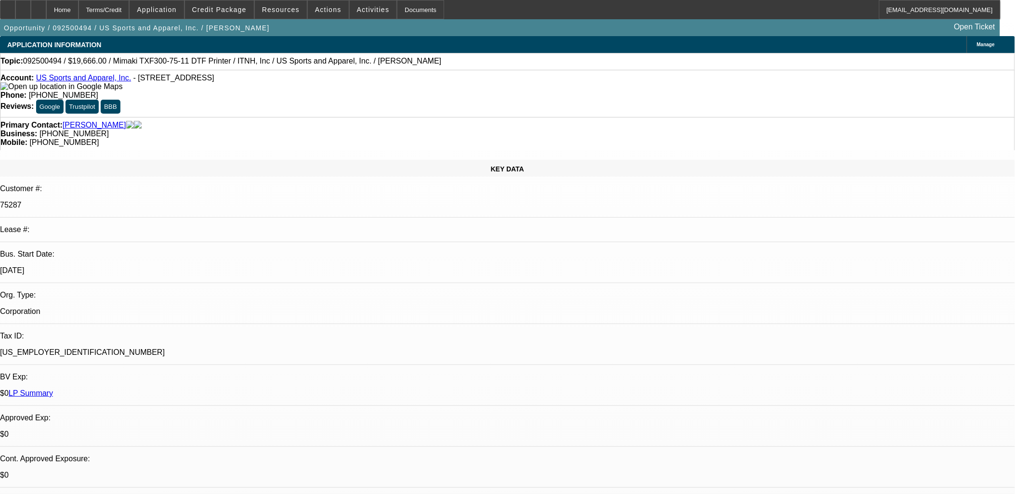
scroll to position [1499, 0]
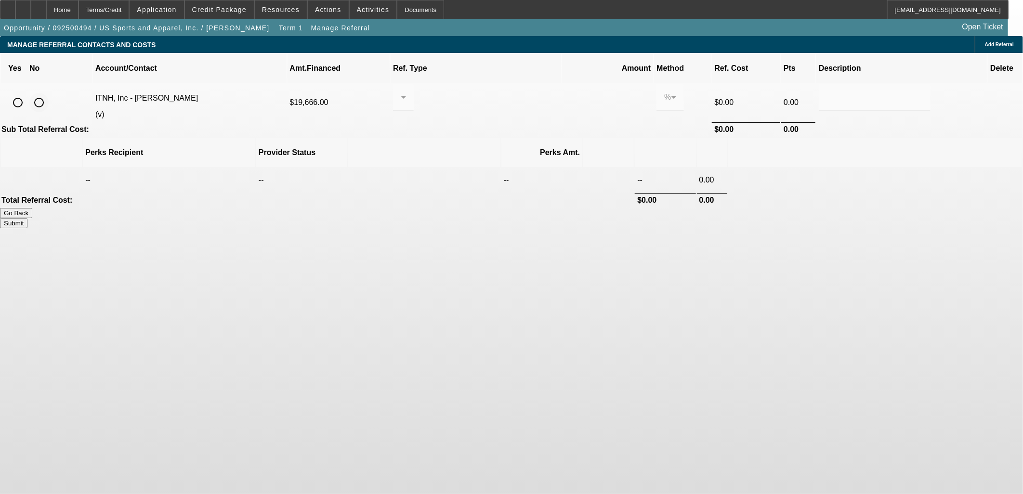
click at [49, 93] on input "radio" at bounding box center [38, 102] width 19 height 19
radio input "true"
click at [27, 218] on button "Submit" at bounding box center [13, 223] width 27 height 10
type input "0.000"
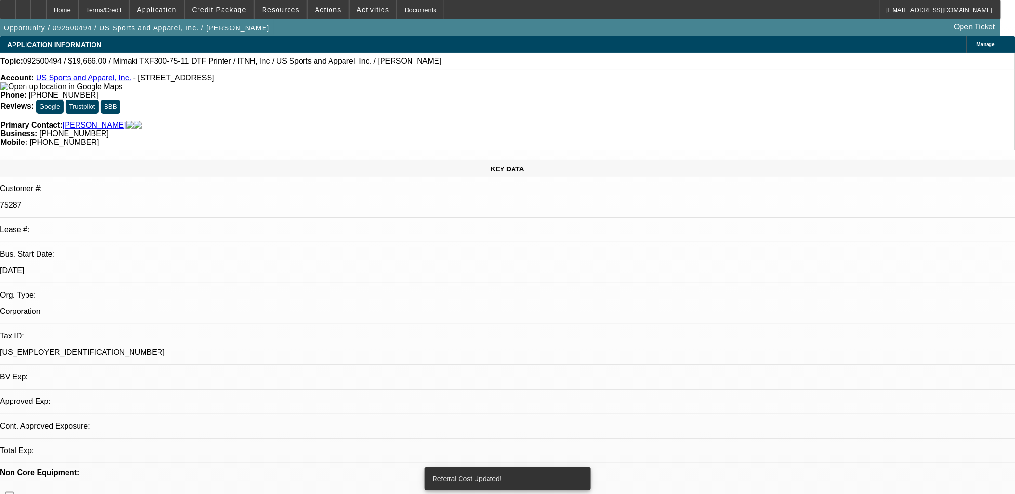
select select "0"
select select "6"
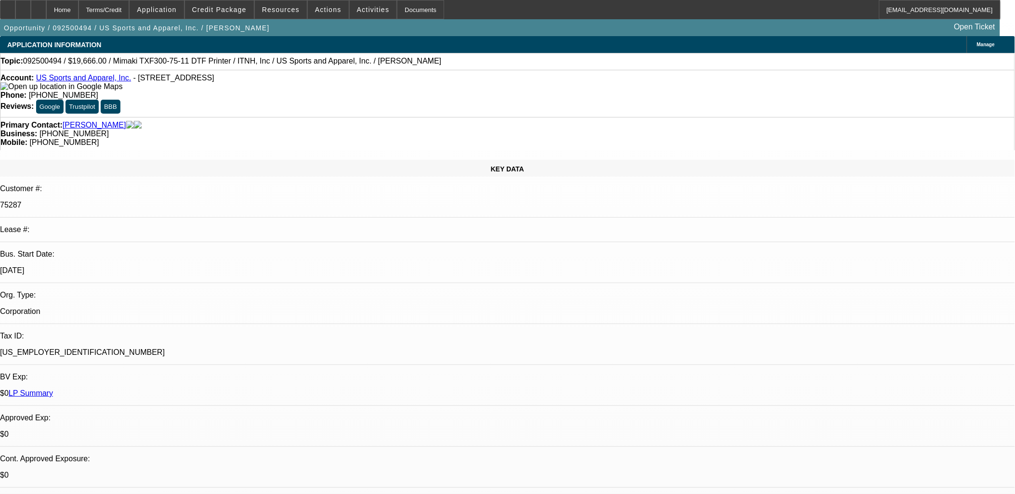
radio input "true"
type textarea "need banks"
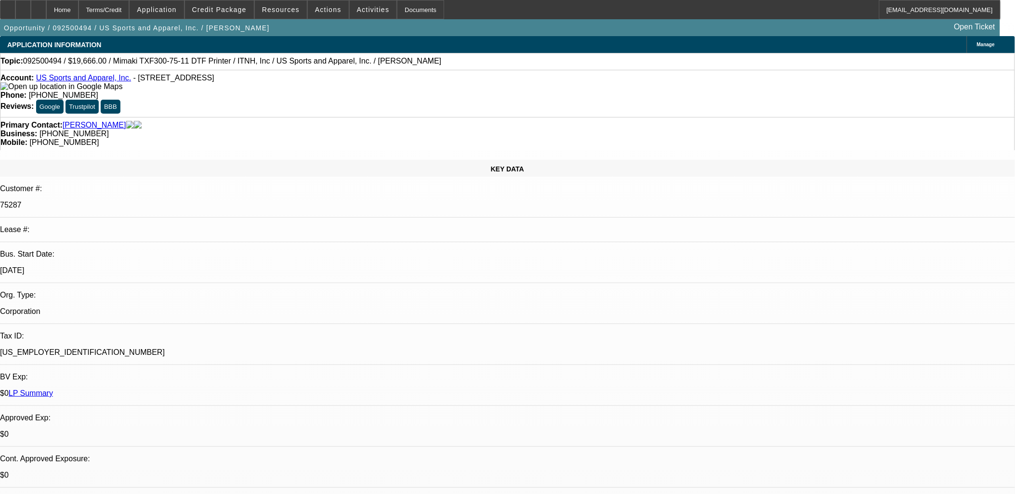
radio input "true"
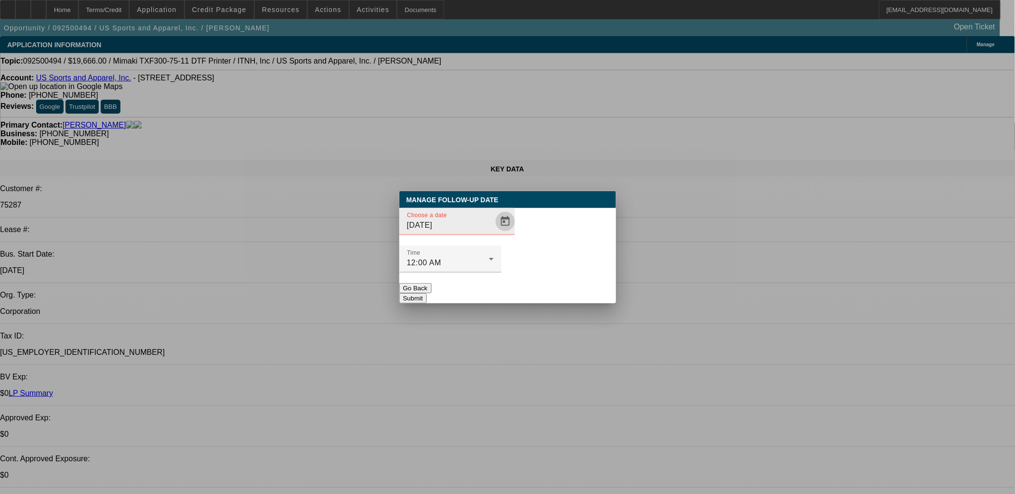
click at [495, 233] on span "Open calendar" at bounding box center [505, 221] width 23 height 23
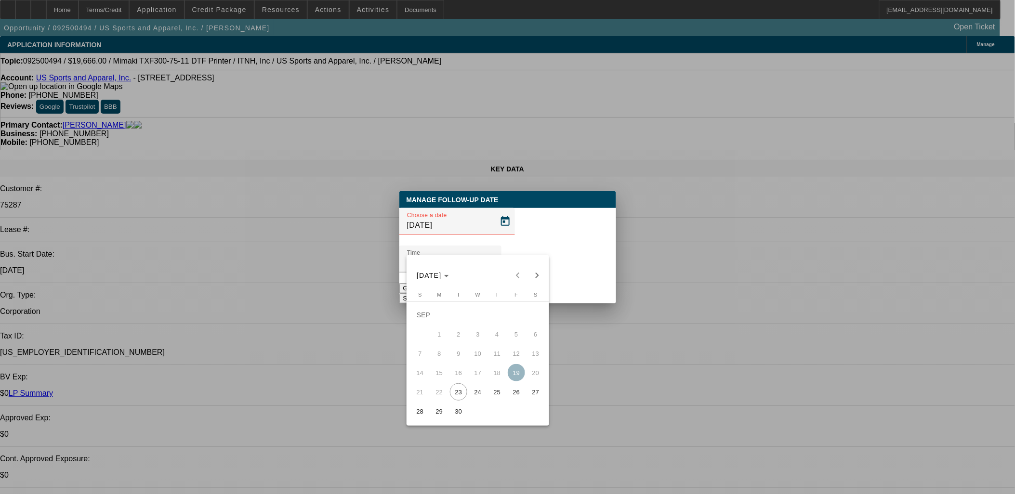
click at [495, 396] on span "25" at bounding box center [496, 391] width 17 height 17
type input "9/25/2025"
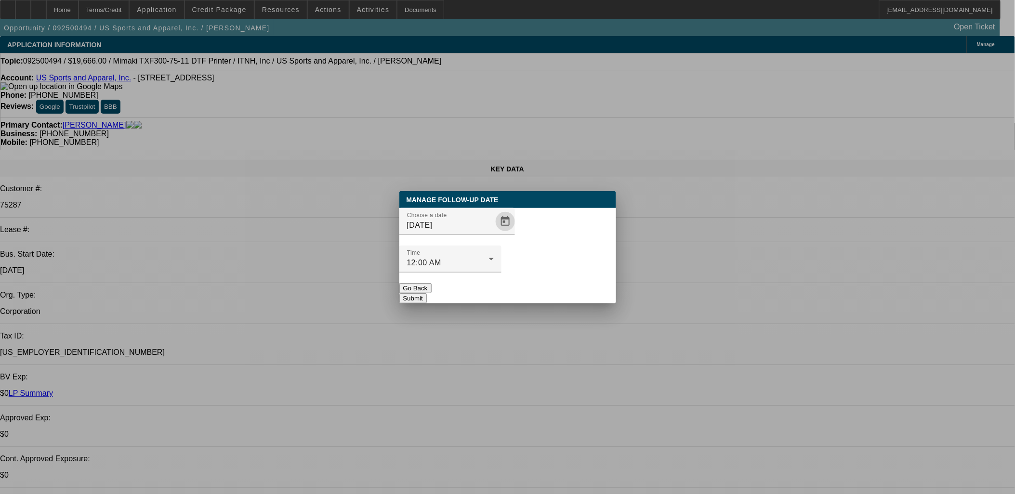
click at [502, 273] on div at bounding box center [450, 278] width 102 height 11
click at [427, 293] on button "Submit" at bounding box center [412, 298] width 27 height 10
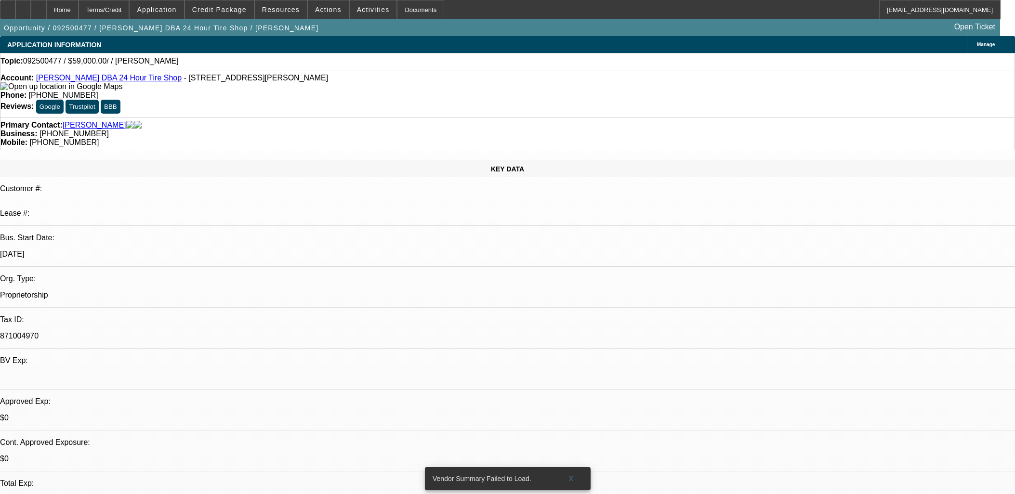
select select "0"
select select "2"
select select "0.1"
select select "4"
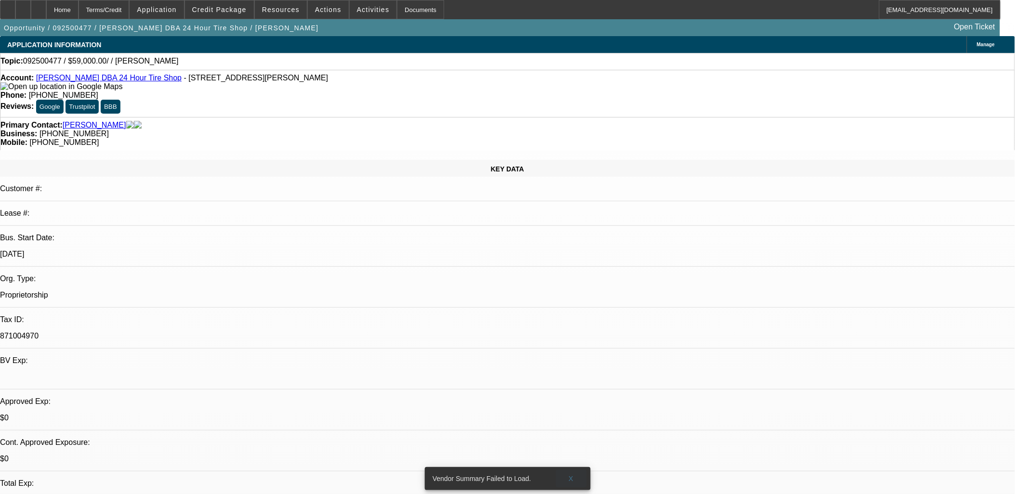
click at [566, 469] on span at bounding box center [571, 478] width 31 height 23
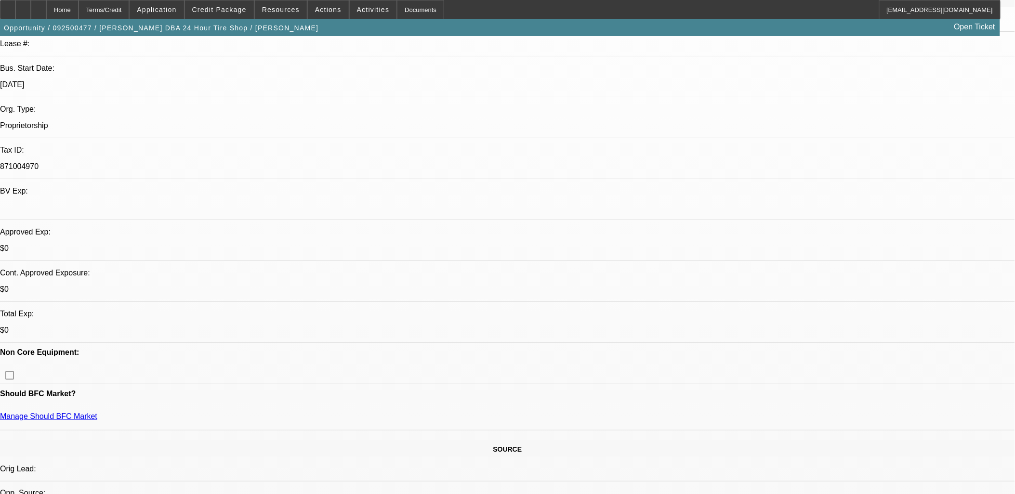
scroll to position [267, 0]
